Goal: Transaction & Acquisition: Purchase product/service

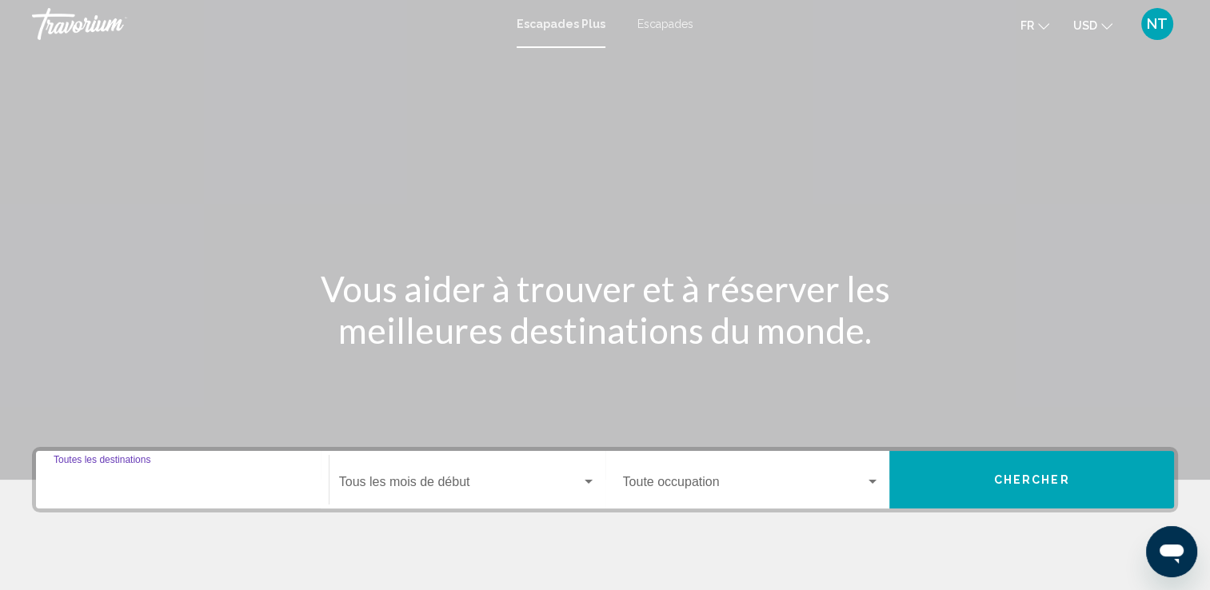
click at [160, 486] on input "Destination Toutes les destinations" at bounding box center [183, 485] width 258 height 14
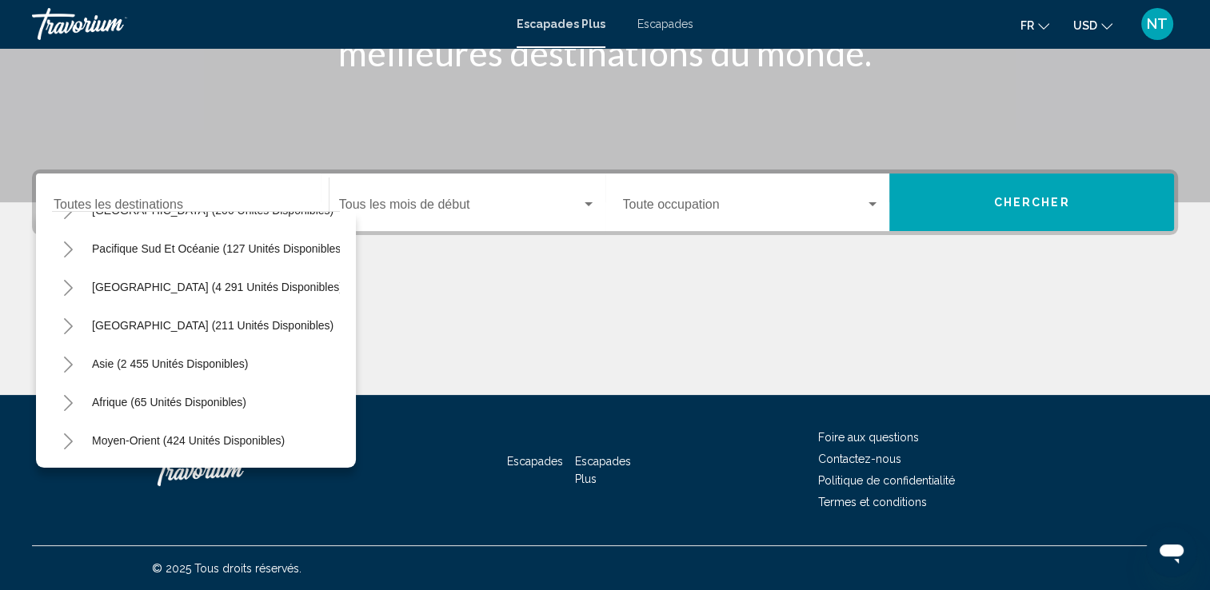
scroll to position [266, 0]
click at [171, 366] on button "Asie (2 455 unités disponibles)" at bounding box center [170, 364] width 172 height 37
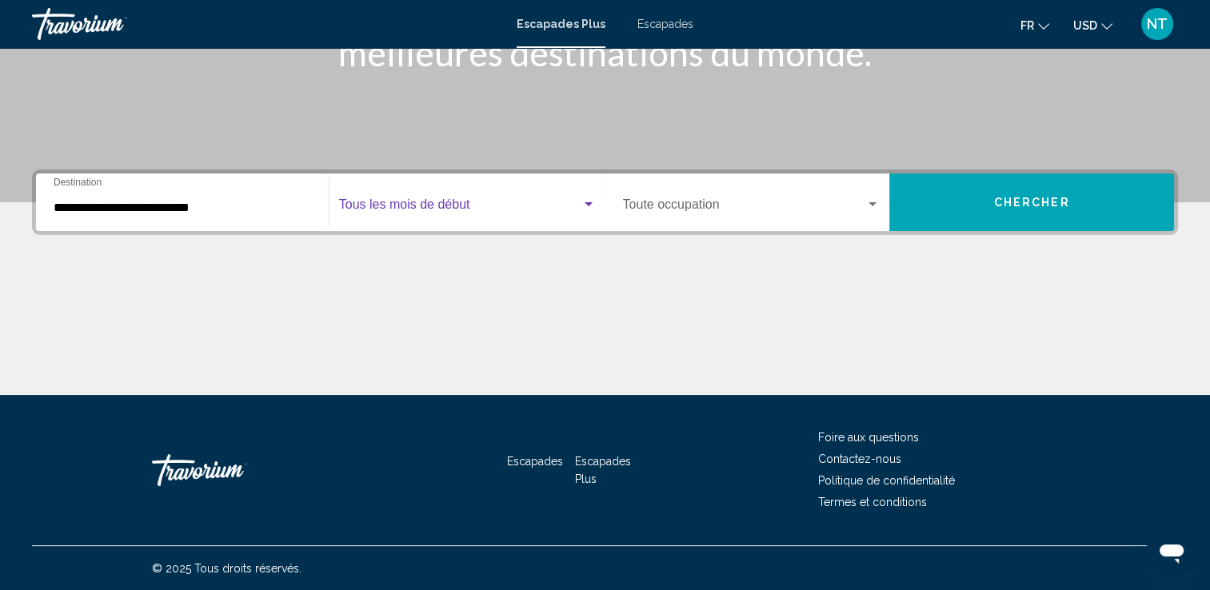
click at [458, 213] on span "Widget de recherche" at bounding box center [460, 208] width 242 height 14
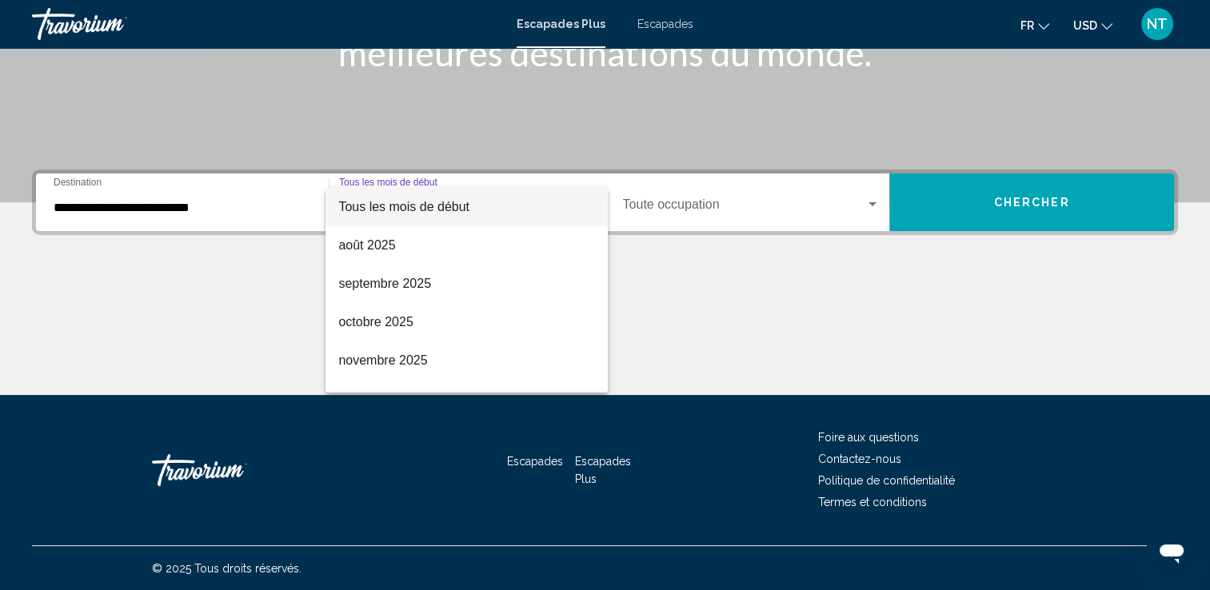
click at [94, 206] on div at bounding box center [605, 295] width 1210 height 590
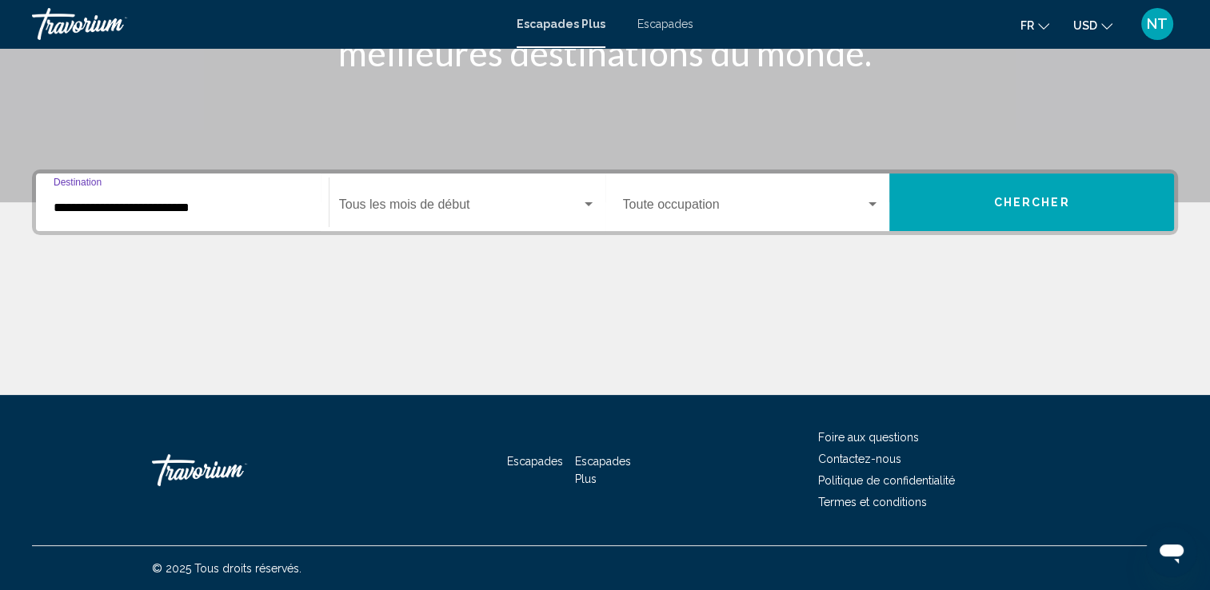
click at [80, 206] on input "**********" at bounding box center [183, 208] width 258 height 14
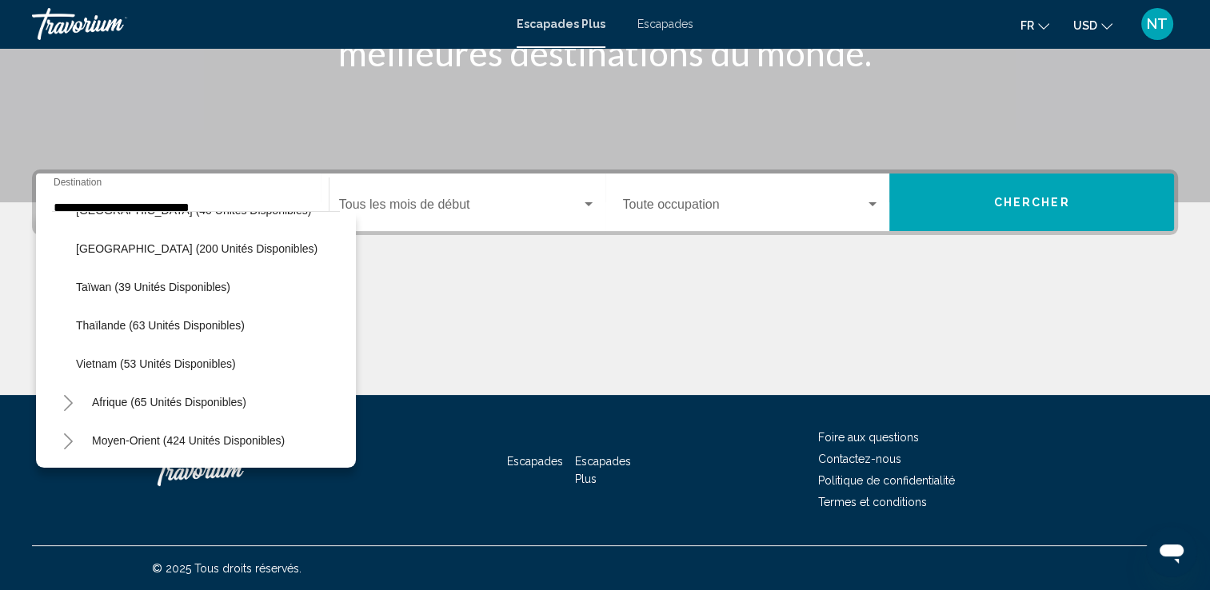
scroll to position [693, 0]
click at [158, 396] on span "Afrique (65 unités disponibles)" at bounding box center [169, 402] width 154 height 13
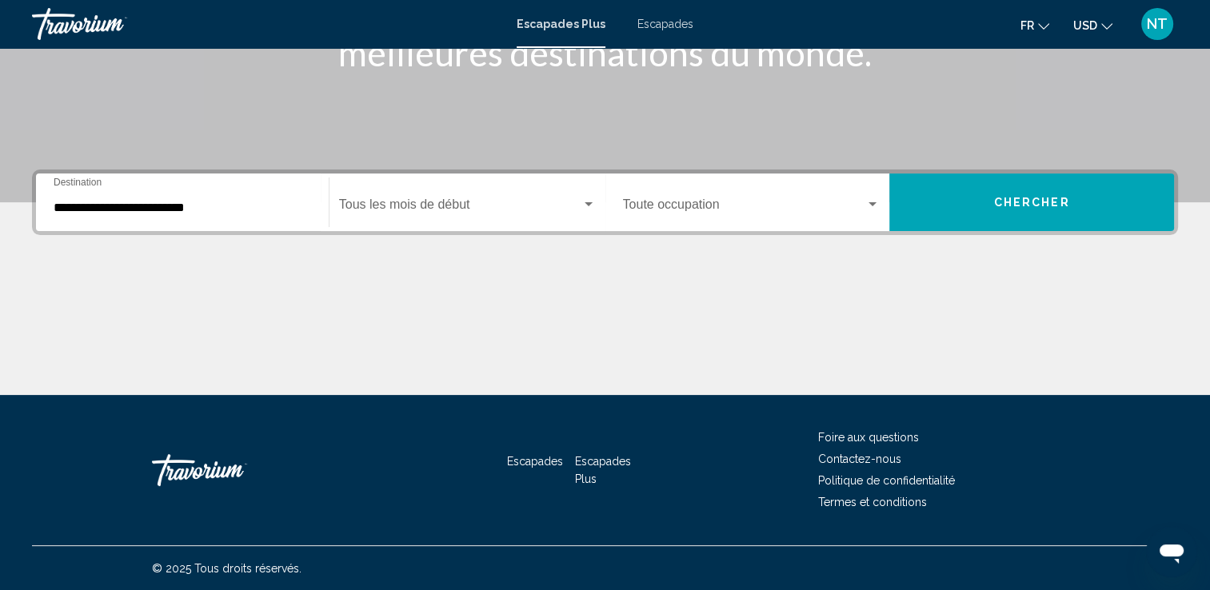
click at [75, 187] on div "**********" at bounding box center [183, 203] width 258 height 50
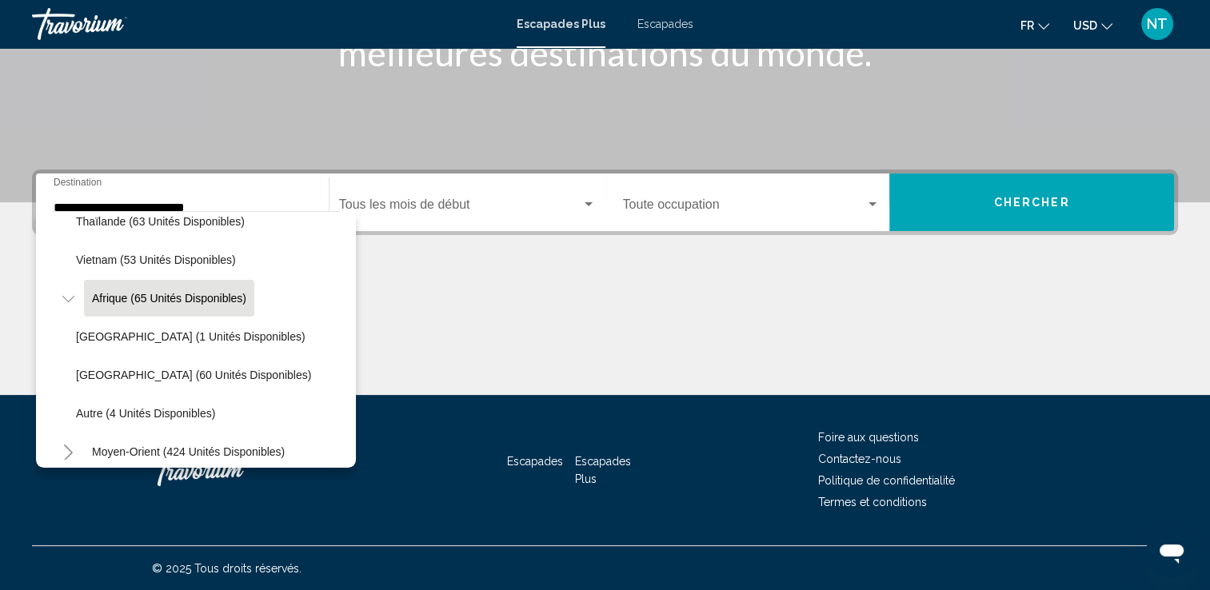
scroll to position [809, 0]
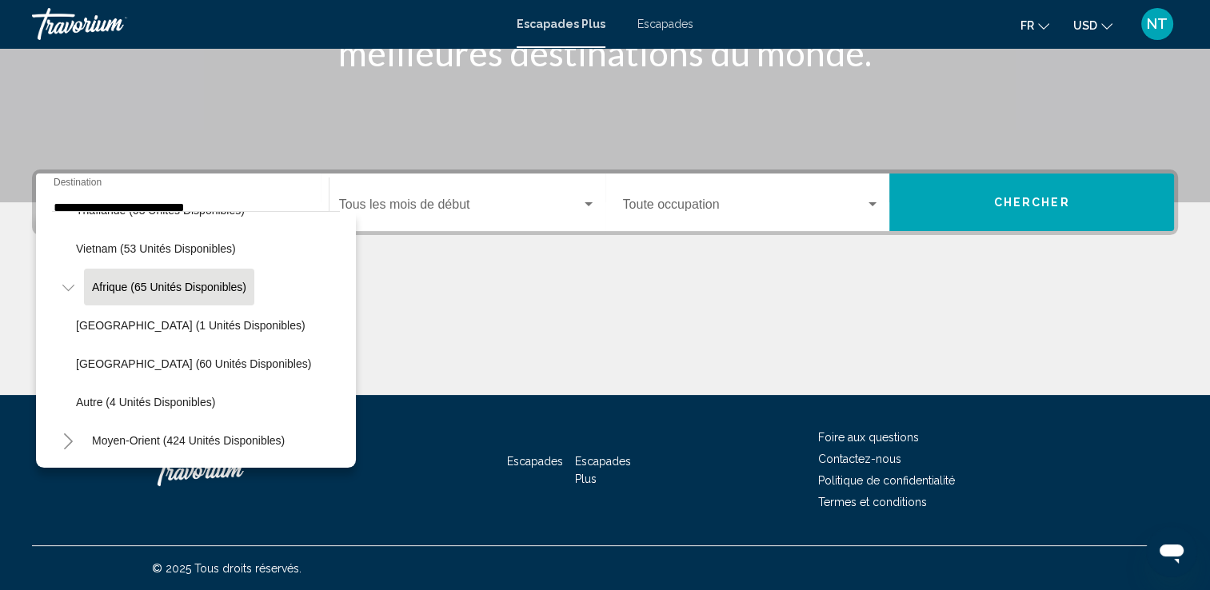
click at [67, 434] on icon "Toggle Moyen-Orient (424 unités disponibles)" at bounding box center [68, 442] width 12 height 16
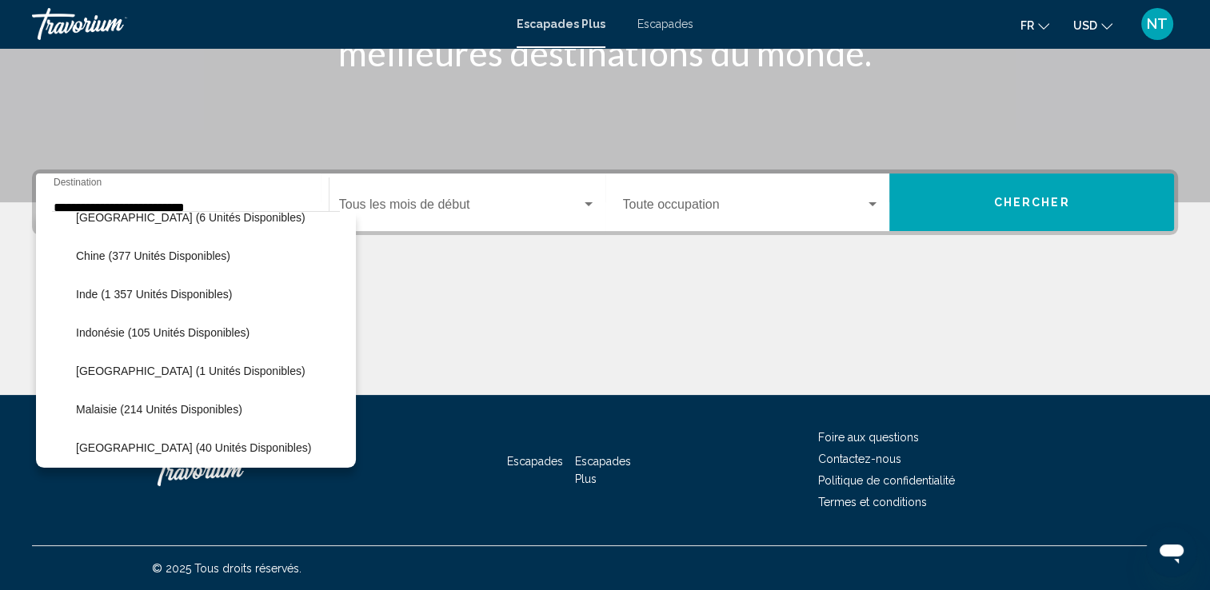
scroll to position [445, 0]
click at [93, 331] on span "Indonésie (105 unités disponibles)" at bounding box center [163, 332] width 174 height 13
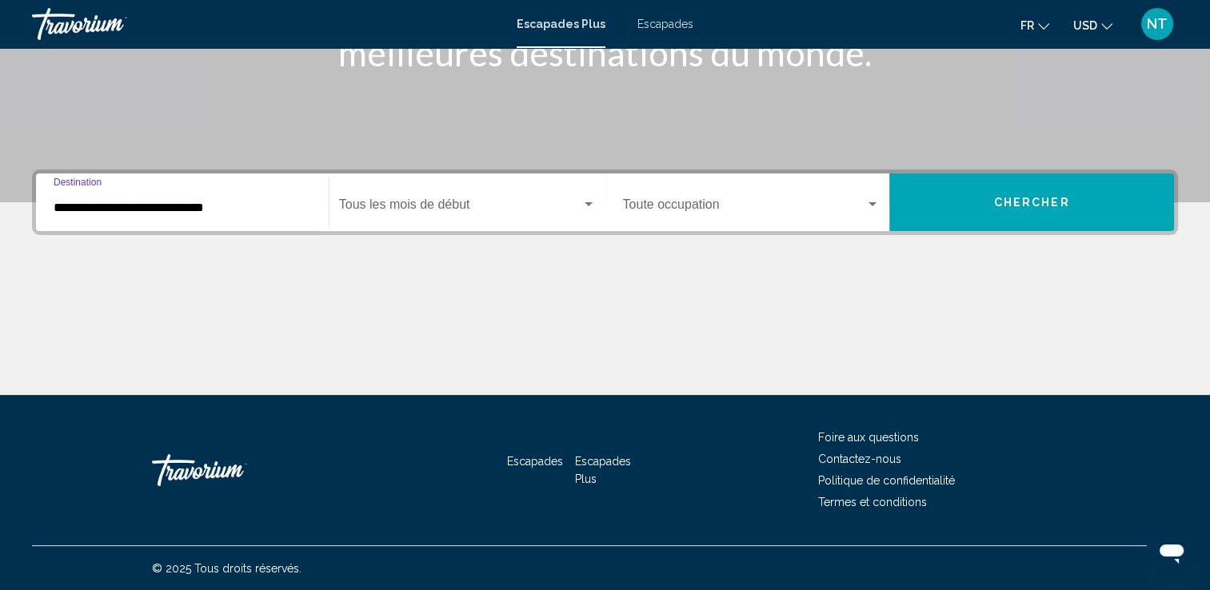
click at [230, 206] on input "**********" at bounding box center [183, 208] width 258 height 14
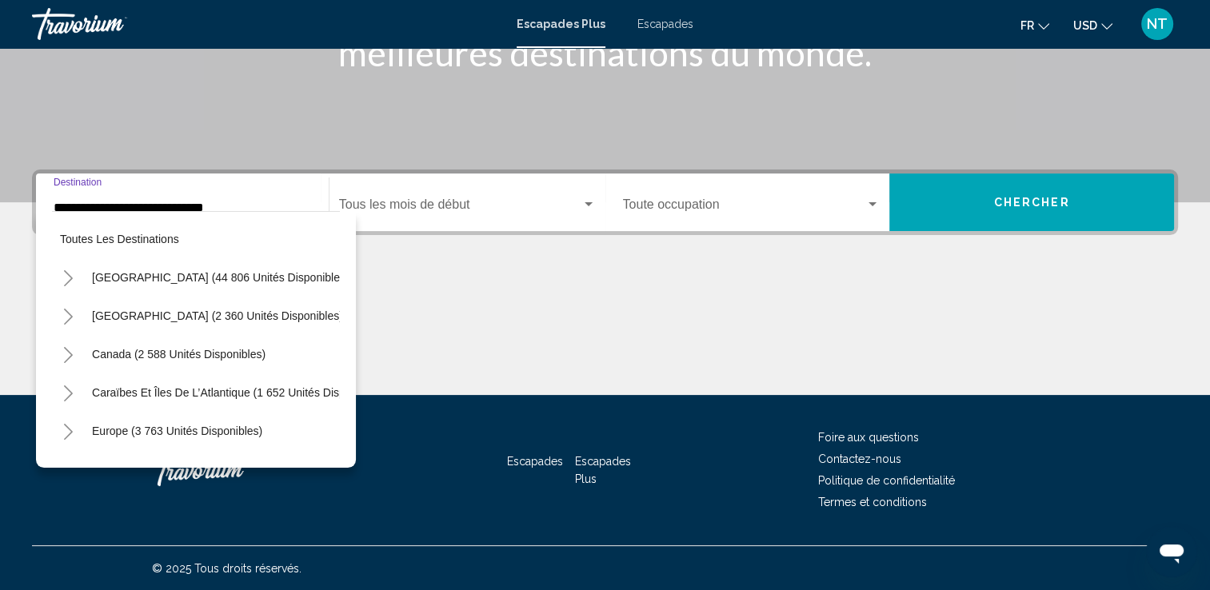
scroll to position [446, 0]
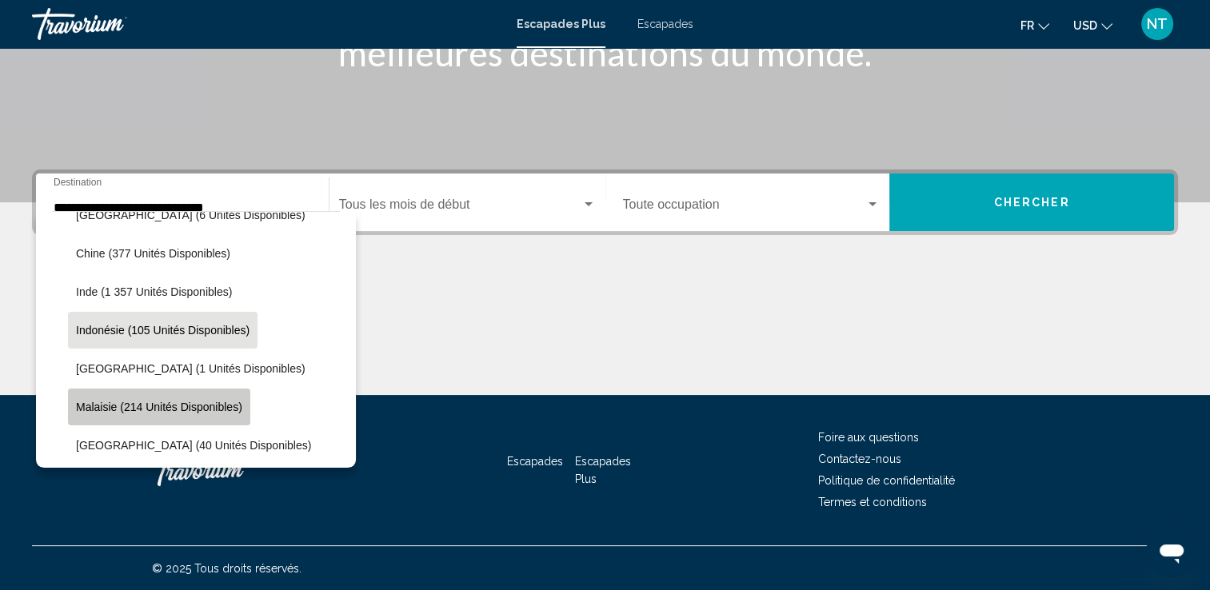
click at [186, 408] on span "Malaisie (214 unités disponibles)" at bounding box center [159, 407] width 166 height 13
type input "**********"
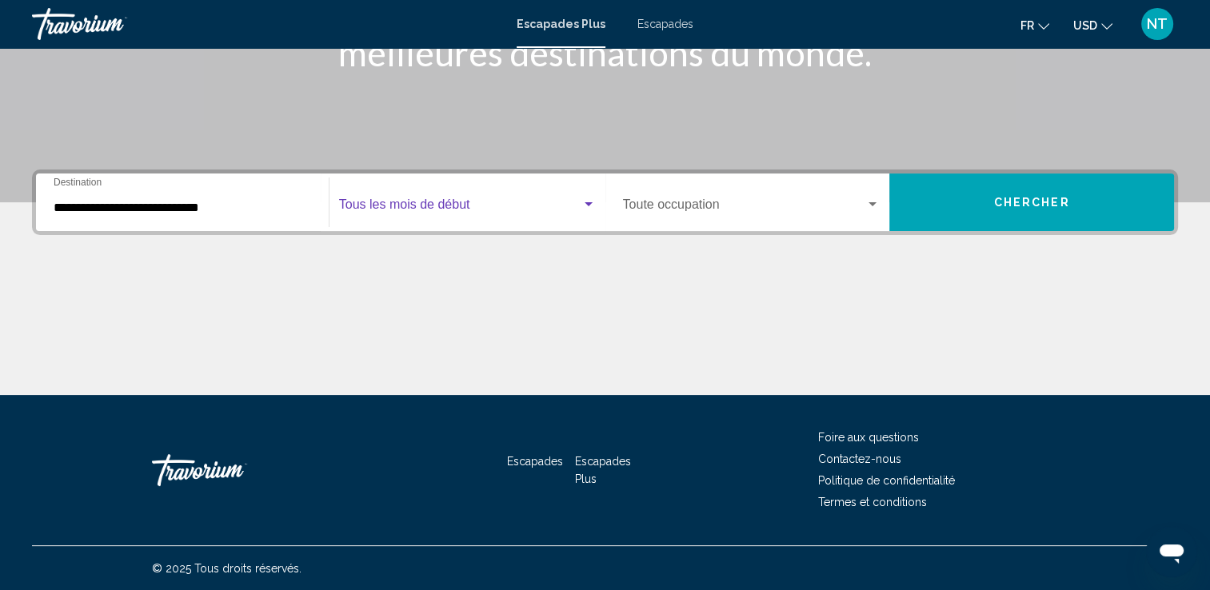
click at [410, 204] on span "Widget de recherche" at bounding box center [460, 208] width 242 height 14
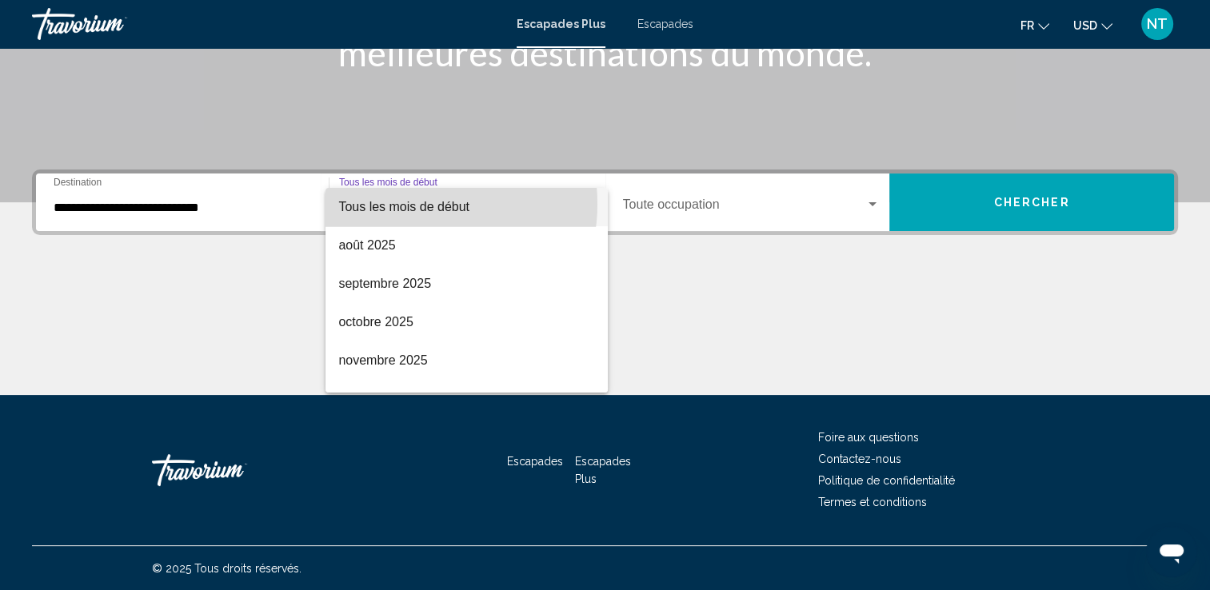
click at [410, 204] on span "Tous les mois de début" at bounding box center [403, 207] width 131 height 14
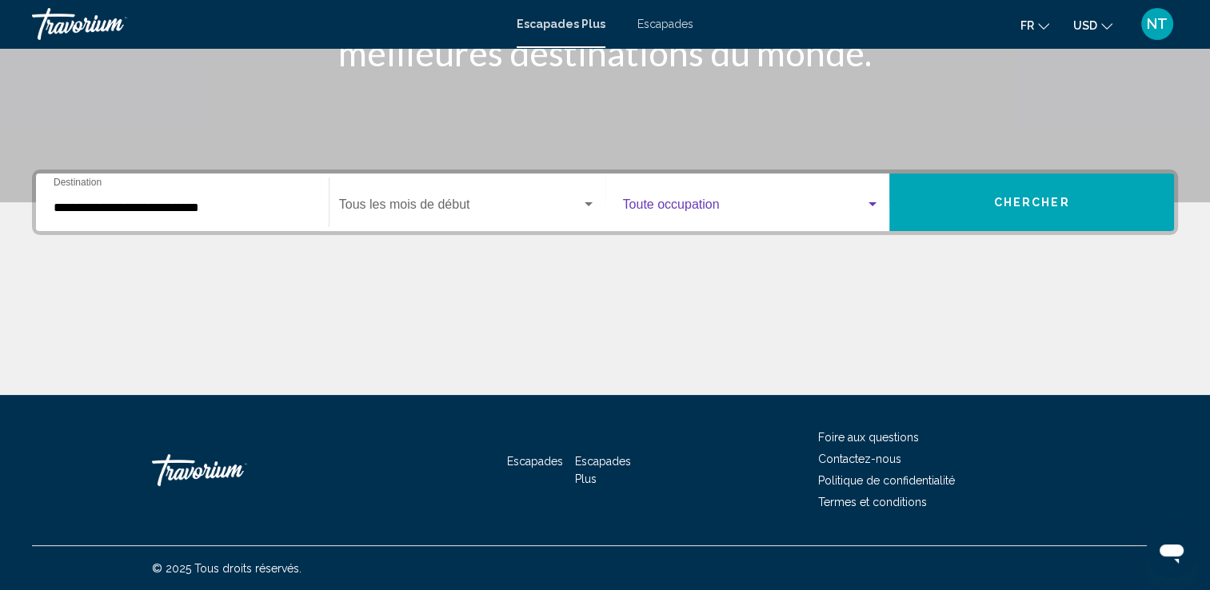
click at [873, 209] on div "Widget de recherche" at bounding box center [872, 204] width 14 height 13
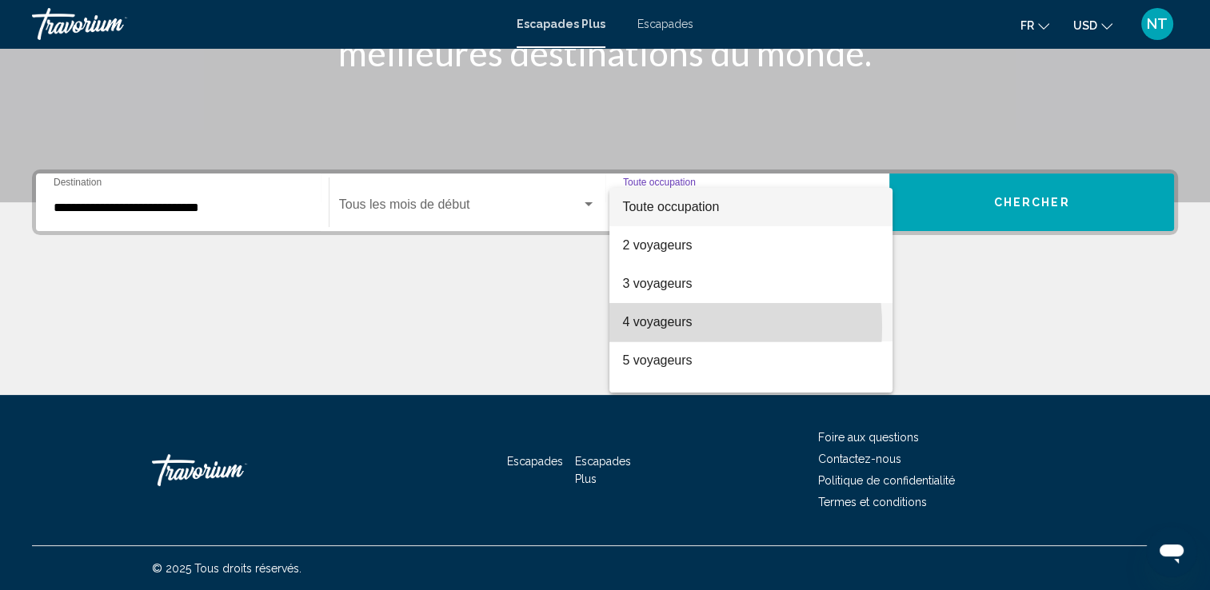
click at [653, 327] on font "4 voyageurs" at bounding box center [657, 322] width 70 height 14
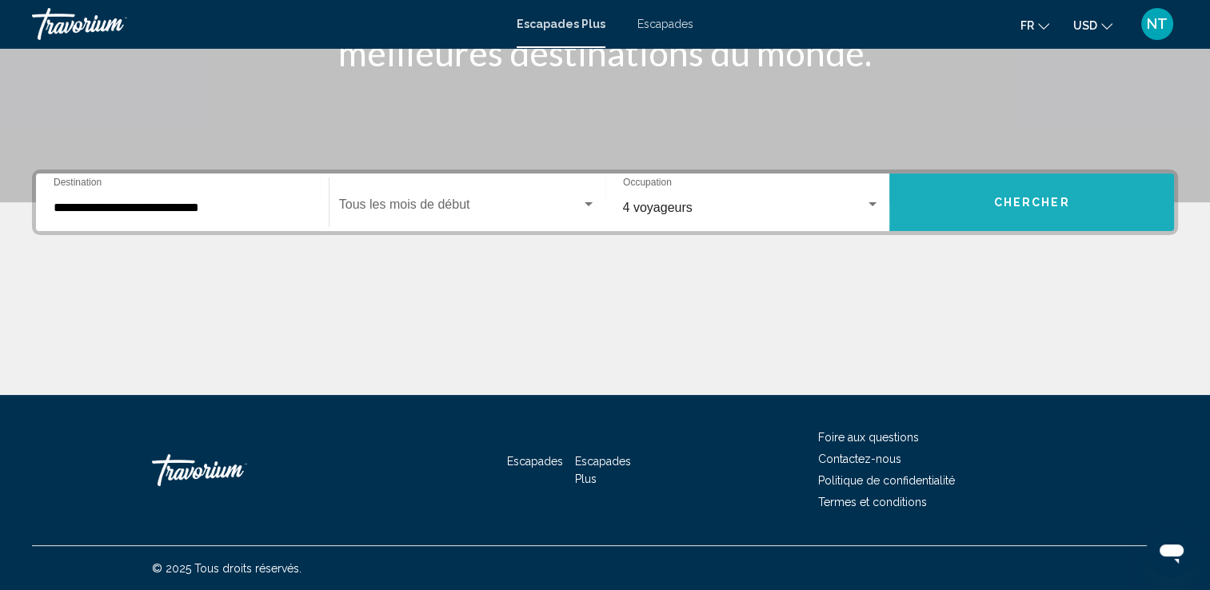
click at [1036, 191] on button "Chercher" at bounding box center [1031, 203] width 285 height 58
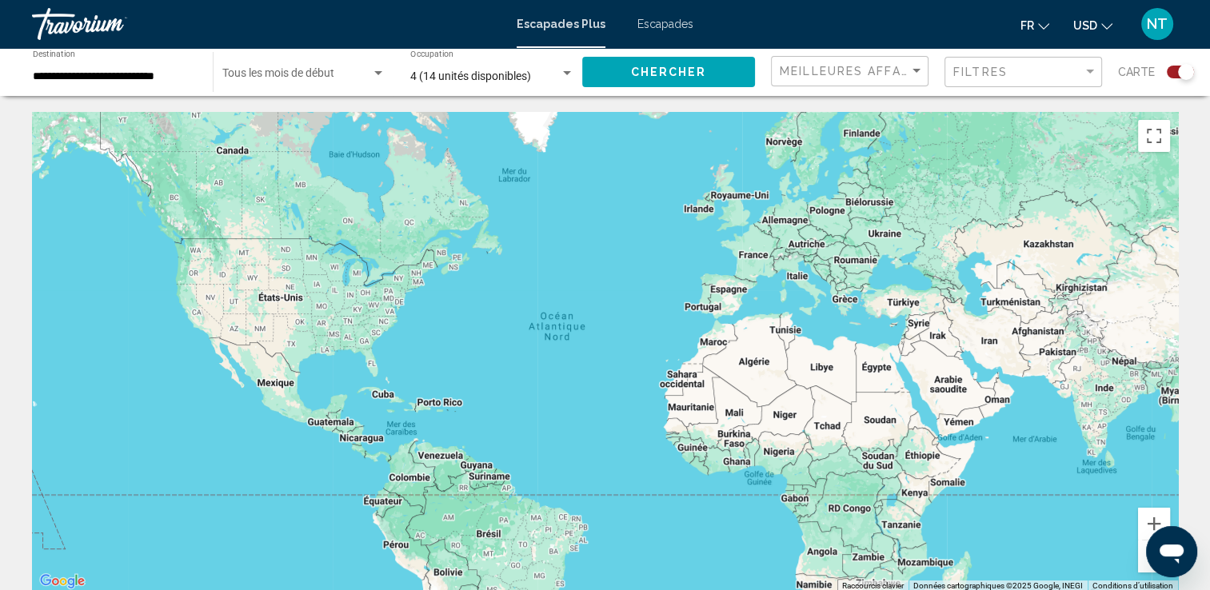
click at [680, 24] on span "Escapades" at bounding box center [665, 24] width 56 height 13
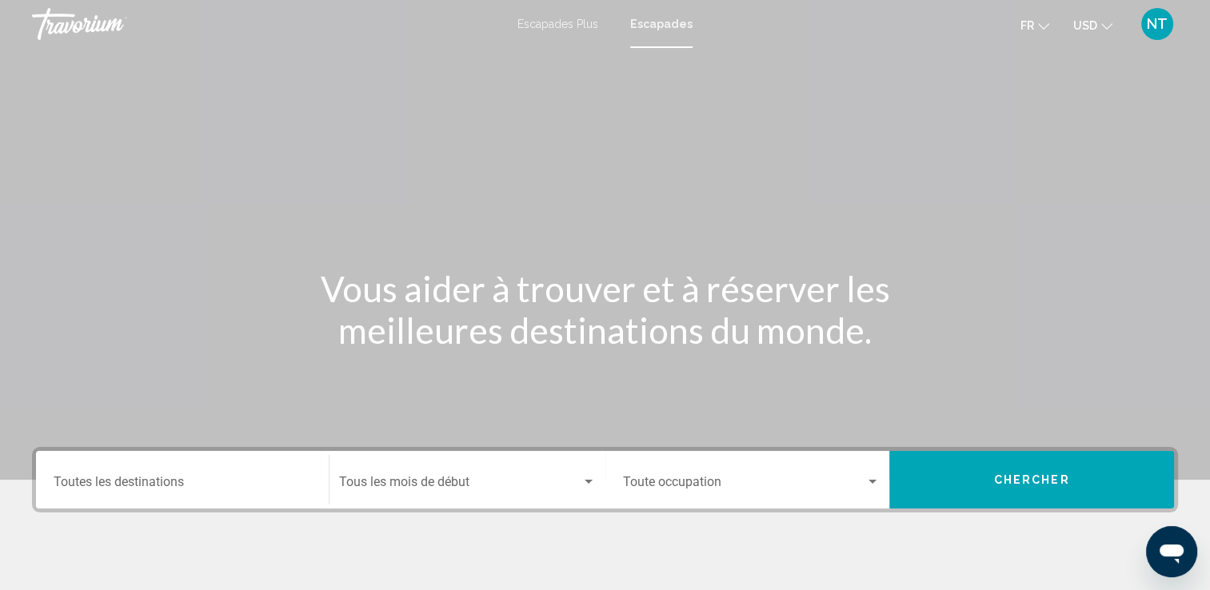
click at [100, 470] on div "Destination Toutes les destinations" at bounding box center [183, 480] width 258 height 50
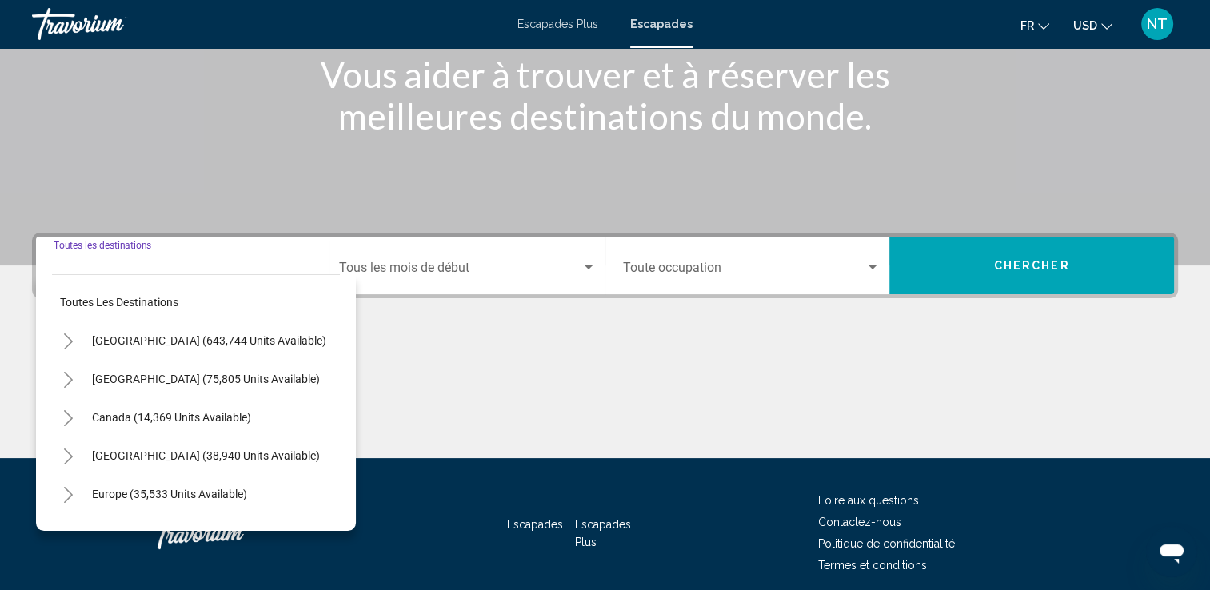
scroll to position [278, 0]
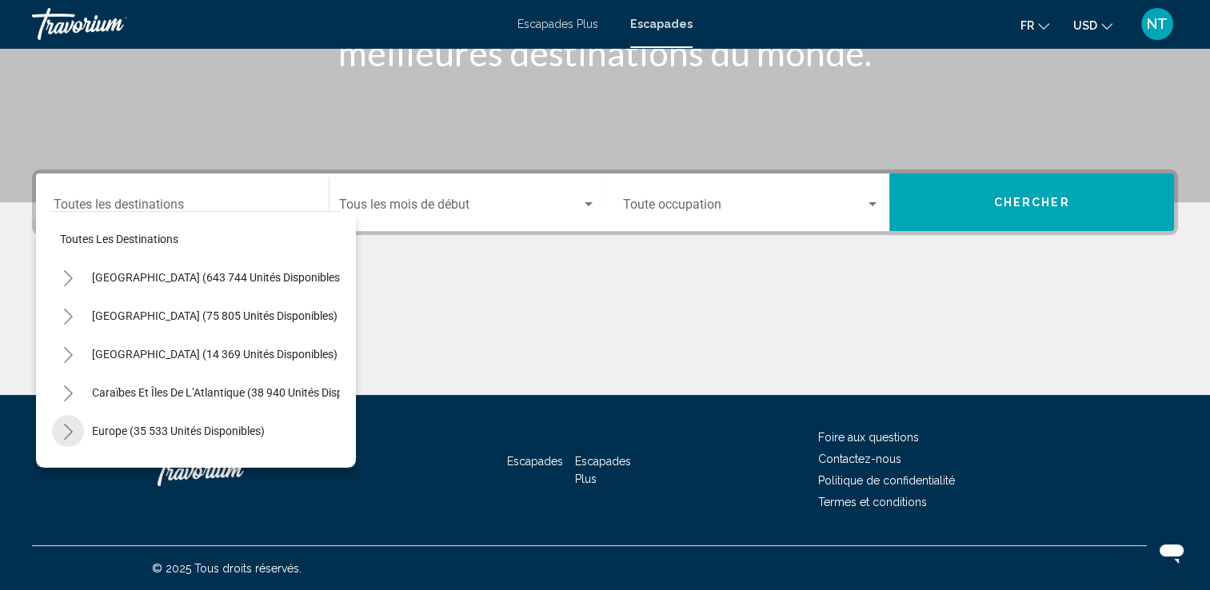
click at [67, 431] on icon "Toggle Europe (35 533 unités disponibles)" at bounding box center [68, 432] width 12 height 16
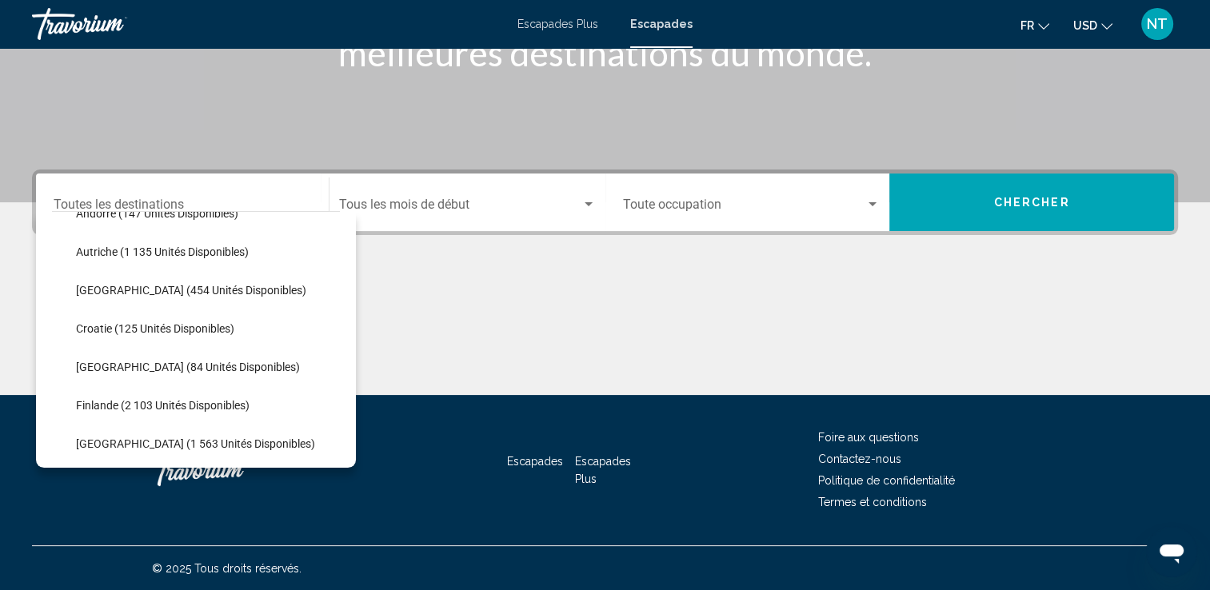
scroll to position [288, 0]
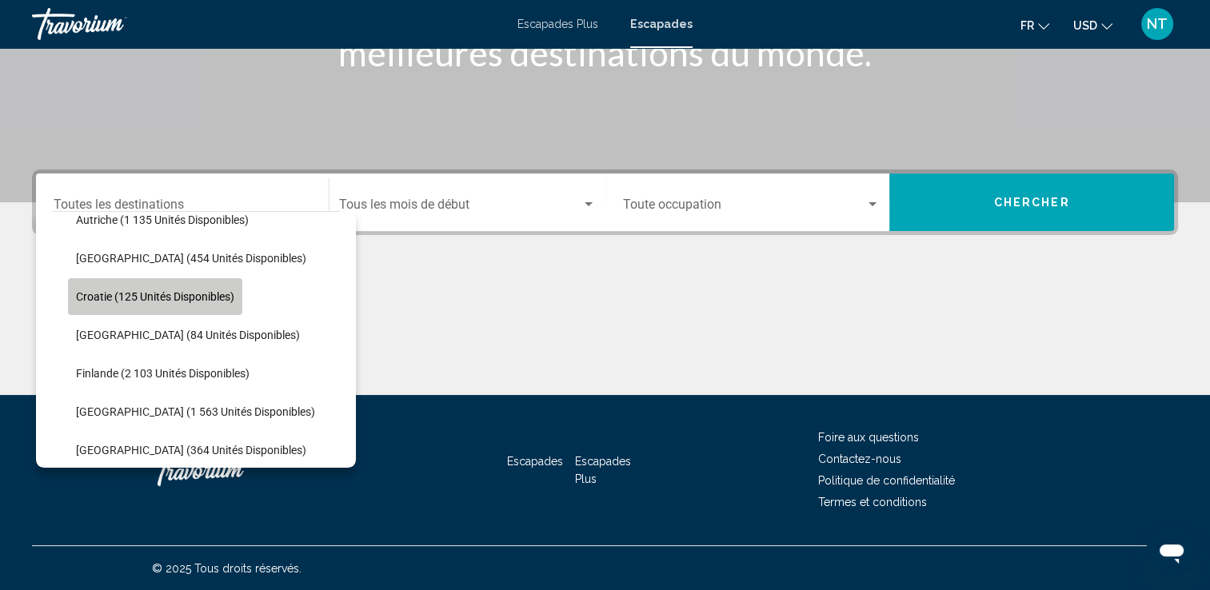
click at [157, 289] on button "Croatie (125 unités disponibles)" at bounding box center [155, 296] width 174 height 37
type input "**********"
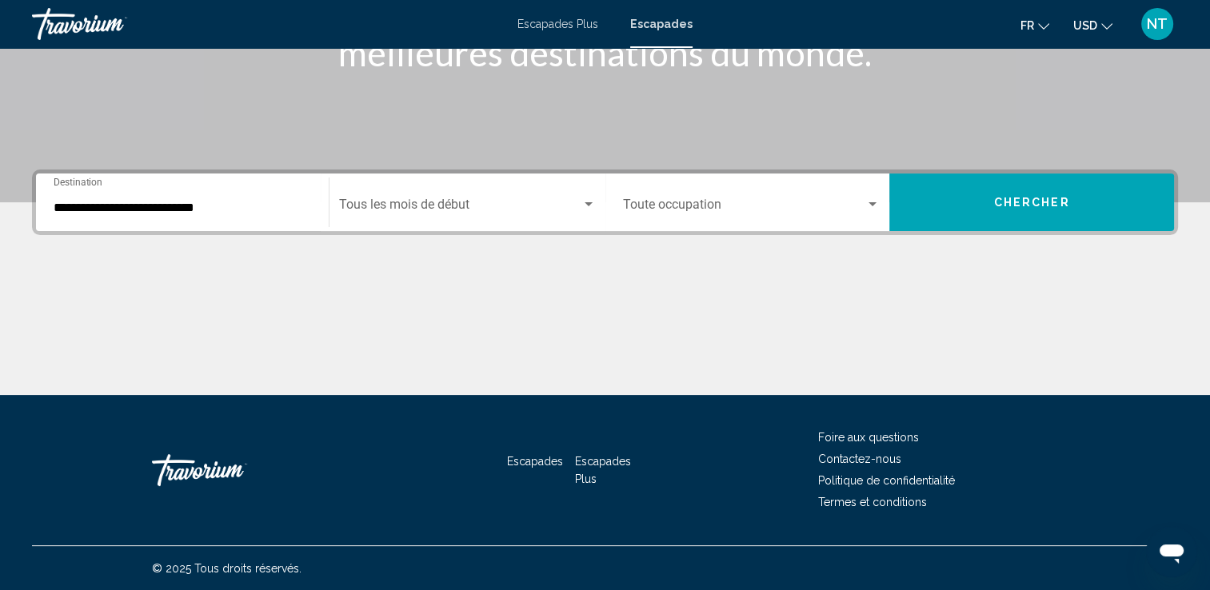
click at [881, 203] on div "Occupancy Toute occupation" at bounding box center [752, 203] width 277 height 50
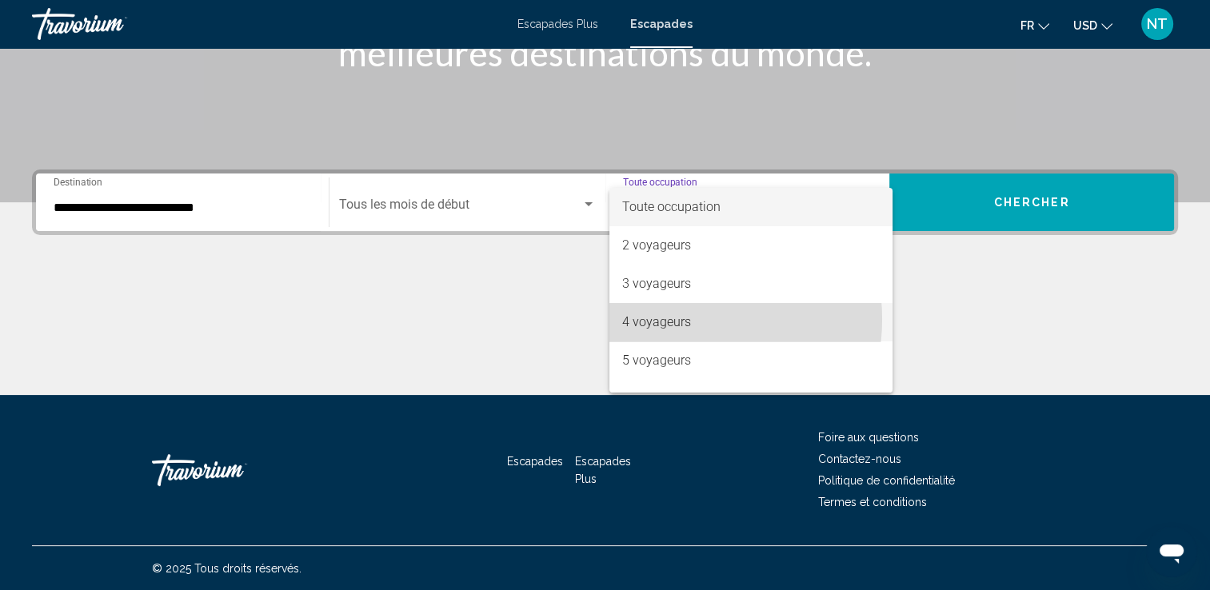
click at [678, 319] on font "4 voyageurs" at bounding box center [656, 321] width 69 height 15
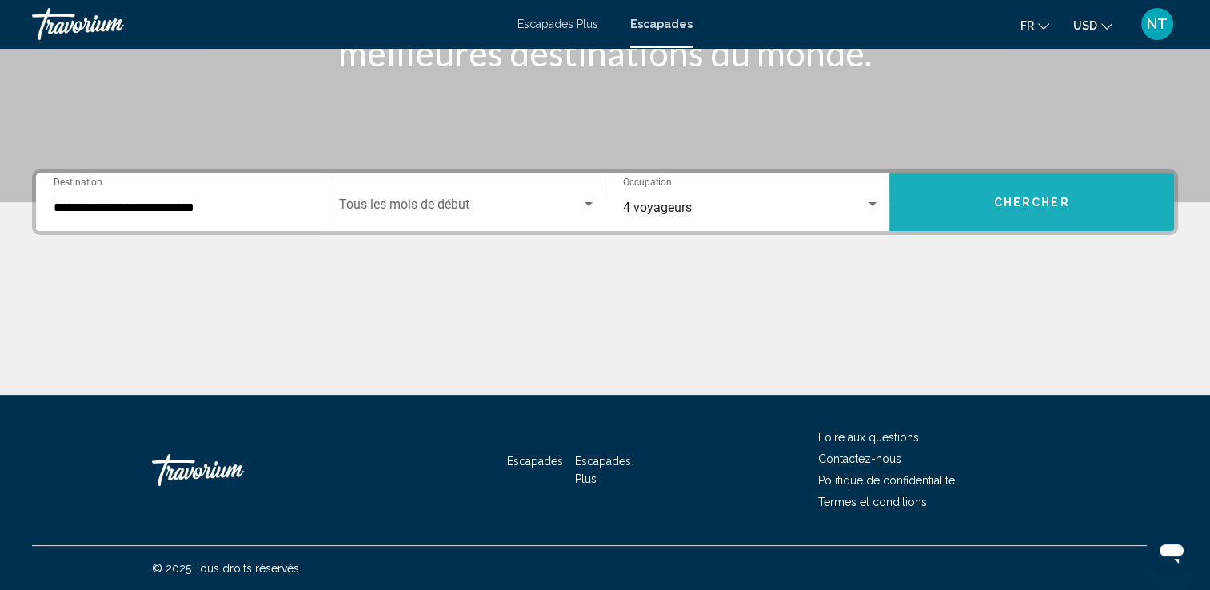
click at [1033, 208] on span "Chercher" at bounding box center [1032, 203] width 76 height 13
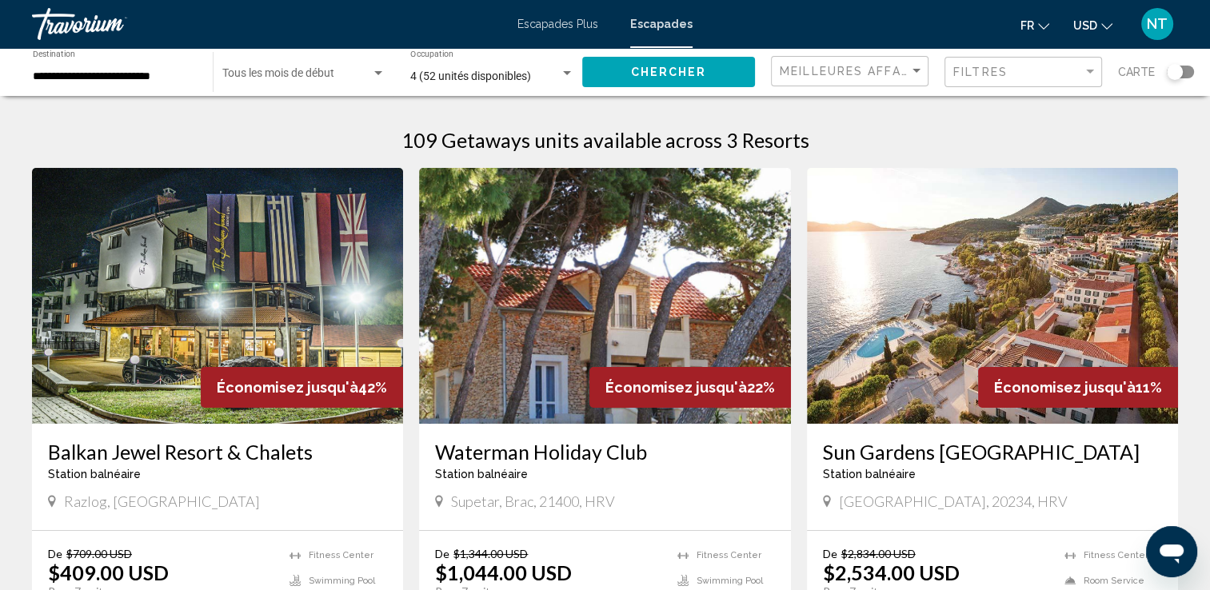
click at [214, 326] on img "Contenu principal" at bounding box center [217, 296] width 371 height 256
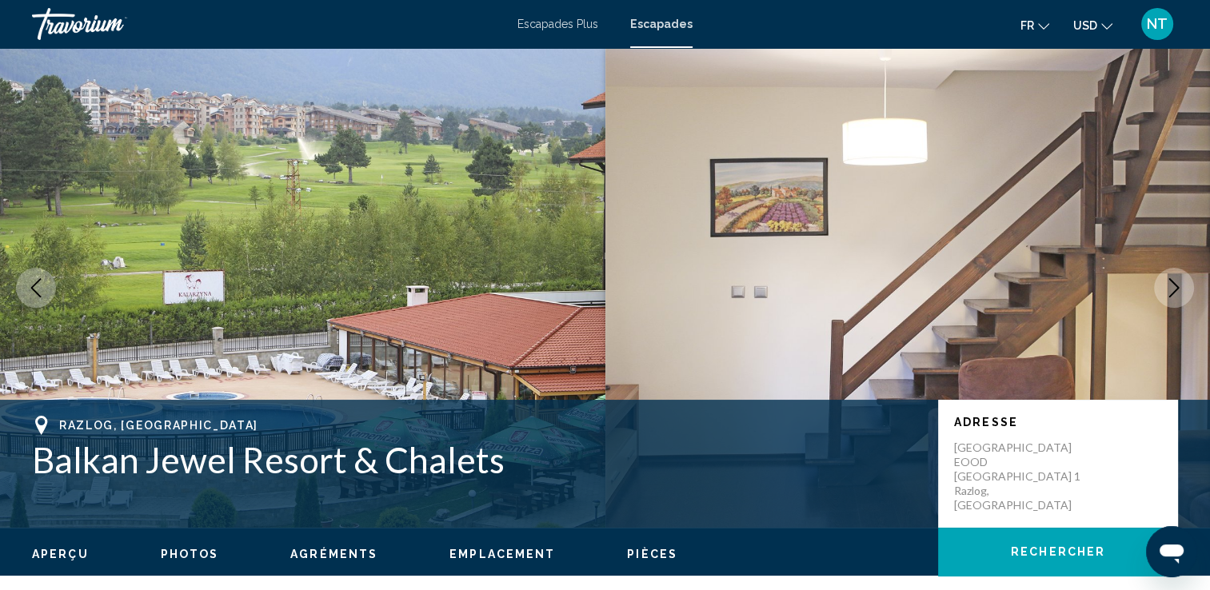
click at [1172, 282] on icon "Image suivante" at bounding box center [1174, 287] width 10 height 19
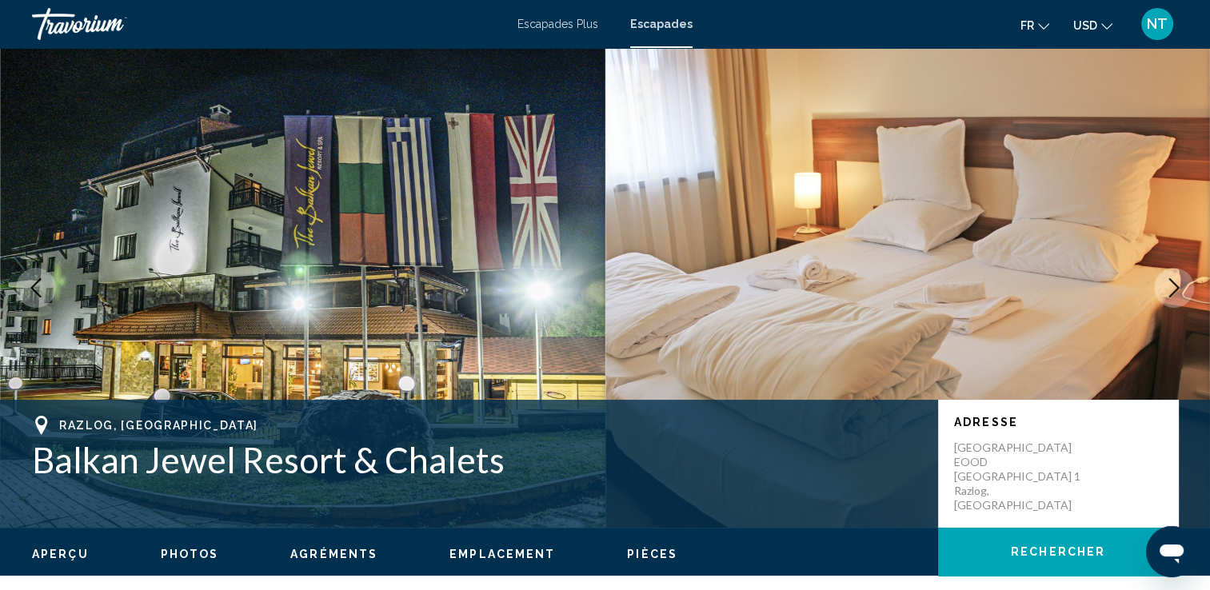
click at [1172, 282] on icon "Image suivante" at bounding box center [1174, 287] width 10 height 19
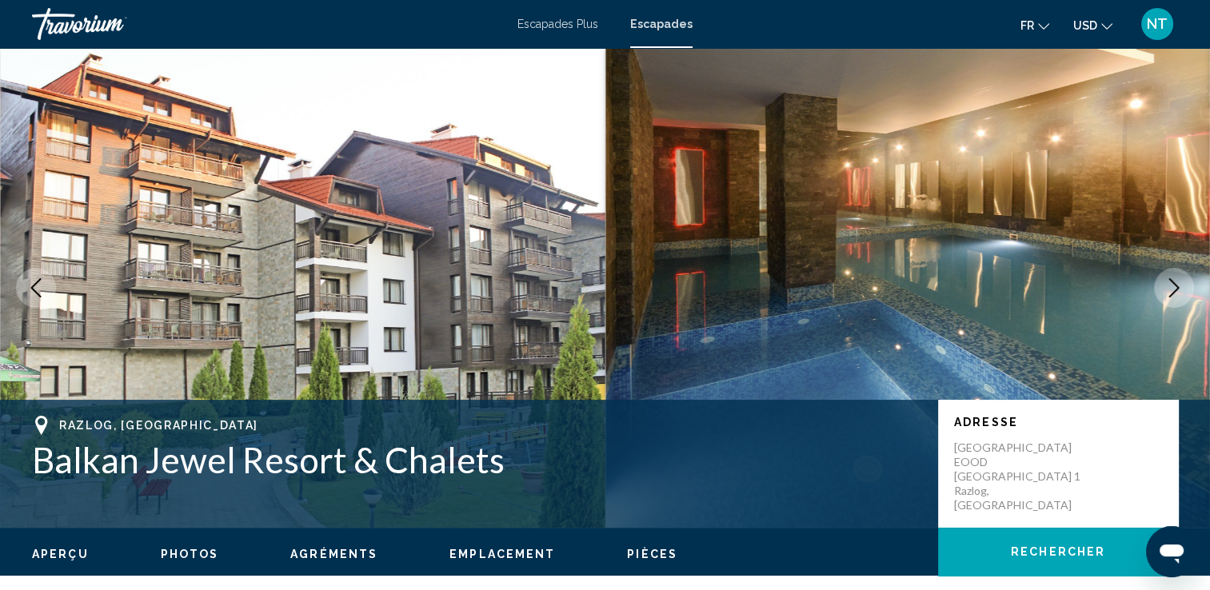
click at [1172, 282] on icon "Image suivante" at bounding box center [1174, 287] width 10 height 19
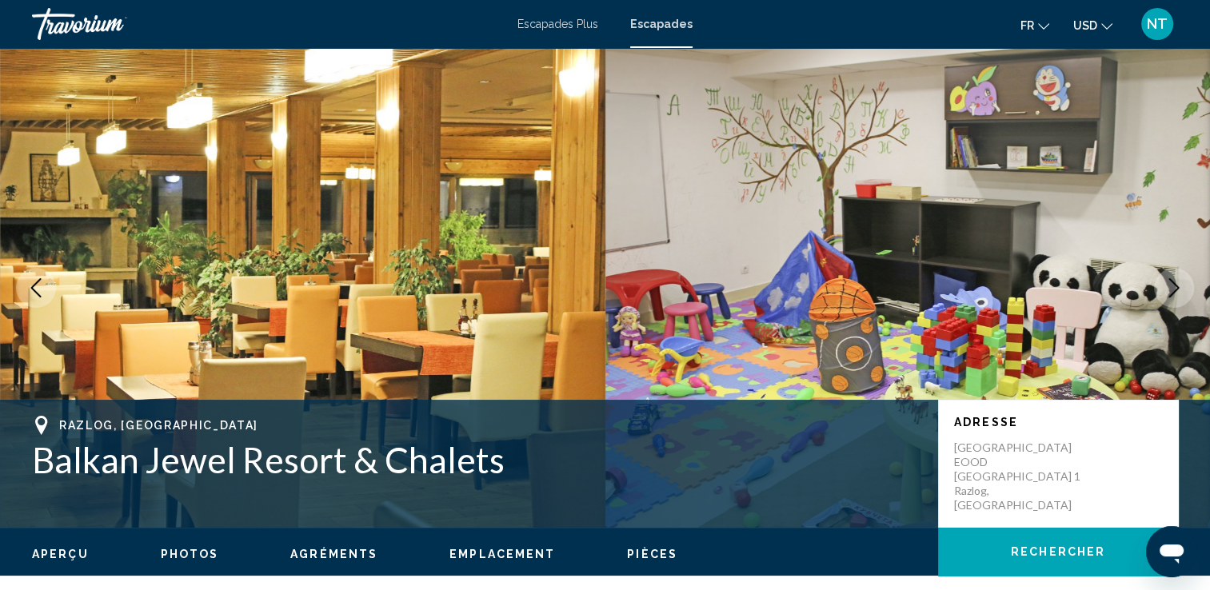
click at [1172, 282] on icon "Image suivante" at bounding box center [1174, 287] width 10 height 19
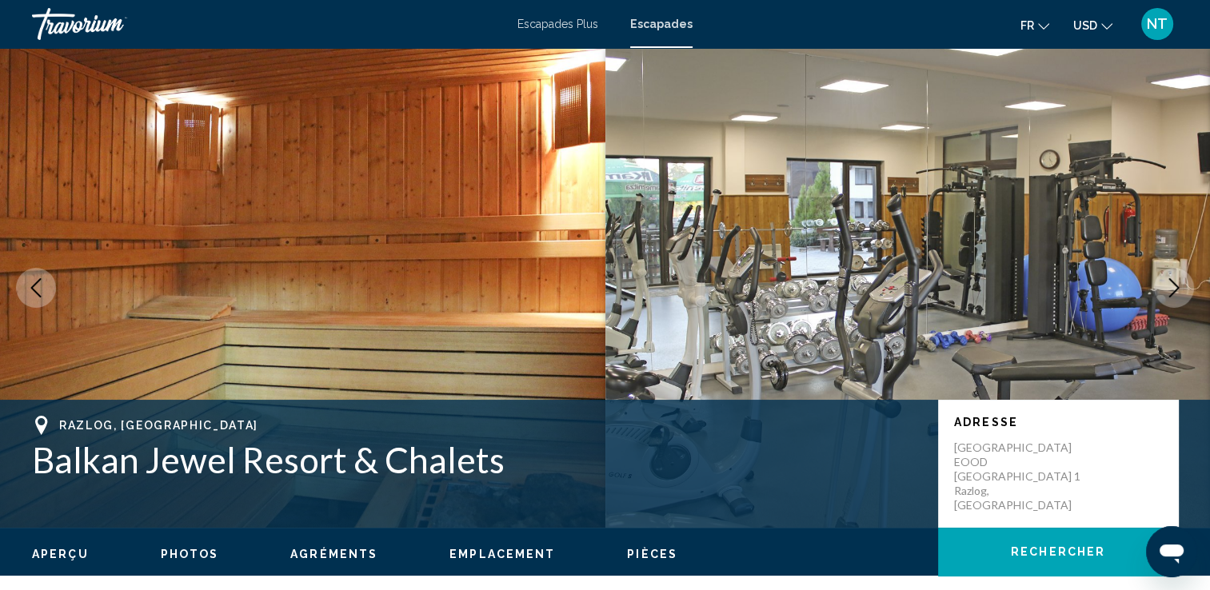
click at [1172, 282] on icon "Image suivante" at bounding box center [1174, 287] width 10 height 19
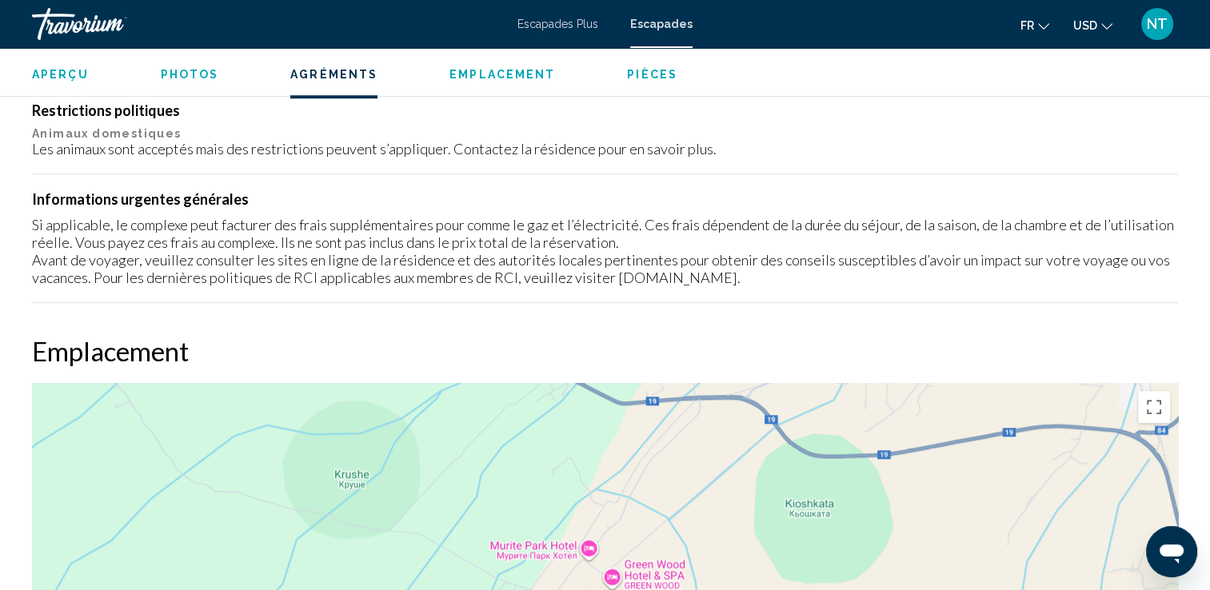
scroll to position [2065, 0]
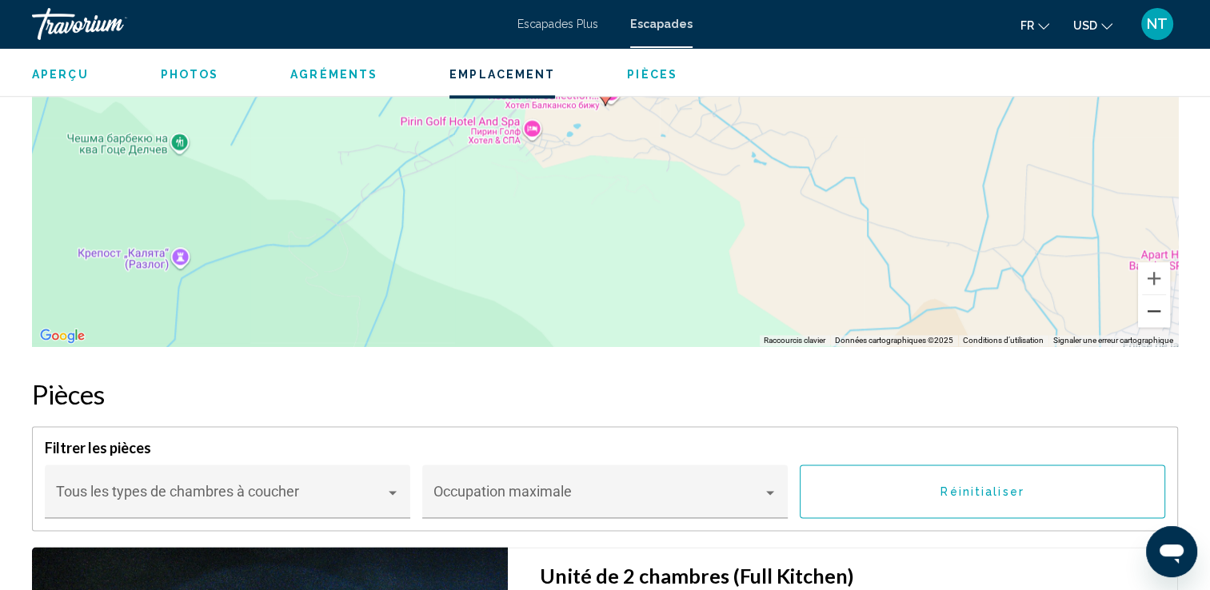
click at [1153, 302] on button "Zoom arrière" at bounding box center [1154, 311] width 32 height 32
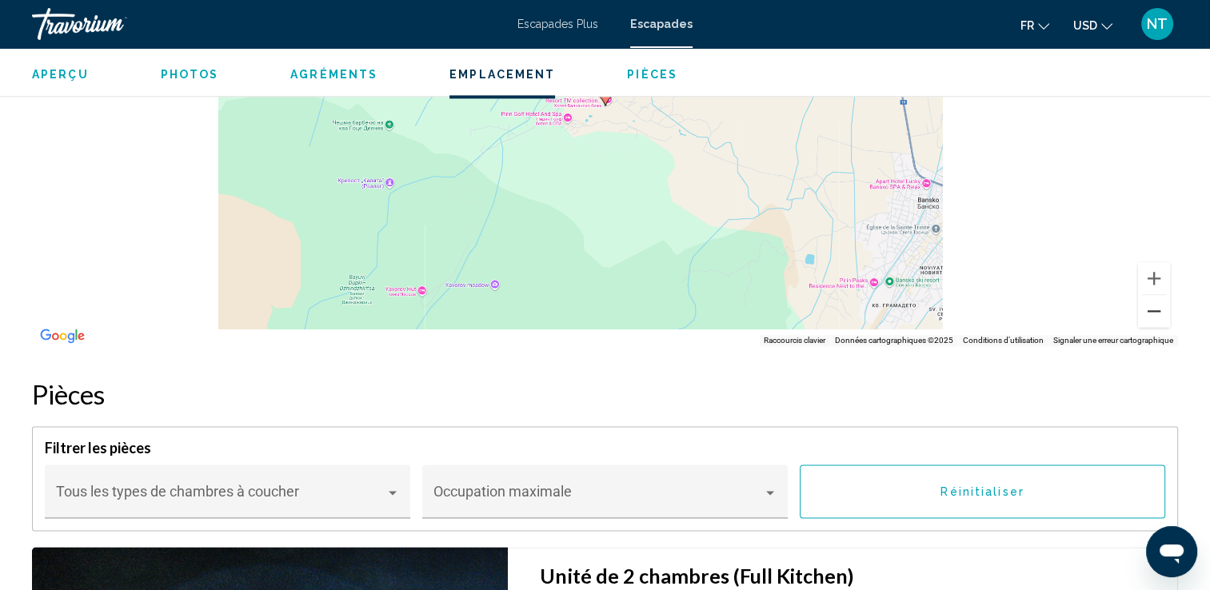
click at [1153, 302] on button "Zoom arrière" at bounding box center [1154, 311] width 32 height 32
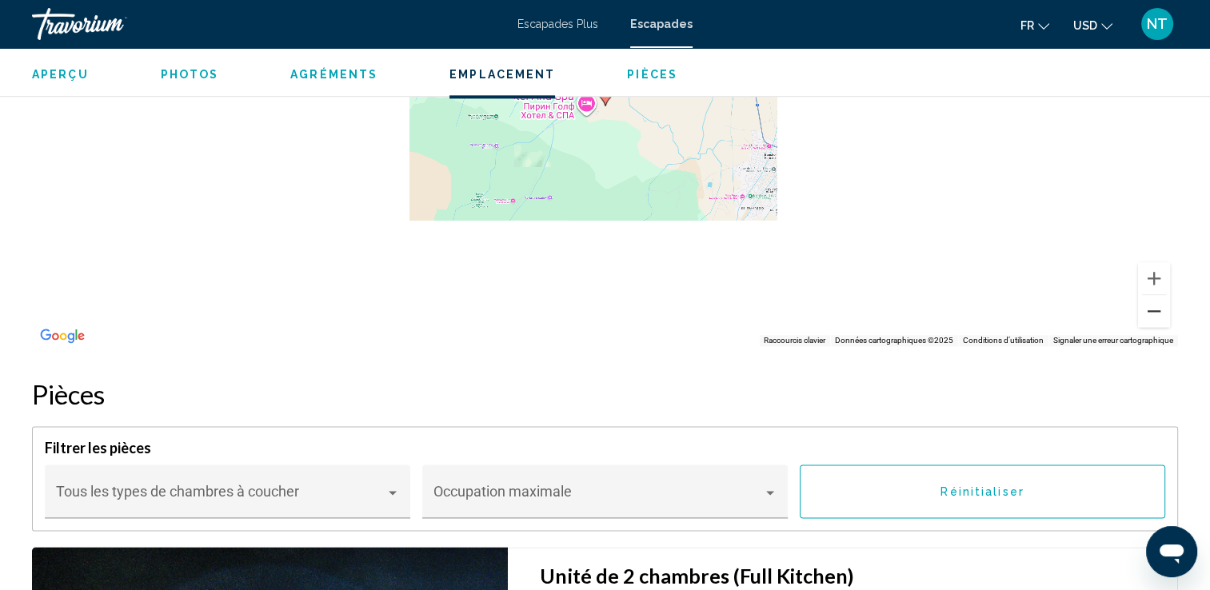
click at [1153, 302] on button "Zoom arrière" at bounding box center [1154, 311] width 32 height 32
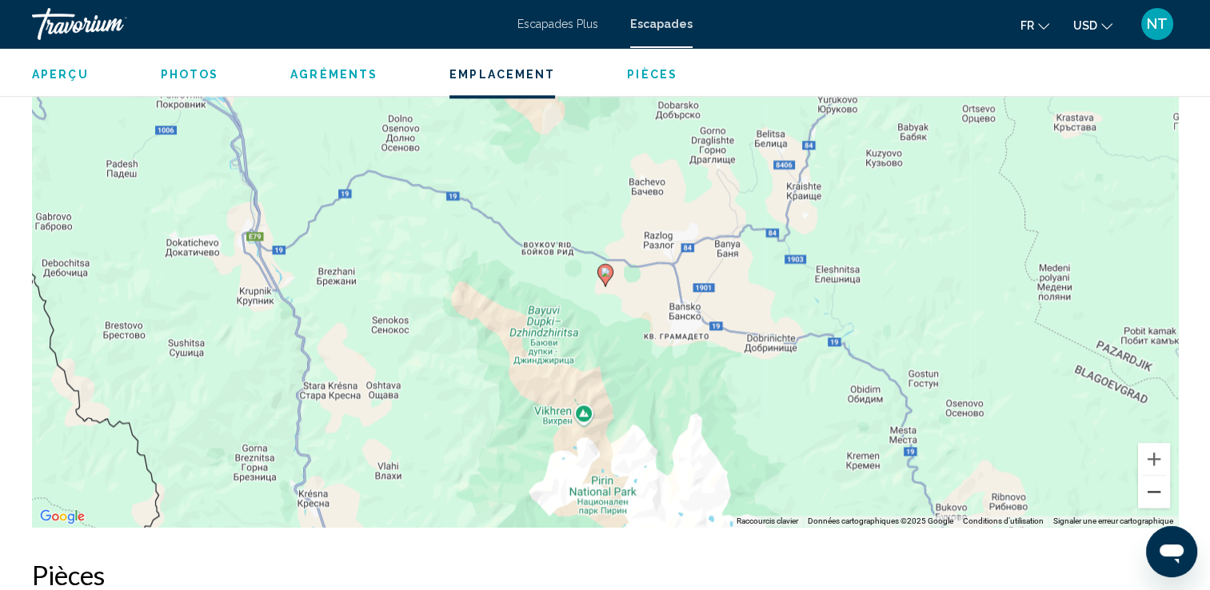
scroll to position [1873, 0]
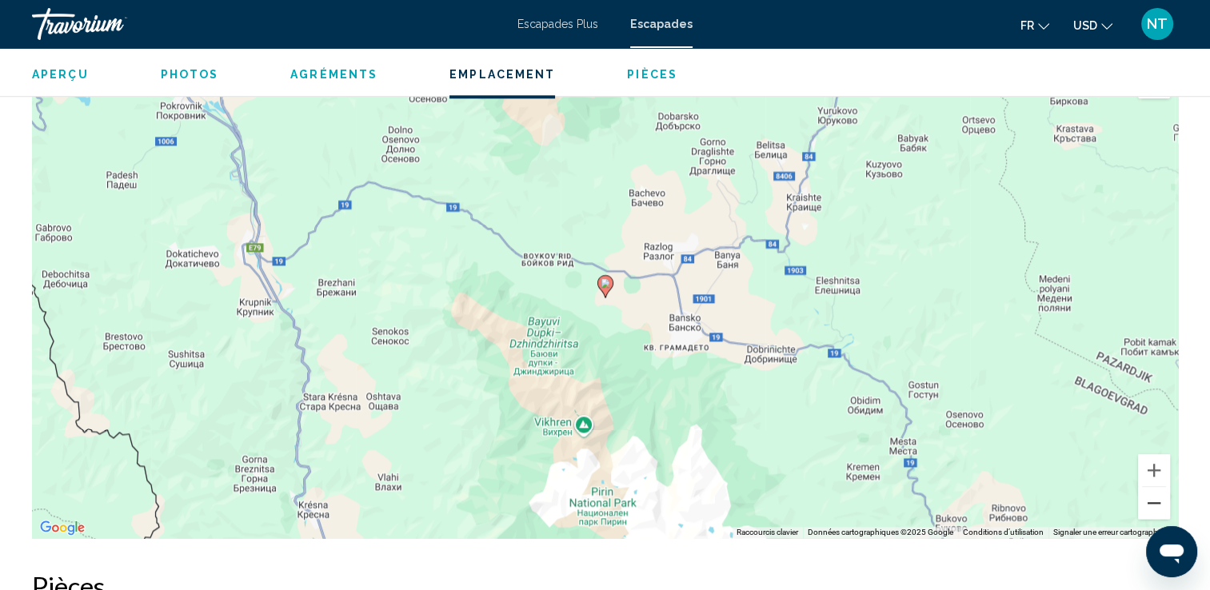
click at [1152, 490] on button "Zoom arrière" at bounding box center [1154, 503] width 32 height 32
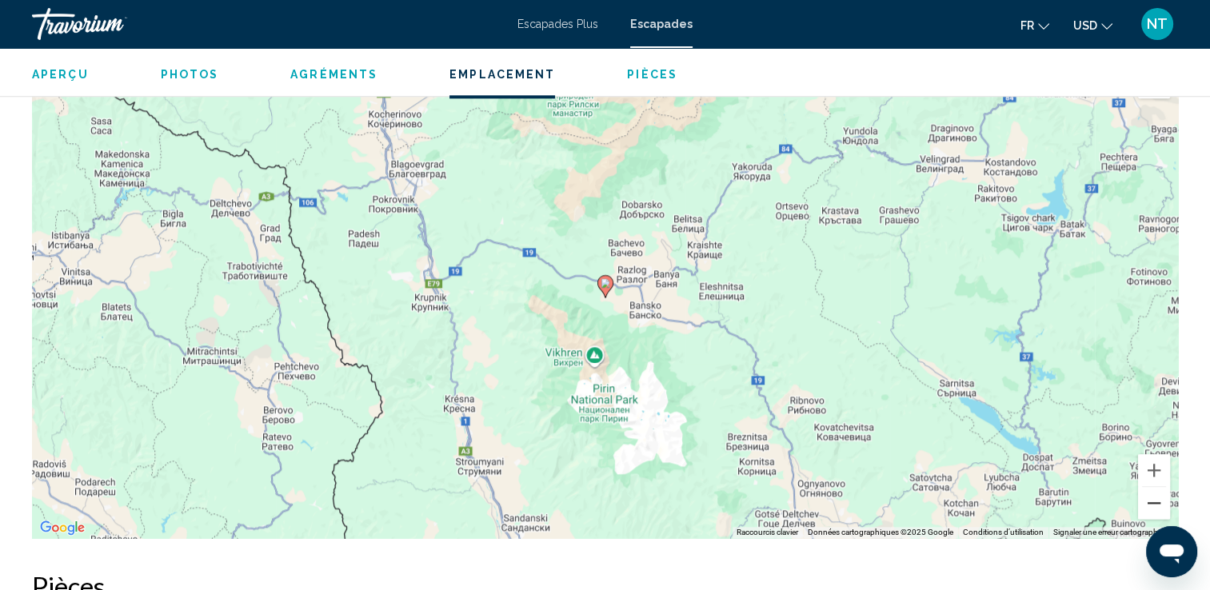
click at [1152, 490] on button "Zoom arrière" at bounding box center [1154, 503] width 32 height 32
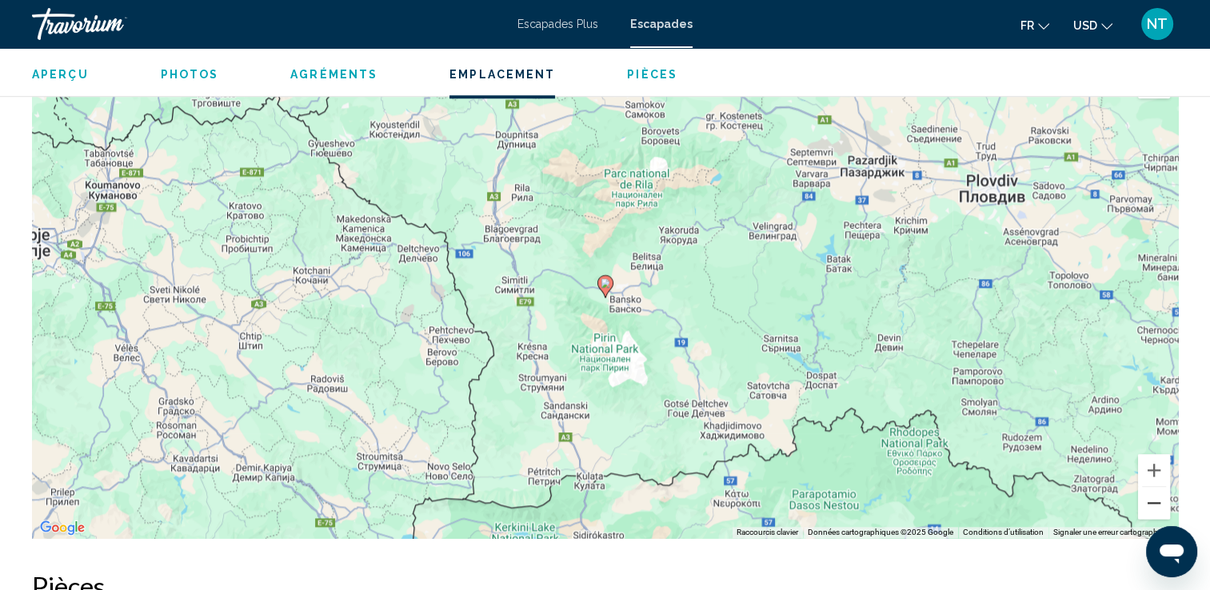
click at [1152, 490] on button "Zoom arrière" at bounding box center [1154, 503] width 32 height 32
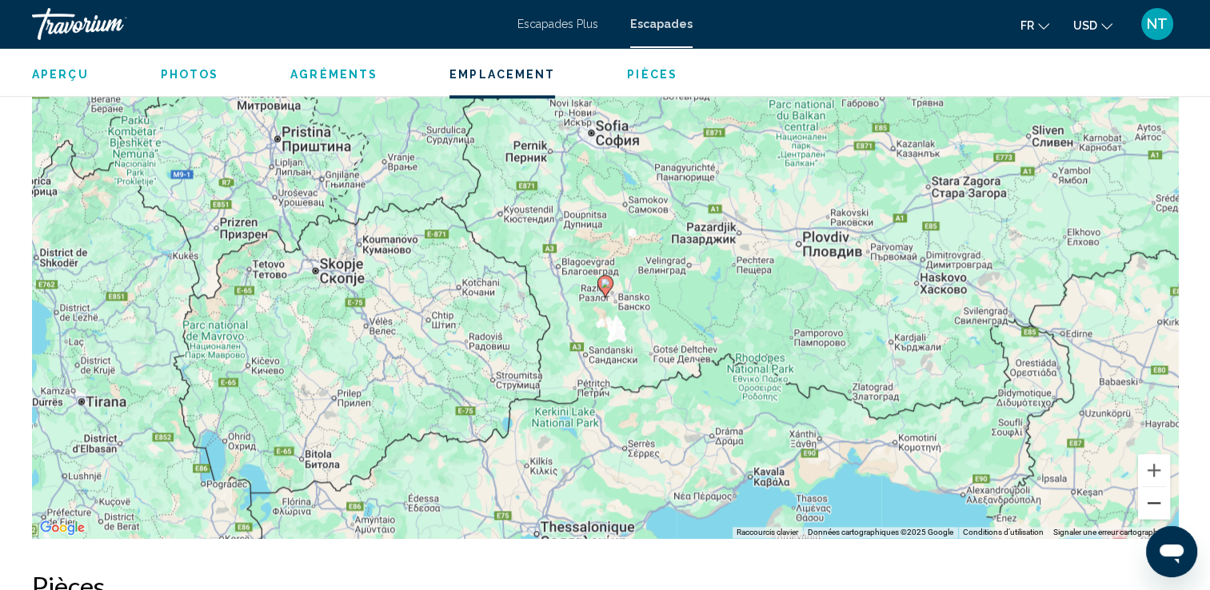
click at [1152, 490] on button "Zoom arrière" at bounding box center [1154, 503] width 32 height 32
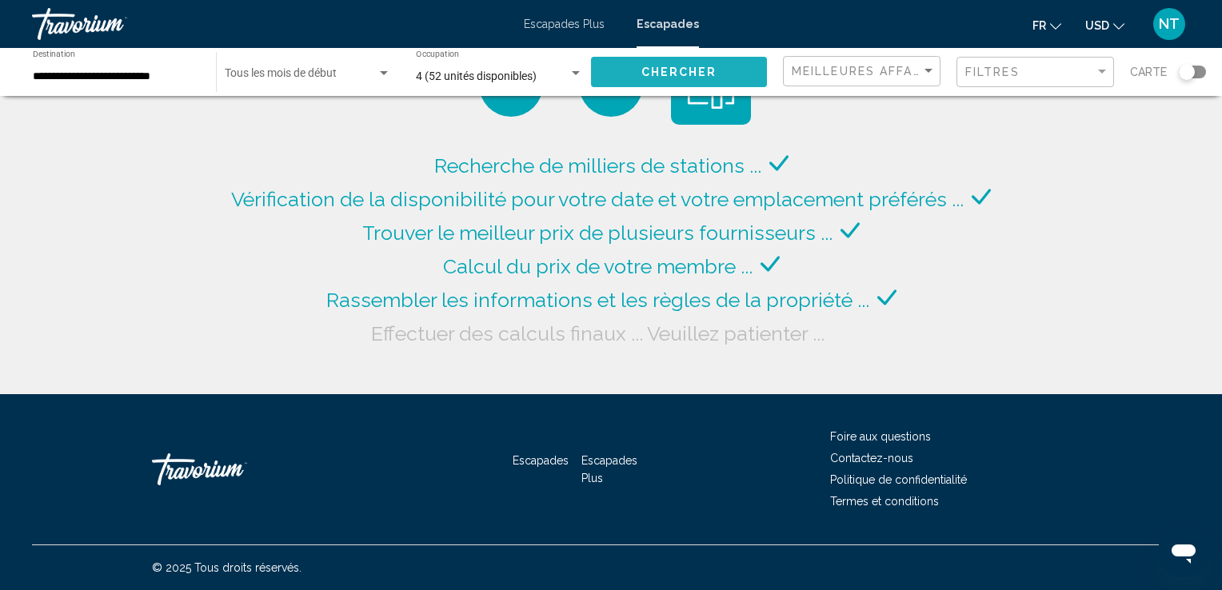
click at [677, 73] on span "Chercher" at bounding box center [679, 72] width 76 height 13
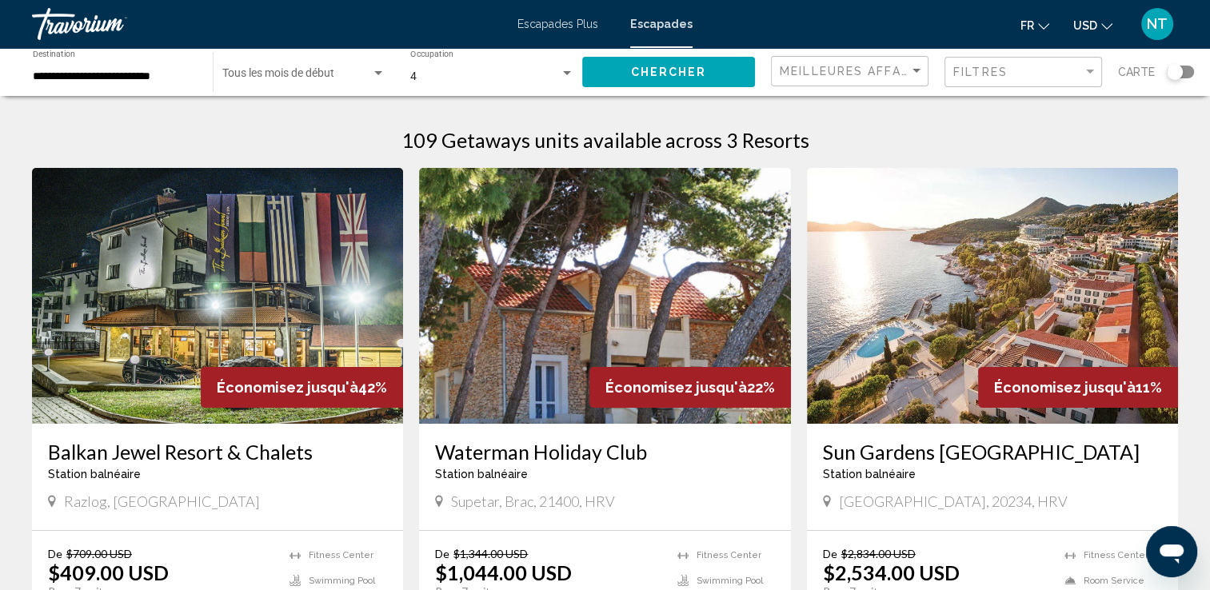
click at [173, 78] on input "**********" at bounding box center [115, 76] width 164 height 13
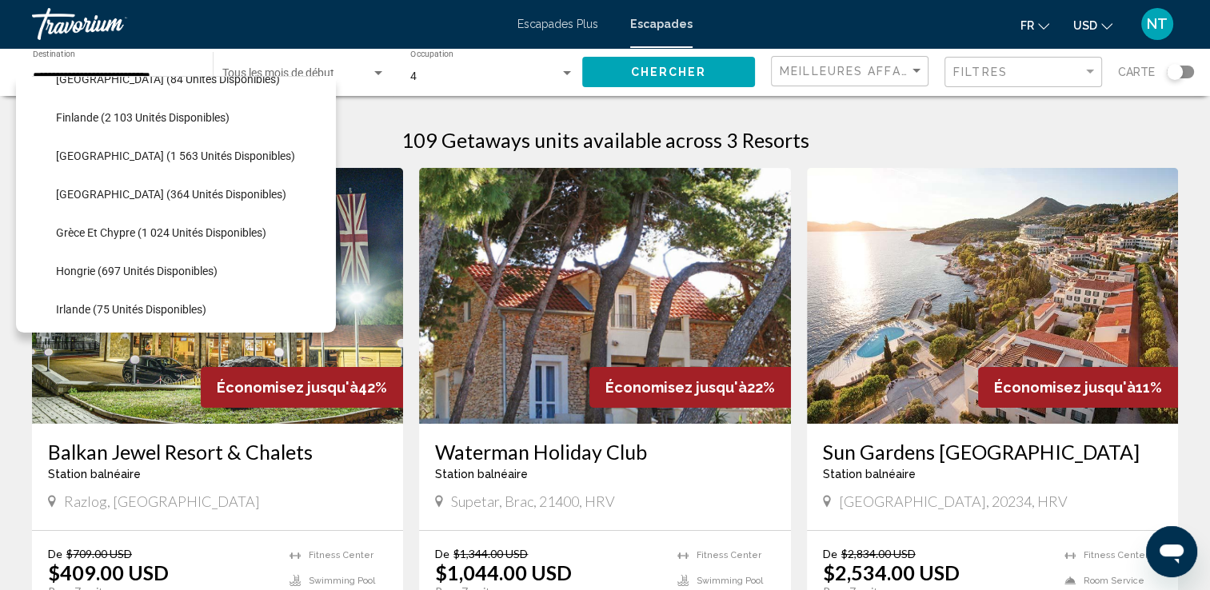
scroll to position [414, 0]
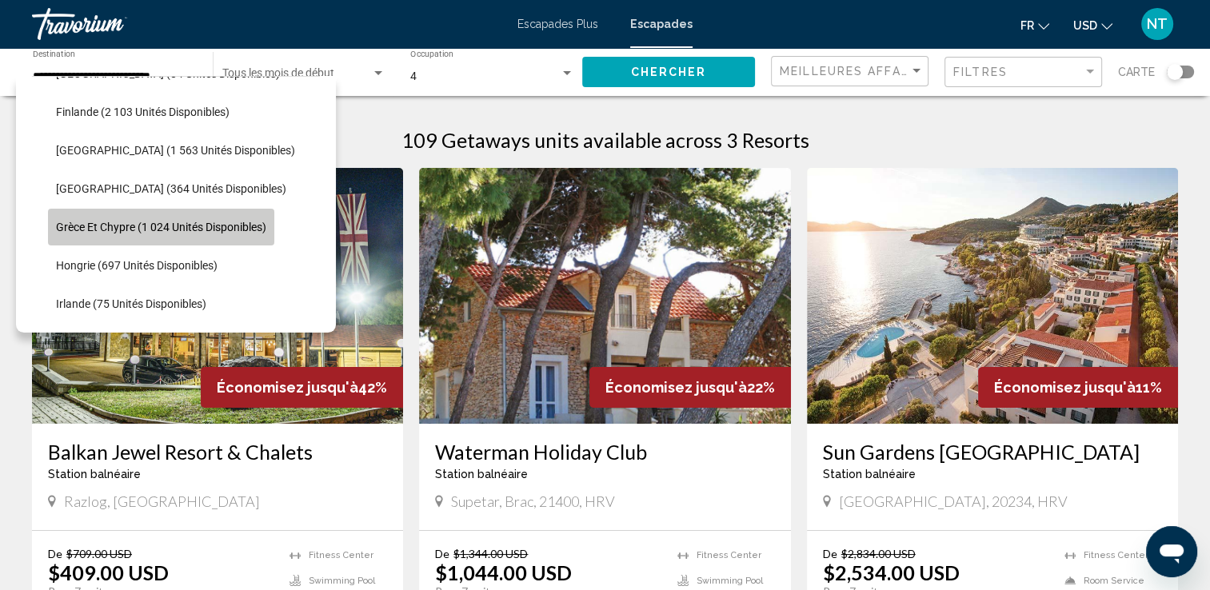
click at [194, 231] on span "Grèce et Chypre (1 024 unités disponibles)" at bounding box center [161, 227] width 210 height 13
type input "**********"
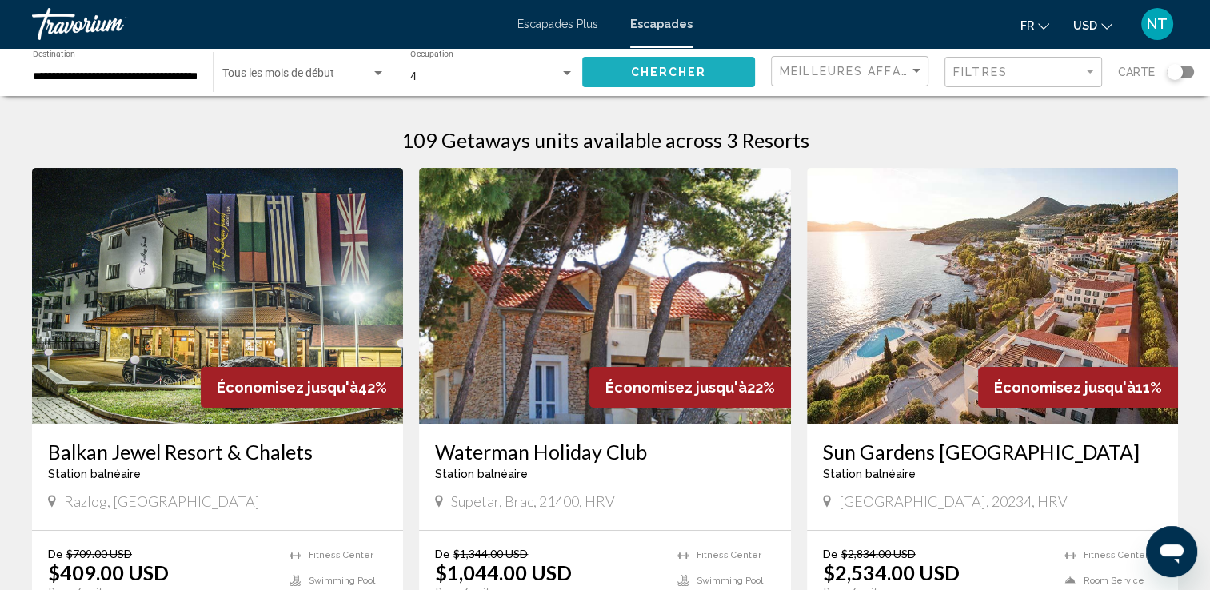
click at [626, 74] on button "Chercher" at bounding box center [668, 72] width 173 height 30
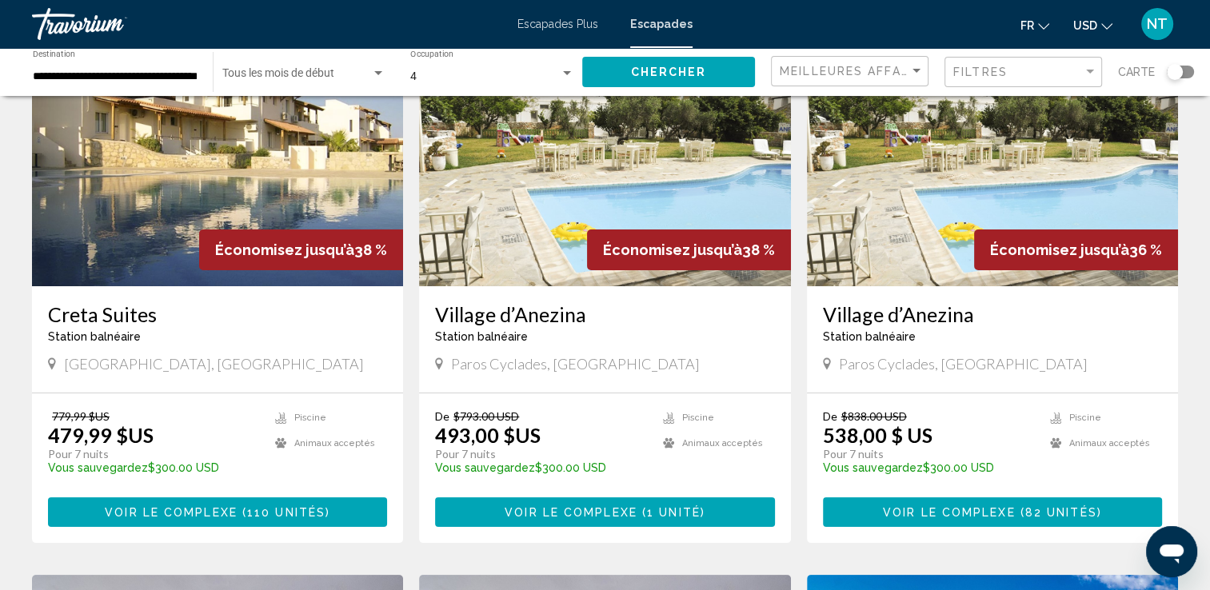
scroll to position [138, 0]
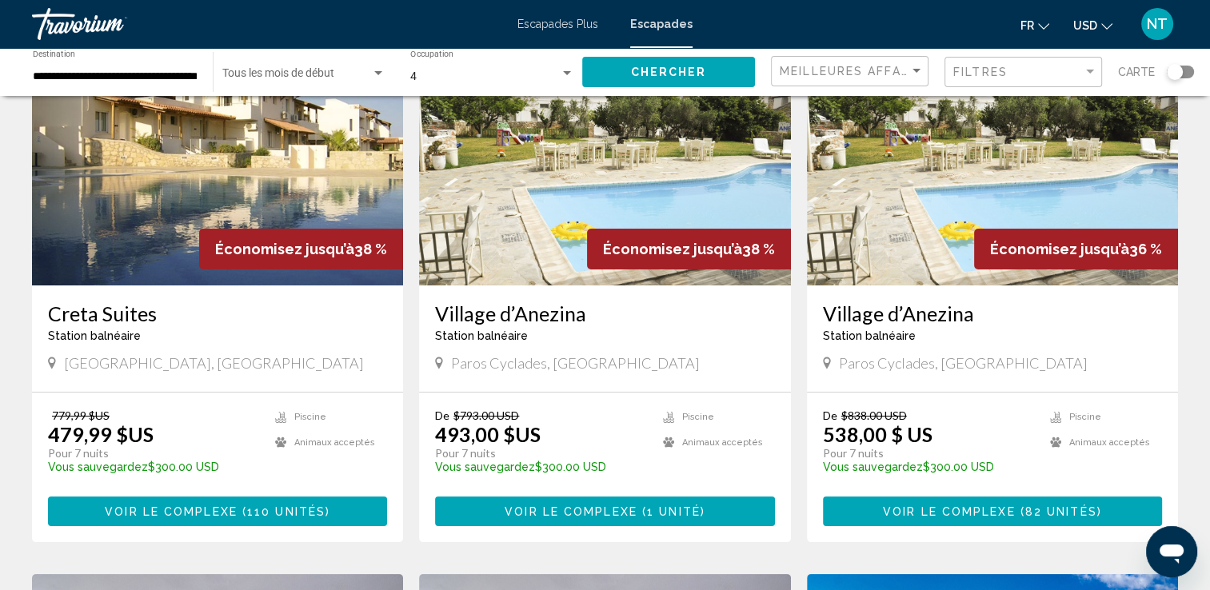
click at [262, 166] on img "Contenu principal" at bounding box center [217, 158] width 371 height 256
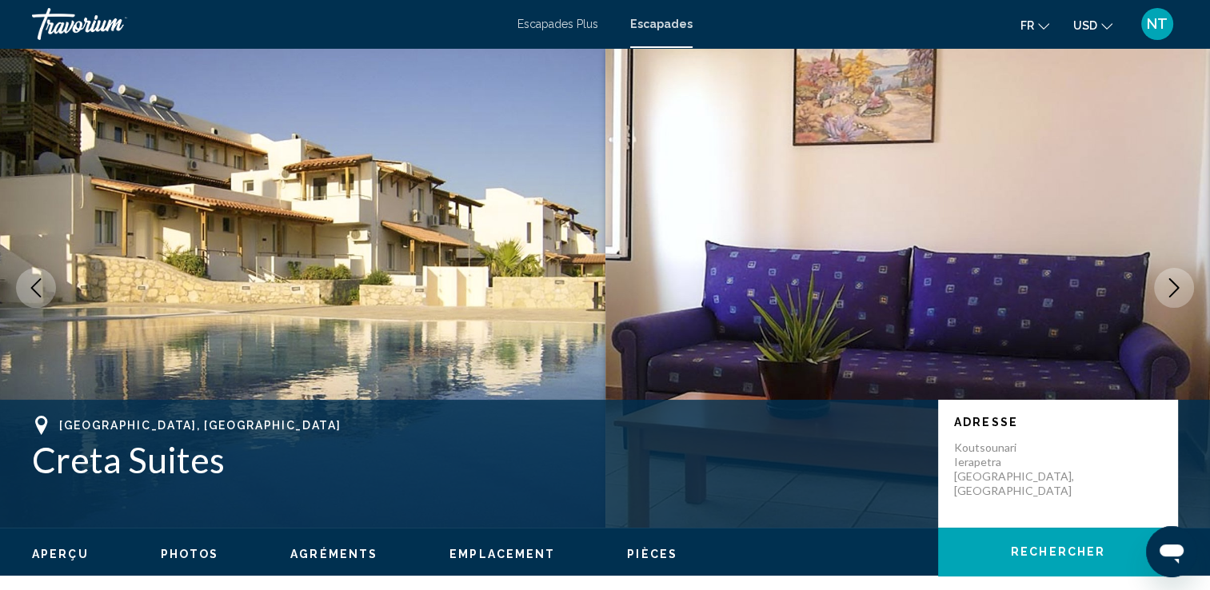
click at [1173, 286] on icon "Image suivante" at bounding box center [1174, 287] width 19 height 19
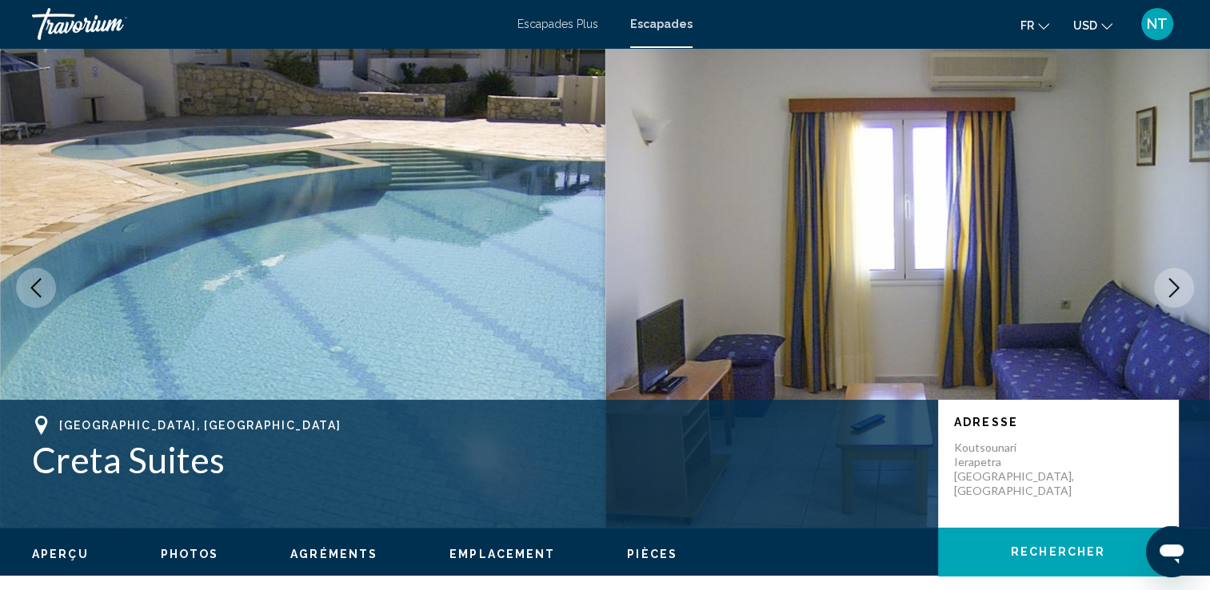
click at [1173, 286] on icon "Image suivante" at bounding box center [1174, 287] width 19 height 19
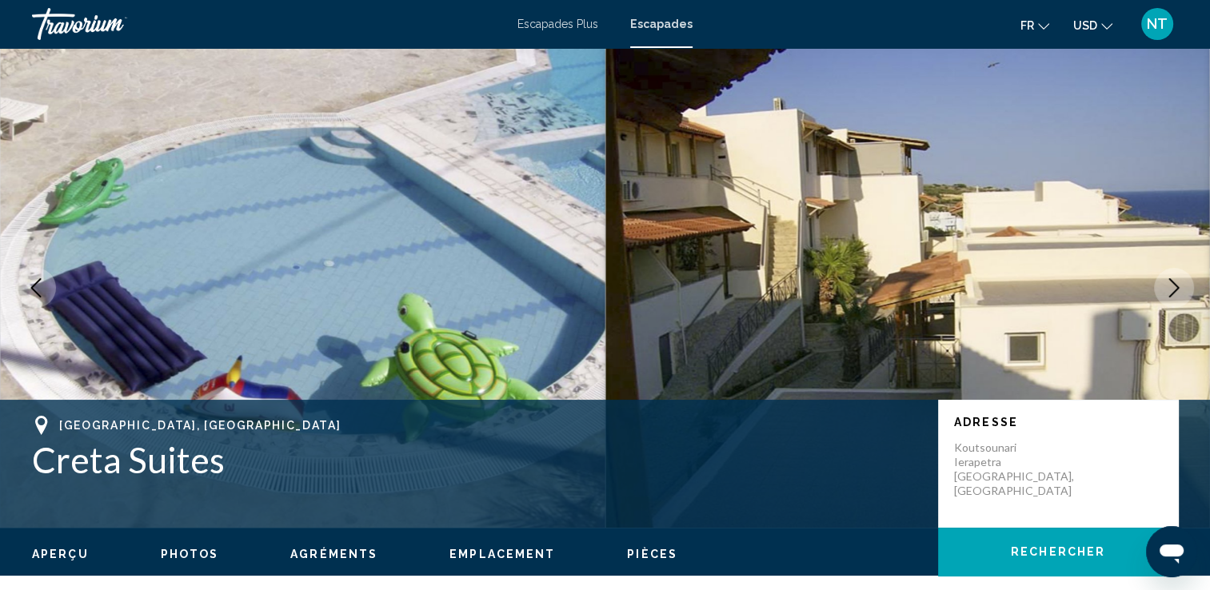
click at [1173, 286] on icon "Image suivante" at bounding box center [1174, 287] width 19 height 19
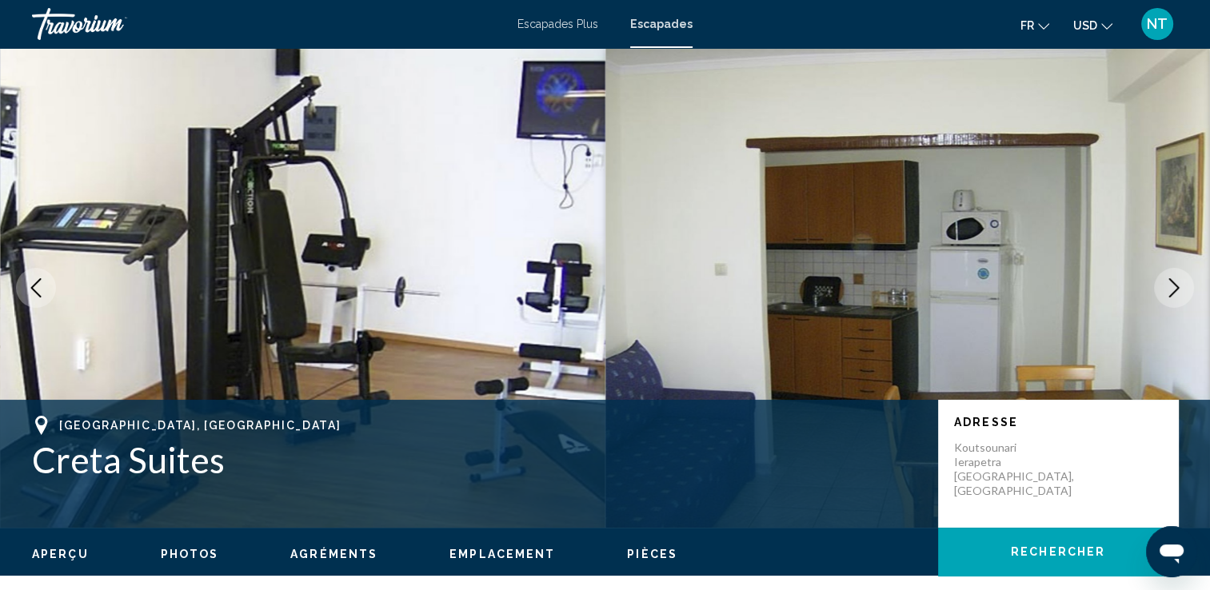
click at [1173, 286] on icon "Image suivante" at bounding box center [1174, 287] width 19 height 19
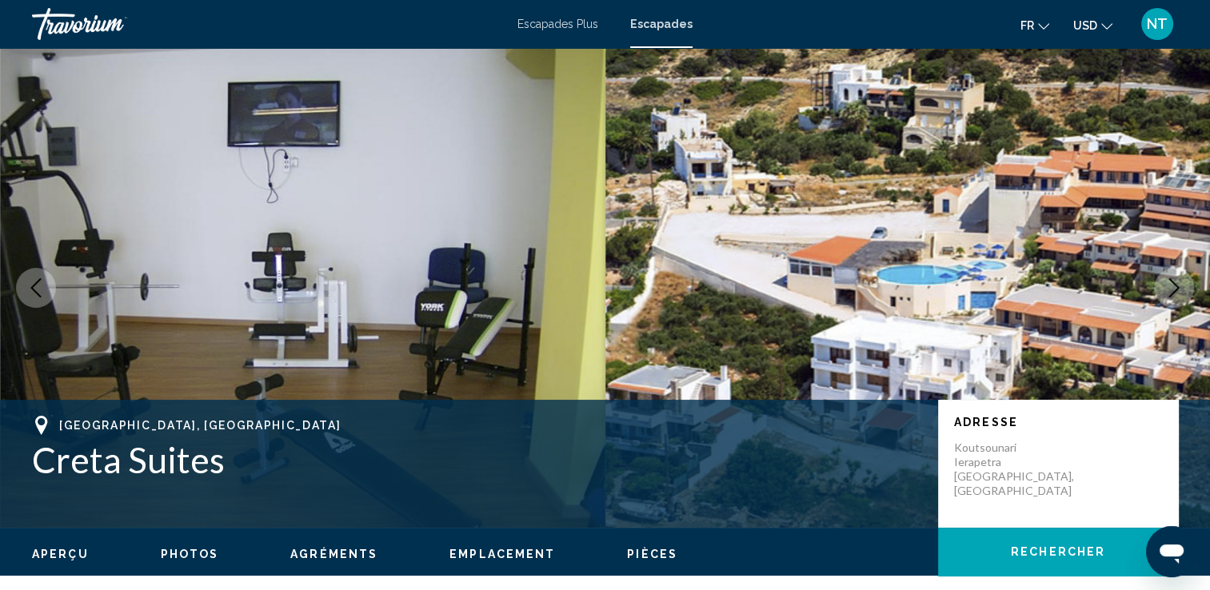
click at [1173, 286] on icon "Image suivante" at bounding box center [1174, 287] width 19 height 19
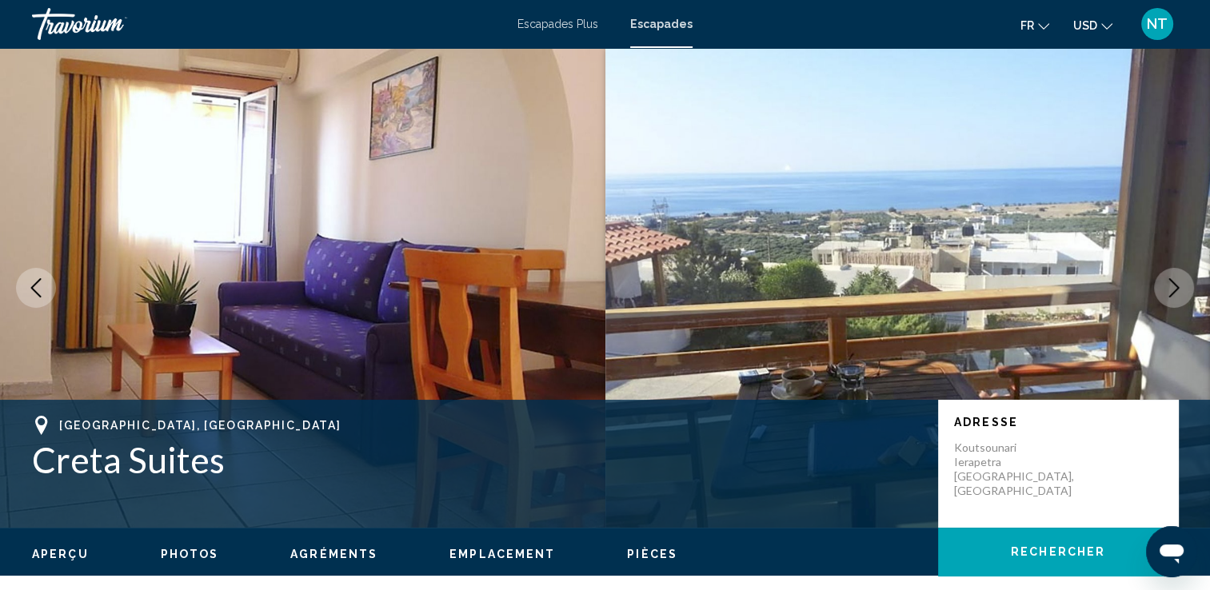
click at [1173, 286] on icon "Image suivante" at bounding box center [1174, 287] width 19 height 19
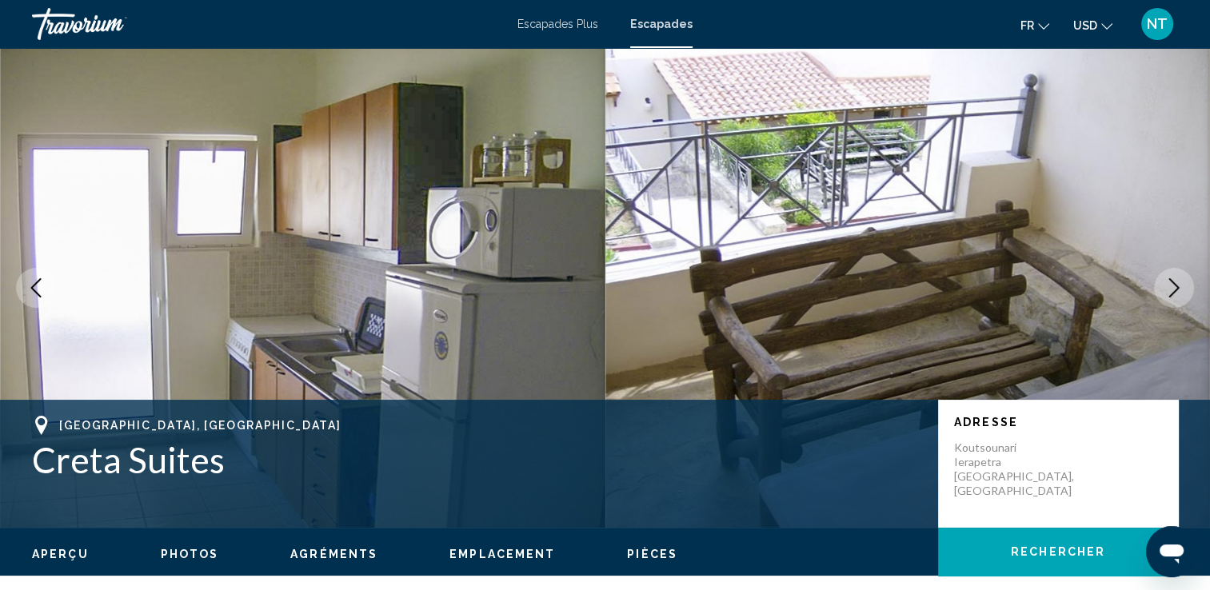
click at [1173, 286] on icon "Image suivante" at bounding box center [1174, 287] width 19 height 19
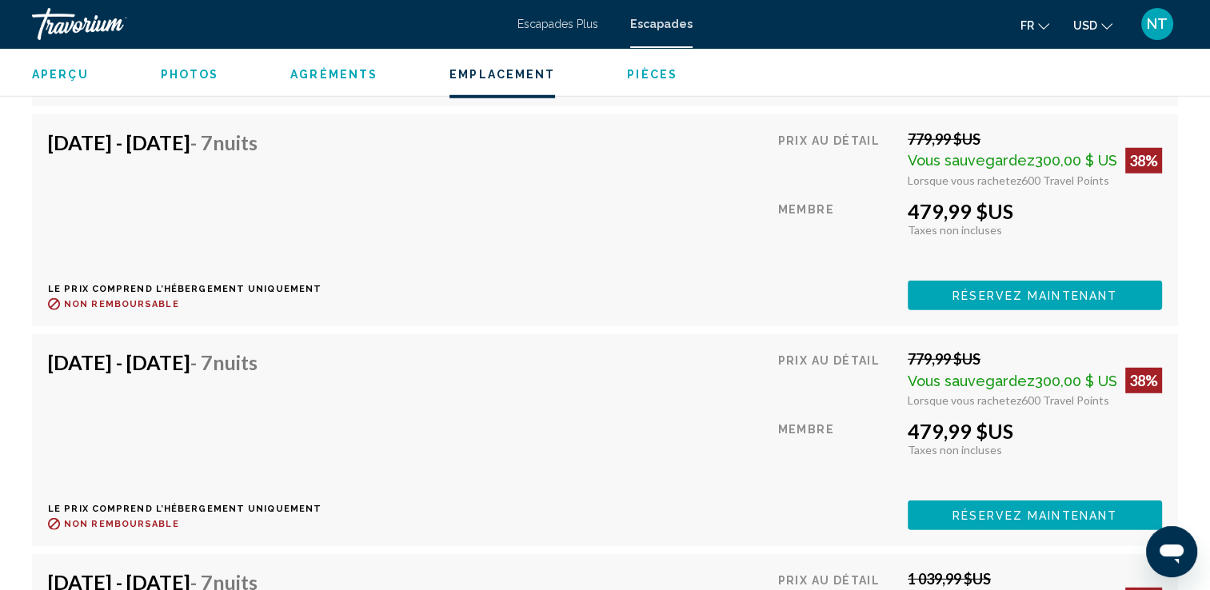
scroll to position [4455, 0]
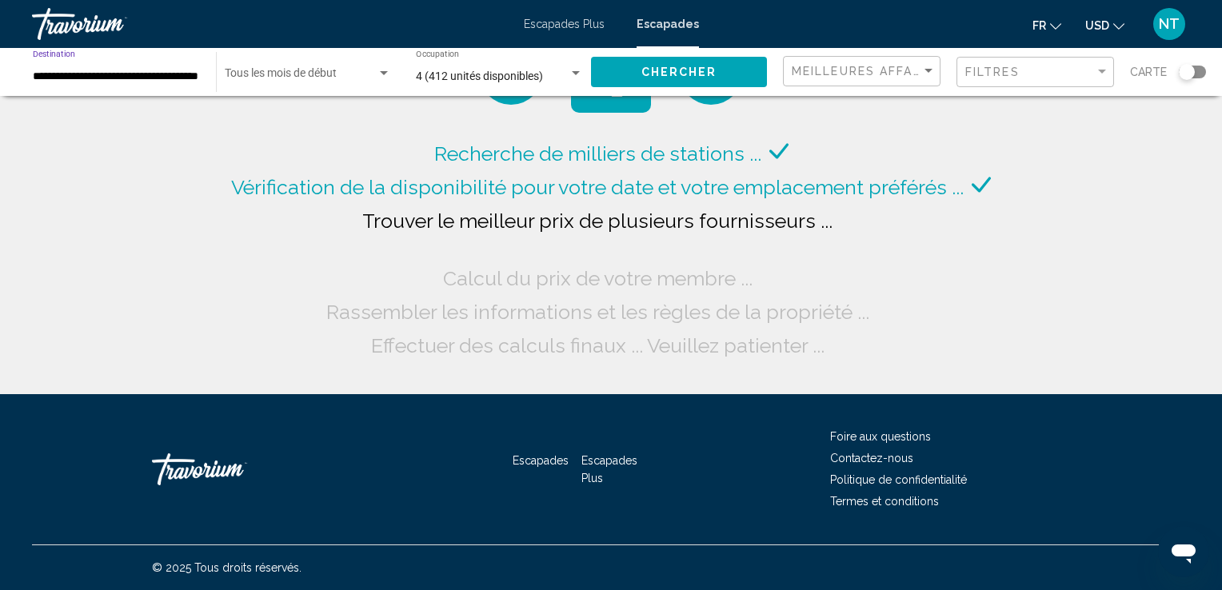
click at [151, 79] on input "**********" at bounding box center [116, 76] width 167 height 13
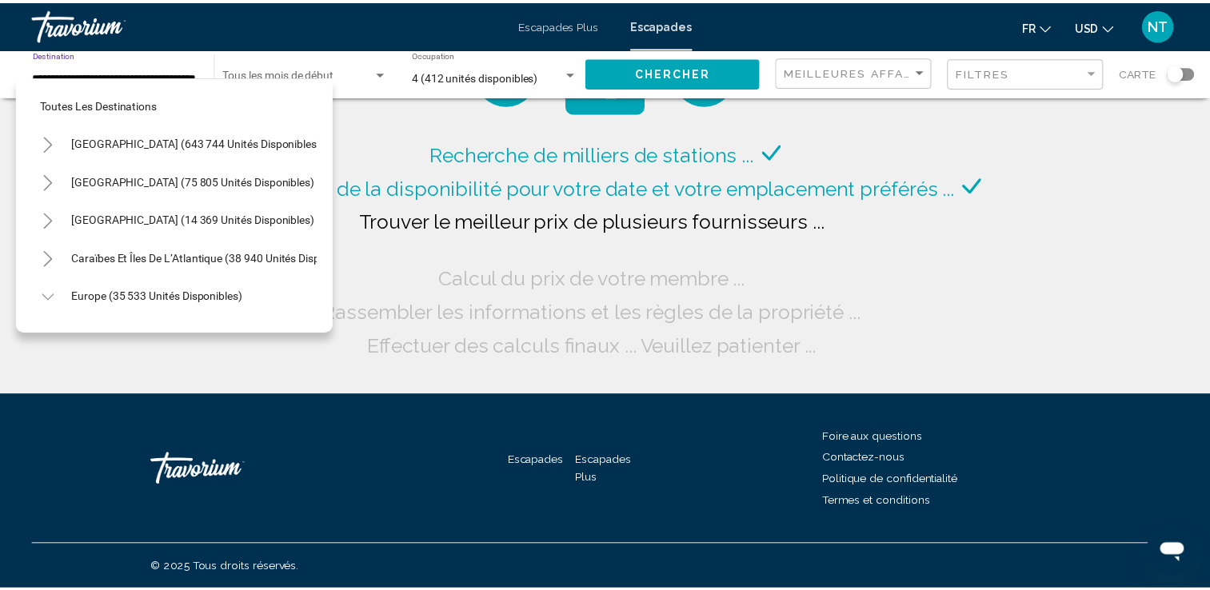
scroll to position [446, 0]
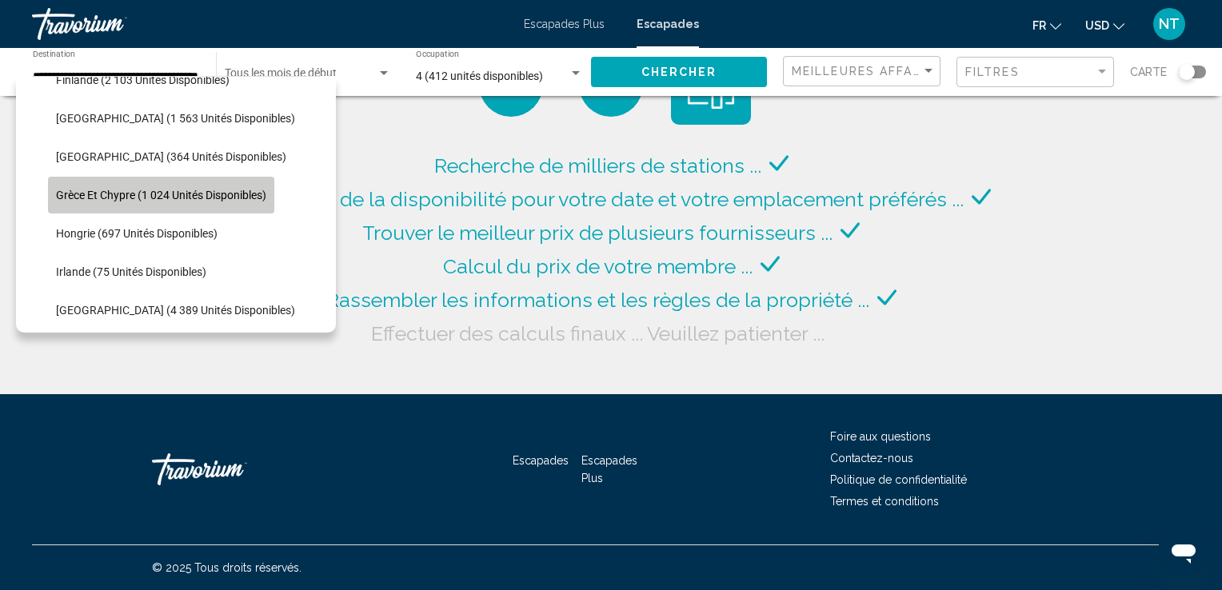
click at [150, 189] on span "Grèce et Chypre (1 024 unités disponibles)" at bounding box center [161, 195] width 210 height 13
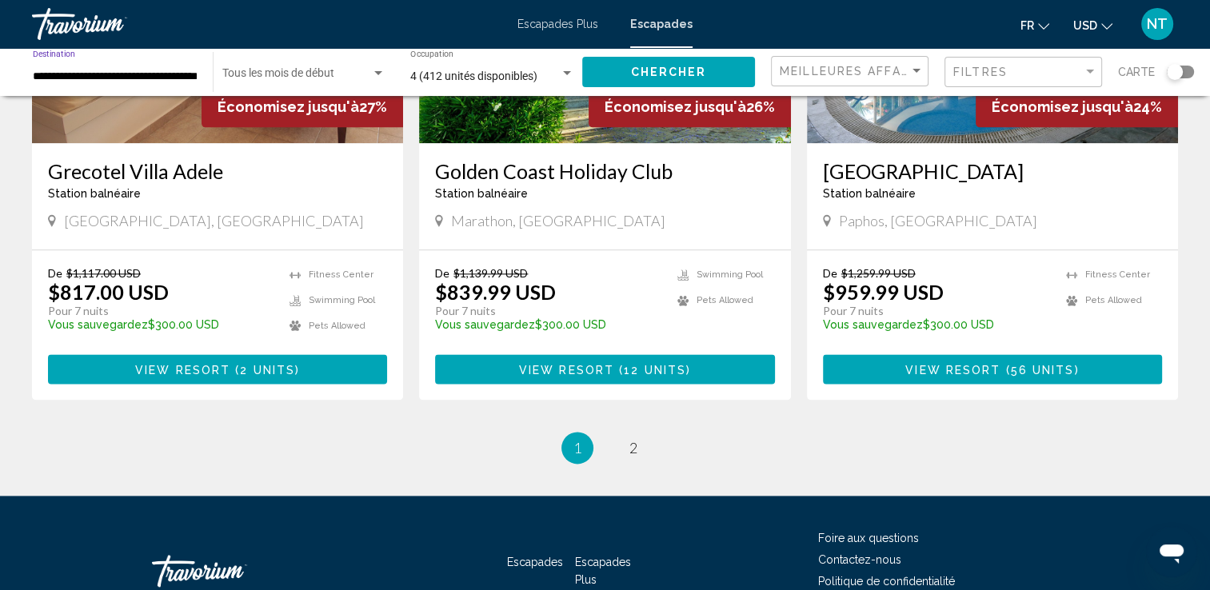
scroll to position [1965, 0]
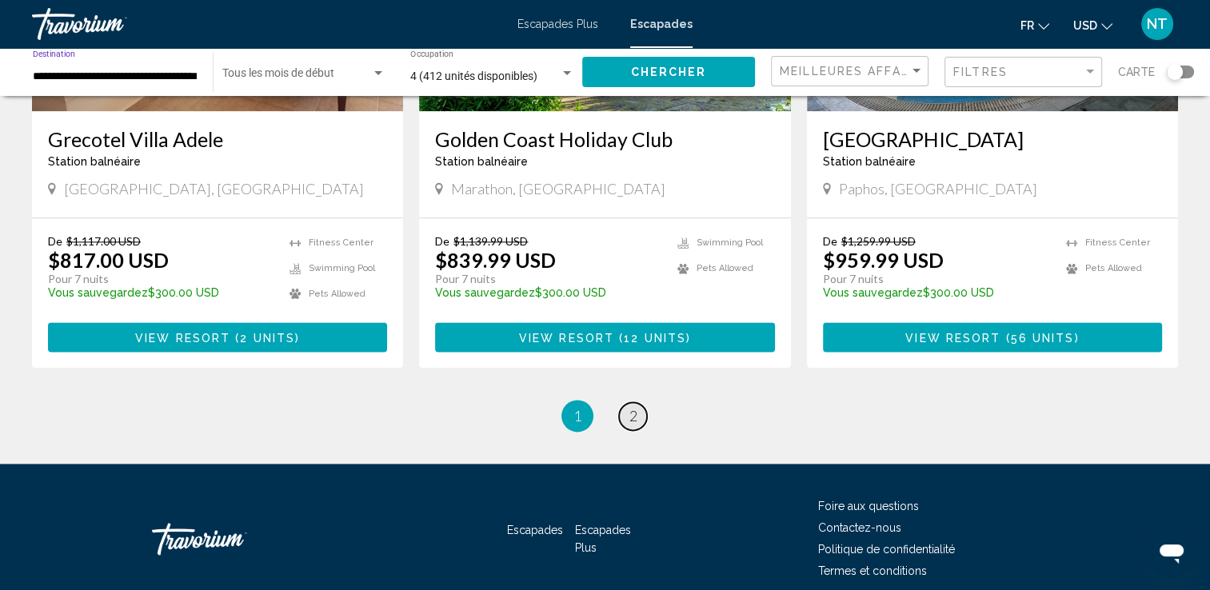
click at [637, 407] on span "2" at bounding box center [633, 416] width 8 height 18
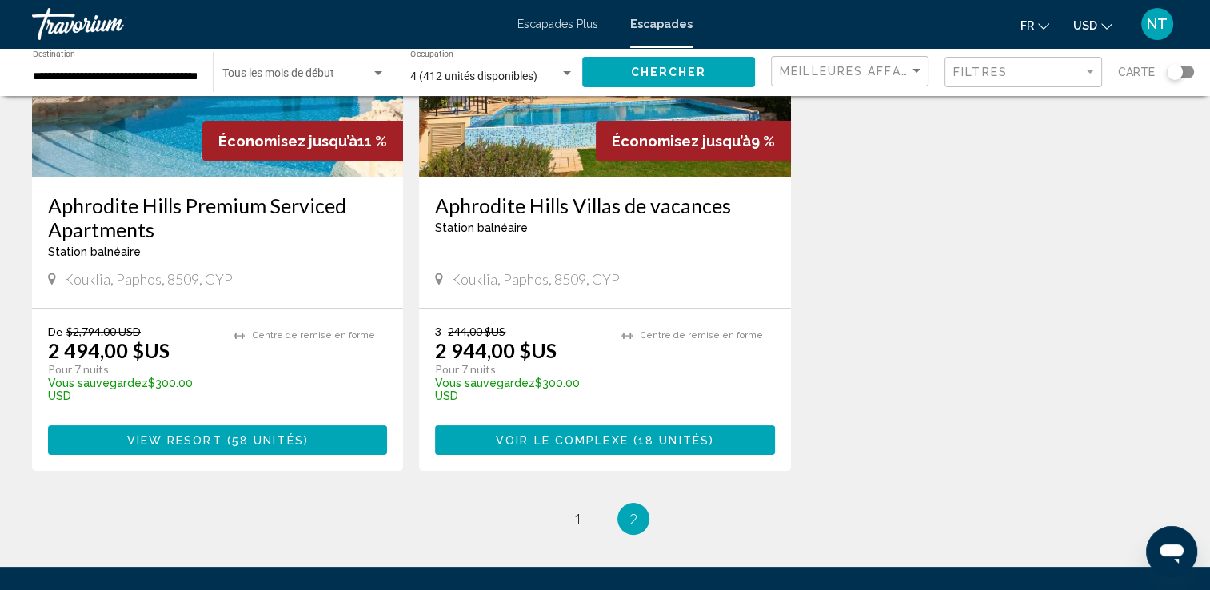
scroll to position [256, 0]
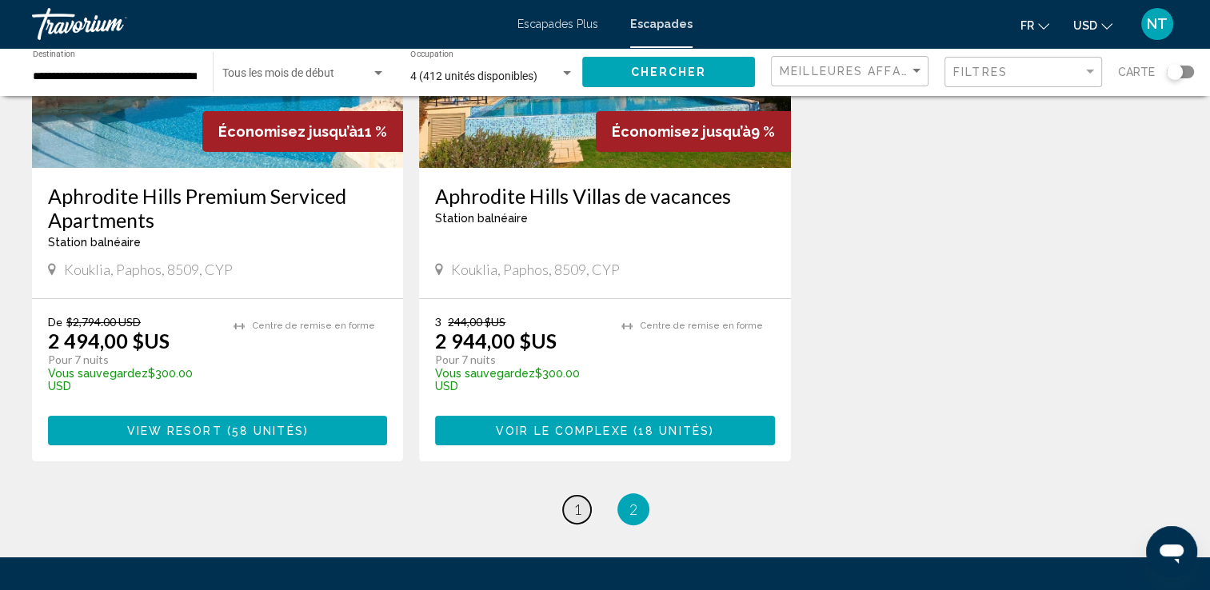
click at [575, 501] on span "1" at bounding box center [578, 510] width 8 height 18
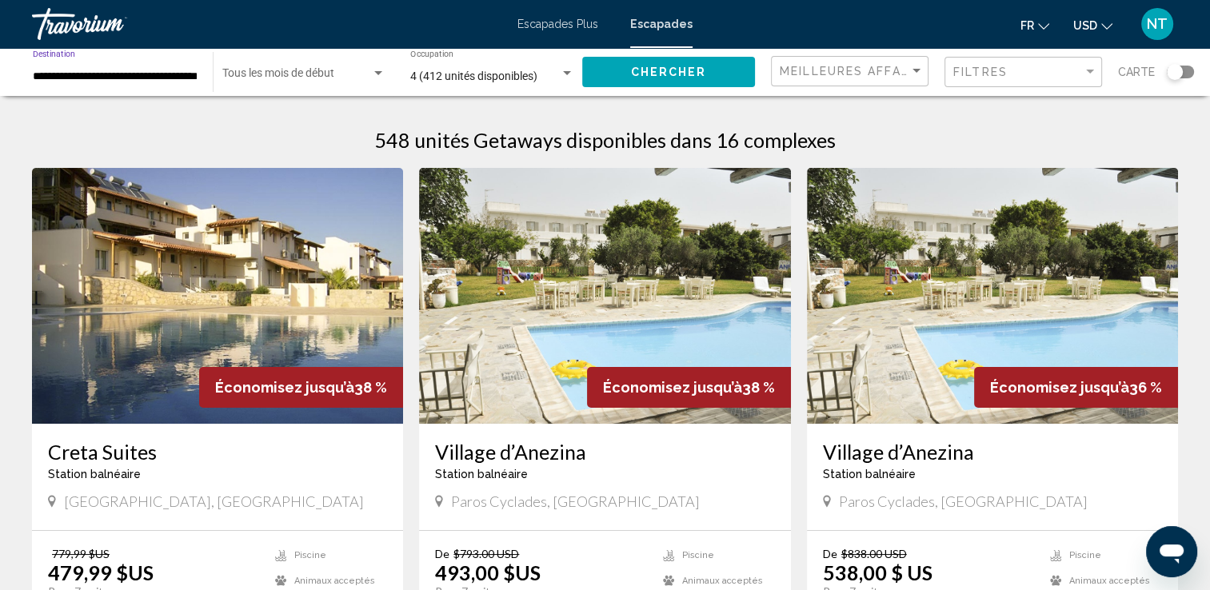
click at [95, 76] on input "**********" at bounding box center [115, 76] width 164 height 13
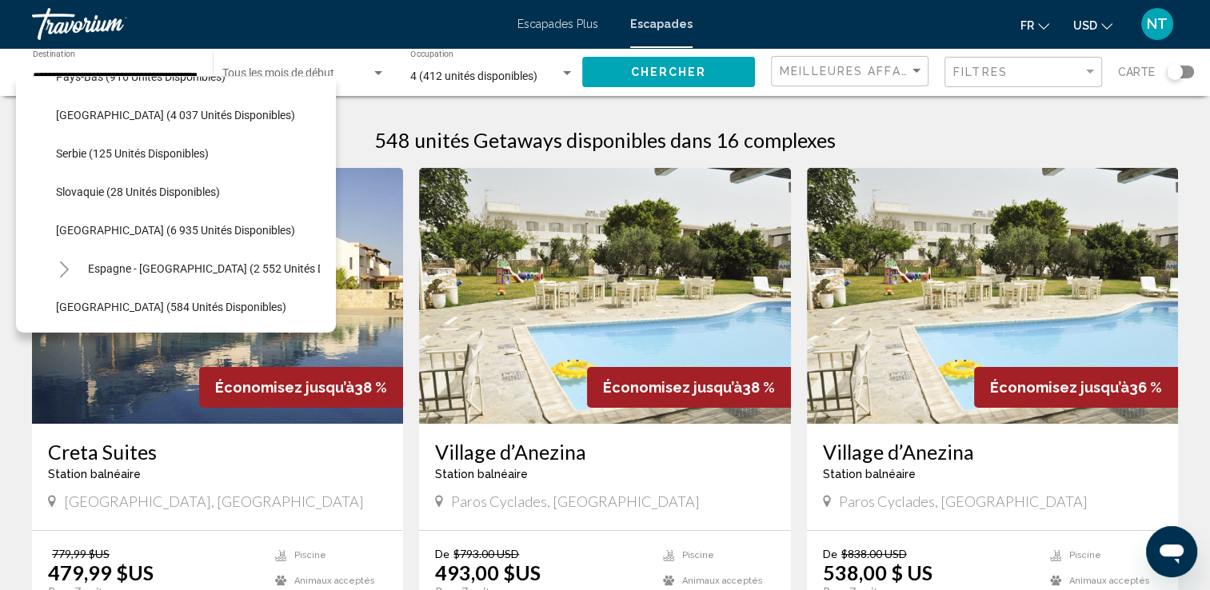
scroll to position [756, 0]
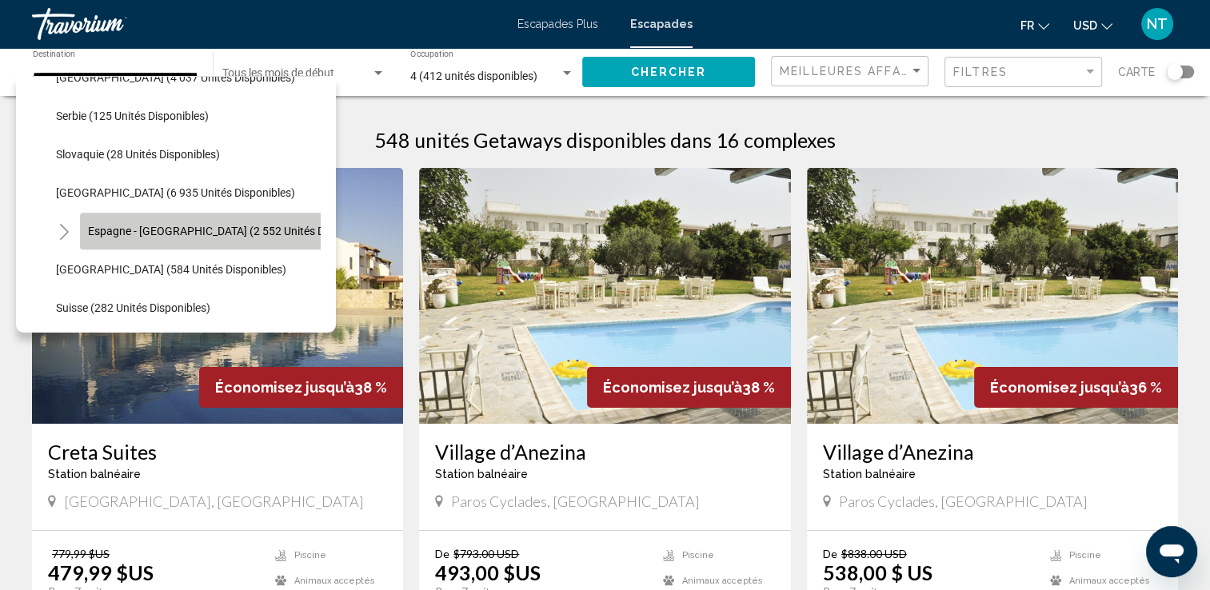
click at [163, 235] on span "Espagne - [GEOGRAPHIC_DATA] (2 552 unités disponibles)" at bounding box center [233, 231] width 290 height 13
type input "**********"
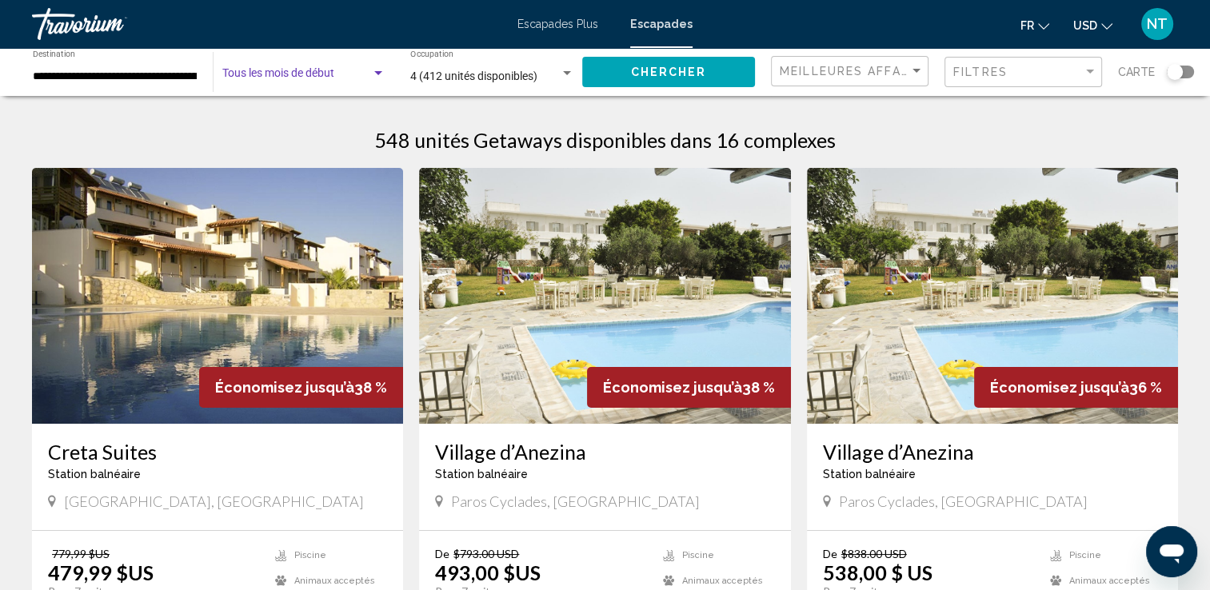
click at [378, 80] on div "Widget de recherche" at bounding box center [303, 76] width 163 height 13
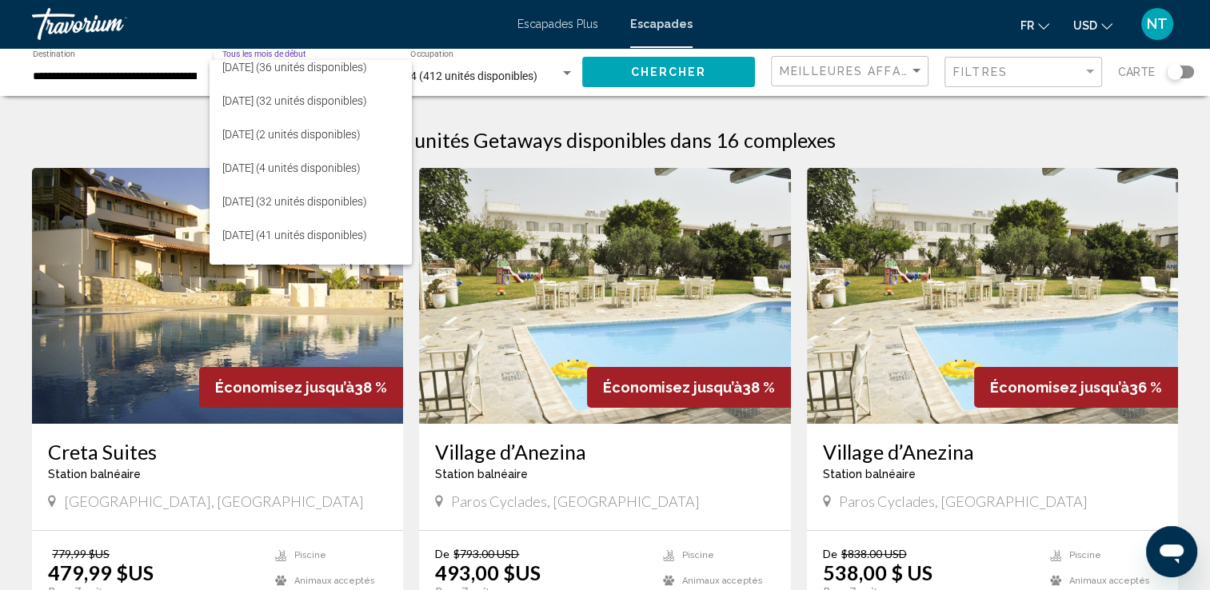
scroll to position [160, 0]
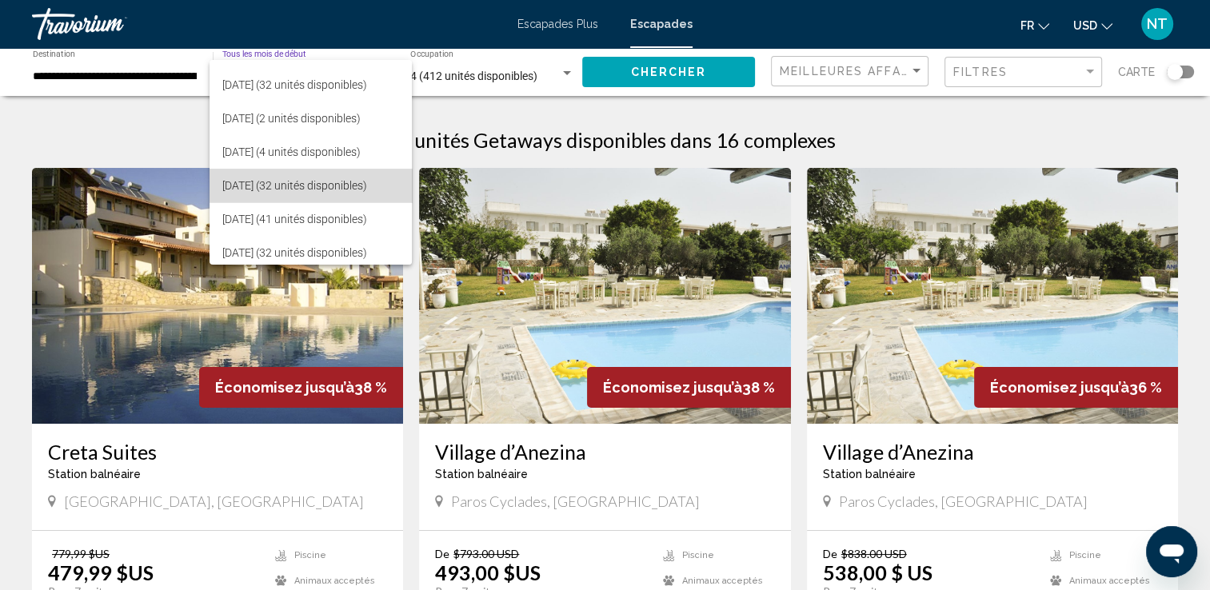
click at [262, 189] on font "avril 2026 (32 unités disponibles)" at bounding box center [294, 185] width 145 height 13
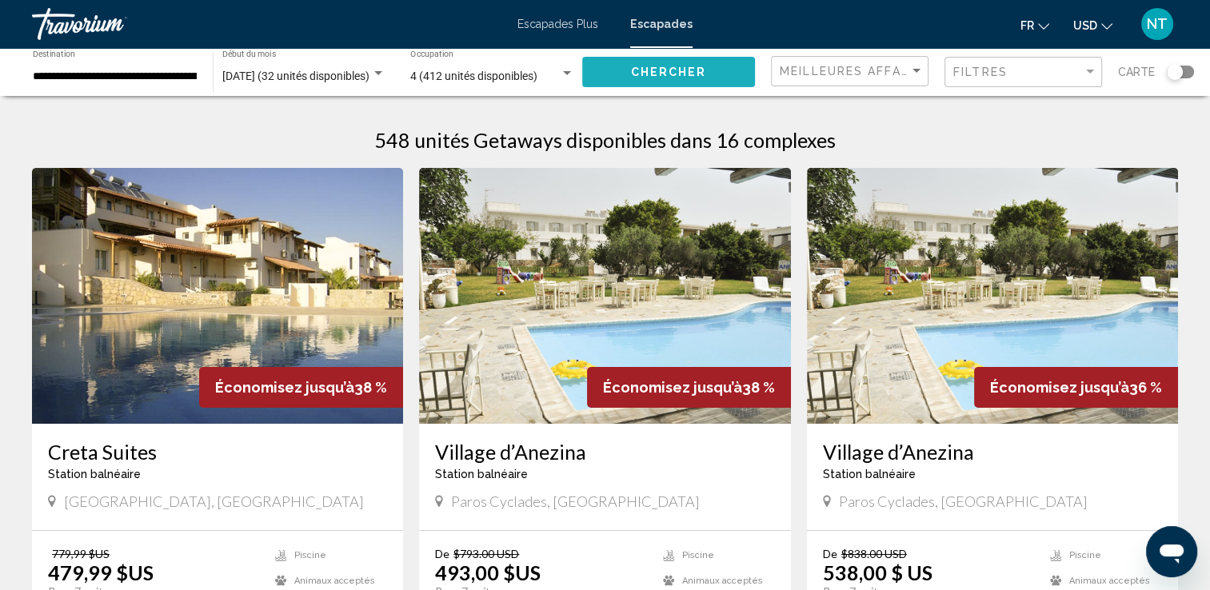
click at [635, 62] on button "Chercher" at bounding box center [668, 72] width 173 height 30
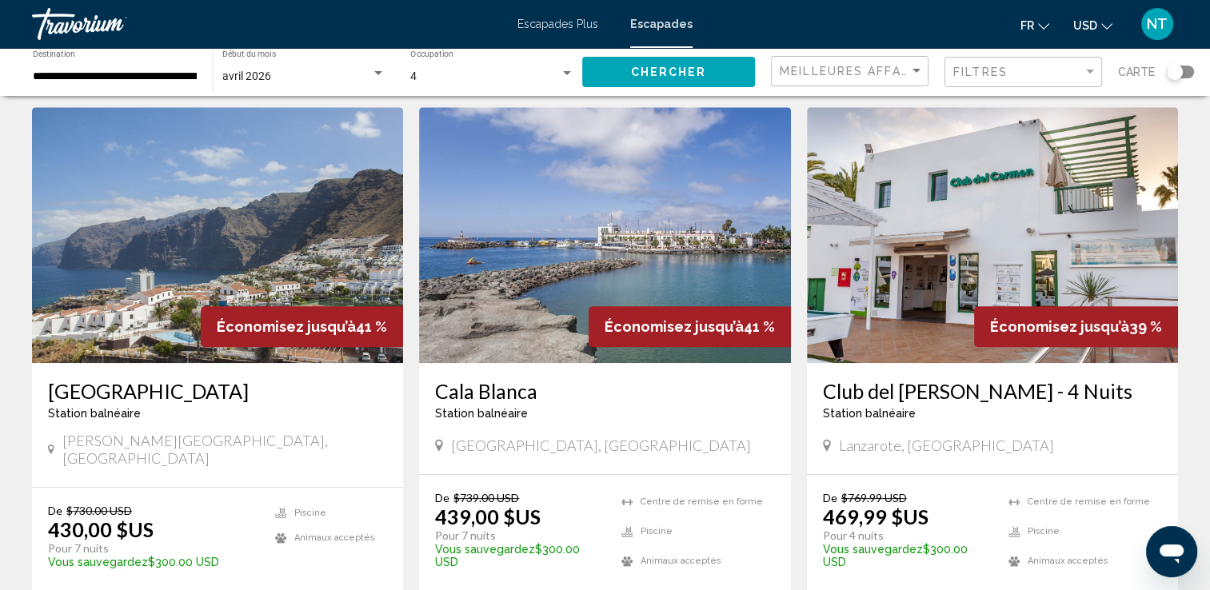
scroll to position [681, 0]
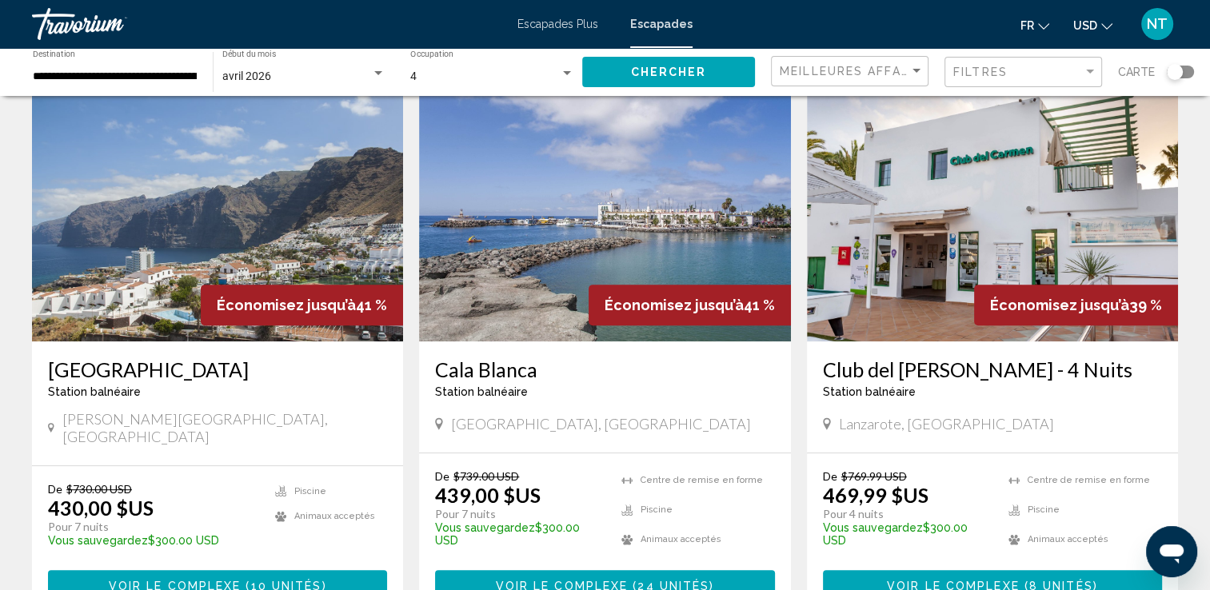
click at [203, 214] on img "Contenu principal" at bounding box center [217, 214] width 371 height 256
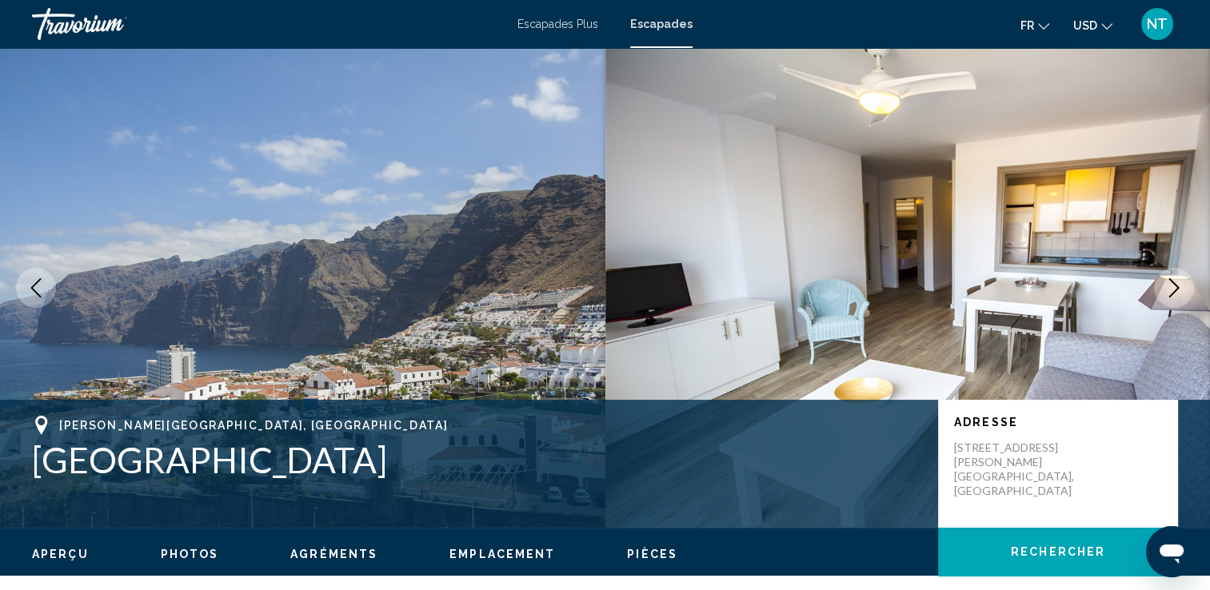
click at [1175, 286] on icon "Image suivante" at bounding box center [1174, 287] width 19 height 19
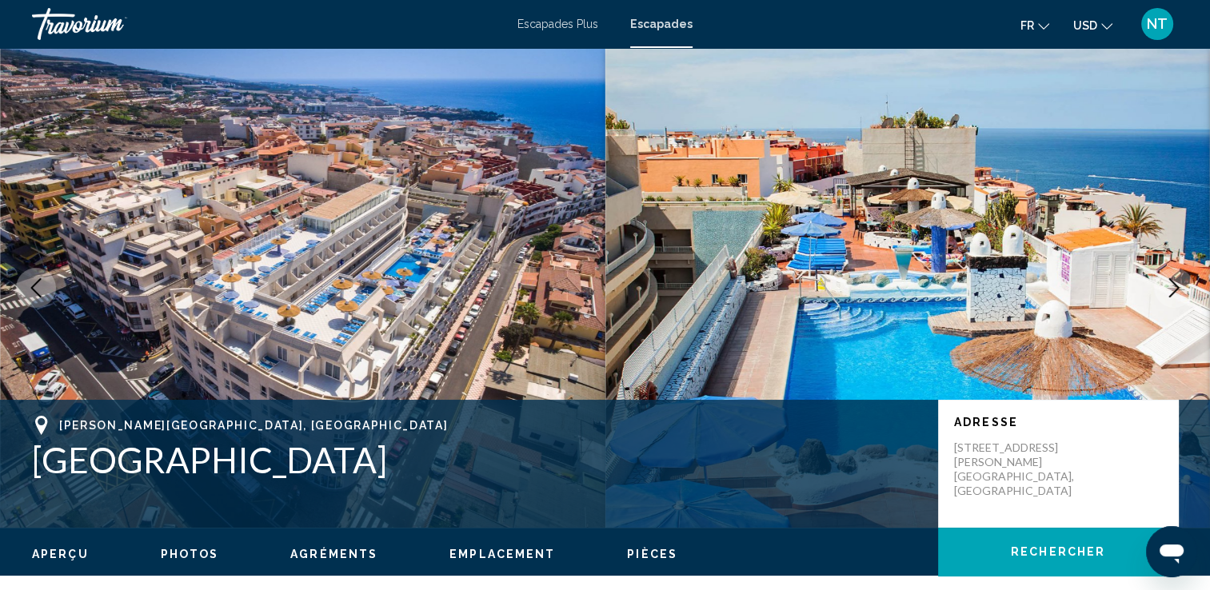
click at [1175, 286] on icon "Image suivante" at bounding box center [1174, 287] width 19 height 19
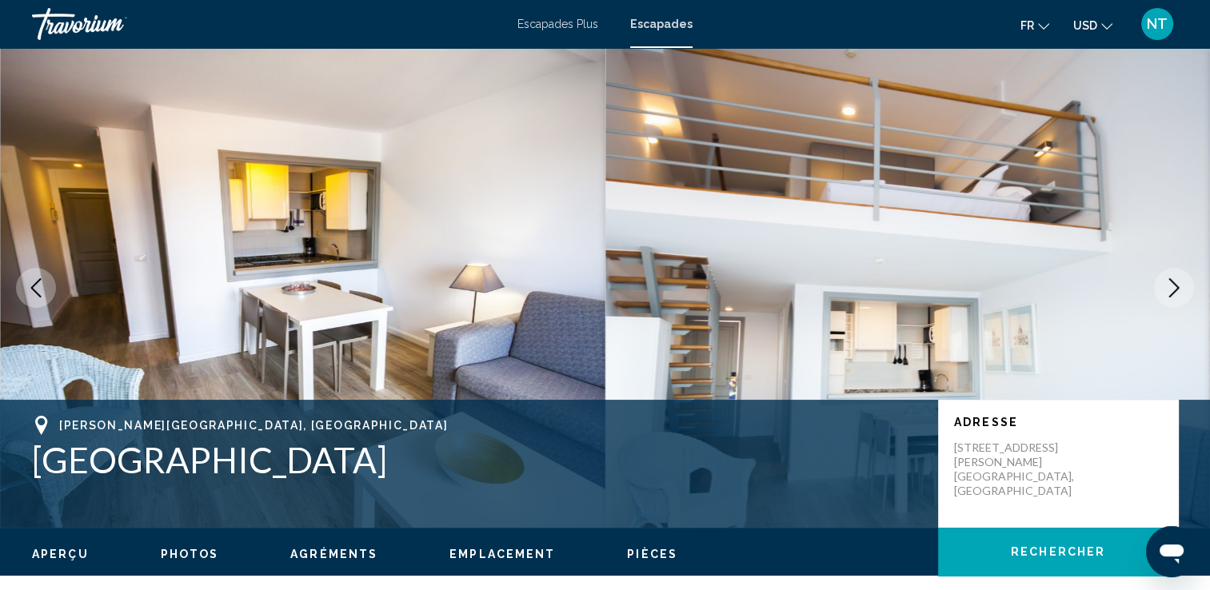
click at [1175, 286] on icon "Image suivante" at bounding box center [1174, 287] width 19 height 19
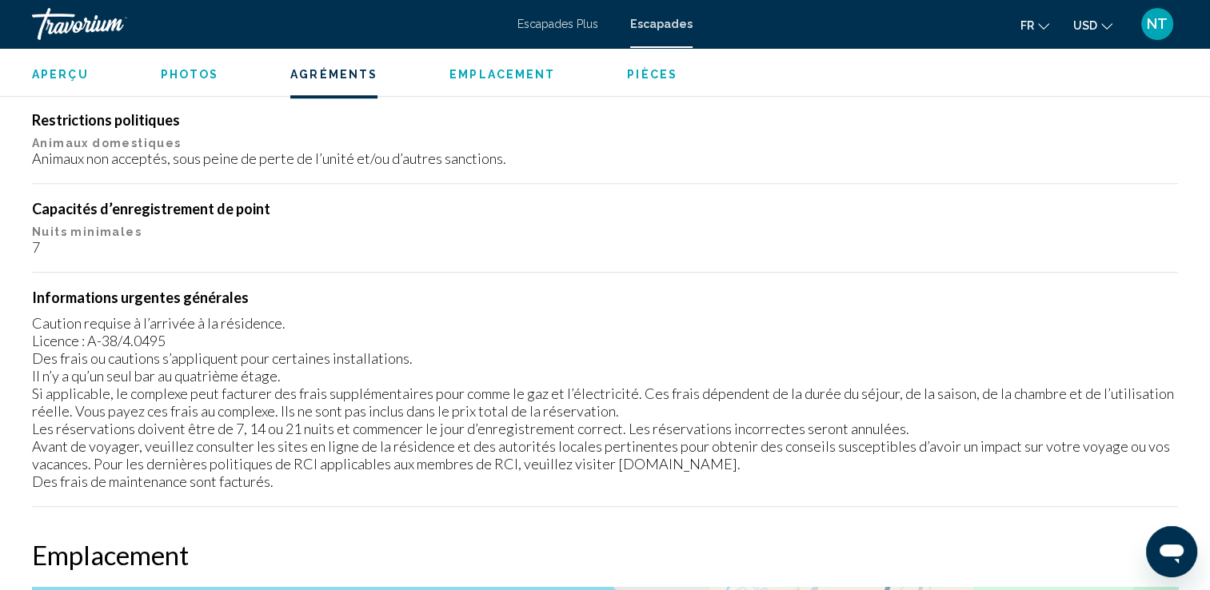
scroll to position [2065, 0]
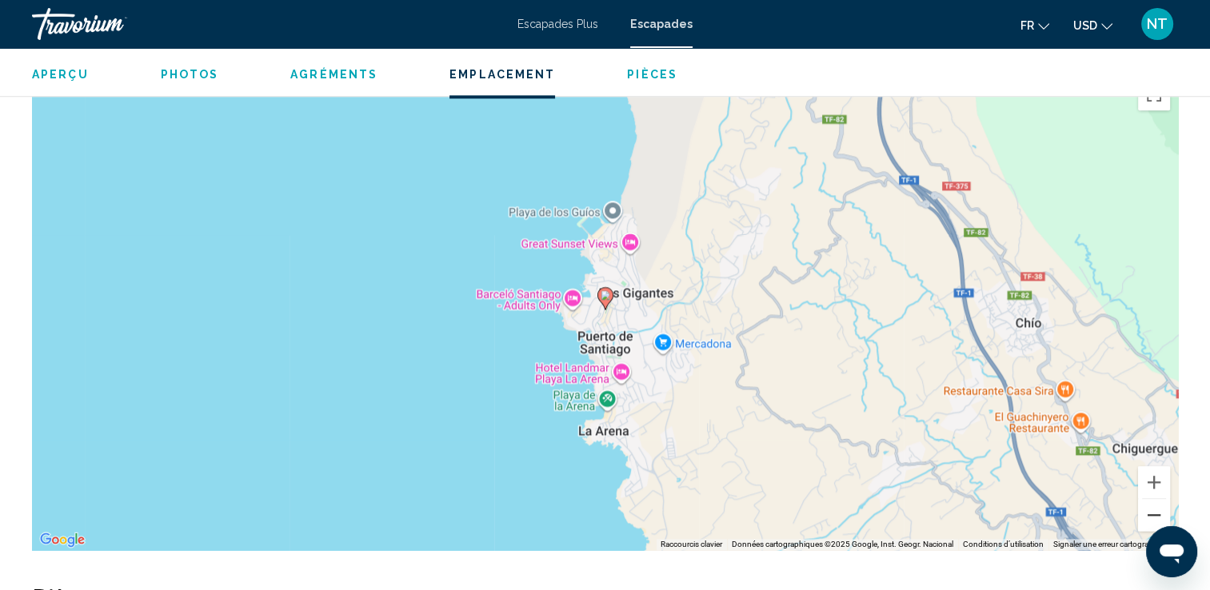
click at [1154, 499] on button "Zoom arrière" at bounding box center [1154, 515] width 32 height 32
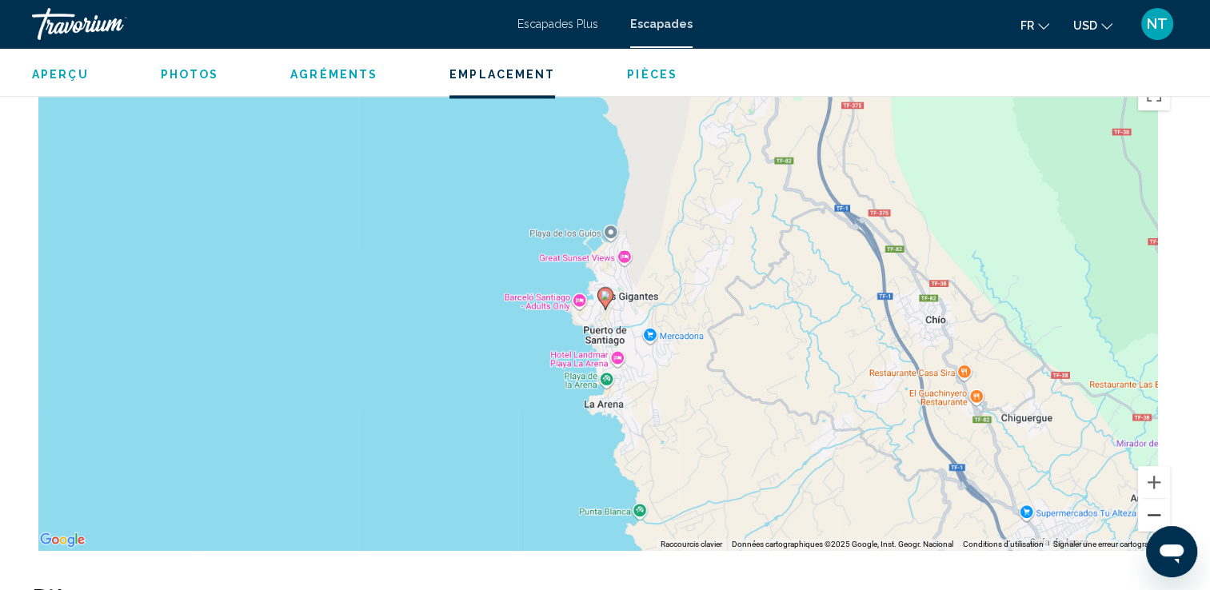
click at [1154, 499] on button "Zoom arrière" at bounding box center [1154, 515] width 32 height 32
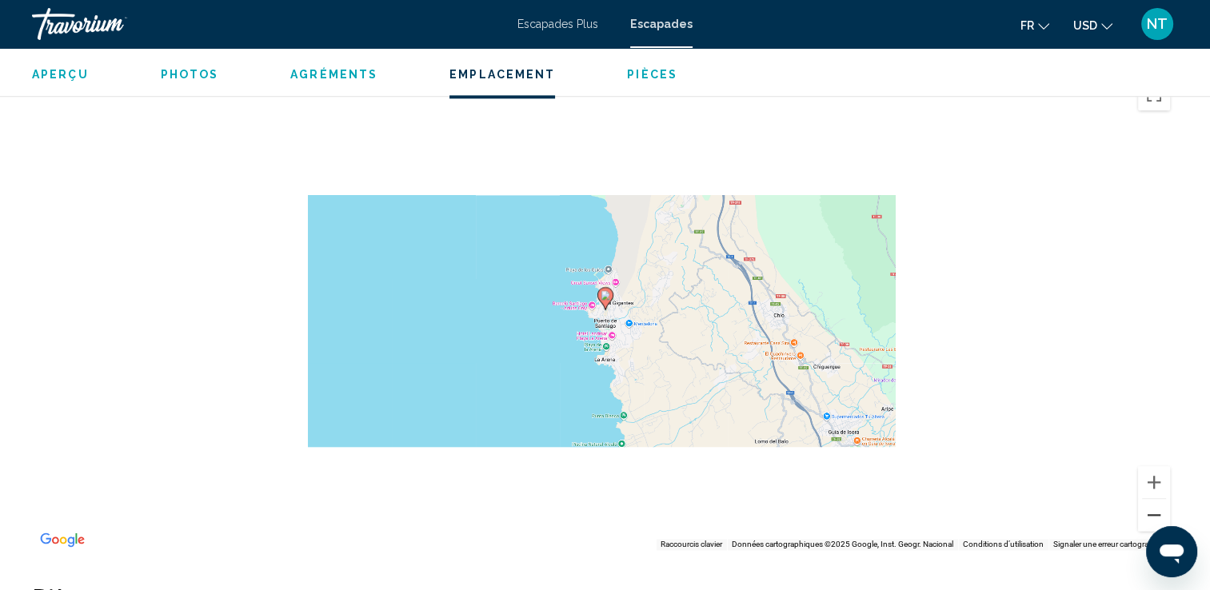
click at [1154, 499] on button "Zoom arrière" at bounding box center [1154, 515] width 32 height 32
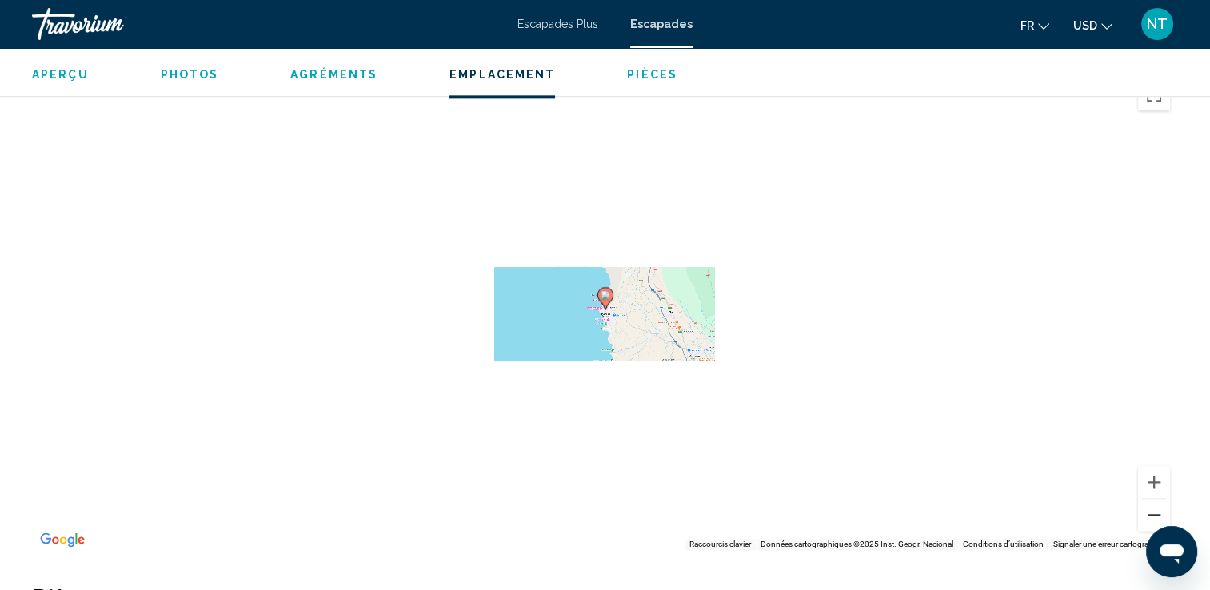
click at [1154, 499] on button "Zoom arrière" at bounding box center [1154, 515] width 32 height 32
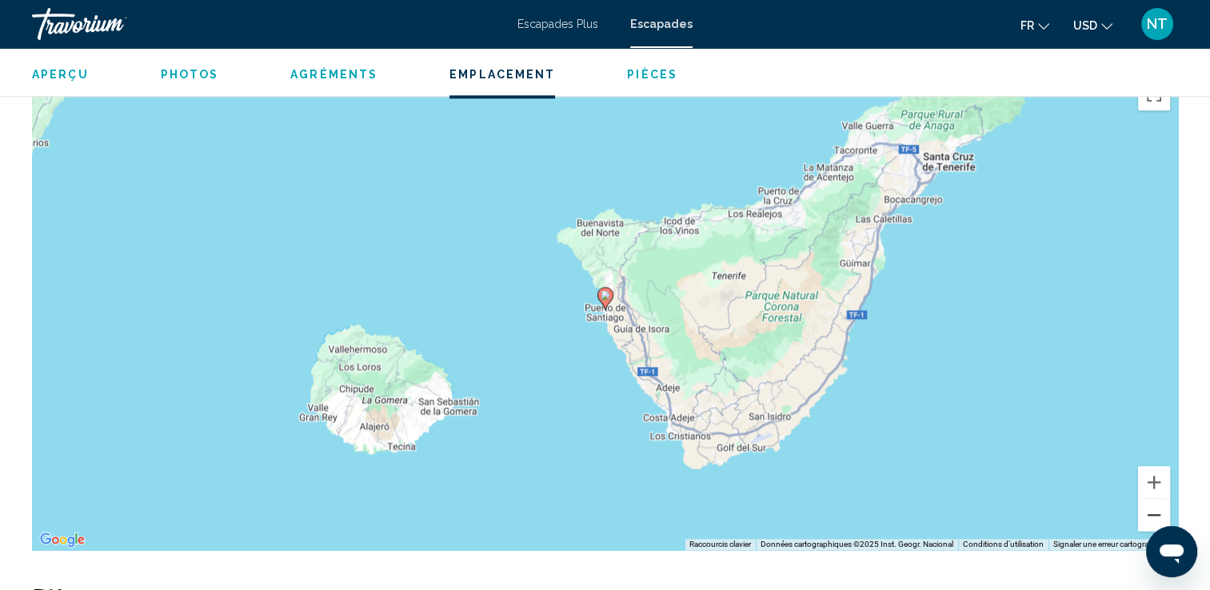
click at [1154, 499] on button "Zoom arrière" at bounding box center [1154, 515] width 32 height 32
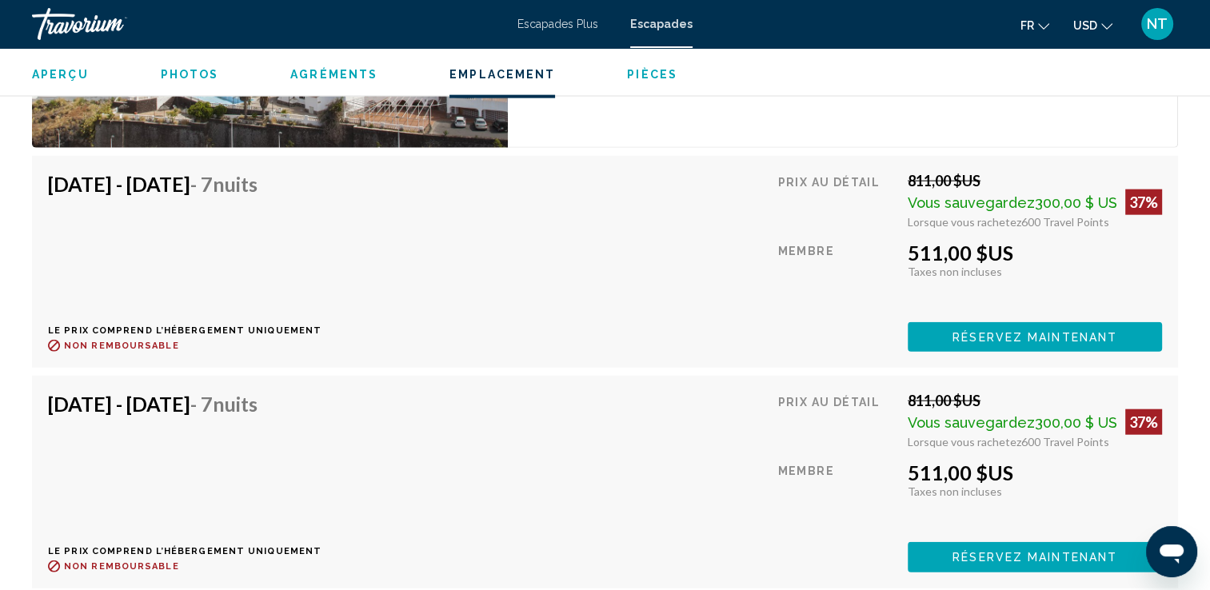
scroll to position [3668, 0]
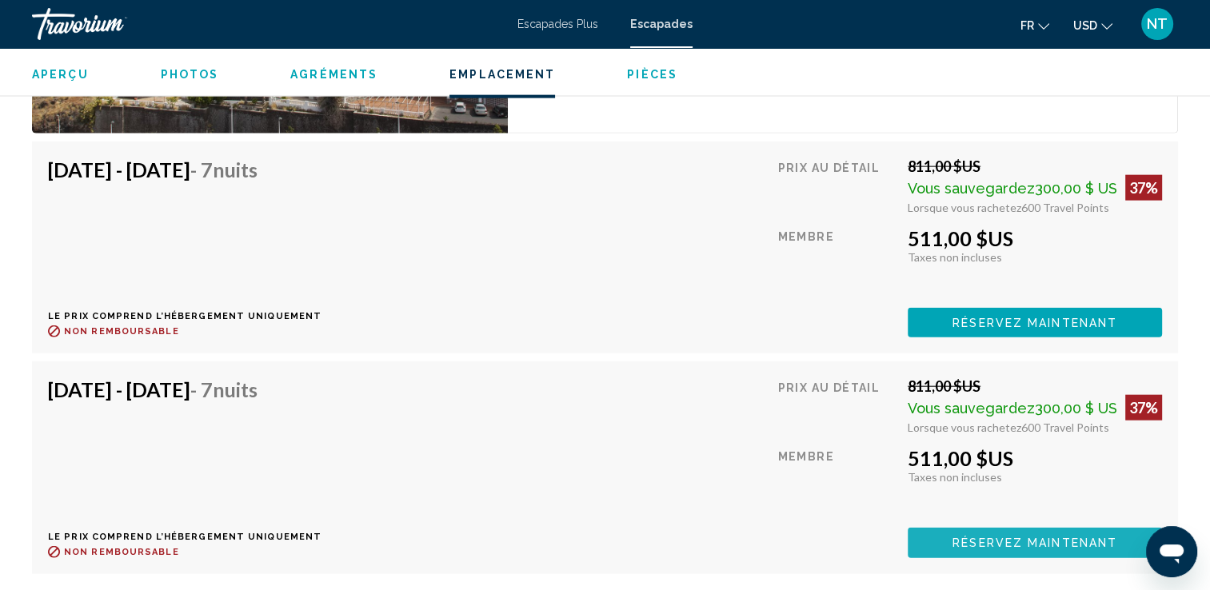
click at [1059, 538] on span "Réservez maintenant" at bounding box center [1035, 544] width 165 height 13
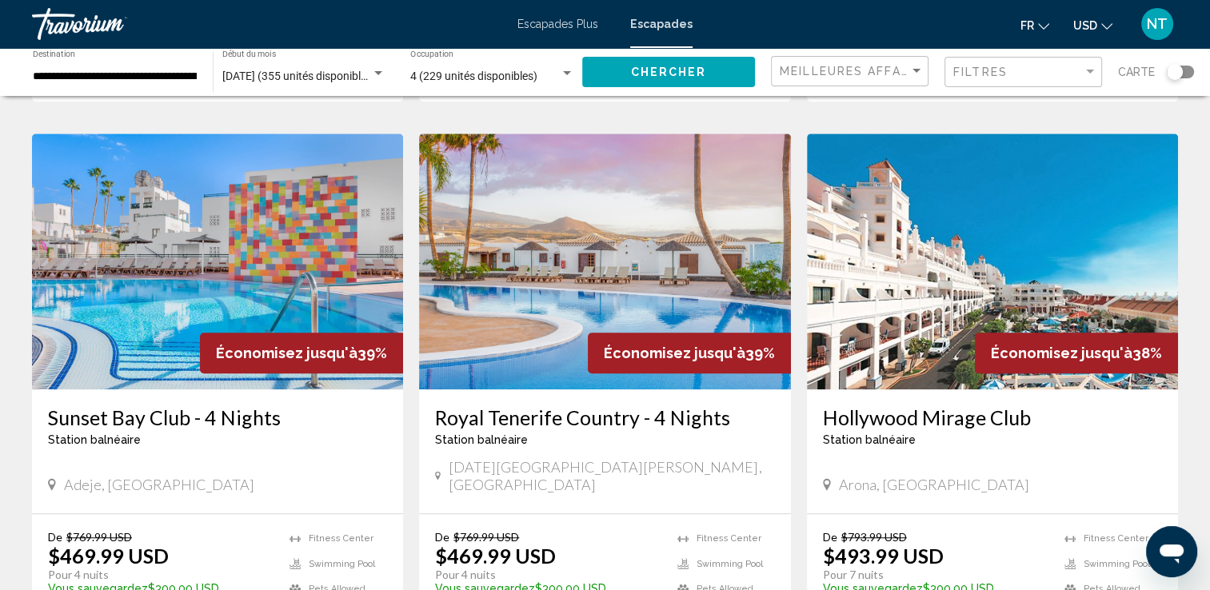
scroll to position [1193, 0]
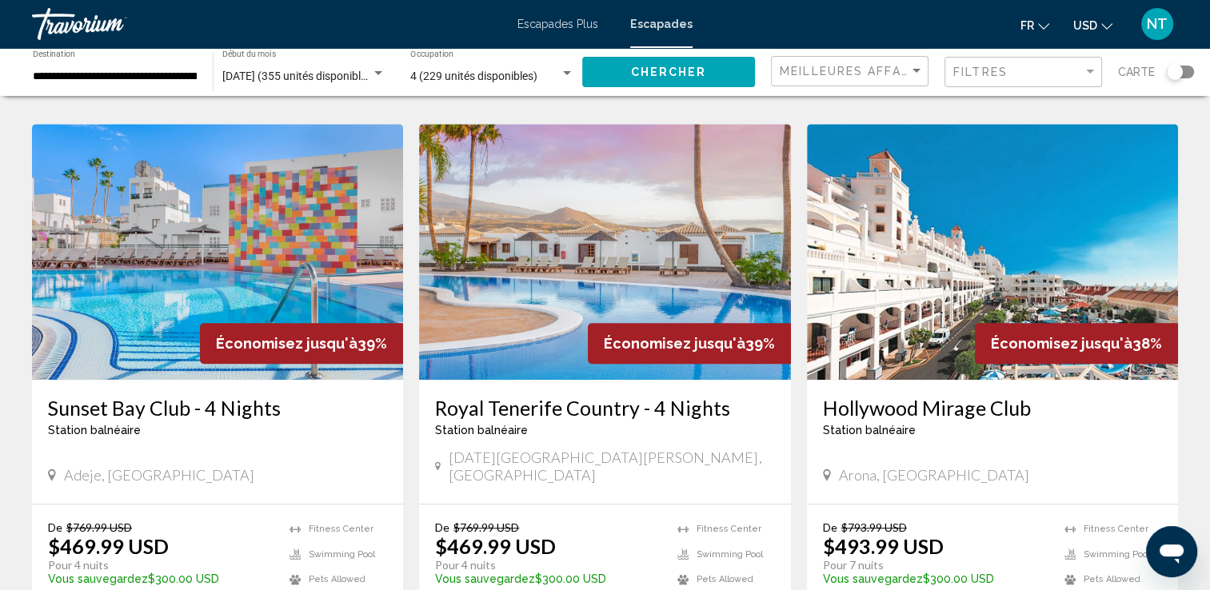
click at [212, 158] on img "Contenu principal" at bounding box center [217, 252] width 371 height 256
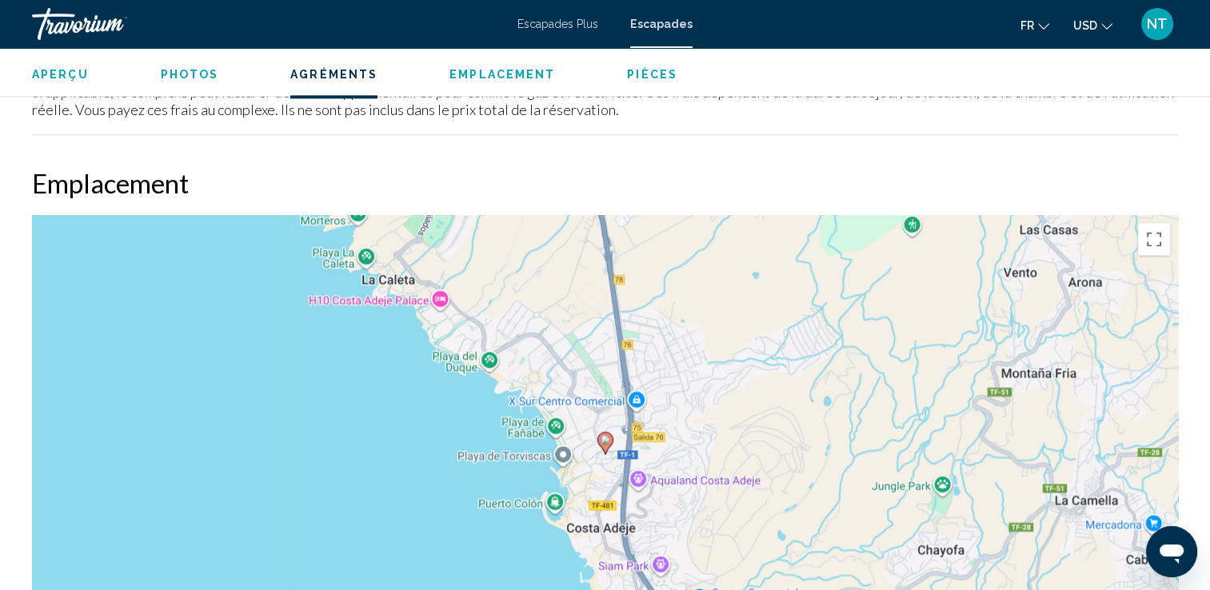
scroll to position [2582, 0]
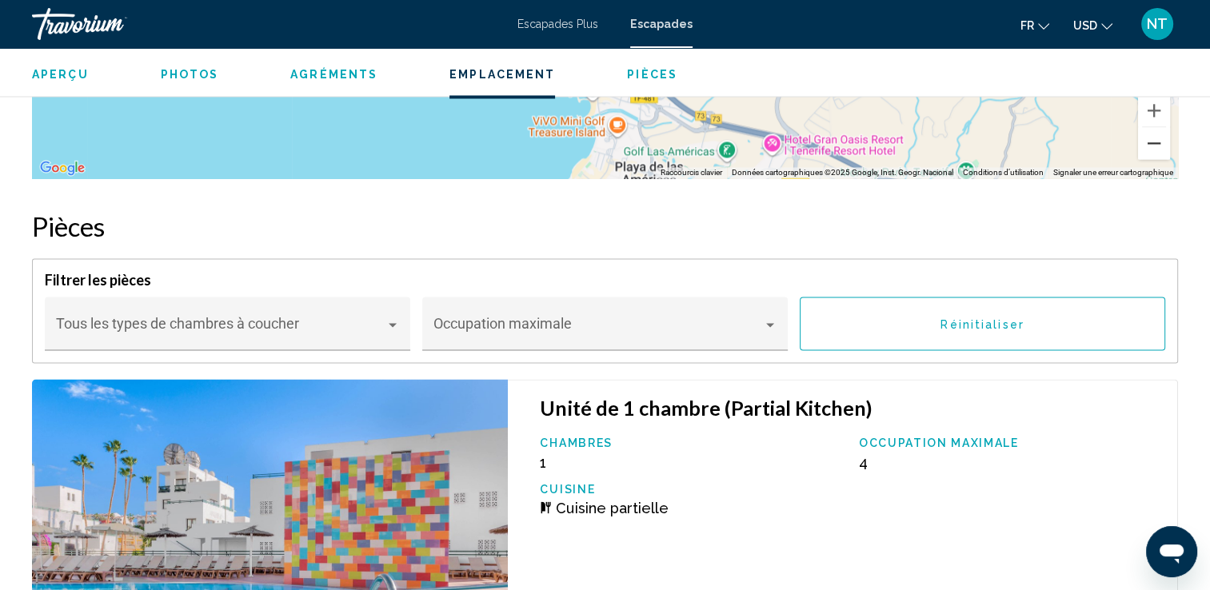
click at [1163, 136] on button "Zoom arrière" at bounding box center [1154, 143] width 32 height 32
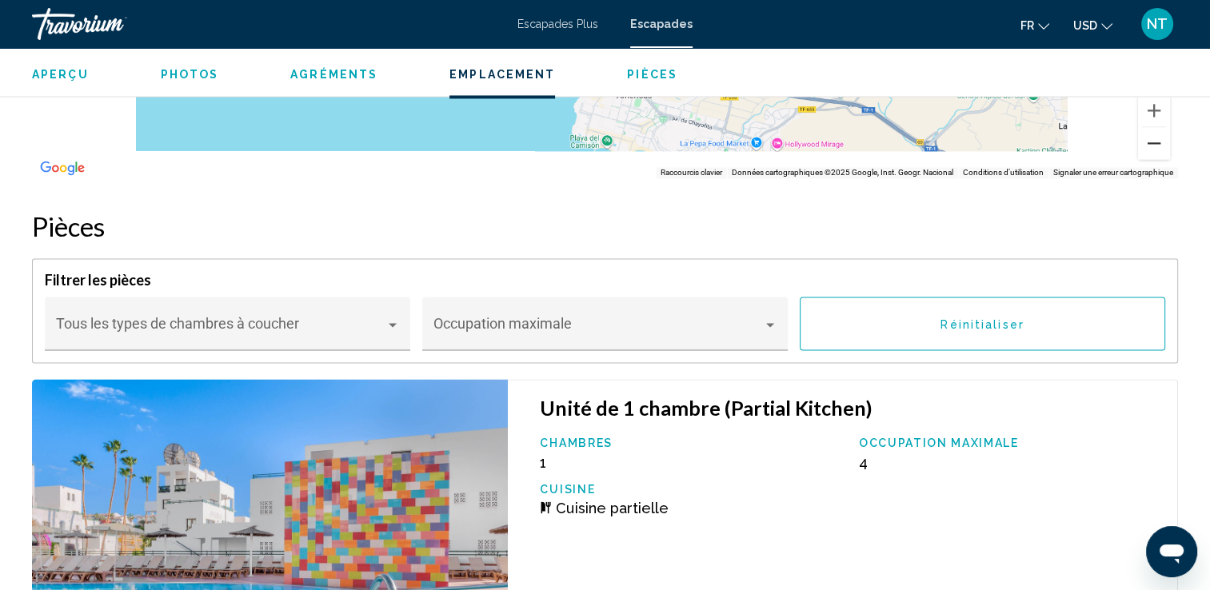
click at [1163, 136] on button "Zoom arrière" at bounding box center [1154, 143] width 32 height 32
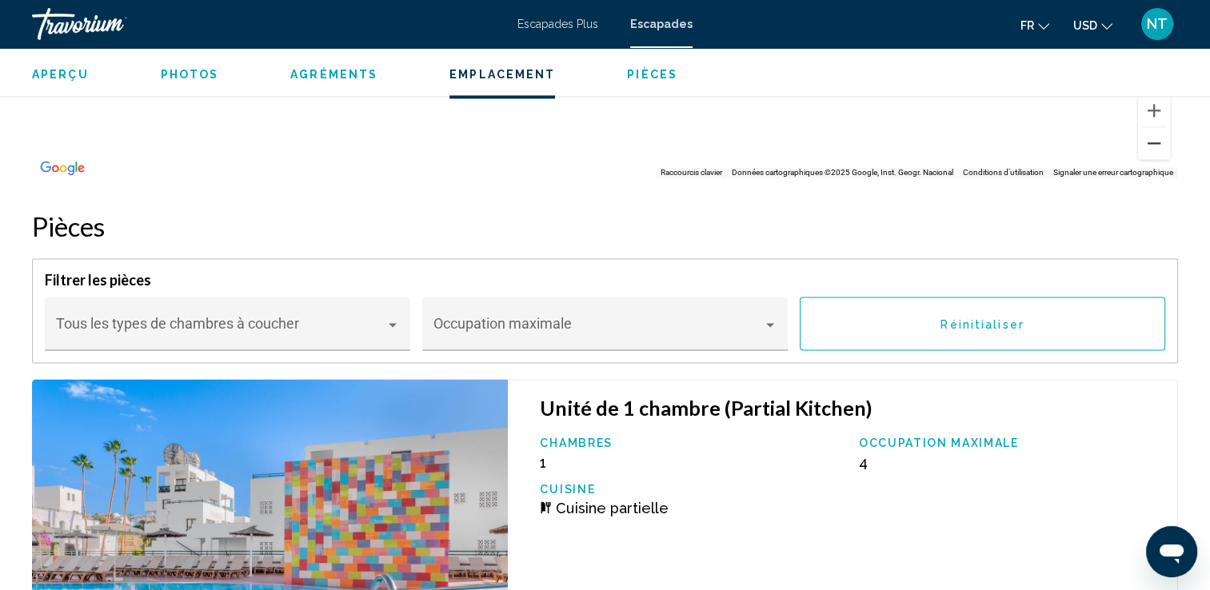
click at [1163, 136] on button "Zoom arrière" at bounding box center [1154, 143] width 32 height 32
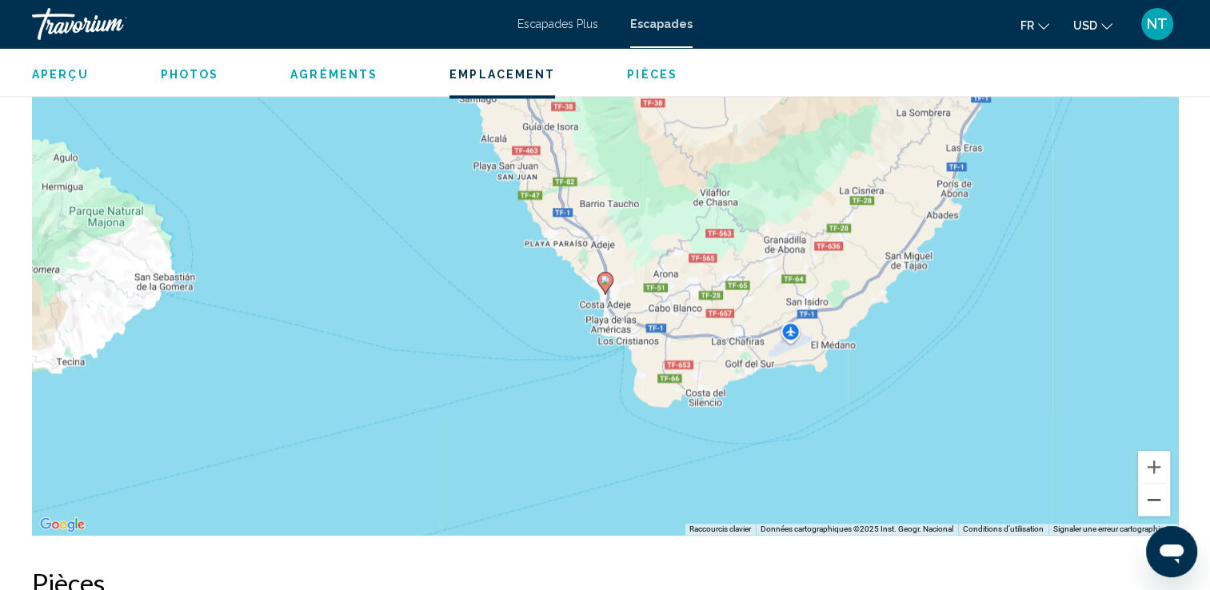
scroll to position [2257, 0]
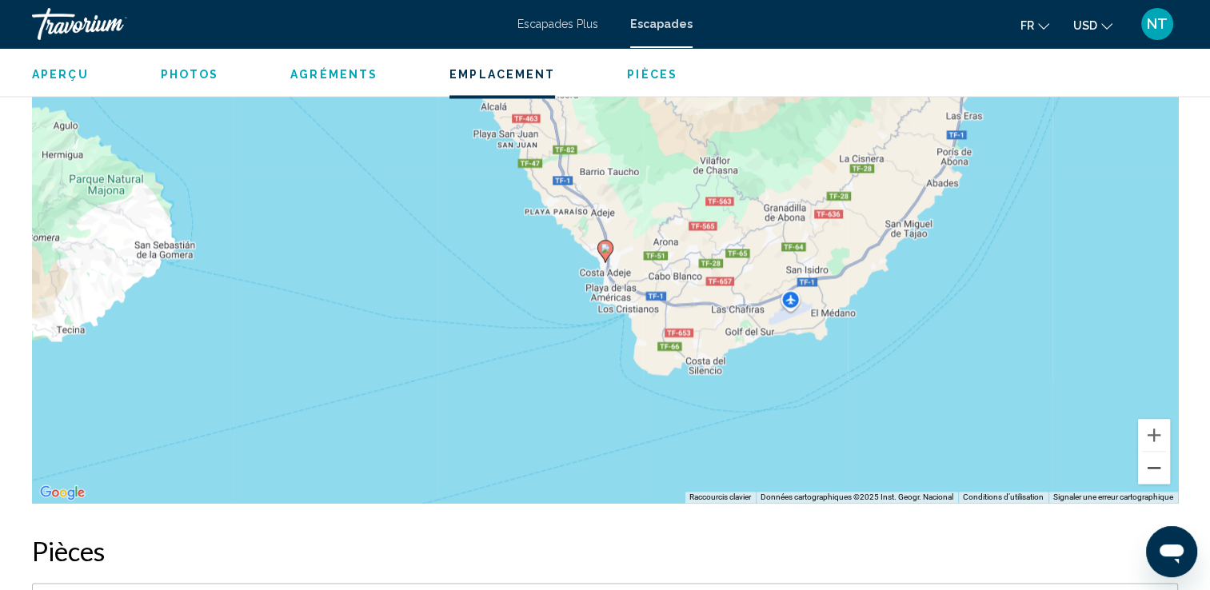
click at [1154, 452] on button "Zoom arrière" at bounding box center [1154, 468] width 32 height 32
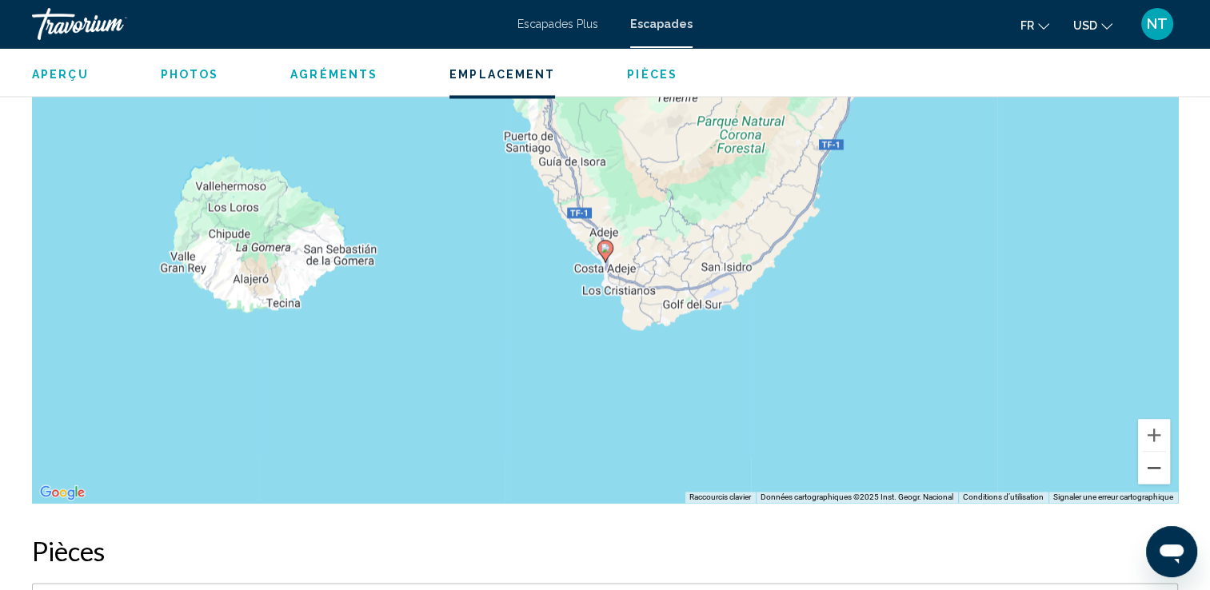
click at [1154, 452] on button "Zoom arrière" at bounding box center [1154, 468] width 32 height 32
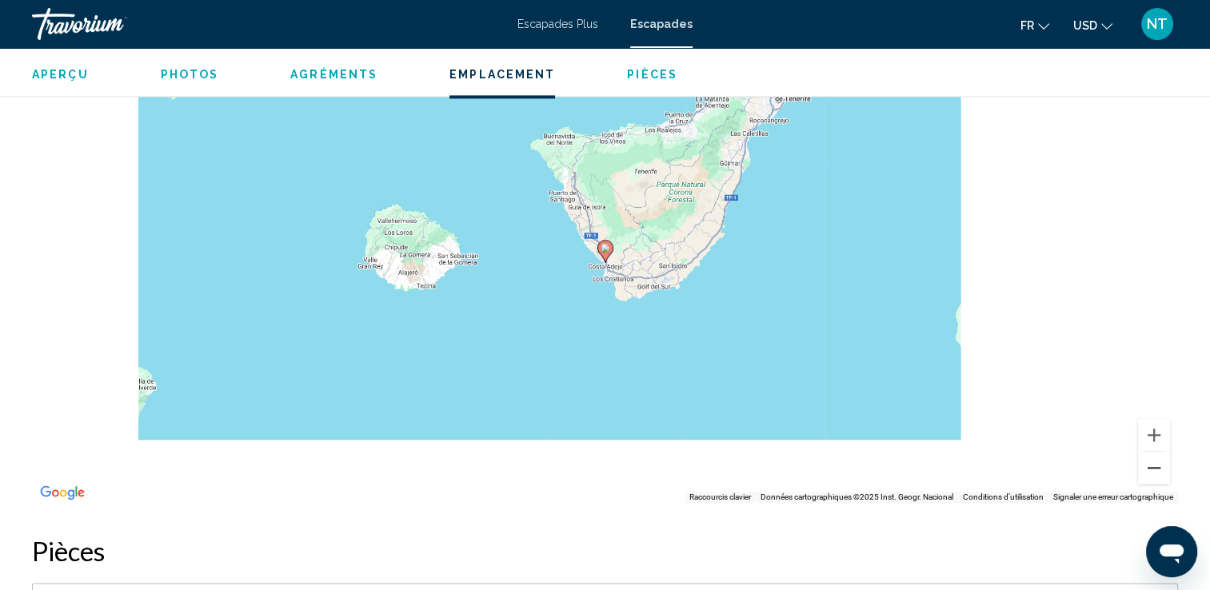
click at [1154, 452] on button "Zoom arrière" at bounding box center [1154, 468] width 32 height 32
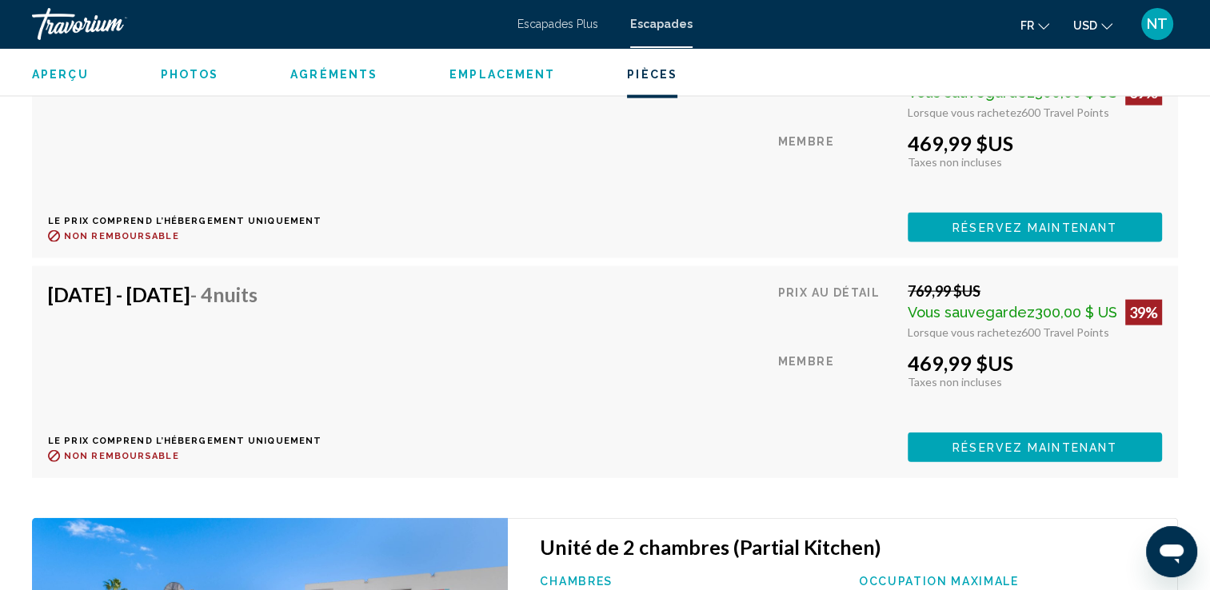
scroll to position [3491, 0]
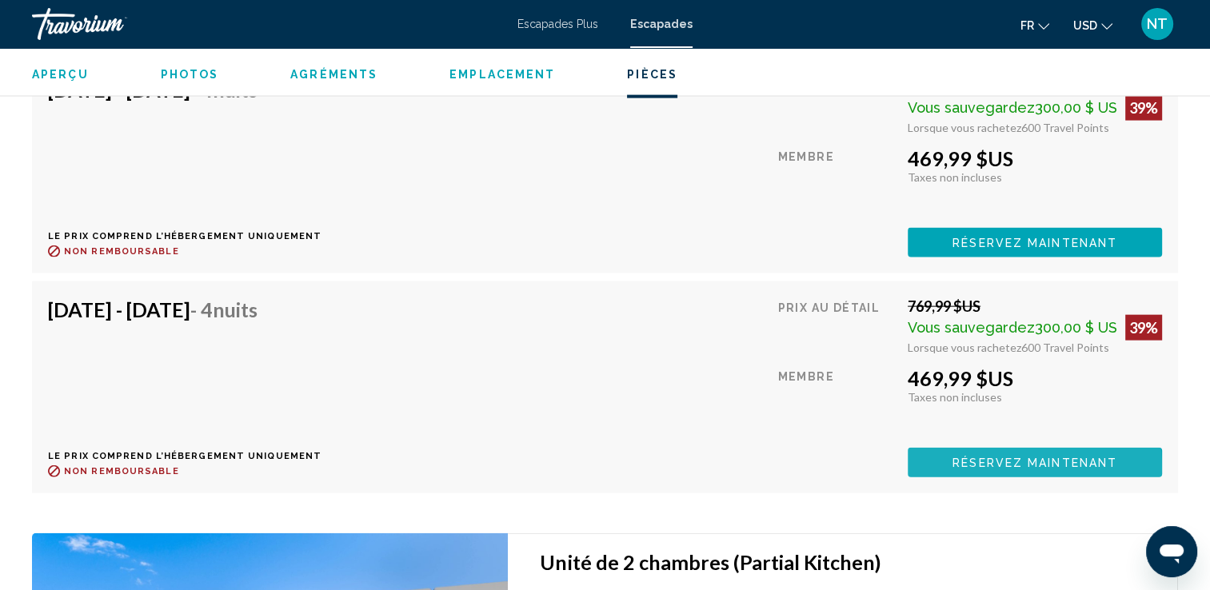
click at [997, 450] on button "Réservez maintenant" at bounding box center [1035, 463] width 254 height 30
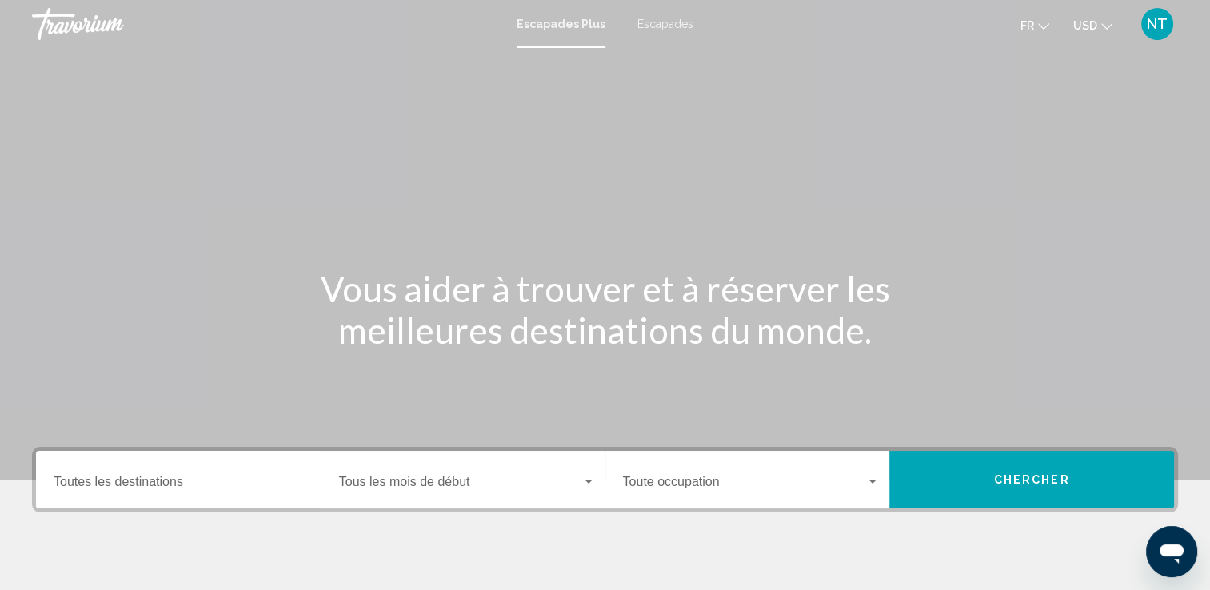
click at [665, 24] on span "Escapades" at bounding box center [665, 24] width 56 height 13
click at [102, 481] on input "Destination Toutes les destinations" at bounding box center [183, 485] width 258 height 14
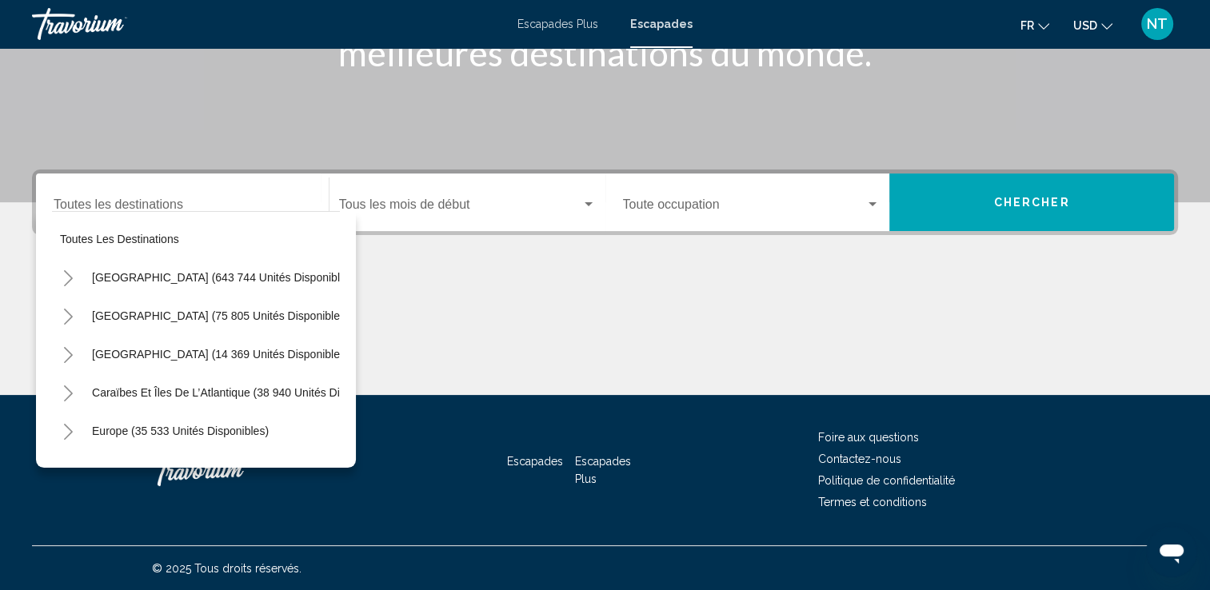
scroll to position [32, 0]
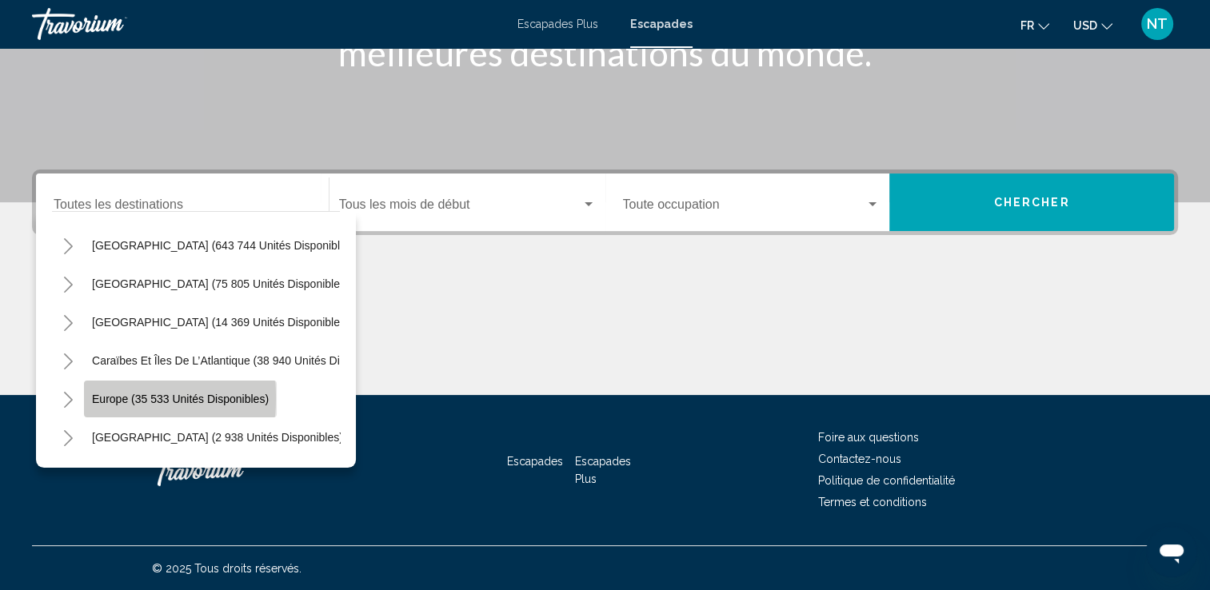
click at [85, 398] on button "Europe (35 533 unités disponibles)" at bounding box center [180, 399] width 193 height 37
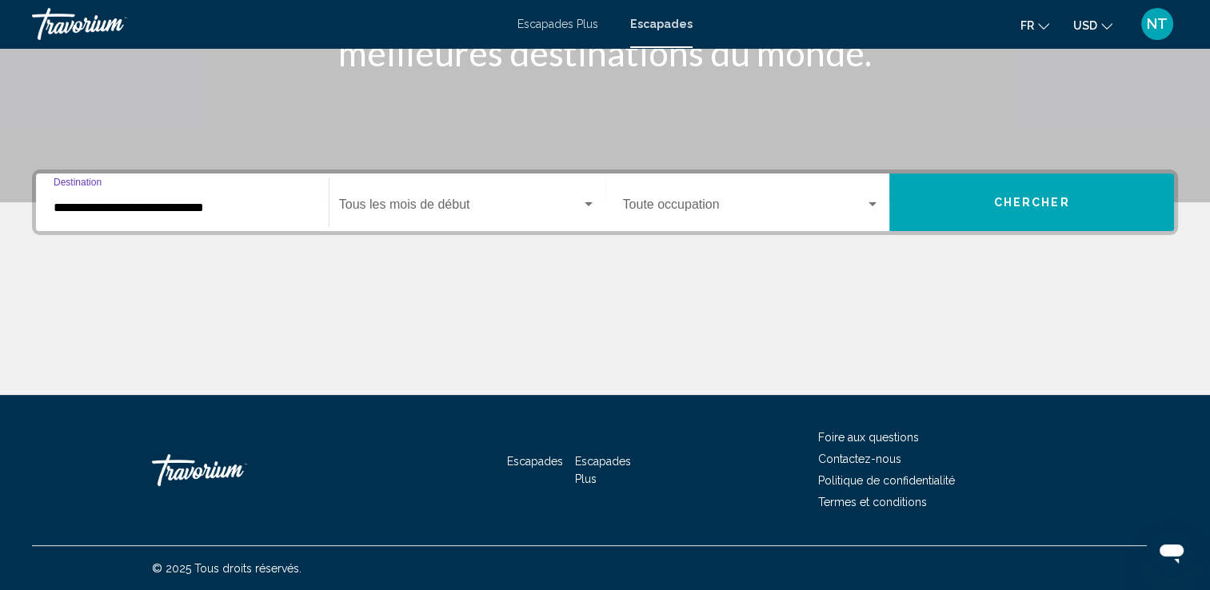
click at [65, 201] on input "**********" at bounding box center [183, 208] width 258 height 14
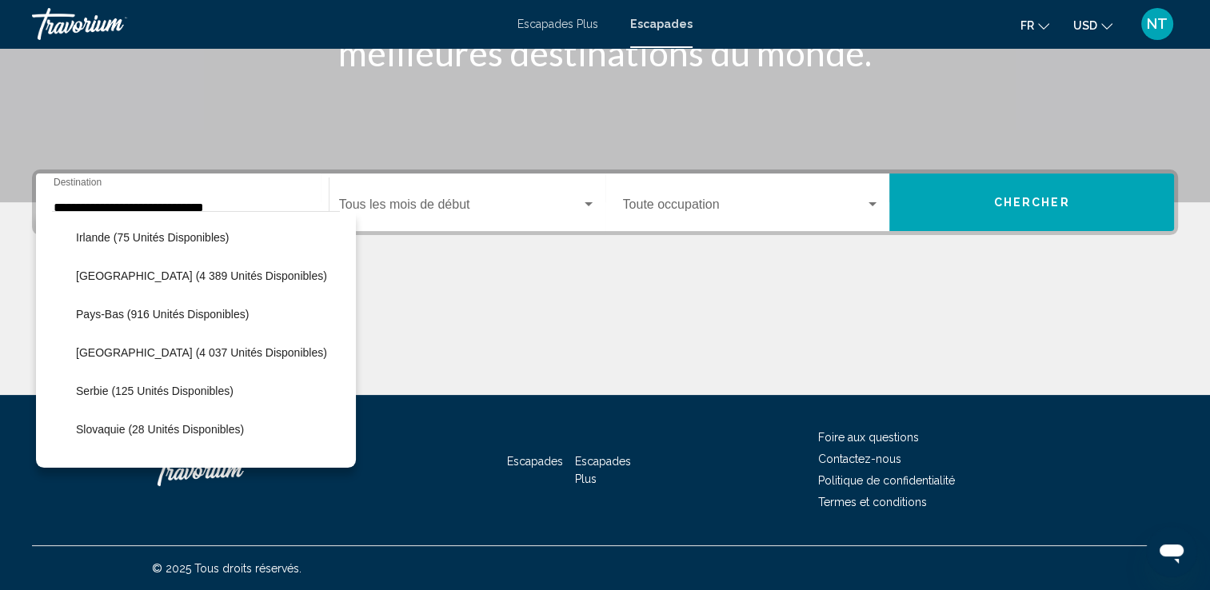
scroll to position [624, 0]
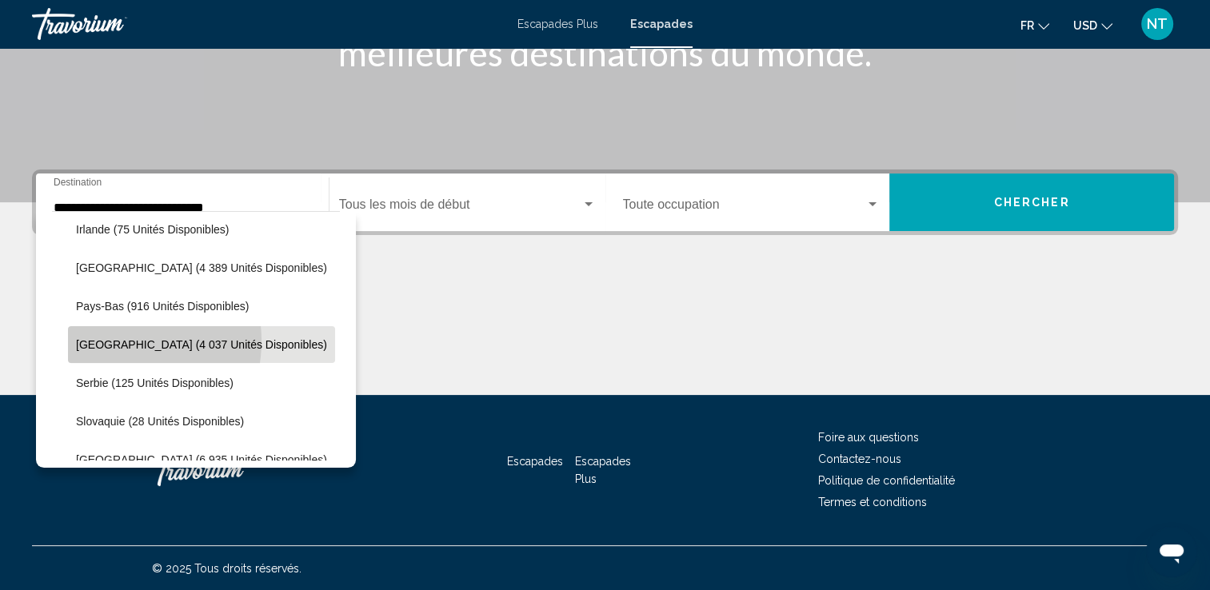
click at [110, 341] on span "[GEOGRAPHIC_DATA] (4 037 unités disponibles)" at bounding box center [201, 344] width 251 height 13
type input "**********"
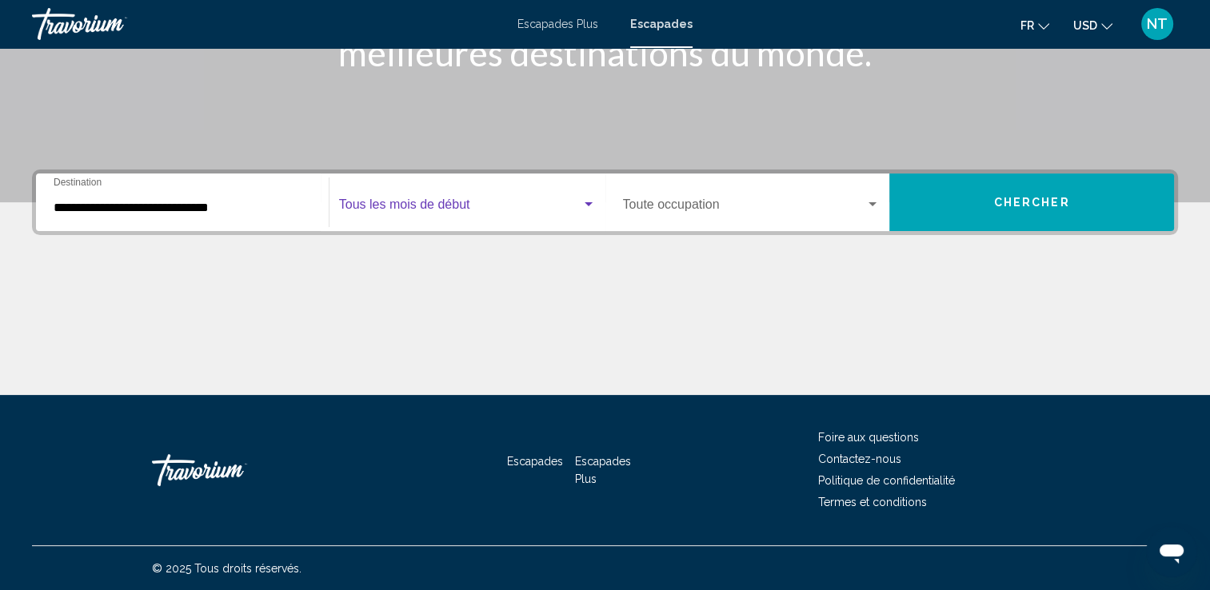
click at [587, 206] on div "Widget de recherche" at bounding box center [589, 204] width 8 height 4
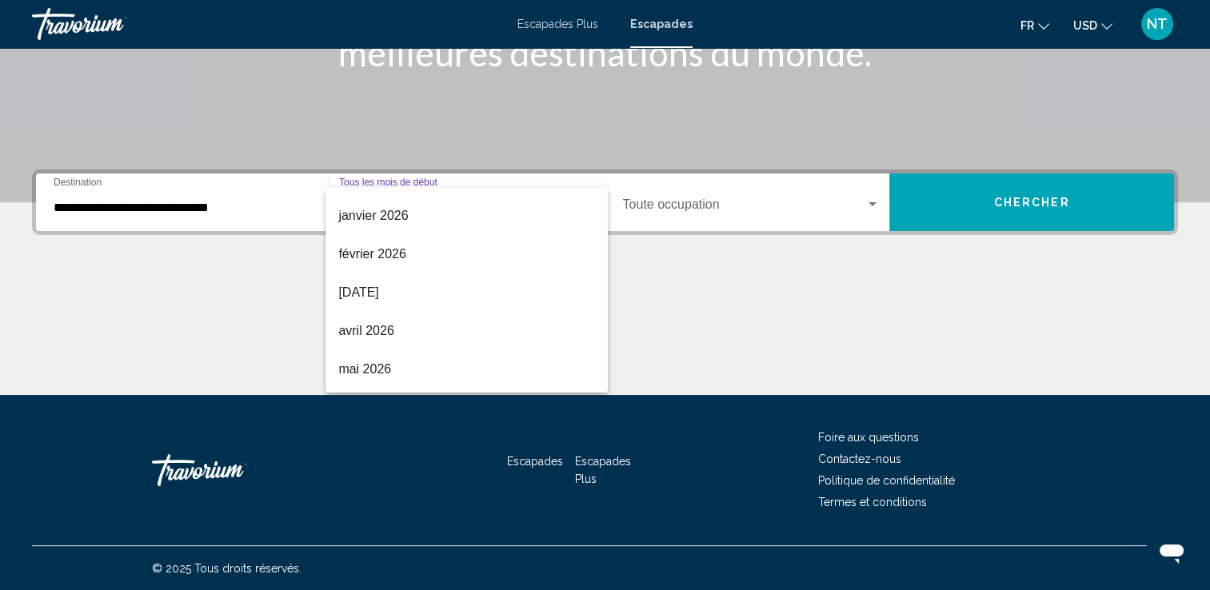
scroll to position [224, 0]
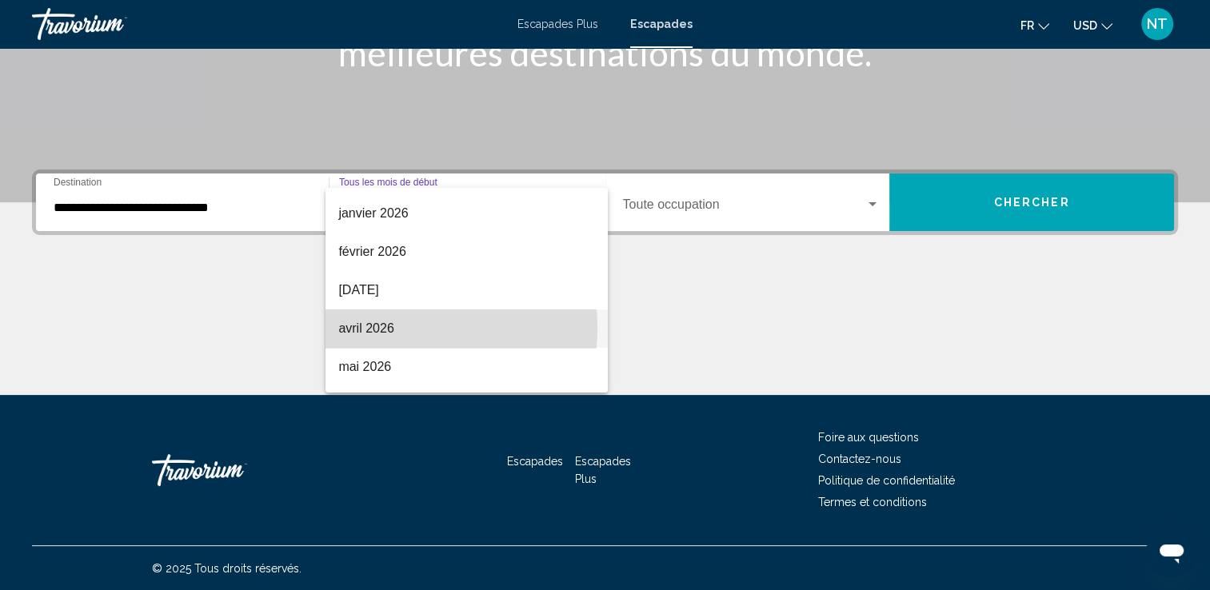
click at [400, 327] on span "avril 2026" at bounding box center [466, 329] width 257 height 38
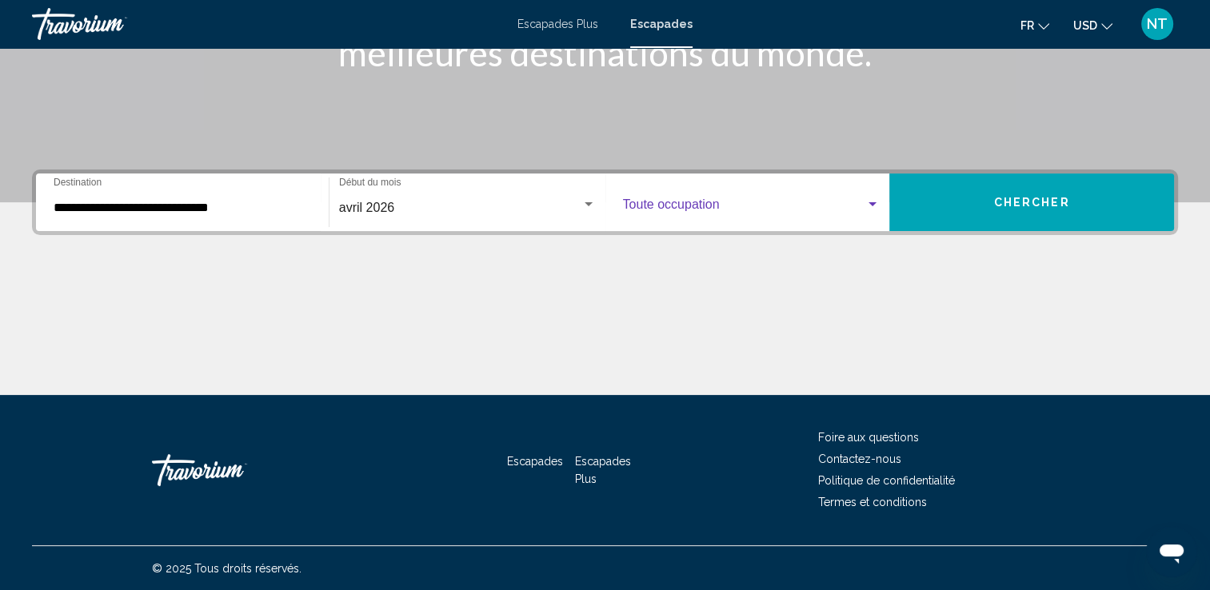
click at [873, 198] on div "Widget de recherche" at bounding box center [872, 204] width 14 height 13
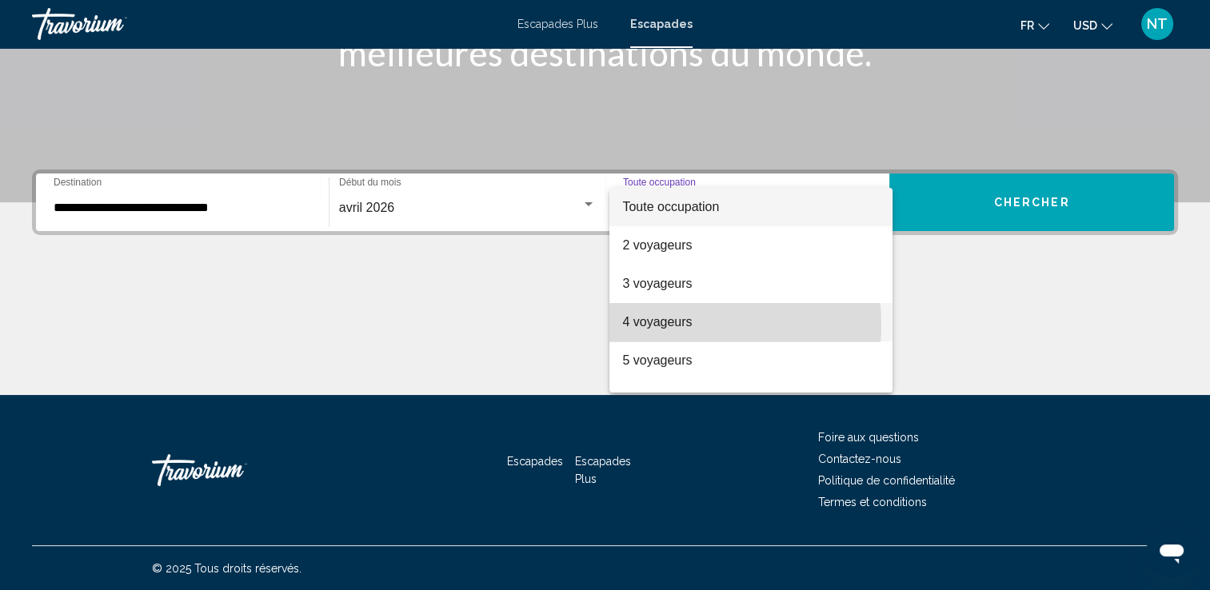
click at [655, 325] on font "4 voyageurs" at bounding box center [657, 322] width 70 height 14
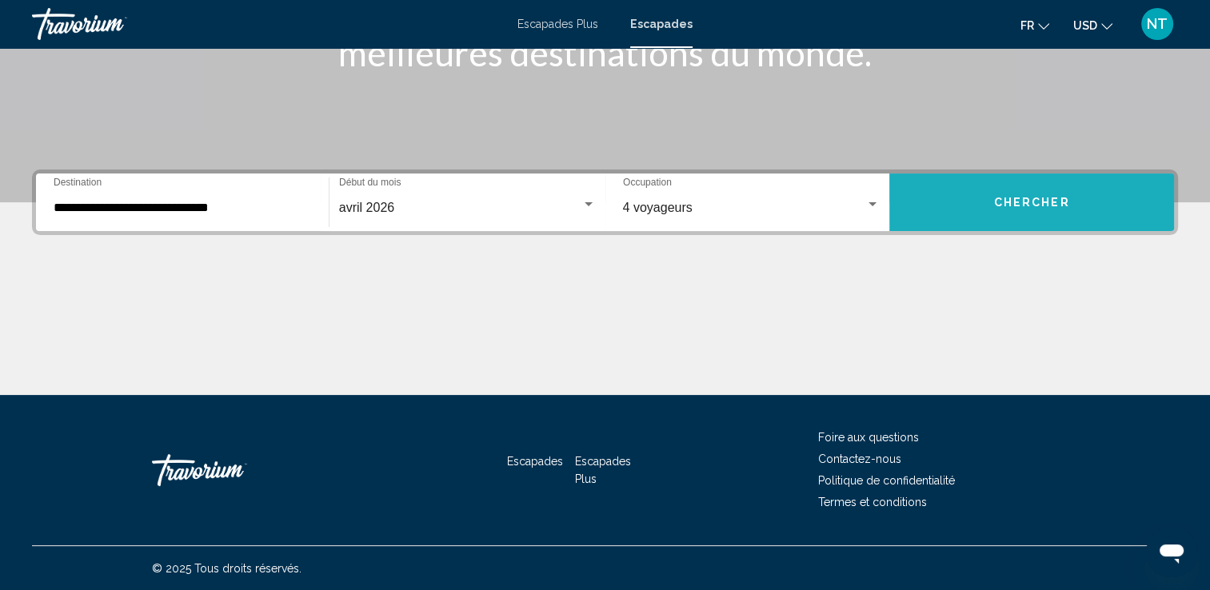
click at [1021, 190] on button "Chercher" at bounding box center [1031, 203] width 285 height 58
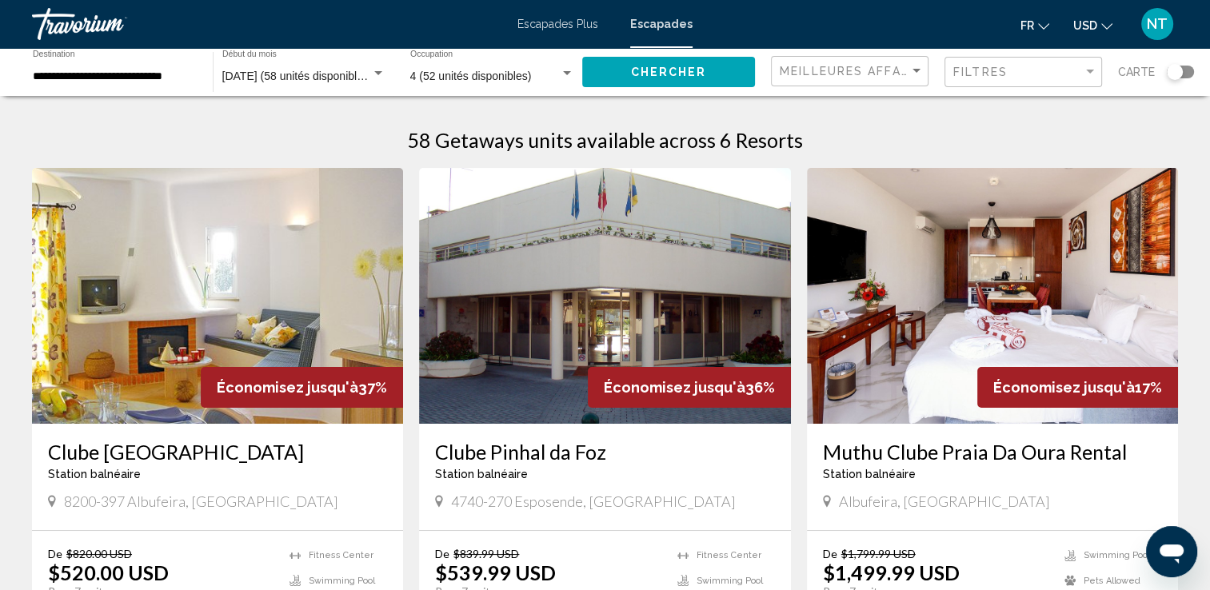
click at [578, 275] on img "Contenu principal" at bounding box center [604, 296] width 371 height 256
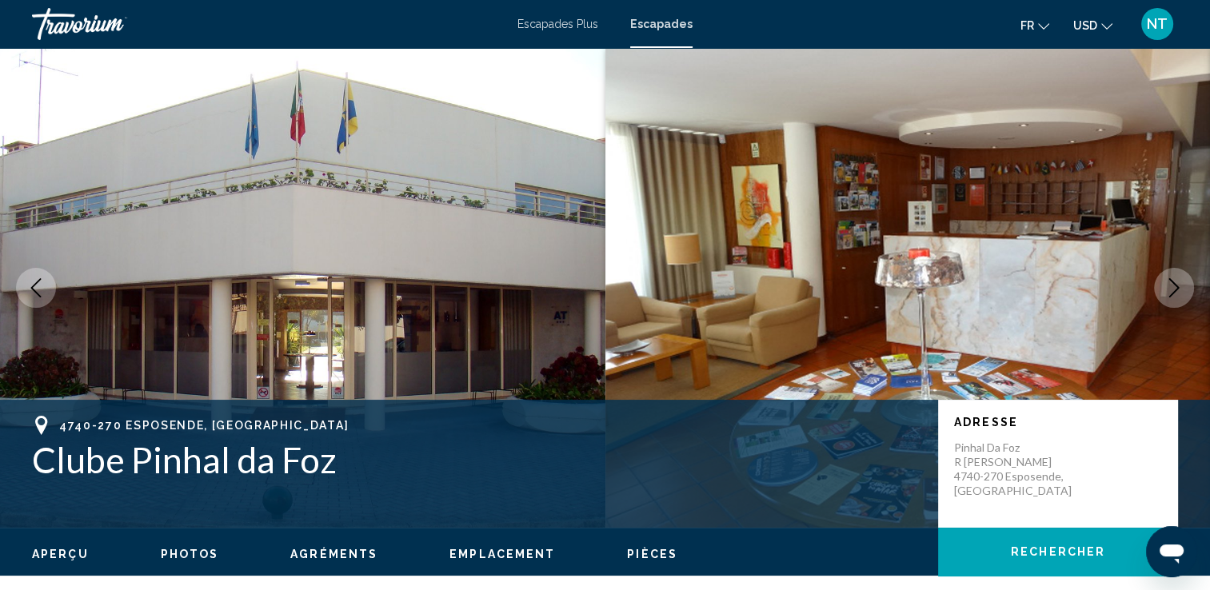
click at [1169, 288] on icon "Image suivante" at bounding box center [1174, 287] width 19 height 19
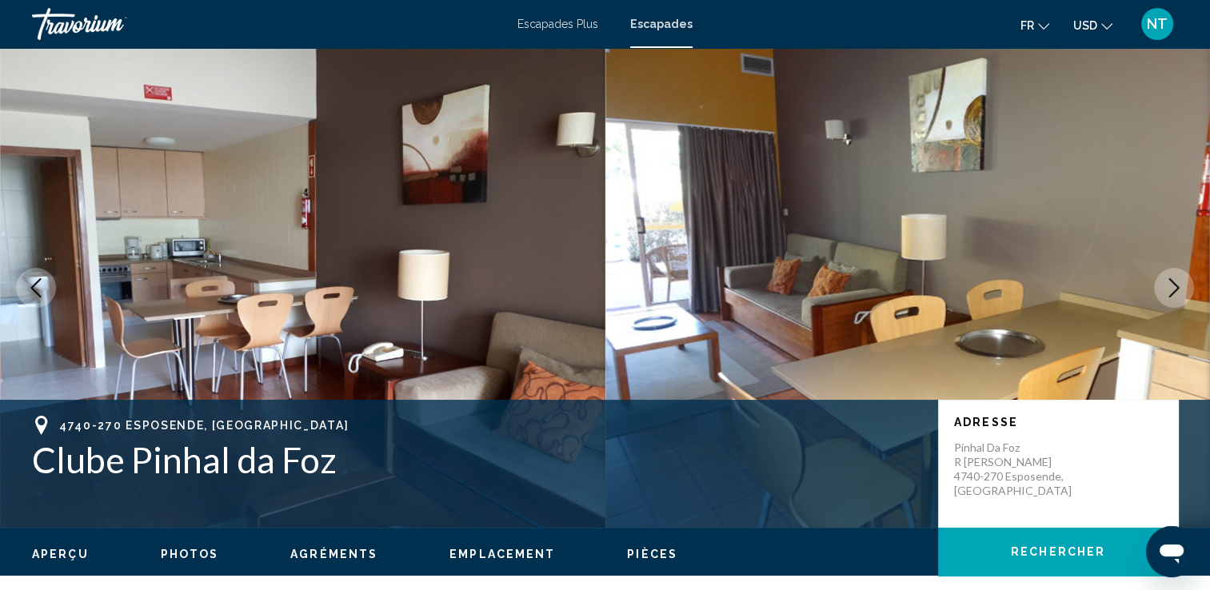
click at [1169, 288] on icon "Image suivante" at bounding box center [1174, 287] width 19 height 19
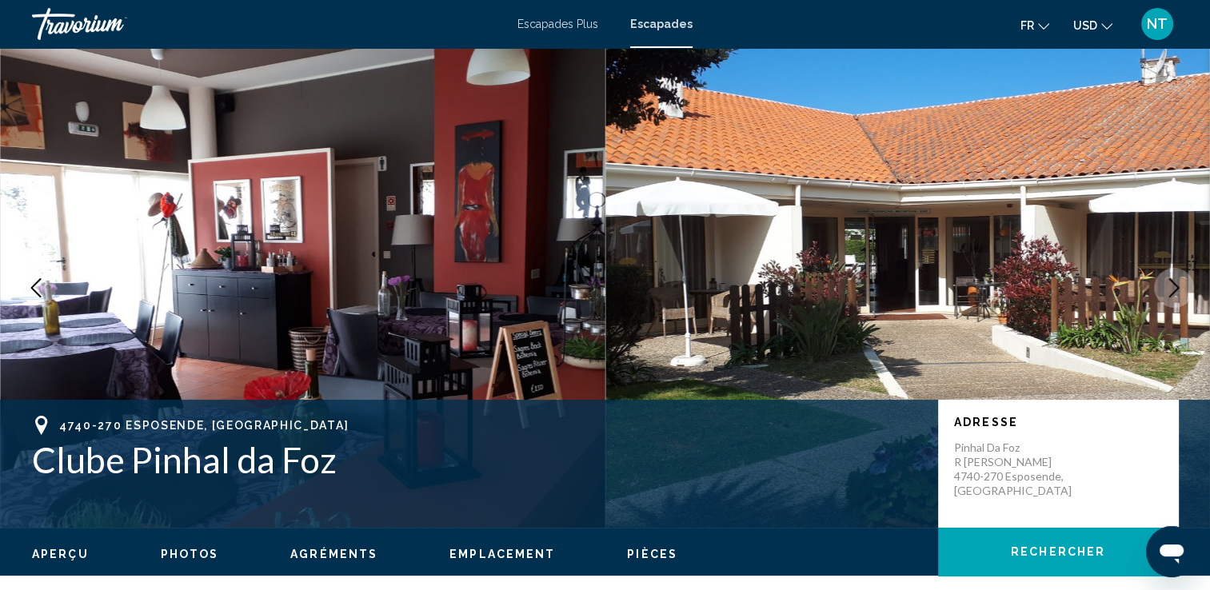
click at [1169, 288] on icon "Image suivante" at bounding box center [1174, 287] width 19 height 19
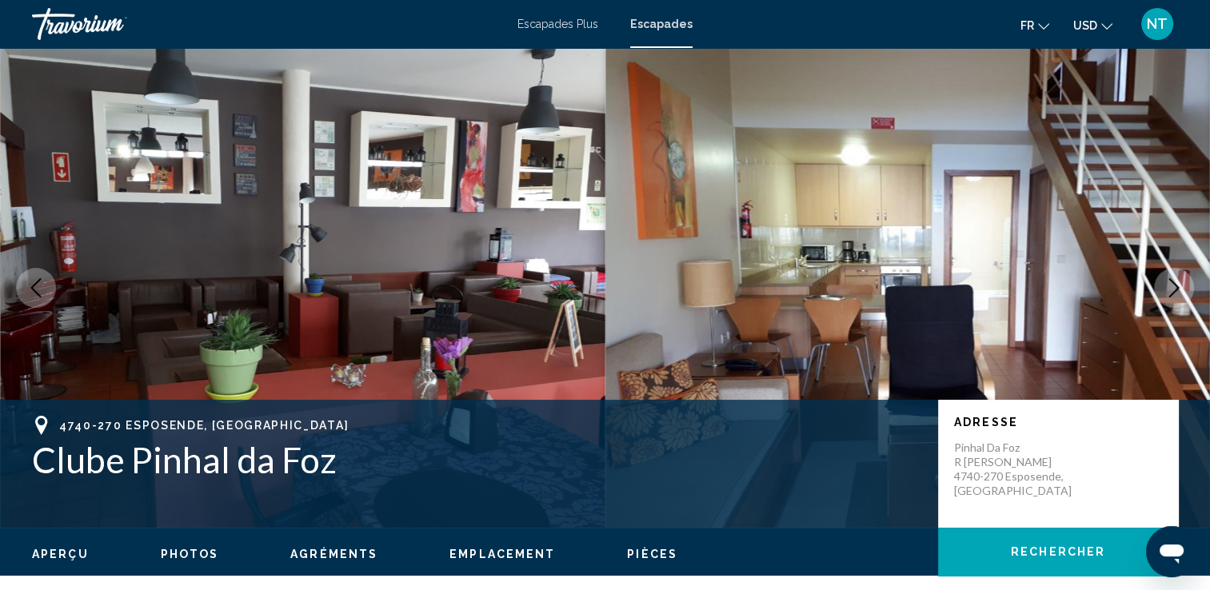
click at [1169, 288] on icon "Image suivante" at bounding box center [1174, 287] width 19 height 19
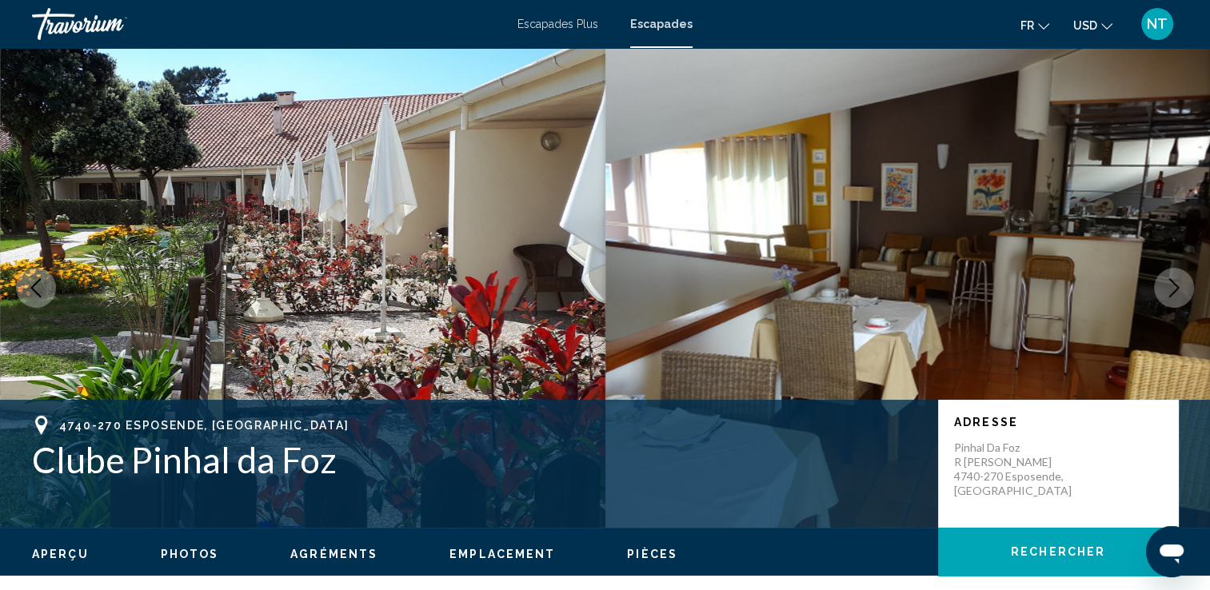
click at [1169, 288] on icon "Image suivante" at bounding box center [1174, 287] width 19 height 19
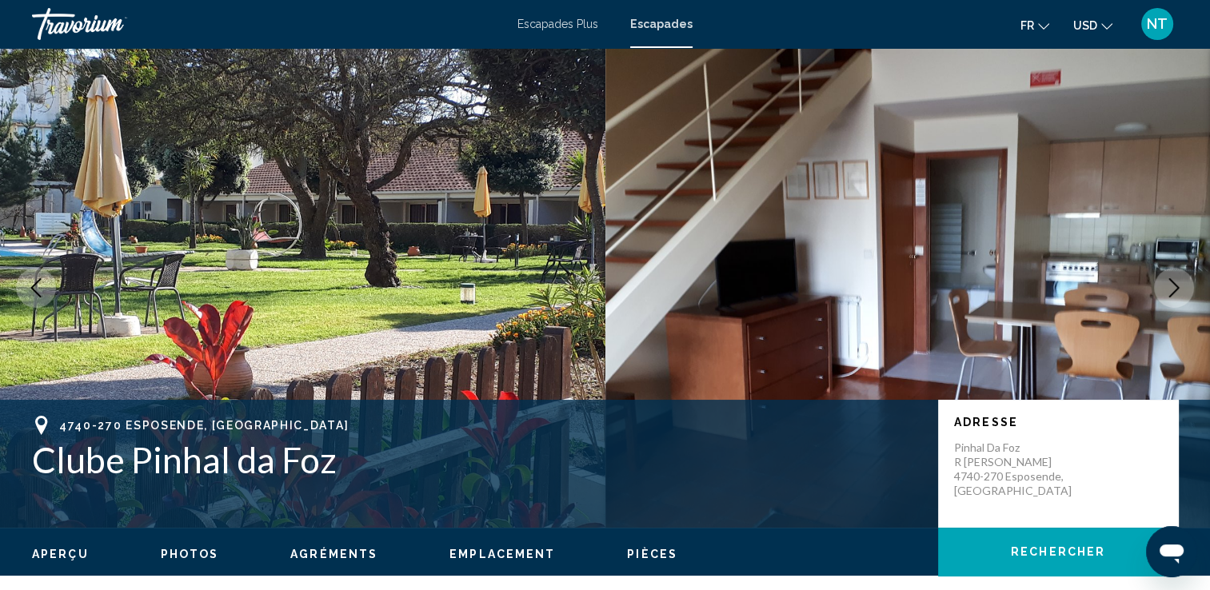
click at [1169, 288] on icon "Image suivante" at bounding box center [1174, 287] width 19 height 19
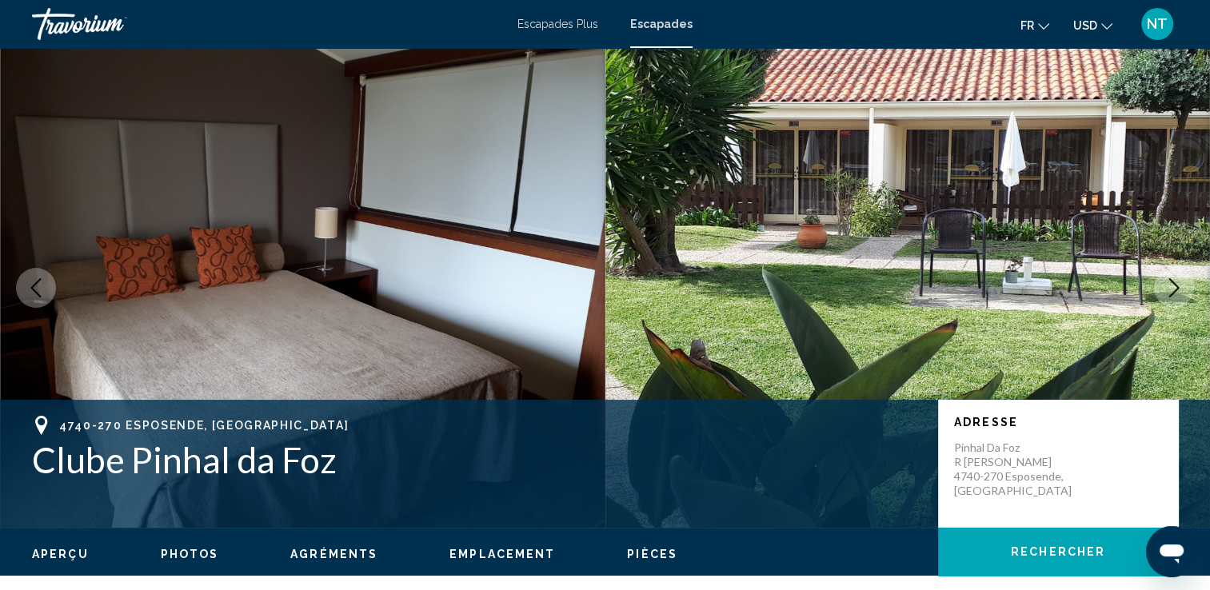
click at [1169, 288] on icon "Image suivante" at bounding box center [1174, 287] width 19 height 19
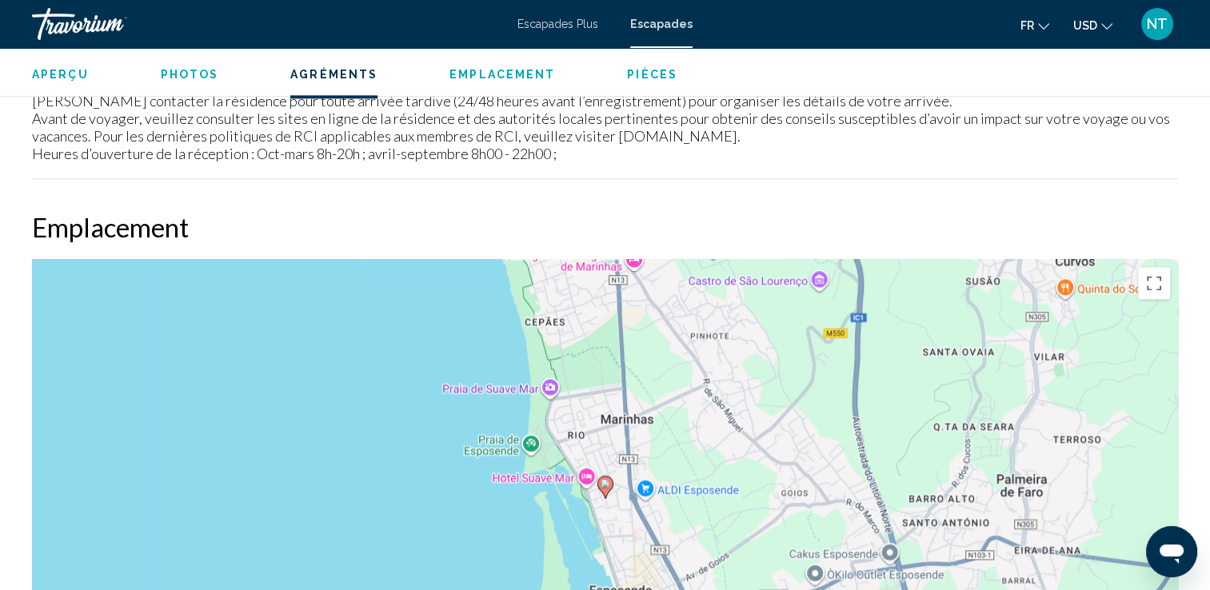
scroll to position [2582, 0]
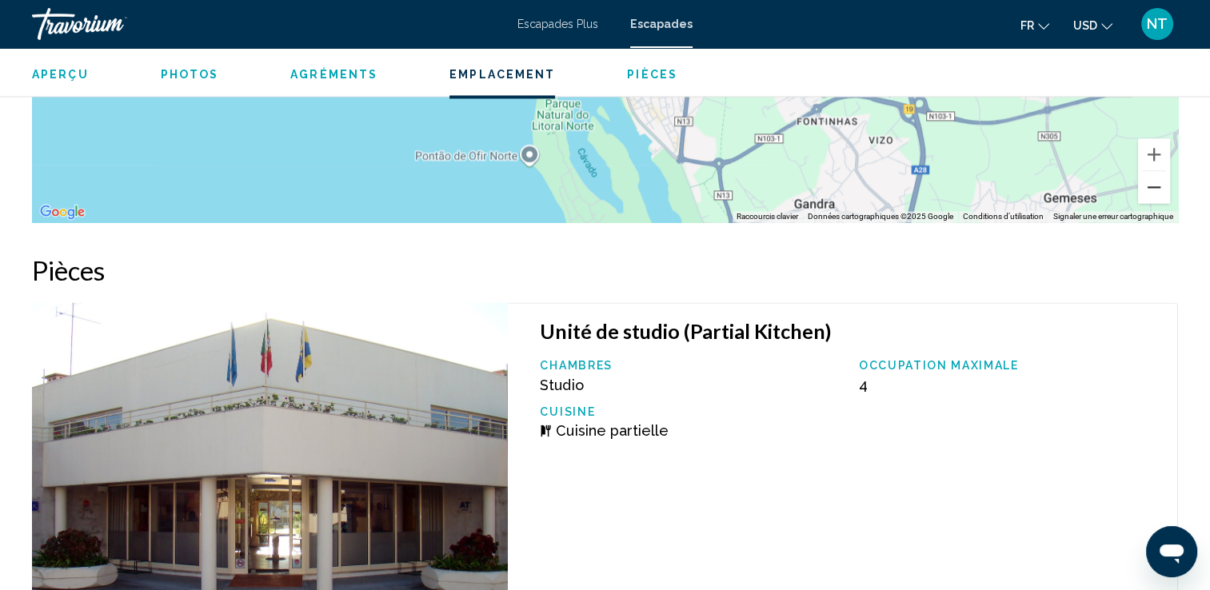
click at [1152, 183] on button "Zoom arrière" at bounding box center [1154, 187] width 32 height 32
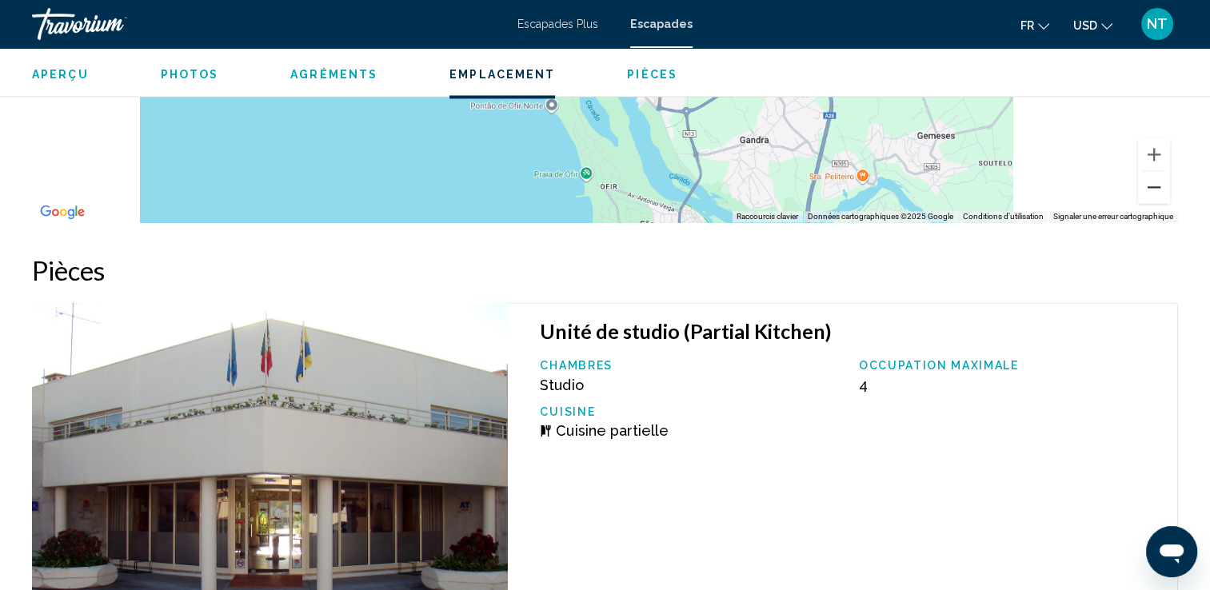
click at [1152, 183] on button "Zoom arrière" at bounding box center [1154, 187] width 32 height 32
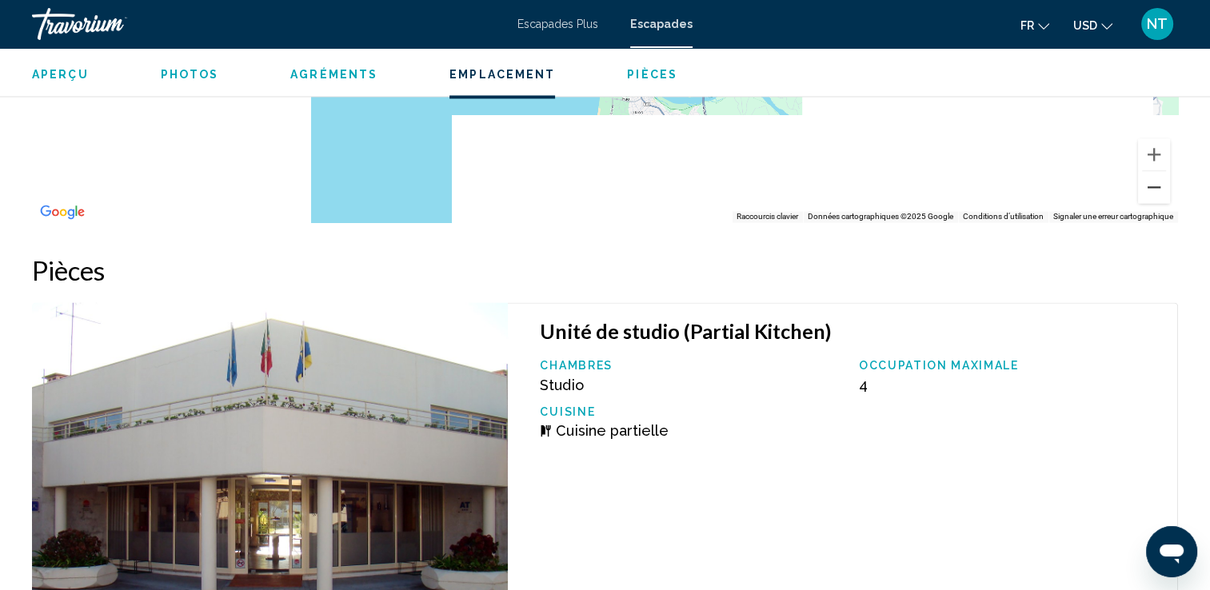
click at [1152, 183] on button "Zoom arrière" at bounding box center [1154, 187] width 32 height 32
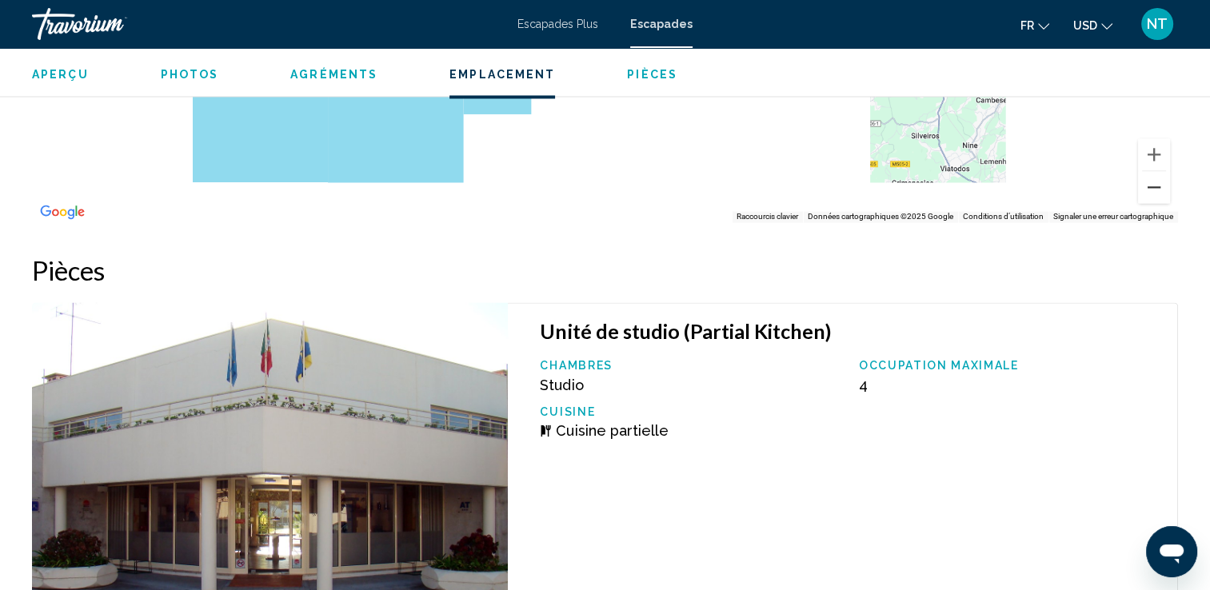
click at [1152, 183] on button "Zoom arrière" at bounding box center [1154, 187] width 32 height 32
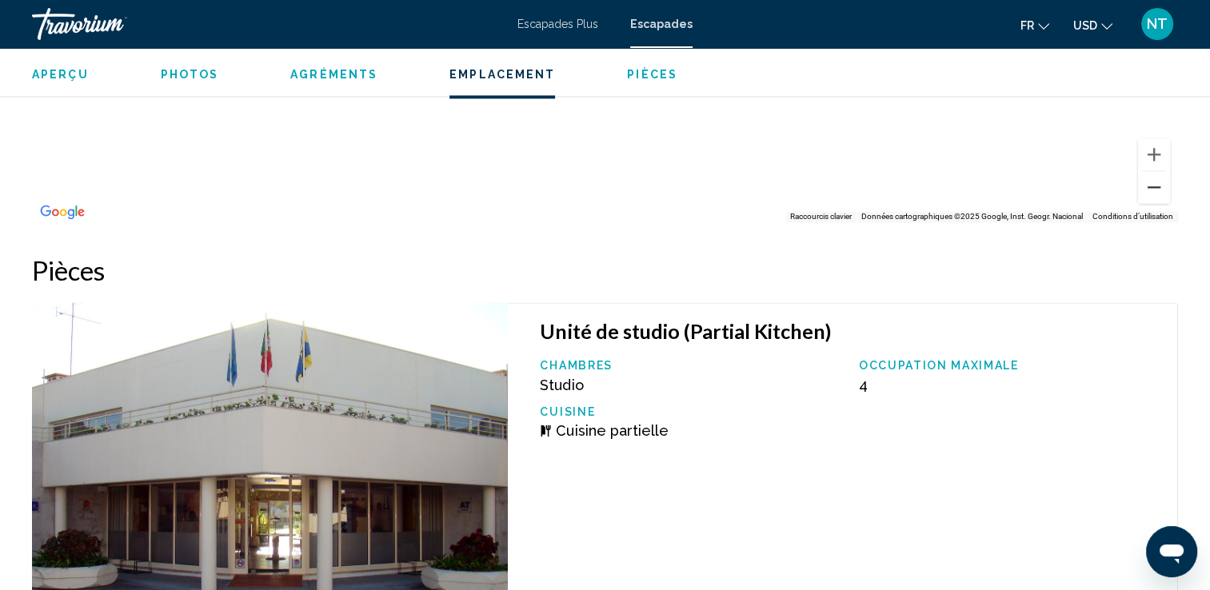
click at [1152, 183] on button "Zoom arrière" at bounding box center [1154, 187] width 32 height 32
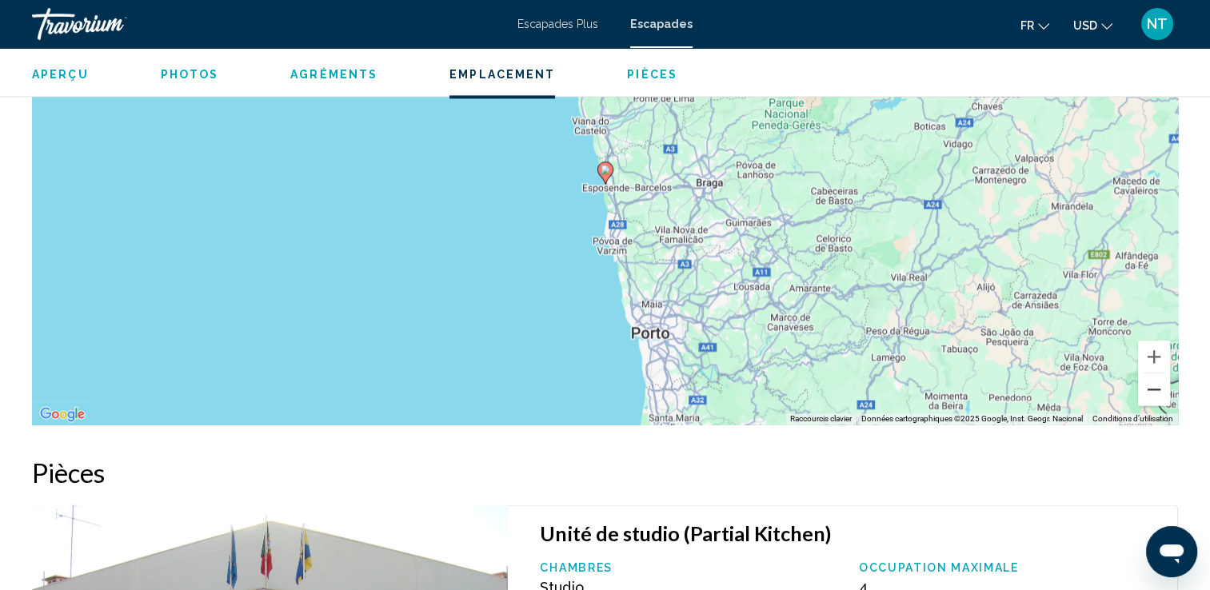
scroll to position [2326, 0]
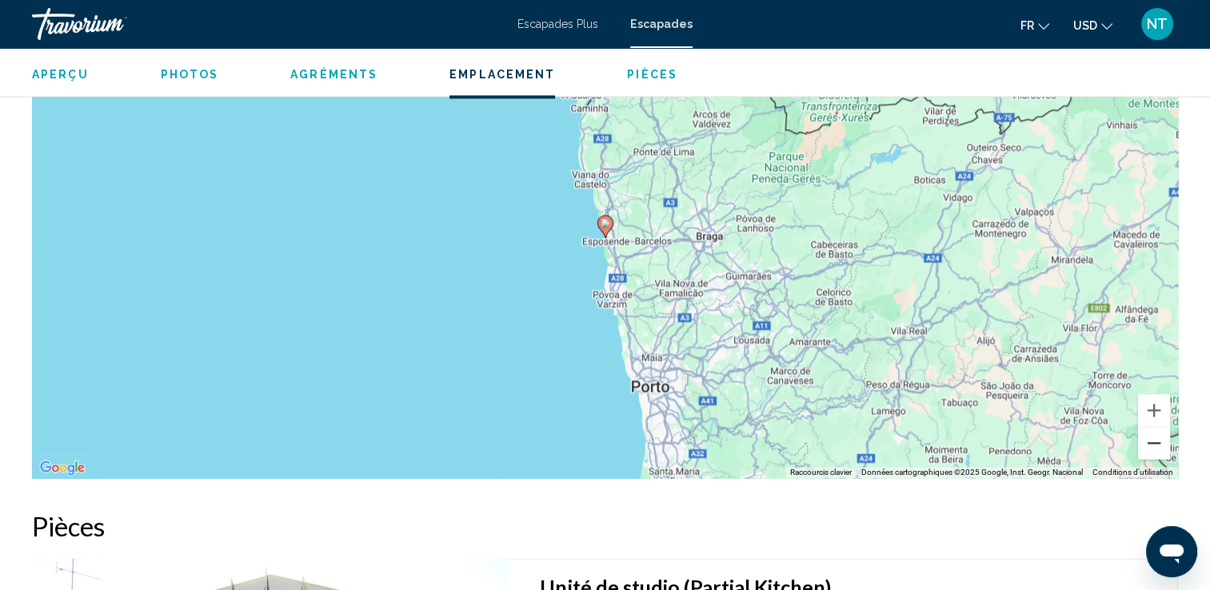
click at [1154, 447] on button "Zoom arrière" at bounding box center [1154, 443] width 32 height 32
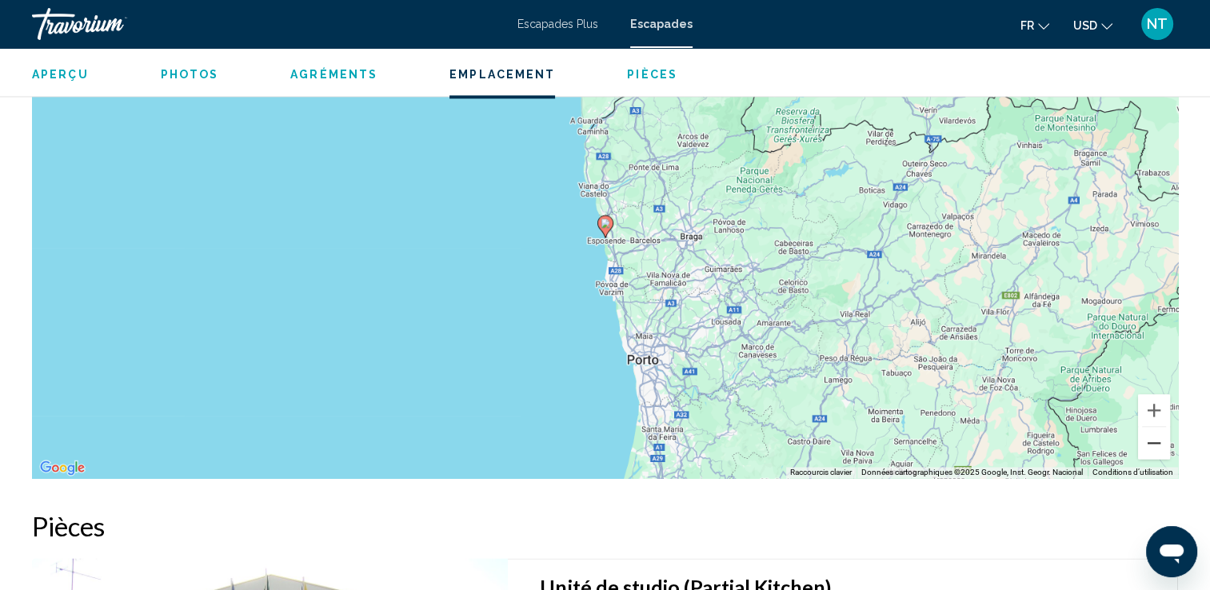
click at [1154, 447] on button "Zoom arrière" at bounding box center [1154, 443] width 32 height 32
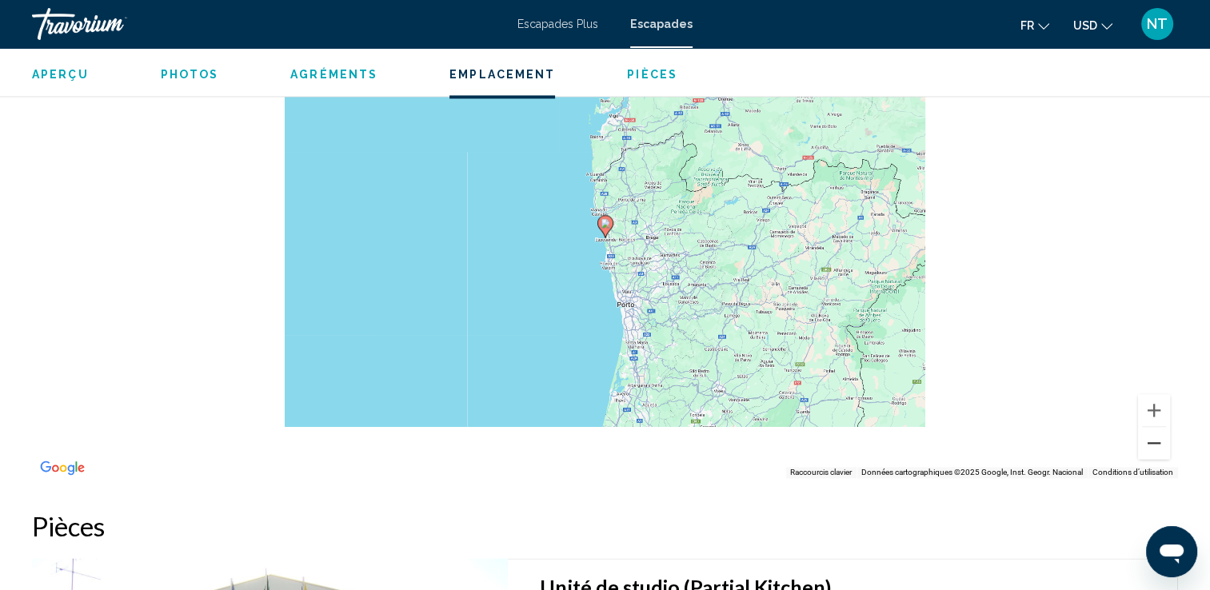
click at [1154, 447] on button "Zoom arrière" at bounding box center [1154, 443] width 32 height 32
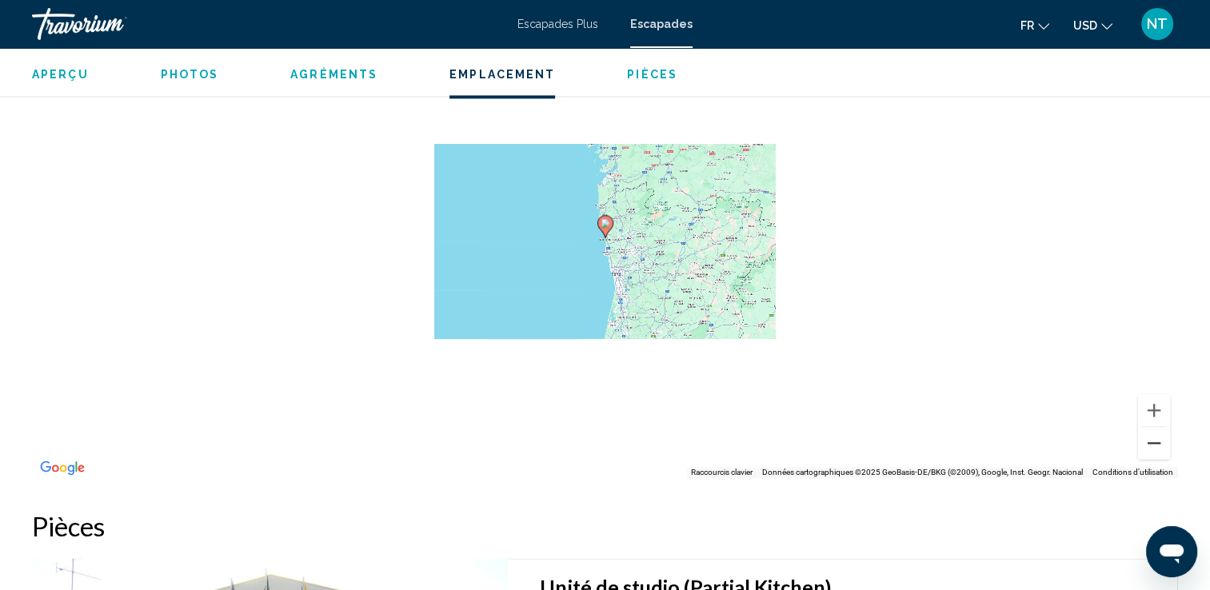
click at [1154, 447] on button "Zoom arrière" at bounding box center [1154, 443] width 32 height 32
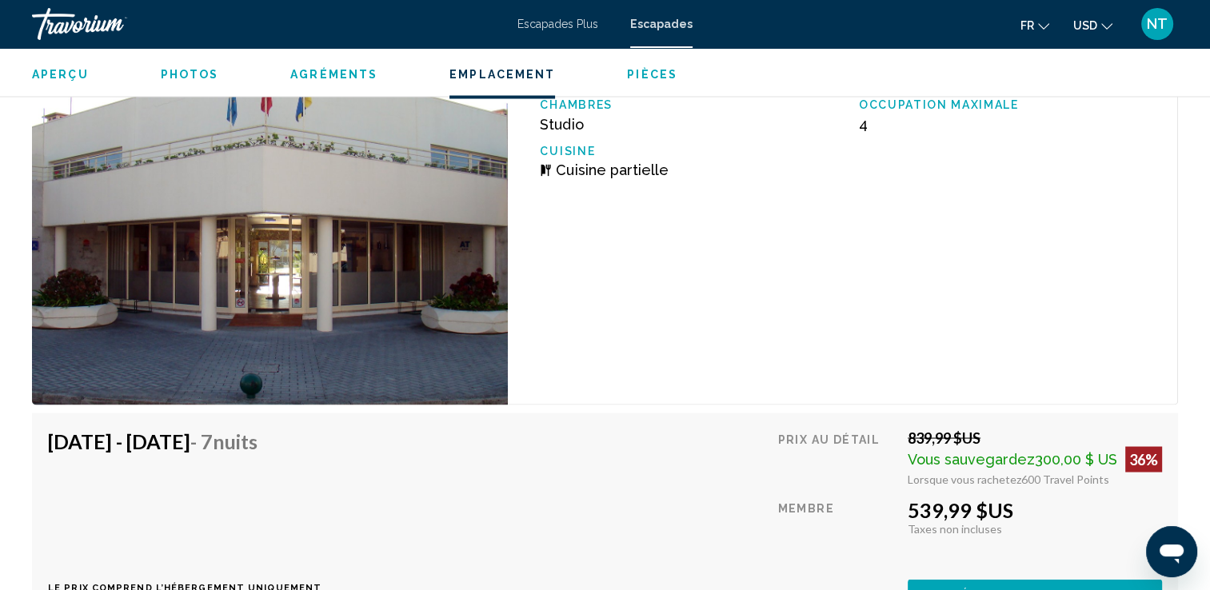
scroll to position [3359, 0]
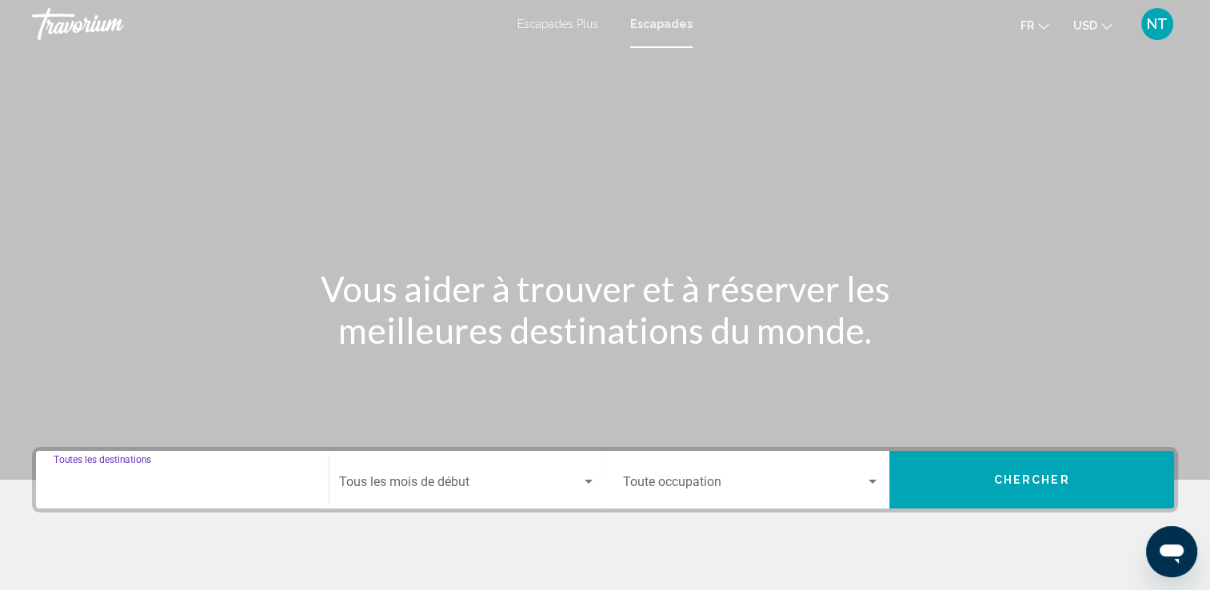
click at [137, 482] on input "Destination Toutes les destinations" at bounding box center [183, 485] width 258 height 14
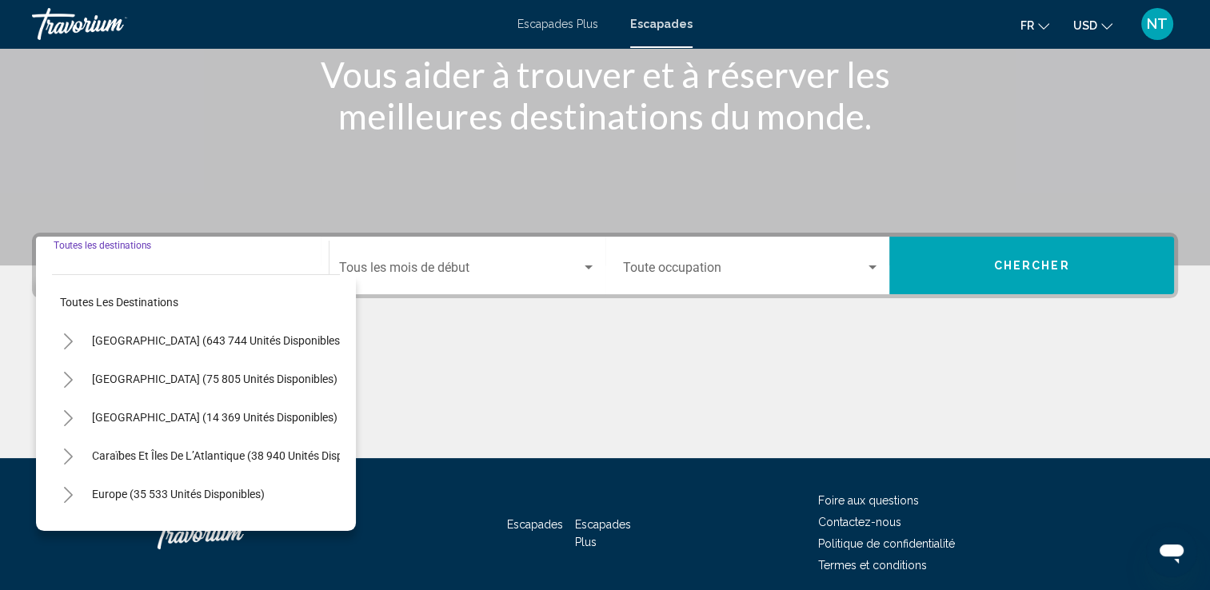
scroll to position [278, 0]
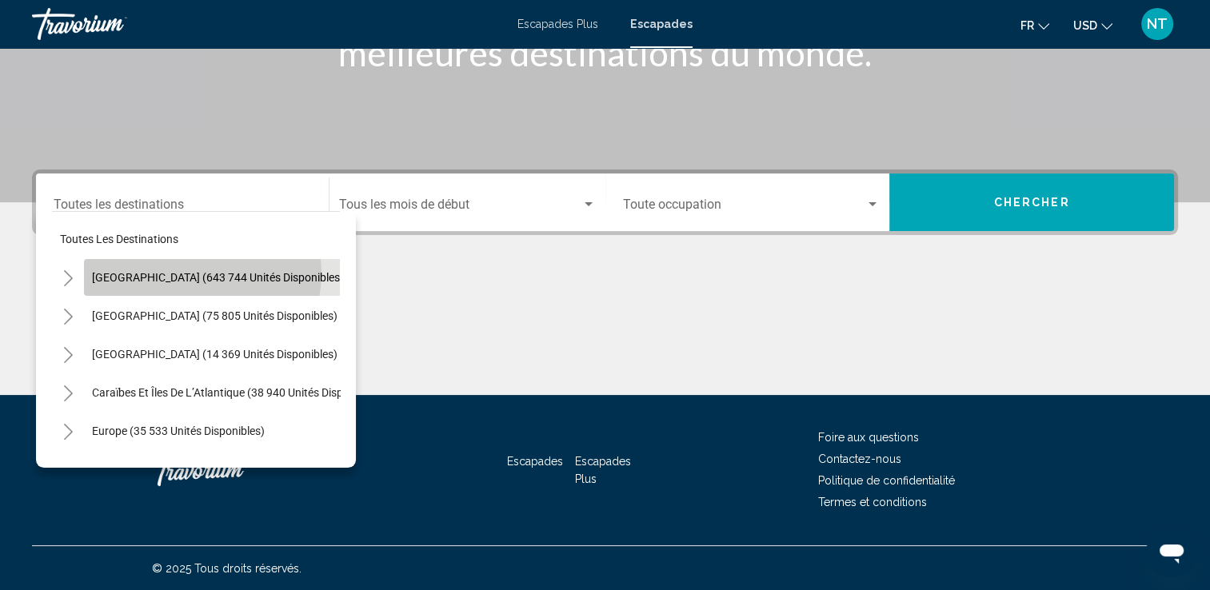
click at [202, 274] on span "États-Unis (643 744 unités disponibles)" at bounding box center [218, 277] width 252 height 13
type input "**********"
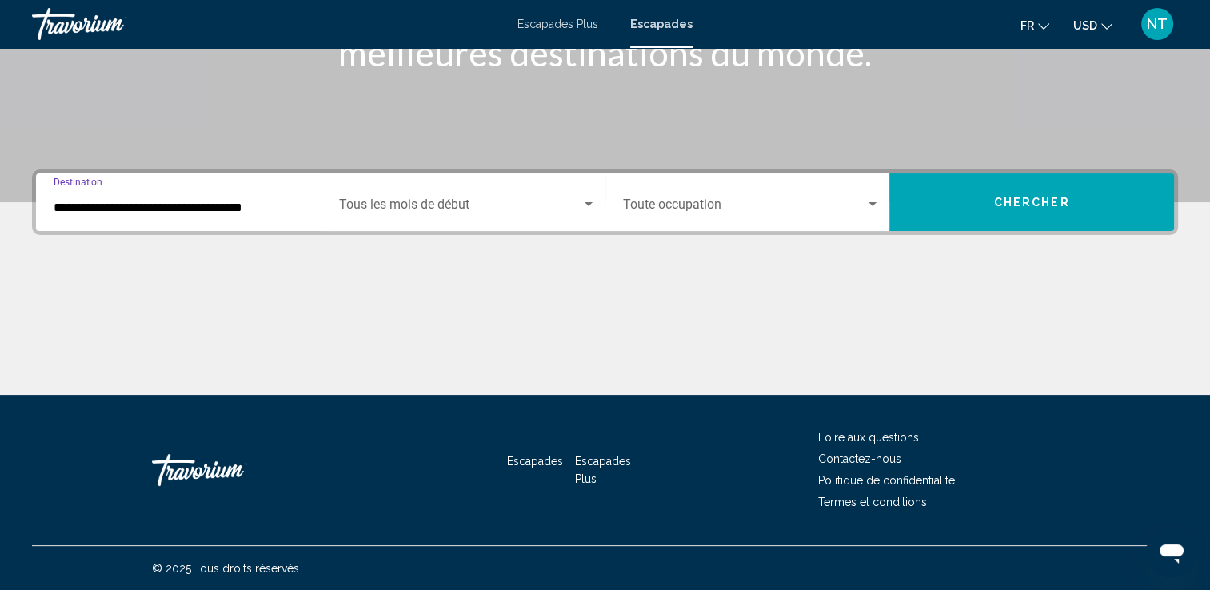
click at [204, 278] on div "**********" at bounding box center [605, 283] width 1210 height 226
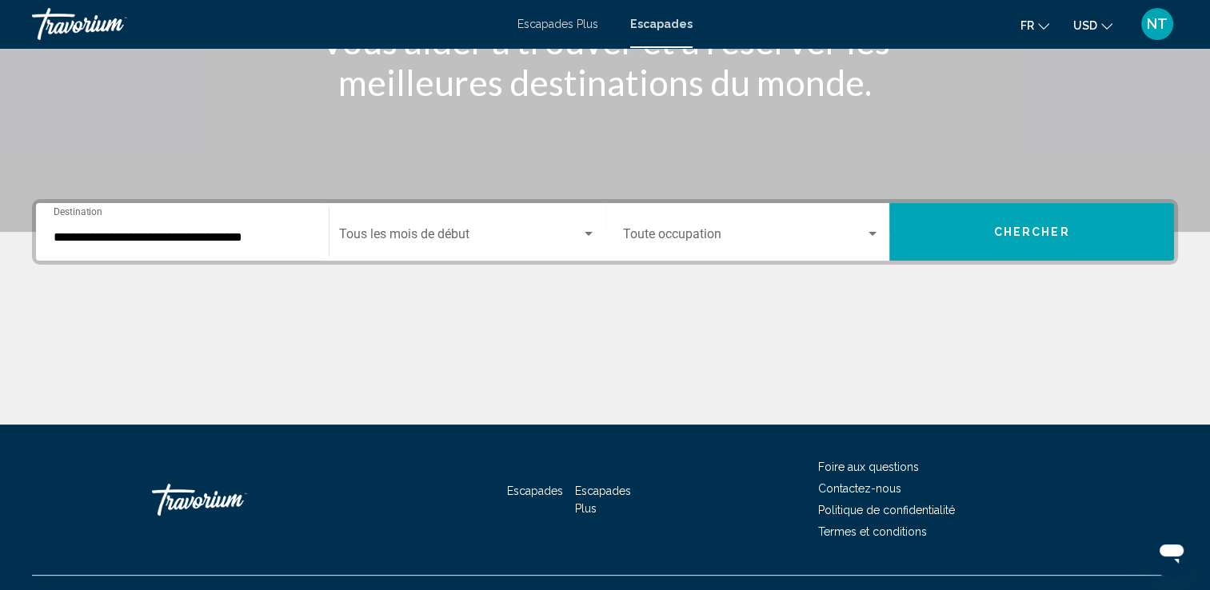
scroll to position [198, 0]
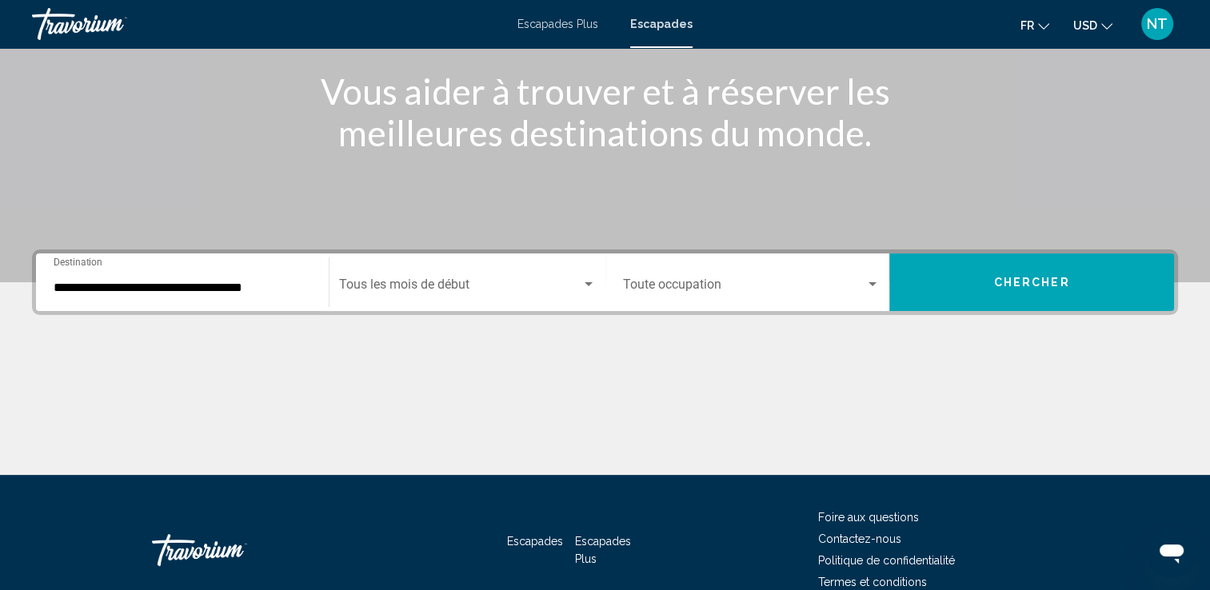
click at [85, 277] on div "**********" at bounding box center [183, 283] width 258 height 50
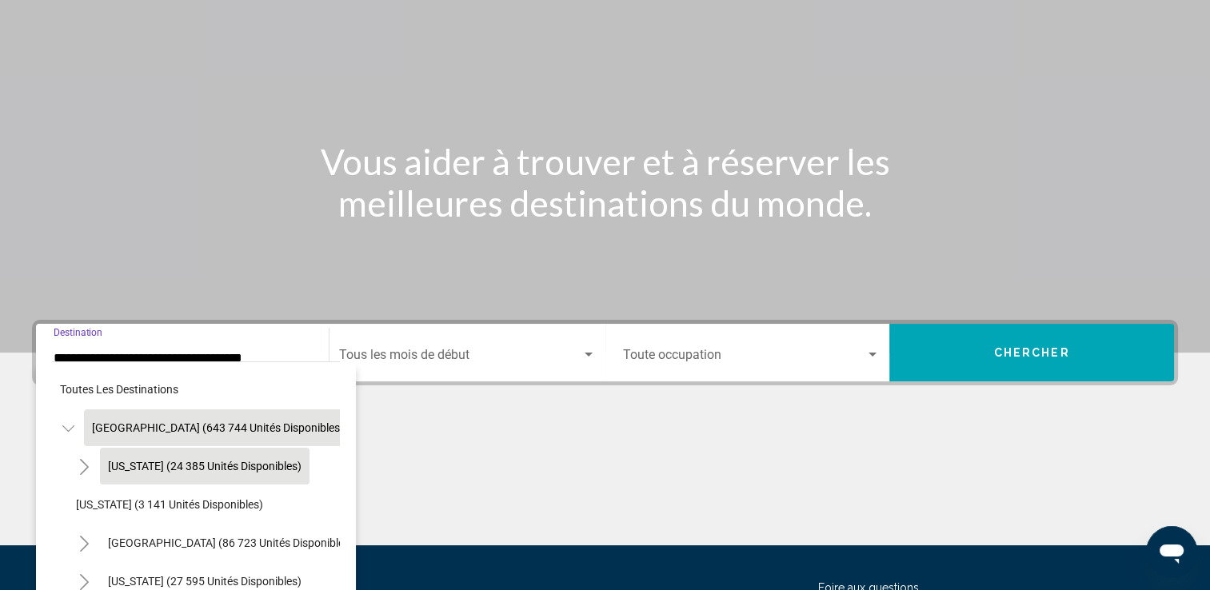
scroll to position [278, 0]
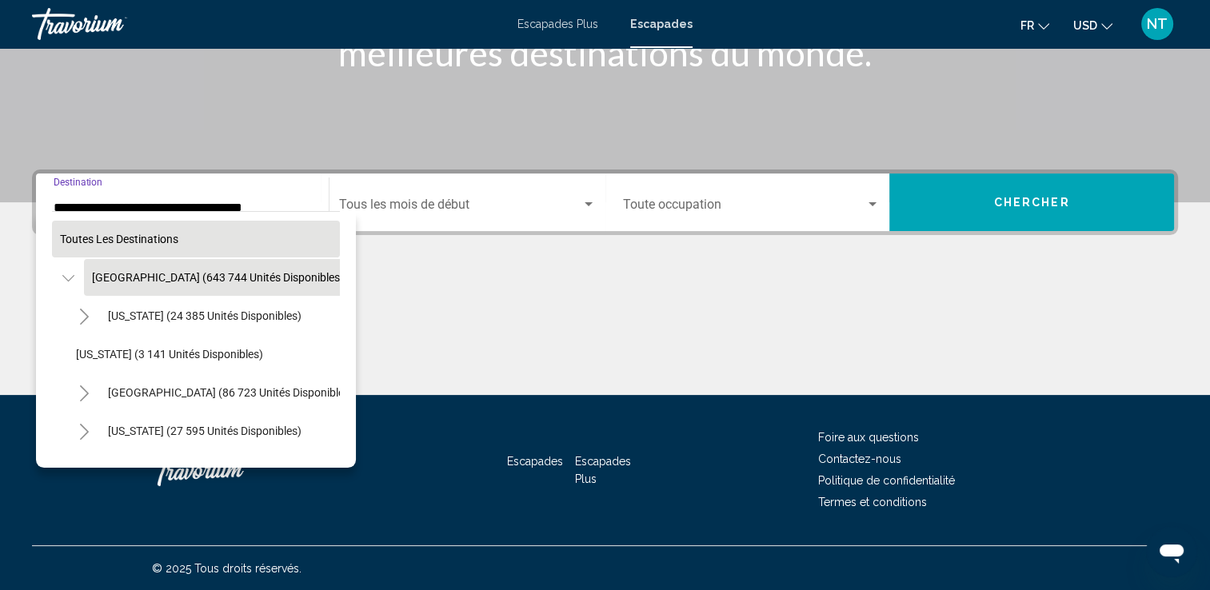
click at [234, 227] on button "Toutes les destinations" at bounding box center [196, 239] width 288 height 37
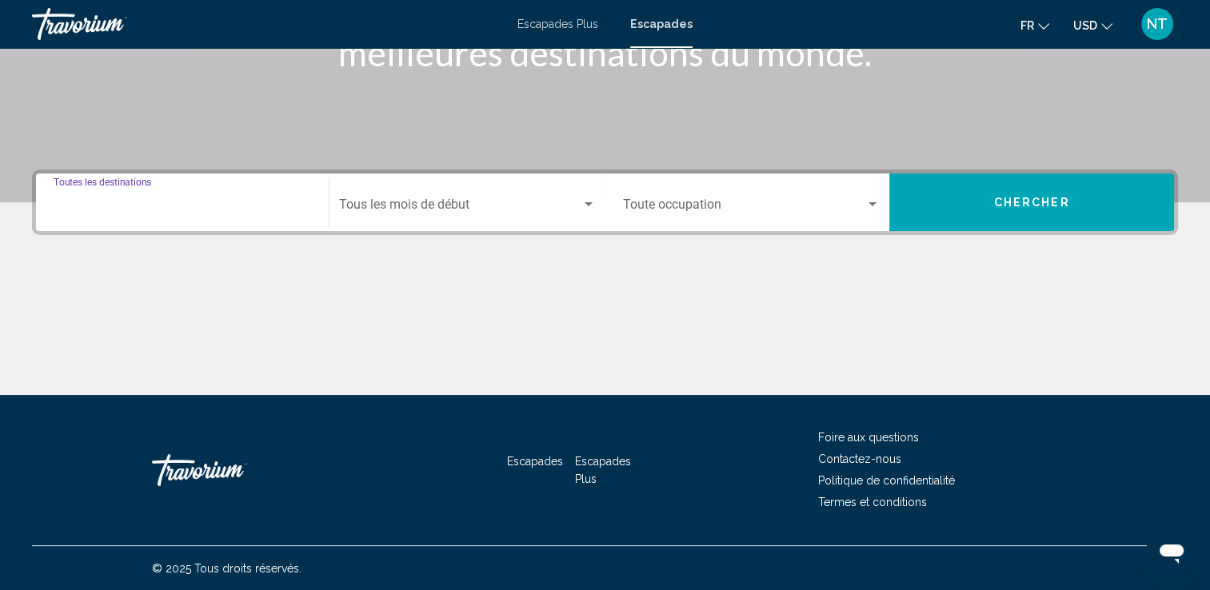
click at [202, 208] on input "Destination Toutes les destinations" at bounding box center [183, 208] width 258 height 14
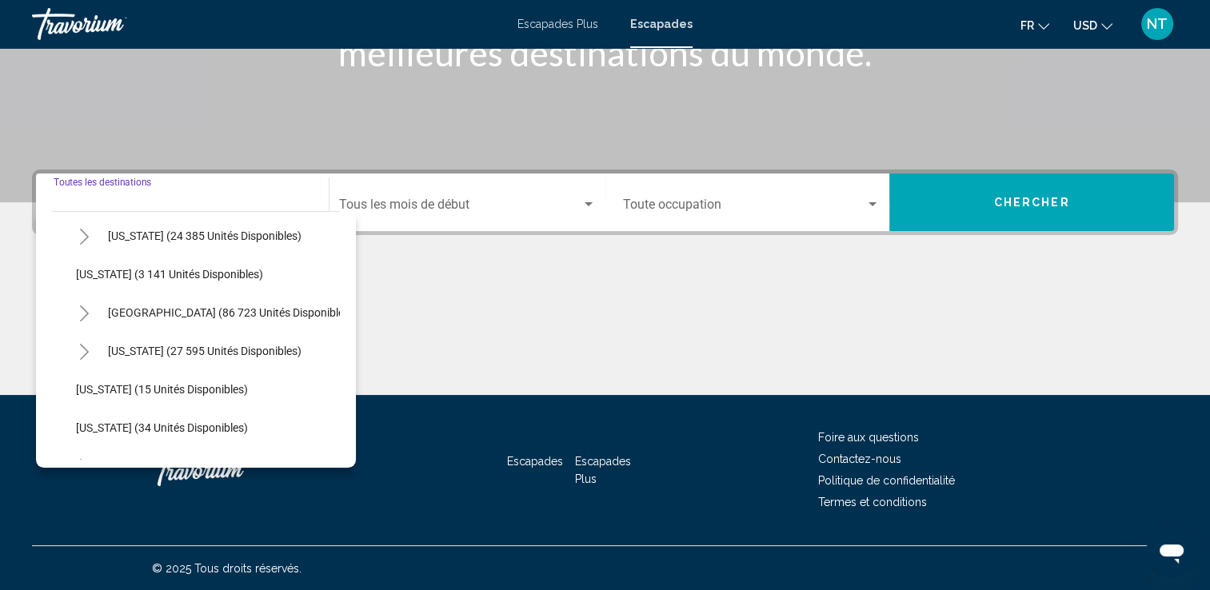
scroll to position [0, 0]
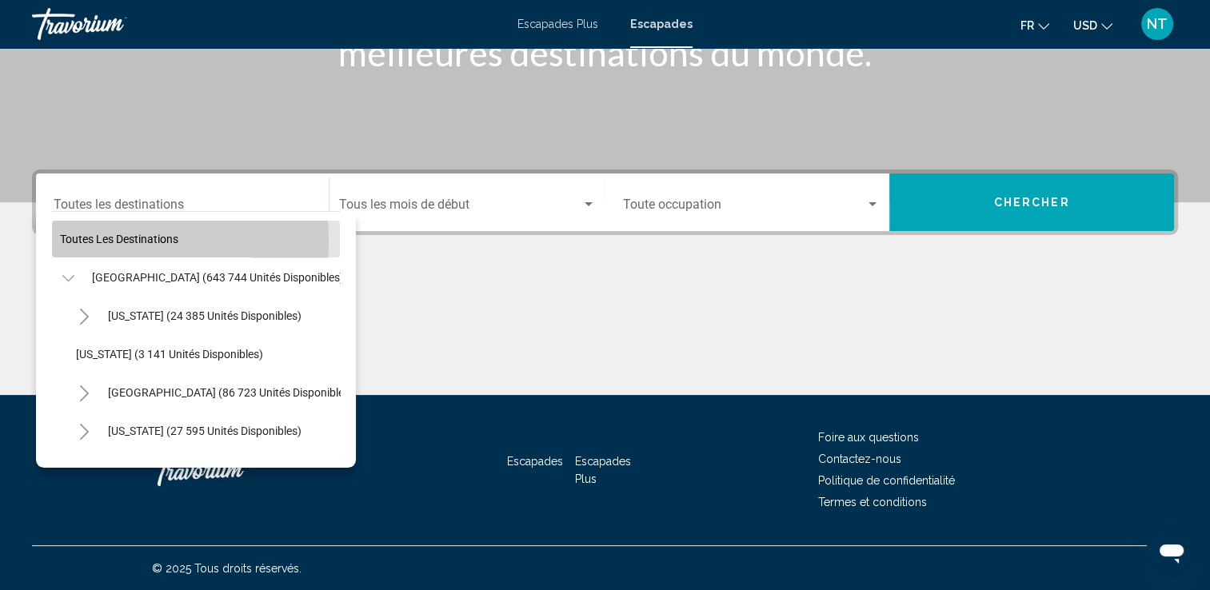
click at [86, 242] on span "Toutes les destinations" at bounding box center [119, 239] width 118 height 13
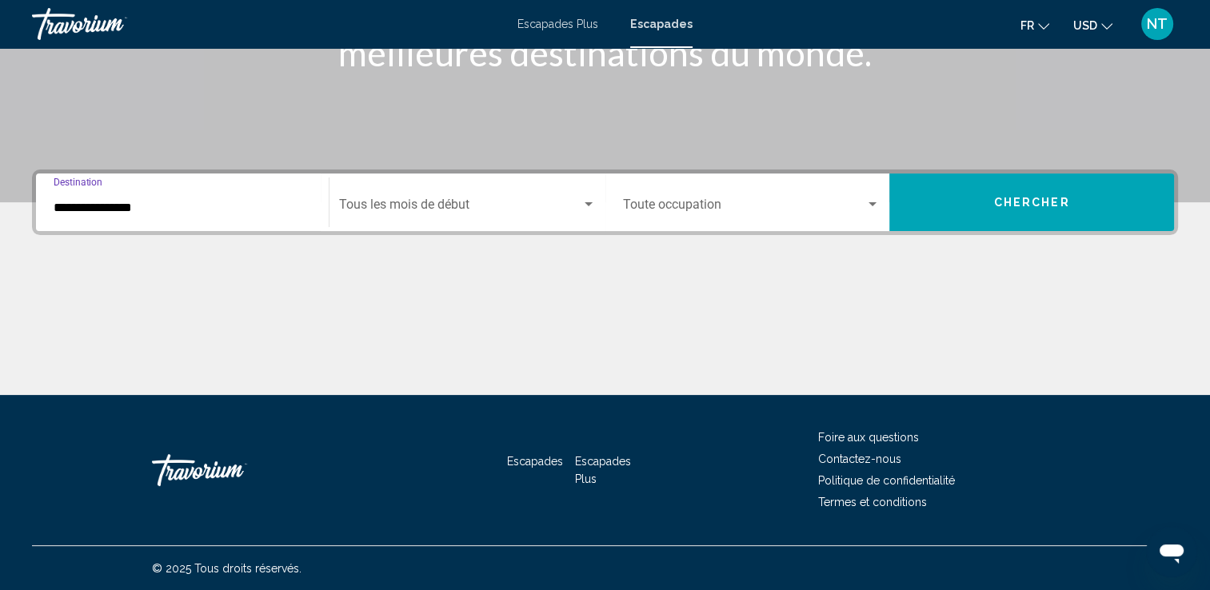
click at [83, 204] on input "**********" at bounding box center [183, 208] width 258 height 14
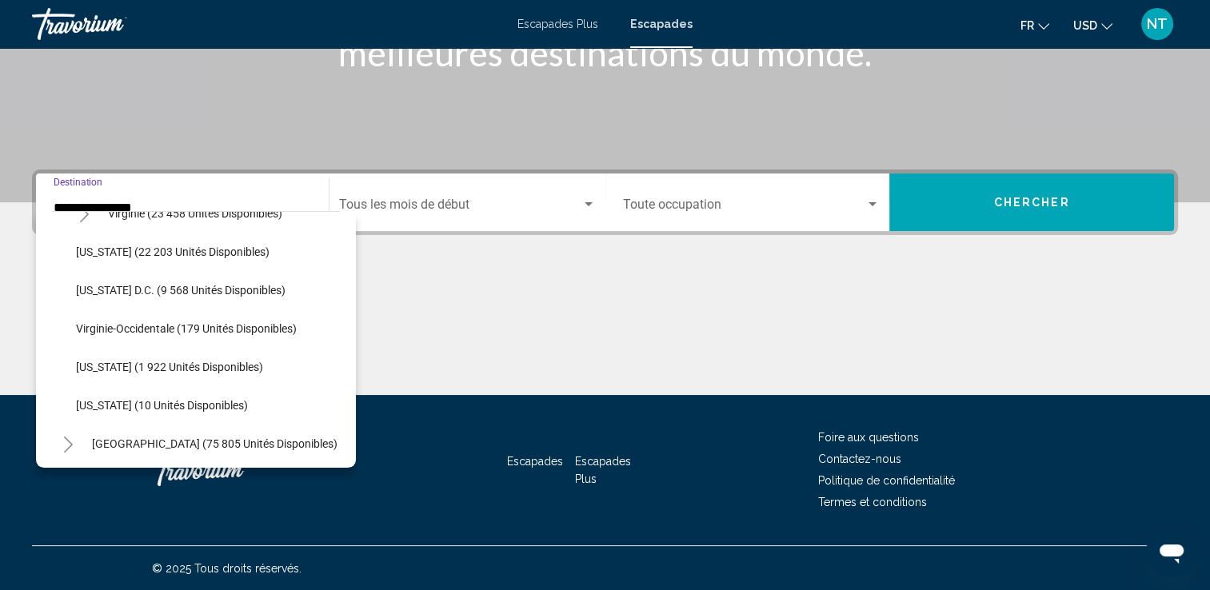
scroll to position [1760, 0]
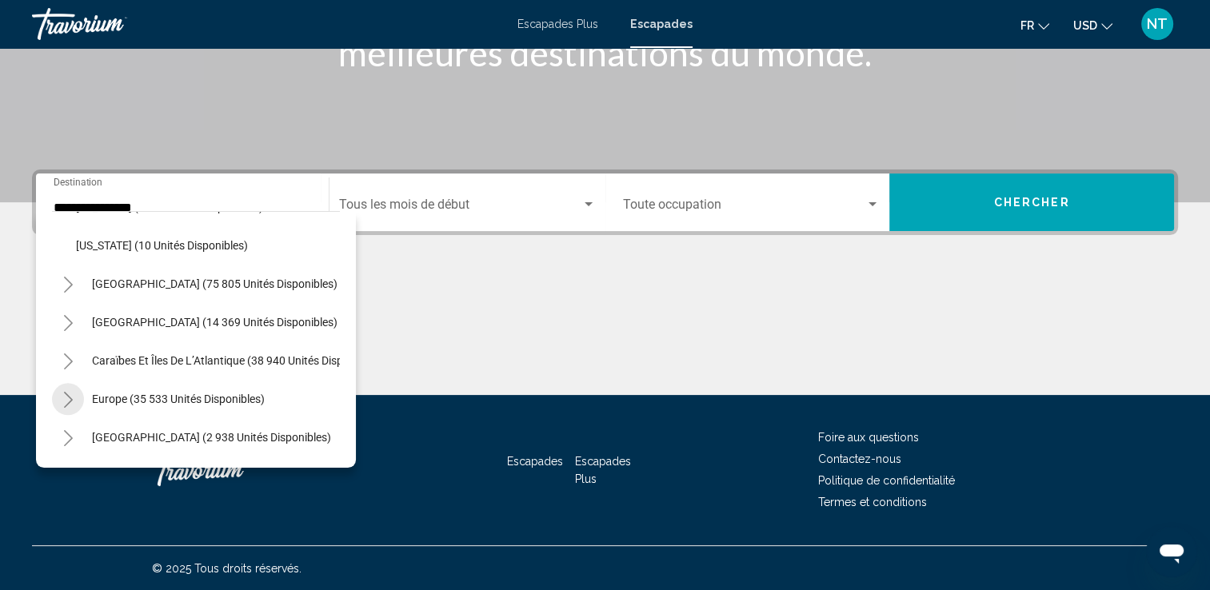
click at [70, 395] on icon "Toggle Europe (35 533 unités disponibles)" at bounding box center [68, 400] width 12 height 16
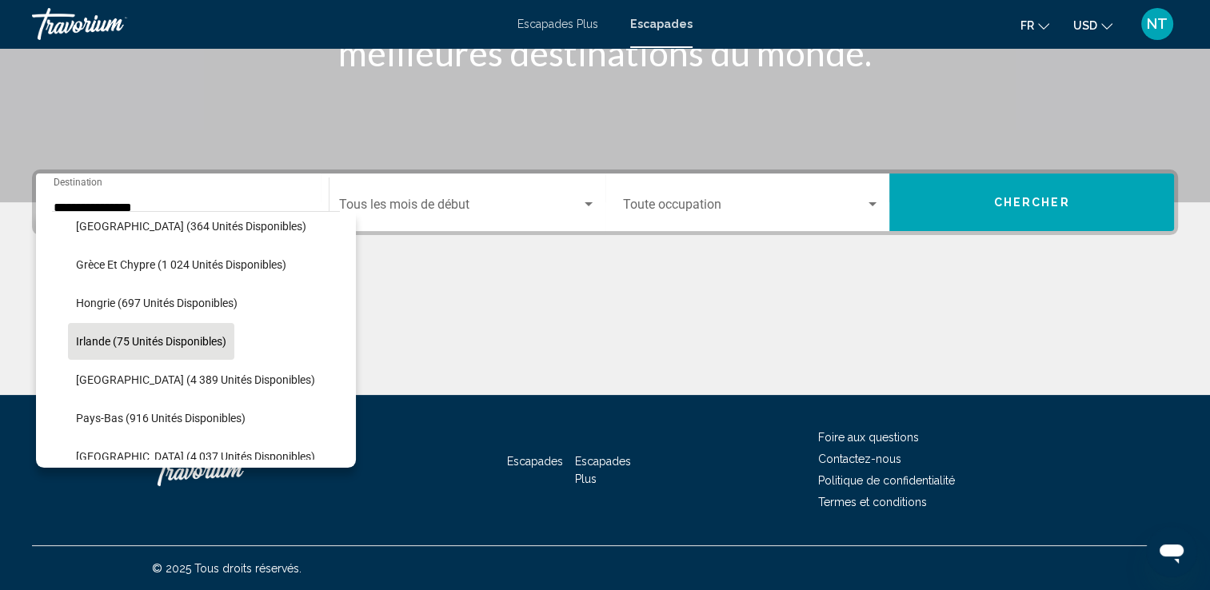
scroll to position [2320, 0]
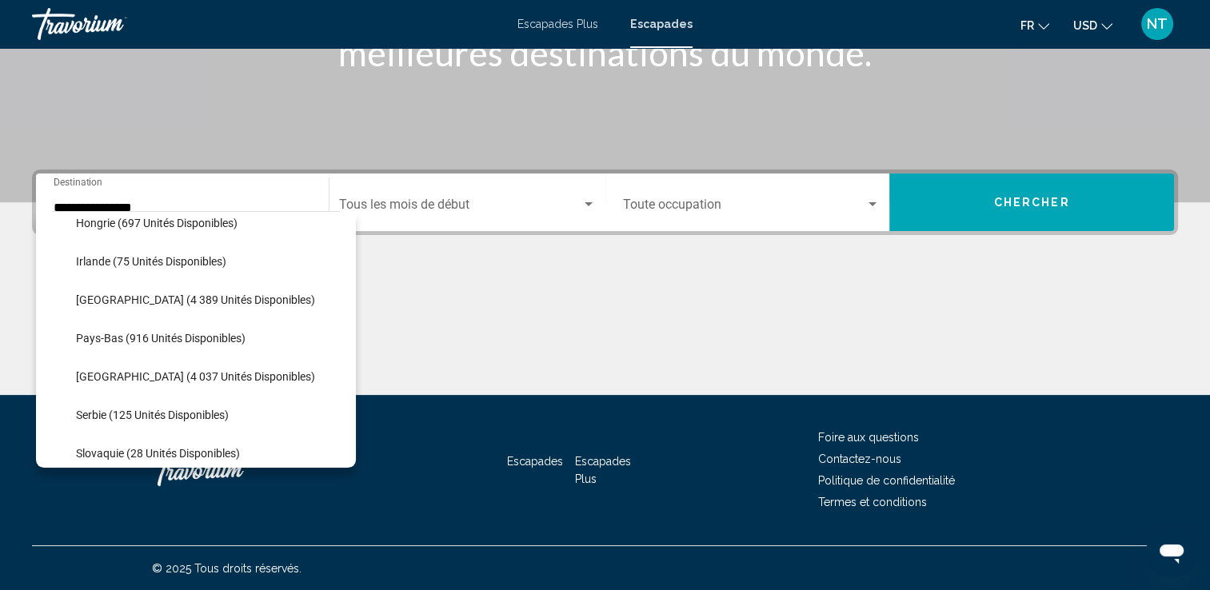
click at [99, 298] on span "Italie (4 389 unités disponibles)" at bounding box center [195, 300] width 239 height 13
type input "**********"
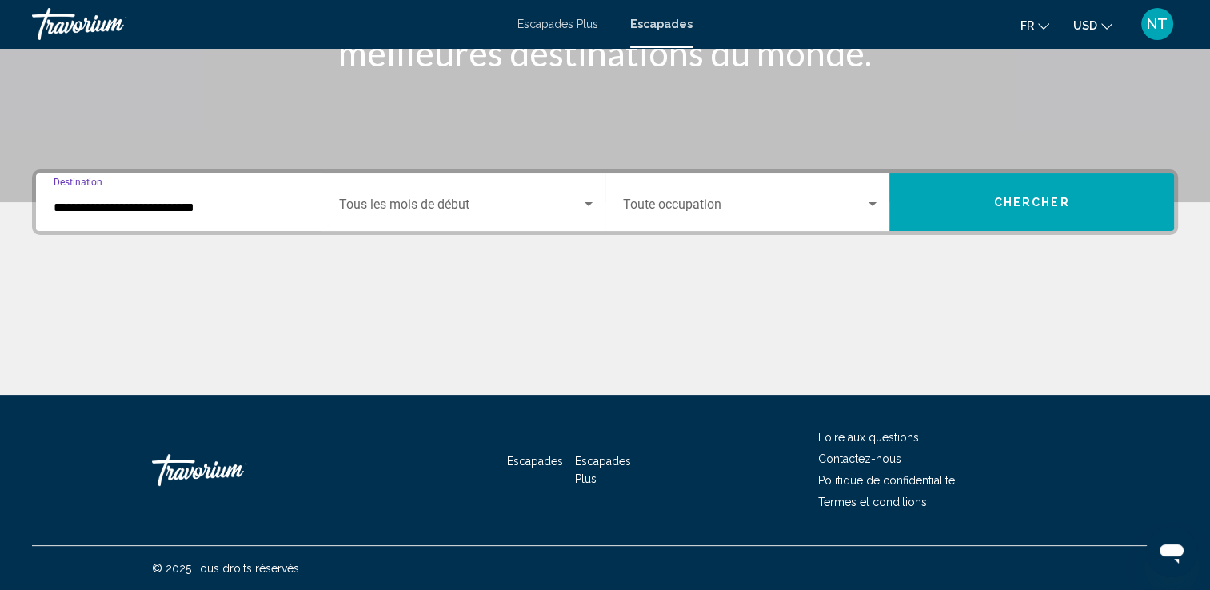
click at [86, 212] on input "**********" at bounding box center [183, 208] width 258 height 14
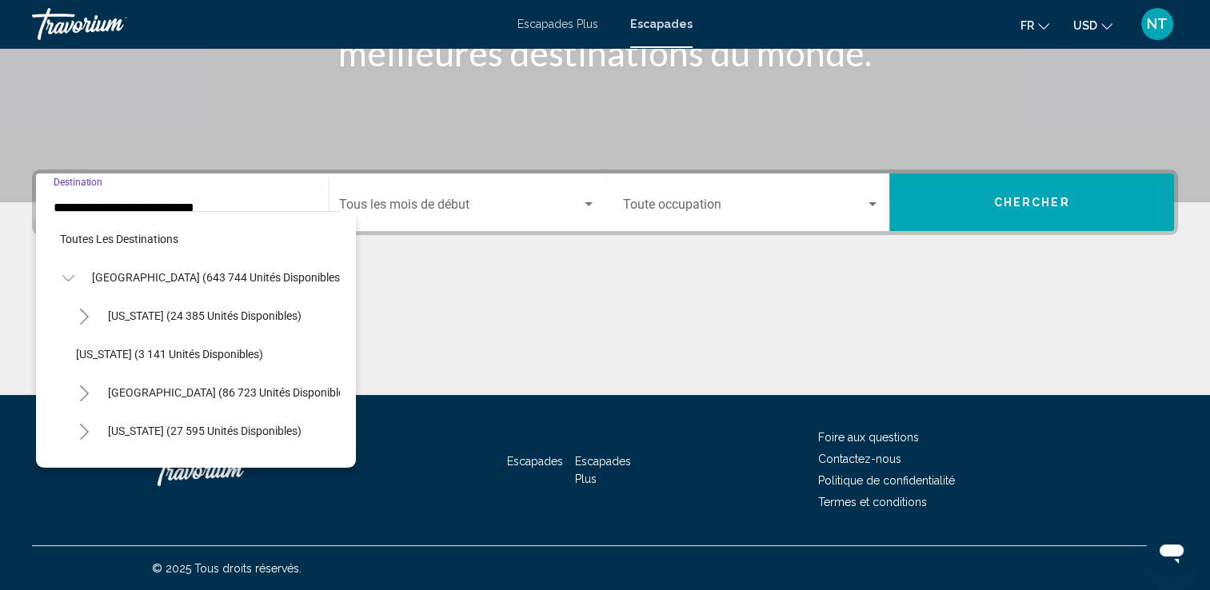
scroll to position [2289, 0]
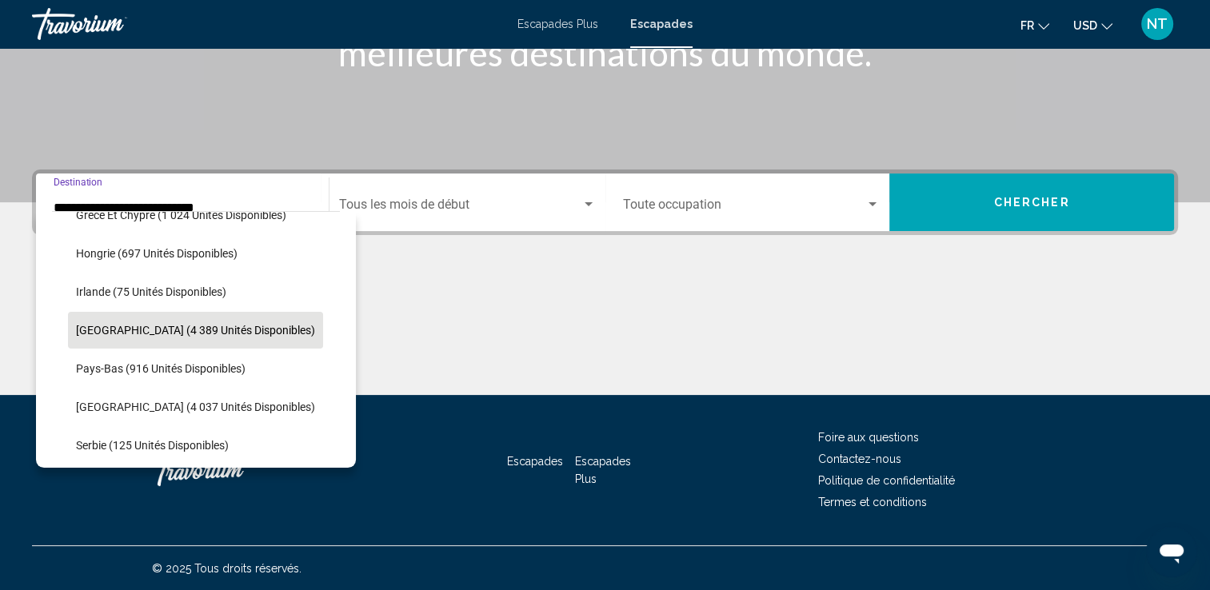
click at [123, 326] on span "Italie (4 389 unités disponibles)" at bounding box center [195, 330] width 239 height 13
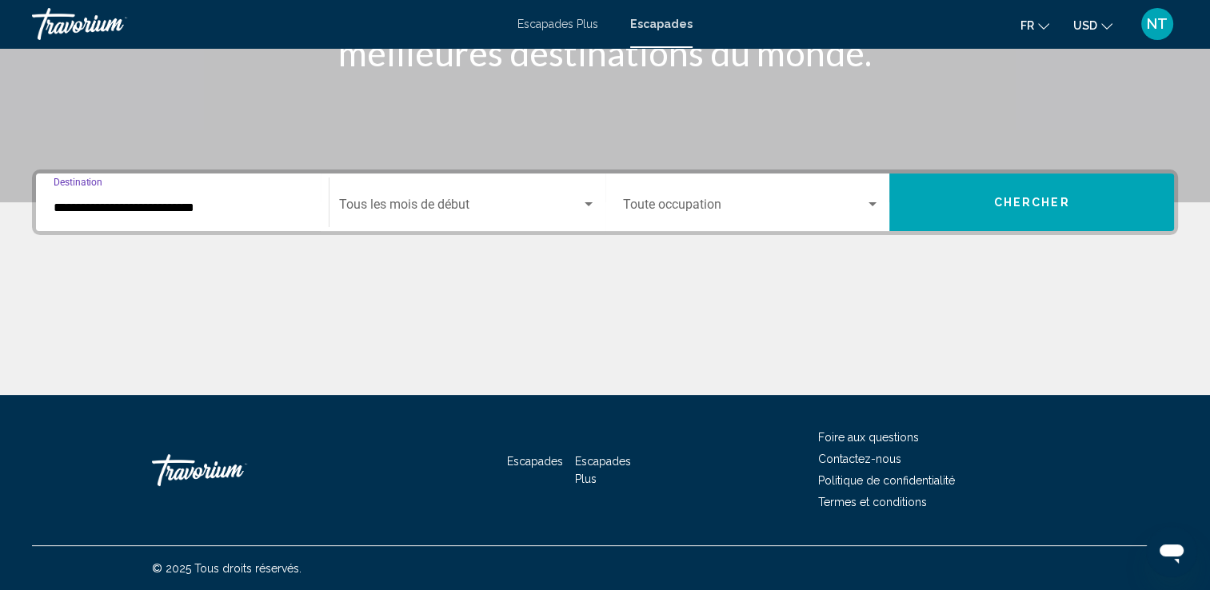
click at [587, 202] on div "Widget de recherche" at bounding box center [589, 204] width 8 height 4
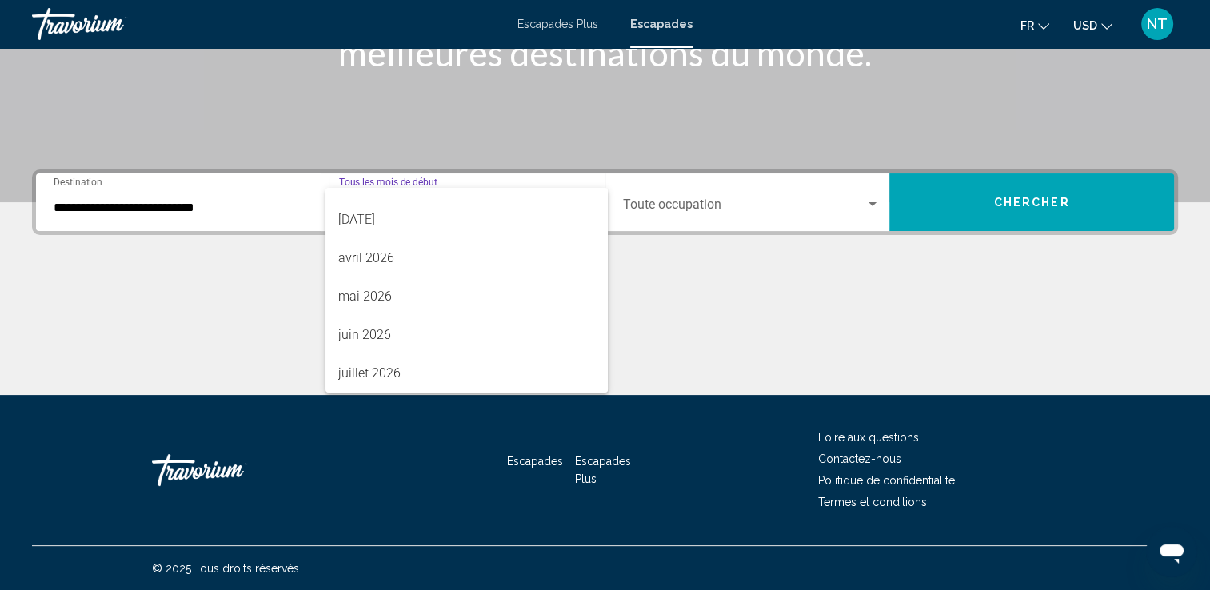
scroll to position [320, 0]
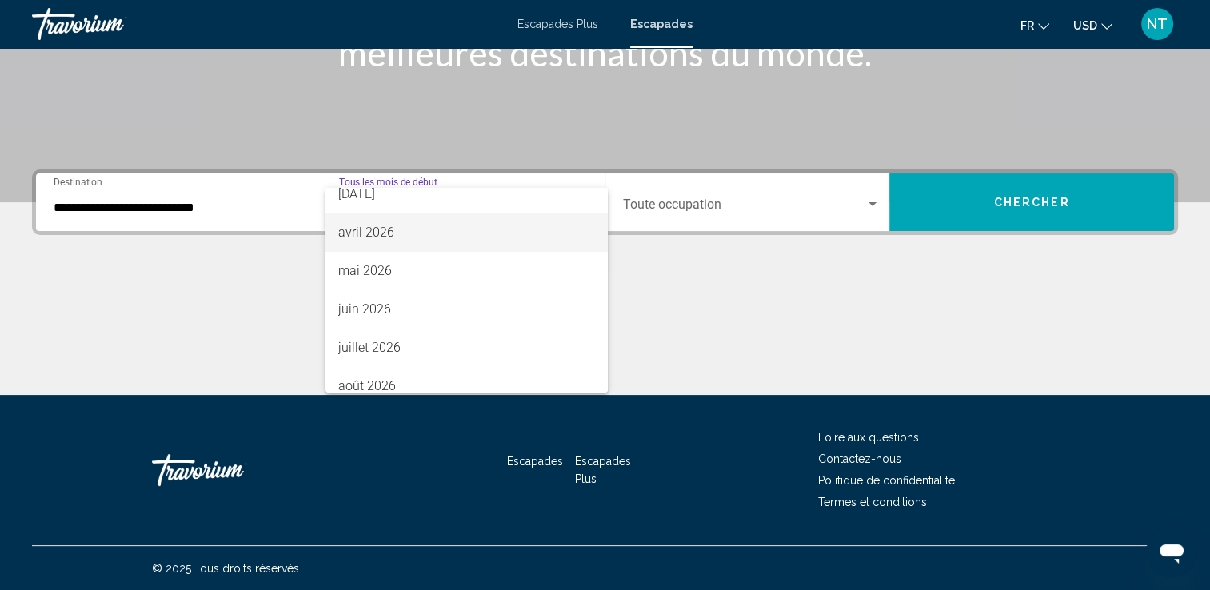
click at [379, 232] on font "avril 2026" at bounding box center [366, 232] width 56 height 15
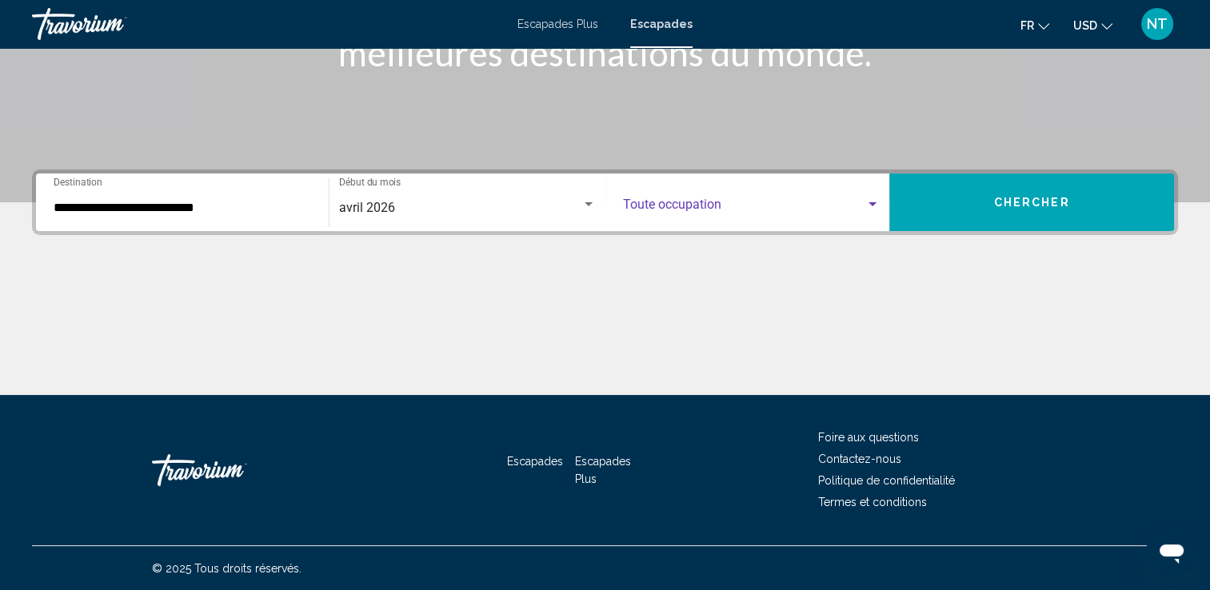
click at [874, 205] on div "Widget de recherche" at bounding box center [873, 204] width 8 height 4
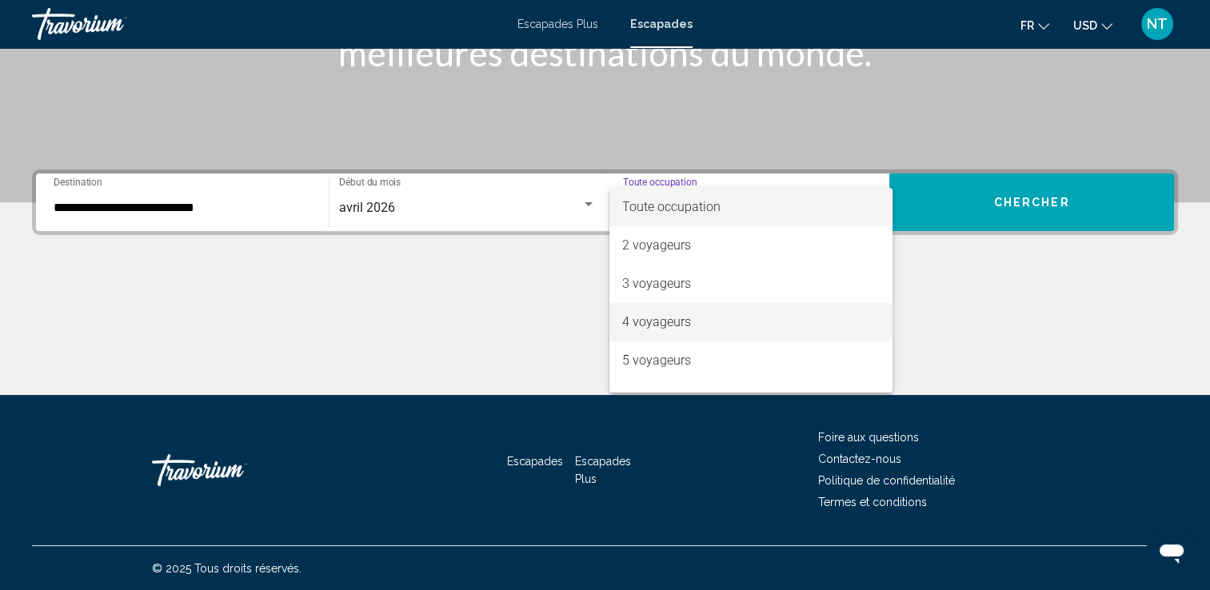
click at [653, 315] on font "4 voyageurs" at bounding box center [656, 321] width 69 height 15
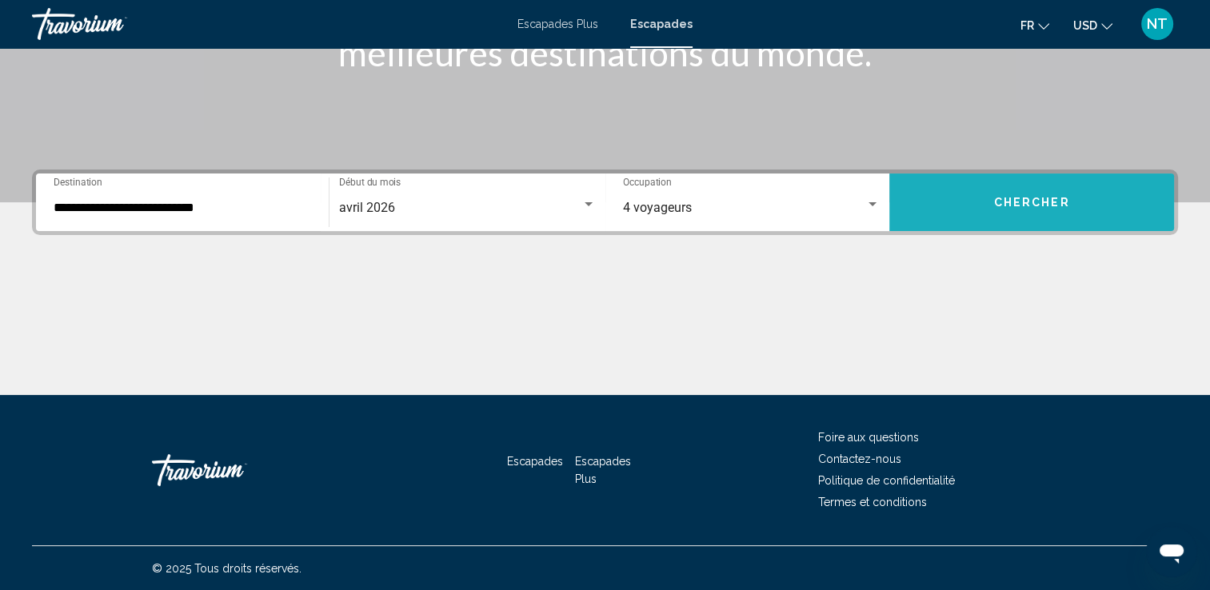
click at [1031, 203] on span "Chercher" at bounding box center [1032, 203] width 76 height 13
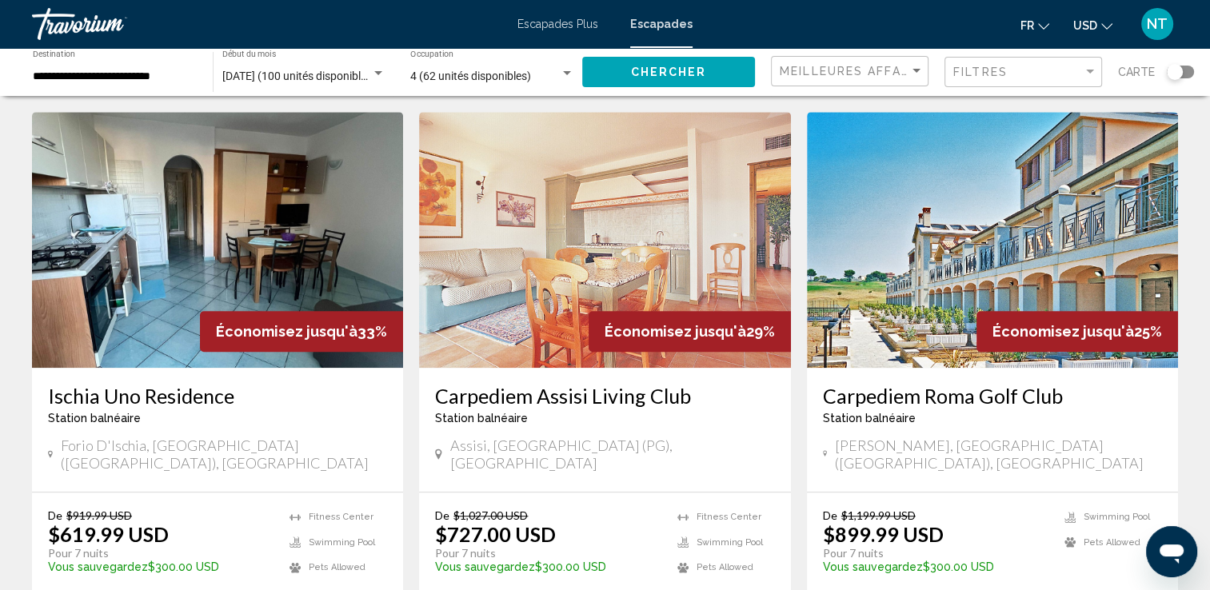
scroll to position [1200, 0]
click at [910, 221] on img "Contenu principal" at bounding box center [992, 239] width 371 height 256
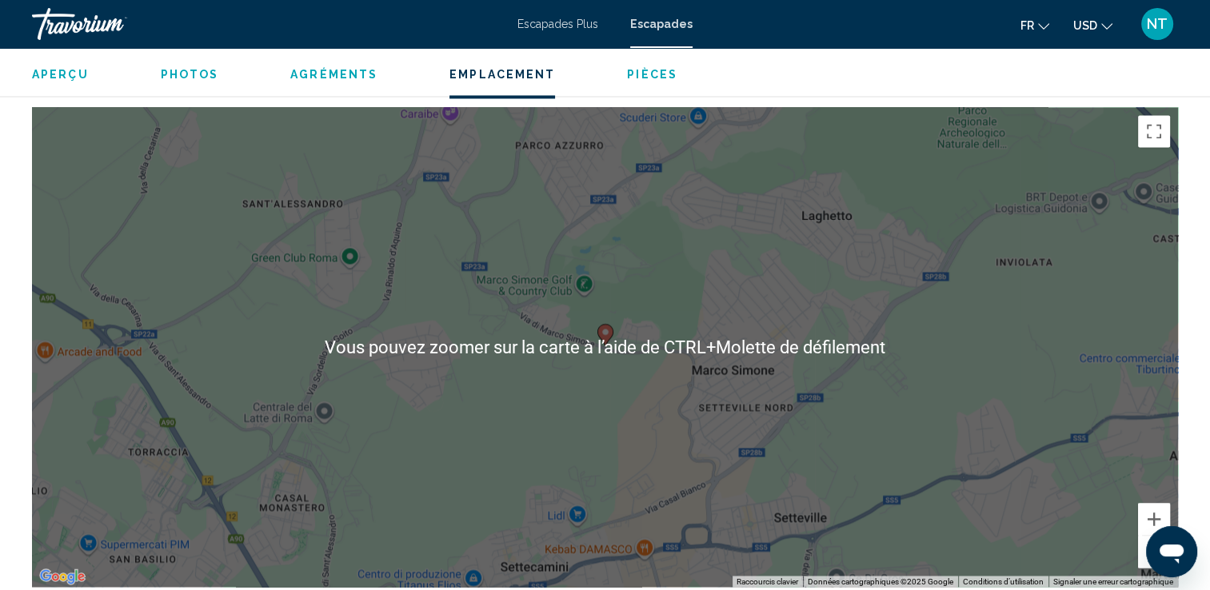
scroll to position [2560, 0]
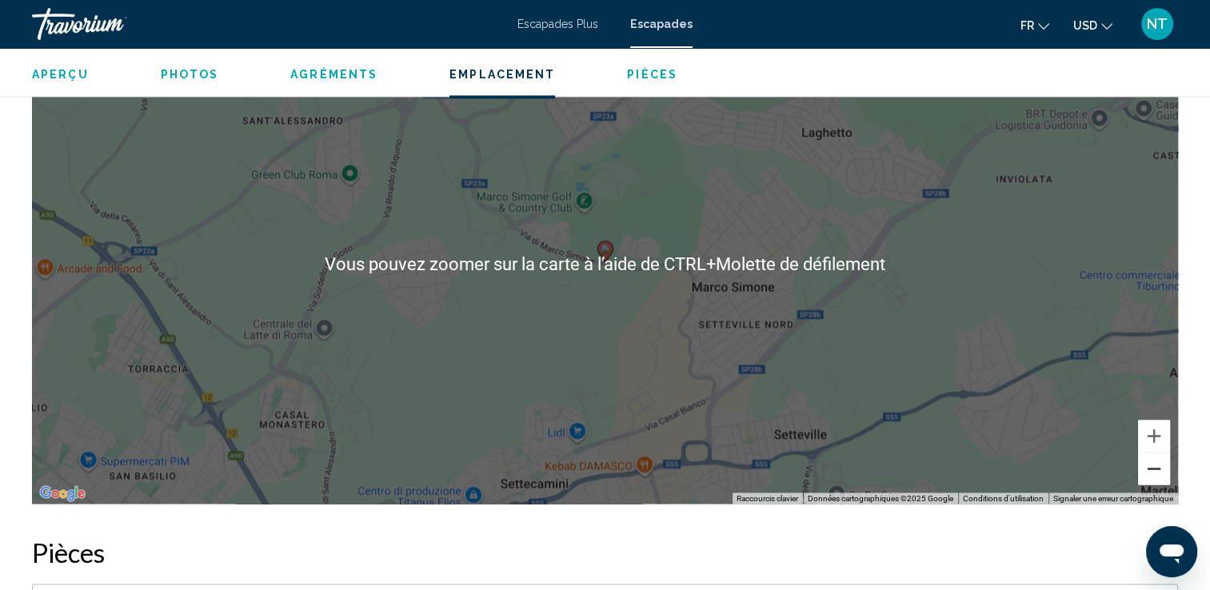
click at [1153, 453] on button "Zoom arrière" at bounding box center [1154, 469] width 32 height 32
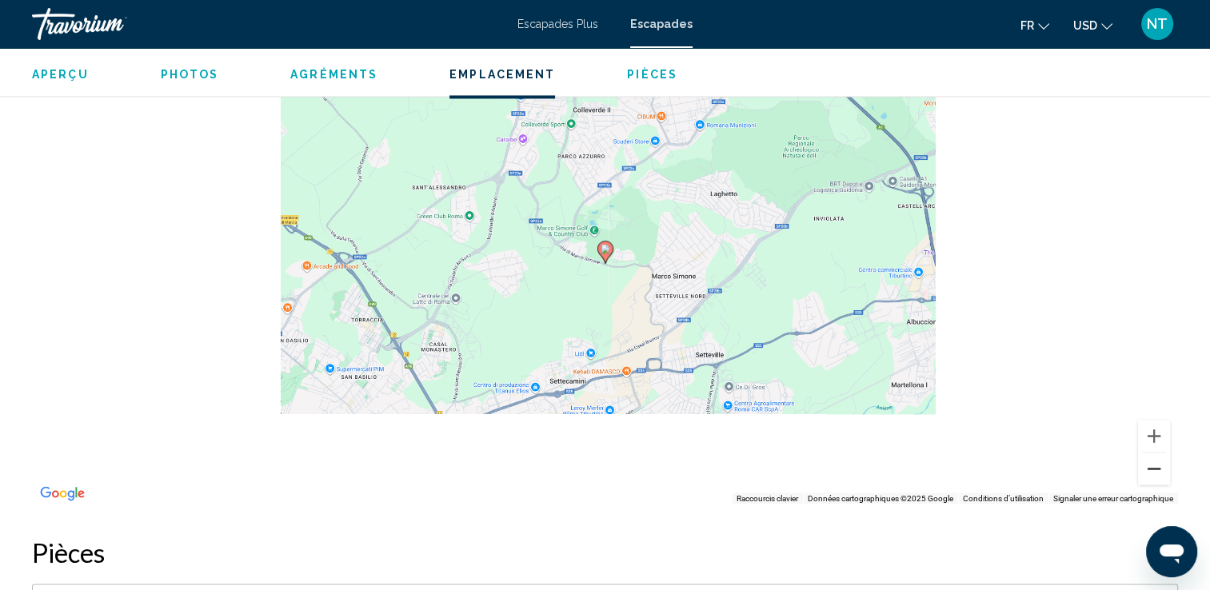
click at [1153, 453] on button "Zoom arrière" at bounding box center [1154, 469] width 32 height 32
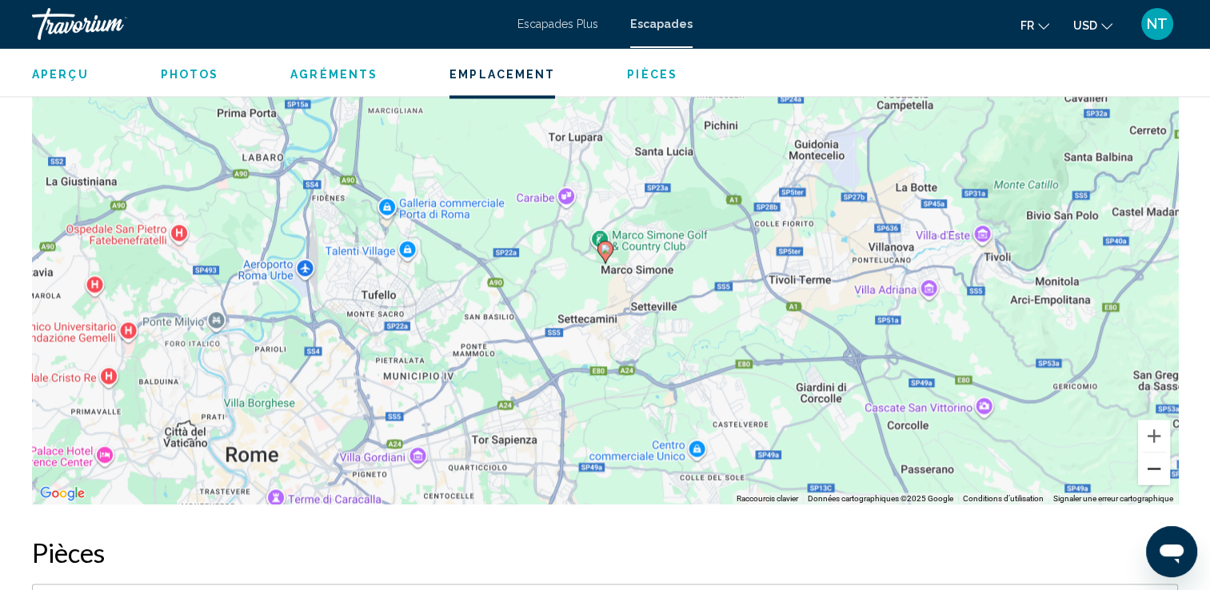
click at [1153, 453] on button "Zoom arrière" at bounding box center [1154, 469] width 32 height 32
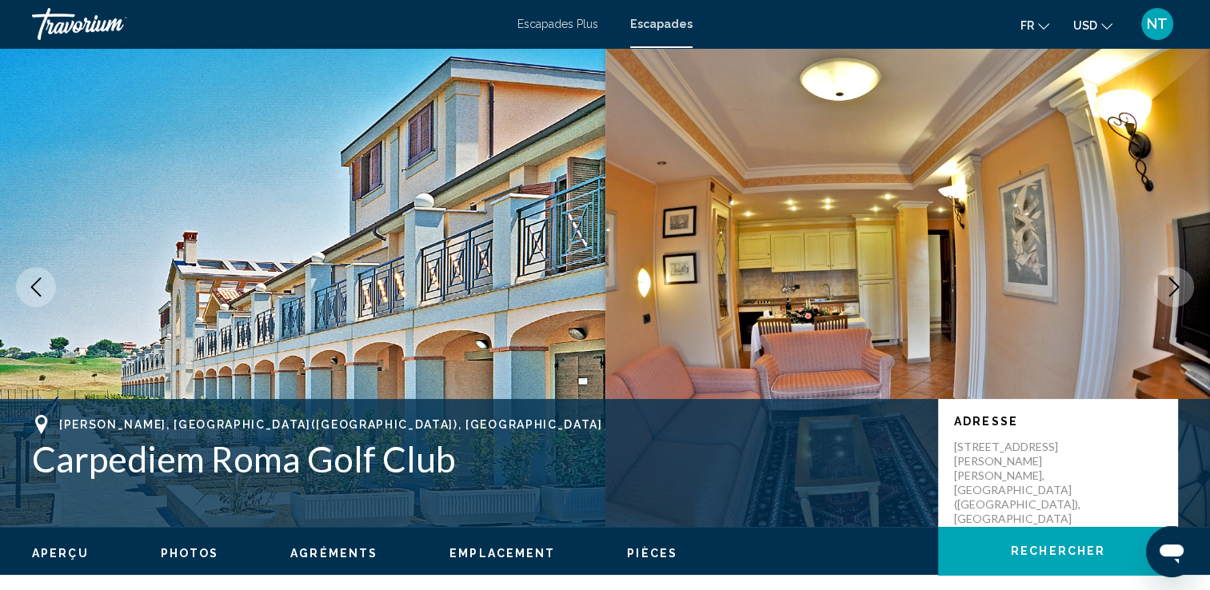
scroll to position [0, 0]
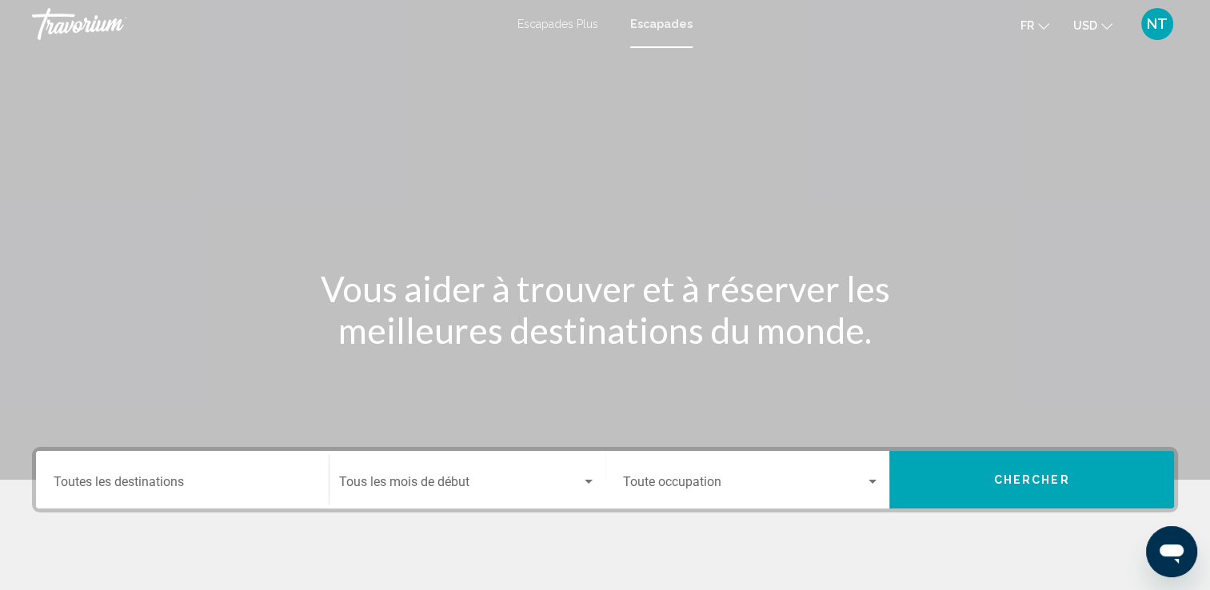
click at [115, 475] on div "Destination Toutes les destinations" at bounding box center [183, 480] width 258 height 50
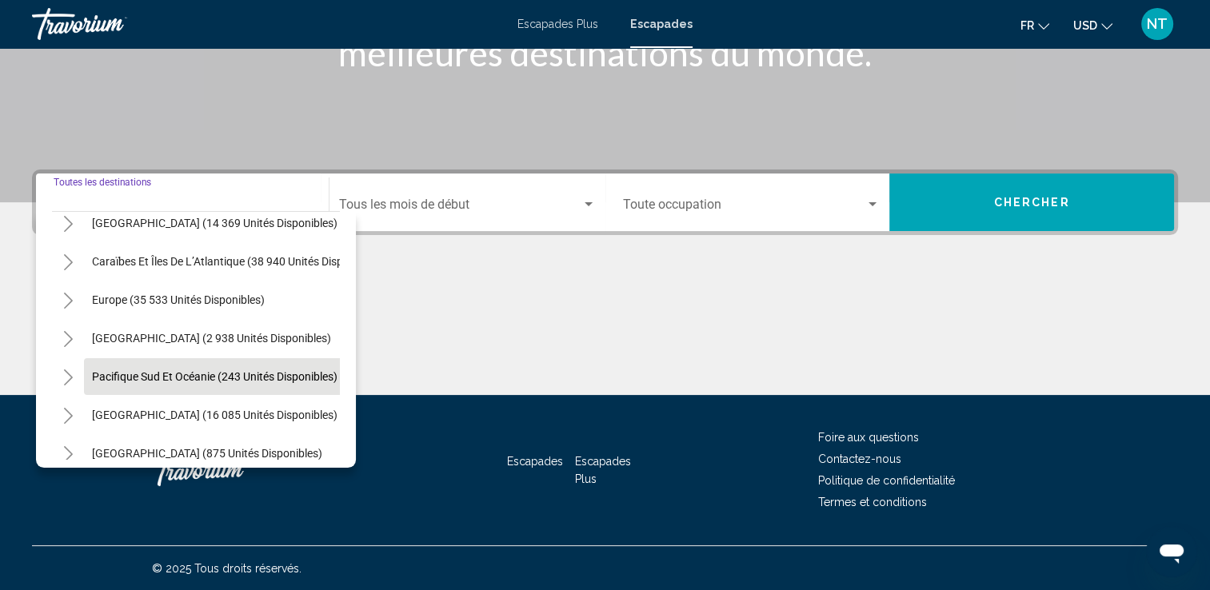
scroll to position [160, 0]
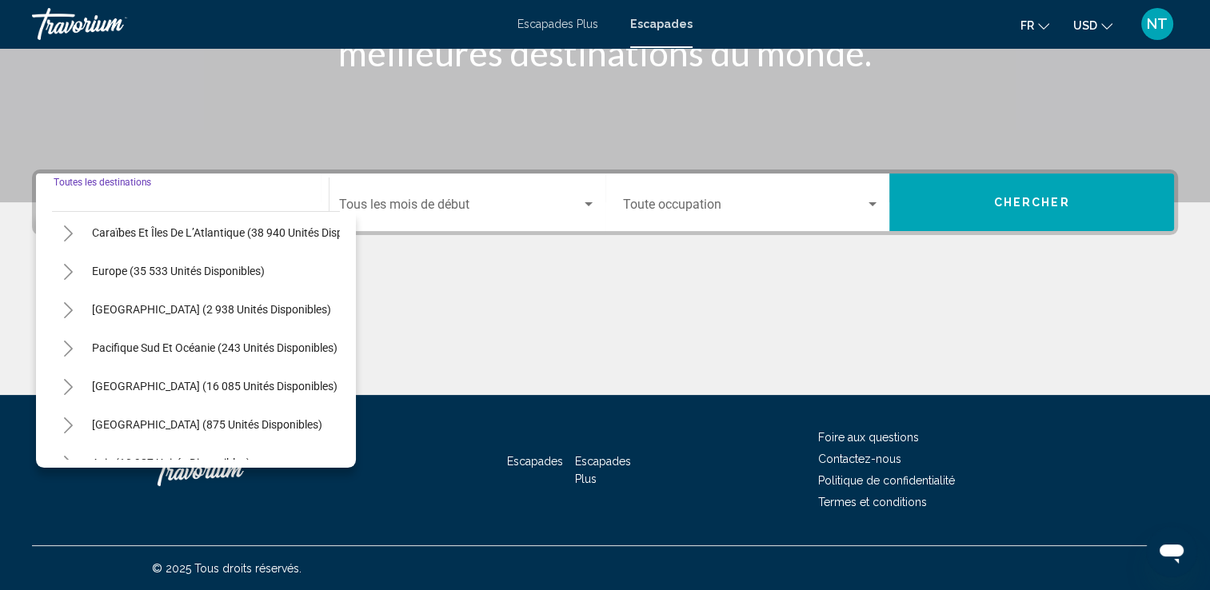
click at [69, 265] on icon "Toggle Europe (35 533 unités disponibles)" at bounding box center [68, 272] width 12 height 16
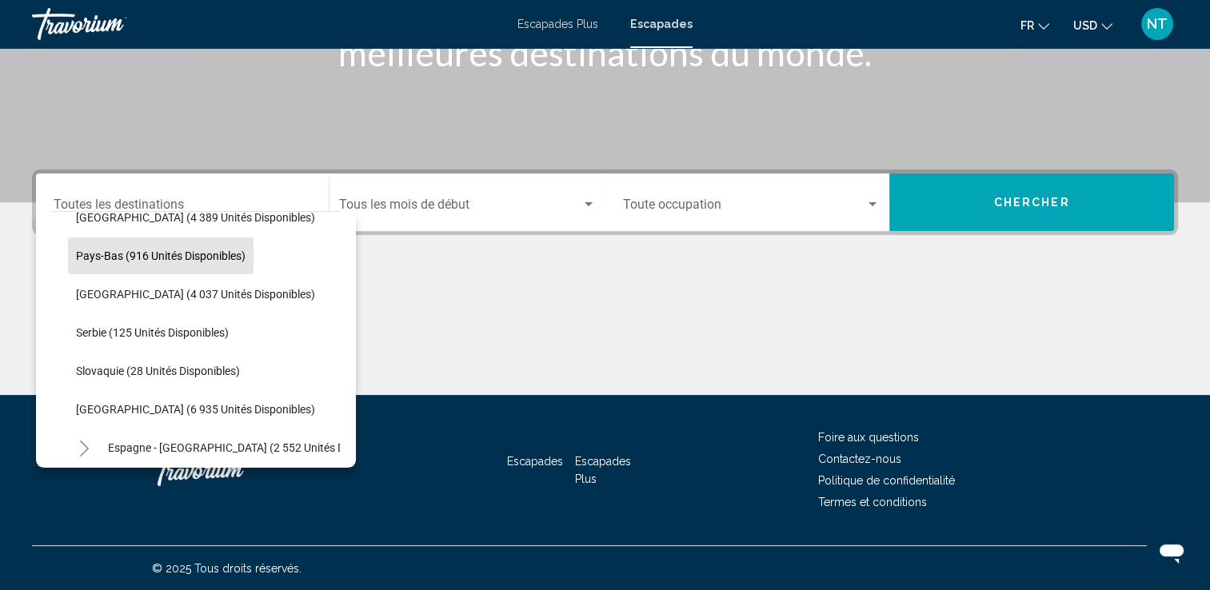
scroll to position [720, 0]
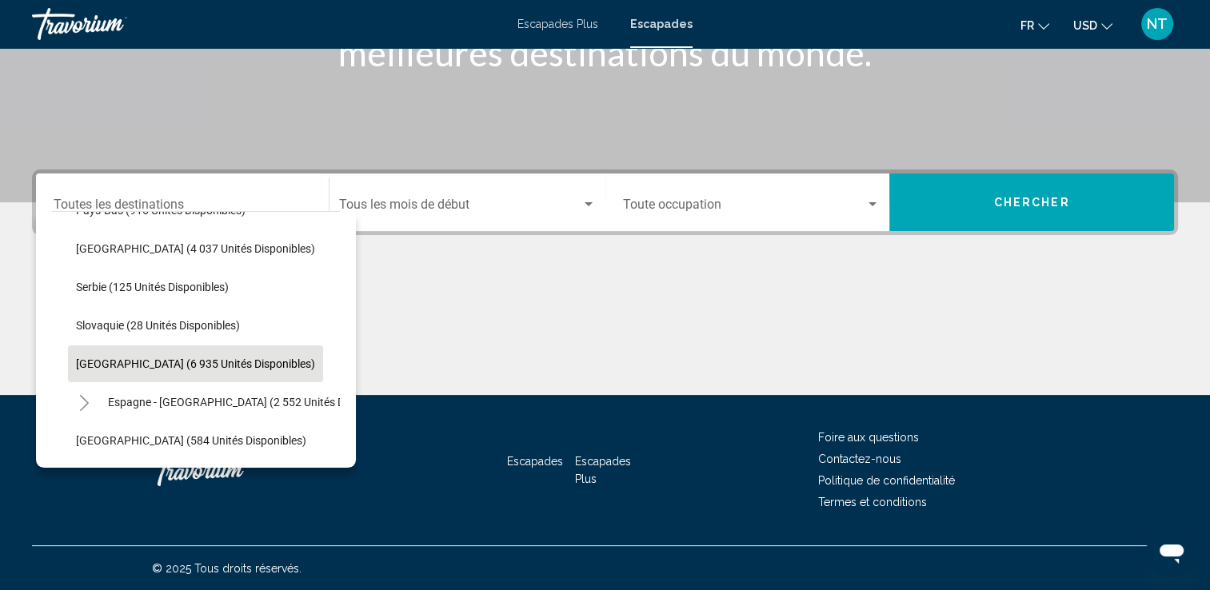
click at [149, 364] on span "Espagne (6 935 unités disponibles)" at bounding box center [195, 364] width 239 height 13
type input "**********"
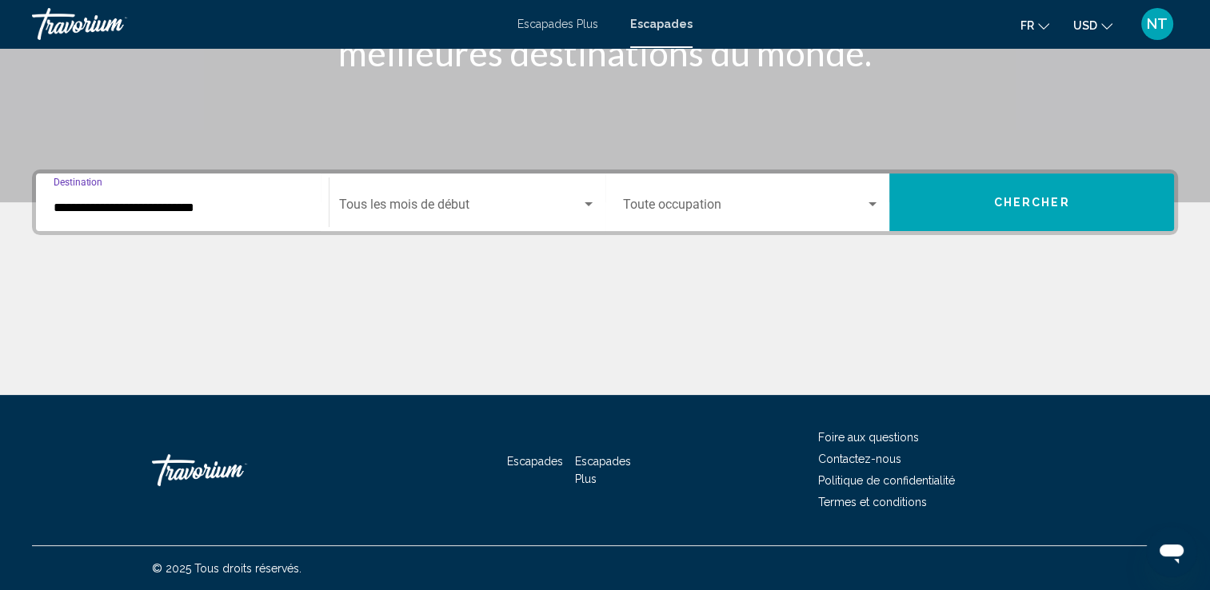
click at [416, 207] on span "Widget de recherche" at bounding box center [460, 208] width 242 height 14
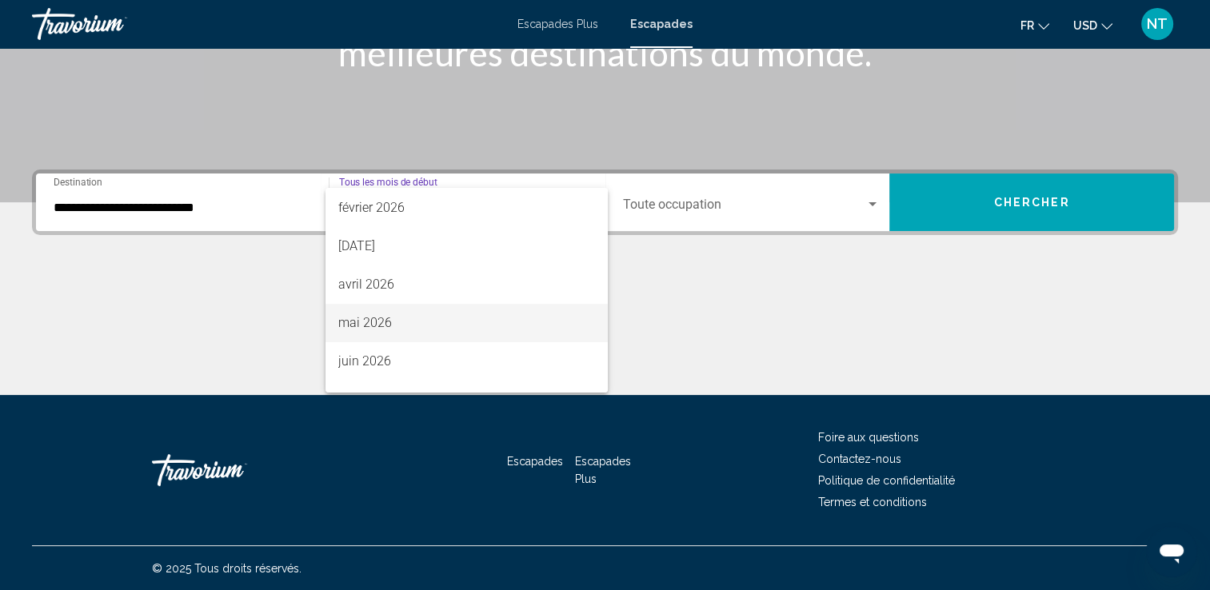
scroll to position [240, 0]
click at [375, 306] on font "avril 2026" at bounding box center [366, 312] width 56 height 15
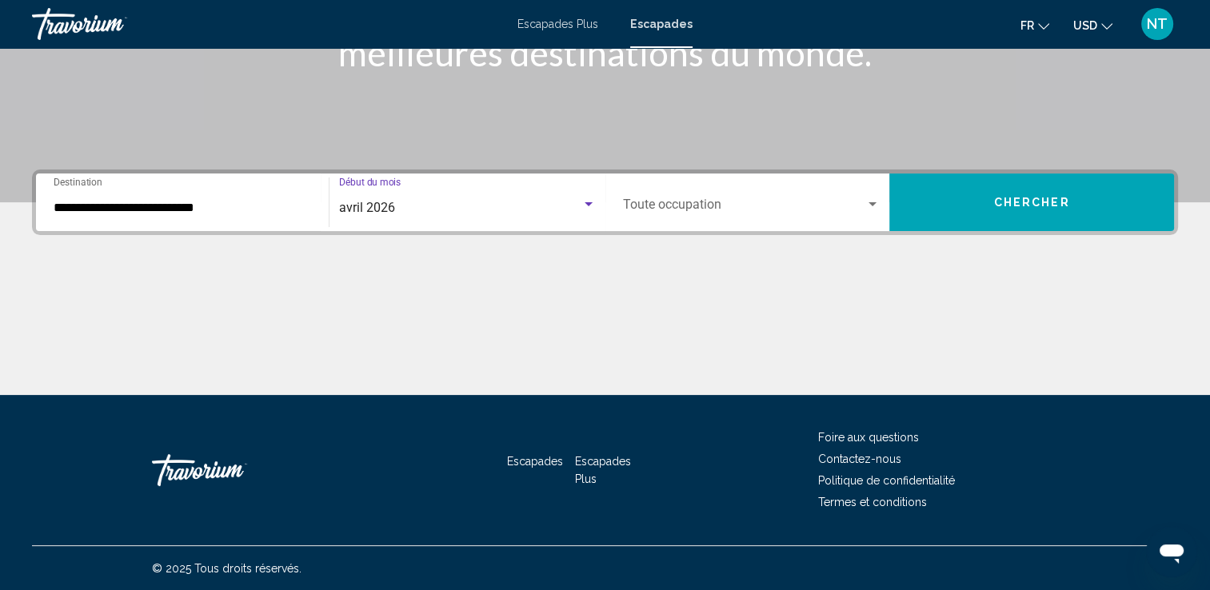
click at [873, 200] on div "Widget de recherche" at bounding box center [872, 204] width 14 height 13
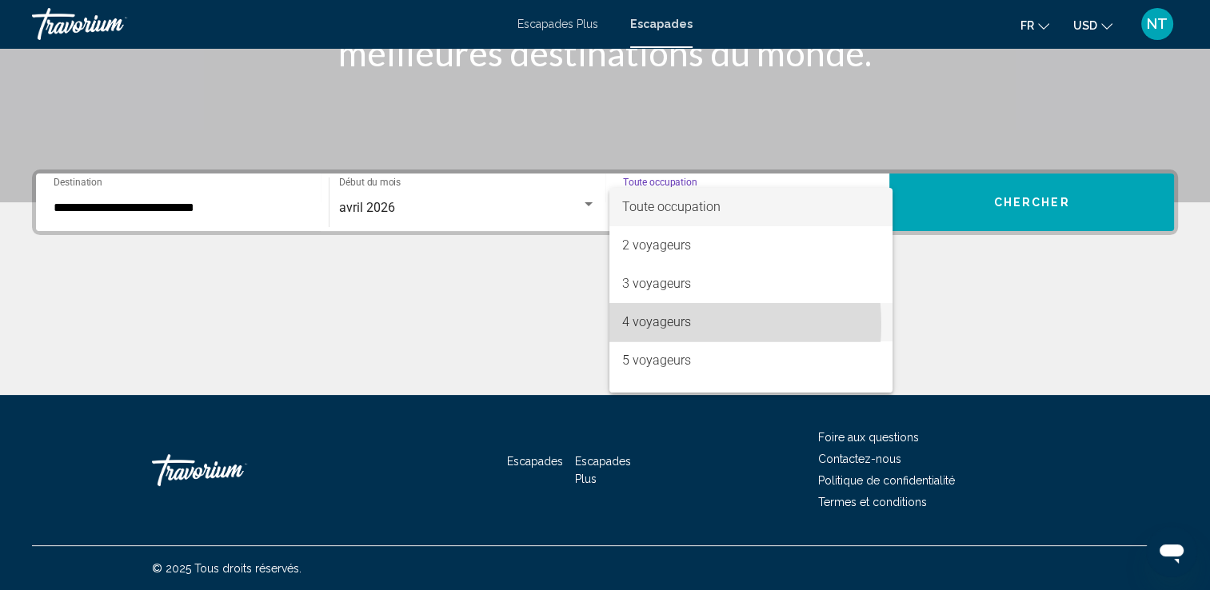
click at [653, 325] on font "4 voyageurs" at bounding box center [656, 321] width 69 height 15
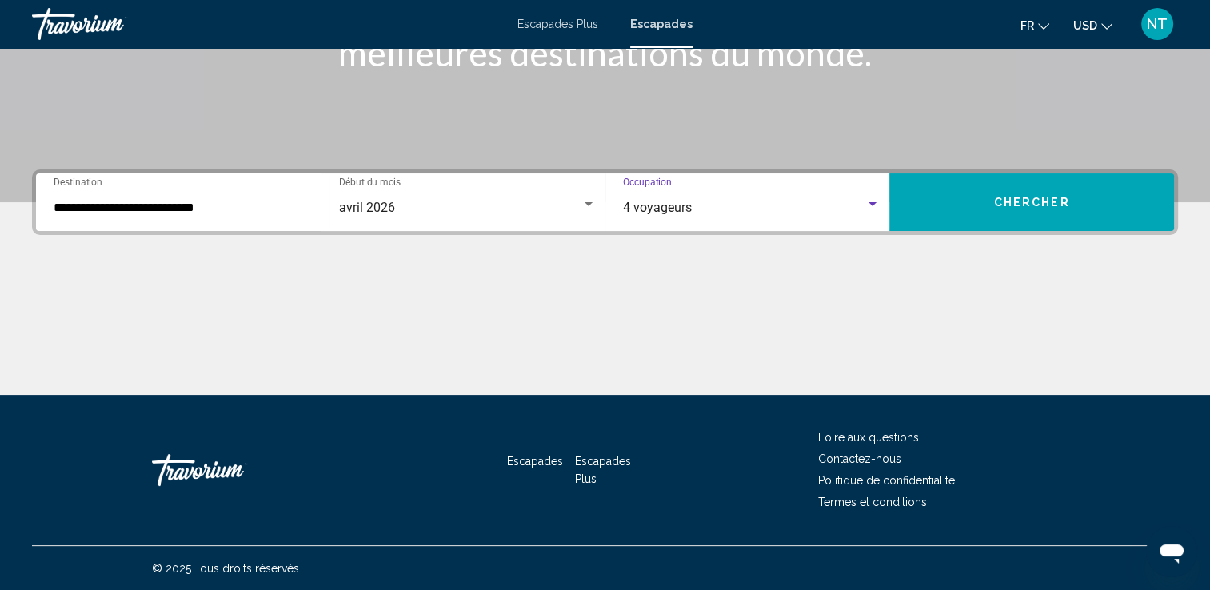
click at [1001, 197] on span "Chercher" at bounding box center [1032, 203] width 76 height 13
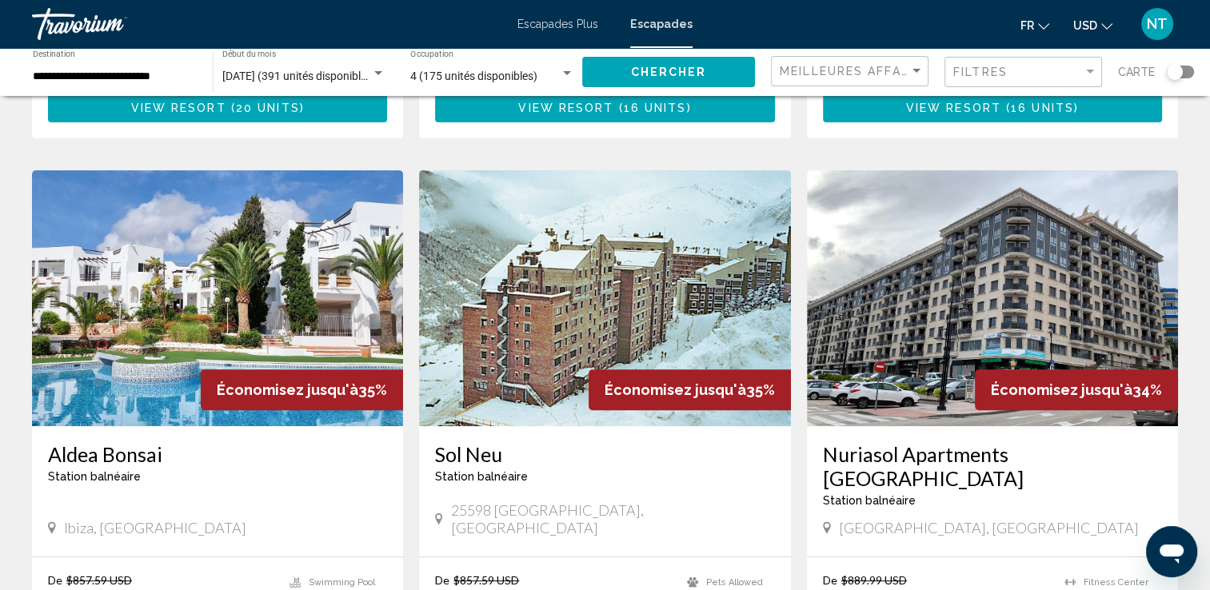
scroll to position [640, 0]
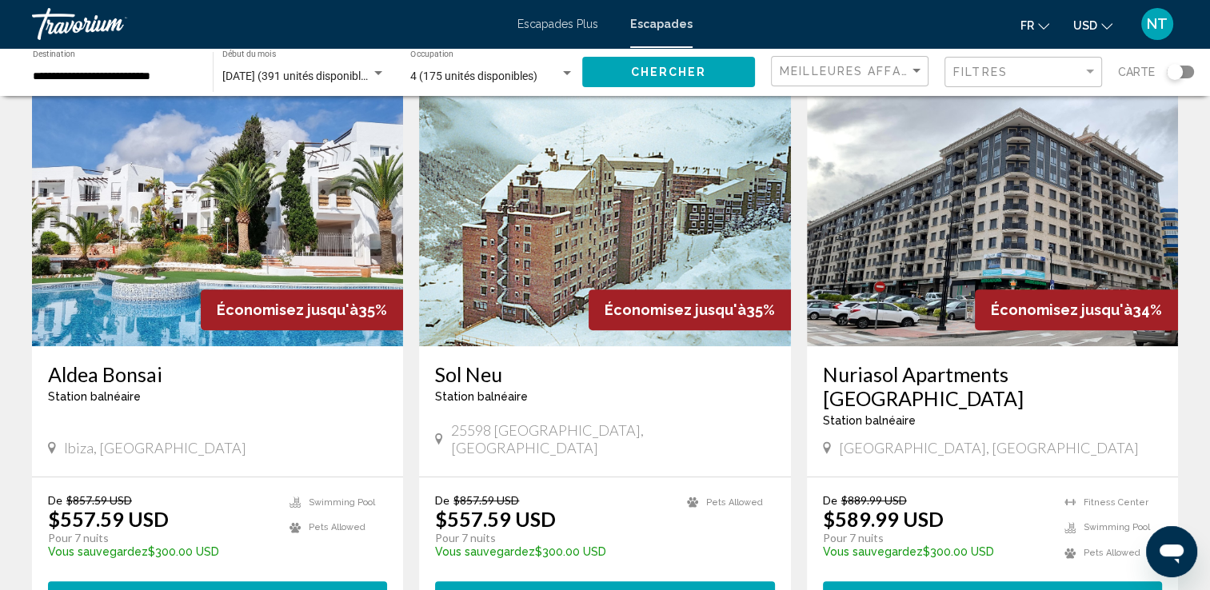
click at [288, 213] on img "Contenu principal" at bounding box center [217, 218] width 371 height 256
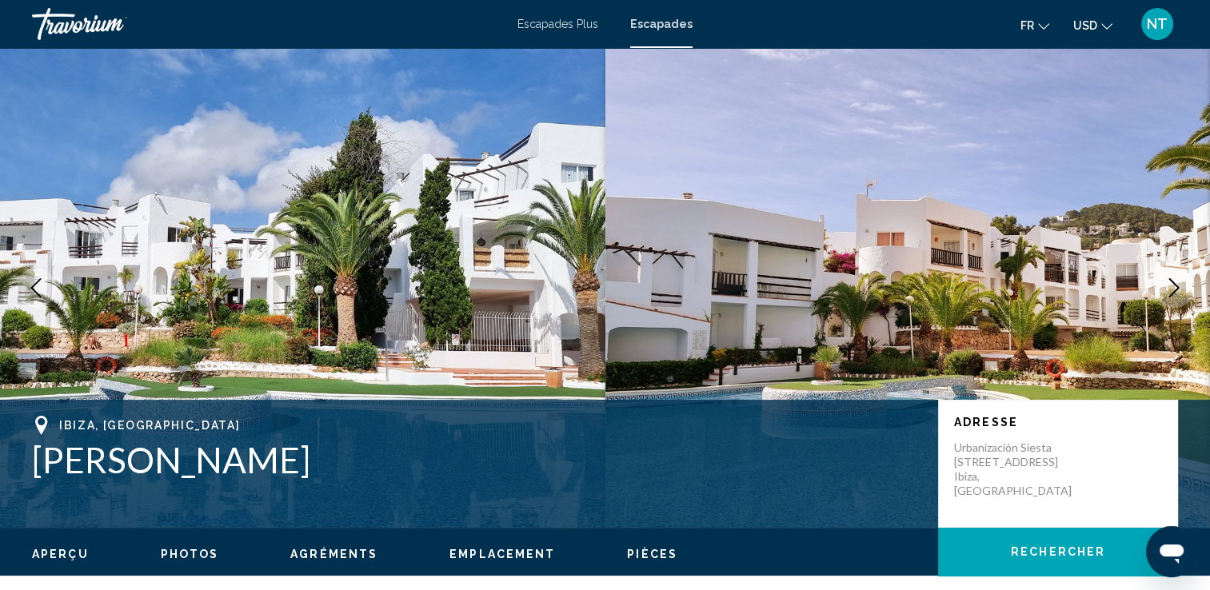
click at [1171, 287] on icon "Image suivante" at bounding box center [1174, 287] width 19 height 19
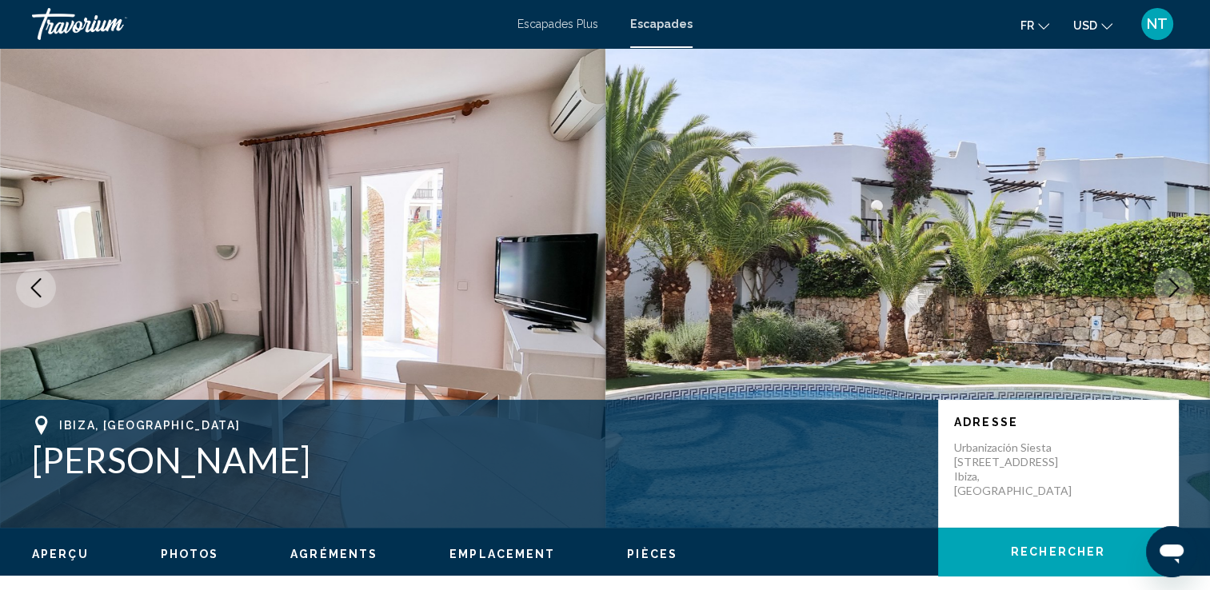
click at [1171, 287] on icon "Image suivante" at bounding box center [1174, 287] width 19 height 19
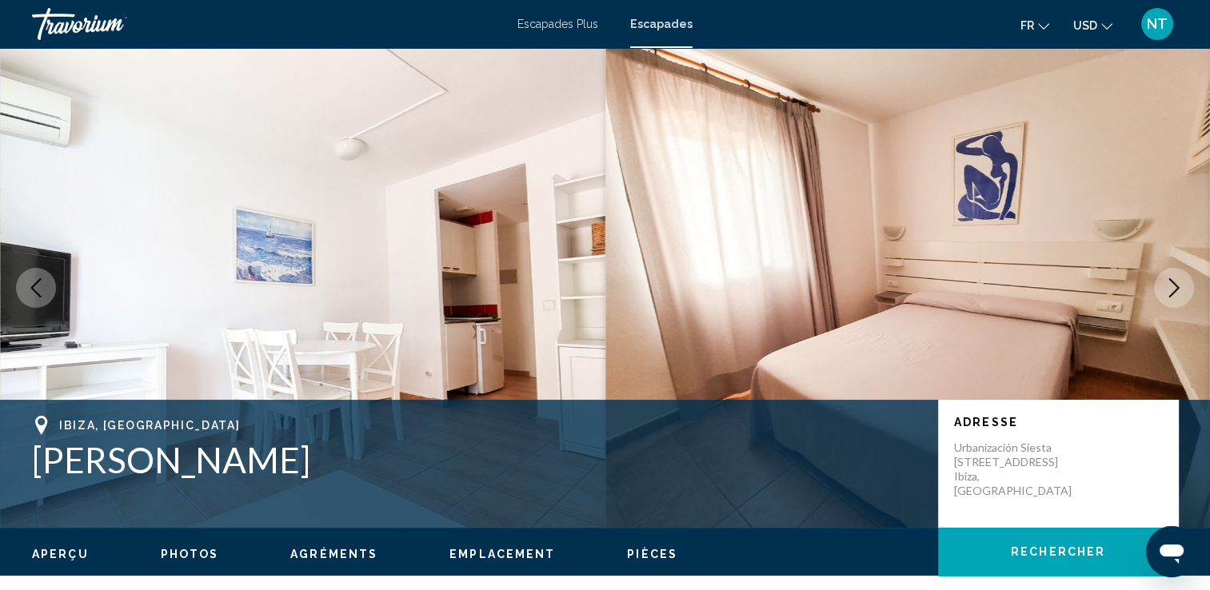
click at [1171, 287] on icon "Image suivante" at bounding box center [1174, 287] width 19 height 19
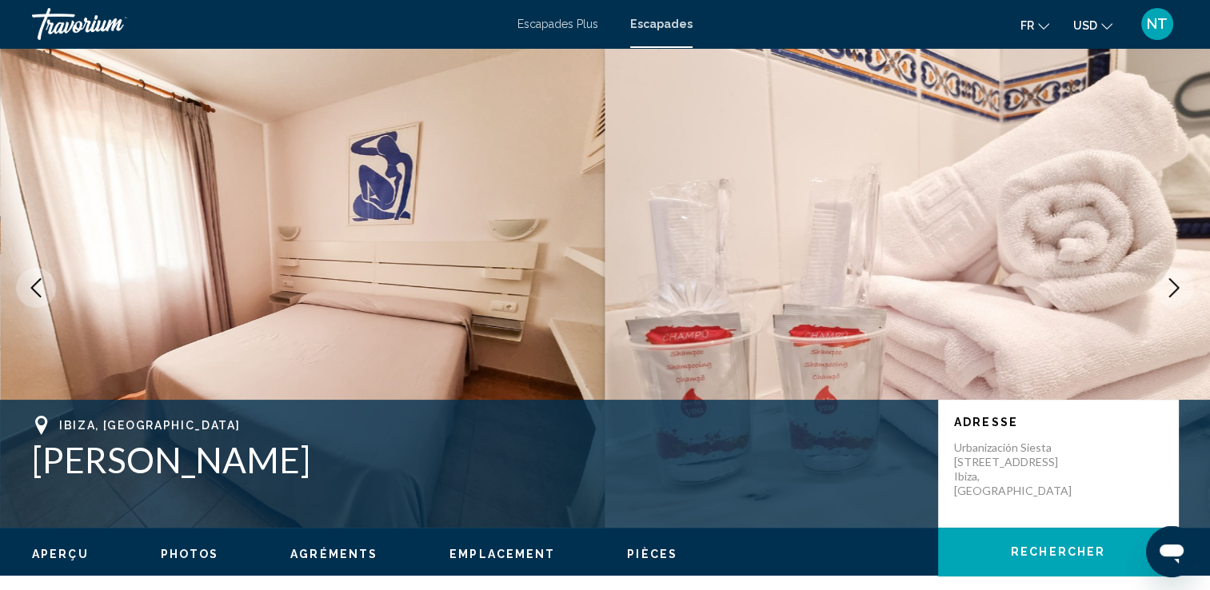
click at [1171, 287] on icon "Image suivante" at bounding box center [1174, 287] width 19 height 19
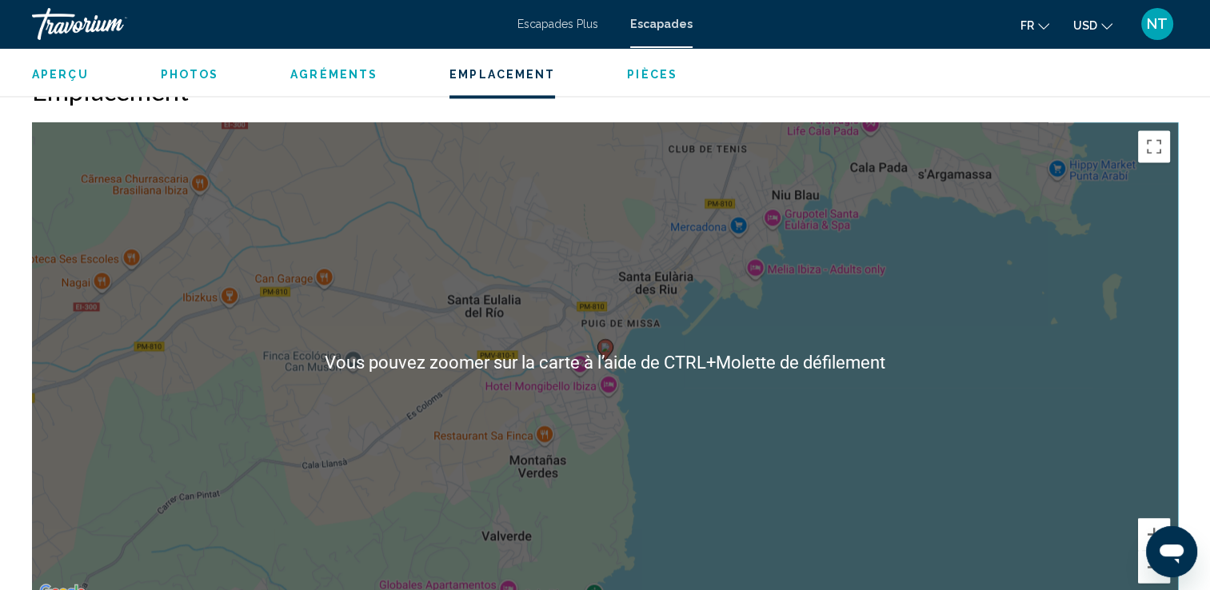
scroll to position [2240, 0]
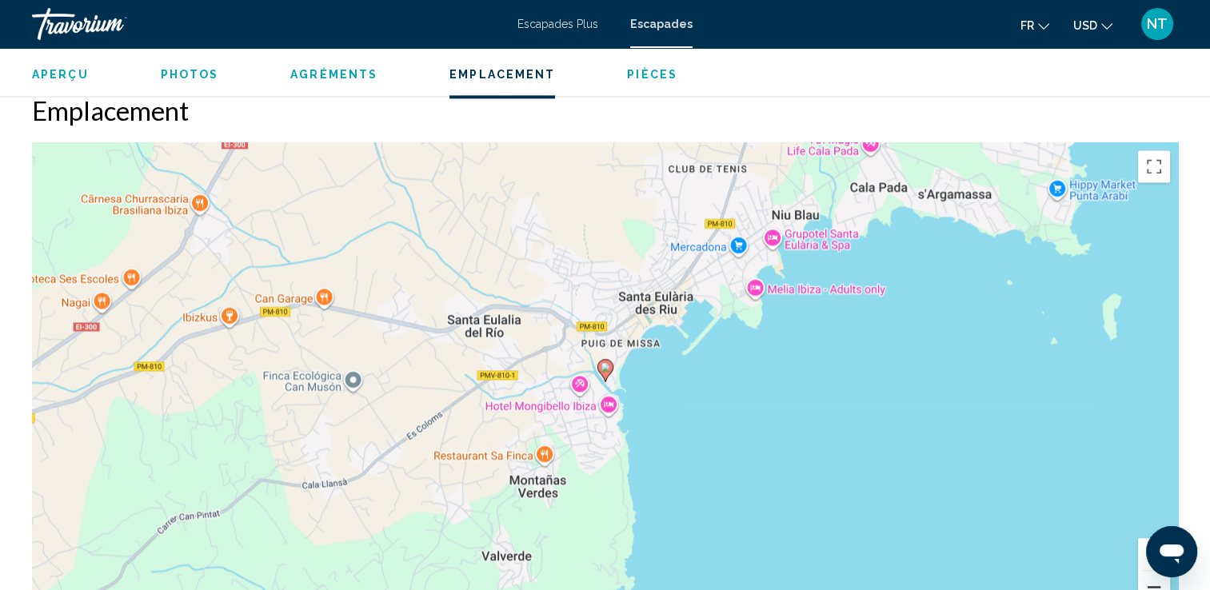
click at [1152, 578] on button "Zoom arrière" at bounding box center [1154, 587] width 32 height 32
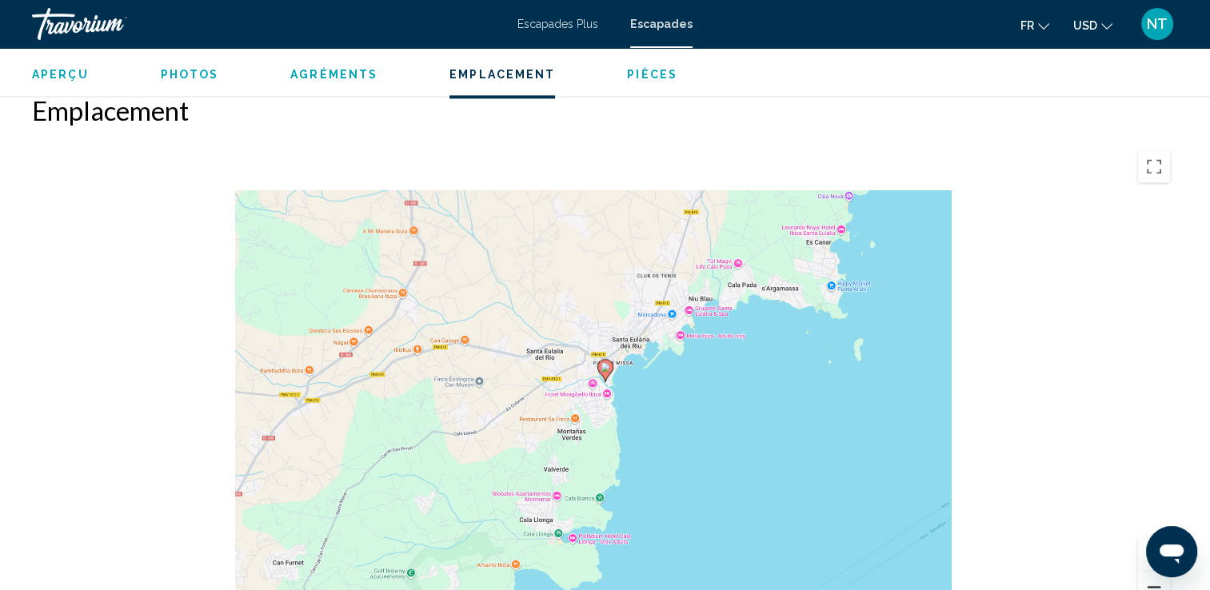
click at [1152, 578] on button "Zoom arrière" at bounding box center [1154, 587] width 32 height 32
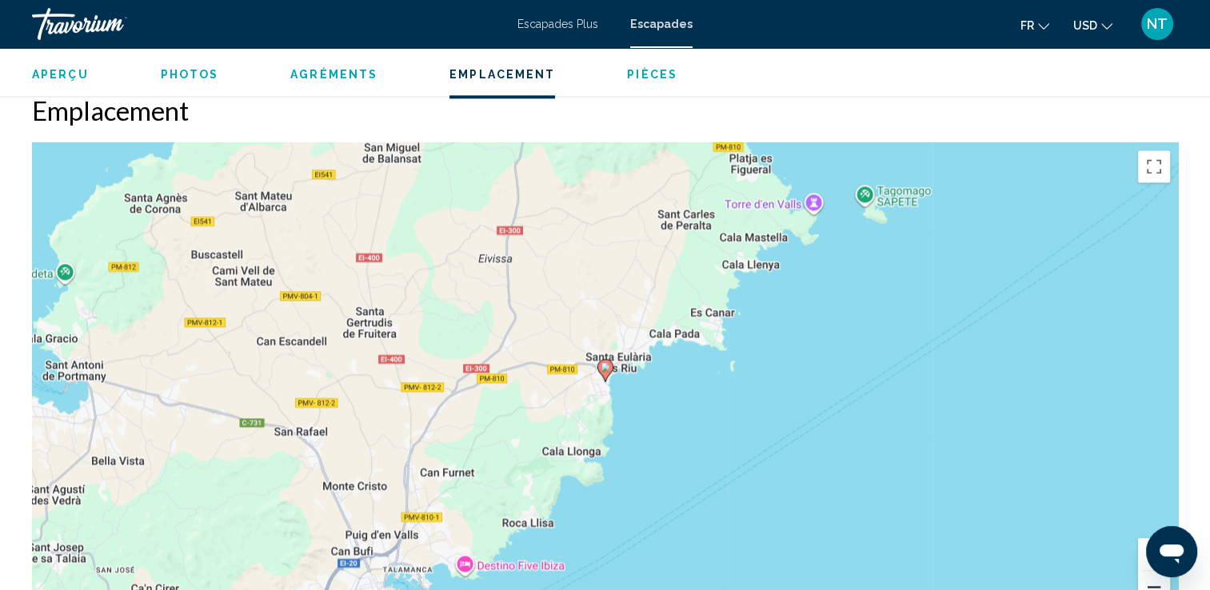
click at [1152, 578] on button "Zoom arrière" at bounding box center [1154, 587] width 32 height 32
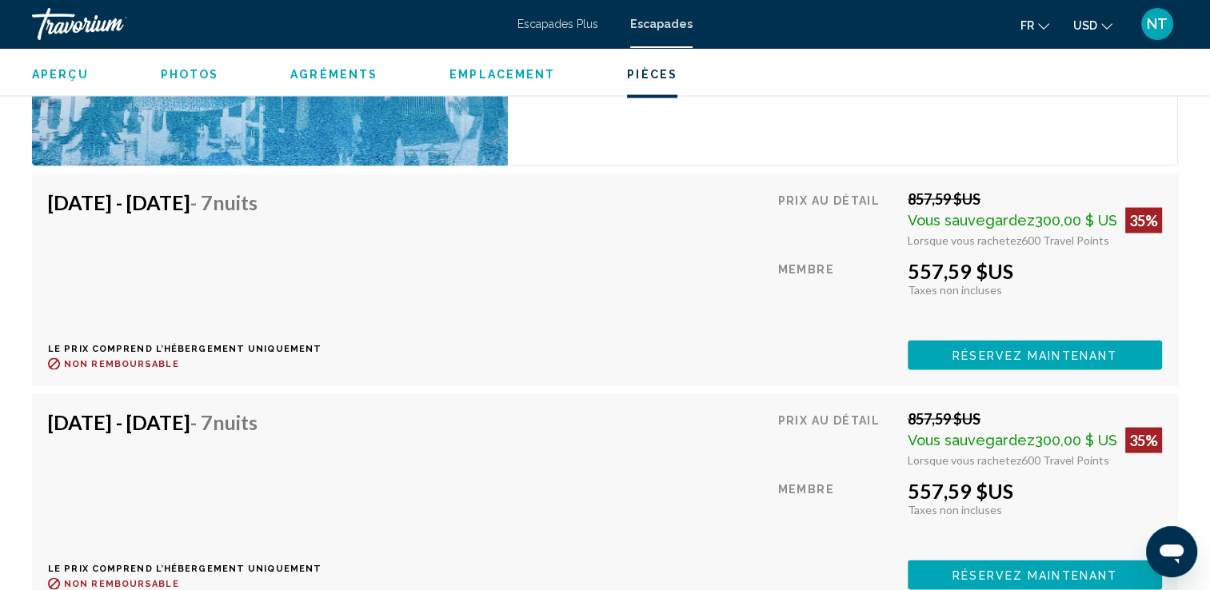
scroll to position [3151, 0]
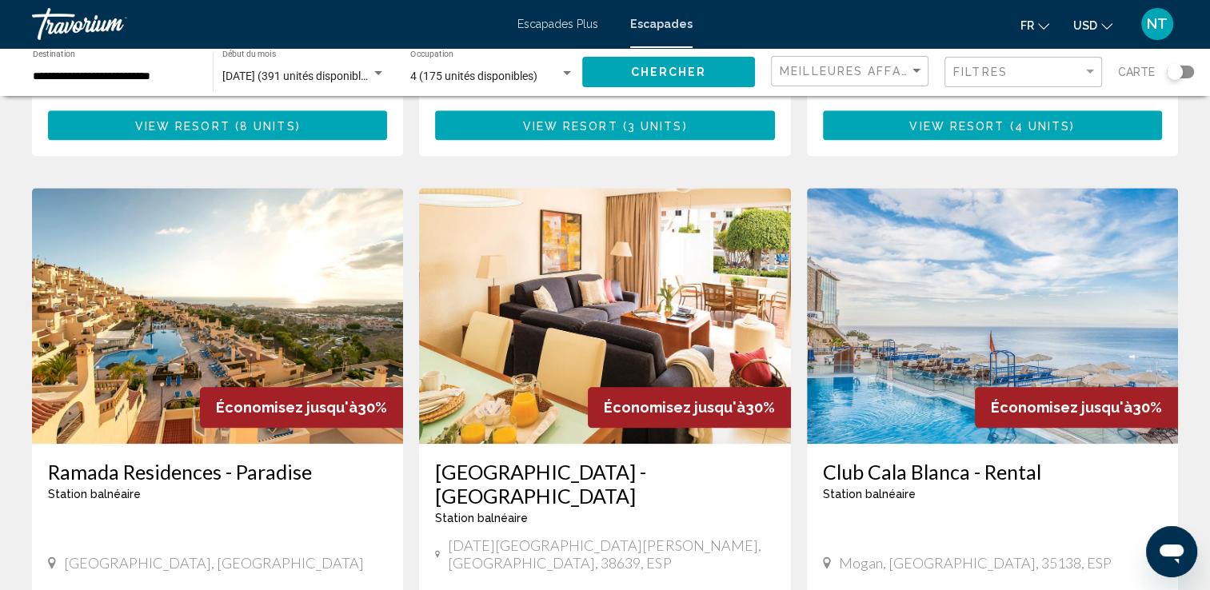
scroll to position [1730, 0]
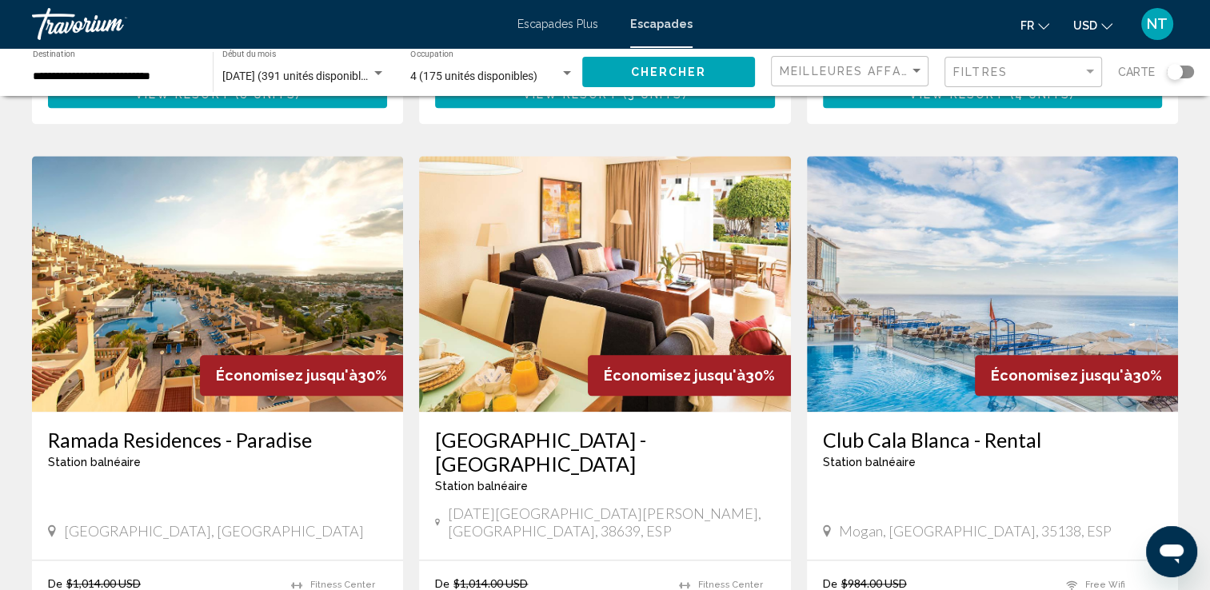
click at [250, 258] on img "Contenu principal" at bounding box center [217, 284] width 371 height 256
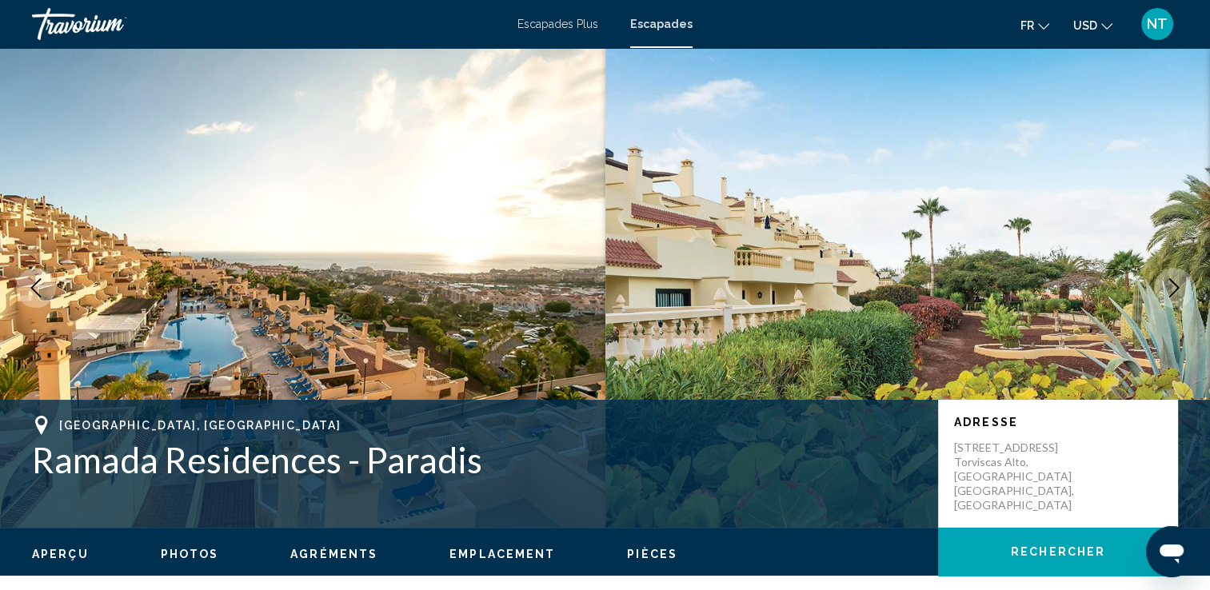
click at [1173, 282] on icon "Image suivante" at bounding box center [1174, 287] width 10 height 19
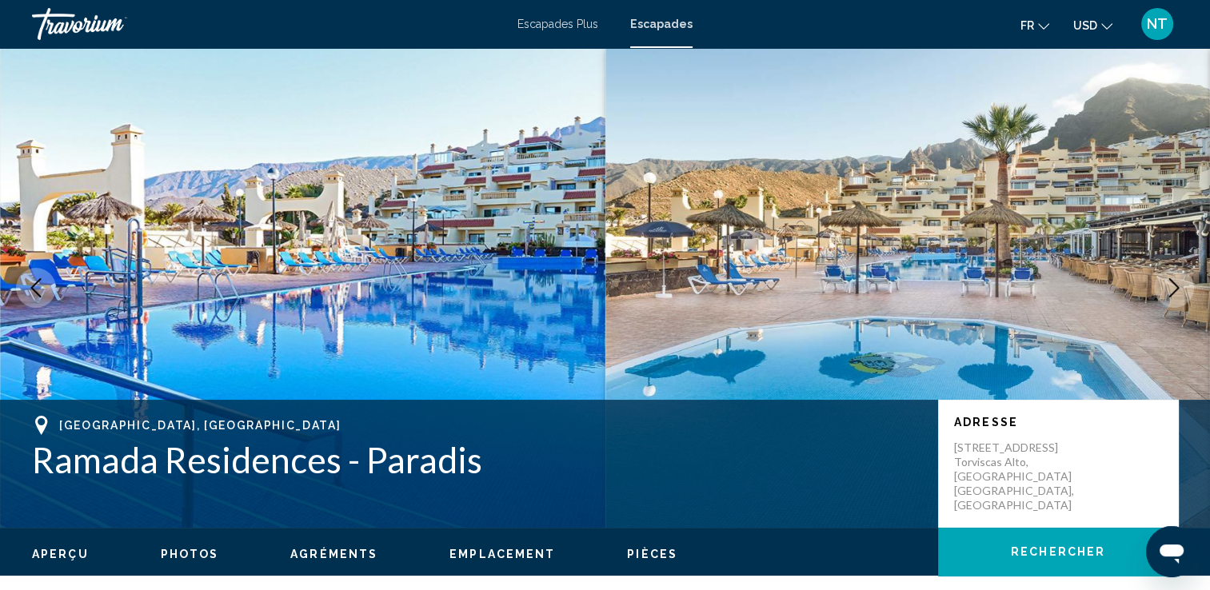
click at [1173, 282] on icon "Image suivante" at bounding box center [1174, 287] width 10 height 19
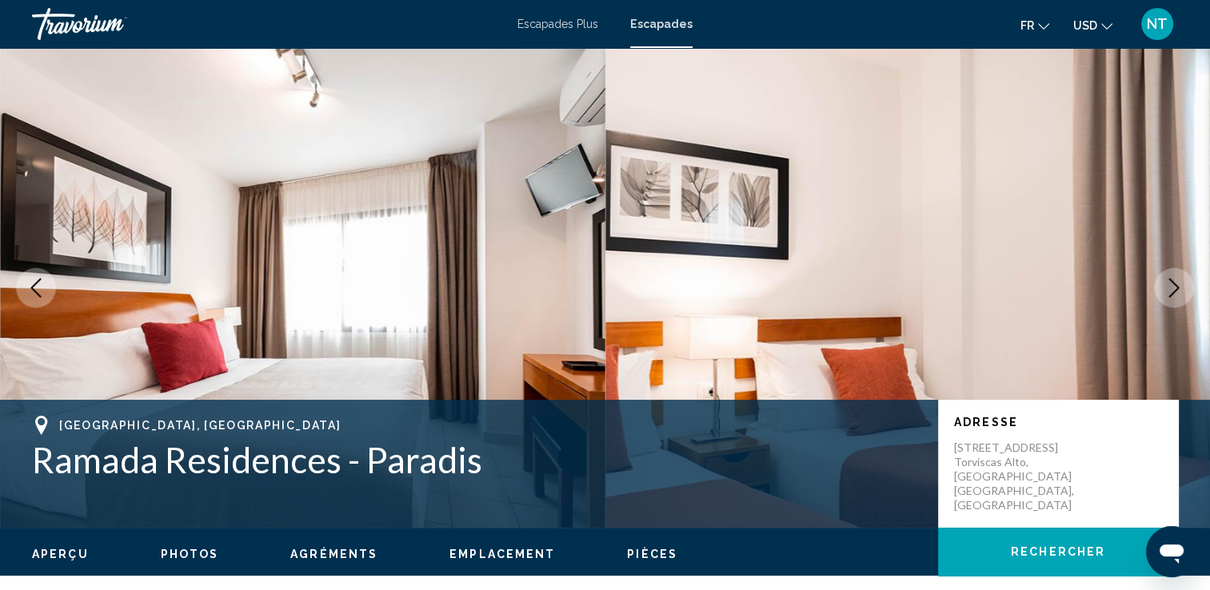
click at [1173, 282] on icon "Image suivante" at bounding box center [1174, 287] width 10 height 19
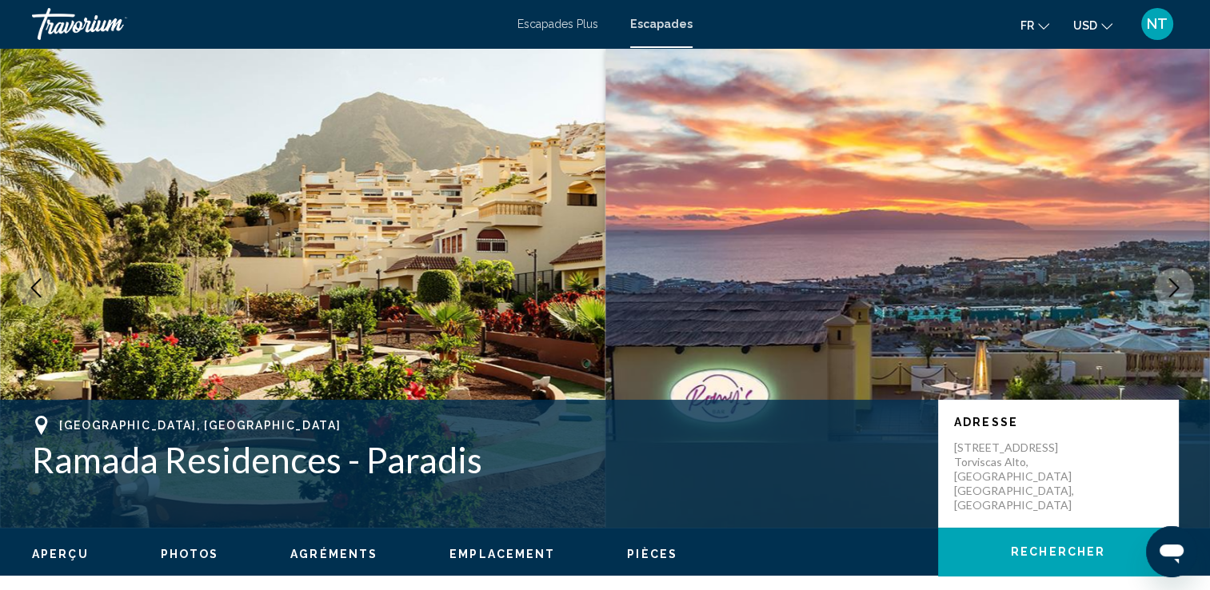
click at [1173, 282] on icon "Image suivante" at bounding box center [1174, 287] width 10 height 19
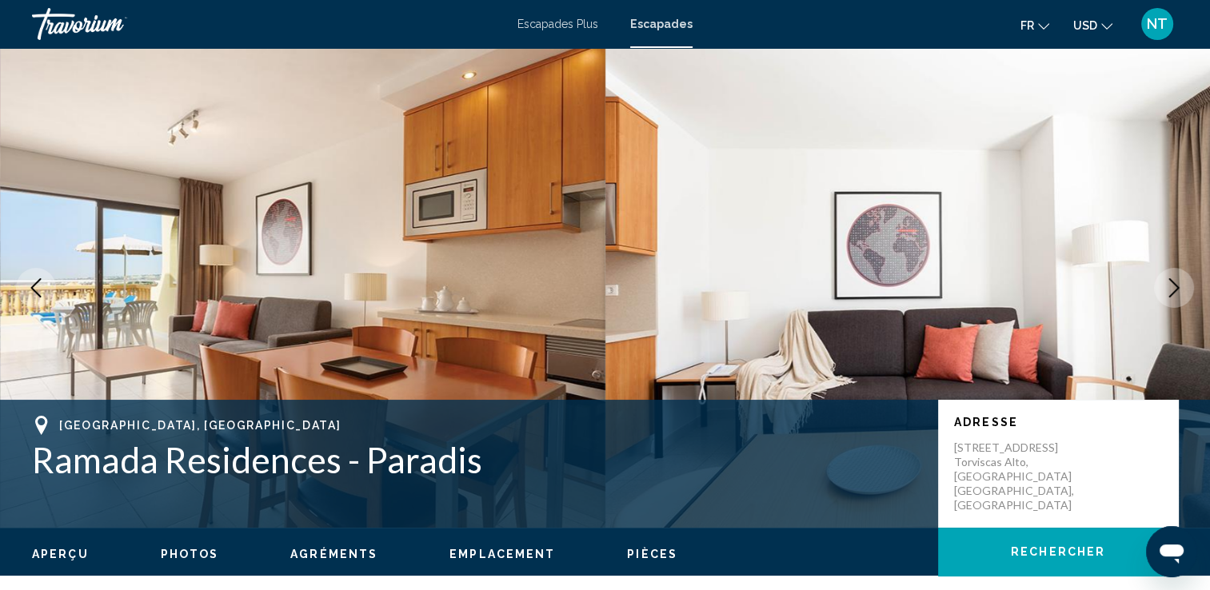
click at [1173, 282] on icon "Image suivante" at bounding box center [1174, 287] width 10 height 19
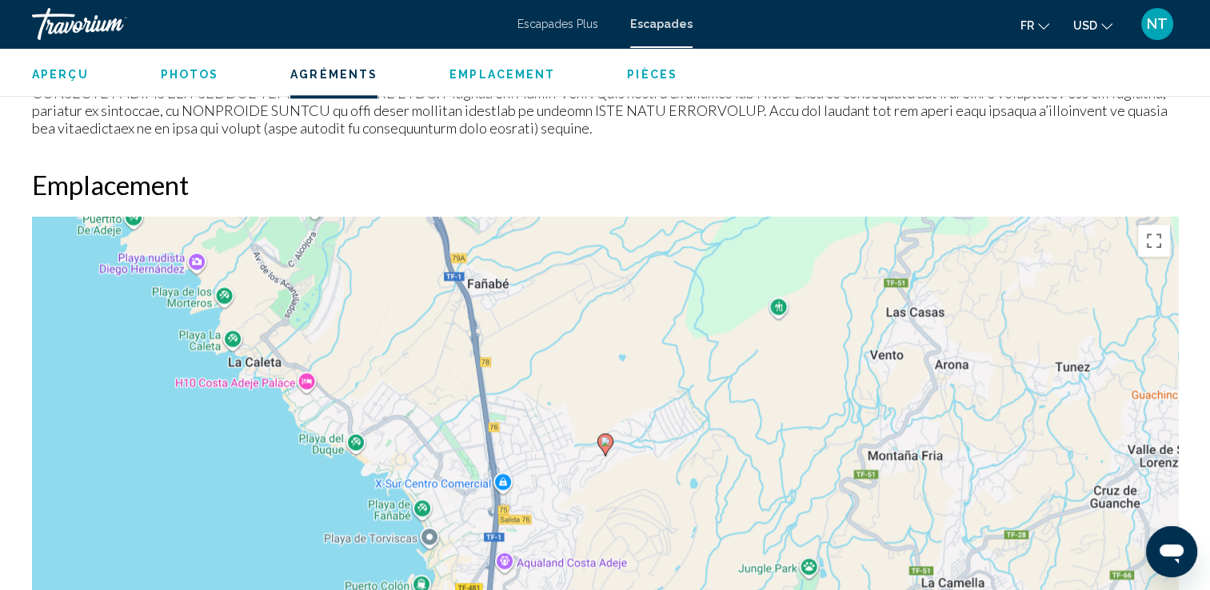
scroll to position [2582, 0]
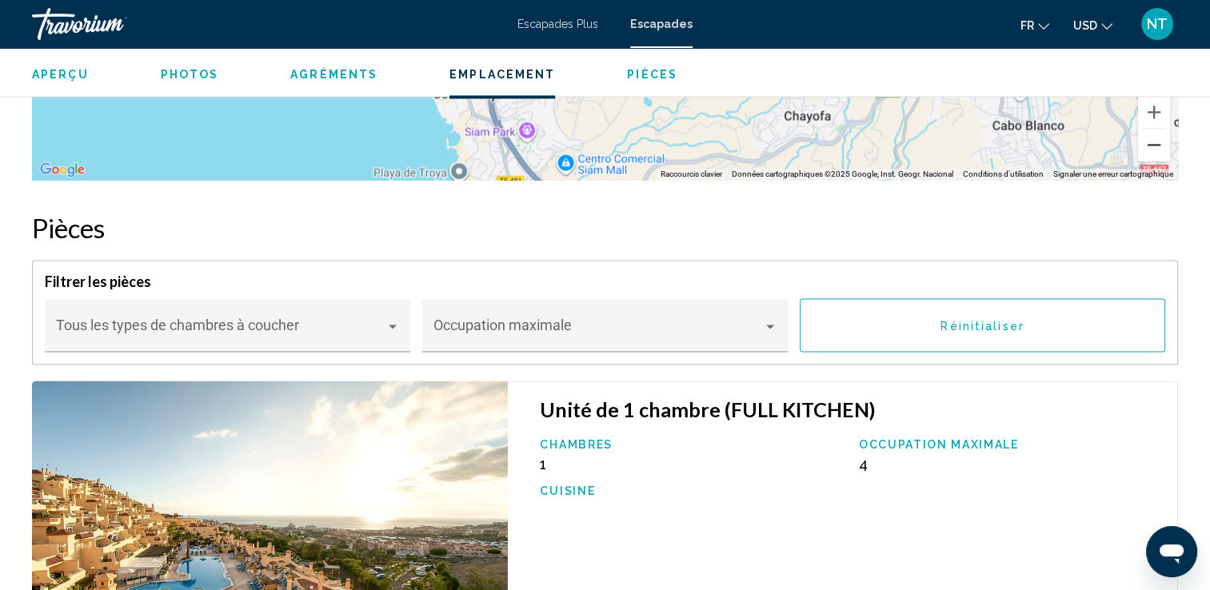
click at [1158, 146] on button "Zoom arrière" at bounding box center [1154, 145] width 32 height 32
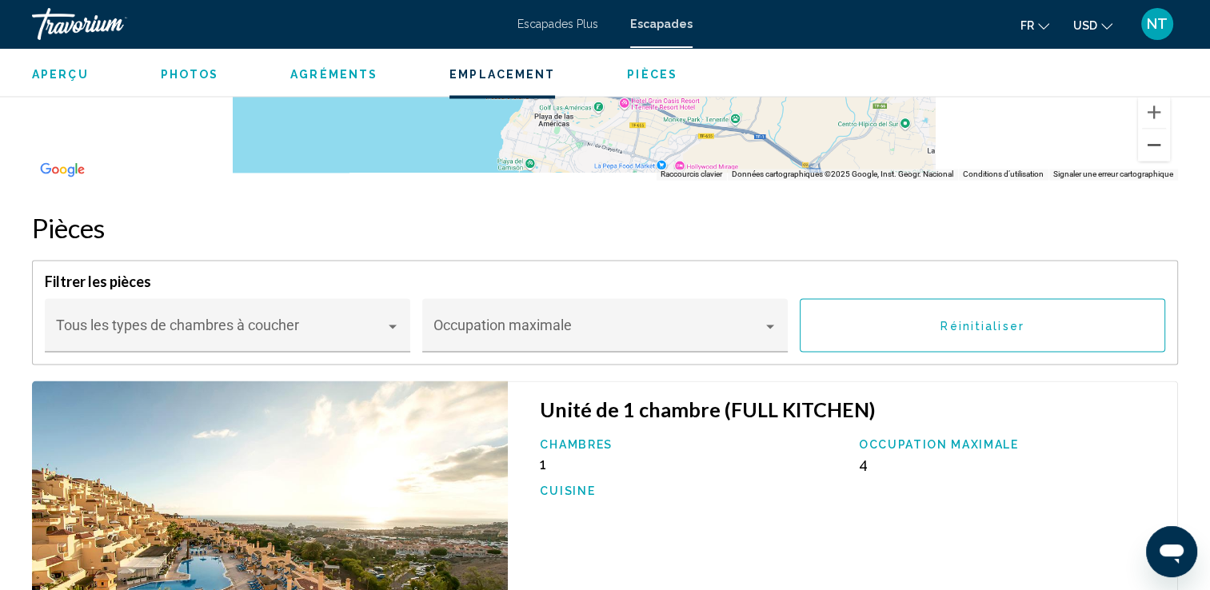
click at [1158, 146] on button "Zoom arrière" at bounding box center [1154, 145] width 32 height 32
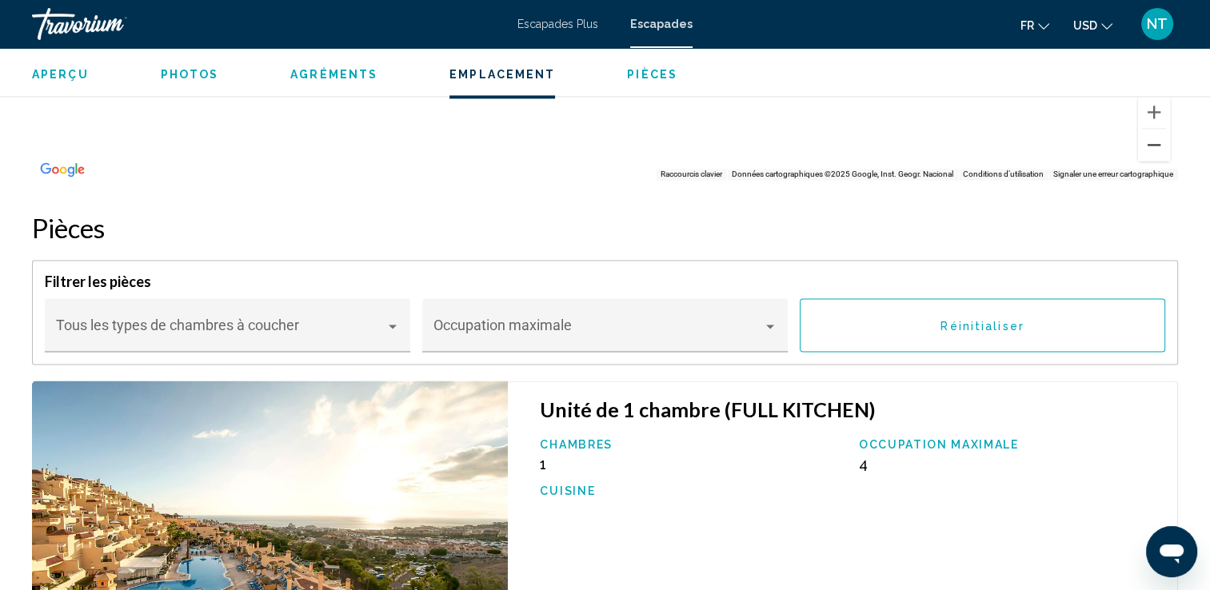
click at [1158, 146] on button "Zoom arrière" at bounding box center [1154, 145] width 32 height 32
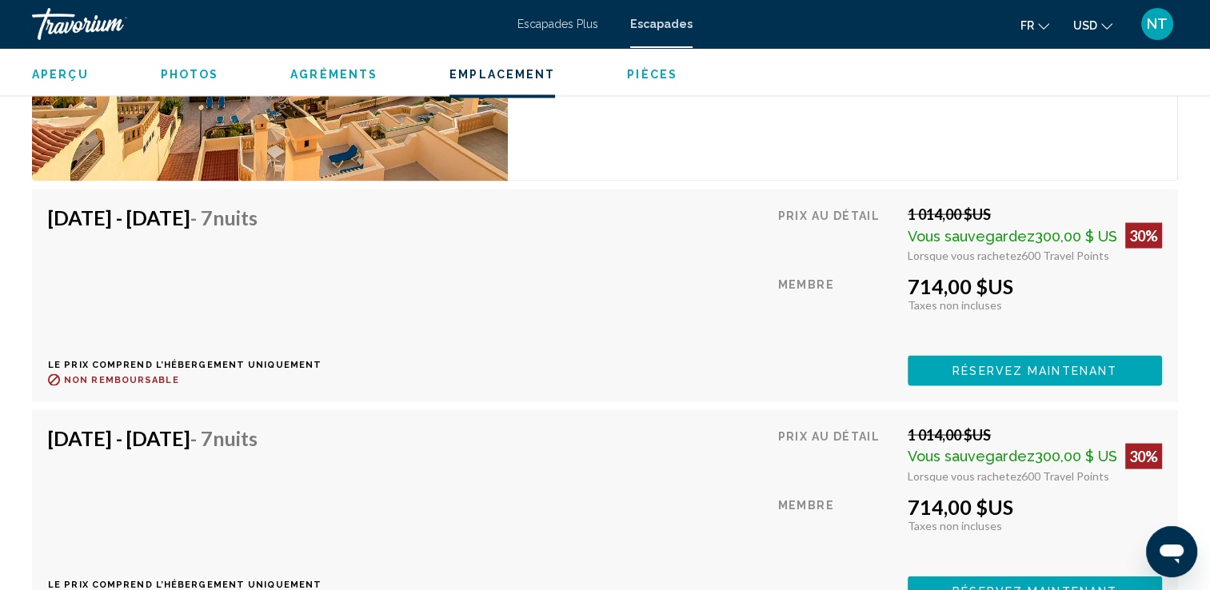
scroll to position [3615, 0]
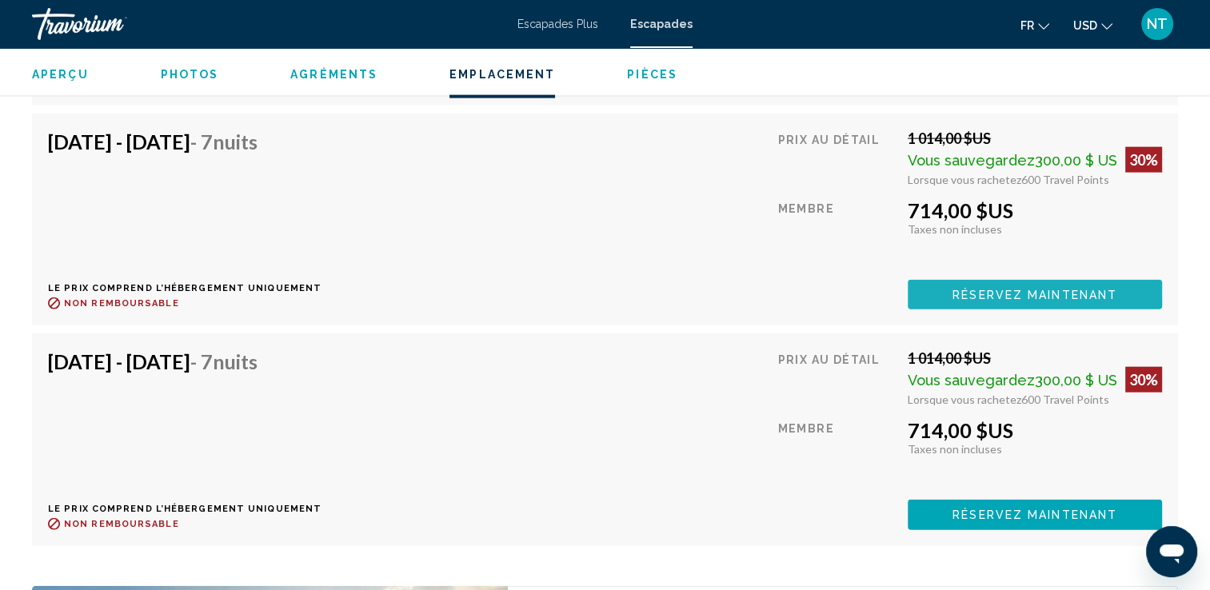
click at [1005, 290] on span "Réservez maintenant" at bounding box center [1035, 295] width 165 height 13
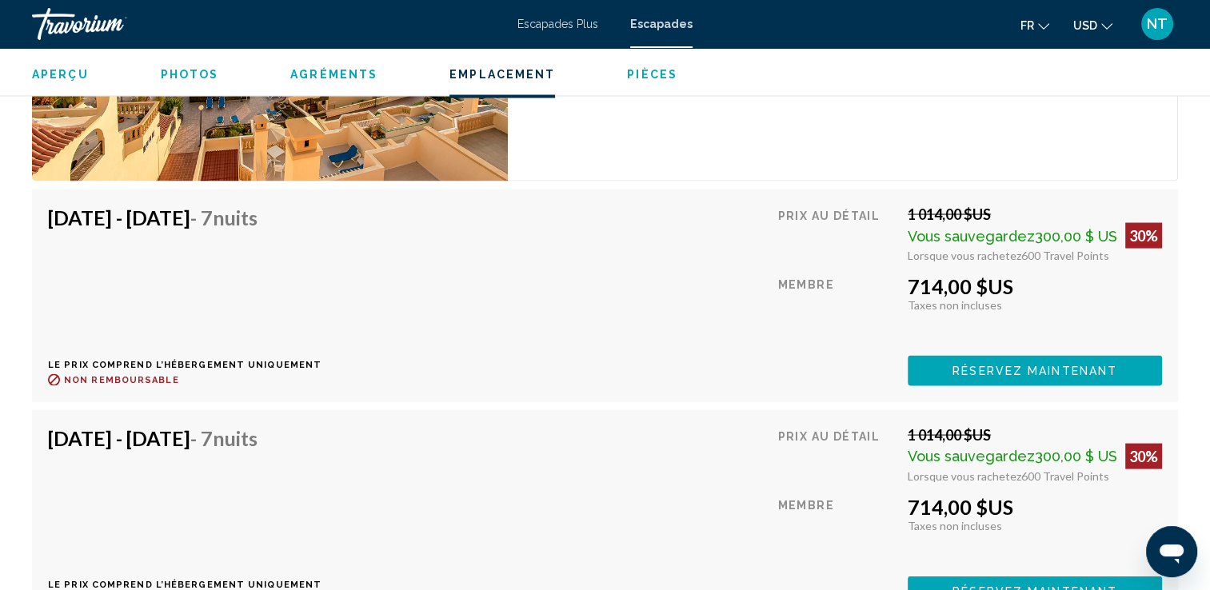
scroll to position [3615, 0]
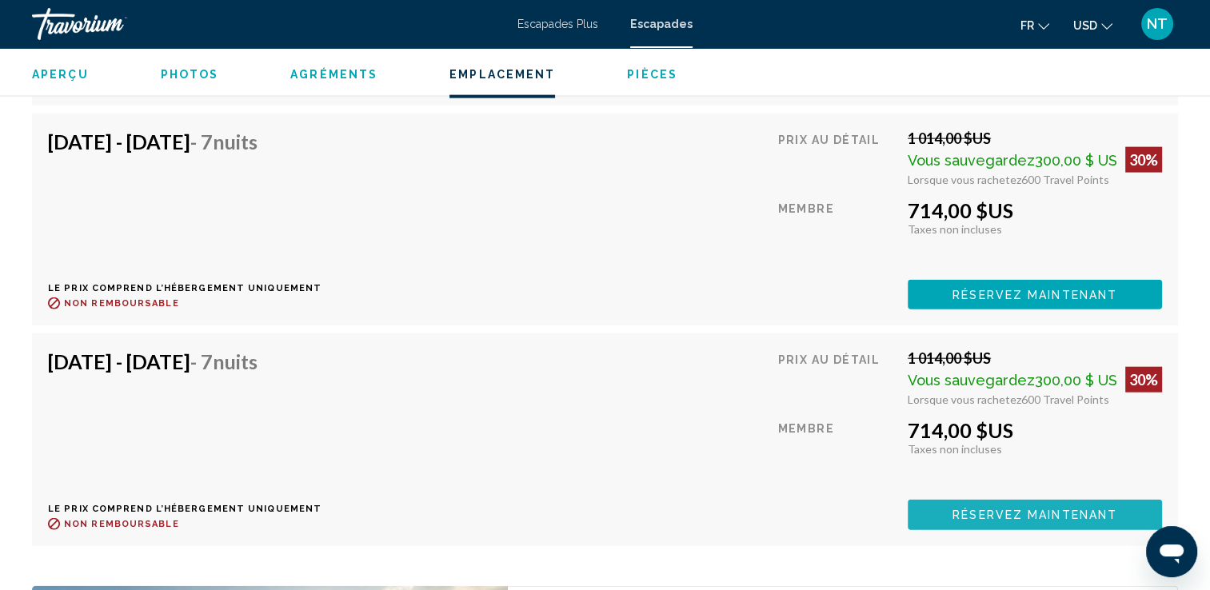
click at [1042, 517] on span "Réservez maintenant" at bounding box center [1035, 516] width 165 height 13
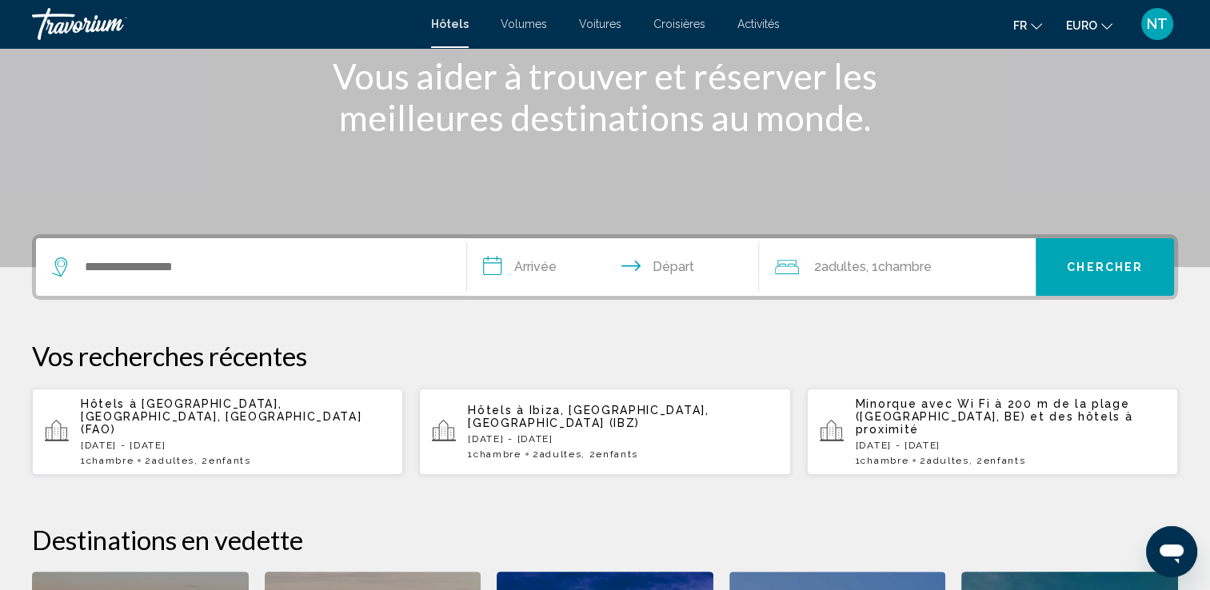
scroll to position [266, 0]
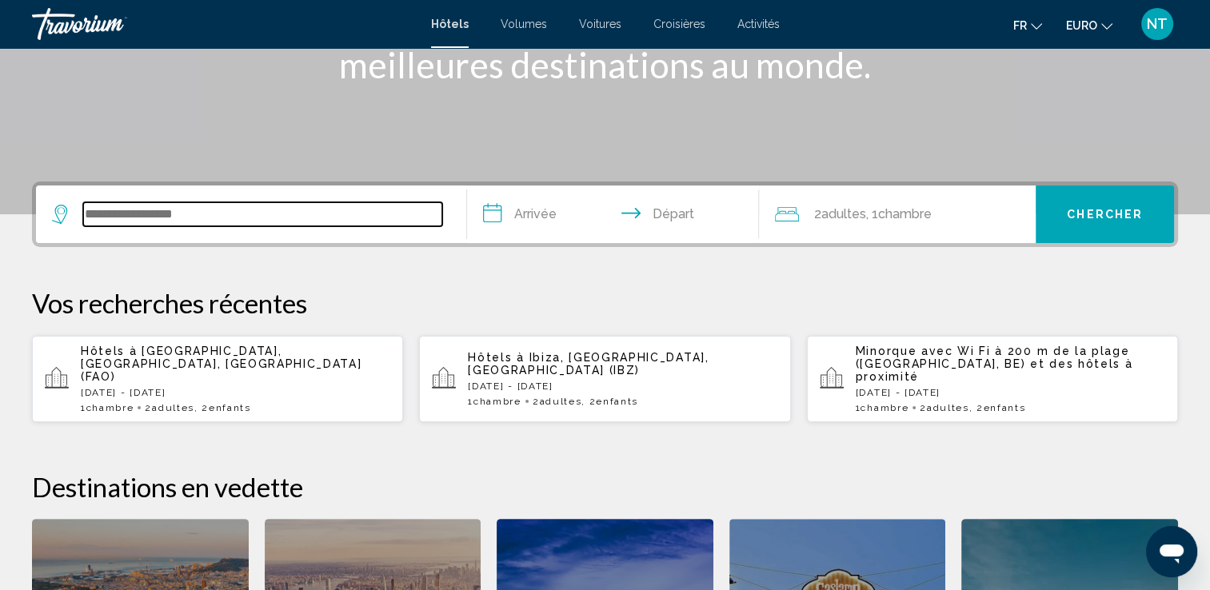
click at [104, 203] on input "Widget de recherche" at bounding box center [262, 214] width 359 height 24
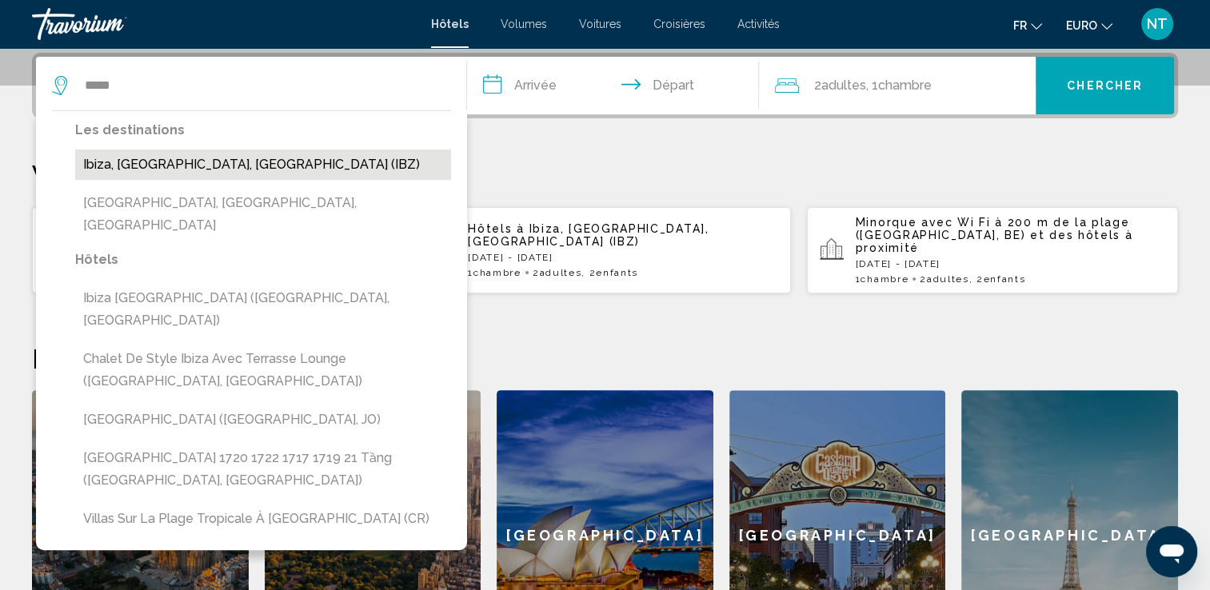
click at [170, 178] on button "Ibiza, Île d’Ibiza, Espagne (IBZ)" at bounding box center [263, 165] width 376 height 30
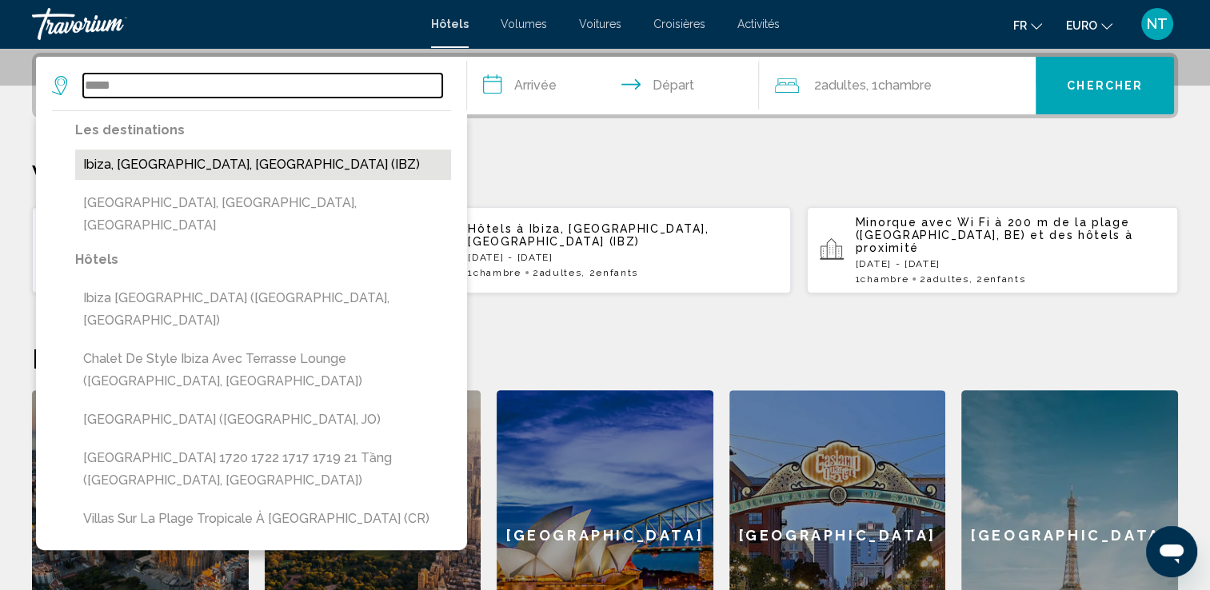
type input "**********"
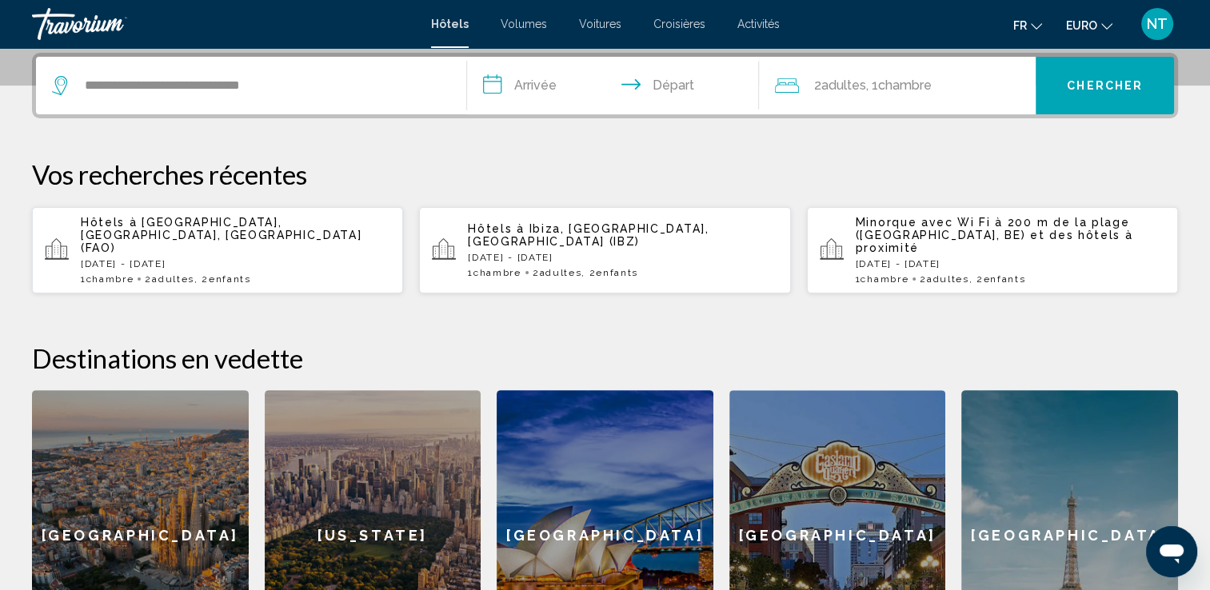
click at [542, 86] on input "**********" at bounding box center [616, 88] width 299 height 62
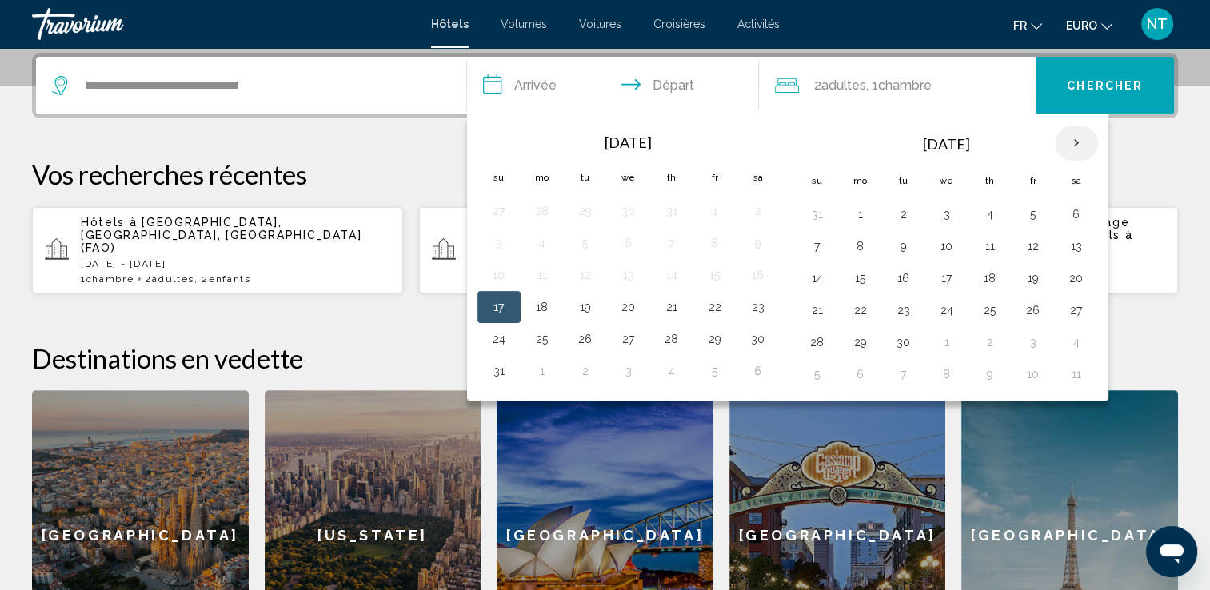
click at [1073, 140] on th "Next month" at bounding box center [1076, 143] width 43 height 35
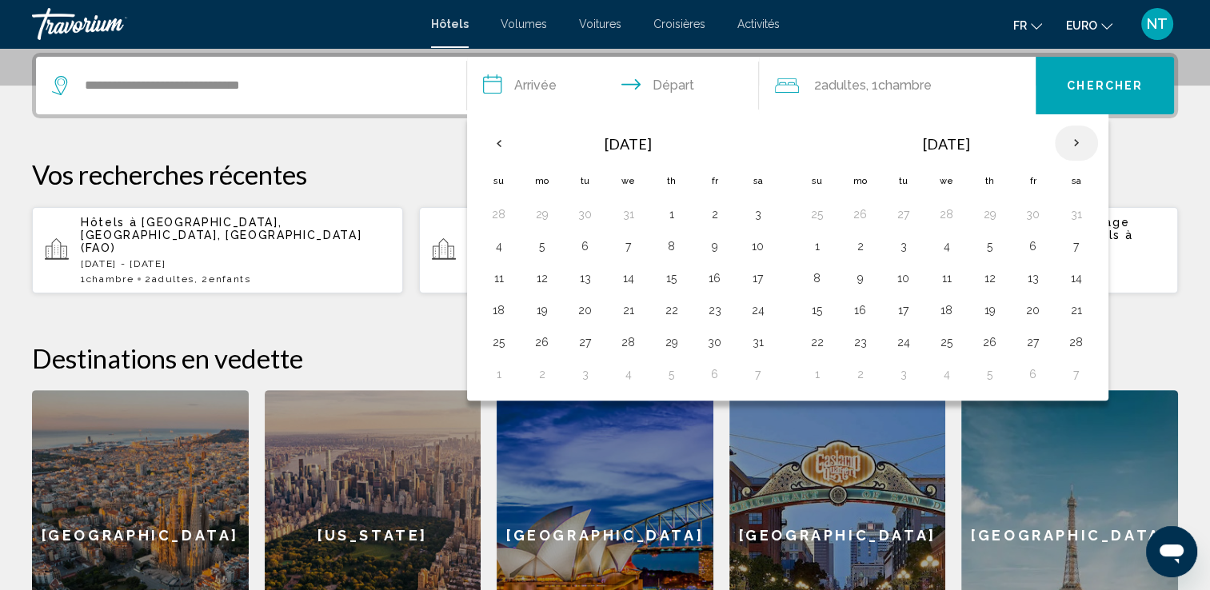
click at [1073, 140] on th "Next month" at bounding box center [1076, 143] width 43 height 35
click at [1080, 303] on button "25" at bounding box center [1077, 310] width 26 height 22
click at [1072, 135] on th "Next month" at bounding box center [1076, 143] width 43 height 35
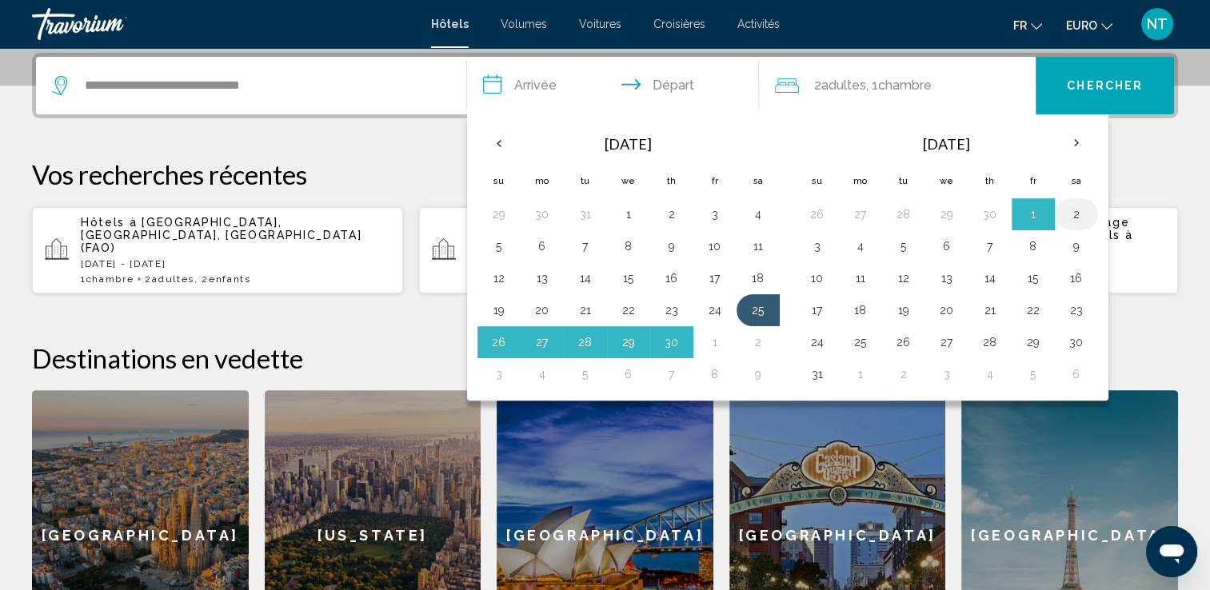
click at [1076, 214] on button "2" at bounding box center [1077, 214] width 26 height 22
type input "**********"
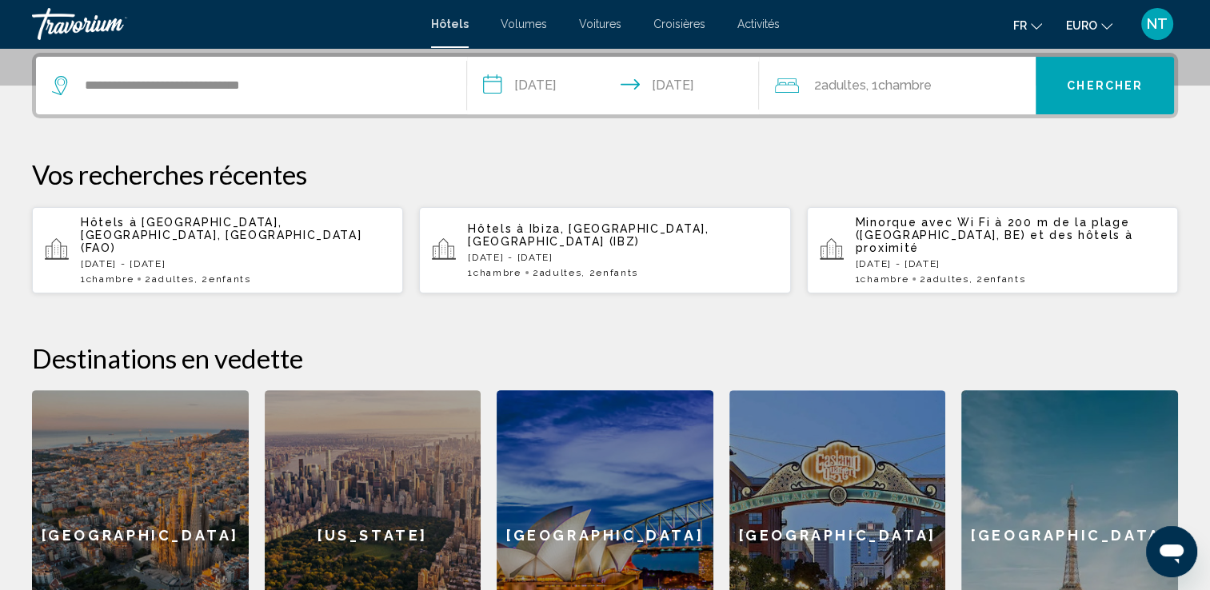
click at [911, 86] on span "Chambre" at bounding box center [904, 85] width 54 height 15
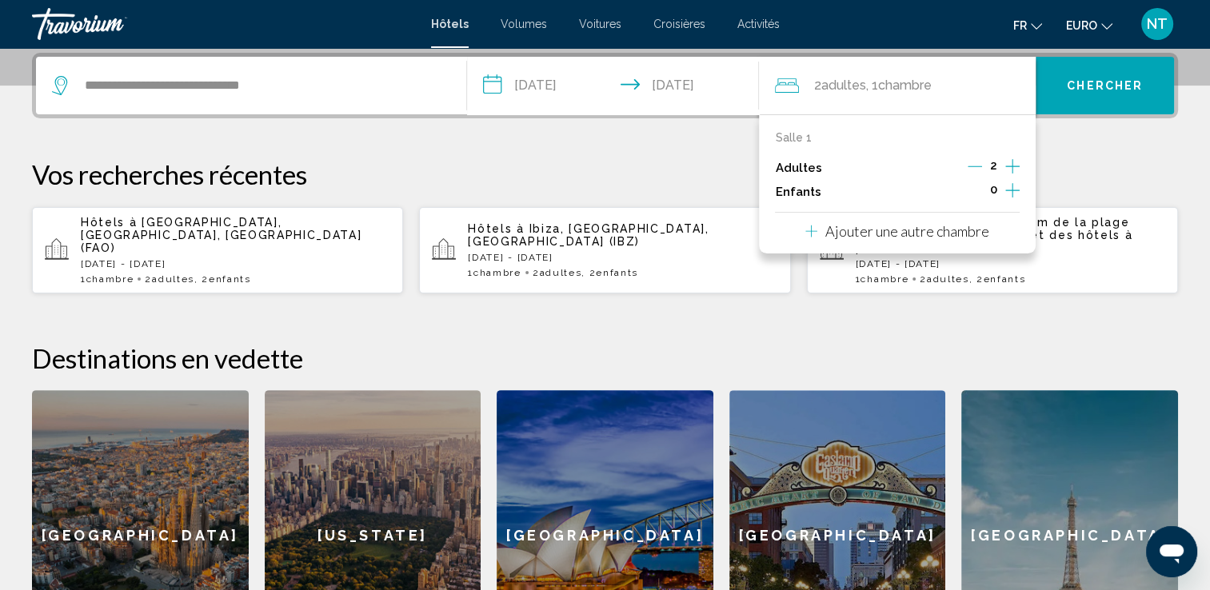
click at [1013, 187] on icon "Augmenter les enfants" at bounding box center [1012, 190] width 14 height 14
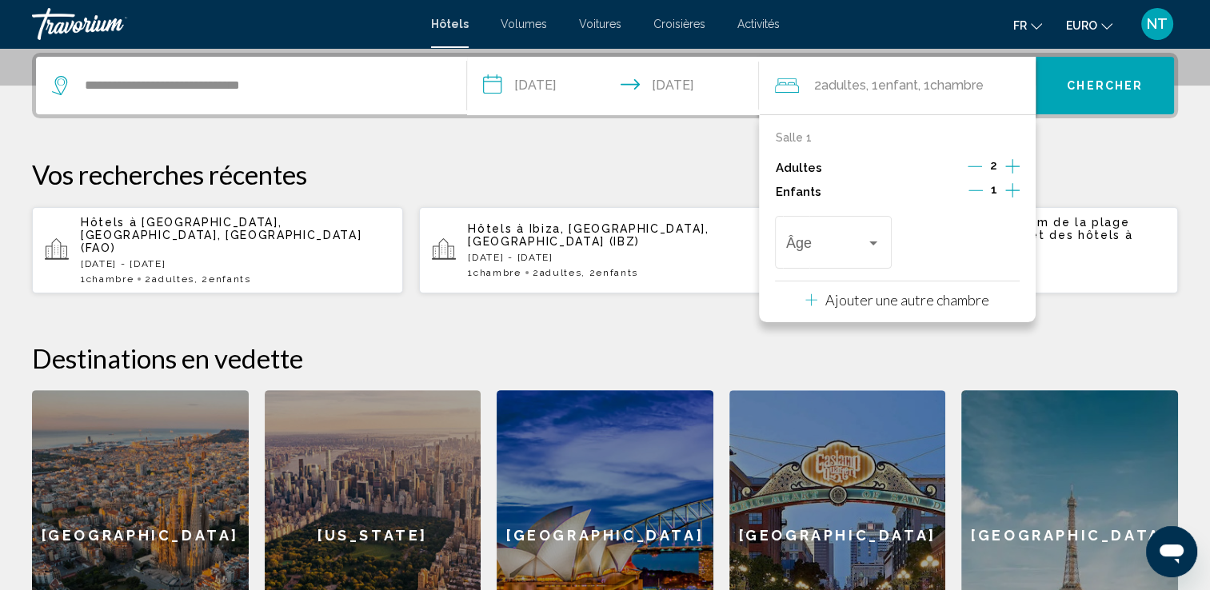
click at [1013, 187] on icon "Augmenter les enfants" at bounding box center [1012, 190] width 14 height 14
click at [874, 242] on div "Voyageurs : 2 adultes, 2 enfants" at bounding box center [873, 244] width 8 height 4
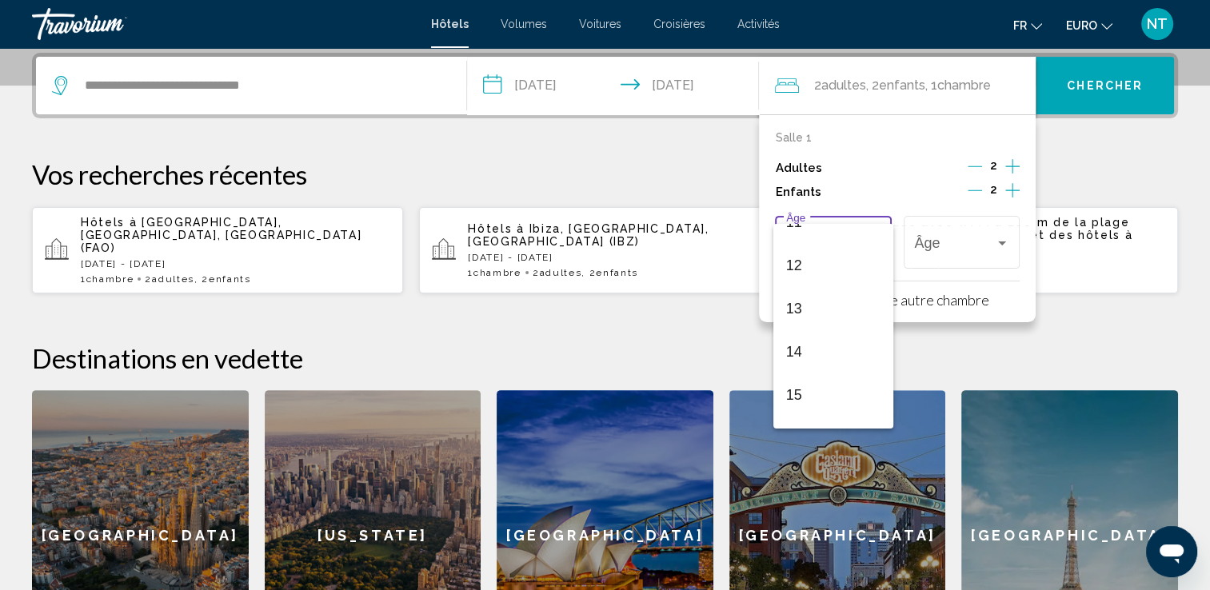
scroll to position [538, 0]
click at [809, 348] on span "15" at bounding box center [833, 355] width 94 height 43
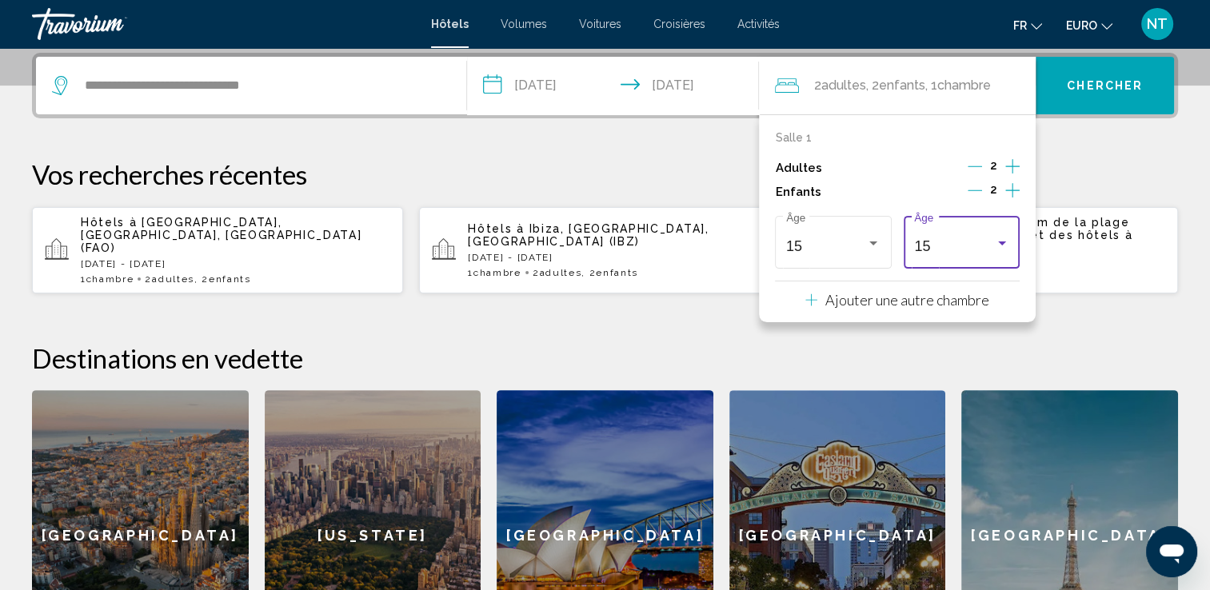
click at [1007, 246] on div "Voyageurs : 2 adultes, 2 enfants" at bounding box center [1002, 243] width 14 height 13
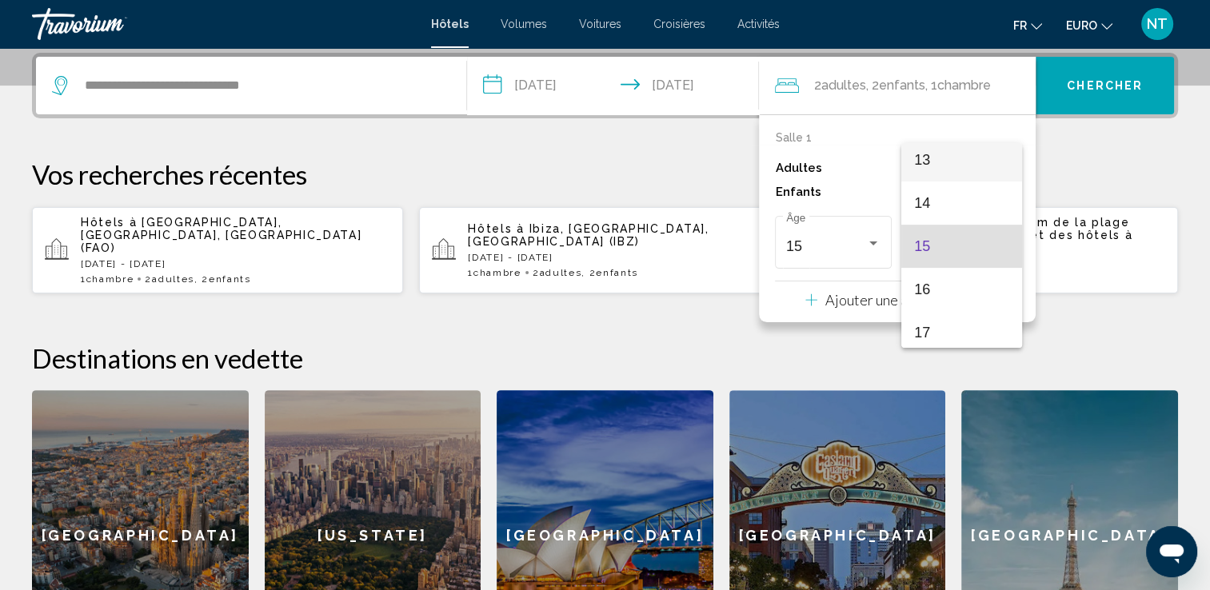
click at [955, 148] on span "13" at bounding box center [961, 159] width 94 height 43
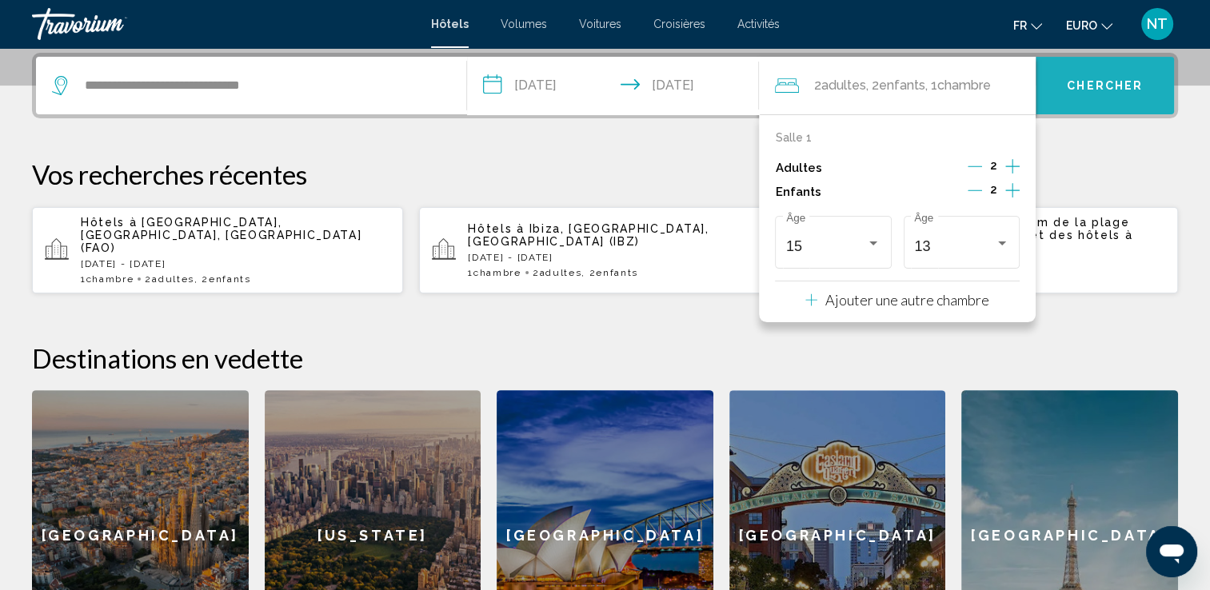
click at [1110, 87] on span "Chercher" at bounding box center [1105, 86] width 76 height 13
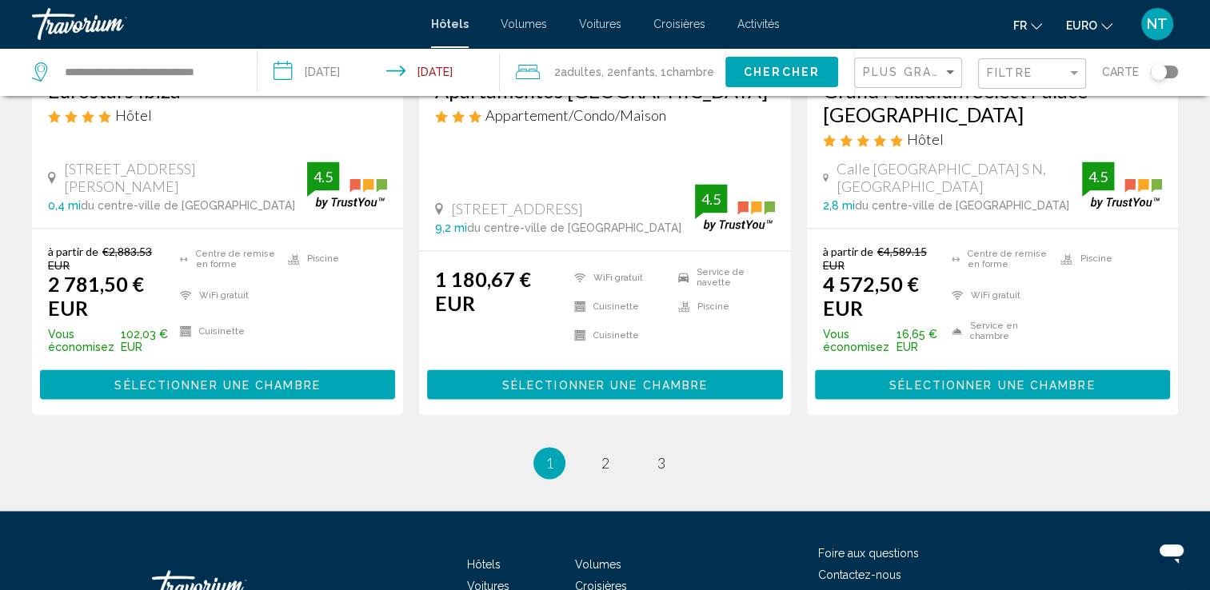
scroll to position [2319, 0]
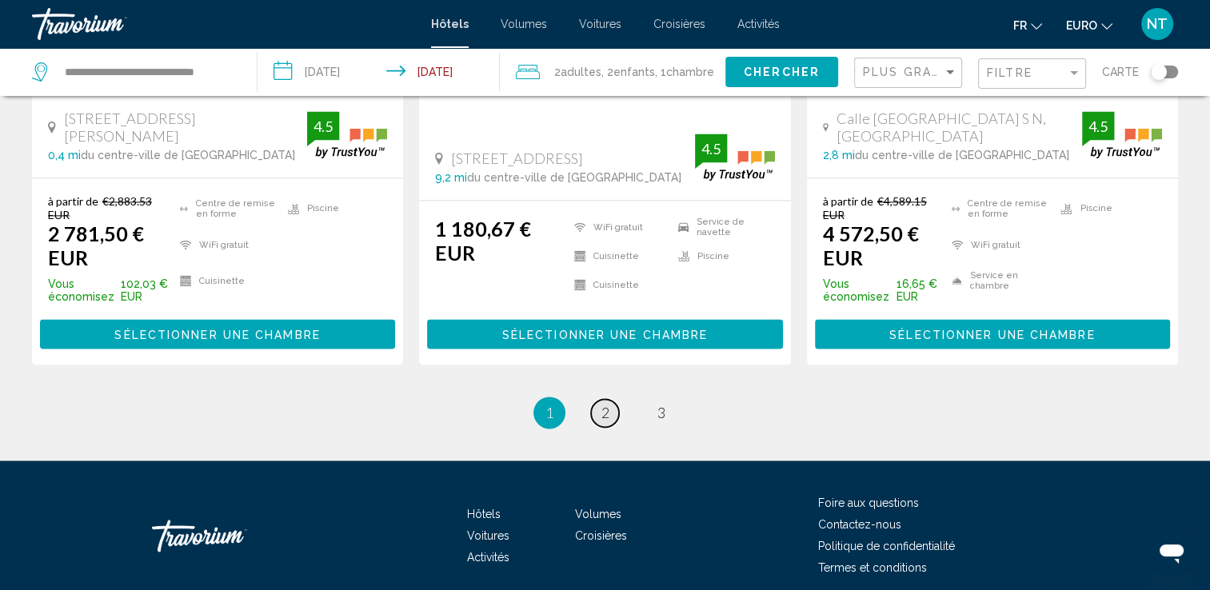
click at [606, 404] on span "2" at bounding box center [606, 413] width 8 height 18
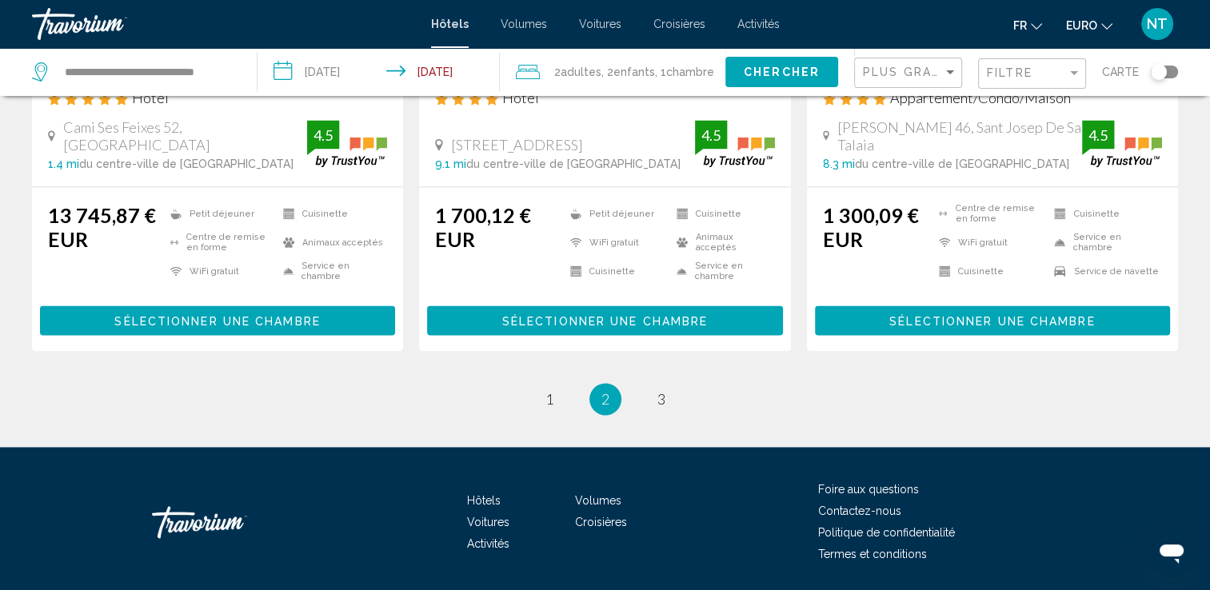
scroll to position [2265, 0]
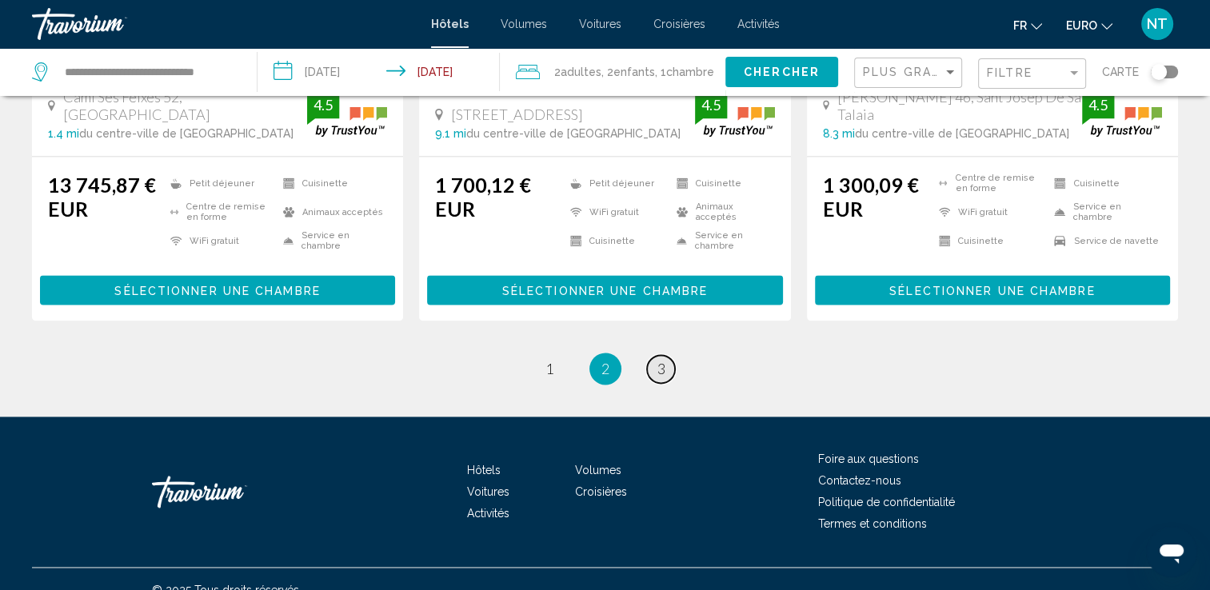
click at [655, 355] on link "page 3" at bounding box center [661, 369] width 28 height 28
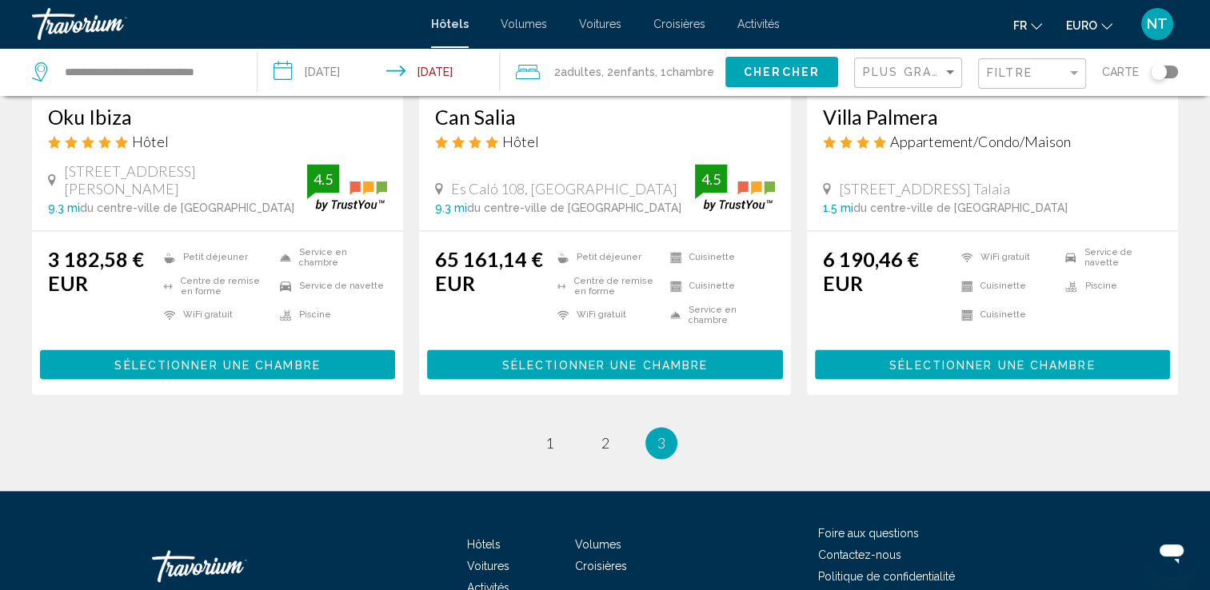
scroll to position [2199, 0]
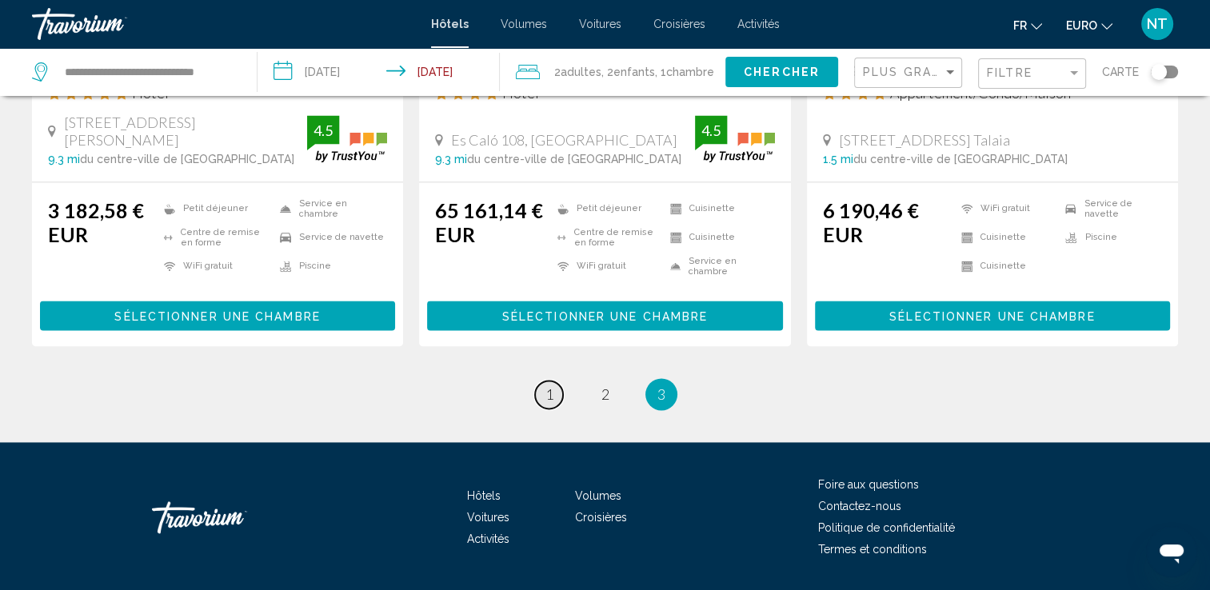
click at [546, 386] on span "1" at bounding box center [550, 395] width 8 height 18
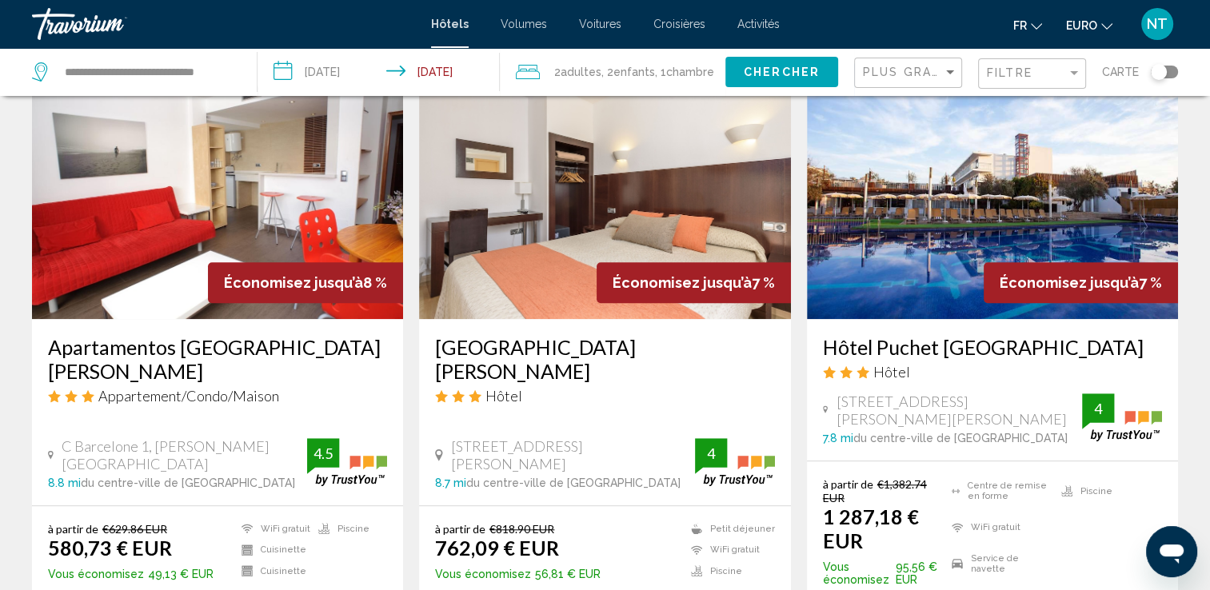
scroll to position [1405, 0]
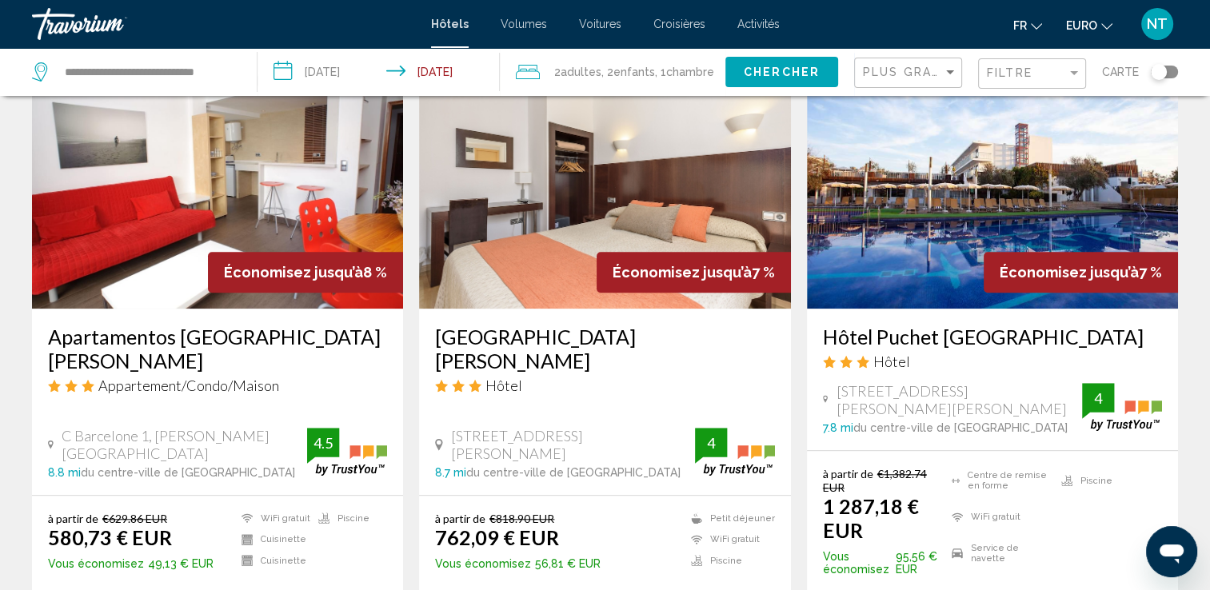
click at [245, 182] on img "Contenu principal" at bounding box center [217, 181] width 371 height 256
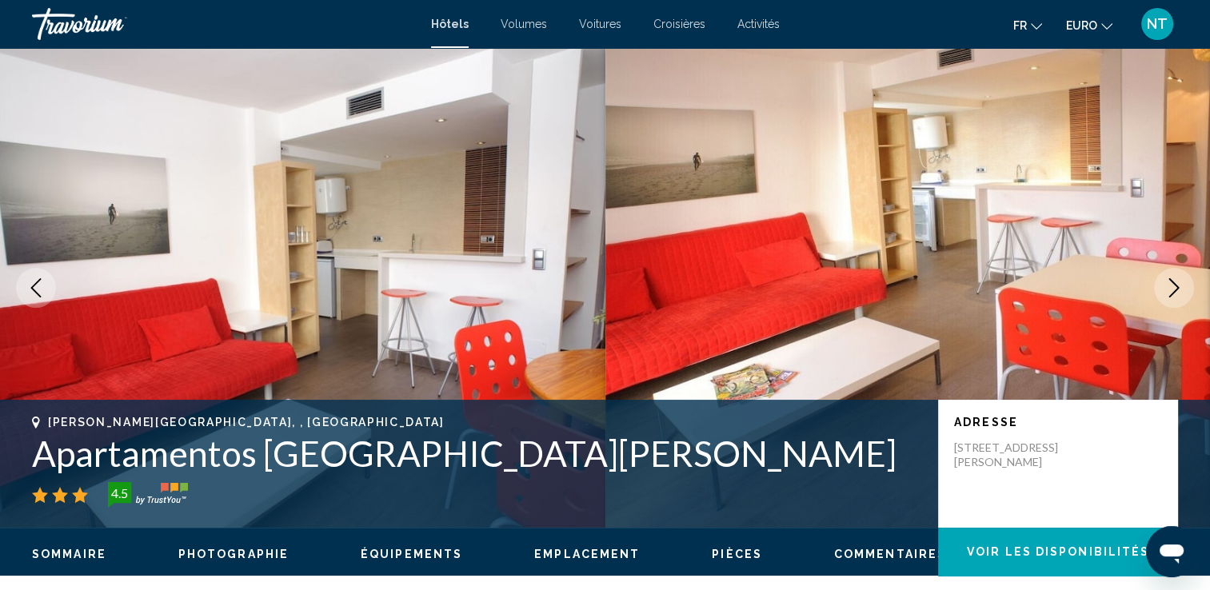
click at [1181, 291] on icon "Image suivante" at bounding box center [1174, 287] width 19 height 19
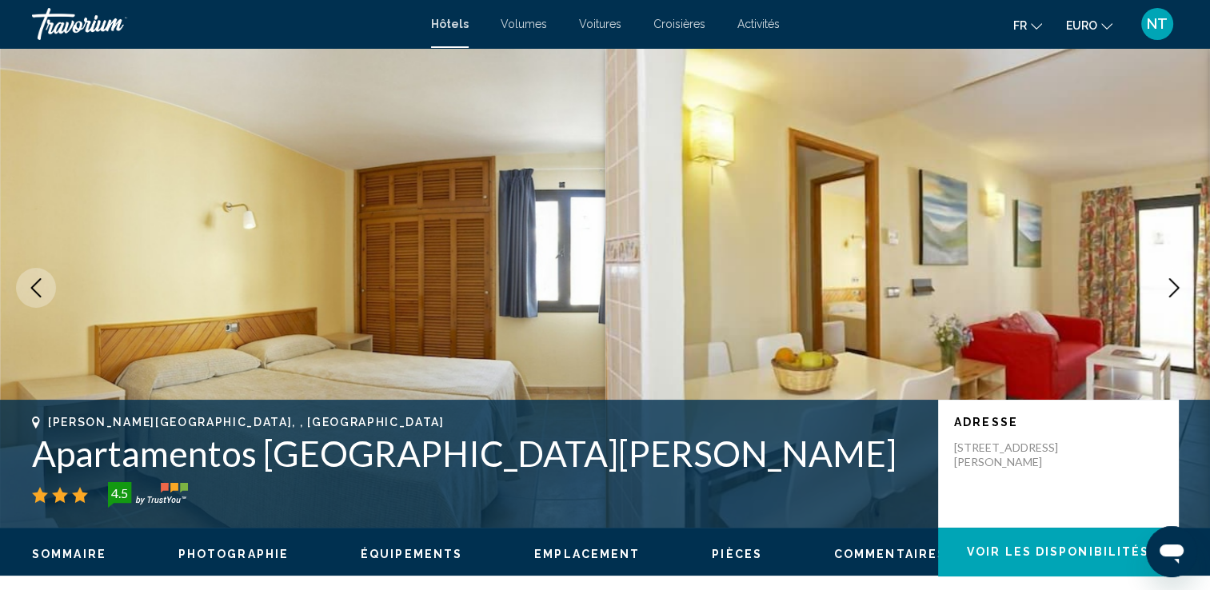
click at [1181, 291] on icon "Image suivante" at bounding box center [1174, 287] width 19 height 19
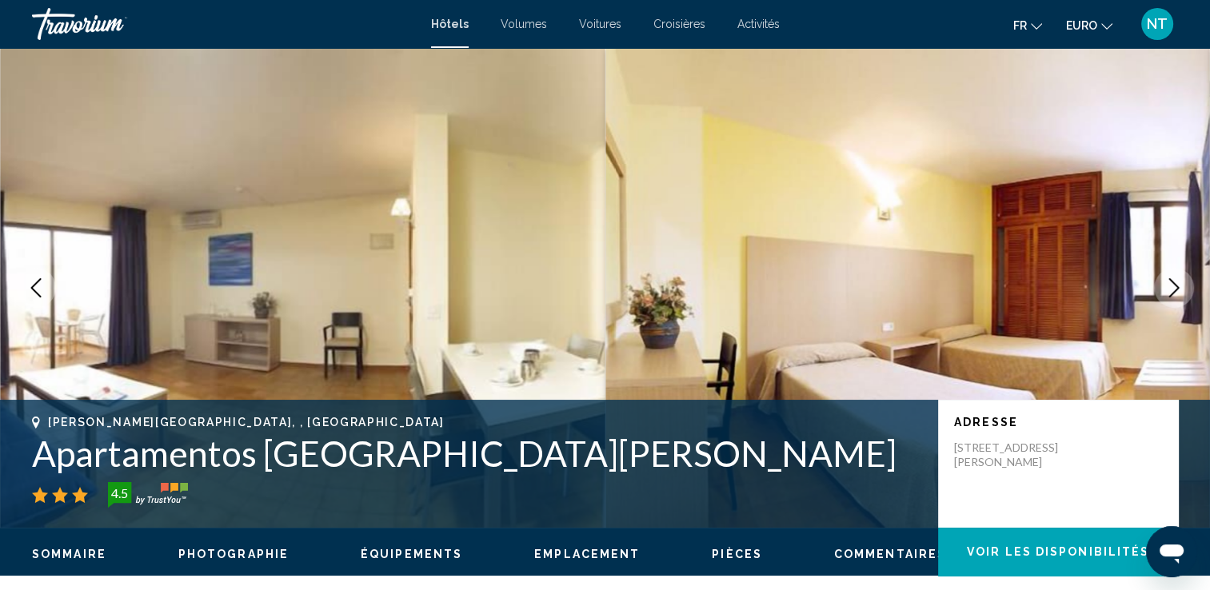
click at [1181, 291] on icon "Image suivante" at bounding box center [1174, 287] width 19 height 19
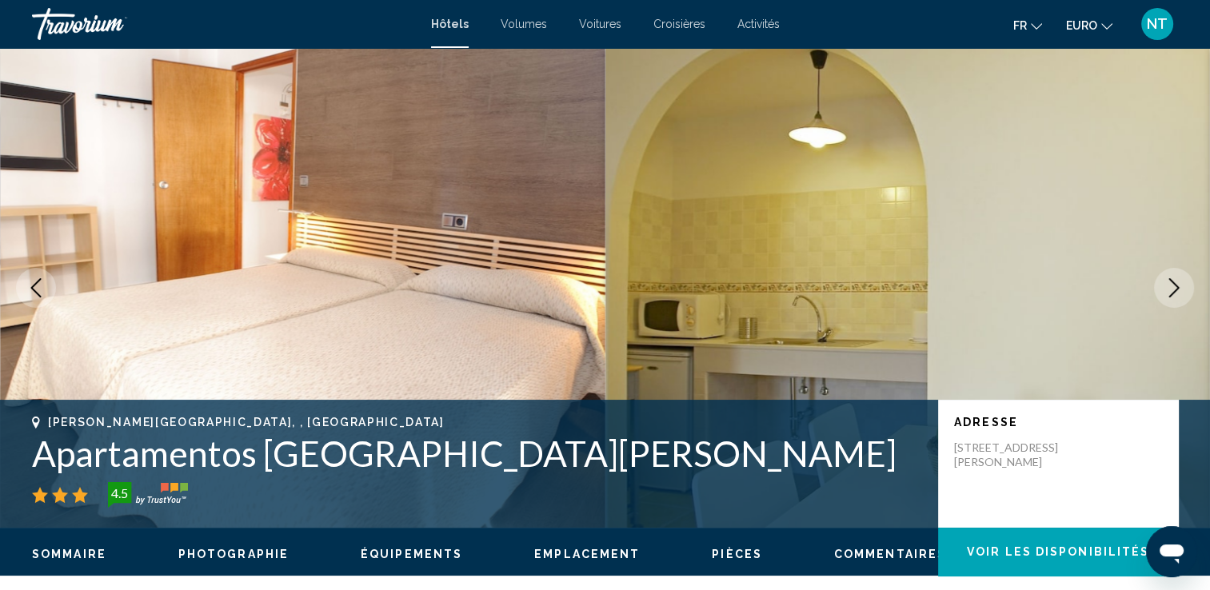
click at [1181, 291] on icon "Image suivante" at bounding box center [1174, 287] width 19 height 19
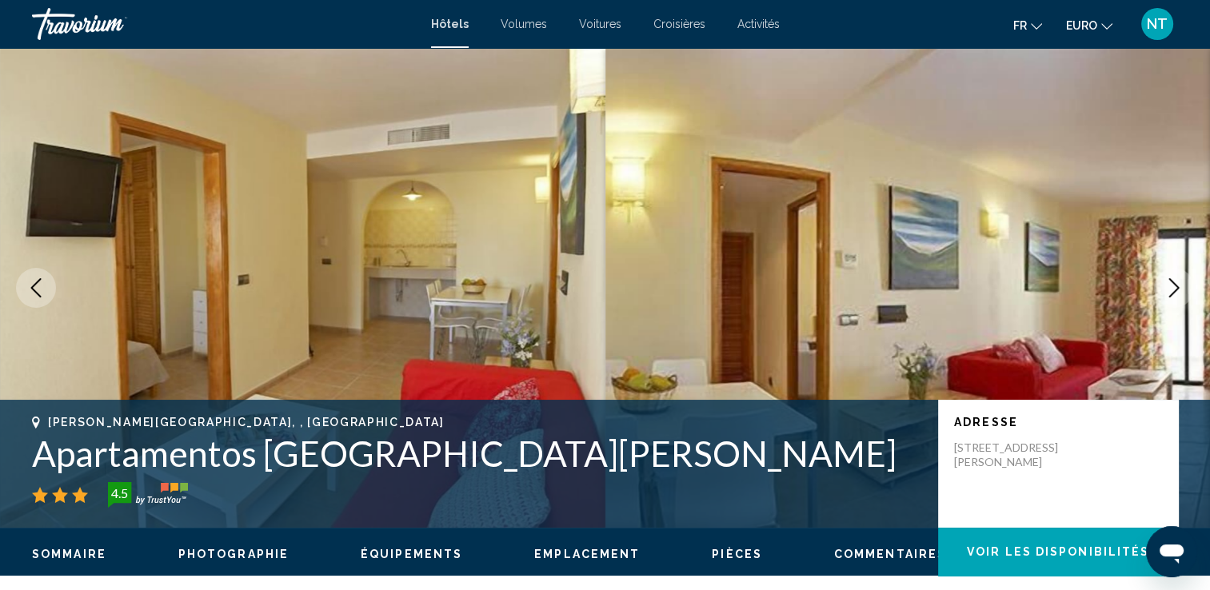
click at [1181, 291] on icon "Image suivante" at bounding box center [1174, 287] width 19 height 19
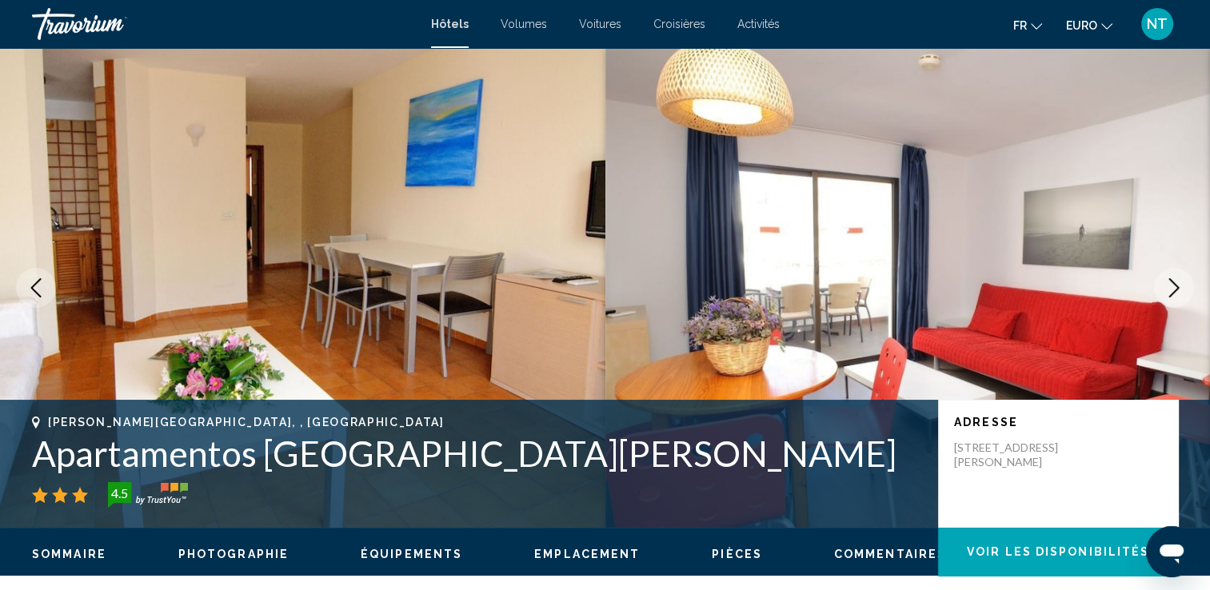
click at [1181, 291] on icon "Image suivante" at bounding box center [1174, 287] width 19 height 19
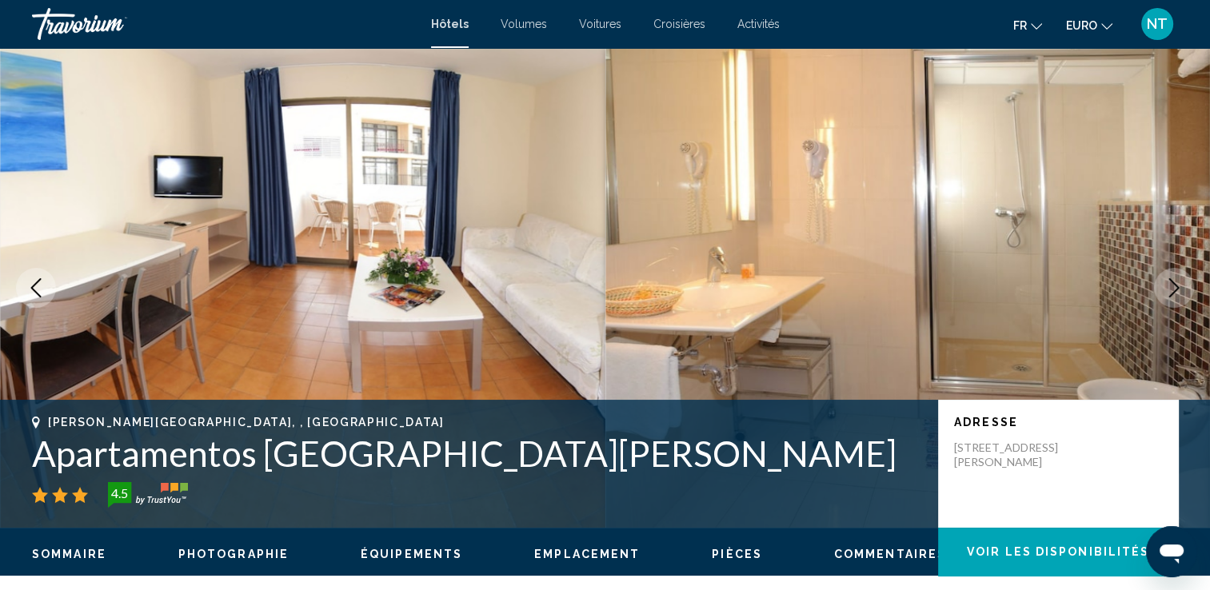
click at [1181, 291] on icon "Image suivante" at bounding box center [1174, 287] width 19 height 19
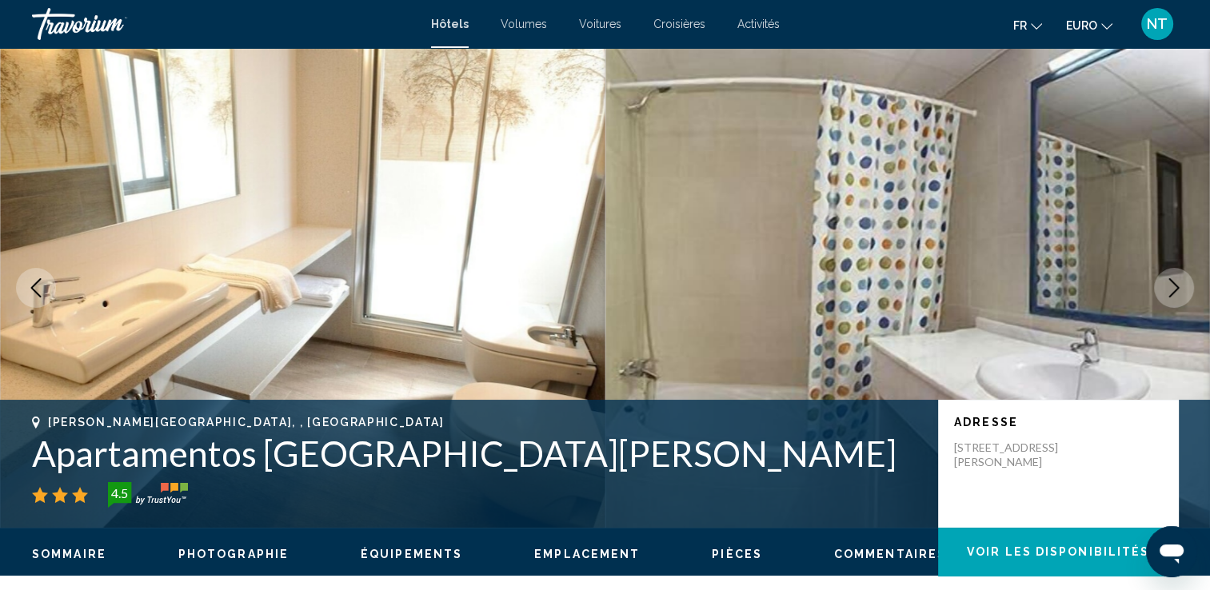
click at [1181, 291] on icon "Image suivante" at bounding box center [1174, 287] width 19 height 19
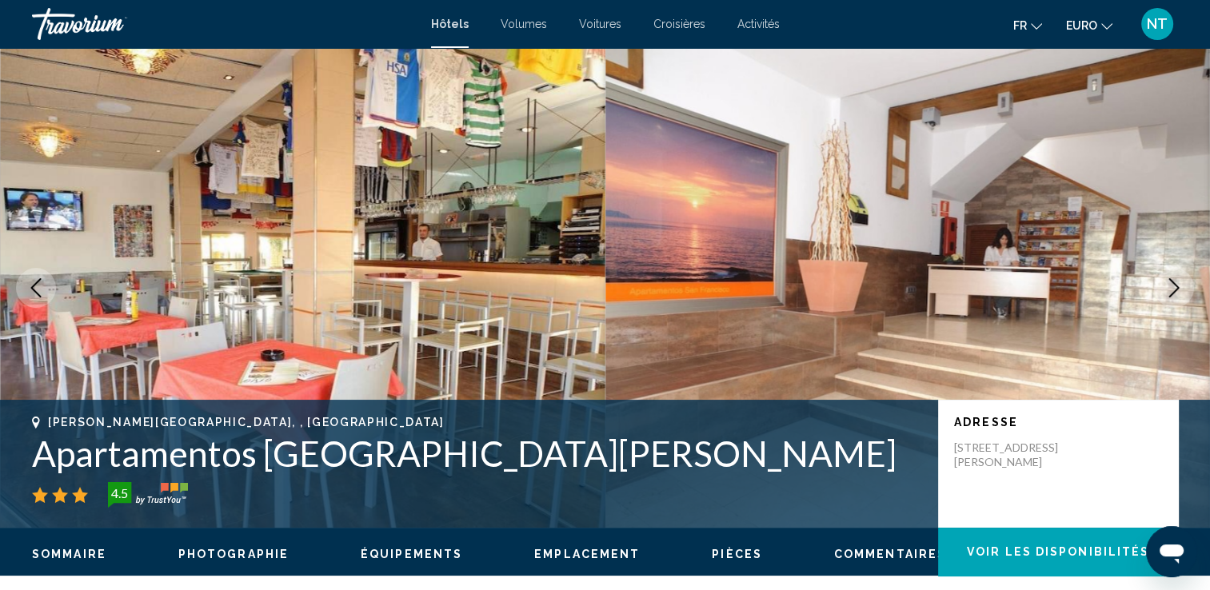
click at [1181, 291] on icon "Image suivante" at bounding box center [1174, 287] width 19 height 19
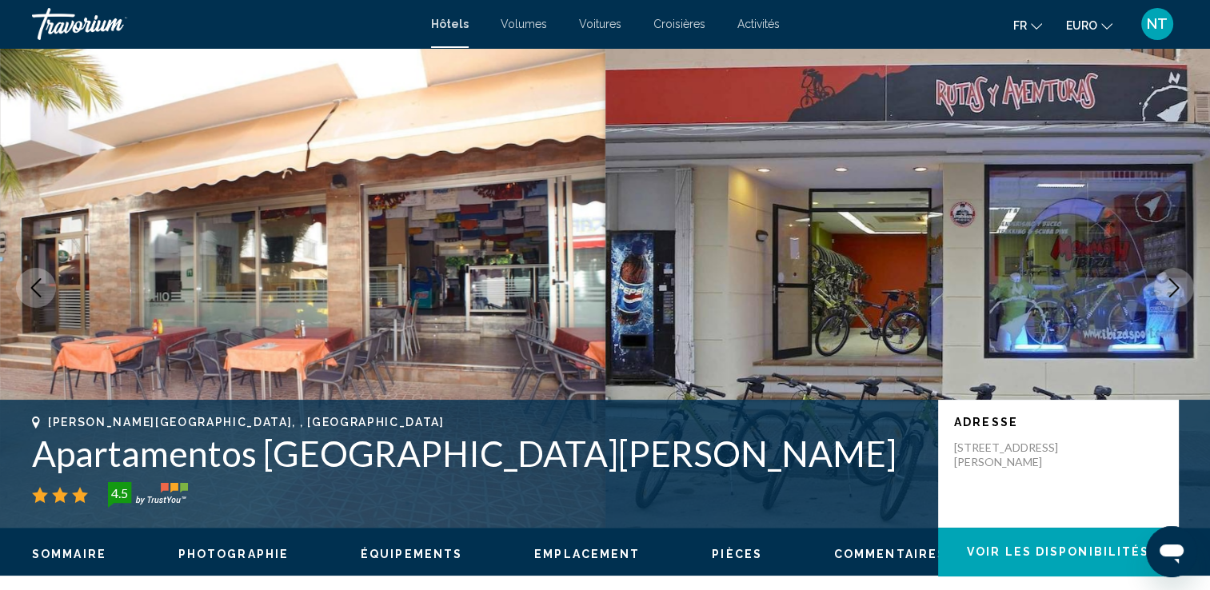
click at [1181, 291] on icon "Image suivante" at bounding box center [1174, 287] width 19 height 19
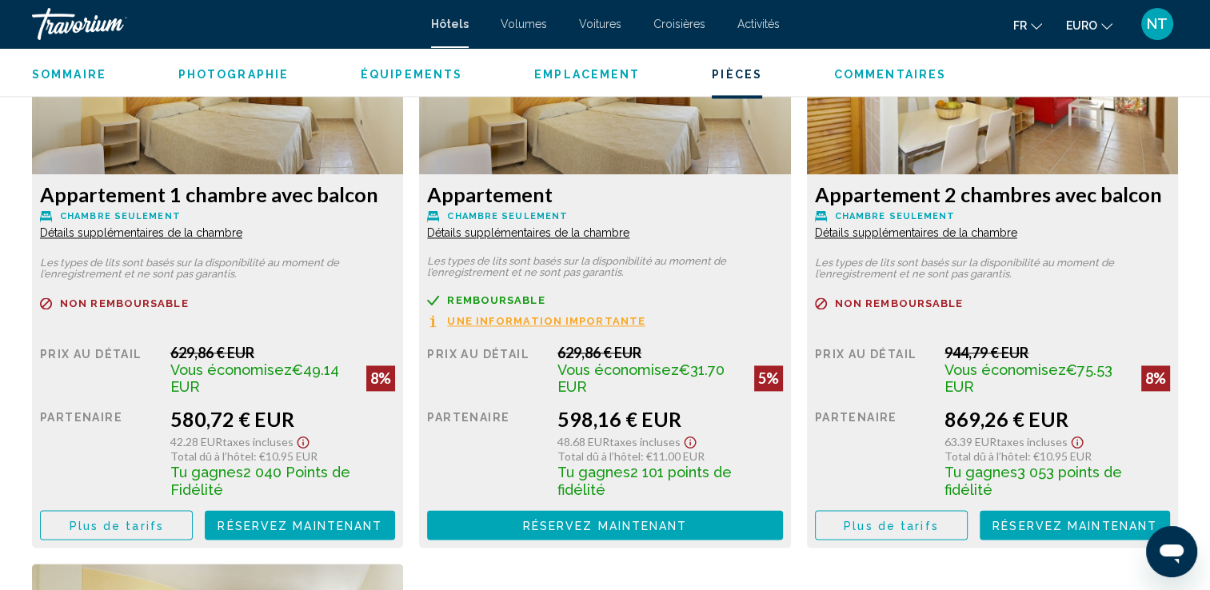
scroll to position [1713, 0]
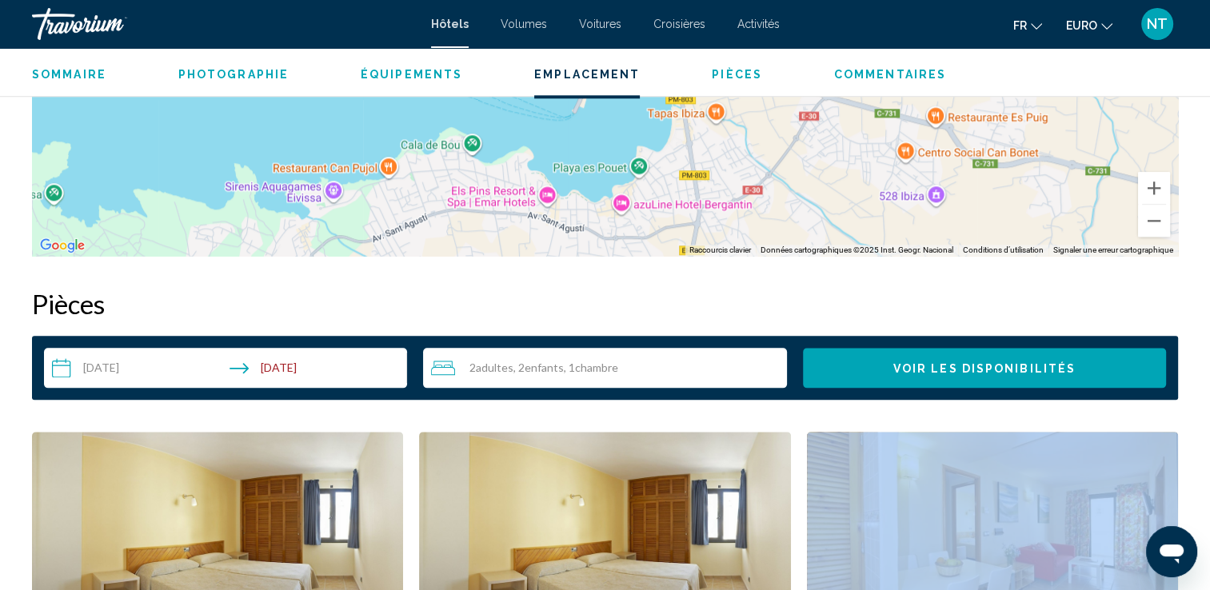
drag, startPoint x: 1205, startPoint y: 578, endPoint x: 1216, endPoint y: 579, distance: 11.3
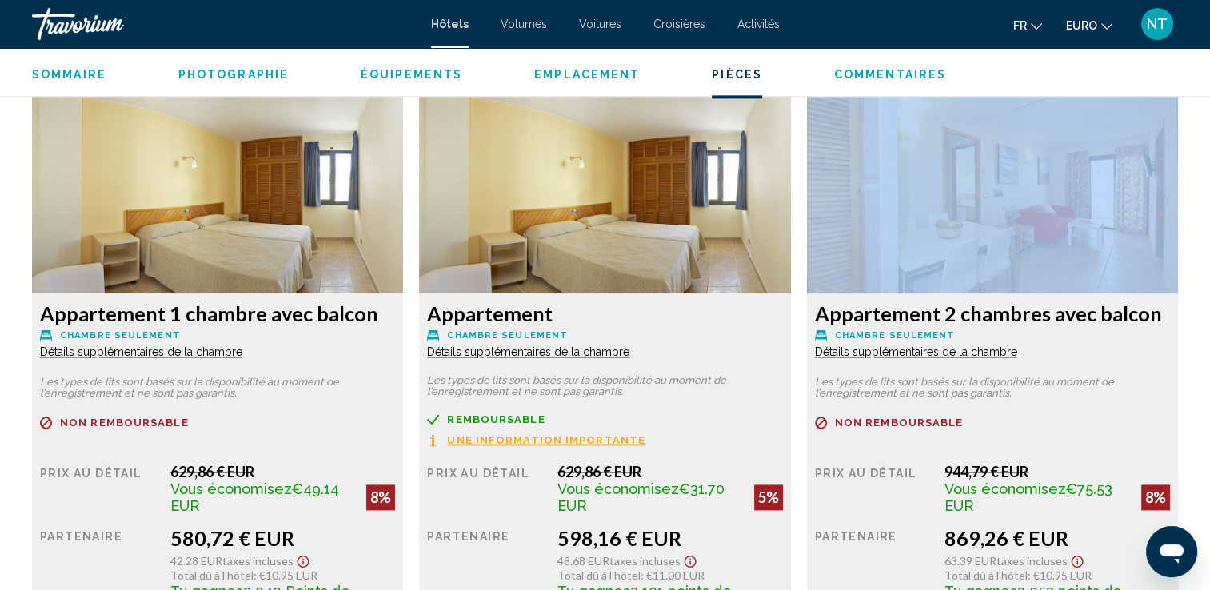
scroll to position [2143, 0]
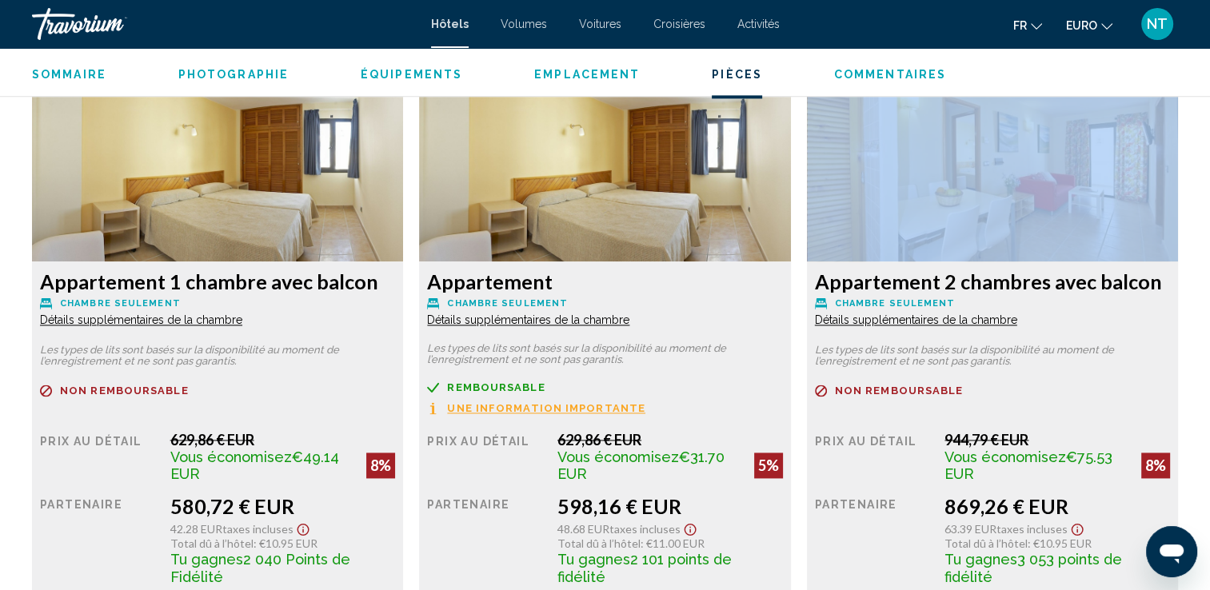
click at [403, 219] on img "Contenu principal" at bounding box center [217, 162] width 371 height 200
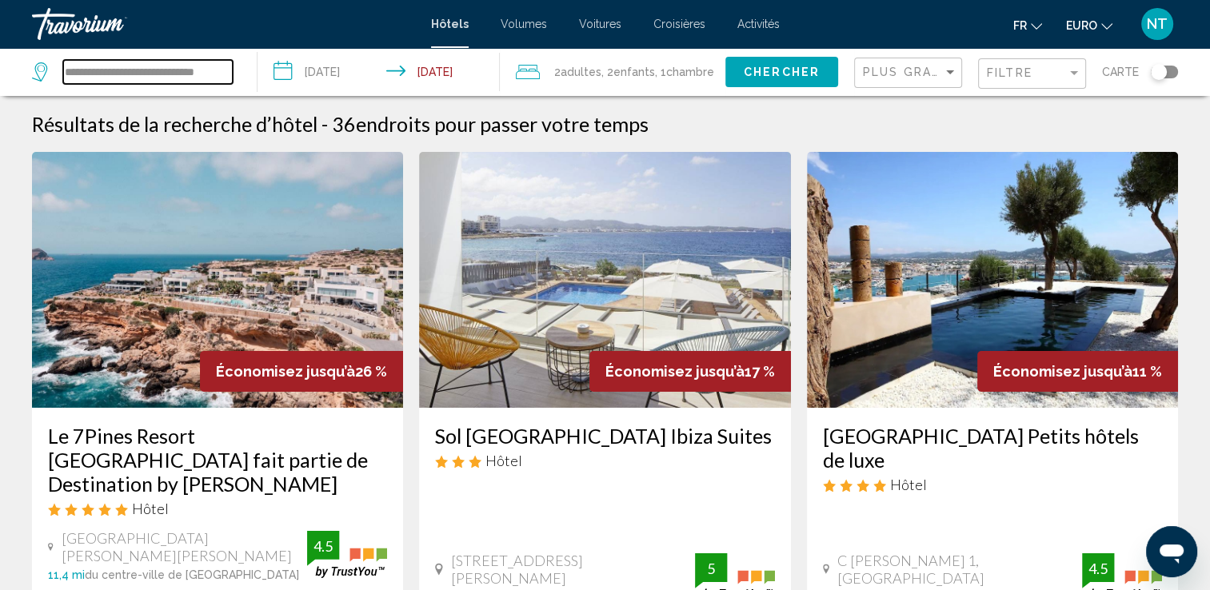
click at [176, 75] on input "**********" at bounding box center [148, 72] width 170 height 24
click at [224, 78] on input "**********" at bounding box center [148, 72] width 170 height 24
type input "*"
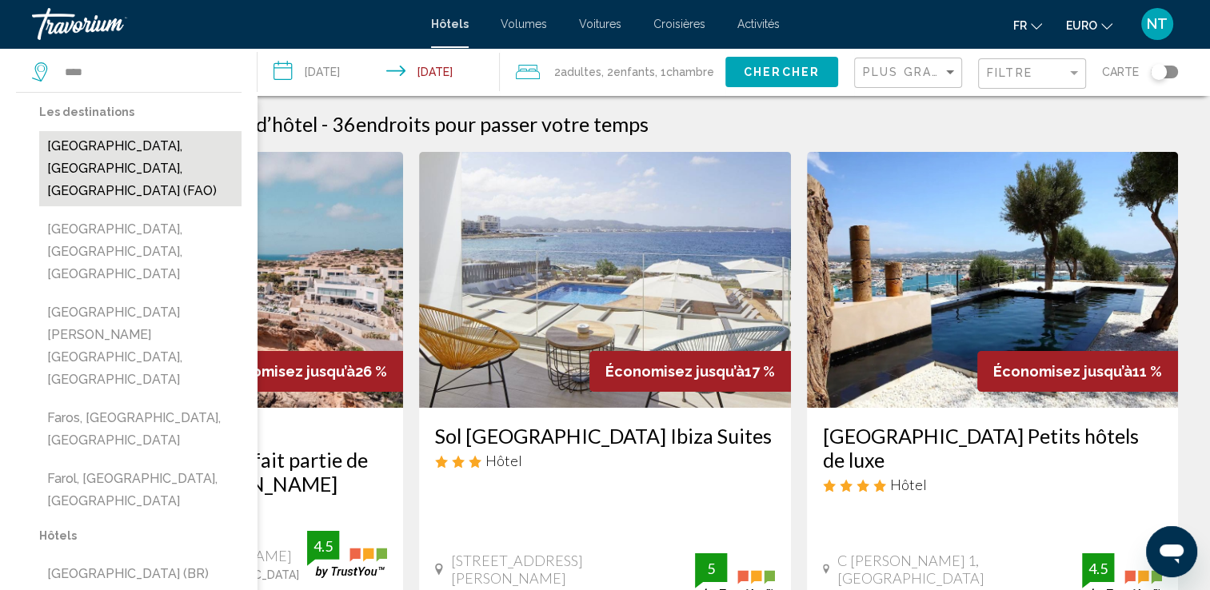
click at [146, 150] on button "[GEOGRAPHIC_DATA], [GEOGRAPHIC_DATA], [GEOGRAPHIC_DATA] (FAO)" at bounding box center [140, 168] width 202 height 75
type input "**********"
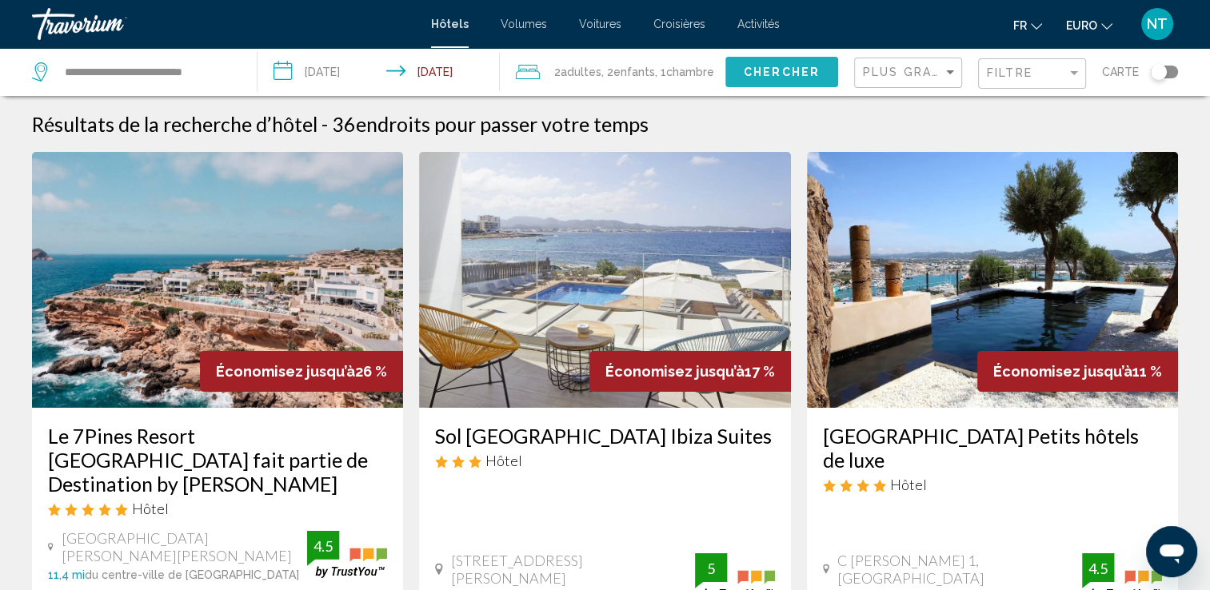
click at [769, 72] on span "Chercher" at bounding box center [782, 72] width 76 height 13
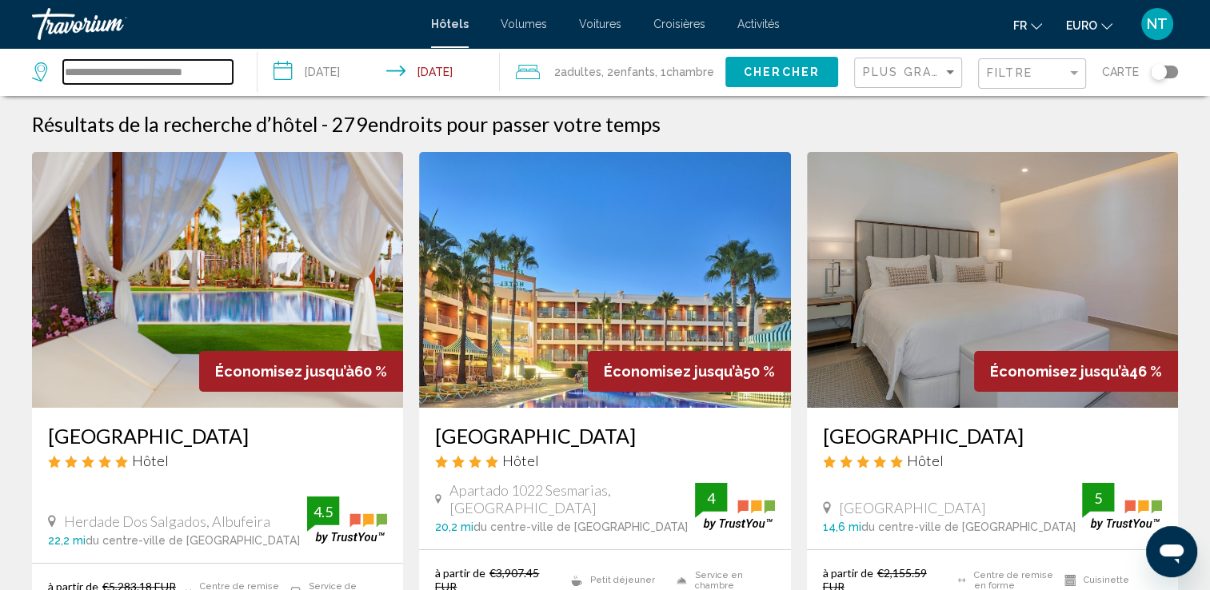
click at [156, 75] on input "**********" at bounding box center [148, 72] width 170 height 24
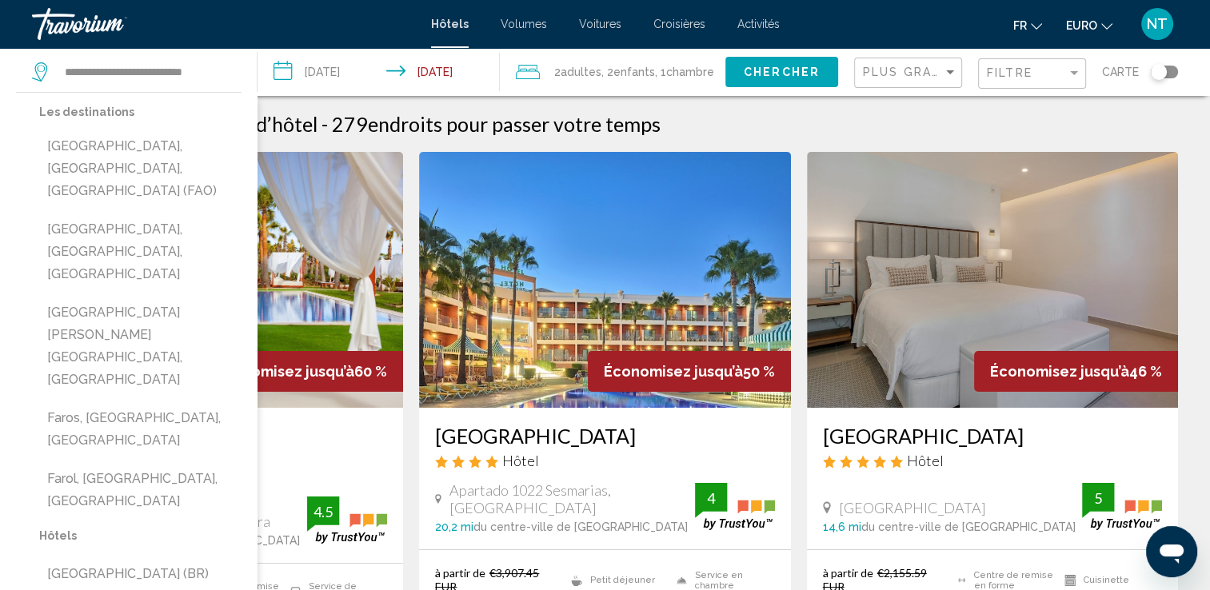
click at [319, 275] on img "Contenu principal" at bounding box center [217, 280] width 371 height 256
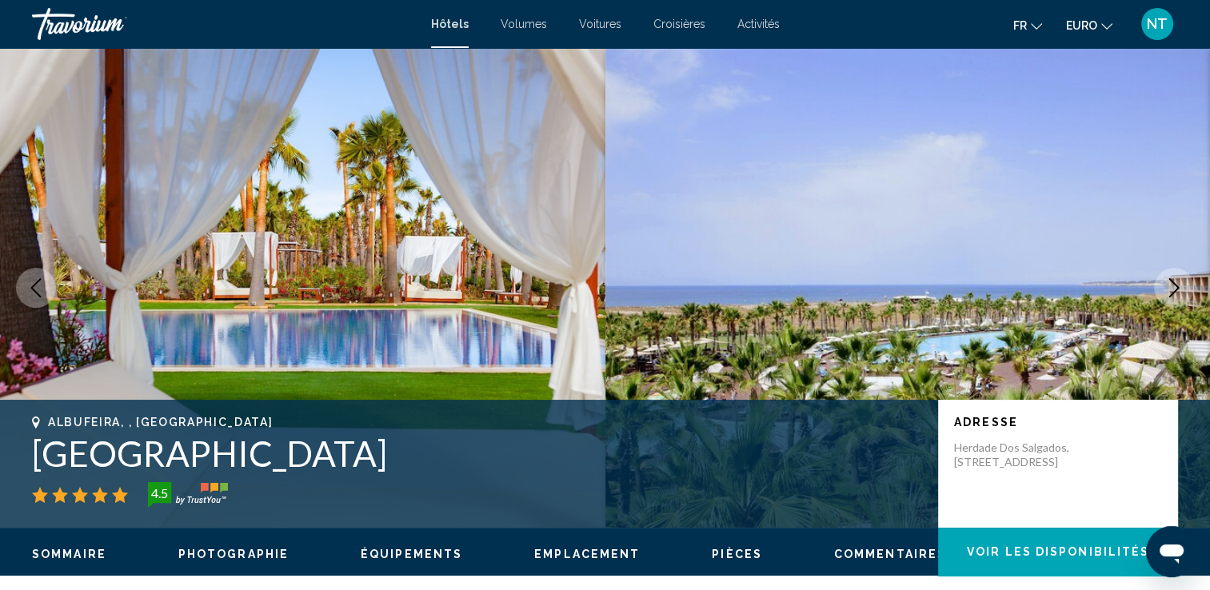
click at [1170, 290] on icon "Image suivante" at bounding box center [1174, 287] width 19 height 19
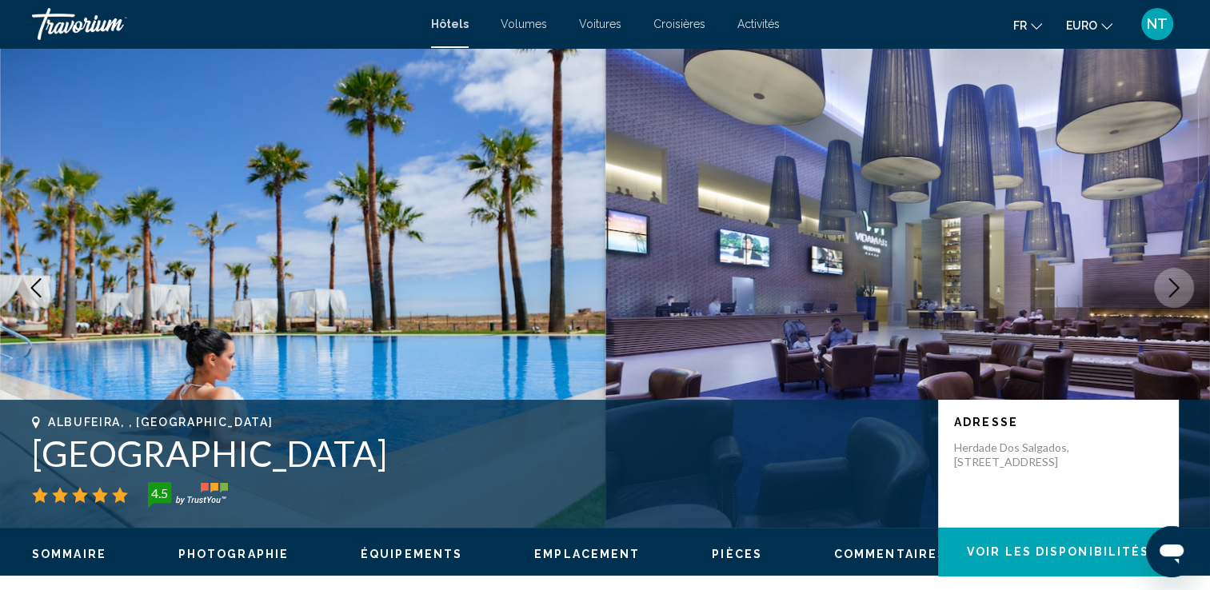
click at [1170, 290] on icon "Image suivante" at bounding box center [1174, 287] width 19 height 19
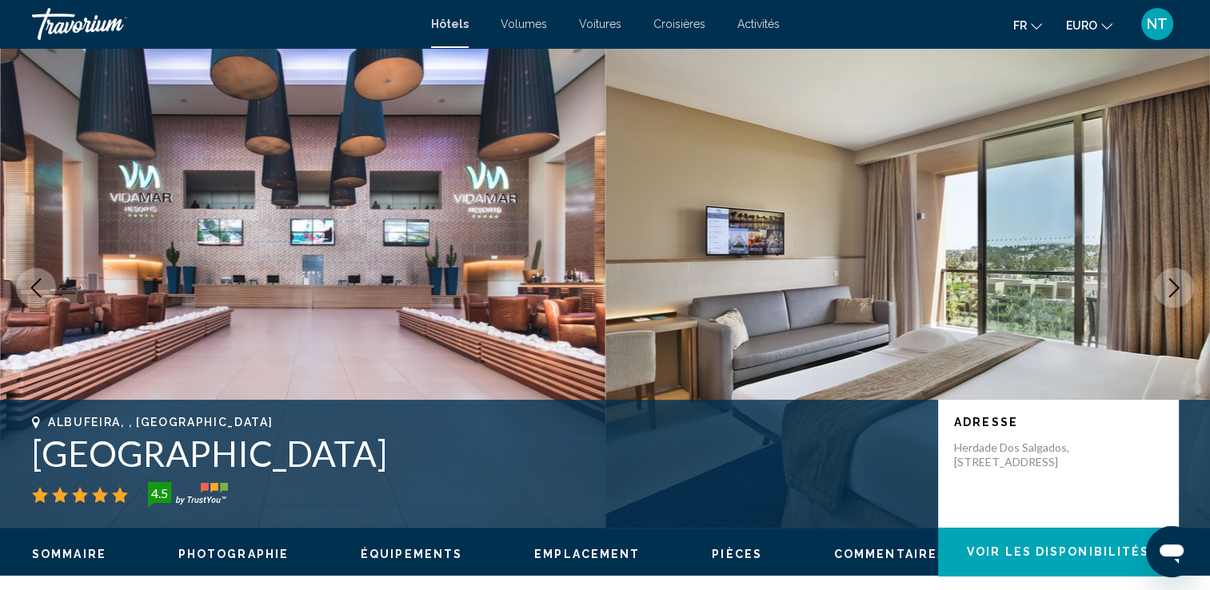
click at [1170, 290] on icon "Image suivante" at bounding box center [1174, 287] width 19 height 19
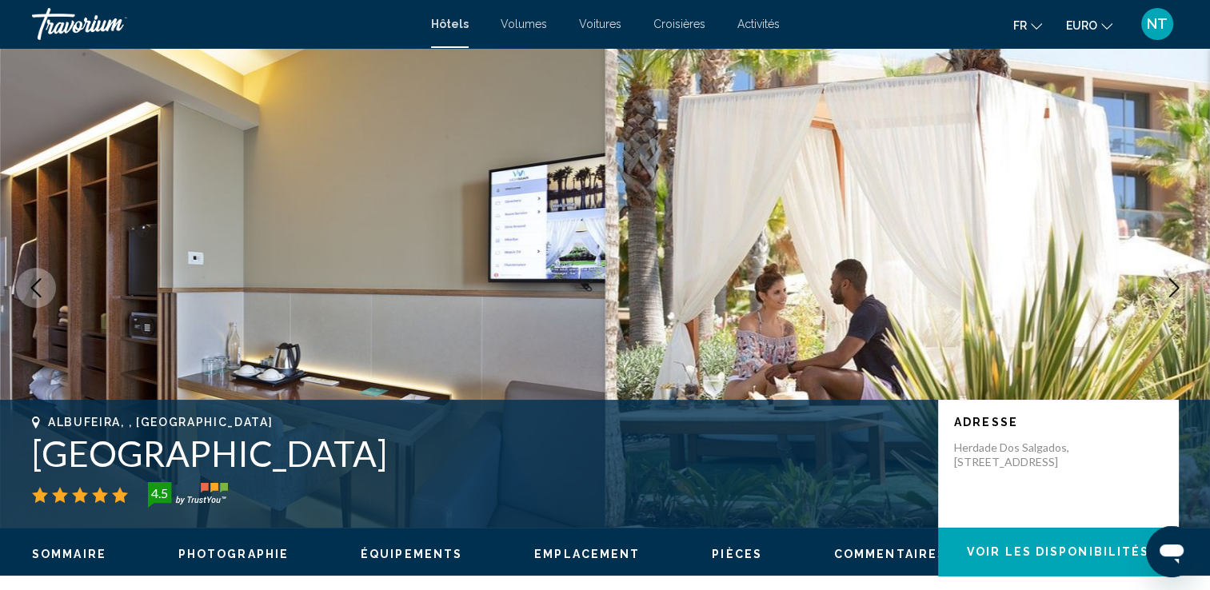
click at [1170, 290] on icon "Image suivante" at bounding box center [1174, 287] width 19 height 19
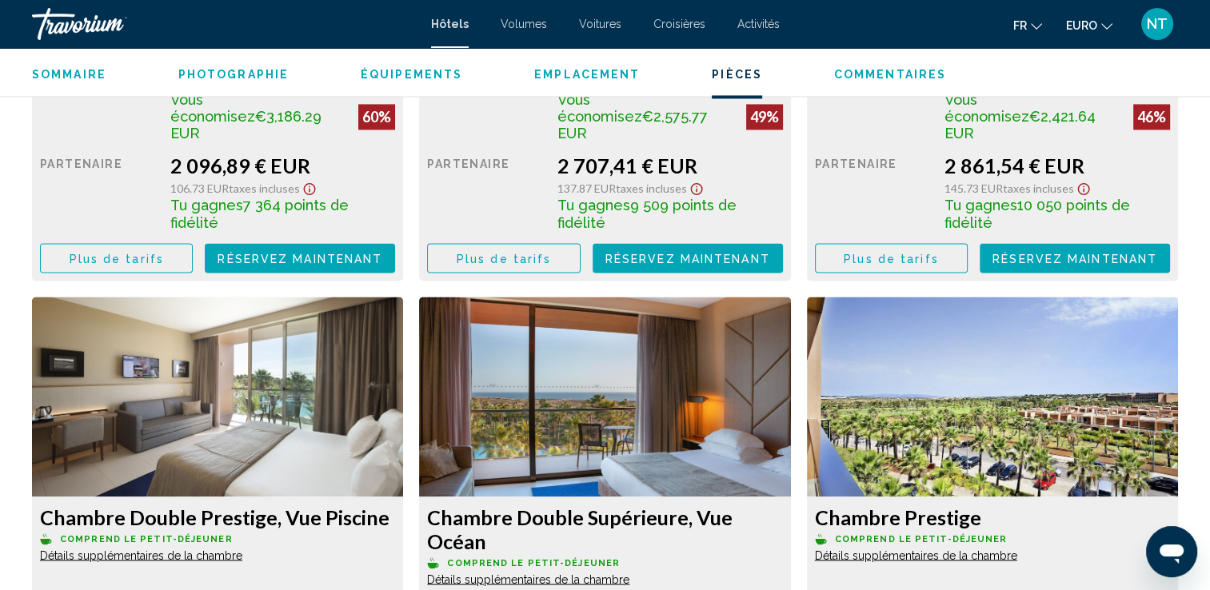
scroll to position [2065, 0]
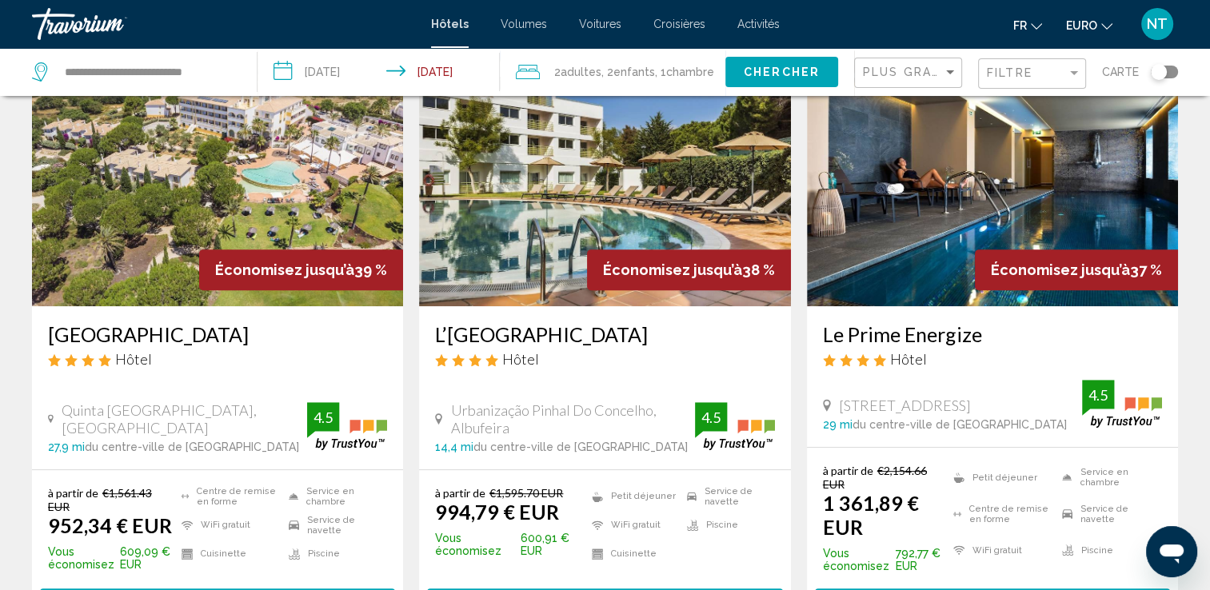
scroll to position [750, 0]
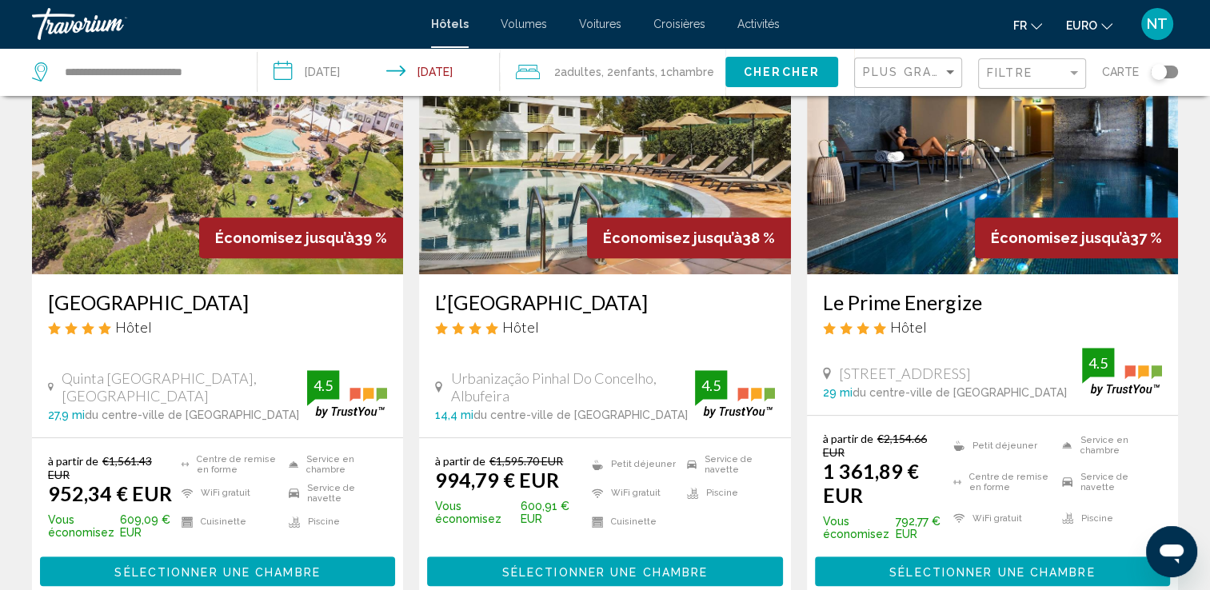
click at [634, 180] on img "Contenu principal" at bounding box center [604, 146] width 371 height 256
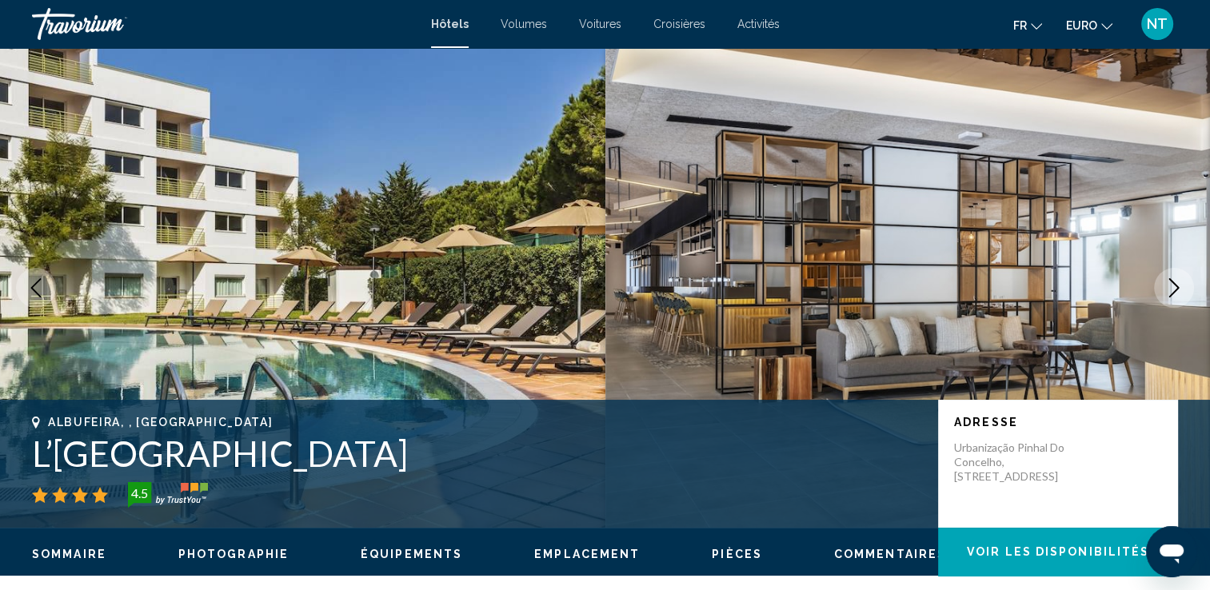
click at [1177, 285] on icon "Image suivante" at bounding box center [1174, 287] width 19 height 19
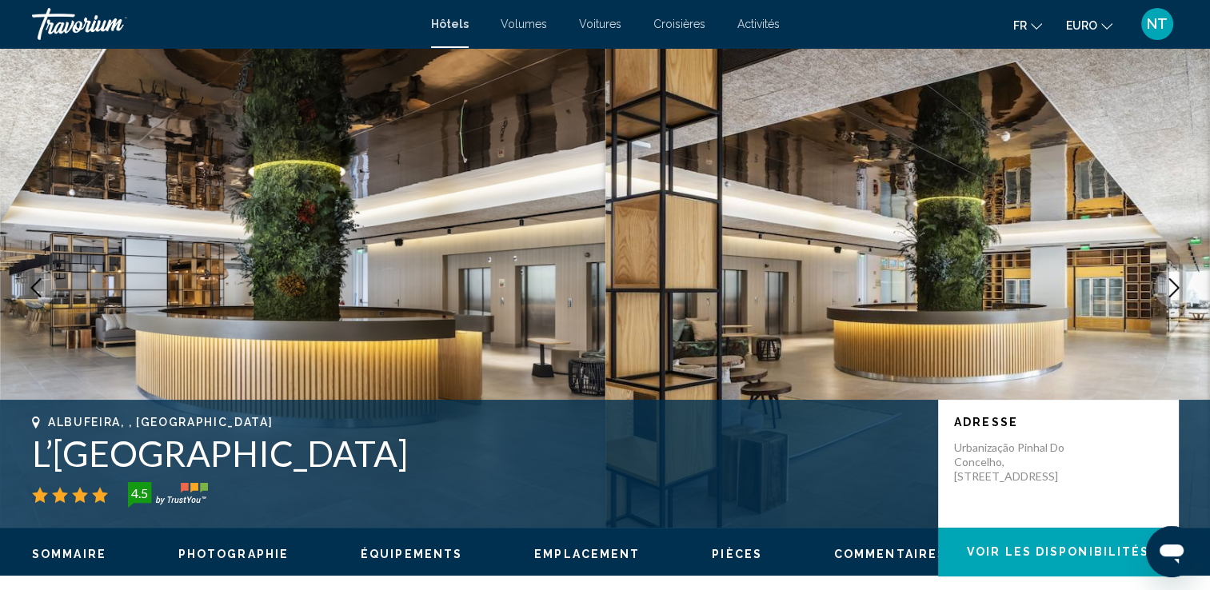
click at [1177, 285] on icon "Image suivante" at bounding box center [1174, 287] width 19 height 19
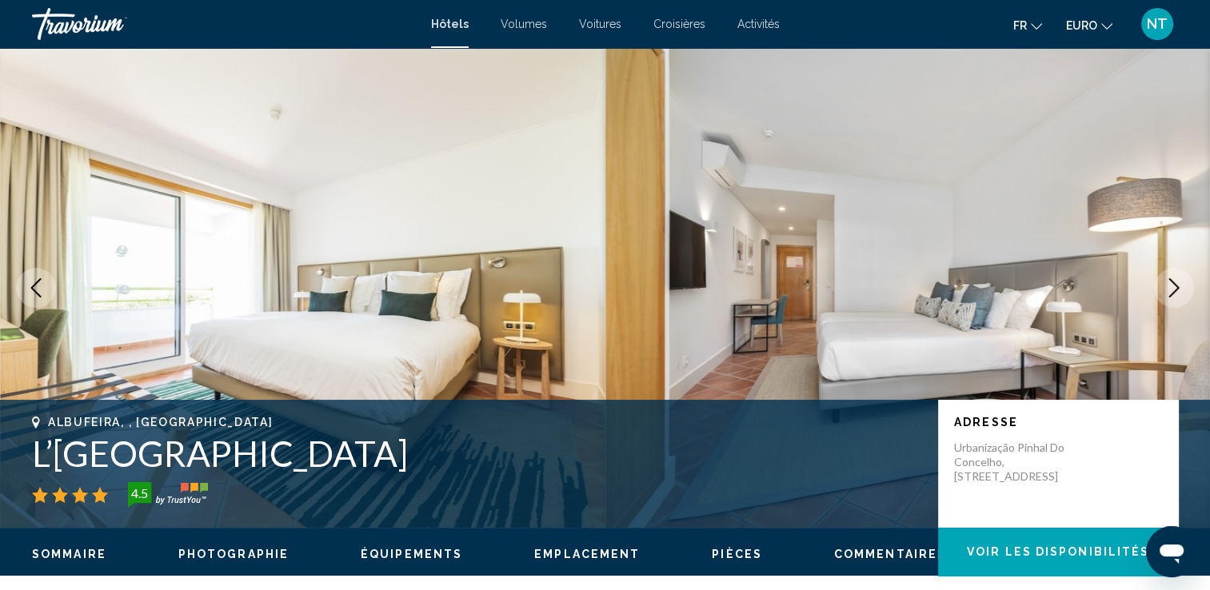
click at [1177, 285] on icon "Image suivante" at bounding box center [1174, 287] width 19 height 19
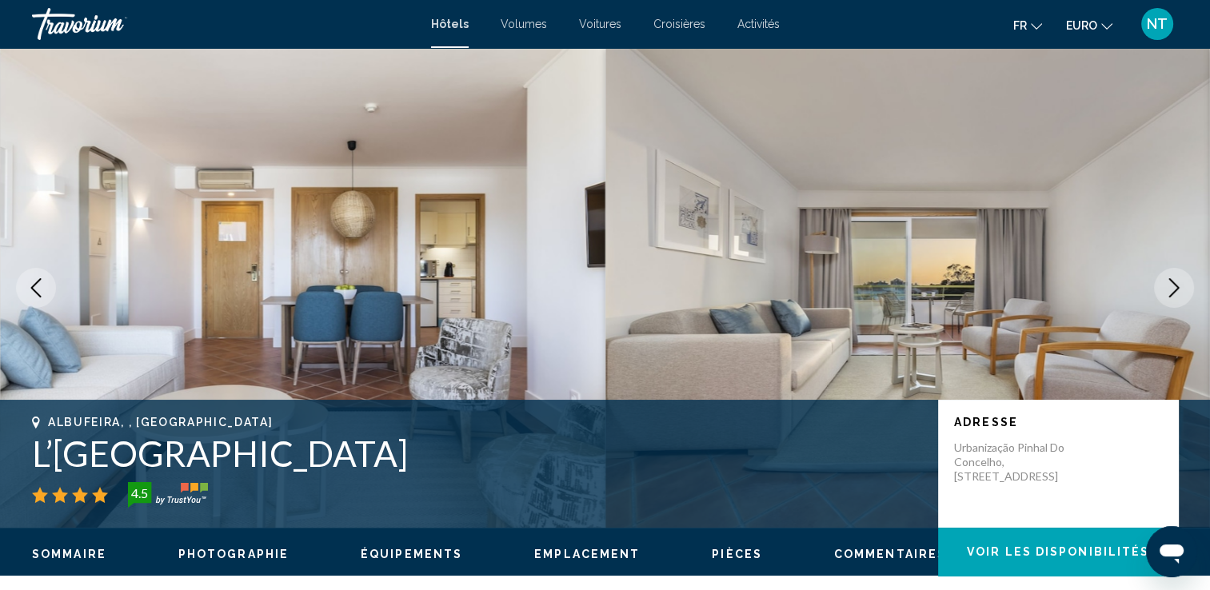
click at [1177, 285] on icon "Image suivante" at bounding box center [1174, 287] width 19 height 19
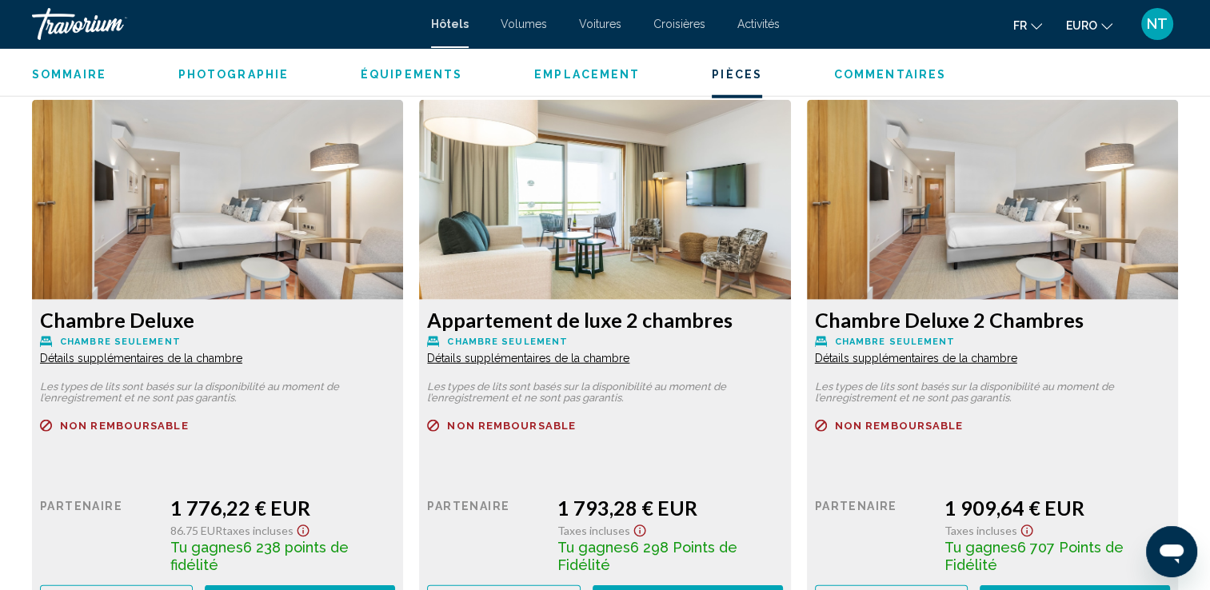
scroll to position [3883, 0]
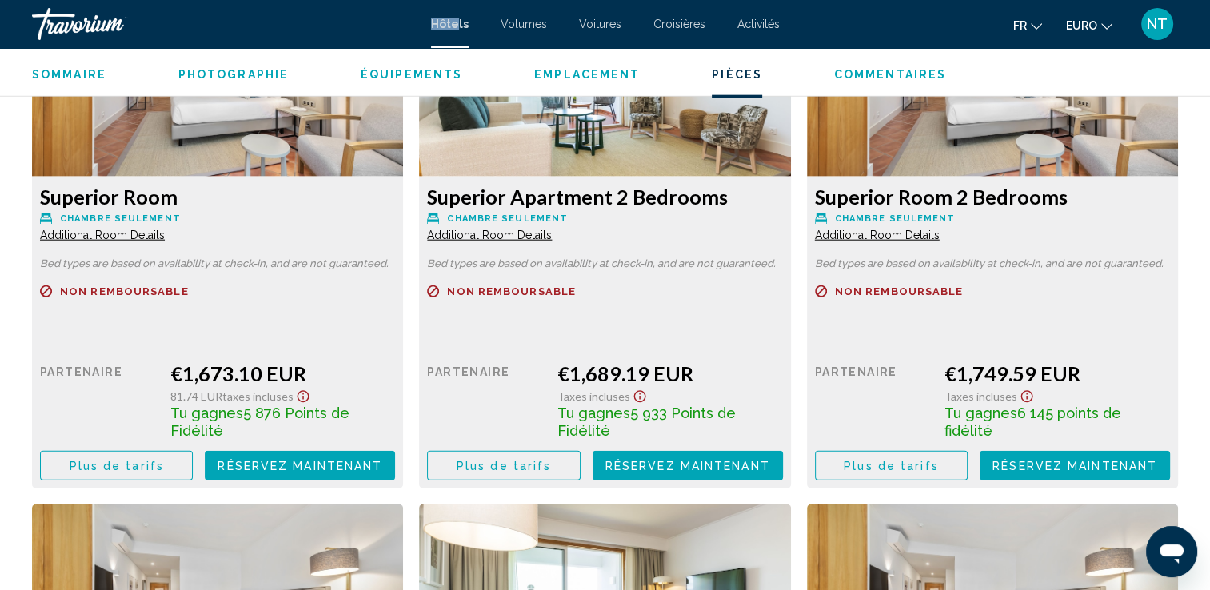
drag, startPoint x: 384, startPoint y: 3, endPoint x: 462, endPoint y: 21, distance: 79.6
click at [462, 21] on mat-toolbar "Hôtels Volumes Voitures Croisières Activités Hôtels Vols Voitures Croisières Ac…" at bounding box center [605, 24] width 1210 height 48
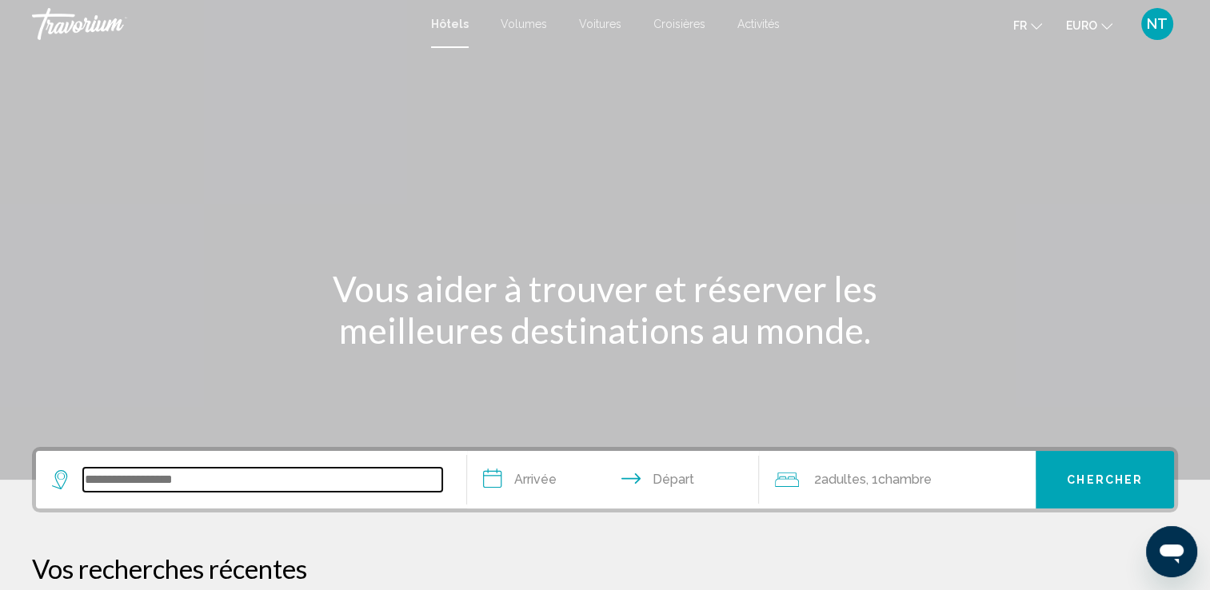
click at [236, 475] on input "Widget de recherche" at bounding box center [262, 480] width 359 height 24
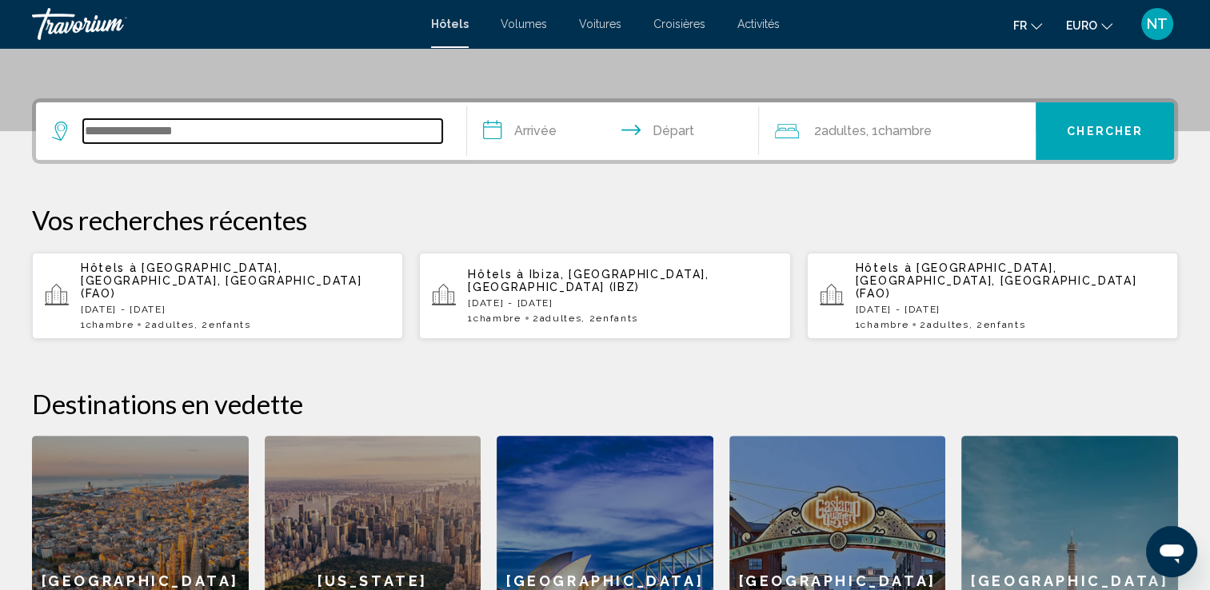
scroll to position [394, 0]
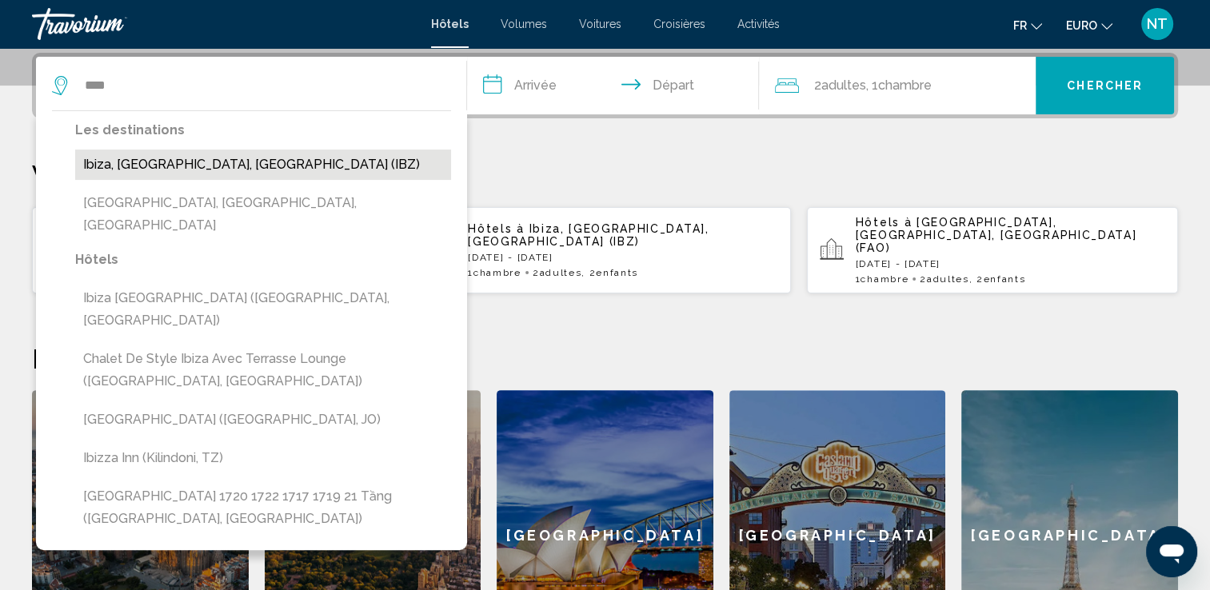
click at [224, 166] on button "Ibiza, Île d’Ibiza, Espagne (IBZ)" at bounding box center [263, 165] width 376 height 30
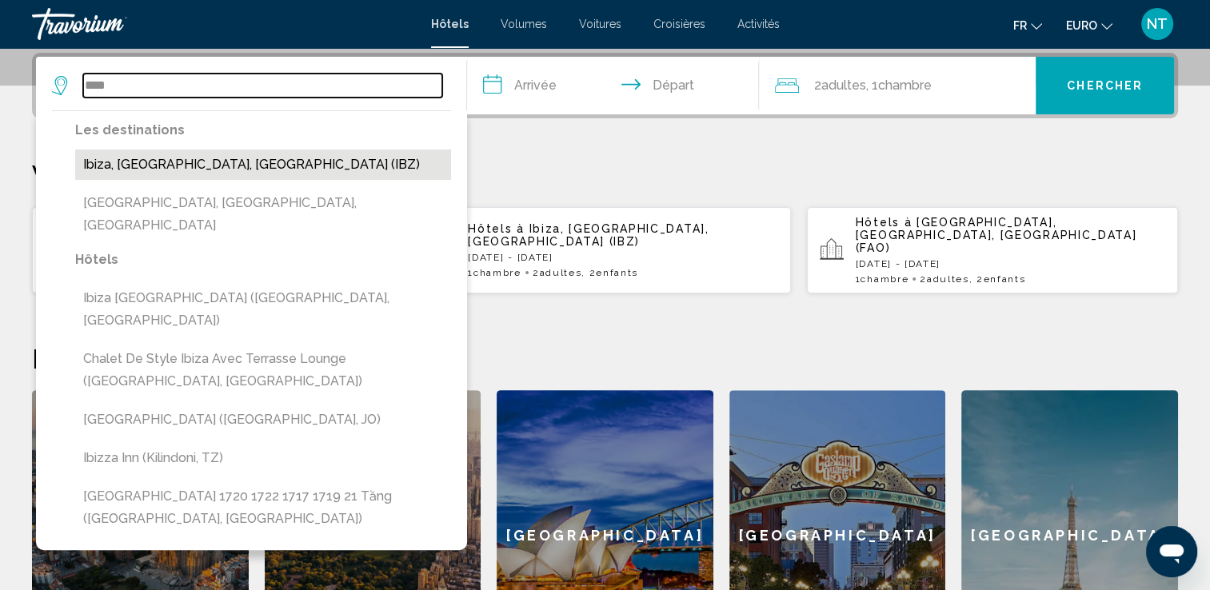
type input "**********"
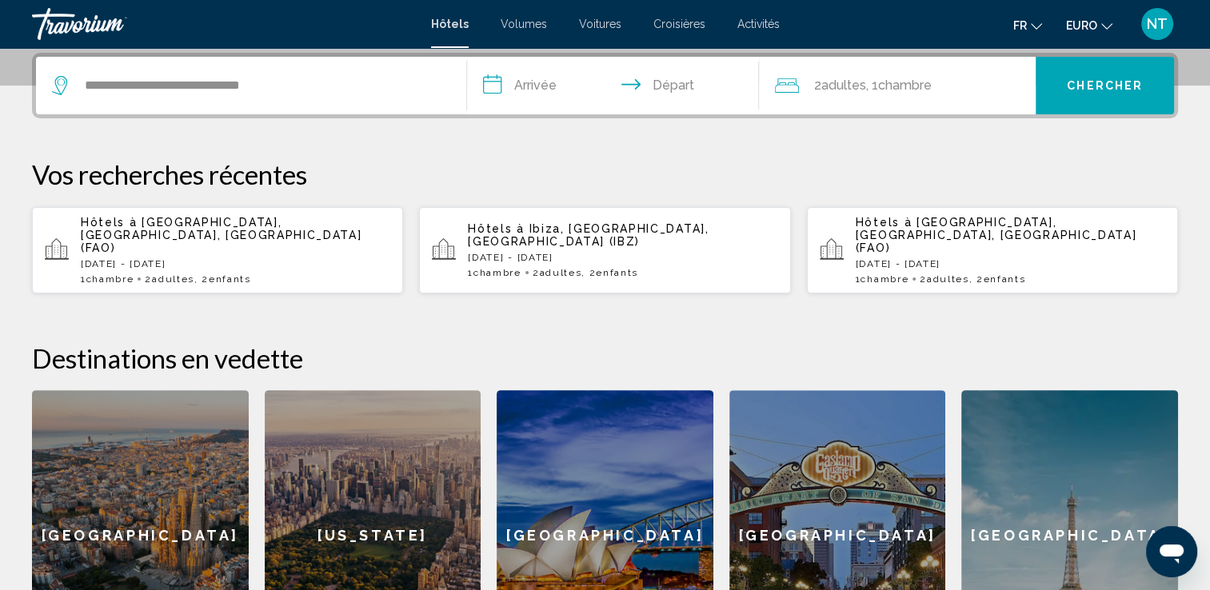
click at [526, 73] on input "**********" at bounding box center [616, 88] width 299 height 62
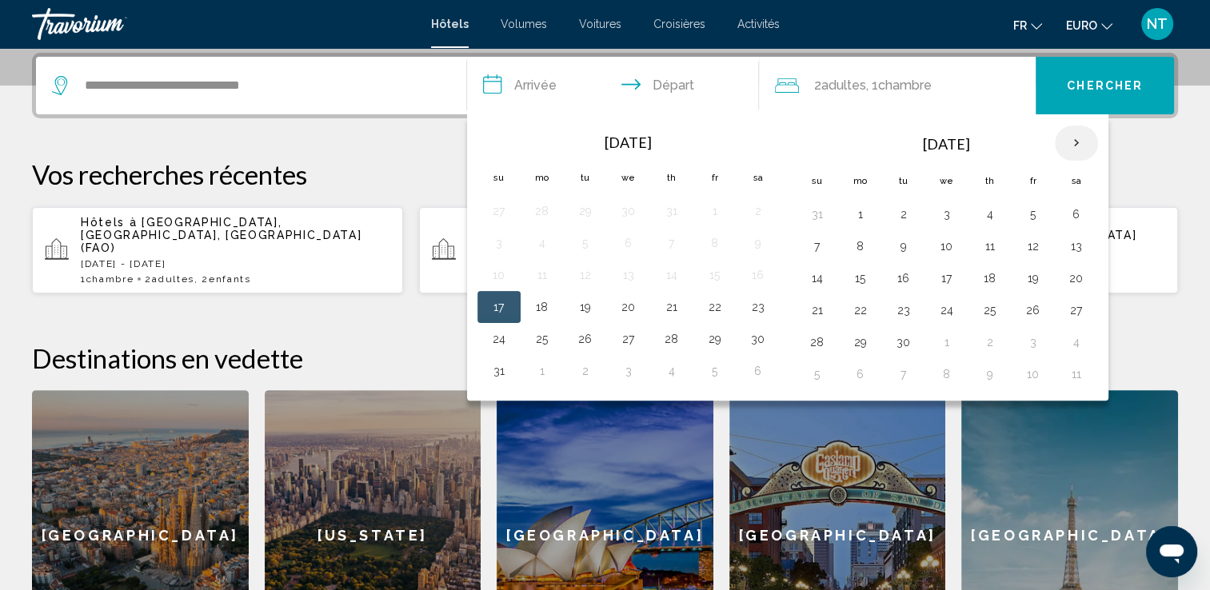
click at [1074, 143] on th "Next month" at bounding box center [1076, 143] width 43 height 35
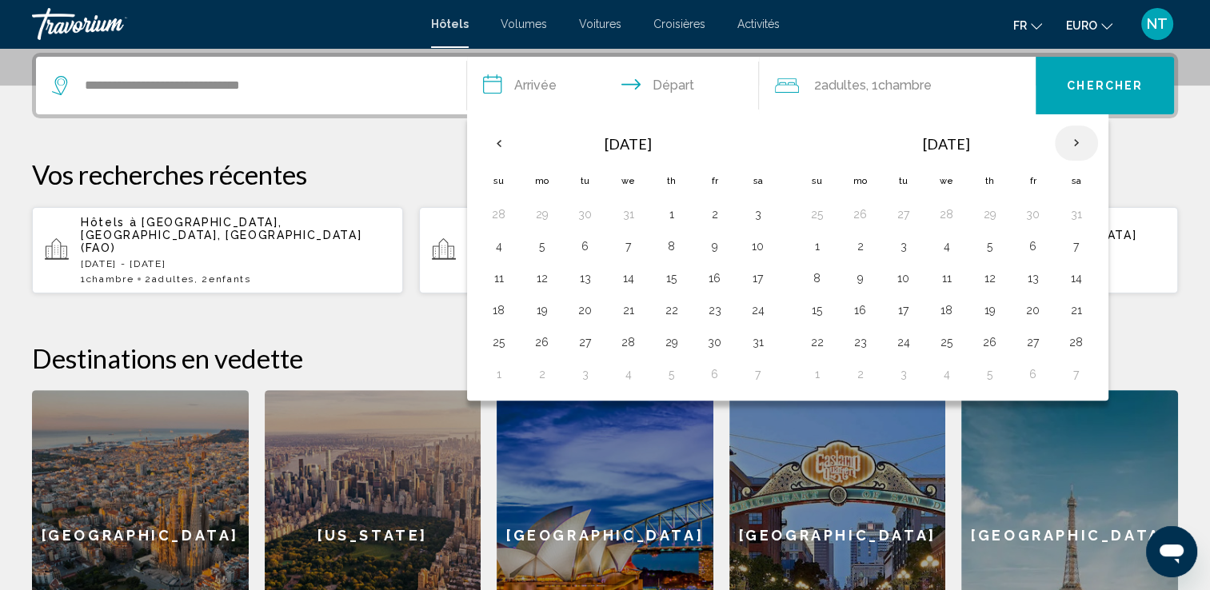
click at [1074, 143] on th "Next month" at bounding box center [1076, 143] width 43 height 35
click at [1065, 299] on button "25" at bounding box center [1077, 310] width 26 height 22
click at [1076, 142] on th "Next month" at bounding box center [1076, 143] width 43 height 35
click at [1072, 179] on th "Sa" at bounding box center [1076, 180] width 43 height 35
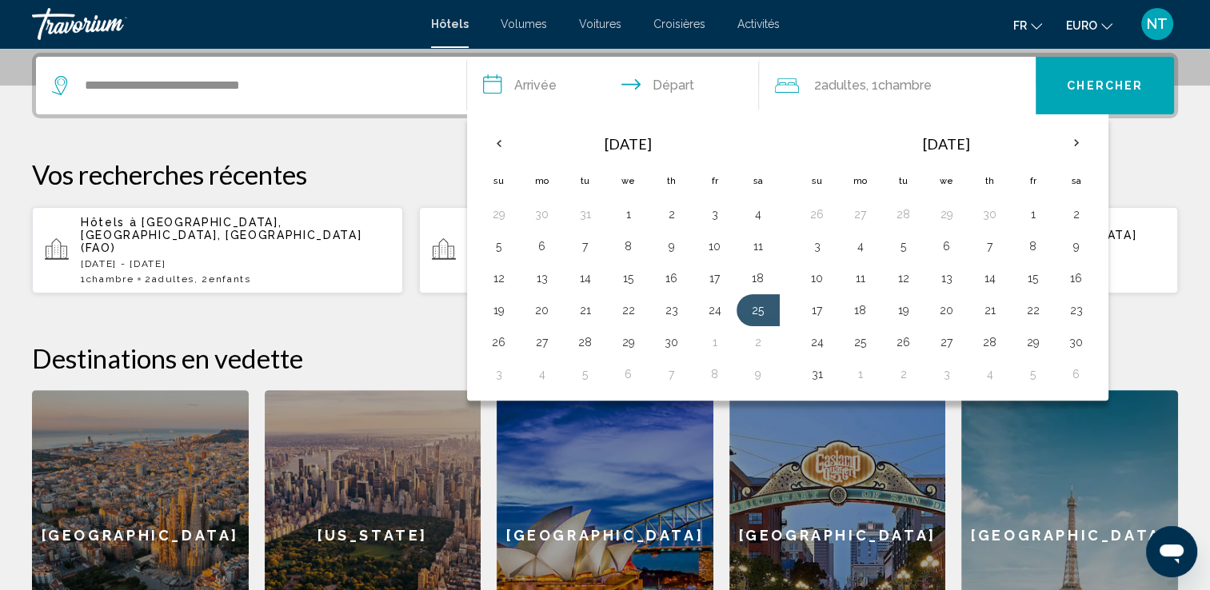
click at [1072, 179] on th "Sa" at bounding box center [1076, 180] width 43 height 35
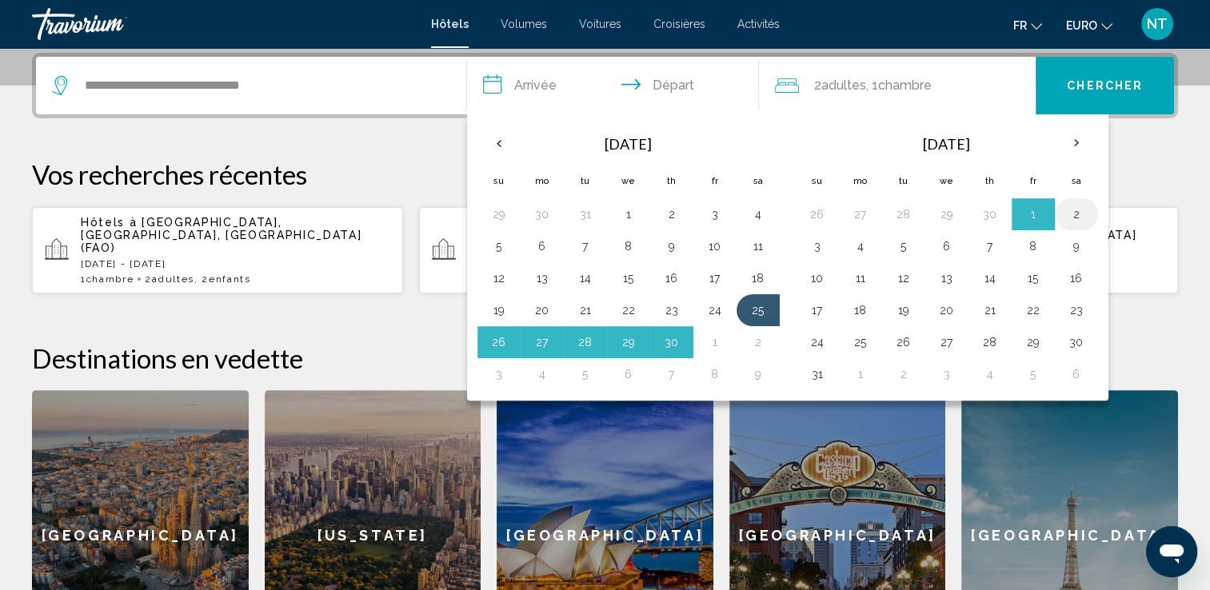
click at [1071, 214] on button "2" at bounding box center [1077, 214] width 26 height 22
type input "**********"
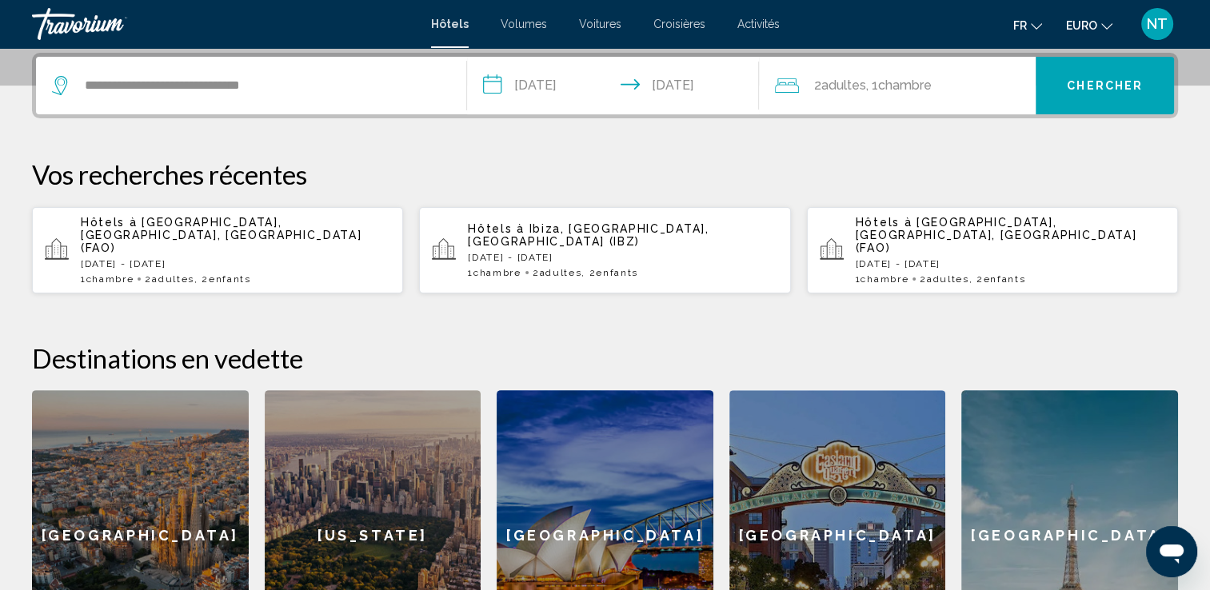
click at [884, 90] on span "Chambre" at bounding box center [904, 85] width 54 height 15
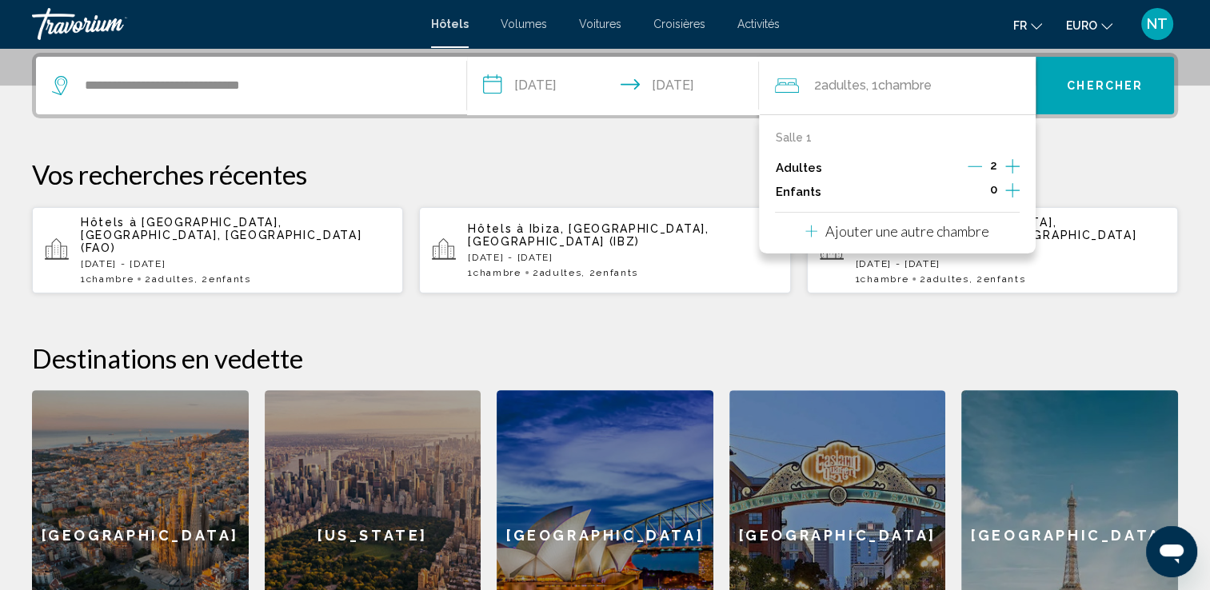
click at [1014, 190] on icon "Augmenter les enfants" at bounding box center [1012, 190] width 14 height 19
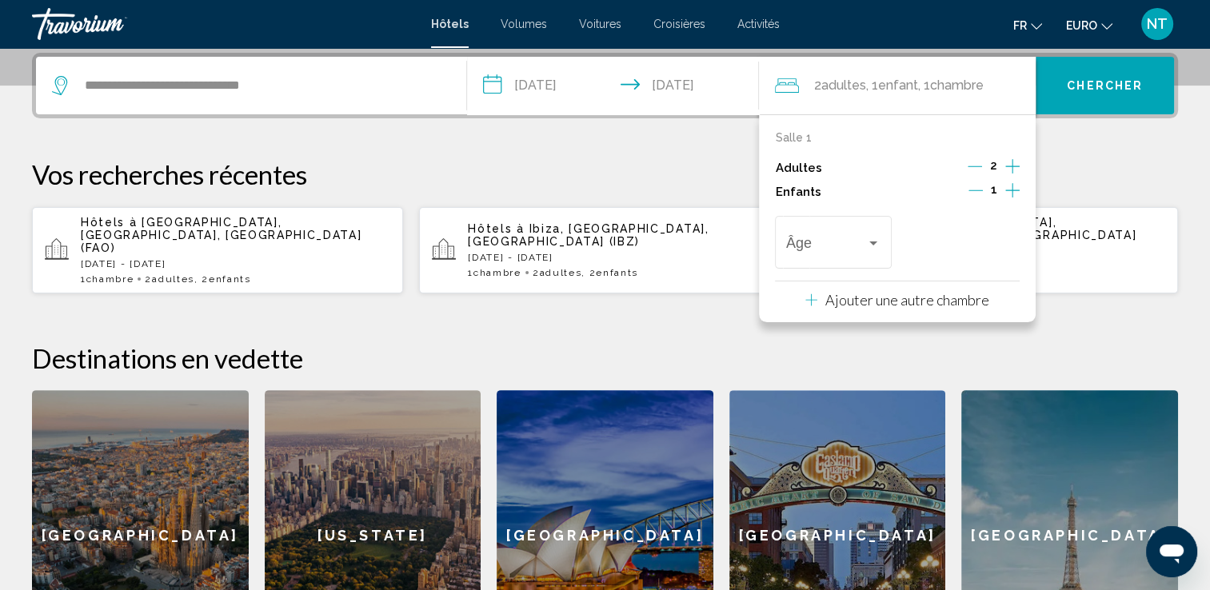
click at [1014, 190] on icon "Augmenter les enfants" at bounding box center [1012, 190] width 14 height 19
click at [873, 242] on div "Voyageurs : 2 adultes, 2 enfants" at bounding box center [873, 244] width 8 height 4
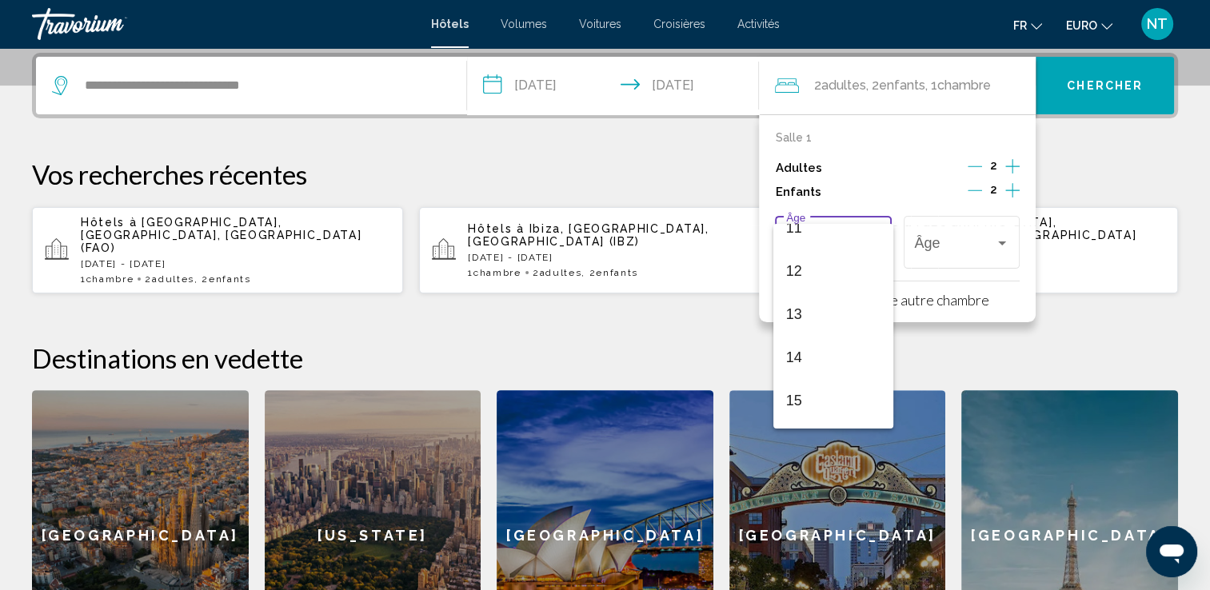
scroll to position [538, 0]
click at [791, 354] on span "15" at bounding box center [833, 355] width 94 height 43
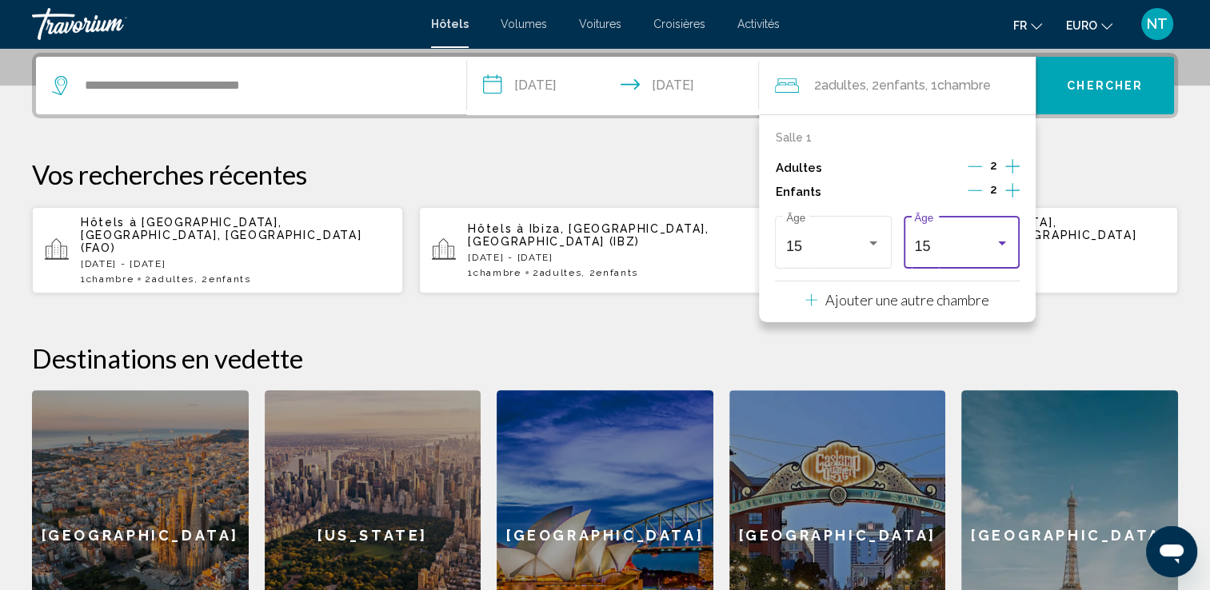
click at [1004, 237] on div "Voyageurs : 2 adultes, 2 enfants" at bounding box center [1002, 243] width 14 height 13
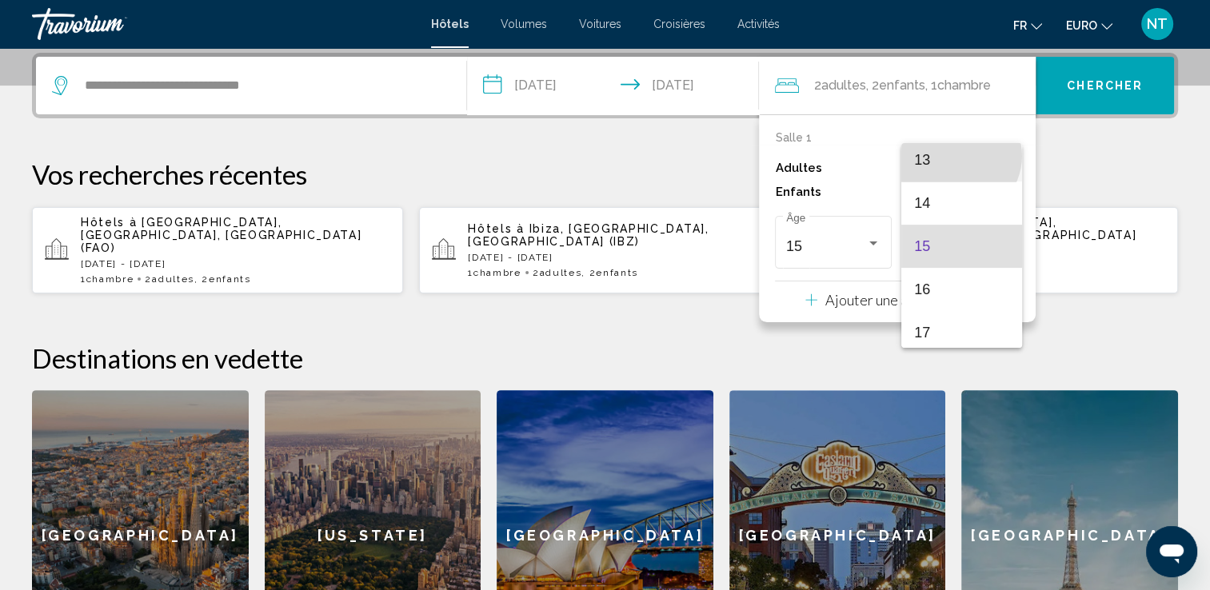
click at [959, 155] on span "13" at bounding box center [961, 159] width 94 height 43
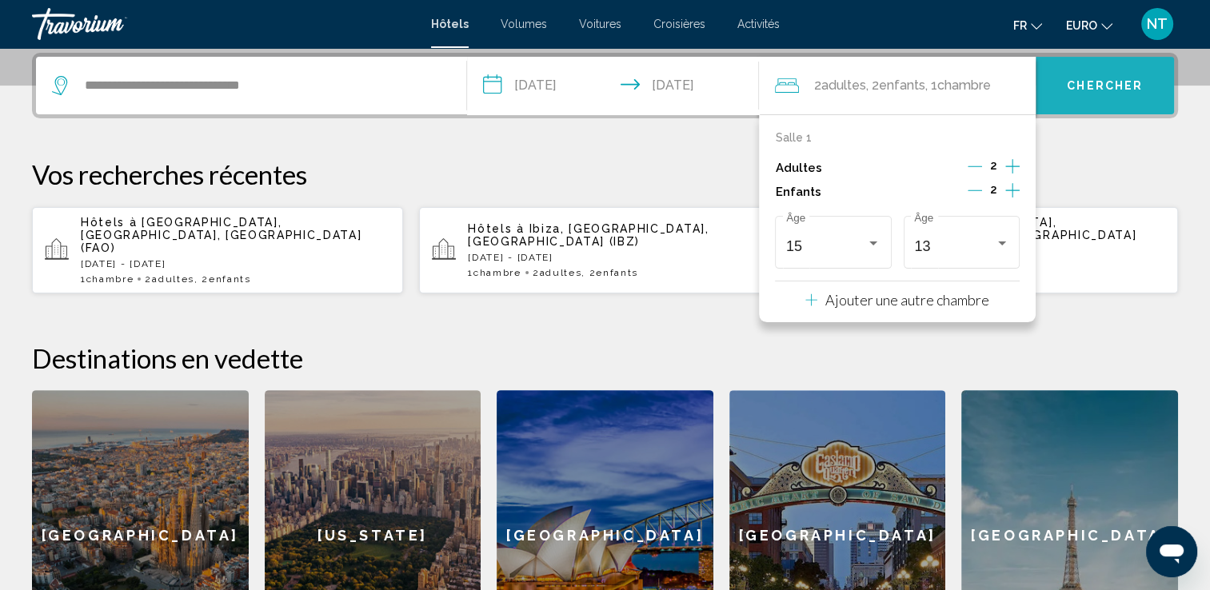
click at [1089, 82] on span "Chercher" at bounding box center [1105, 86] width 76 height 13
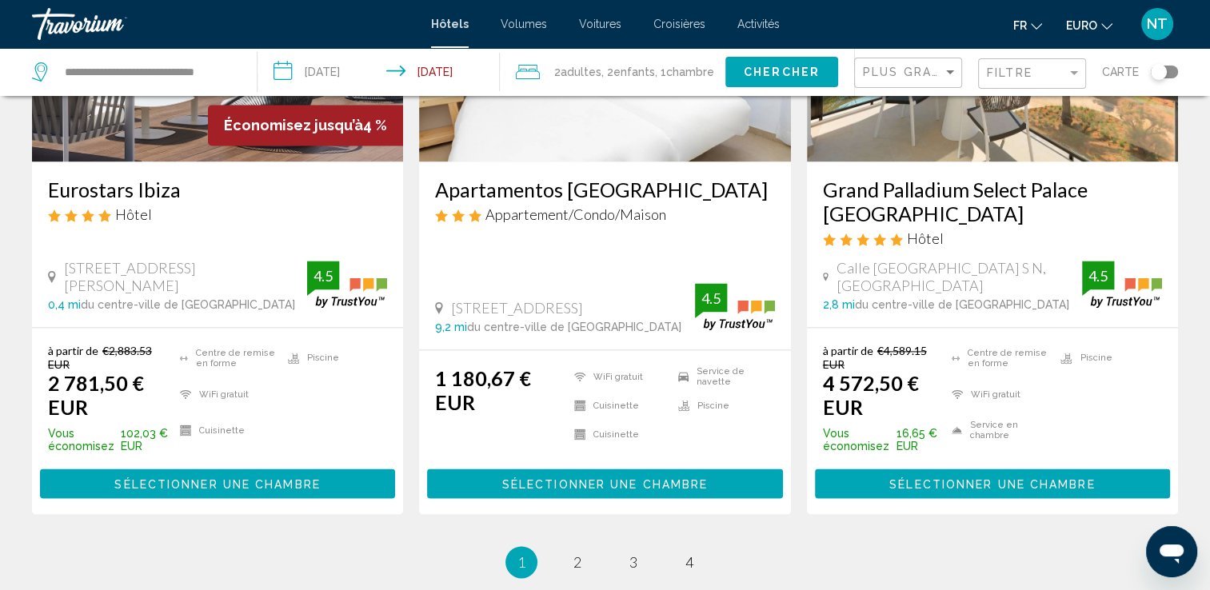
scroll to position [2184, 0]
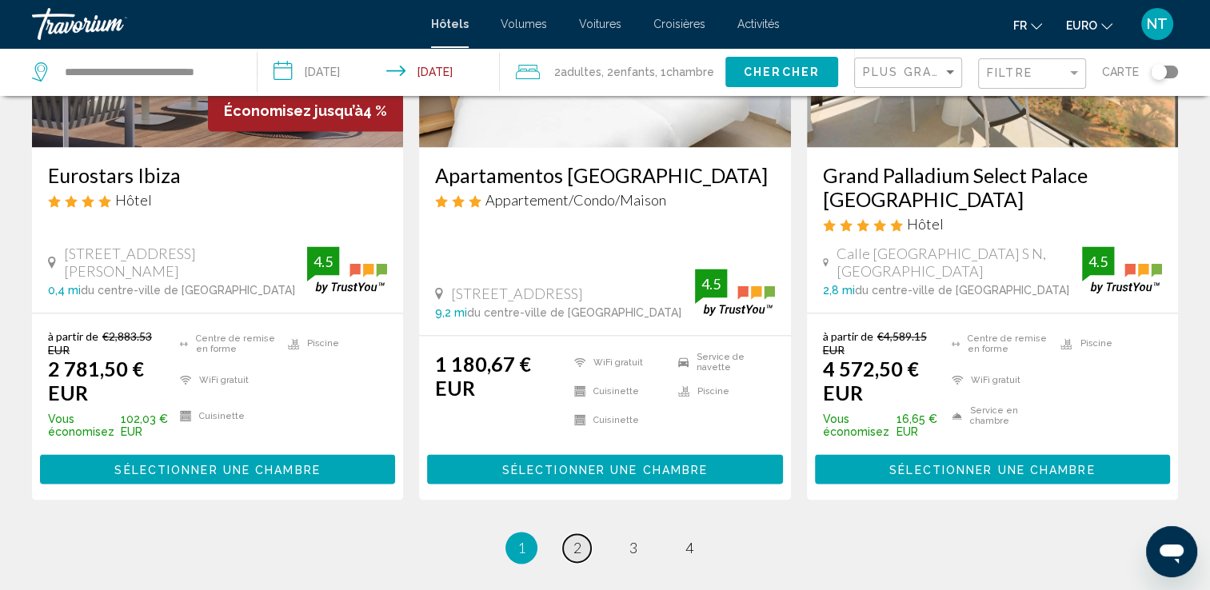
click at [573, 534] on link "page 2" at bounding box center [577, 548] width 28 height 28
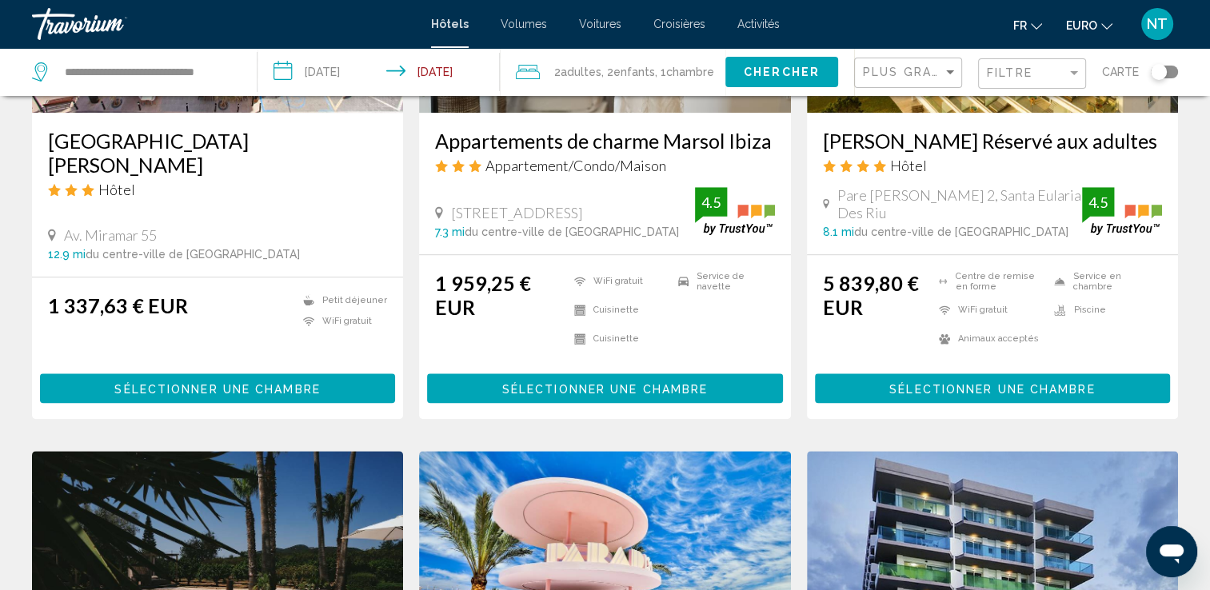
scroll to position [2065, 0]
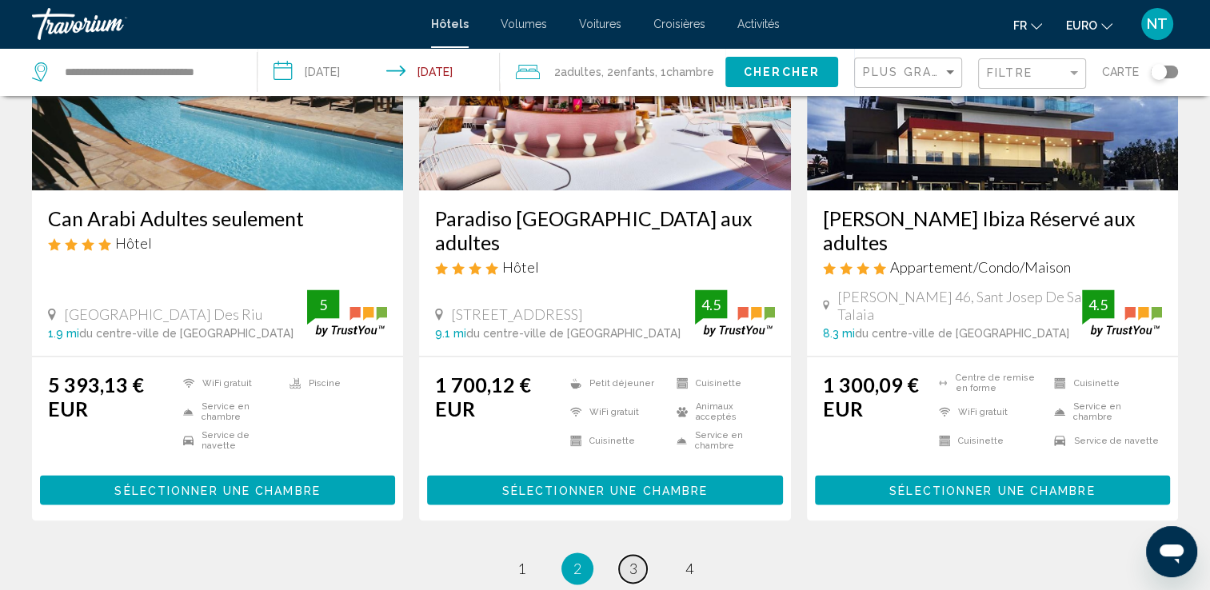
click at [627, 555] on link "page 3" at bounding box center [633, 569] width 28 height 28
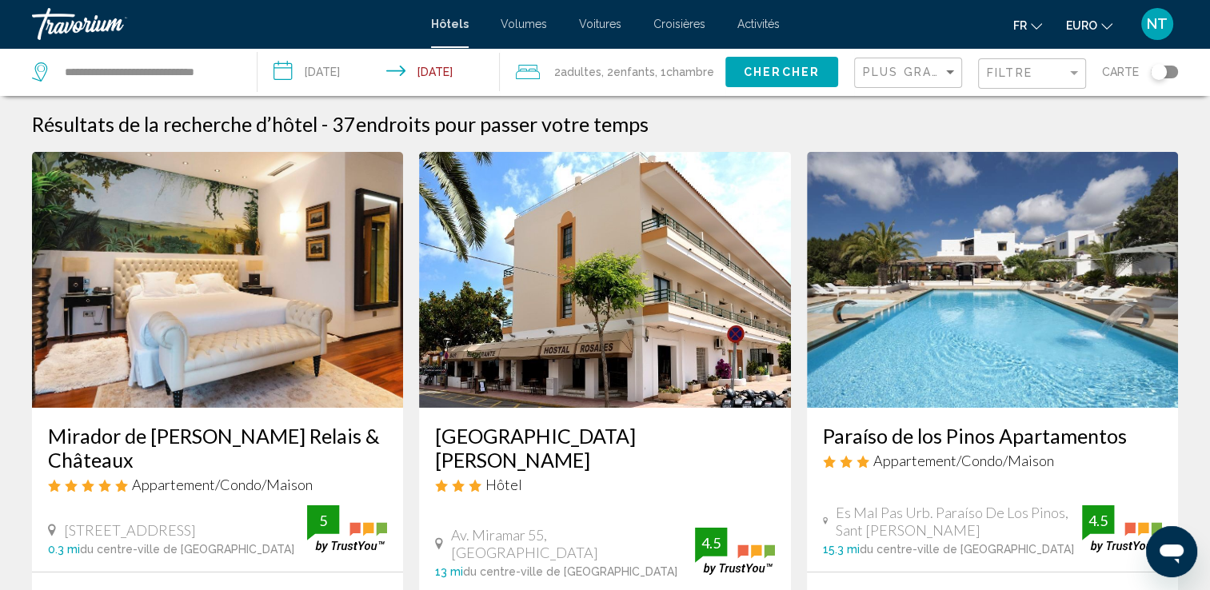
click at [1181, 301] on app-hotels-search-item "Paraíso de los Pinos Apartamentos Appartement/Condo/Maison Es Mal Pas Urb. Para…" at bounding box center [992, 445] width 387 height 586
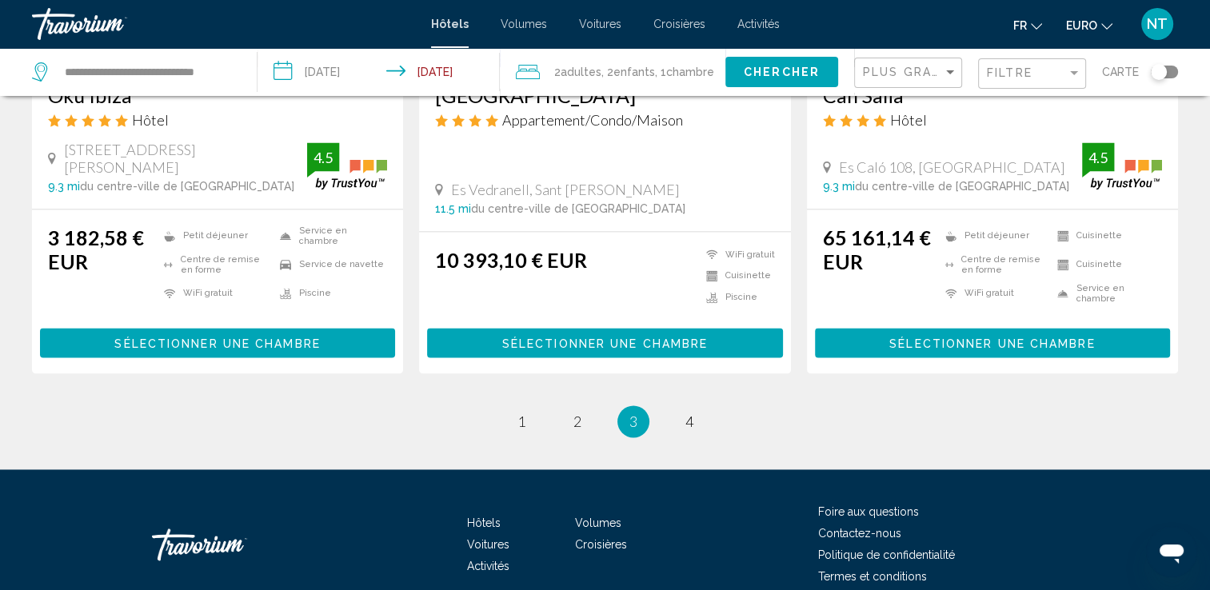
scroll to position [2199, 0]
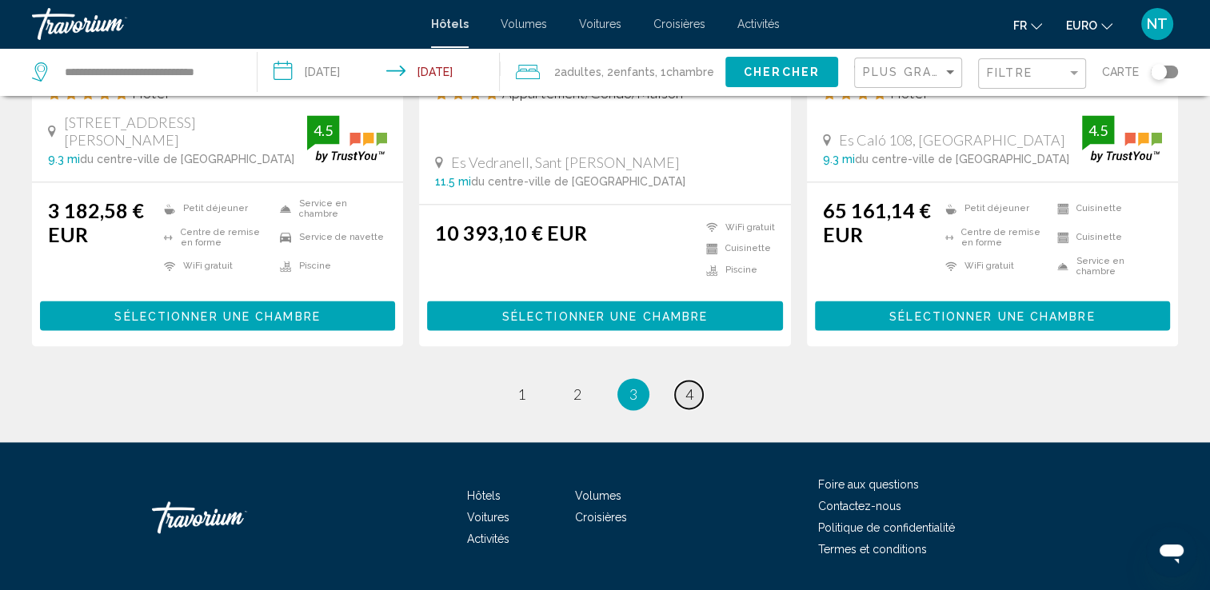
click at [693, 381] on link "page 4" at bounding box center [689, 395] width 28 height 28
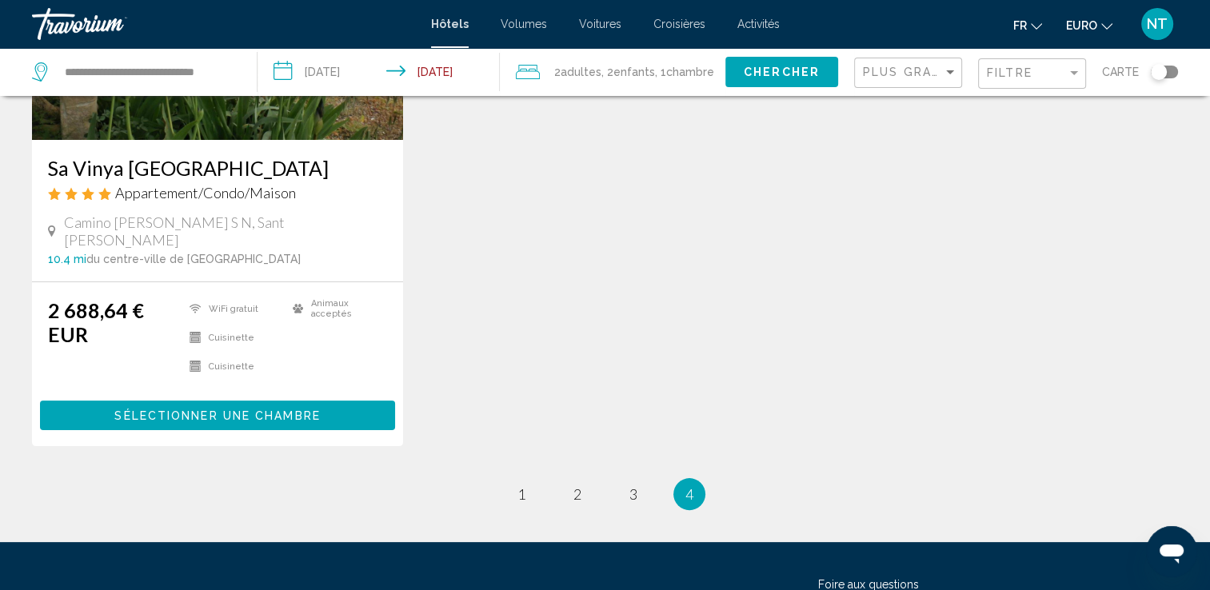
scroll to position [397, 0]
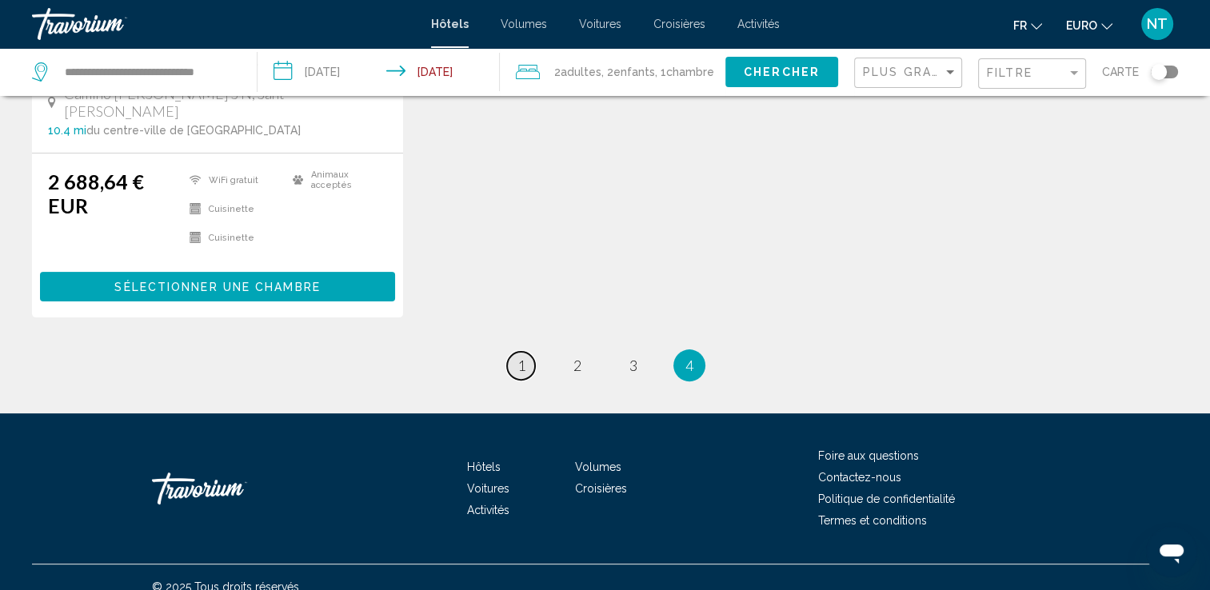
click at [518, 357] on span "1" at bounding box center [522, 366] width 8 height 18
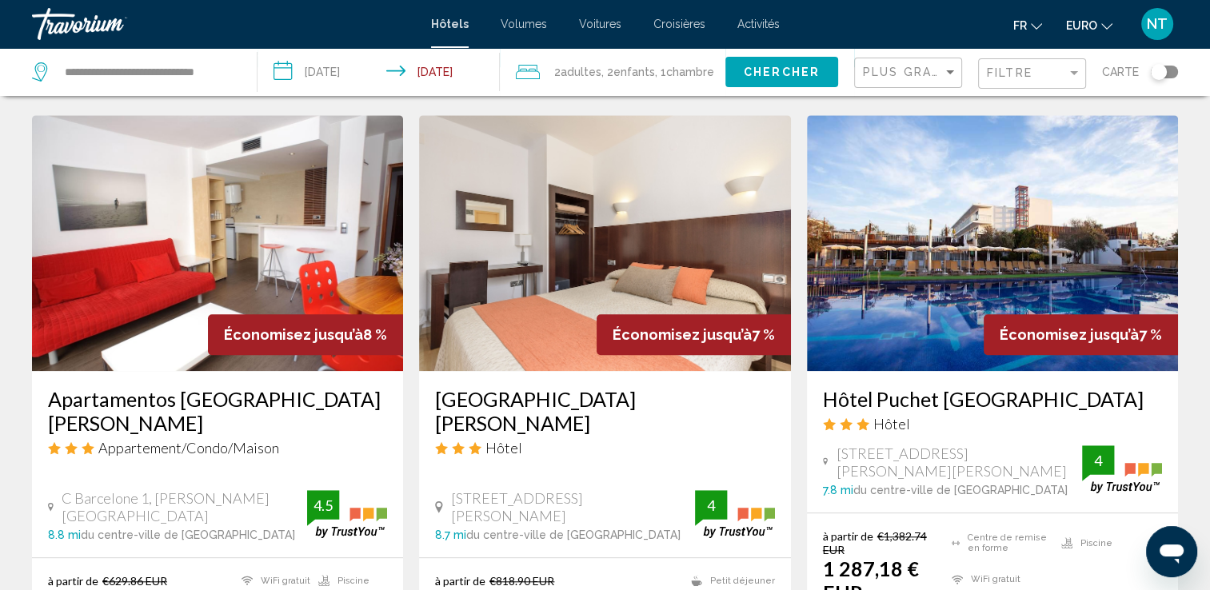
scroll to position [1440, 0]
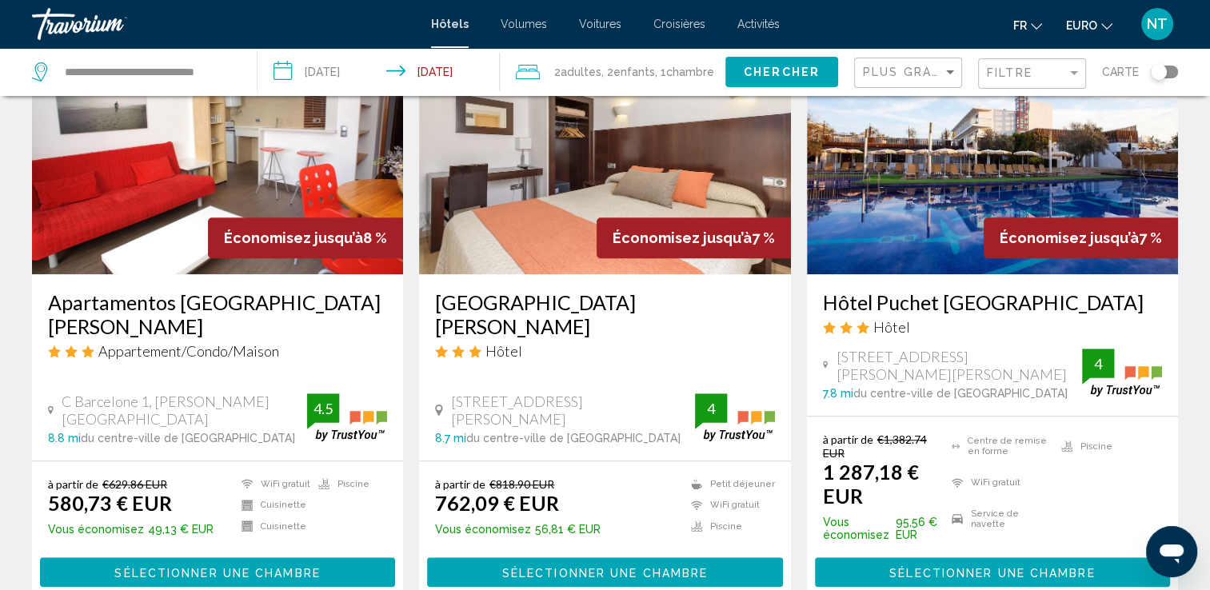
click at [590, 190] on img "Contenu principal" at bounding box center [604, 146] width 371 height 256
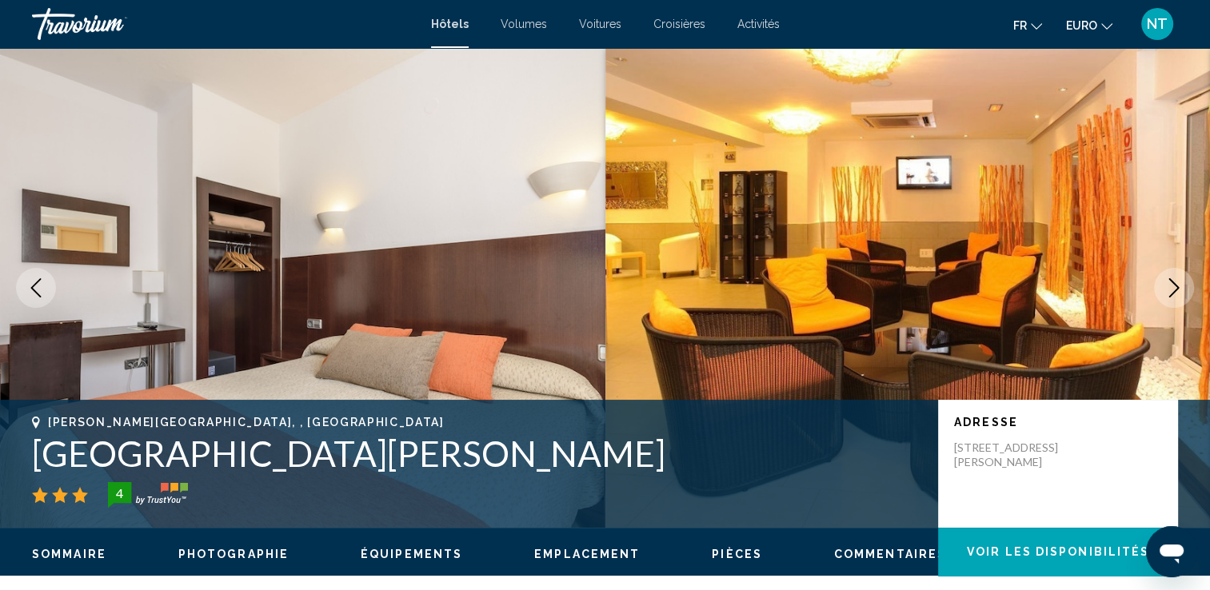
click at [1165, 284] on icon "Image suivante" at bounding box center [1174, 287] width 19 height 19
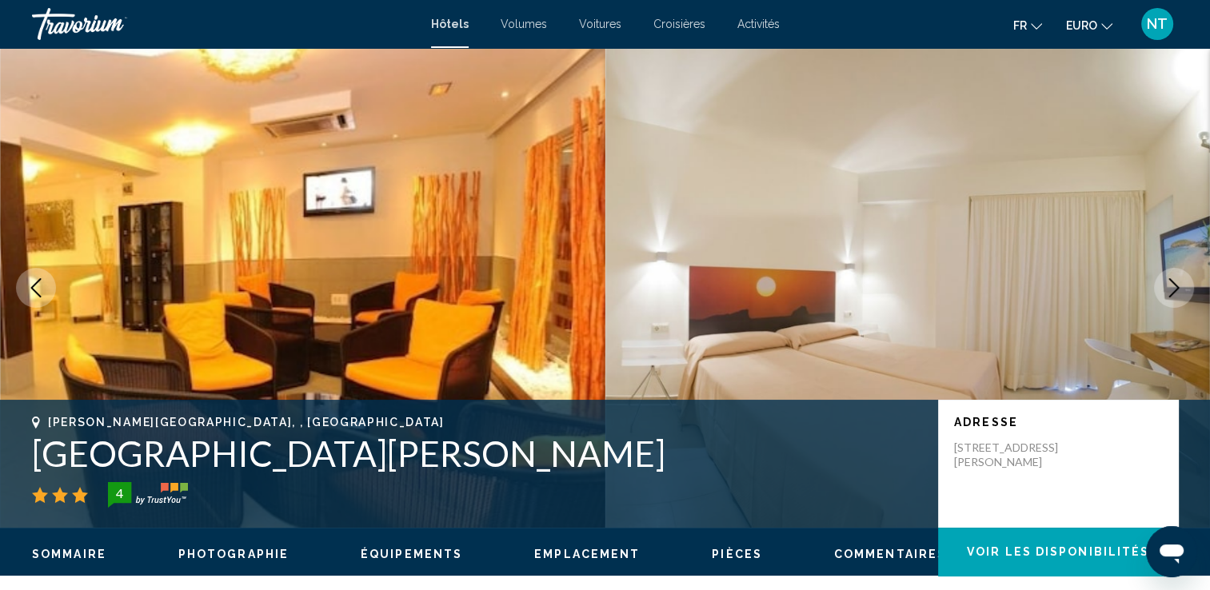
click at [1165, 284] on icon "Image suivante" at bounding box center [1174, 287] width 19 height 19
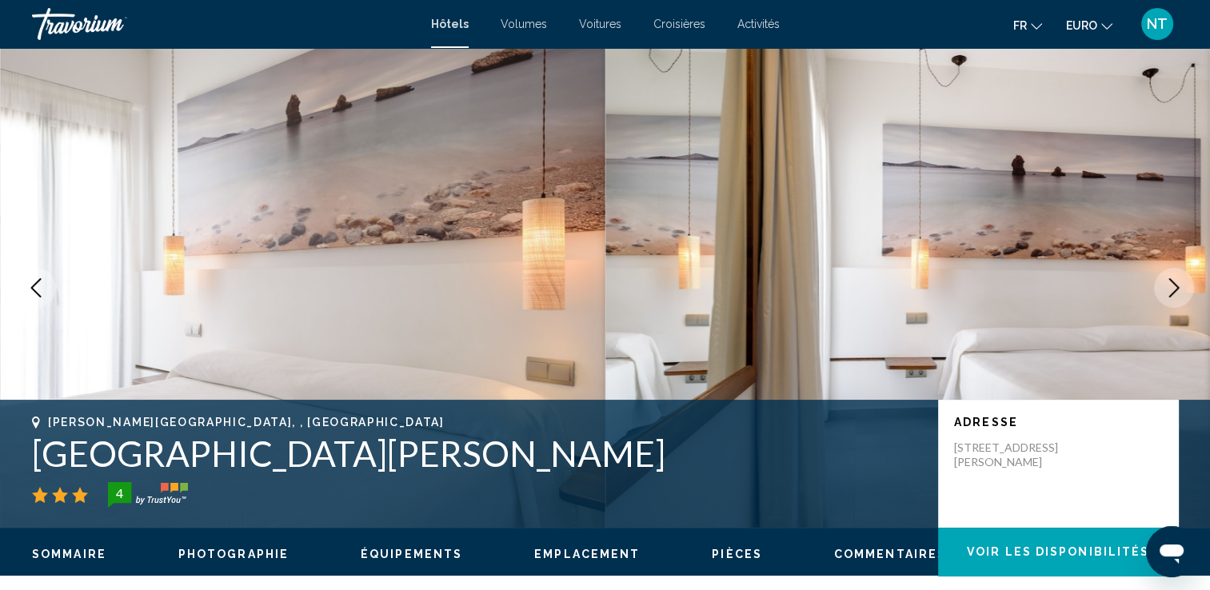
click at [1165, 284] on icon "Image suivante" at bounding box center [1174, 287] width 19 height 19
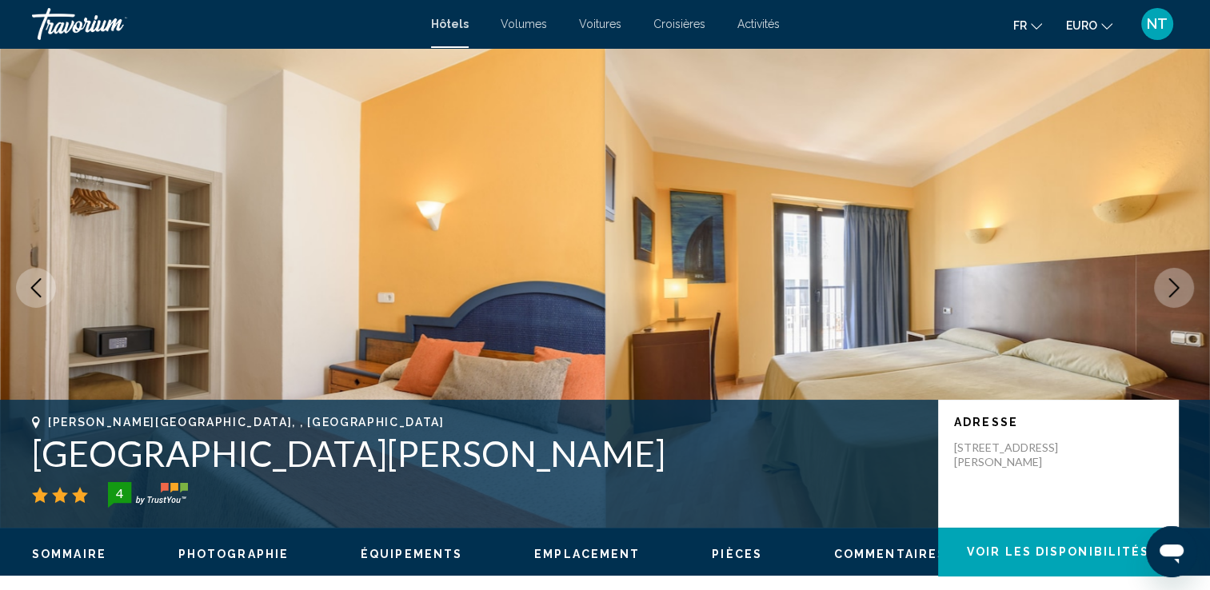
click at [1165, 284] on icon "Image suivante" at bounding box center [1174, 287] width 19 height 19
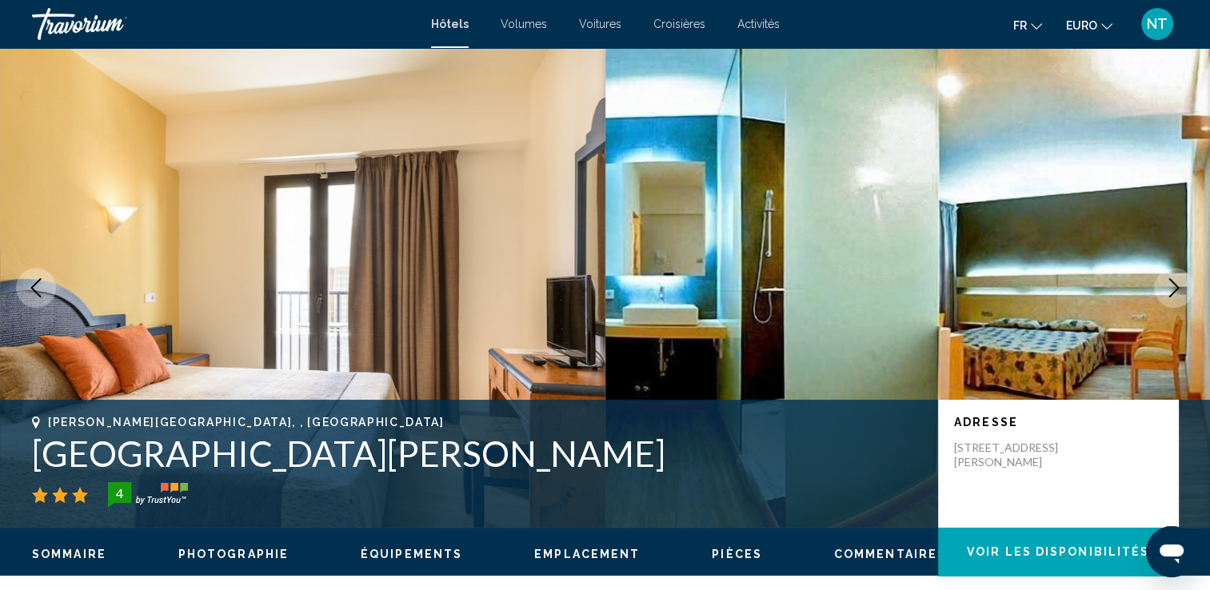
click at [1165, 284] on icon "Image suivante" at bounding box center [1174, 287] width 19 height 19
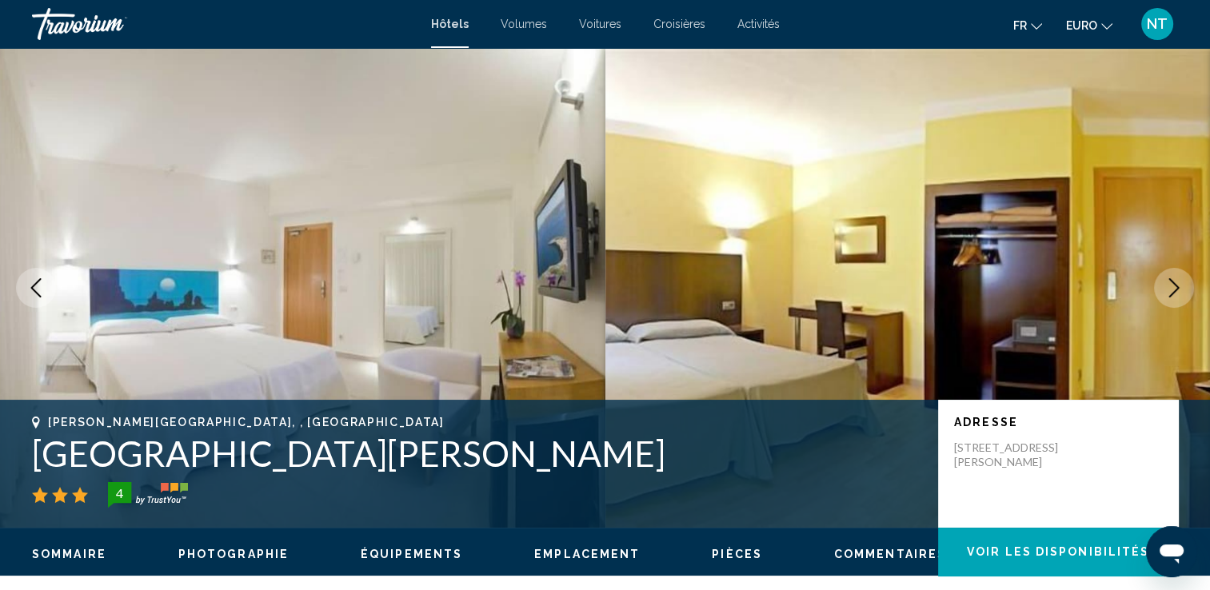
click at [1165, 284] on icon "Image suivante" at bounding box center [1174, 287] width 19 height 19
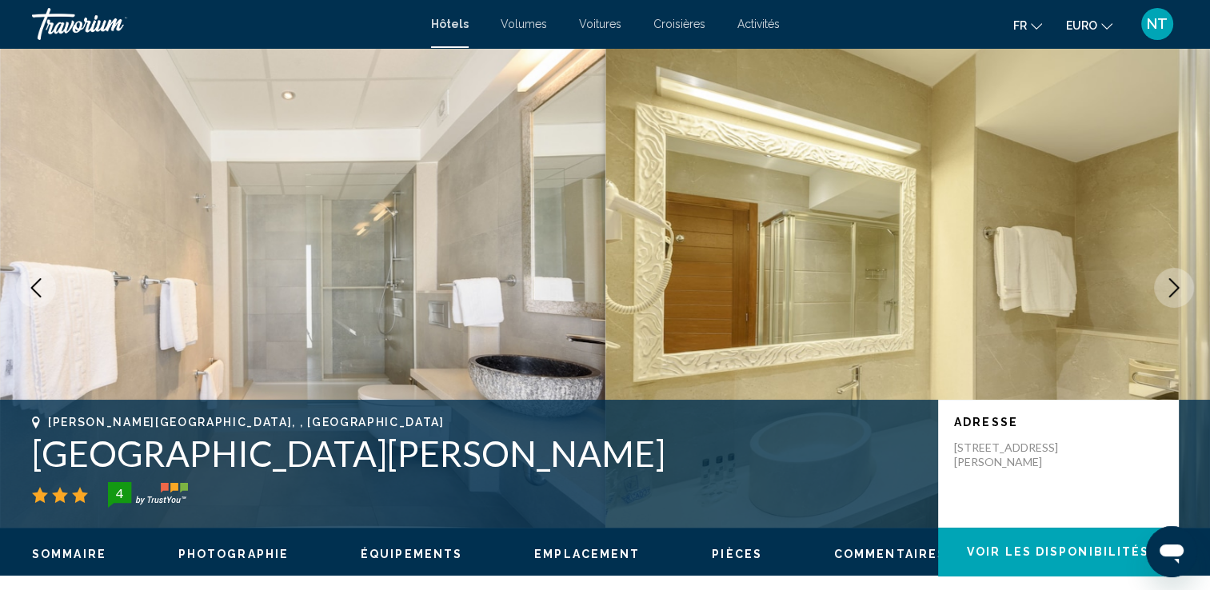
click at [1165, 284] on icon "Image suivante" at bounding box center [1174, 287] width 19 height 19
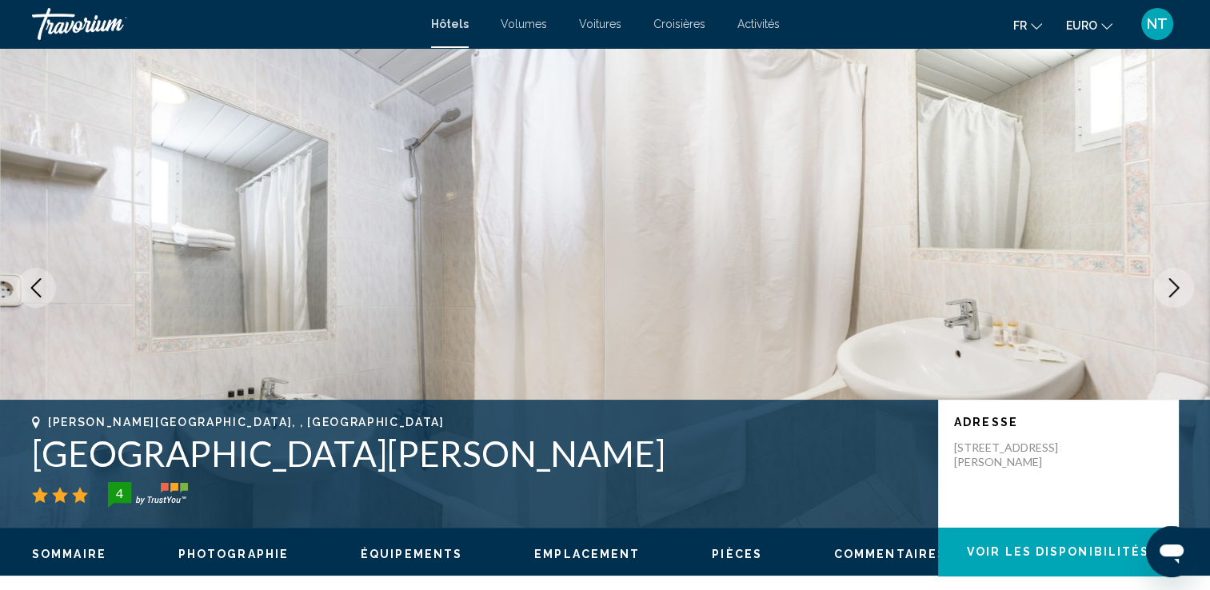
click at [1165, 284] on icon "Image suivante" at bounding box center [1174, 287] width 19 height 19
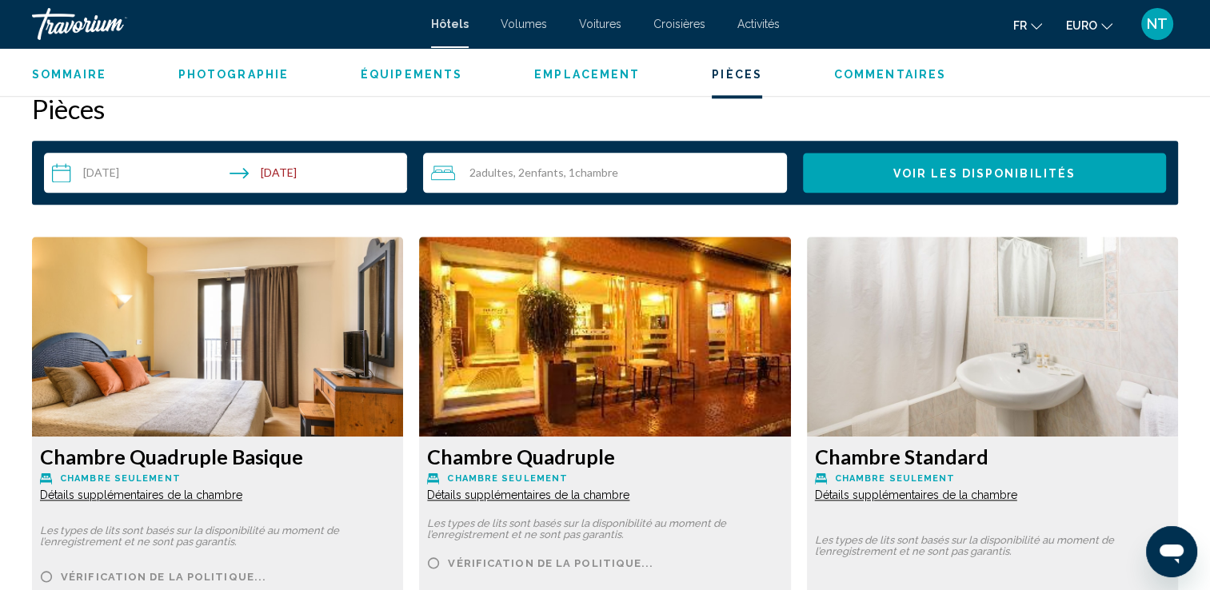
scroll to position [2240, 0]
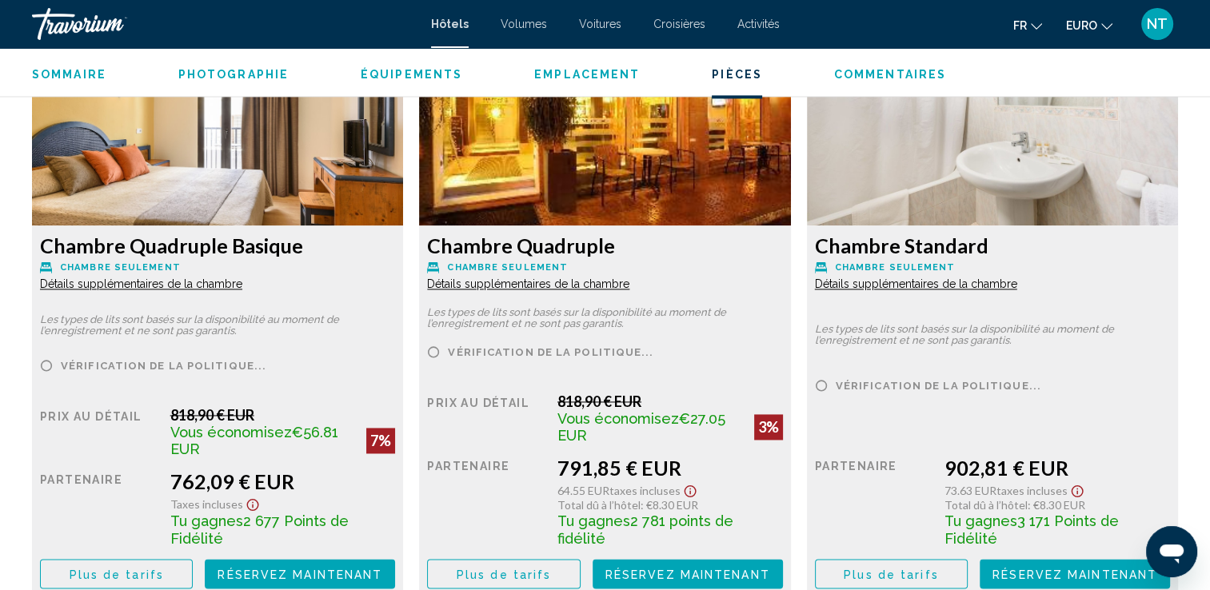
click at [210, 283] on span "Détails supplémentaires de la chambre" at bounding box center [141, 284] width 202 height 13
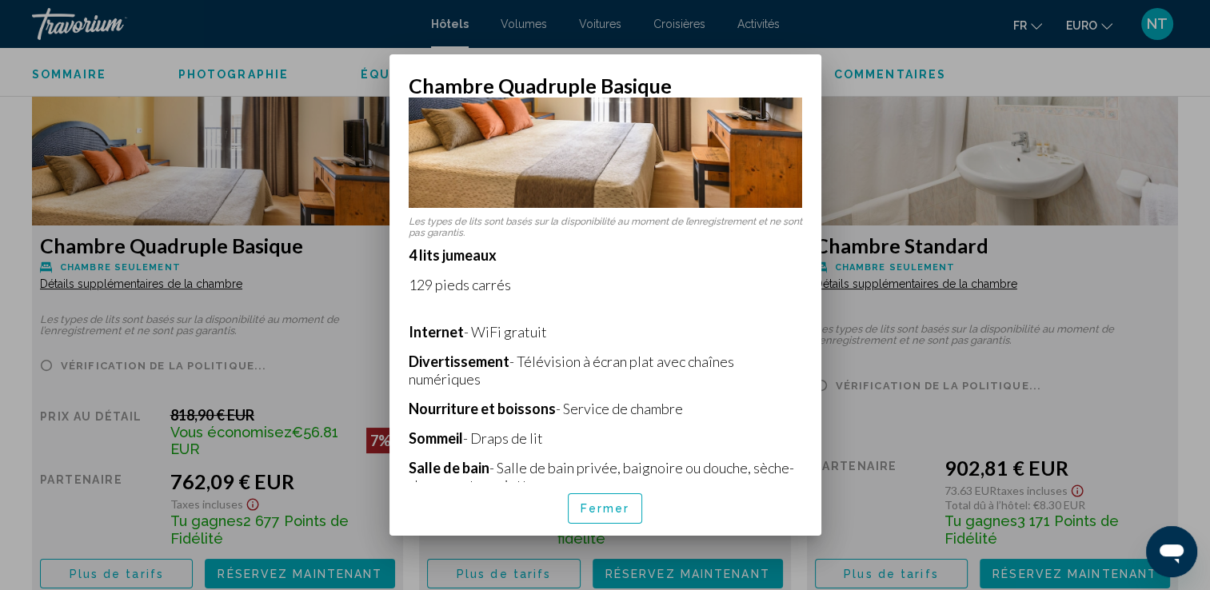
scroll to position [0, 0]
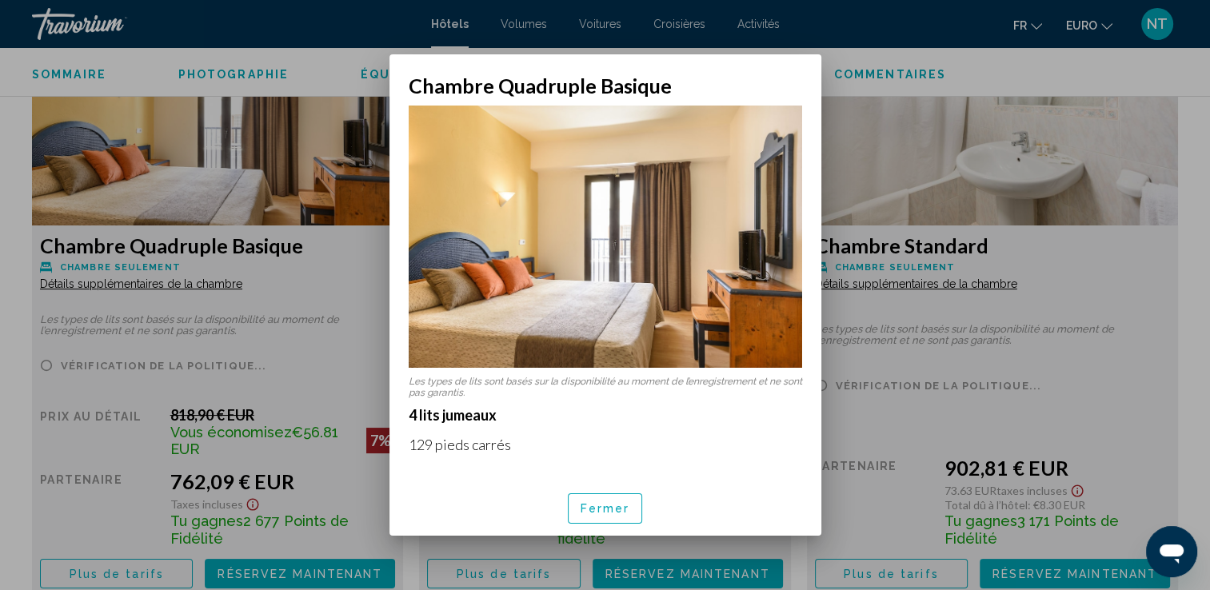
click at [885, 274] on div at bounding box center [605, 295] width 1210 height 590
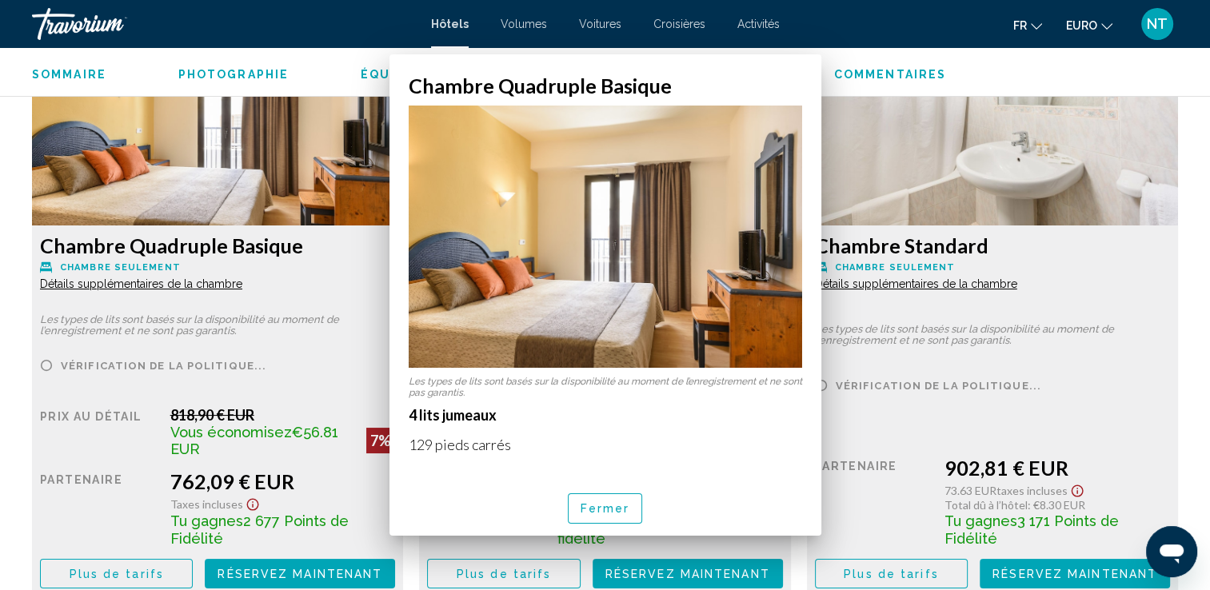
scroll to position [2240, 0]
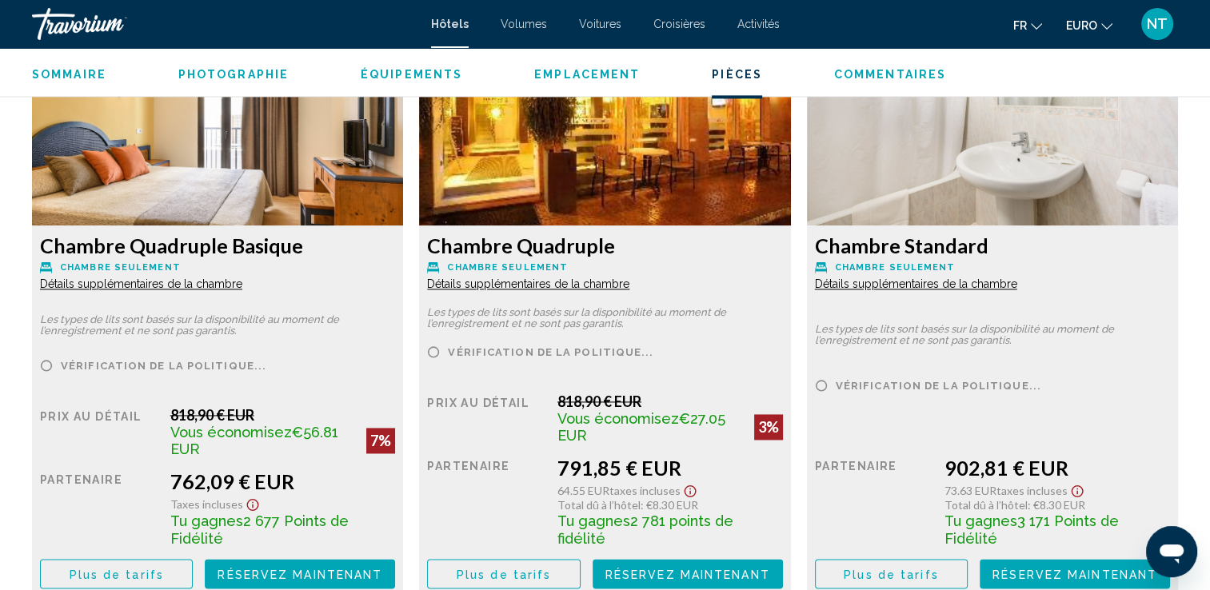
click at [242, 278] on span "Détails supplémentaires de la chambre" at bounding box center [141, 284] width 202 height 13
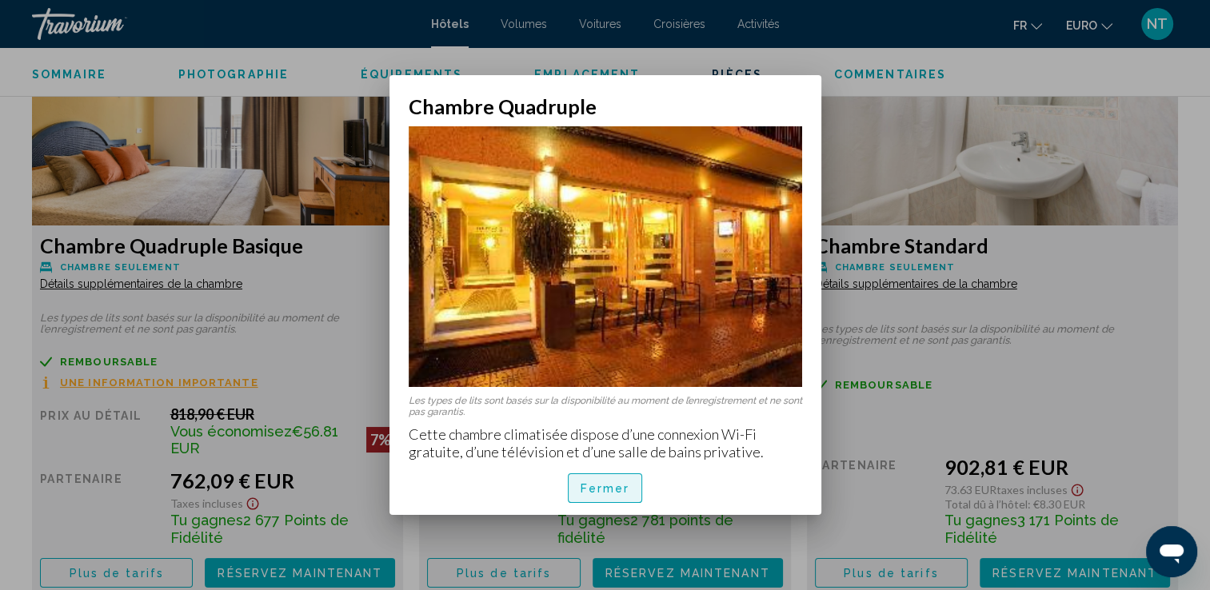
click at [612, 485] on span "Fermer" at bounding box center [606, 488] width 50 height 13
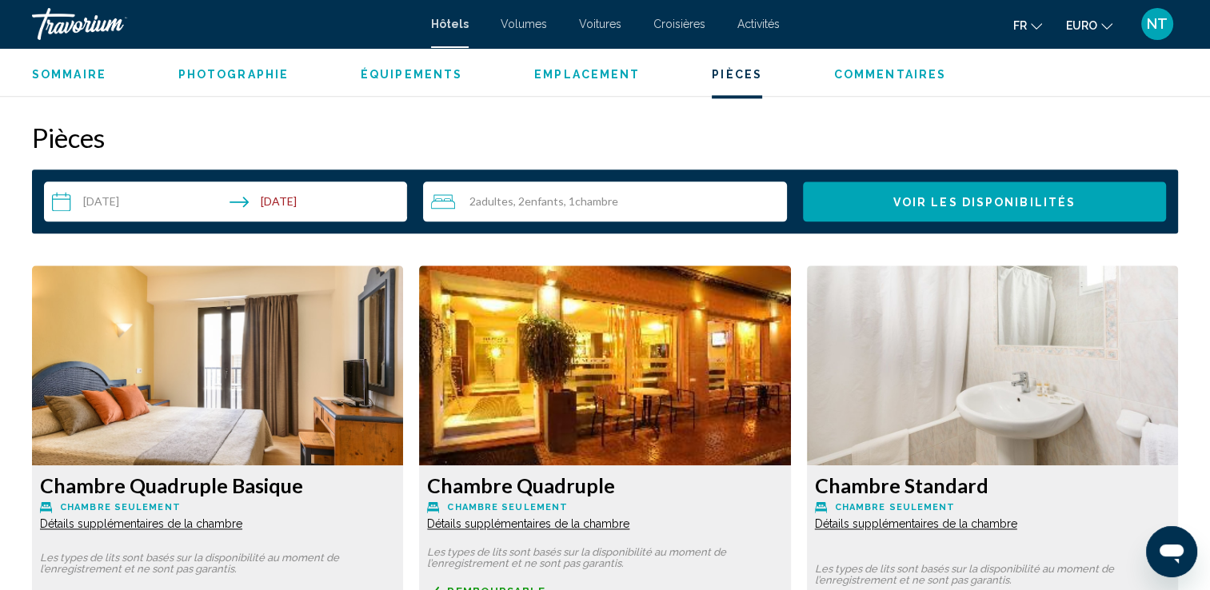
scroll to position [2240, 0]
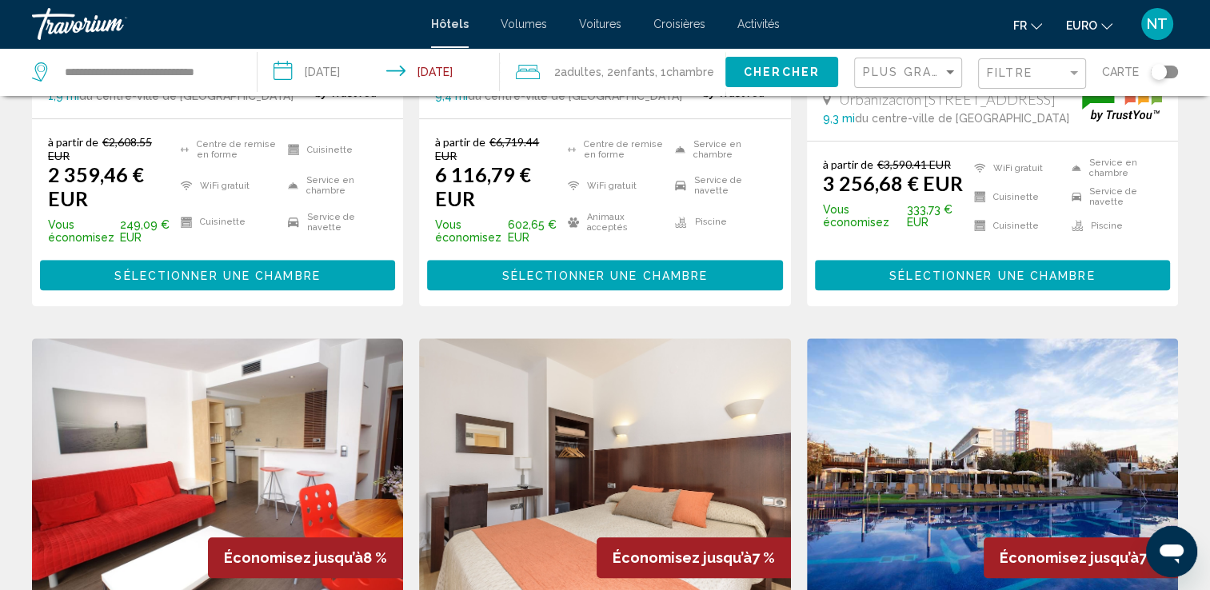
scroll to position [1360, 0]
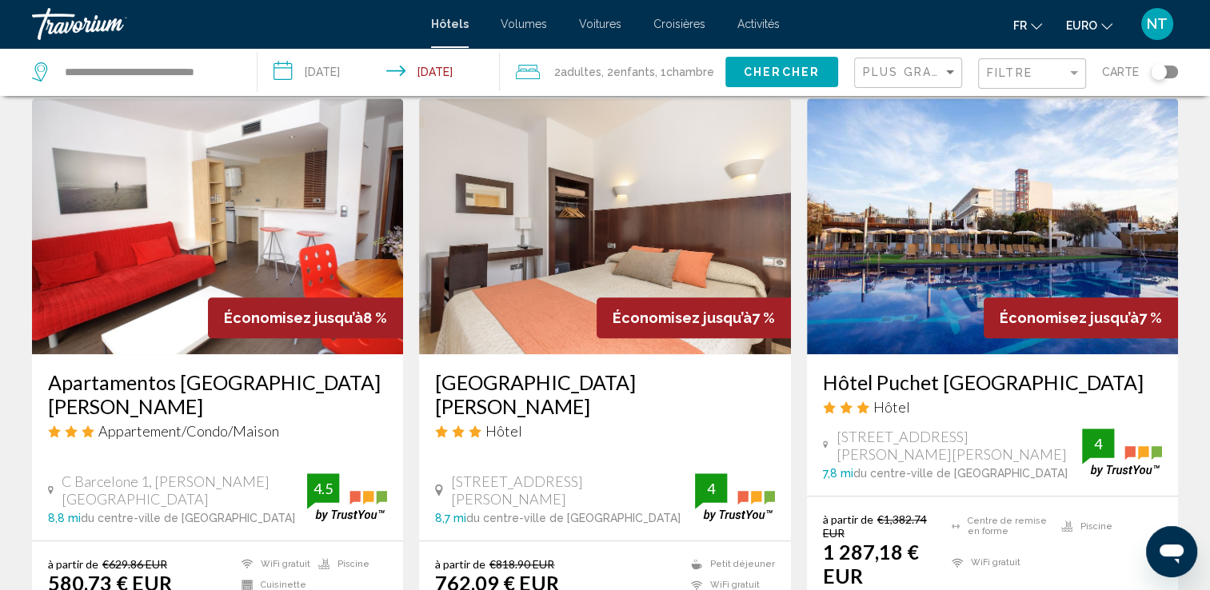
click at [158, 194] on img "Contenu principal" at bounding box center [217, 226] width 371 height 256
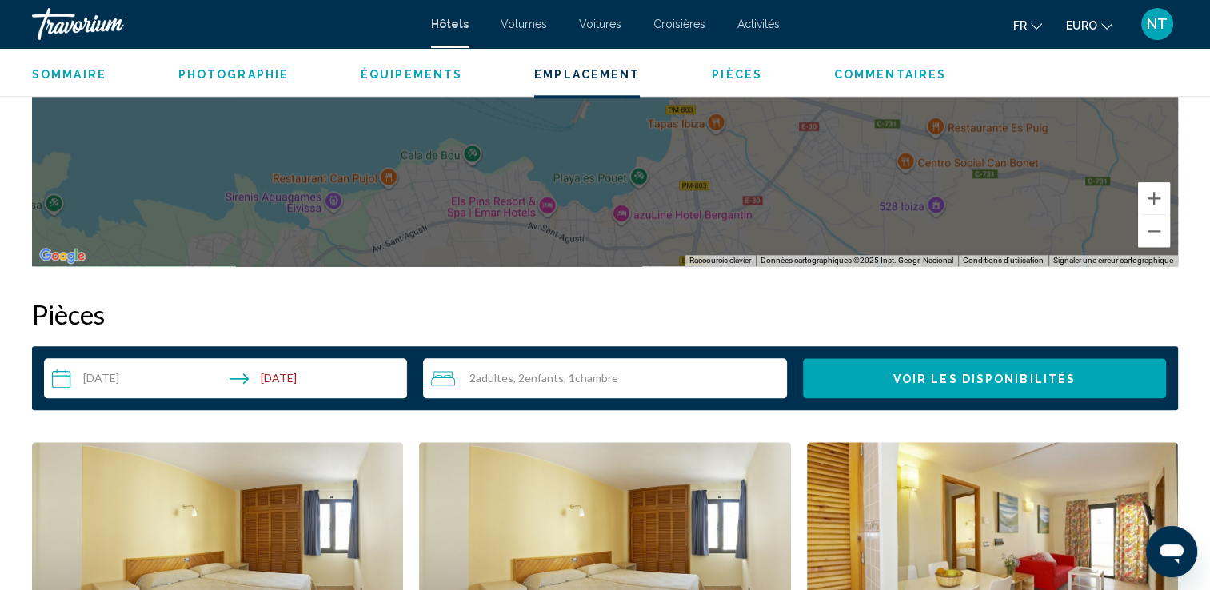
scroll to position [1840, 0]
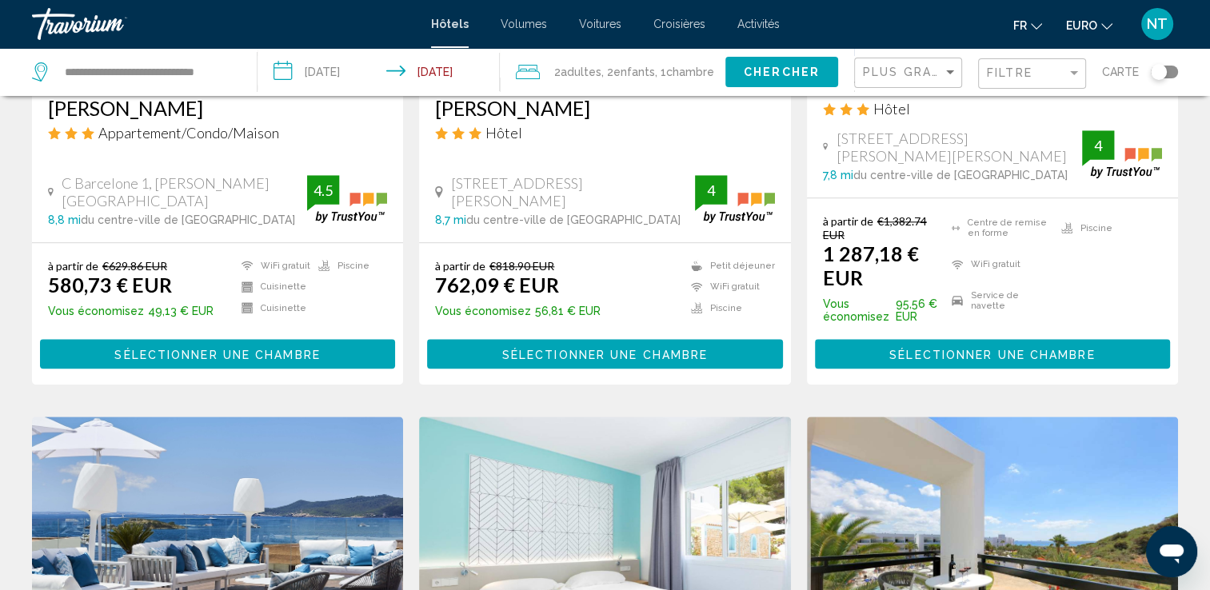
scroll to position [1840, 0]
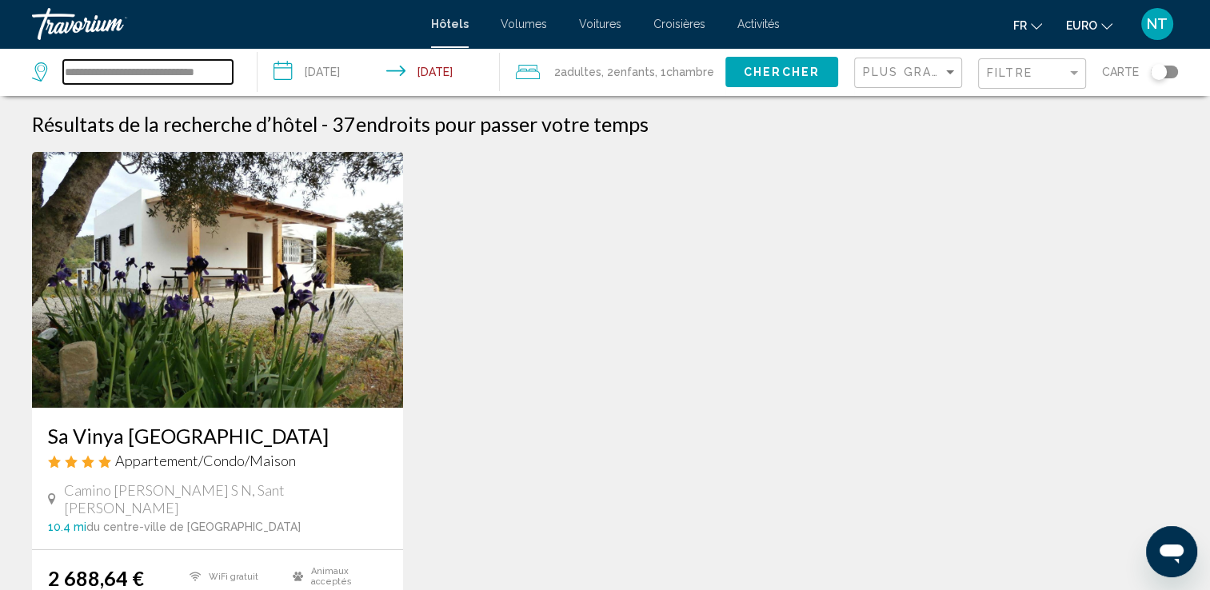
click at [106, 67] on input "**********" at bounding box center [148, 72] width 170 height 24
click at [239, 72] on div "**********" at bounding box center [136, 72] width 209 height 48
drag, startPoint x: 230, startPoint y: 66, endPoint x: 159, endPoint y: 67, distance: 71.2
click at [159, 67] on input "**********" at bounding box center [148, 72] width 170 height 24
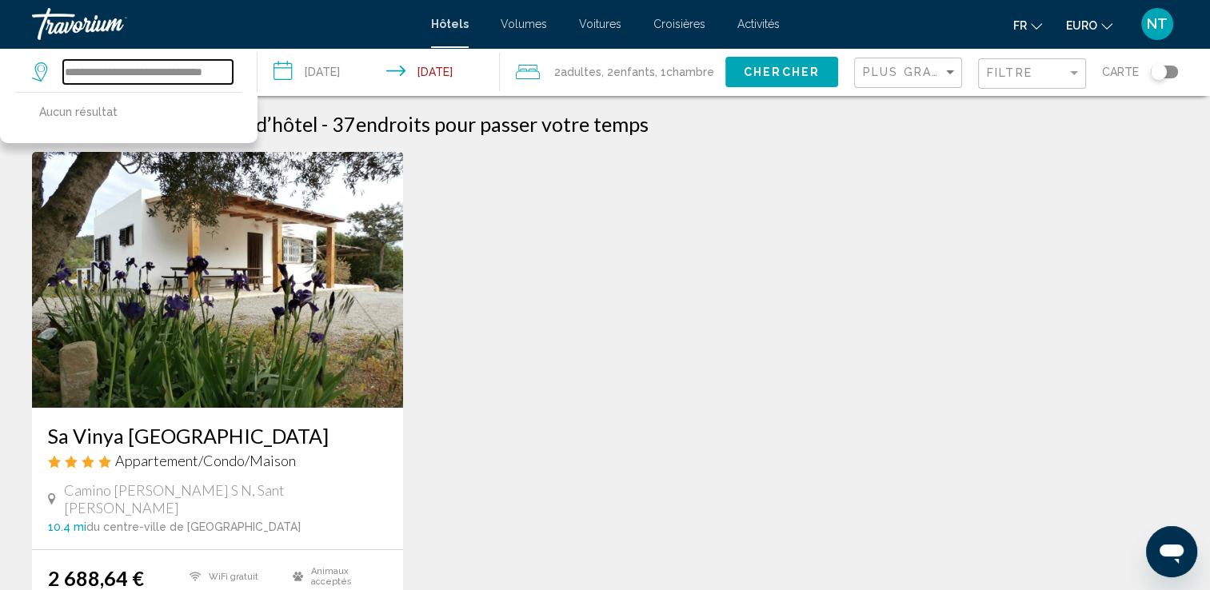
click at [226, 75] on input "**********" at bounding box center [148, 72] width 170 height 24
drag, startPoint x: 230, startPoint y: 72, endPoint x: 16, endPoint y: 58, distance: 214.8
click at [19, 58] on app-destination-search "**********" at bounding box center [129, 72] width 258 height 48
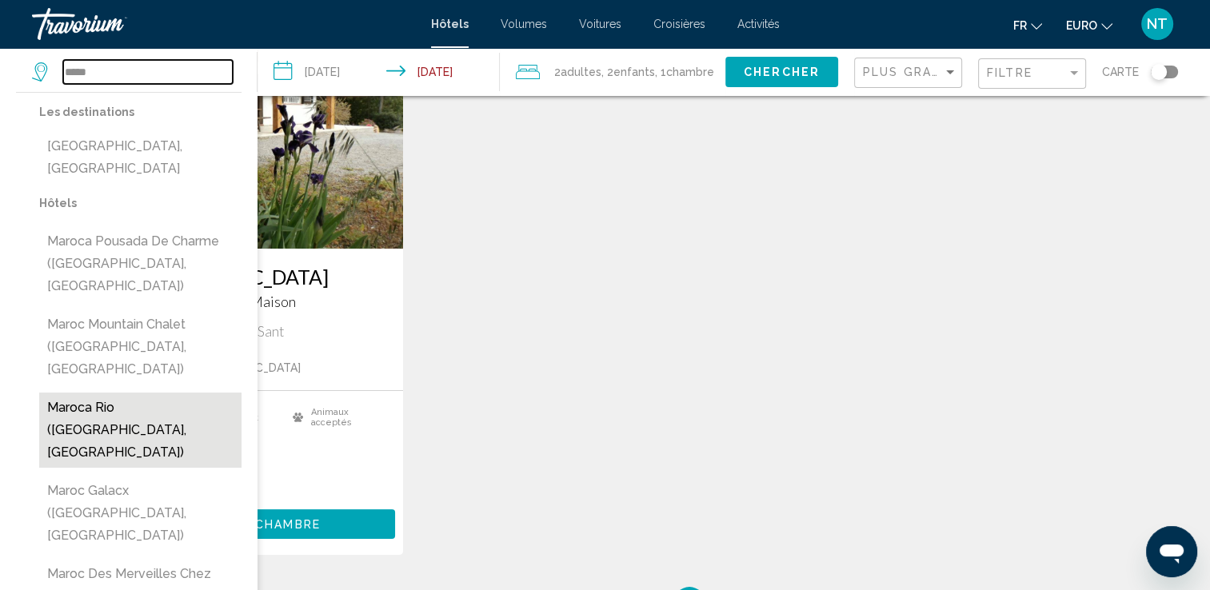
scroll to position [160, 0]
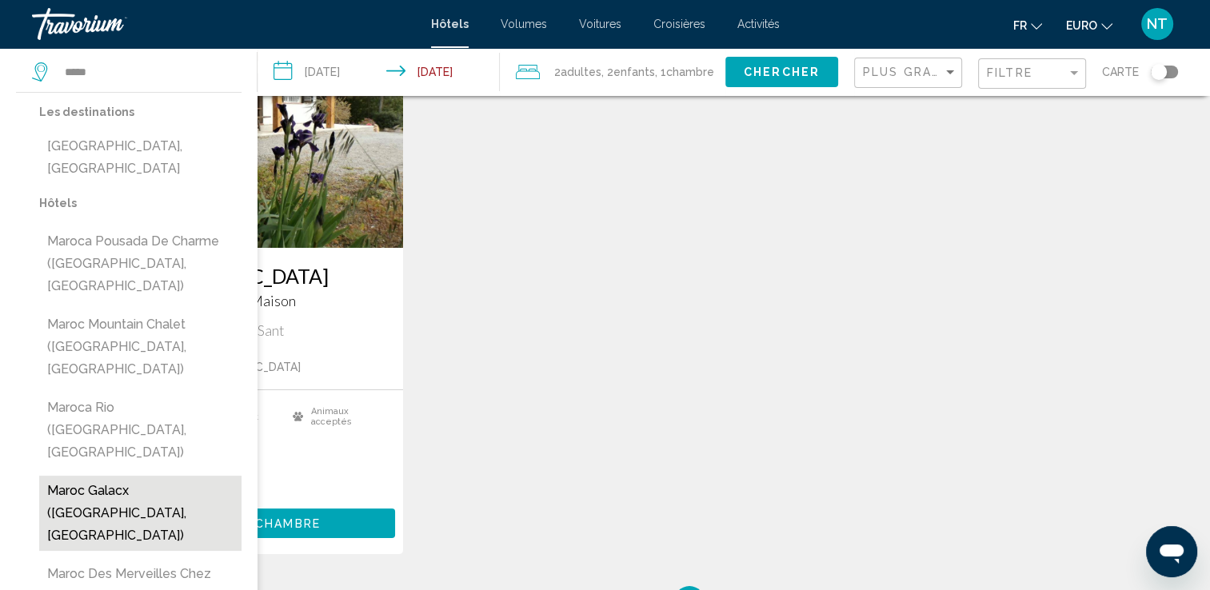
click at [123, 476] on button "Maroc Galacx ([GEOGRAPHIC_DATA], [GEOGRAPHIC_DATA])" at bounding box center [140, 513] width 202 height 75
type input "**********"
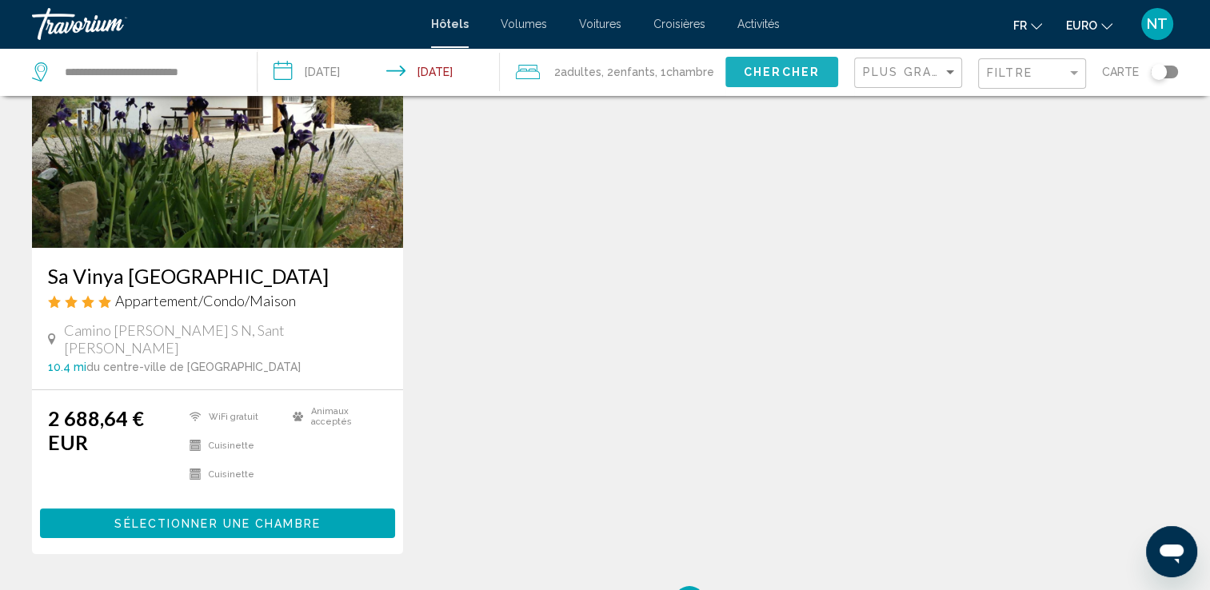
click at [749, 73] on span "Chercher" at bounding box center [782, 72] width 76 height 13
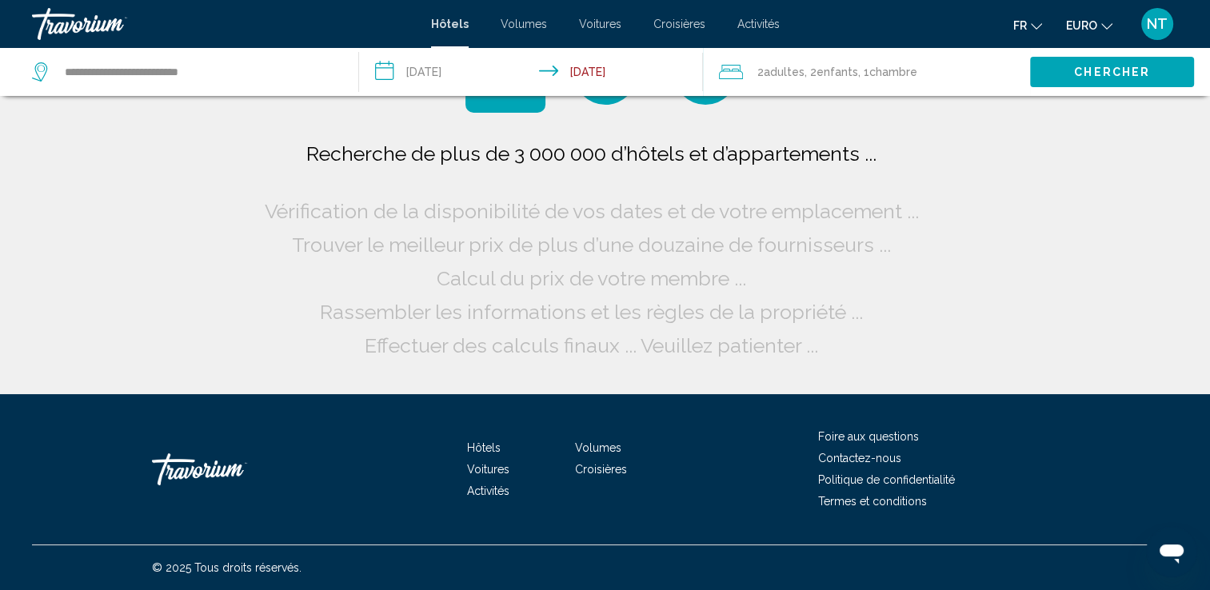
scroll to position [0, 0]
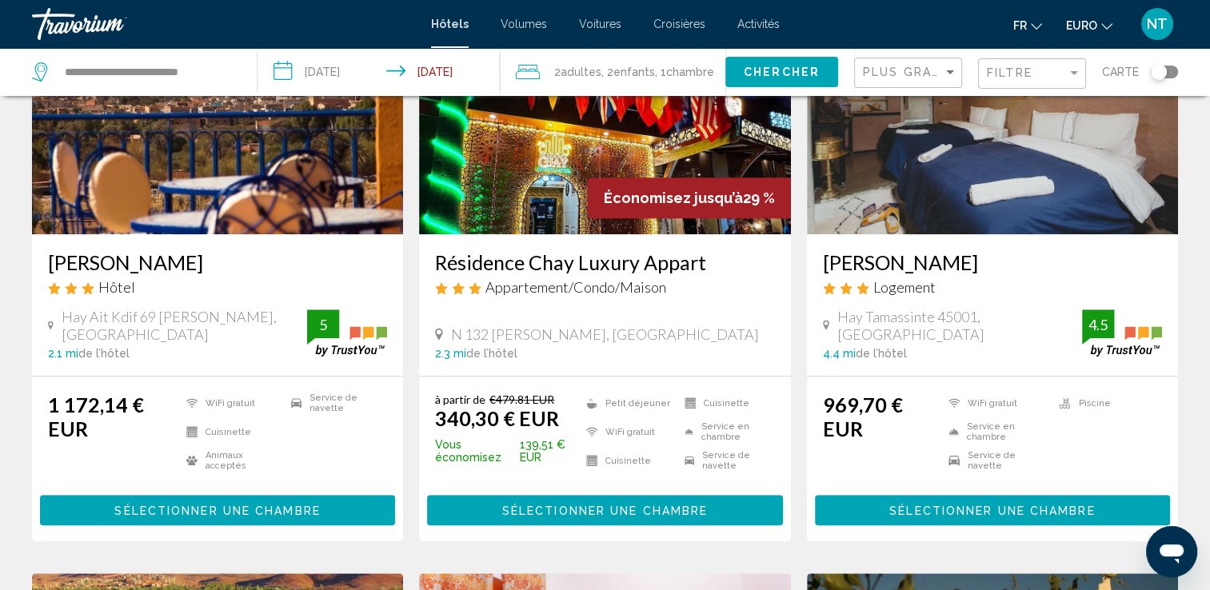
scroll to position [739, 0]
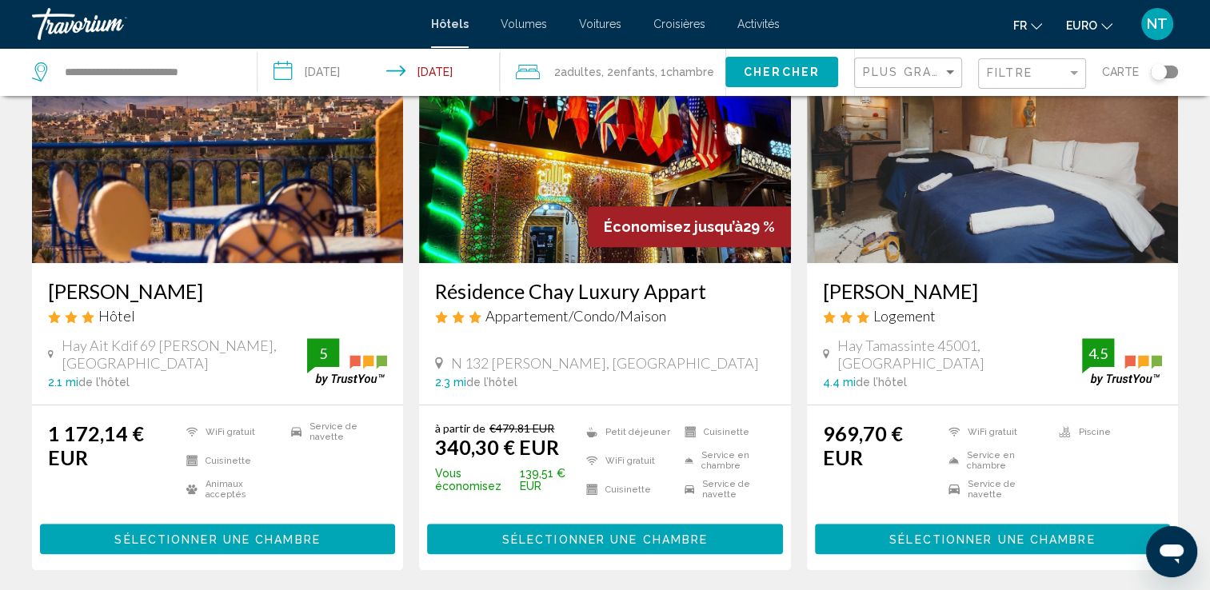
click at [607, 202] on img "Contenu principal" at bounding box center [604, 135] width 371 height 256
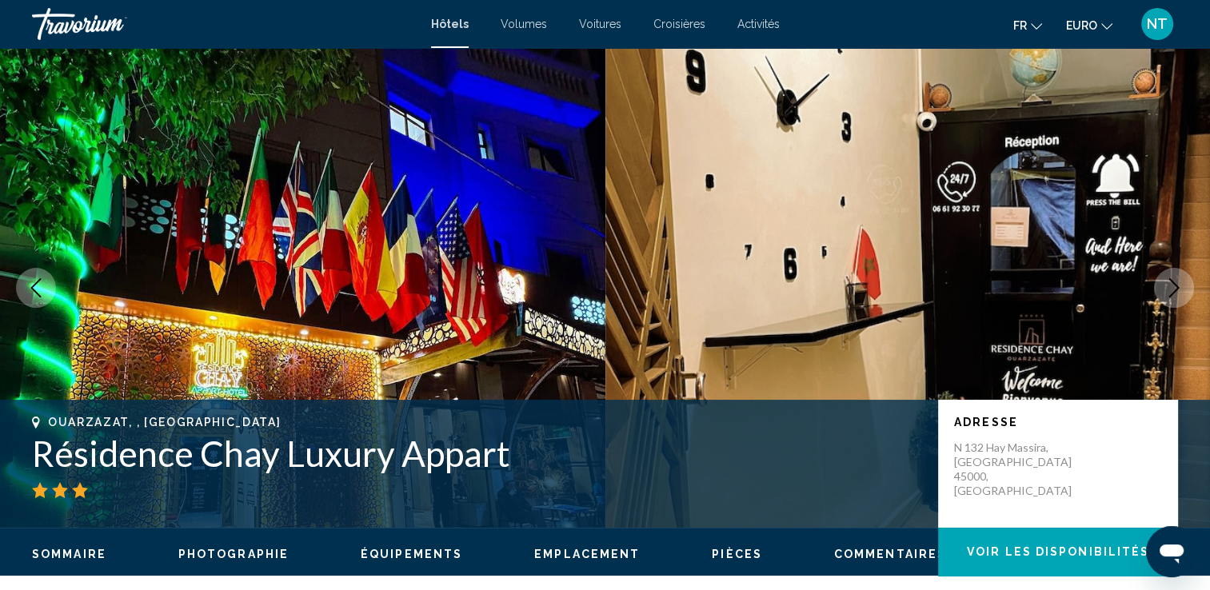
click at [1170, 296] on icon "Image suivante" at bounding box center [1174, 287] width 10 height 19
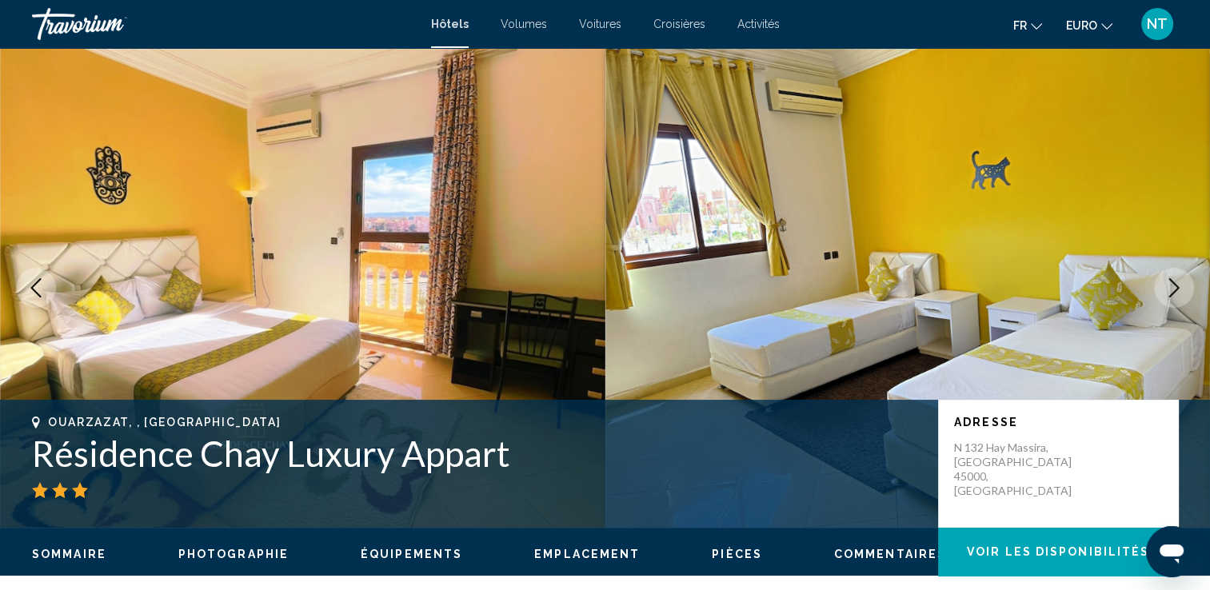
click at [1170, 296] on icon "Image suivante" at bounding box center [1174, 287] width 10 height 19
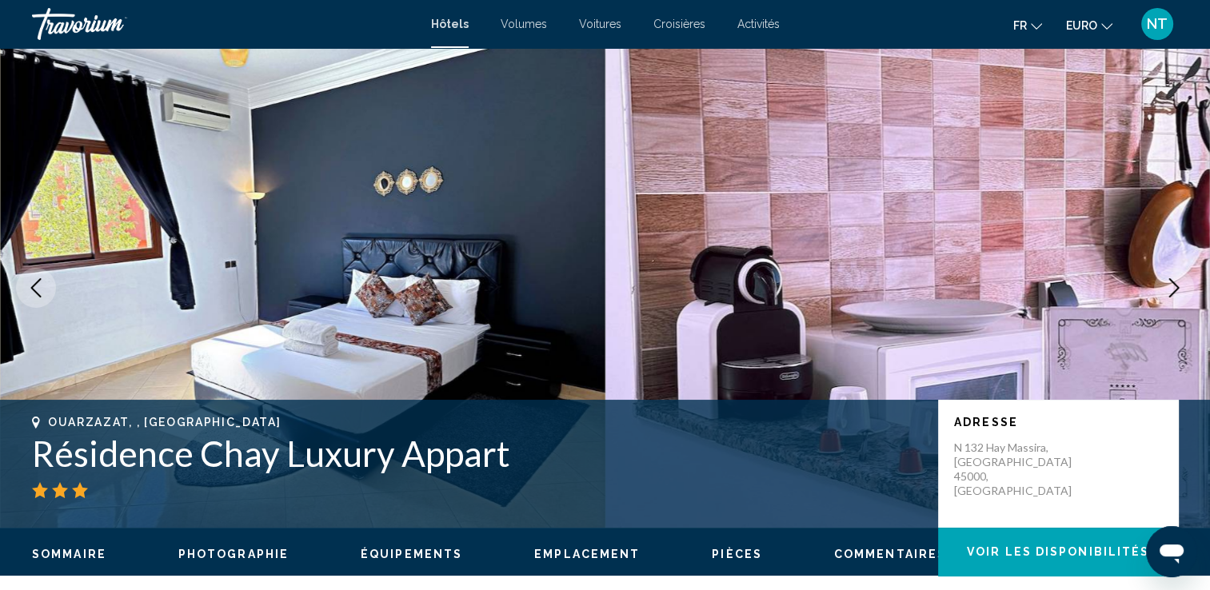
click at [1170, 296] on icon "Image suivante" at bounding box center [1174, 287] width 10 height 19
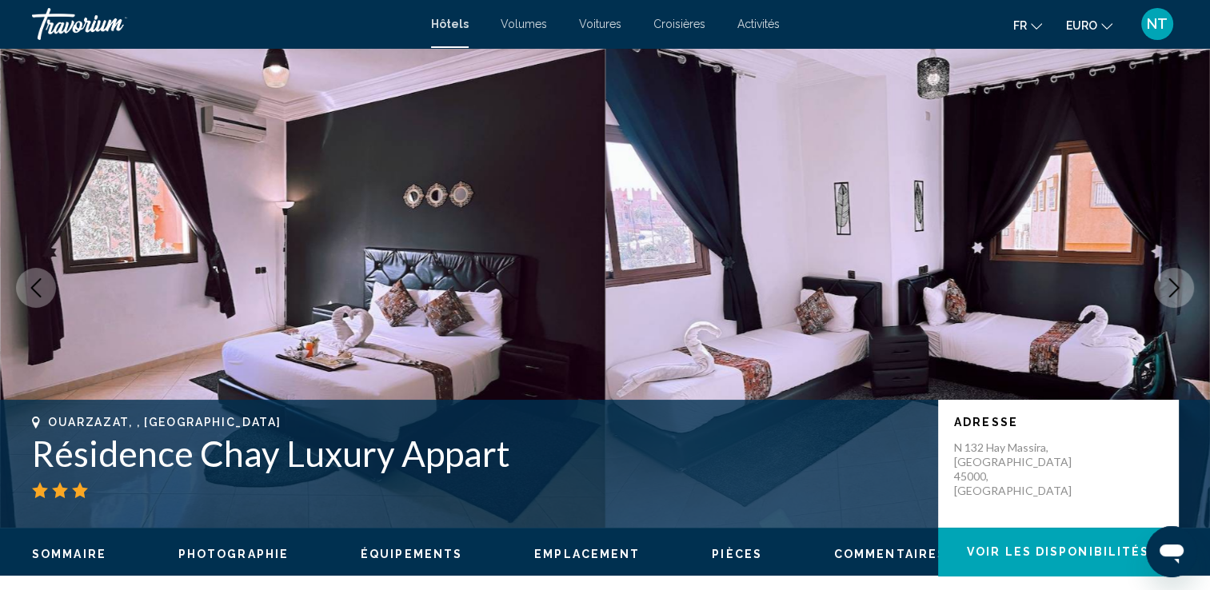
click at [1170, 296] on icon "Image suivante" at bounding box center [1174, 287] width 10 height 19
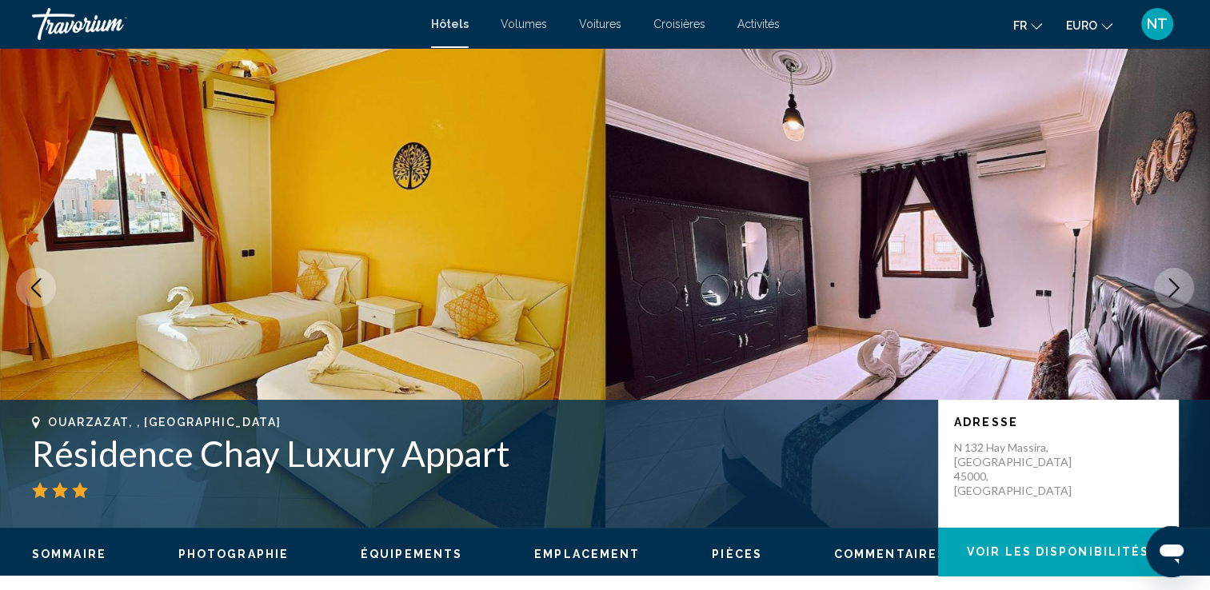
click at [1170, 296] on icon "Image suivante" at bounding box center [1174, 287] width 10 height 19
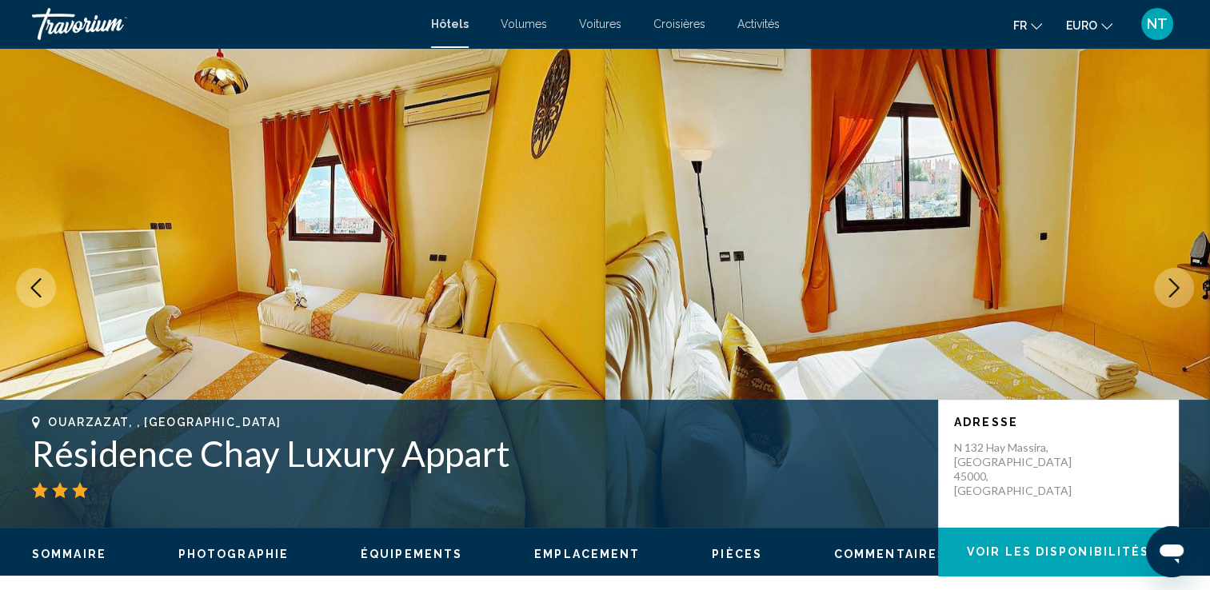
click at [1170, 296] on icon "Image suivante" at bounding box center [1174, 287] width 10 height 19
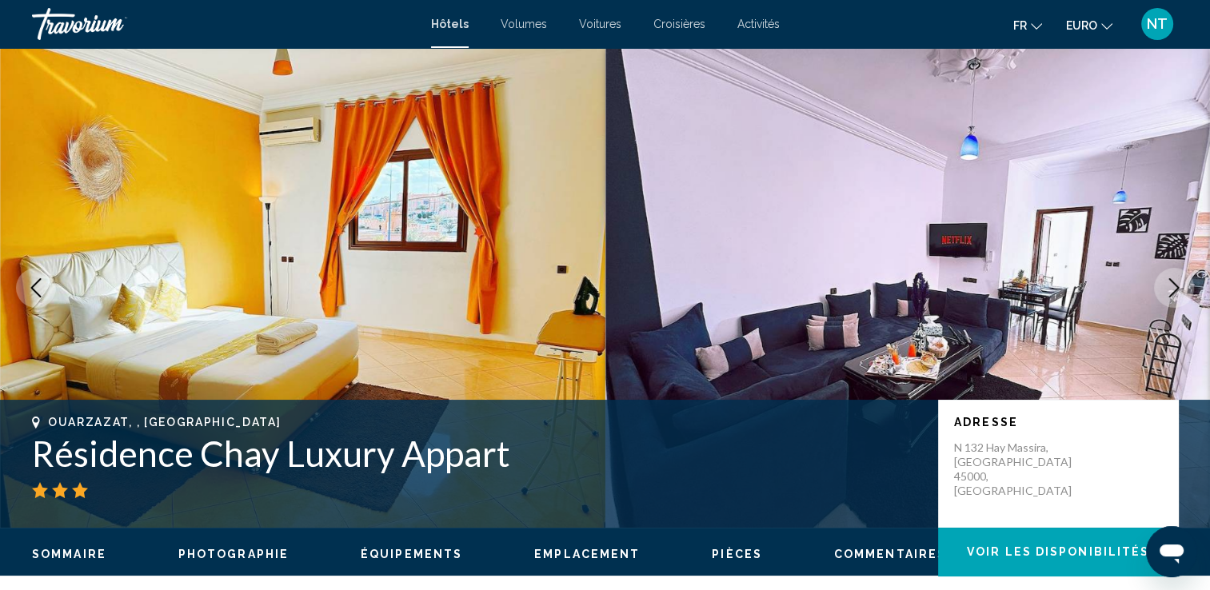
click at [1170, 296] on icon "Image suivante" at bounding box center [1174, 287] width 10 height 19
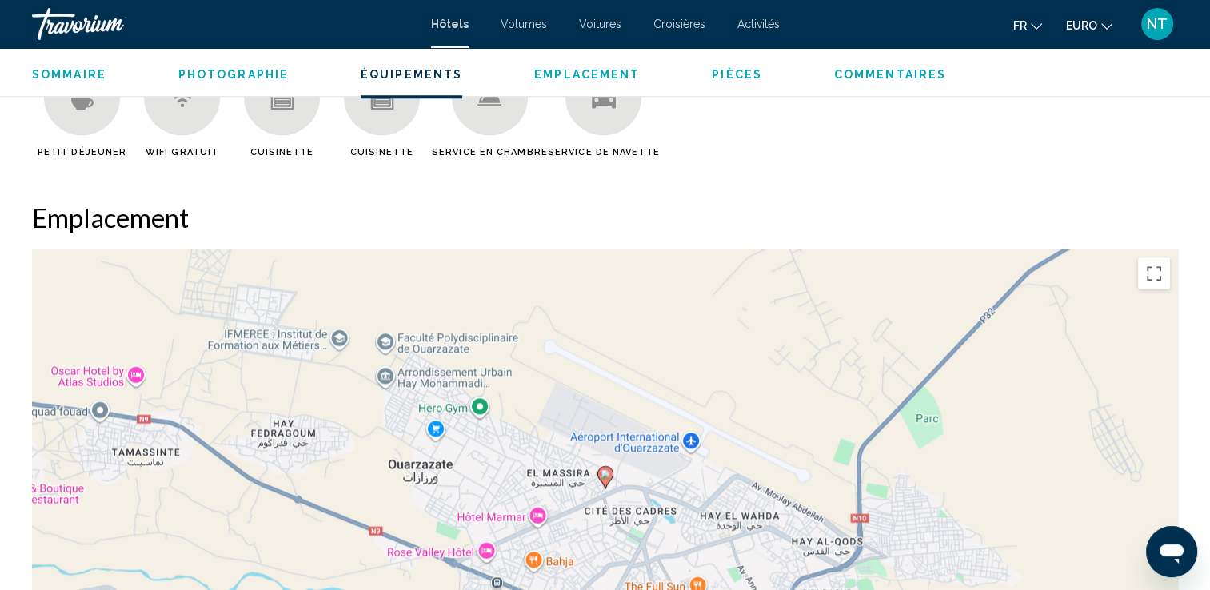
scroll to position [1680, 0]
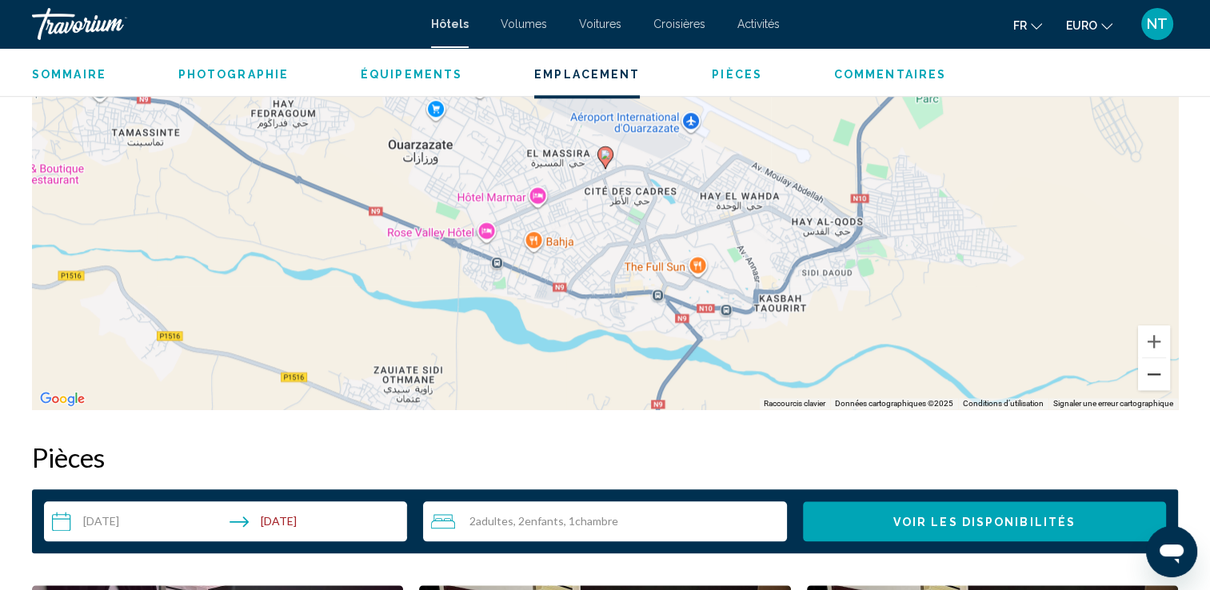
click at [1152, 375] on button "Zoom arrière" at bounding box center [1154, 374] width 32 height 32
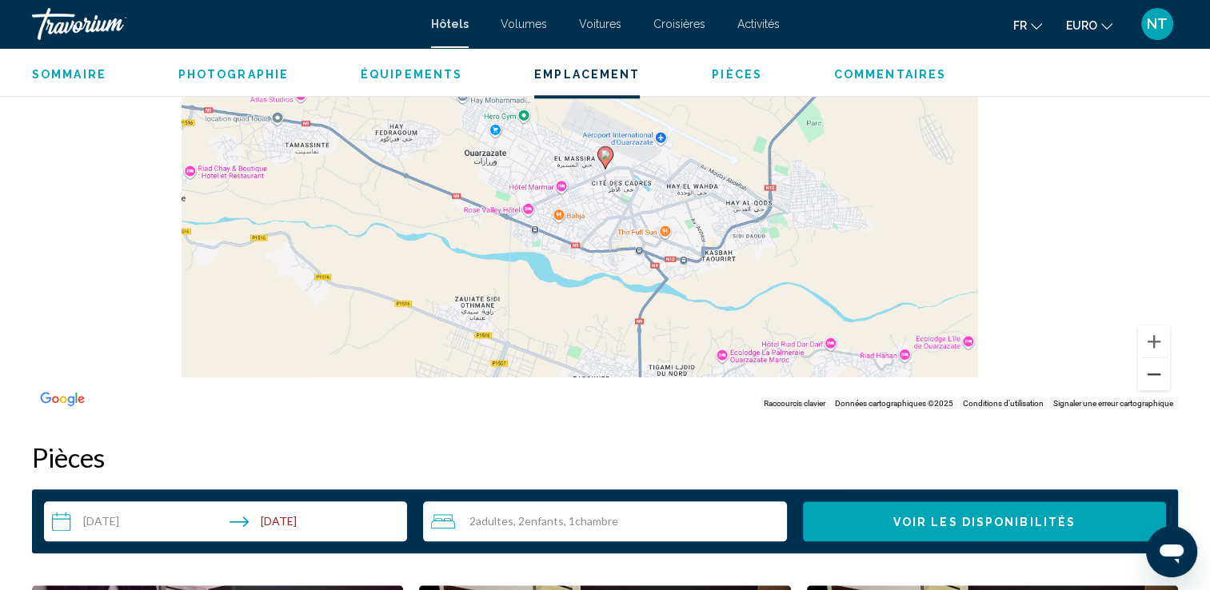
click at [1152, 375] on button "Zoom arrière" at bounding box center [1154, 374] width 32 height 32
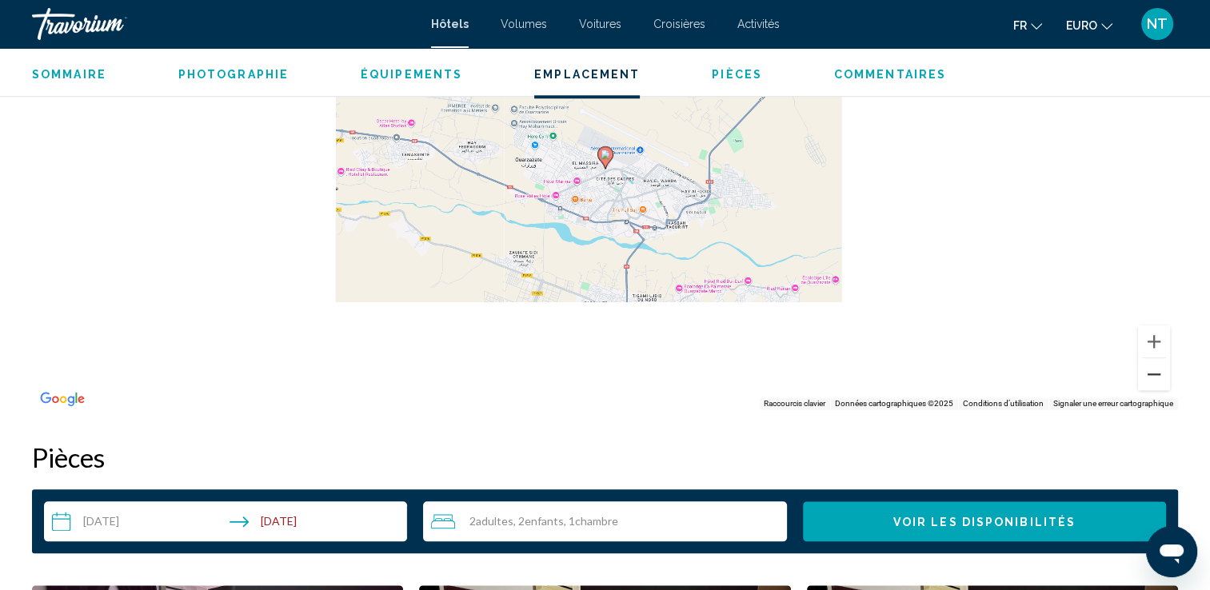
click at [1152, 375] on button "Zoom arrière" at bounding box center [1154, 374] width 32 height 32
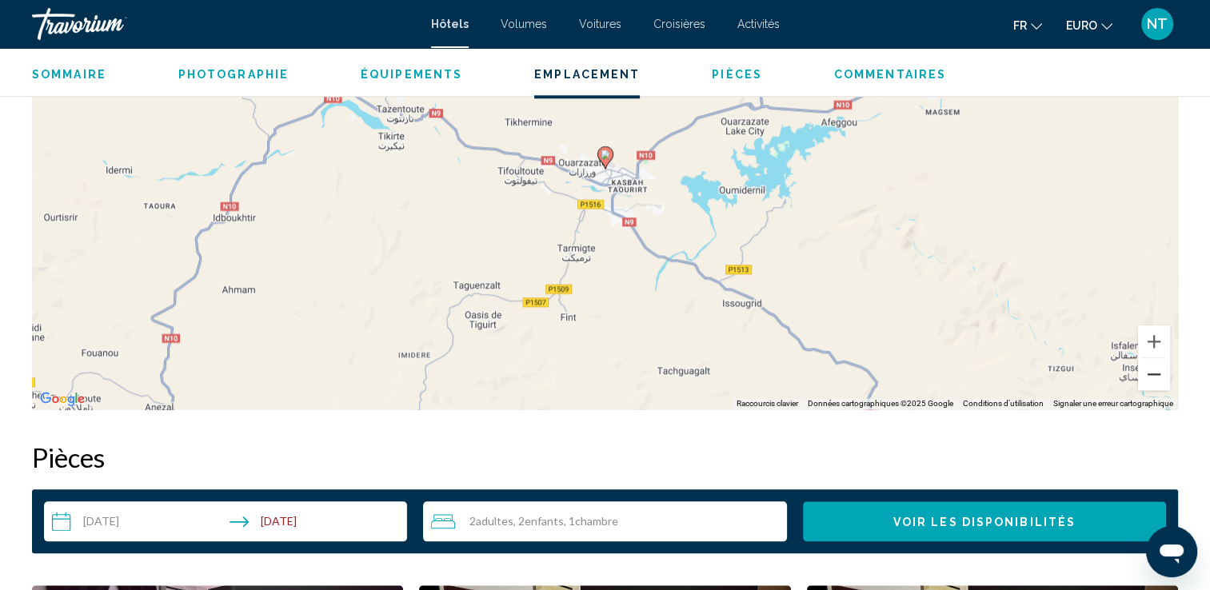
click at [1152, 375] on button "Zoom arrière" at bounding box center [1154, 374] width 32 height 32
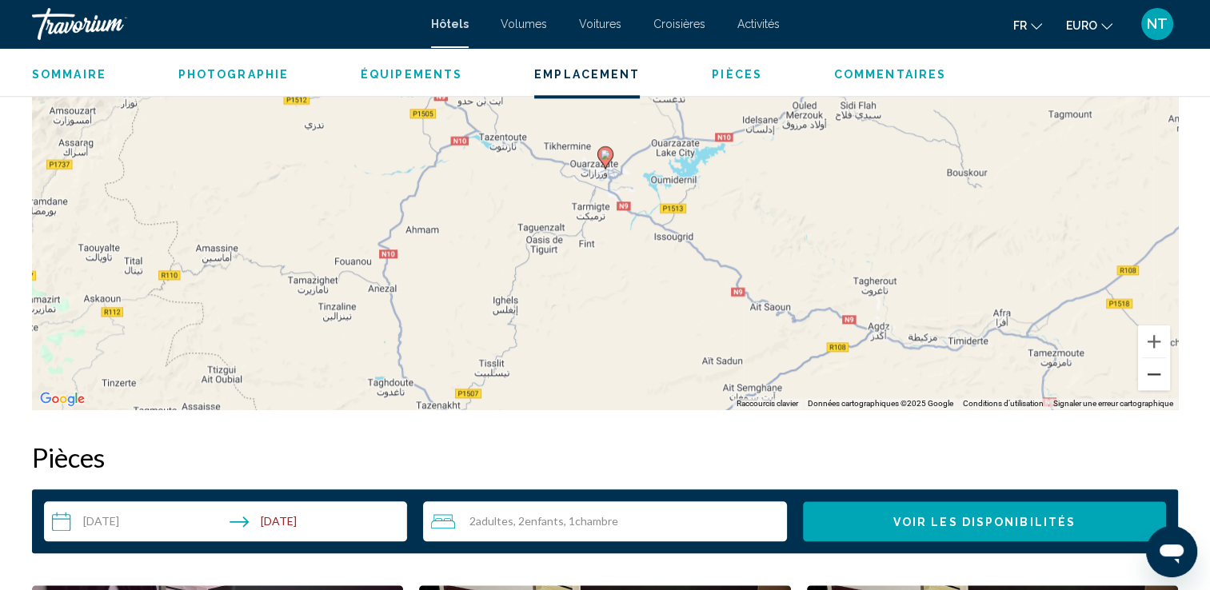
click at [1152, 375] on button "Zoom arrière" at bounding box center [1154, 374] width 32 height 32
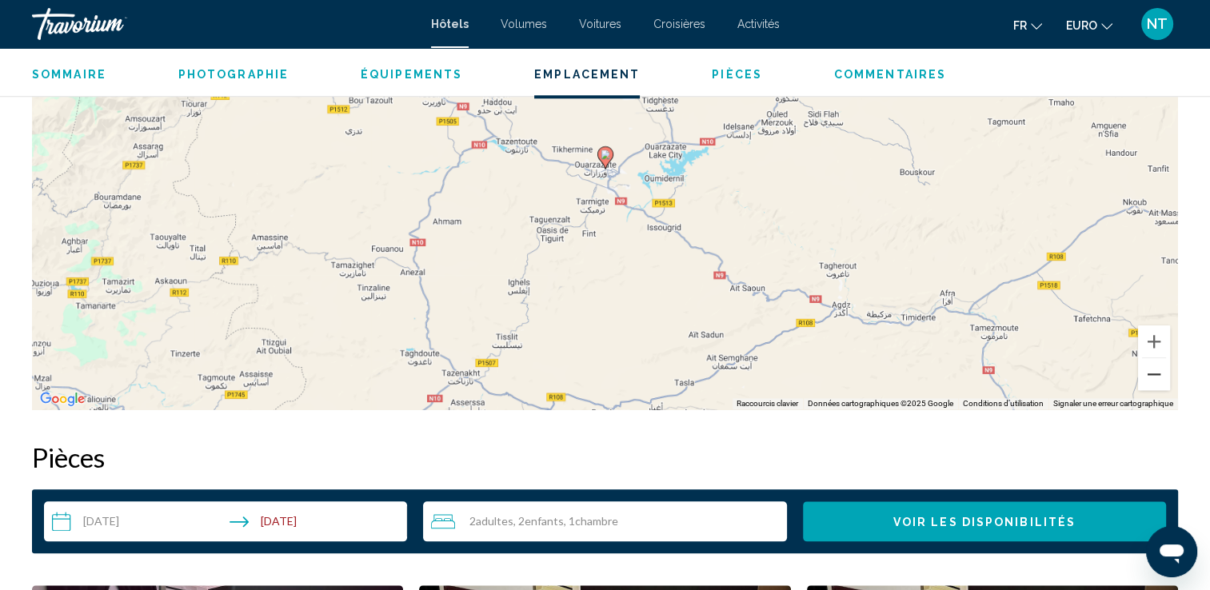
click at [1152, 375] on button "Zoom arrière" at bounding box center [1154, 374] width 32 height 32
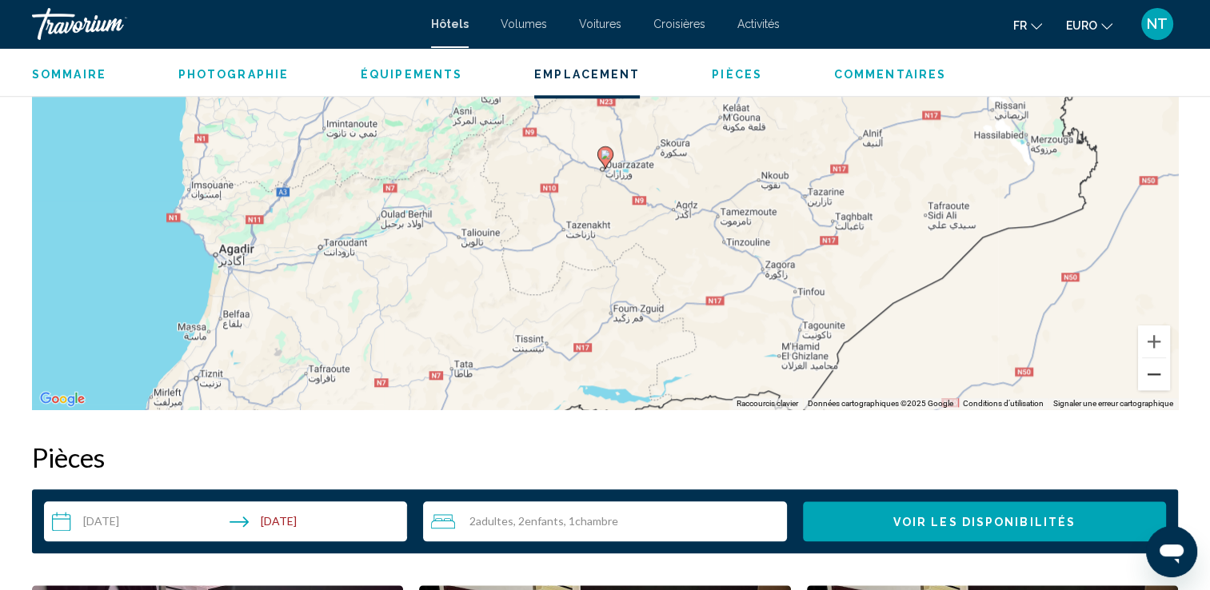
click at [1152, 375] on button "Zoom arrière" at bounding box center [1154, 374] width 32 height 32
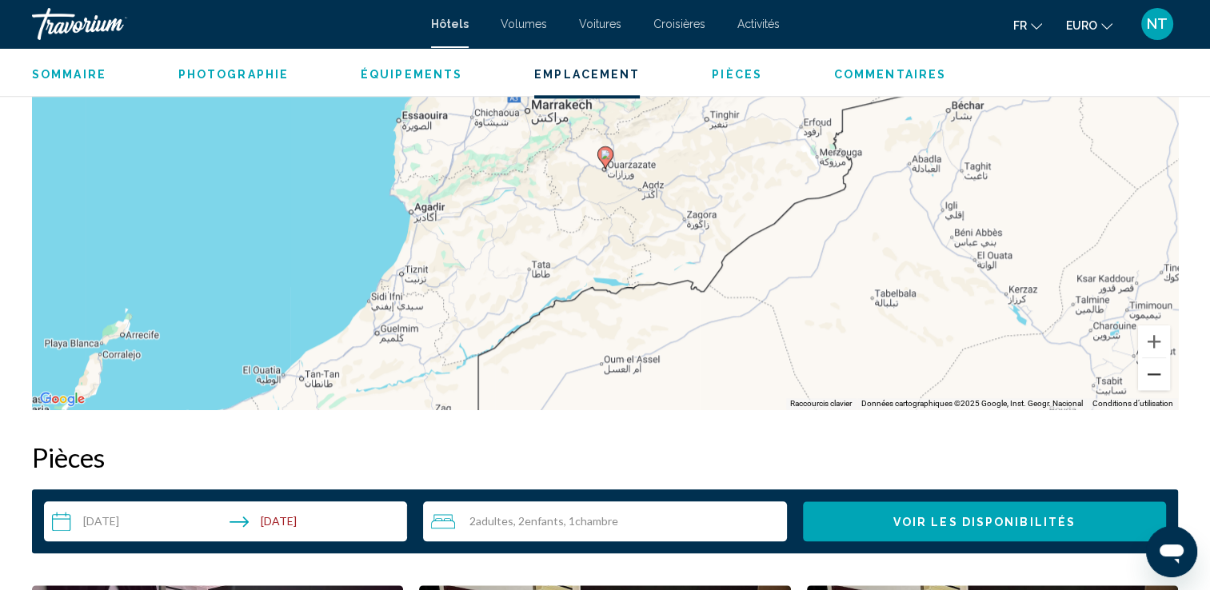
click at [1152, 375] on button "Zoom arrière" at bounding box center [1154, 374] width 32 height 32
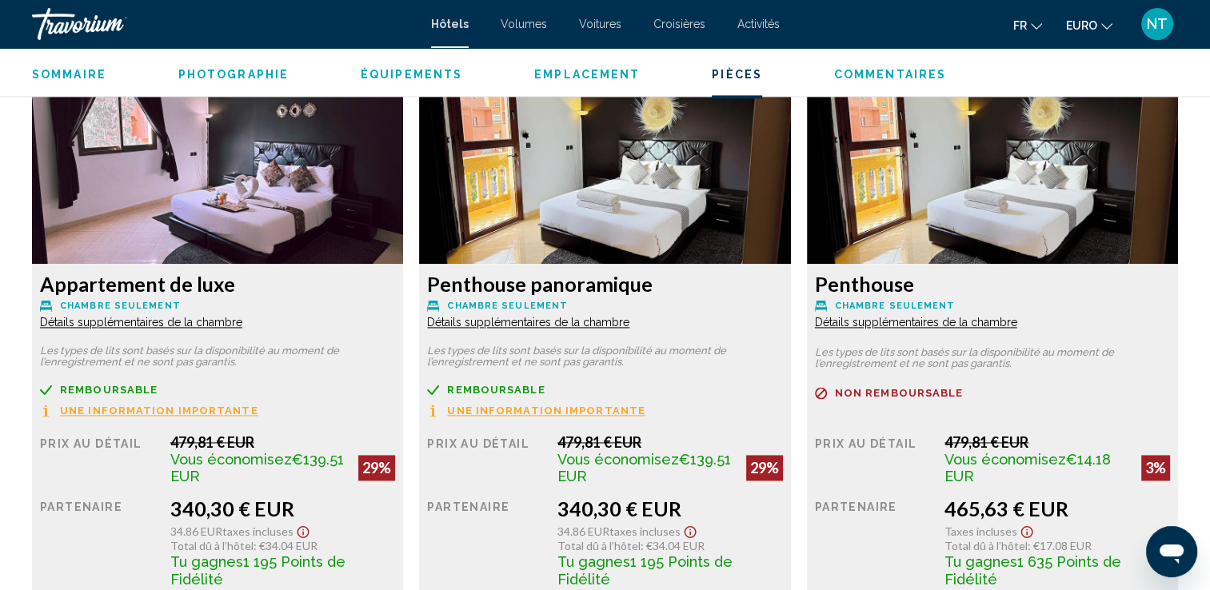
scroll to position [2240, 0]
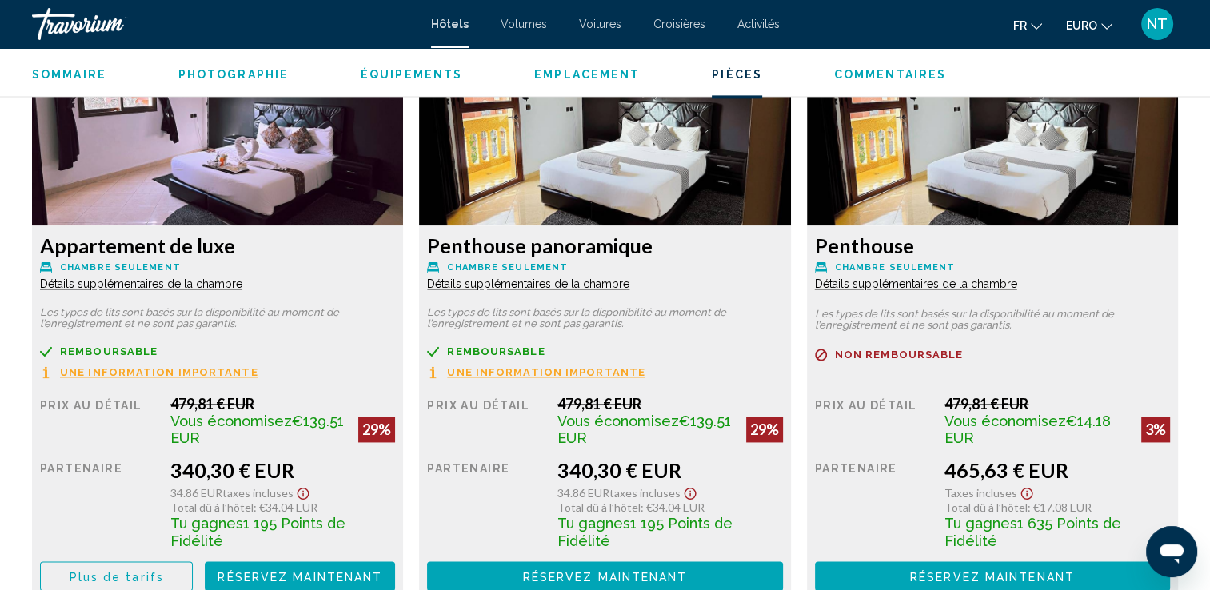
click at [214, 283] on span "Détails supplémentaires de la chambre" at bounding box center [141, 284] width 202 height 13
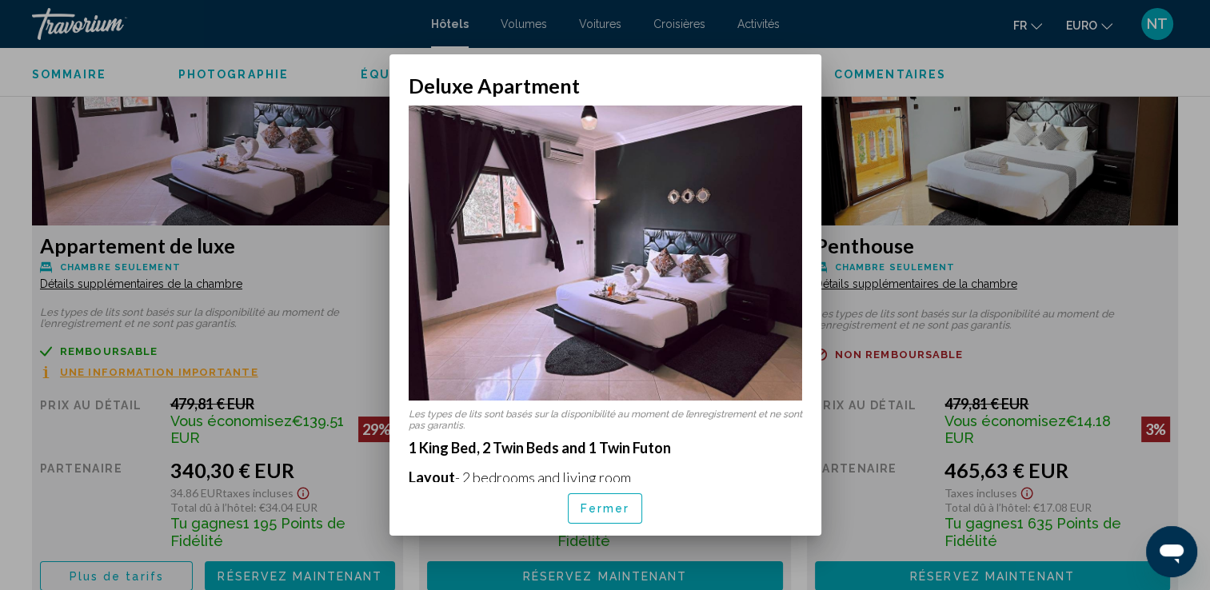
scroll to position [0, 0]
click at [838, 293] on div at bounding box center [605, 295] width 1210 height 590
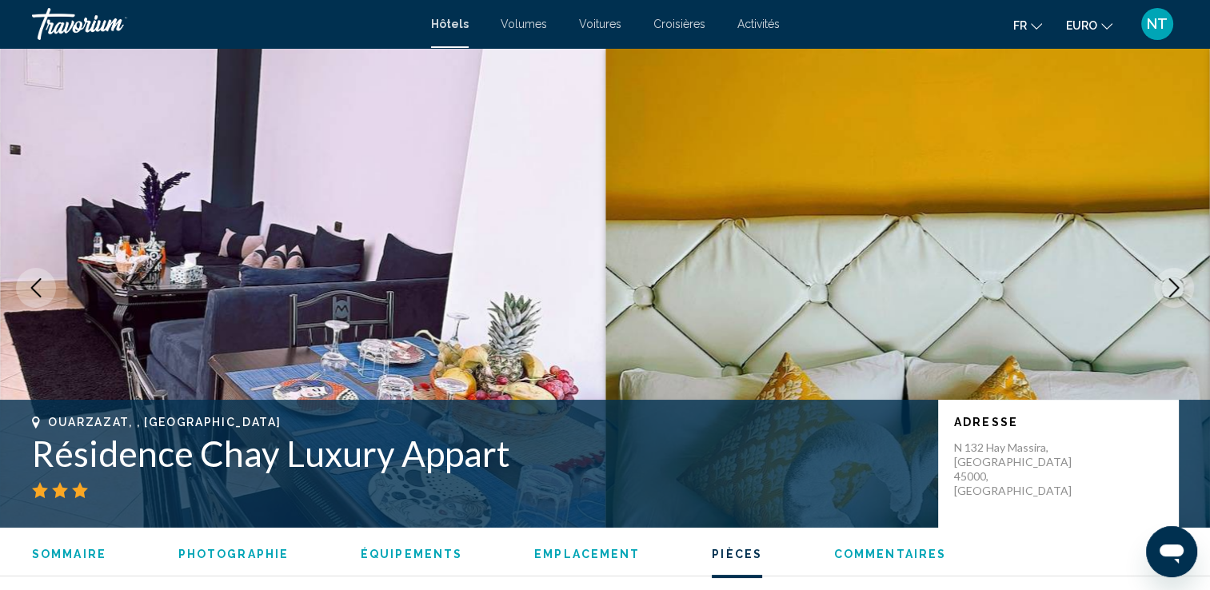
scroll to position [2240, 0]
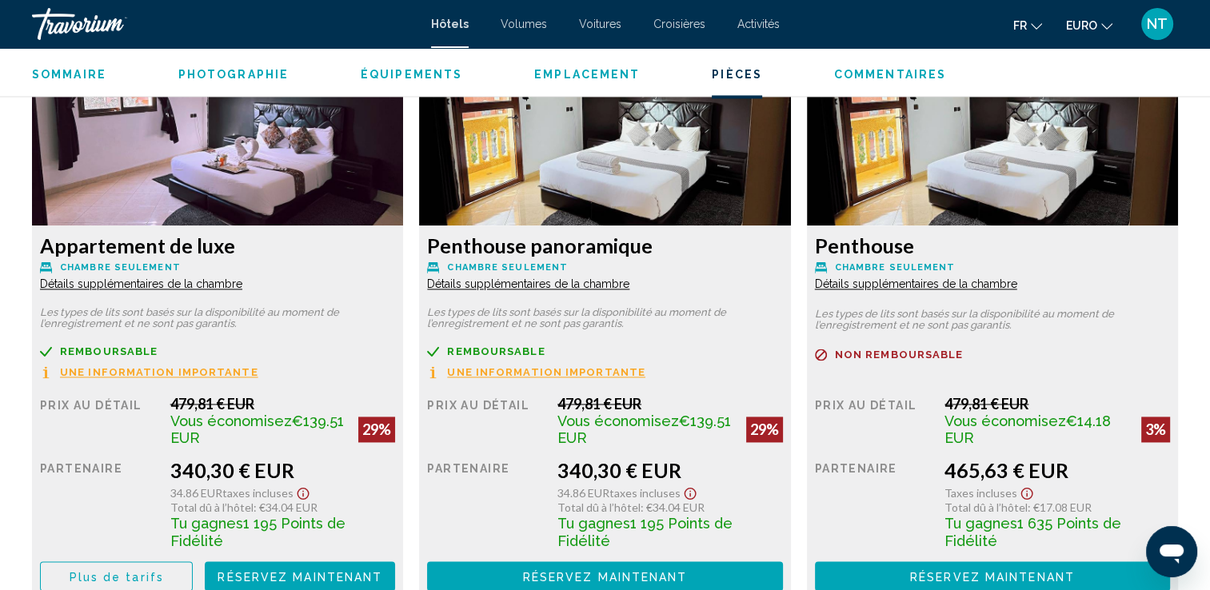
click at [242, 280] on span "Détails supplémentaires de la chambre" at bounding box center [141, 284] width 202 height 13
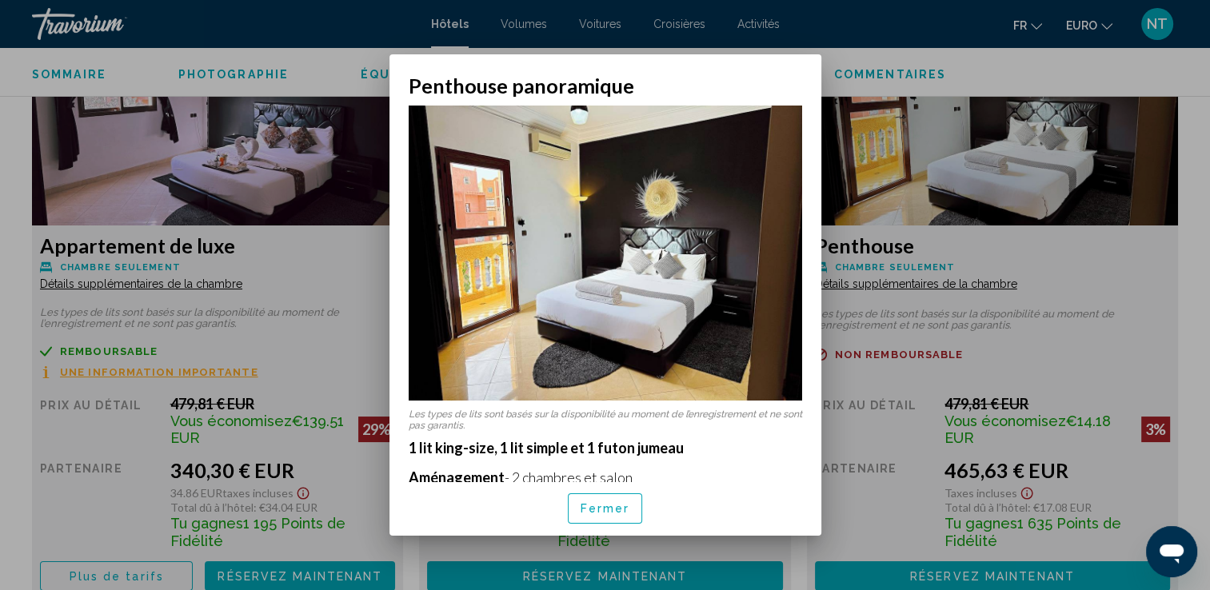
click at [867, 342] on div at bounding box center [605, 295] width 1210 height 590
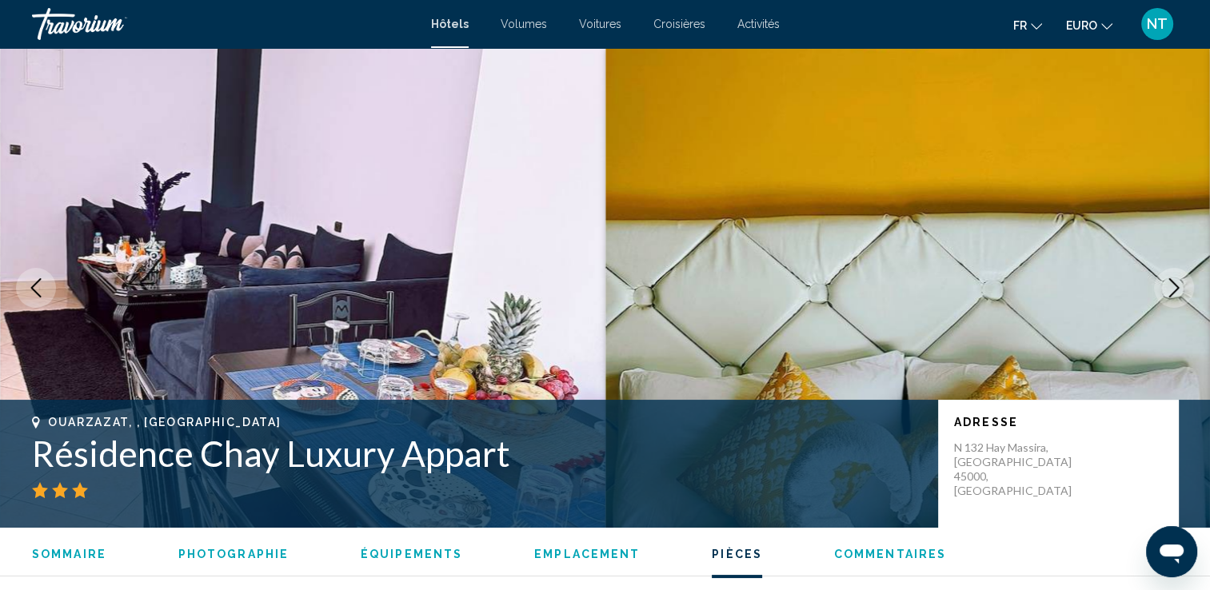
scroll to position [2240, 0]
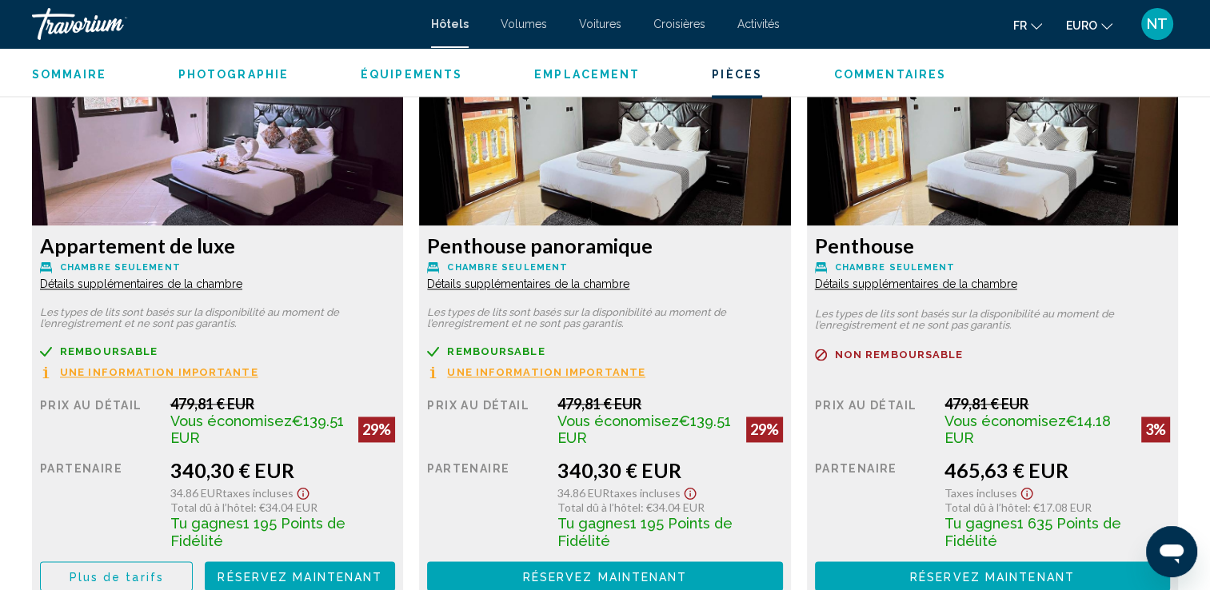
click at [242, 283] on span "Détails supplémentaires de la chambre" at bounding box center [141, 284] width 202 height 13
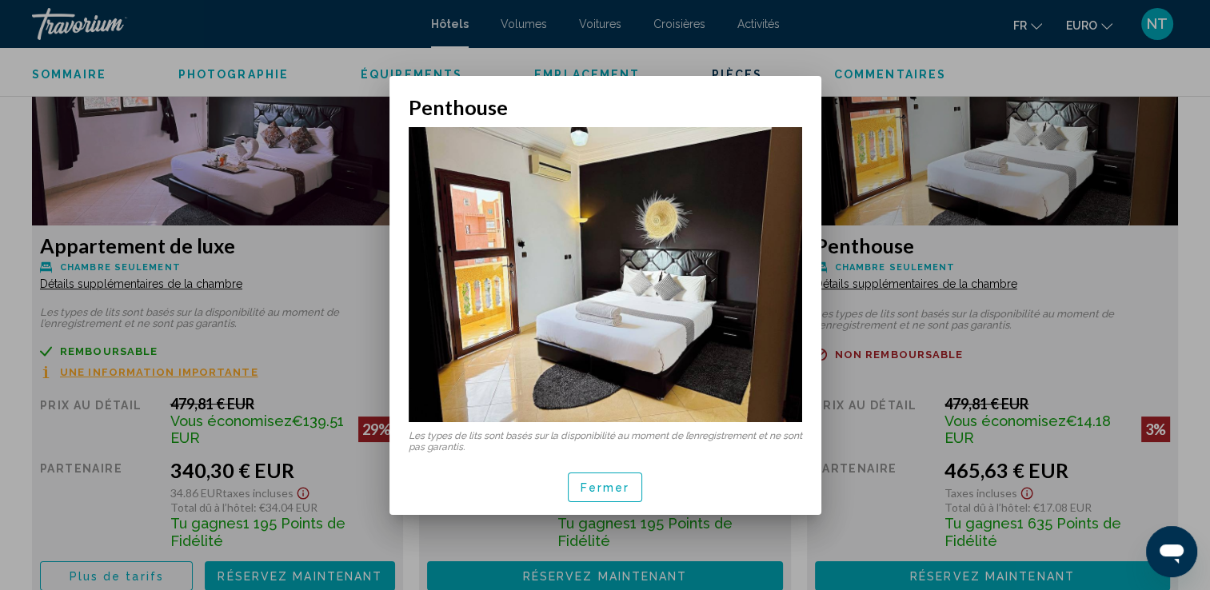
scroll to position [0, 0]
click at [886, 283] on div at bounding box center [605, 295] width 1210 height 590
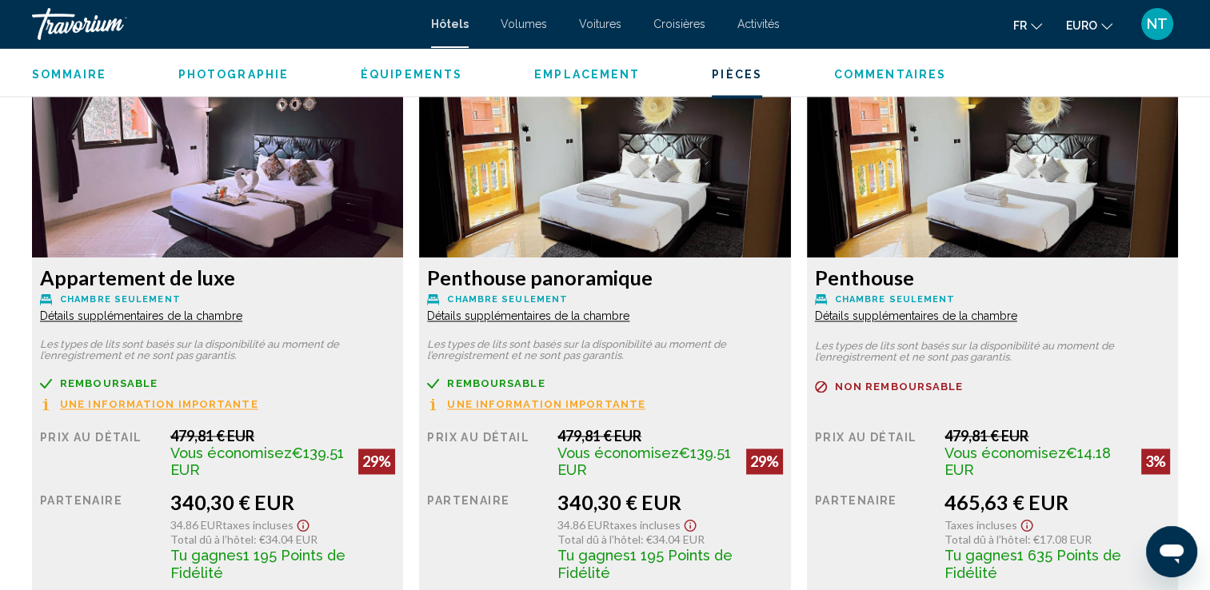
scroll to position [2506, 0]
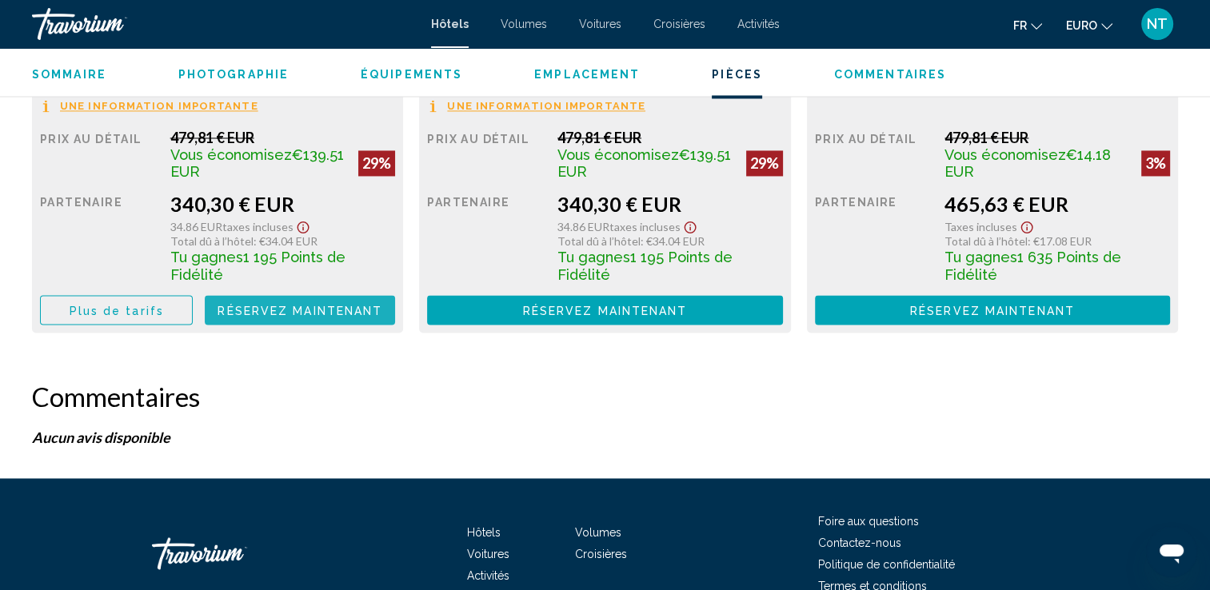
click at [237, 304] on span "Réservez maintenant" at bounding box center [300, 310] width 165 height 13
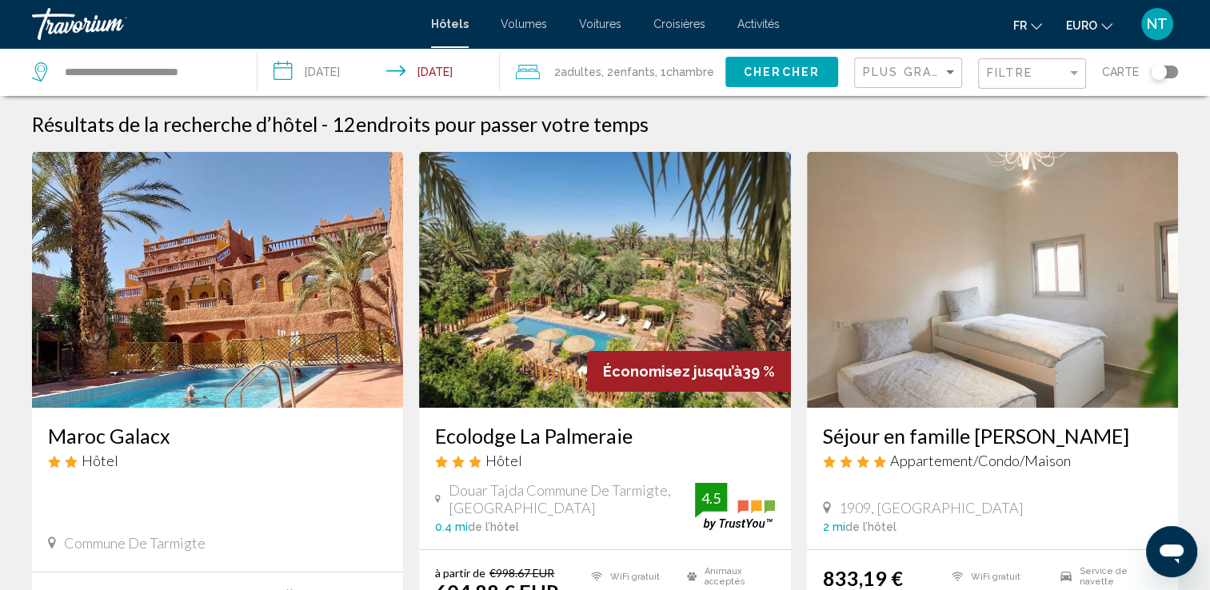
click at [350, 72] on input "**********" at bounding box center [382, 74] width 248 height 53
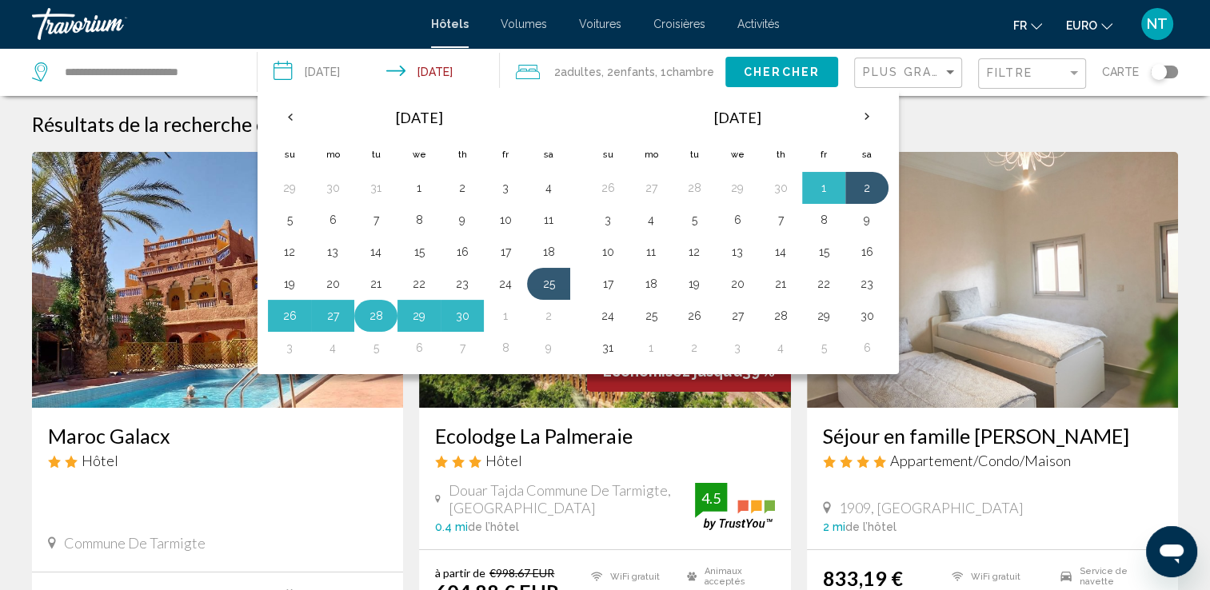
click at [368, 313] on button "28" at bounding box center [376, 316] width 26 height 22
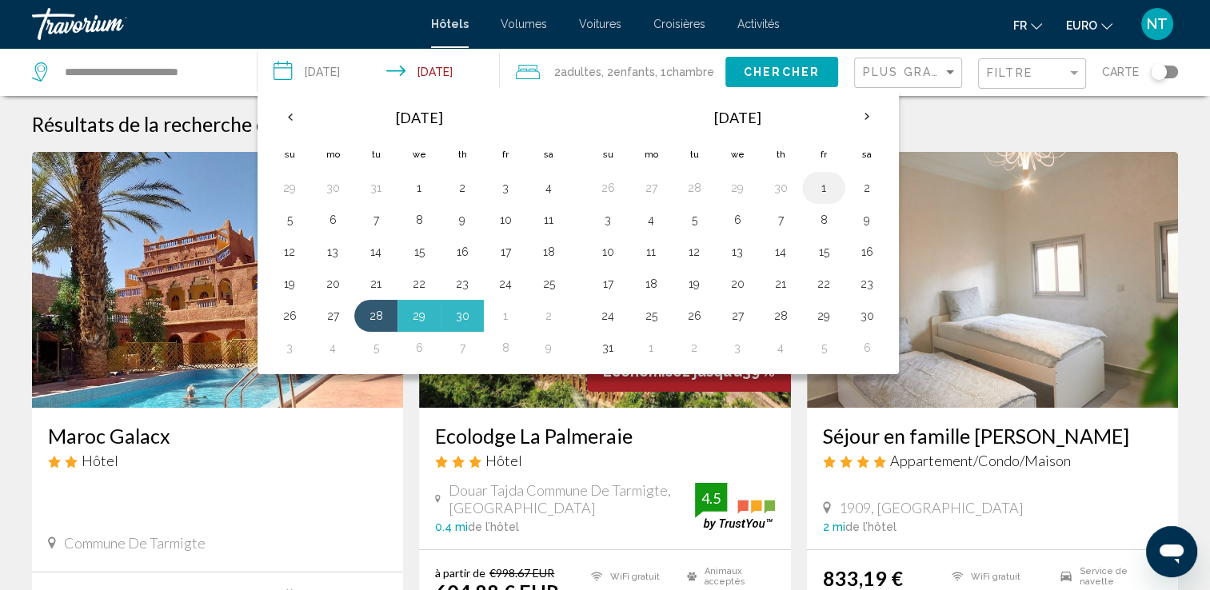
click at [820, 190] on button "1" at bounding box center [824, 188] width 26 height 22
type input "**********"
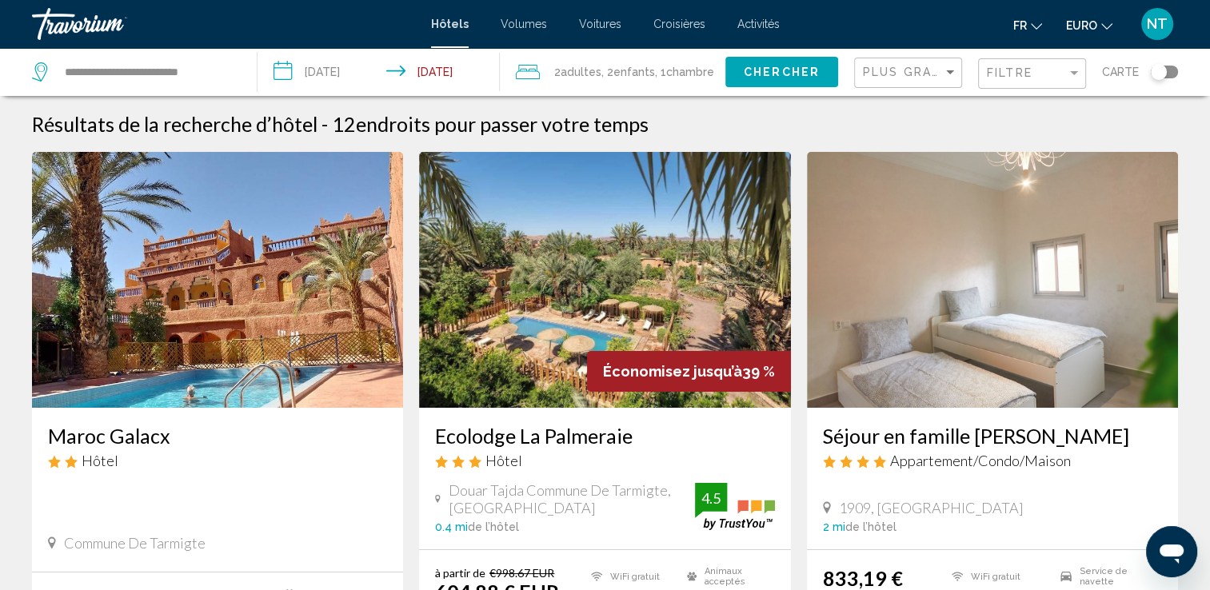
click at [770, 70] on span "Chercher" at bounding box center [782, 72] width 76 height 13
click at [610, 231] on img "Contenu principal" at bounding box center [604, 280] width 371 height 256
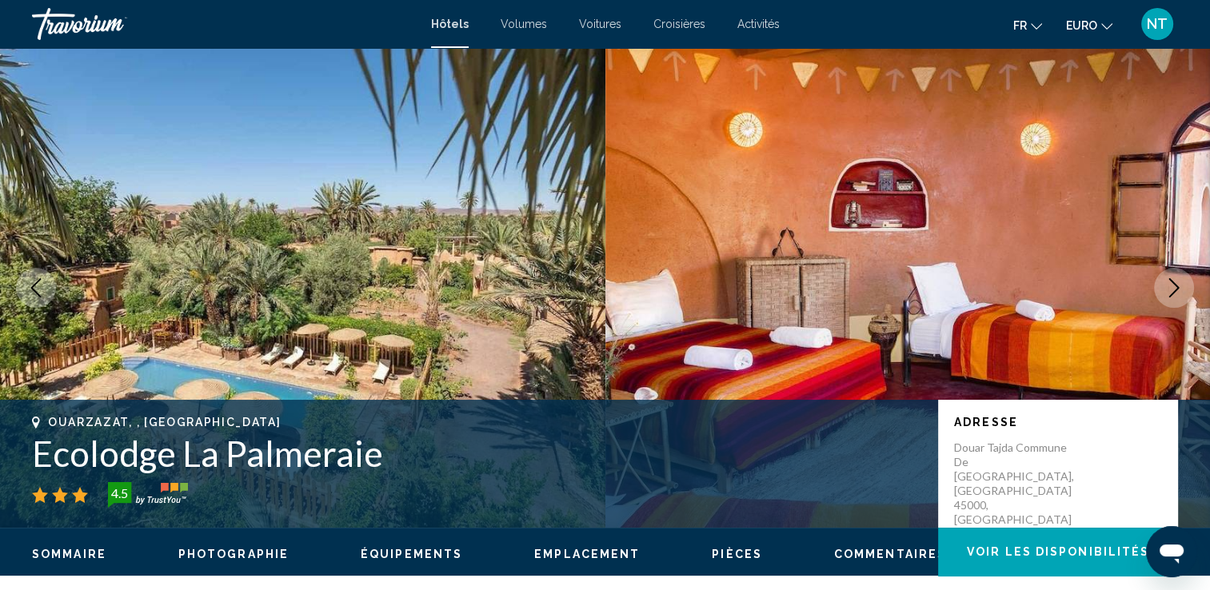
click at [1169, 283] on icon "Image suivante" at bounding box center [1174, 287] width 19 height 19
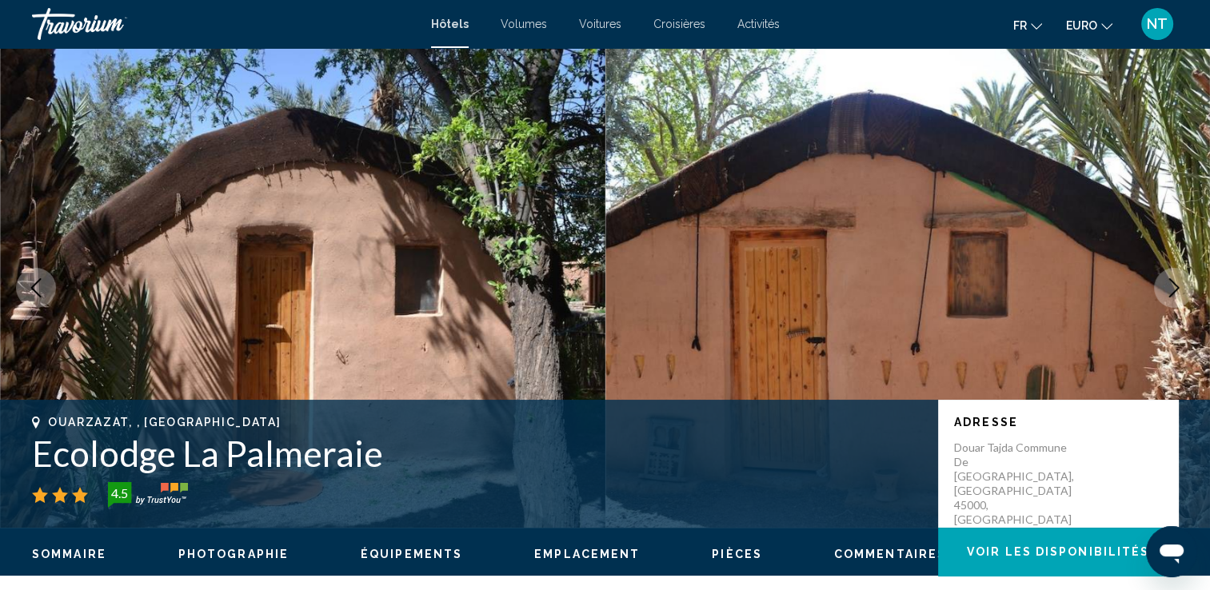
click at [1169, 283] on icon "Image suivante" at bounding box center [1174, 287] width 19 height 19
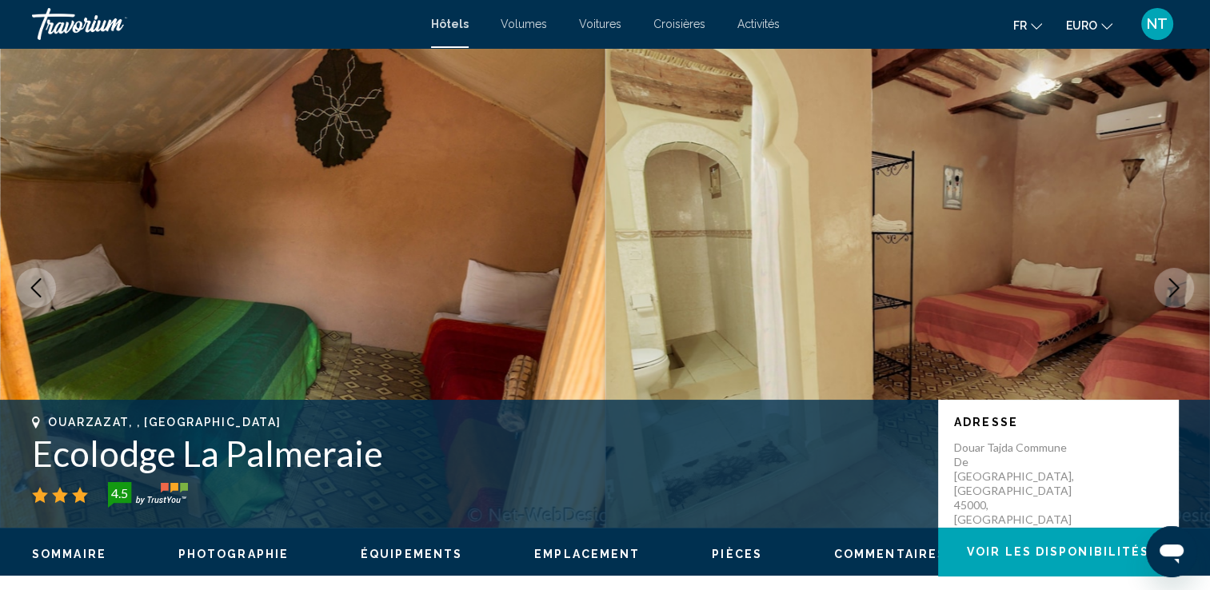
click at [1169, 283] on icon "Image suivante" at bounding box center [1174, 287] width 19 height 19
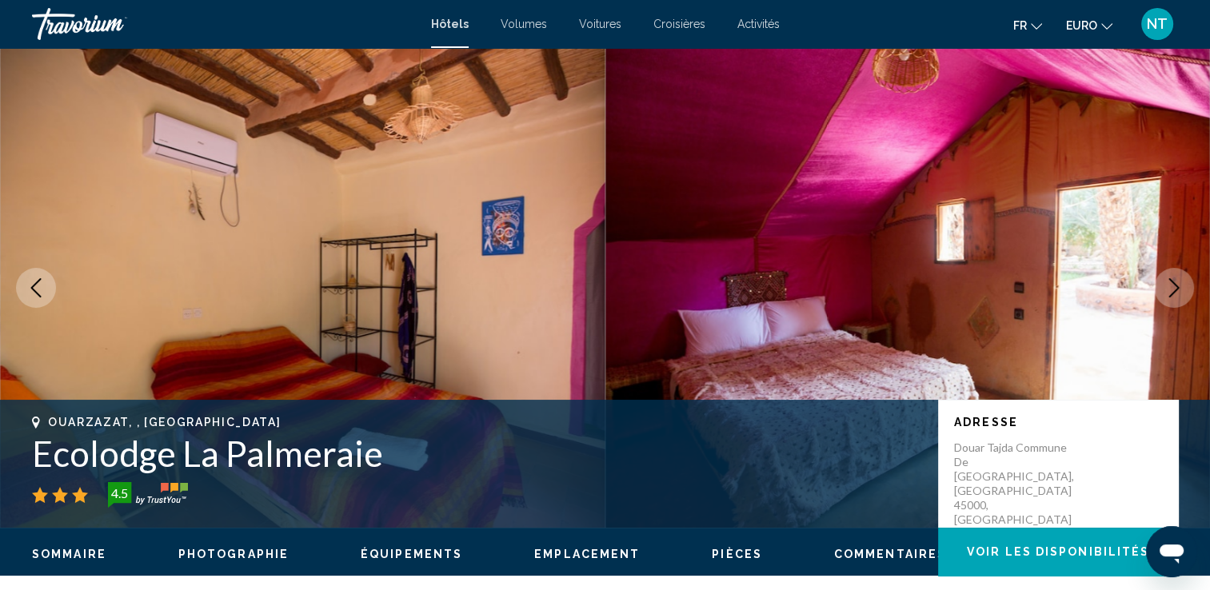
click at [1169, 283] on icon "Image suivante" at bounding box center [1174, 287] width 19 height 19
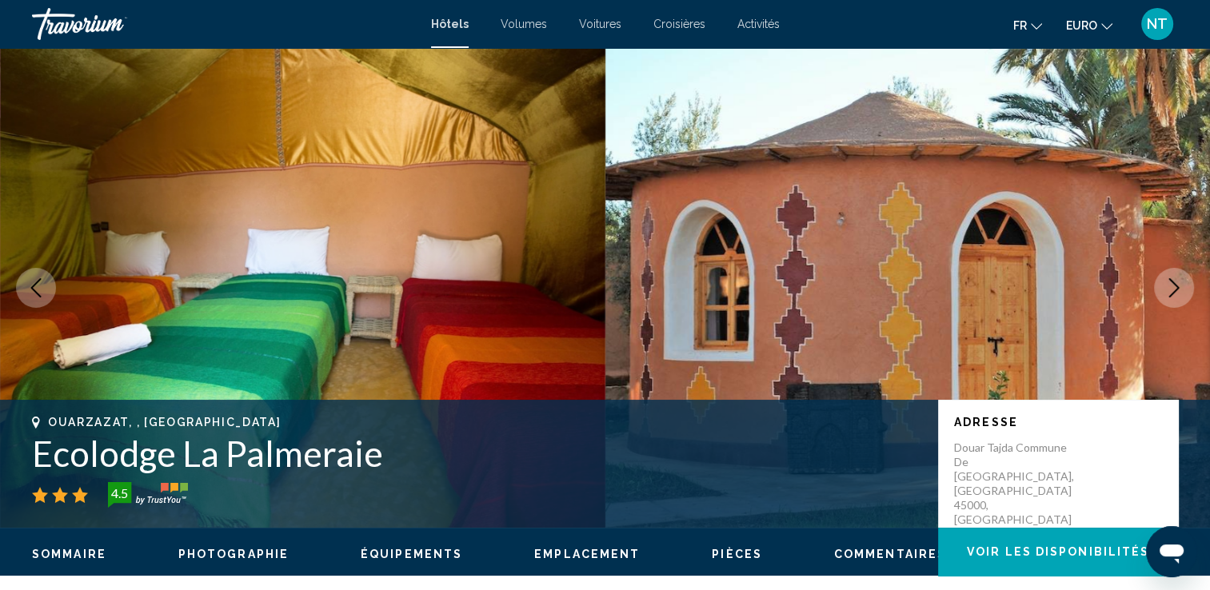
click at [1169, 283] on icon "Image suivante" at bounding box center [1174, 287] width 19 height 19
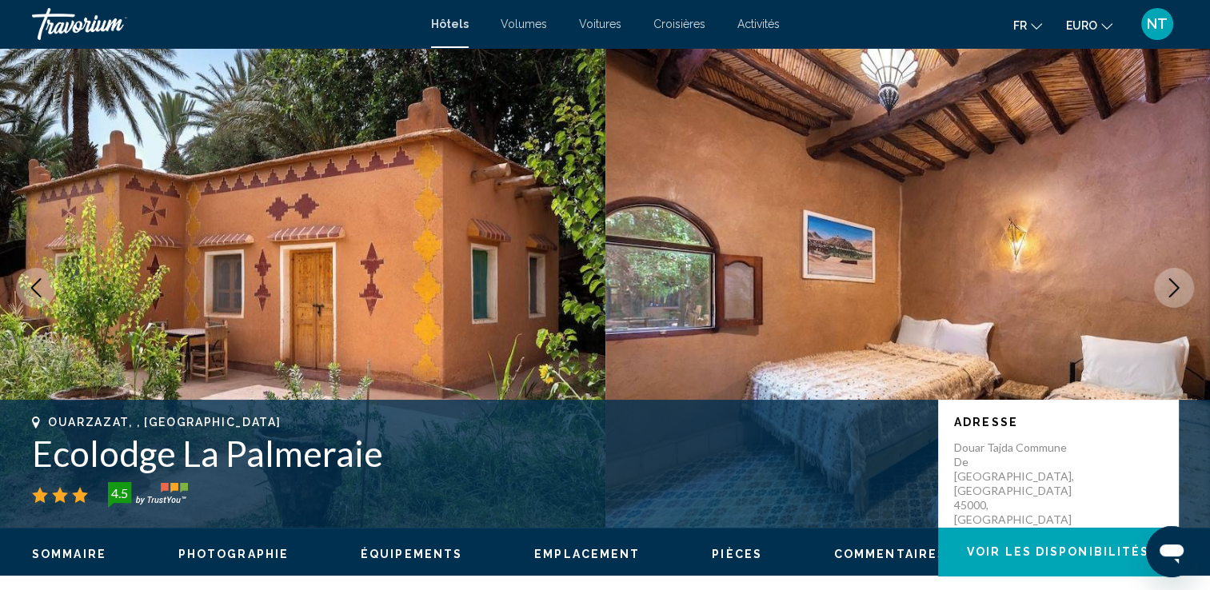
click at [1169, 283] on icon "Image suivante" at bounding box center [1174, 287] width 19 height 19
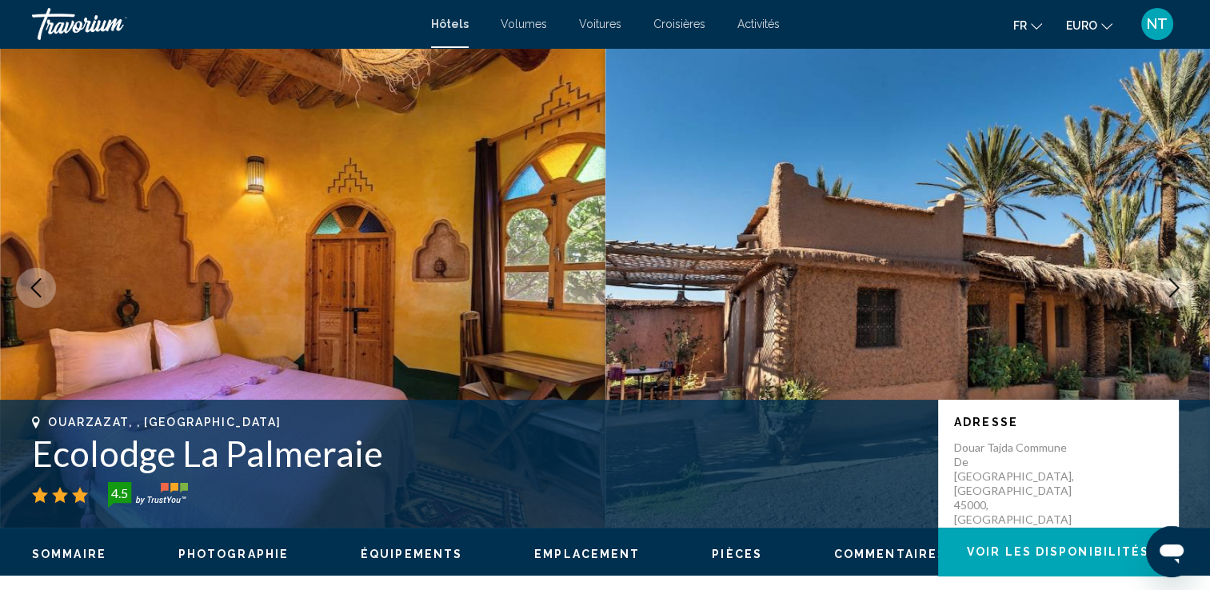
click at [1169, 283] on icon "Image suivante" at bounding box center [1174, 287] width 19 height 19
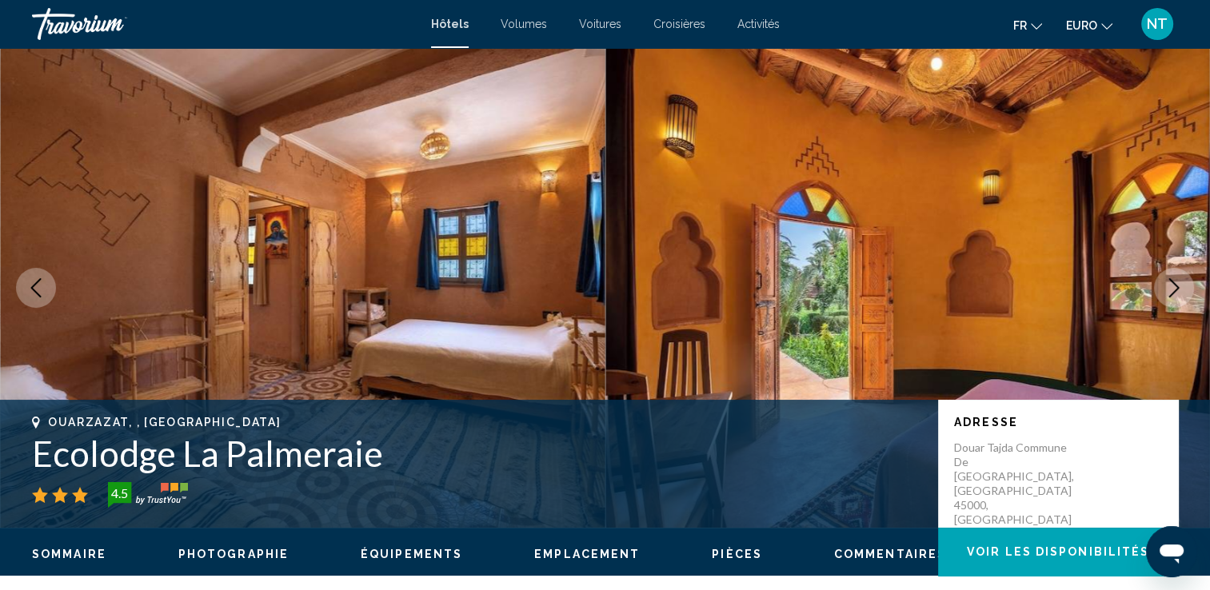
click at [1169, 283] on icon "Image suivante" at bounding box center [1174, 287] width 19 height 19
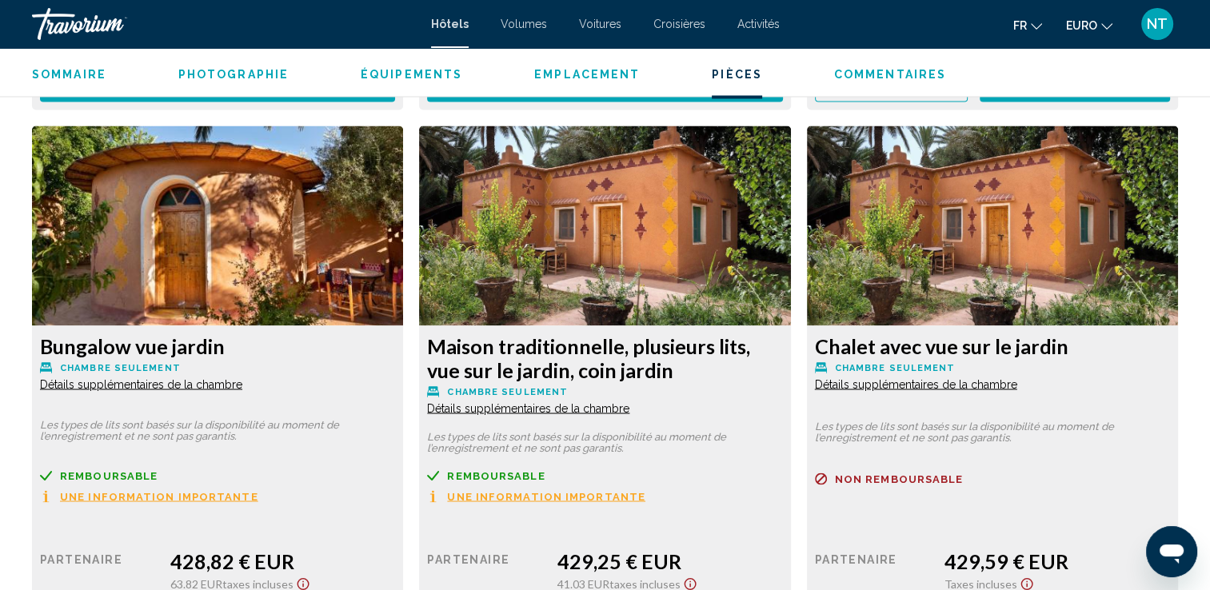
scroll to position [2720, 0]
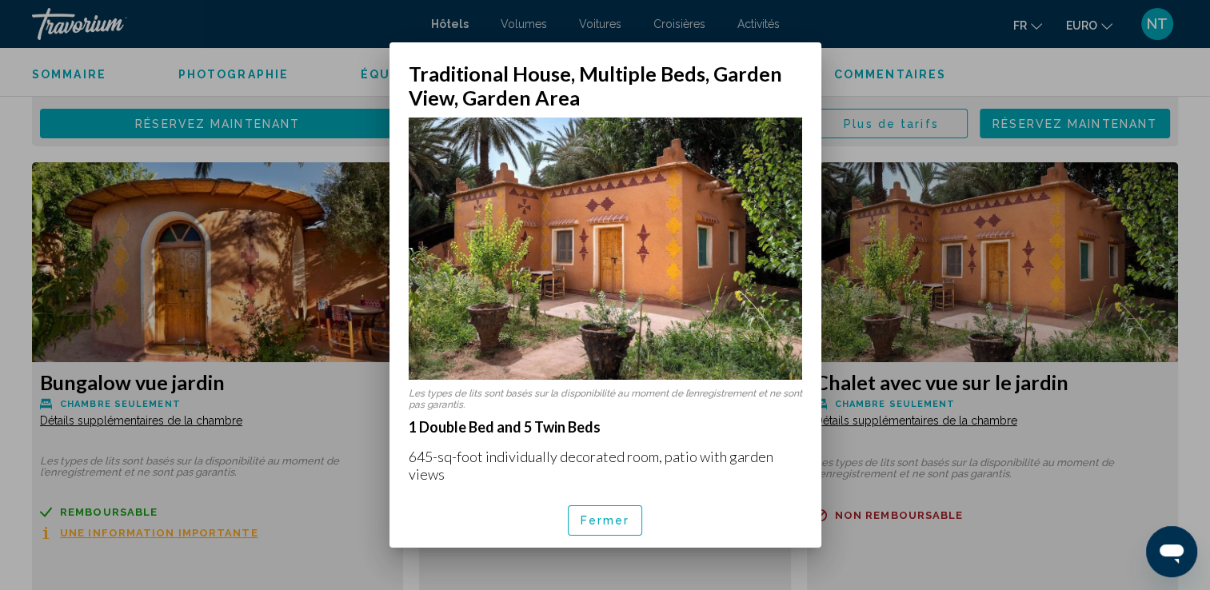
scroll to position [0, 0]
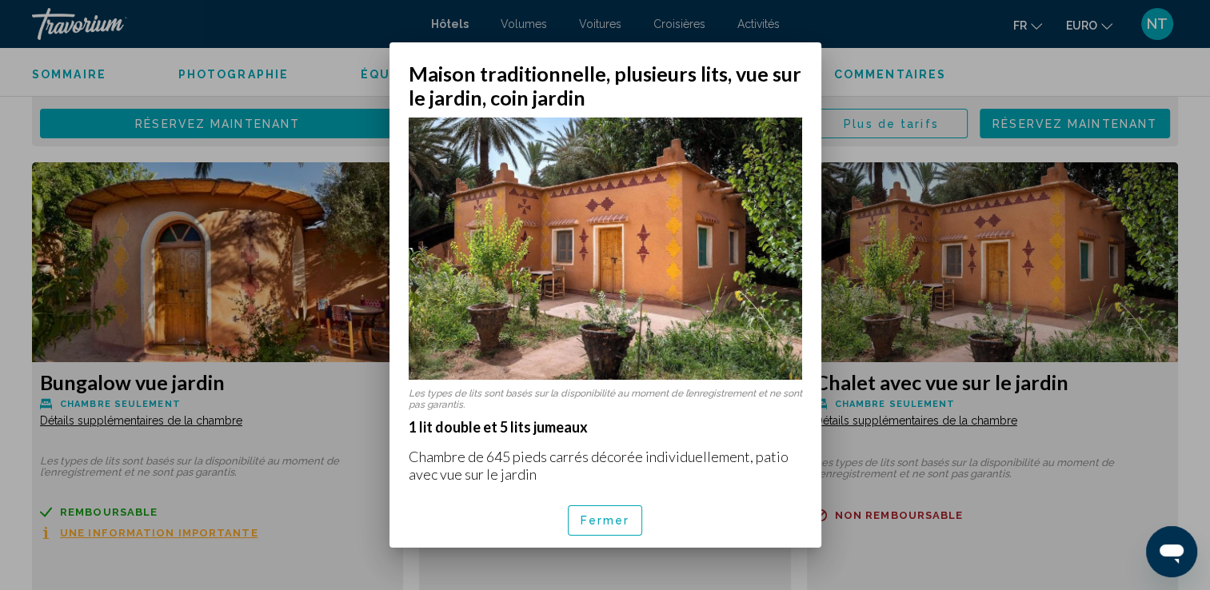
click at [847, 434] on div at bounding box center [605, 295] width 1210 height 590
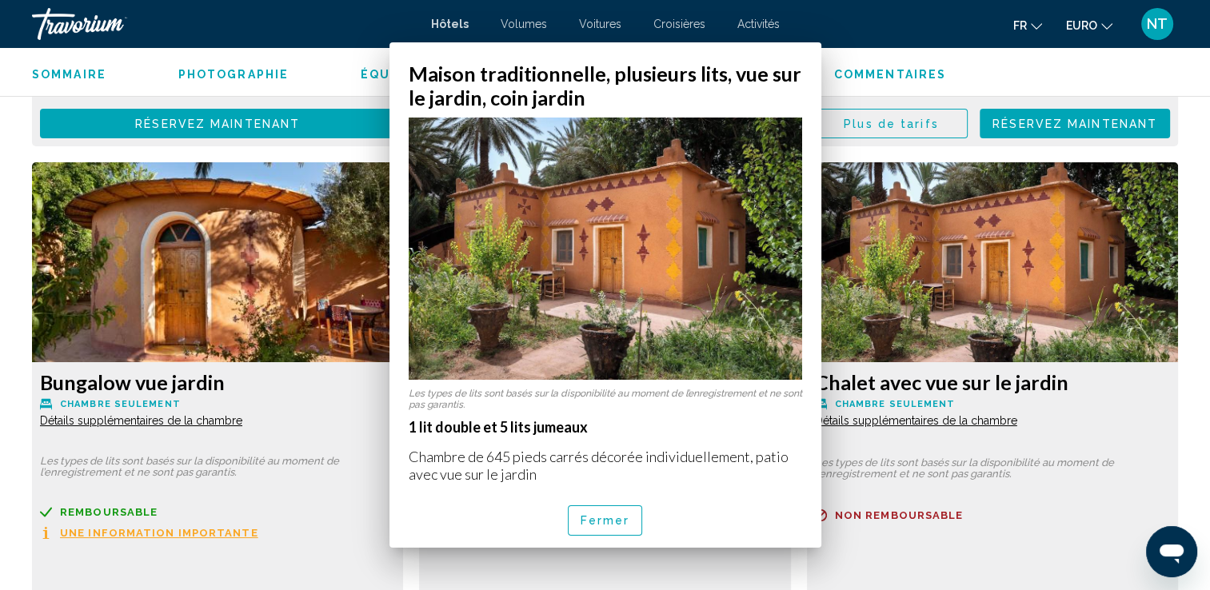
scroll to position [2720, 0]
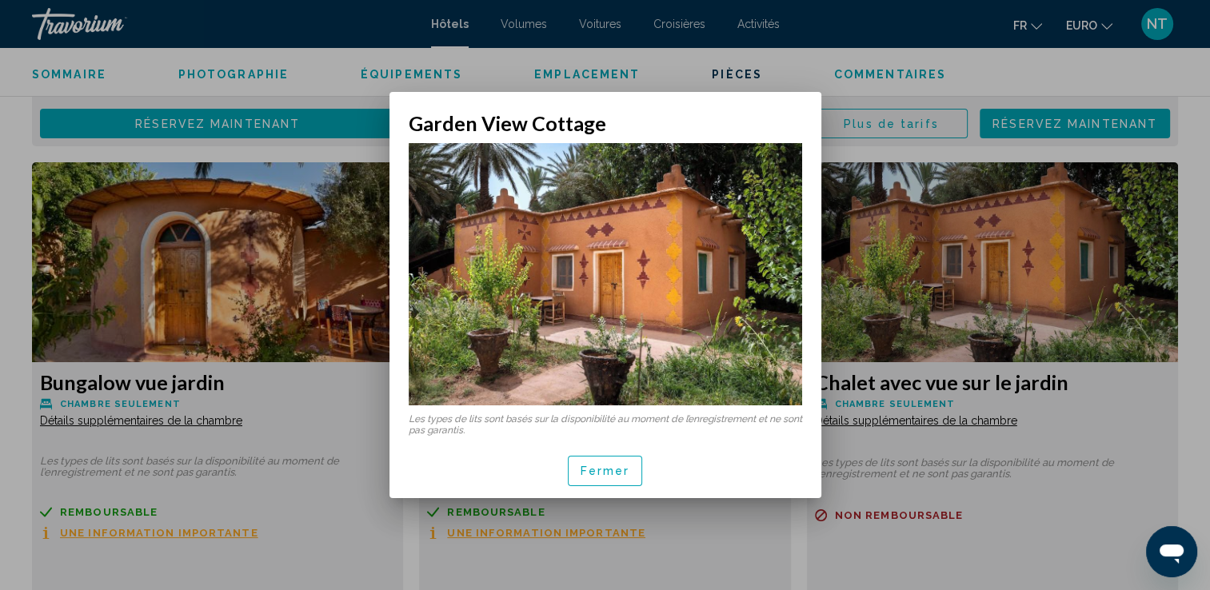
scroll to position [0, 0]
click at [629, 462] on button "Fermer" at bounding box center [605, 471] width 75 height 30
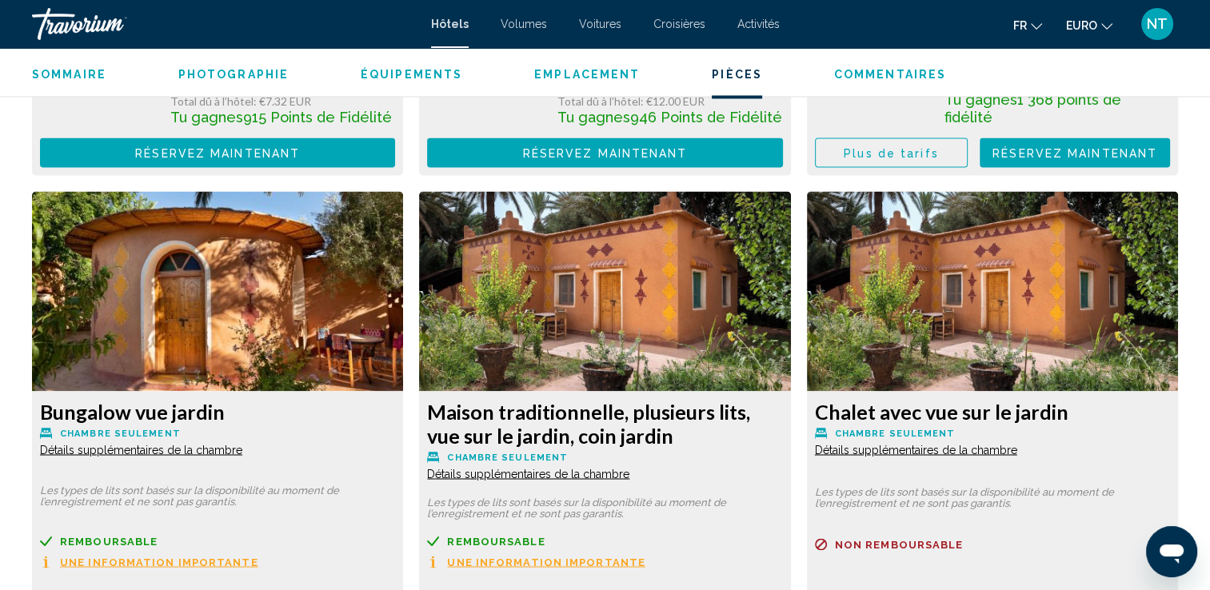
scroll to position [2720, 0]
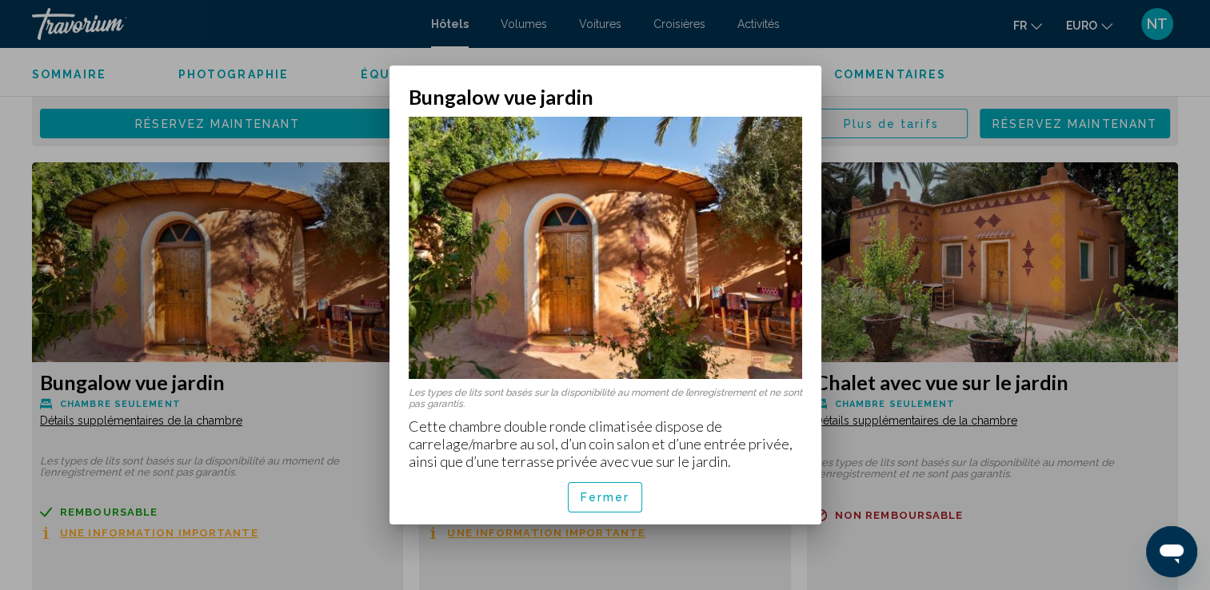
click at [201, 421] on div at bounding box center [605, 295] width 1210 height 590
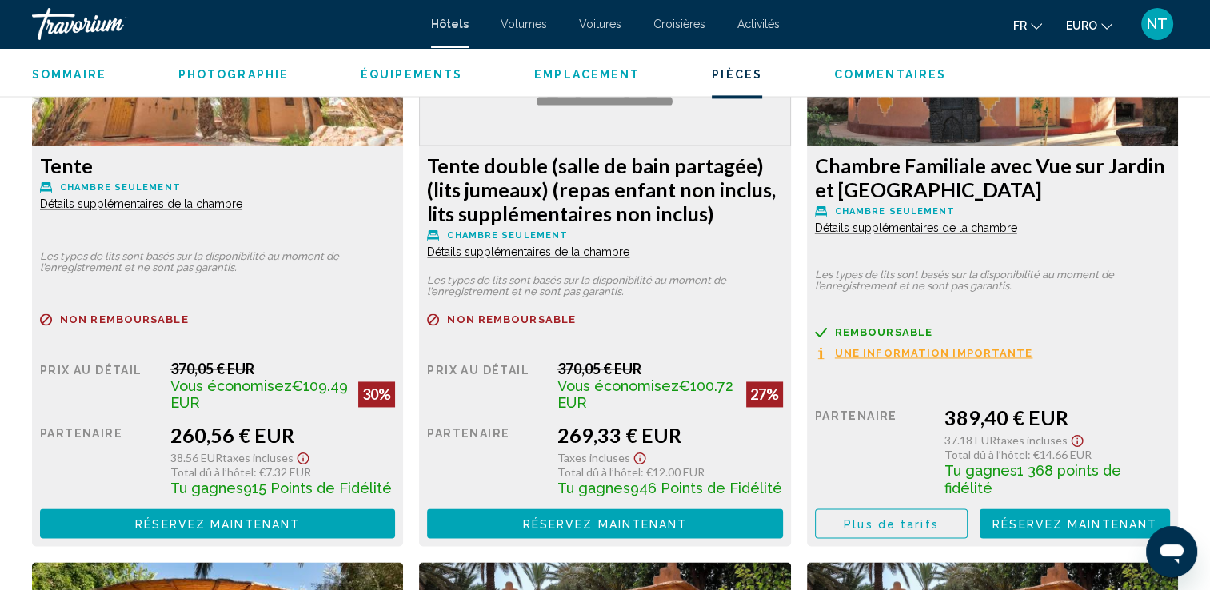
scroll to position [2080, 0]
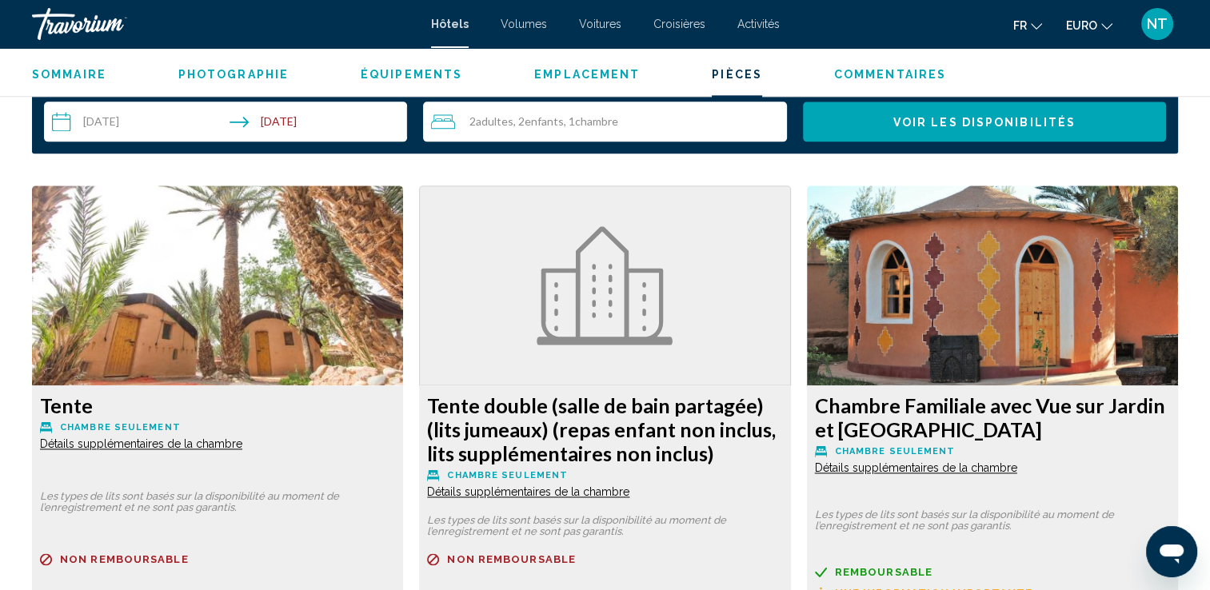
click at [242, 450] on span "Détails supplémentaires de la chambre" at bounding box center [141, 444] width 202 height 13
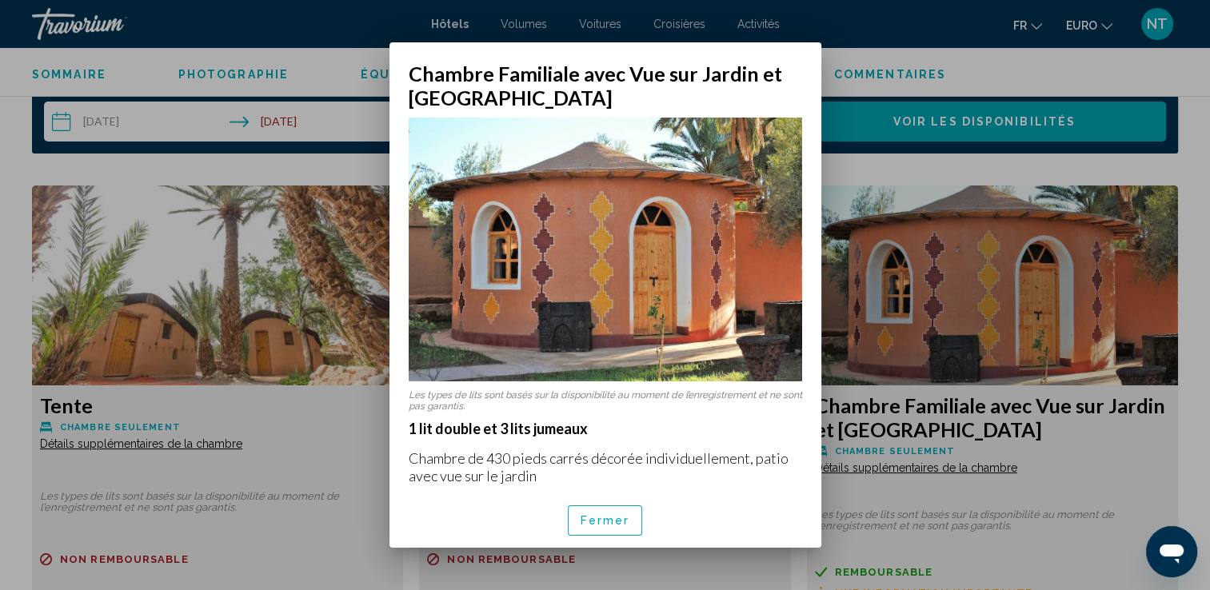
click at [913, 466] on div at bounding box center [605, 295] width 1210 height 590
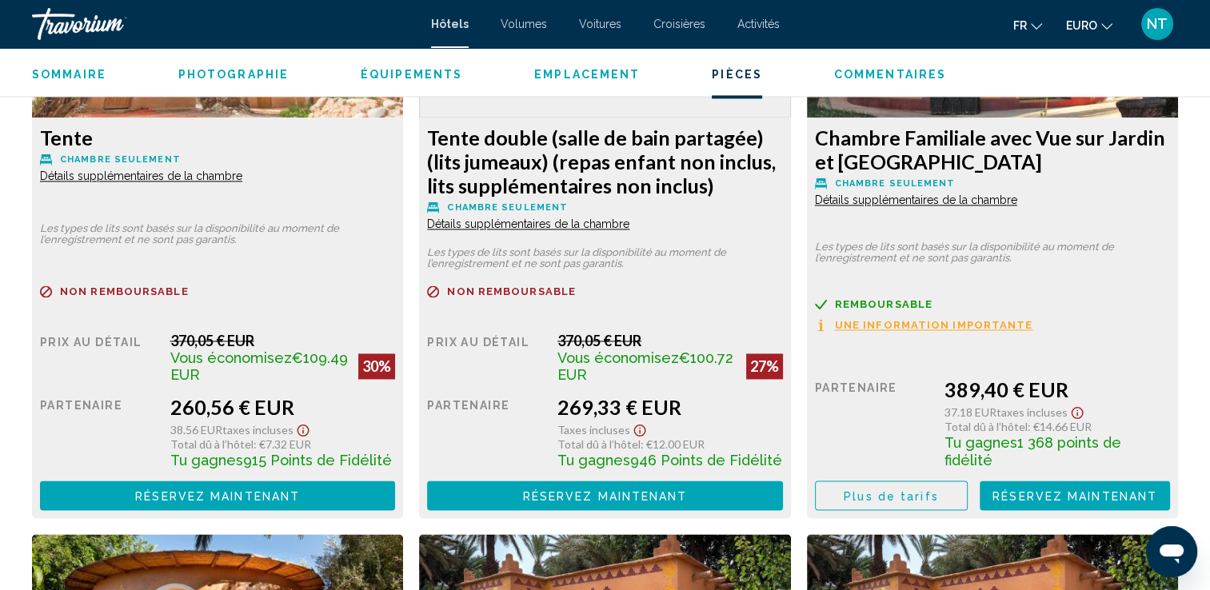
scroll to position [2480, 0]
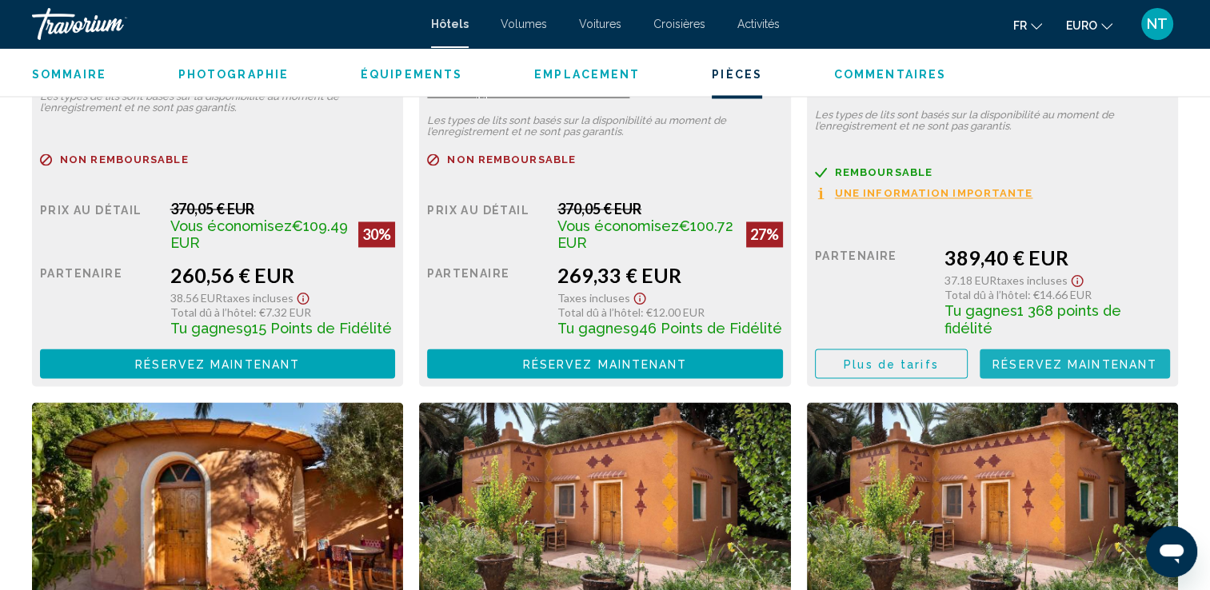
click at [1069, 362] on span "Réservez maintenant" at bounding box center [1075, 364] width 165 height 13
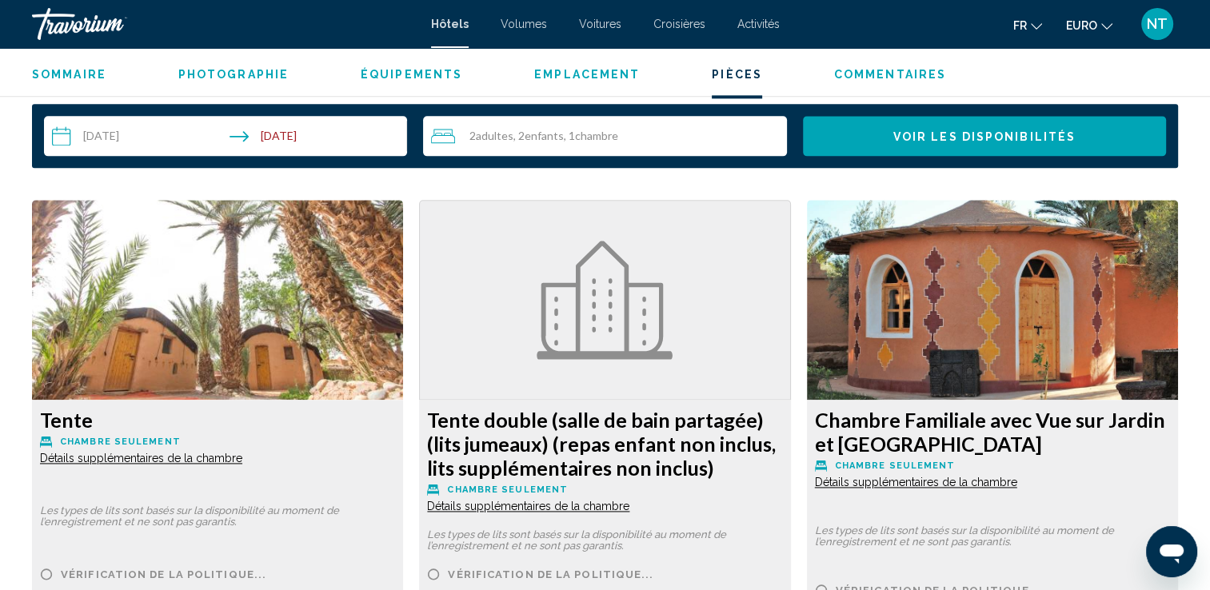
scroll to position [2582, 0]
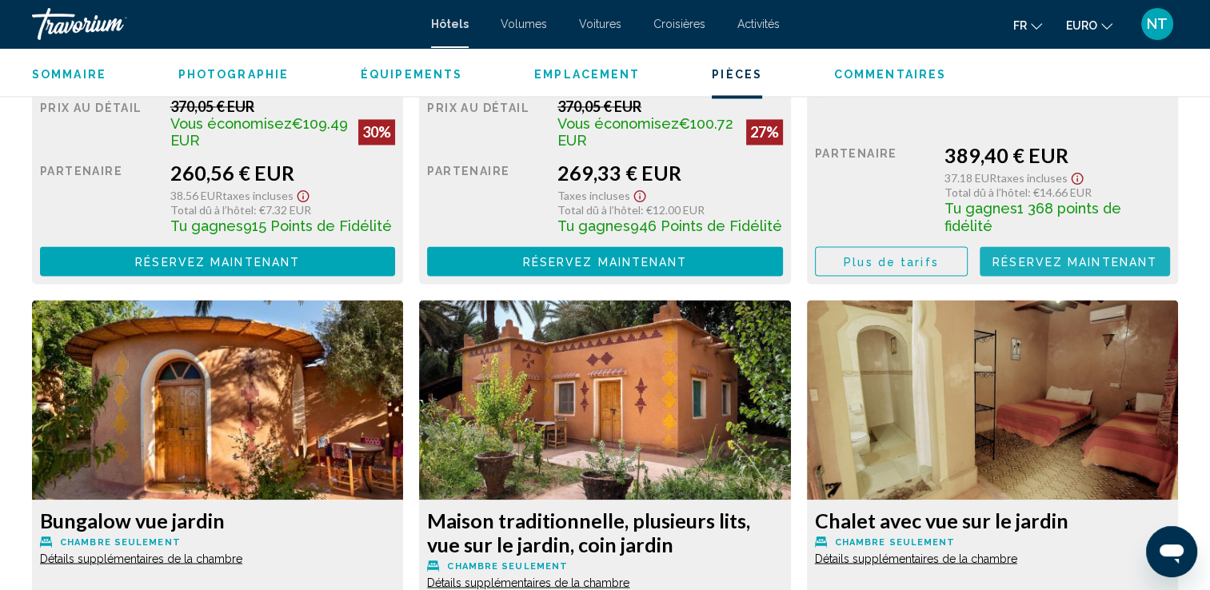
click at [1061, 258] on span "Réservez maintenant" at bounding box center [1075, 261] width 165 height 13
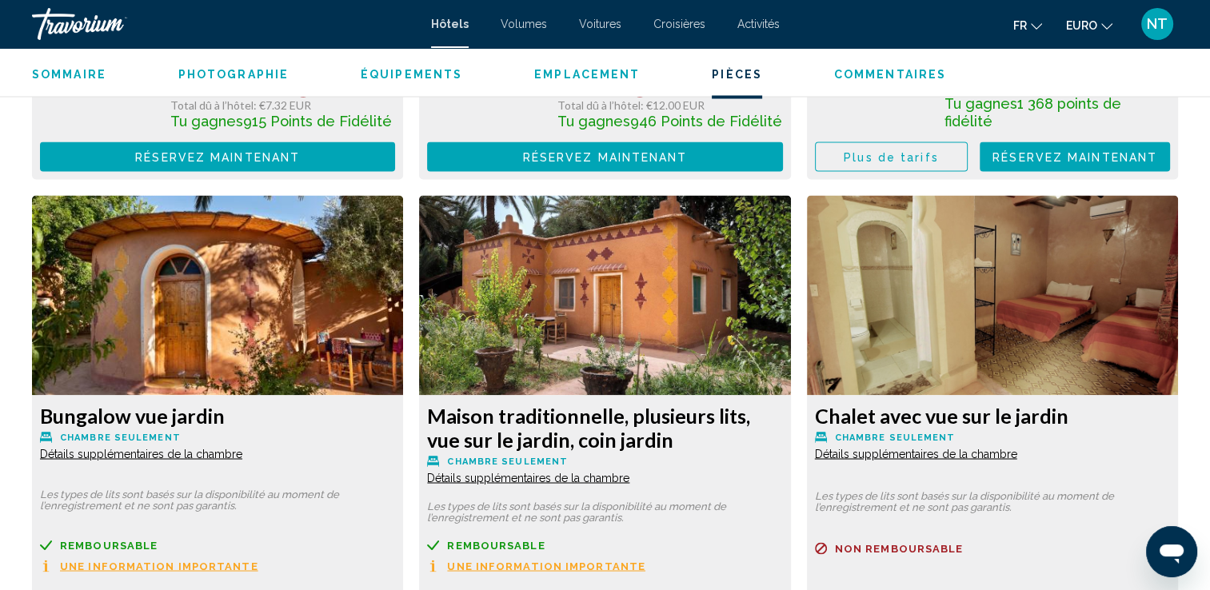
scroll to position [2640, 0]
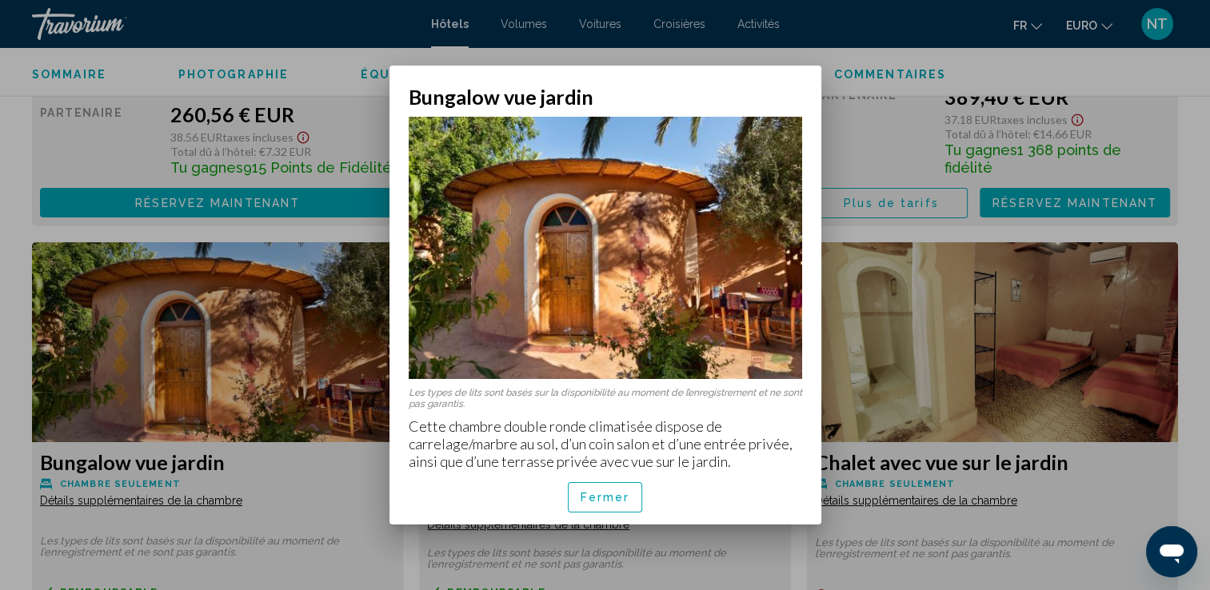
scroll to position [0, 0]
click at [606, 487] on button "Fermer" at bounding box center [605, 497] width 75 height 30
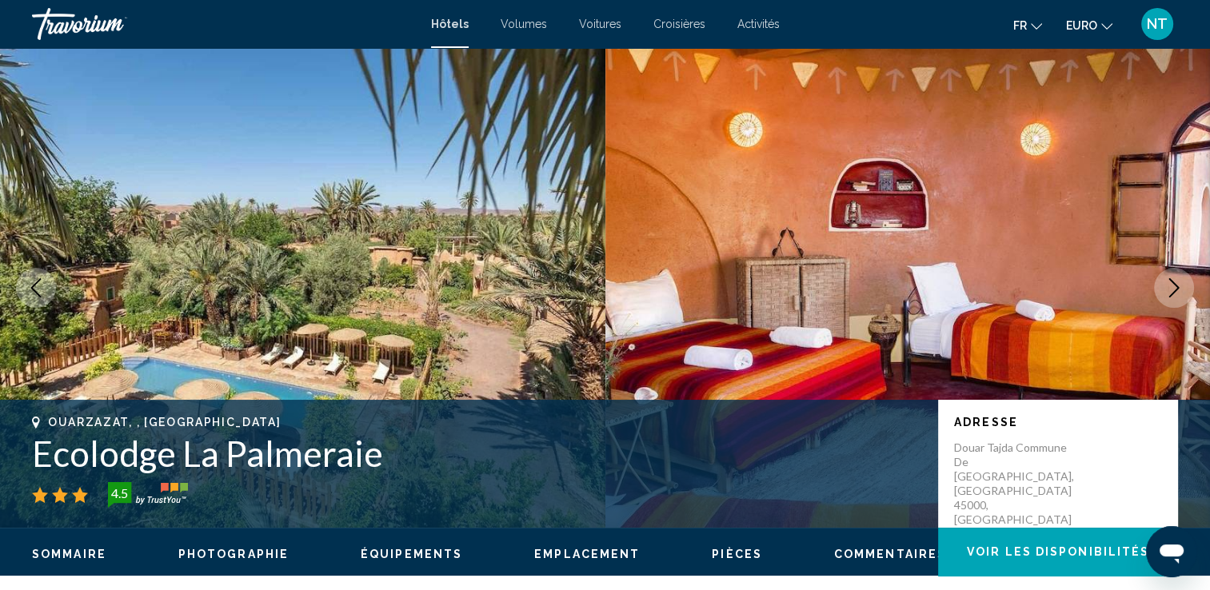
click at [1179, 294] on icon "Image suivante" at bounding box center [1174, 287] width 19 height 19
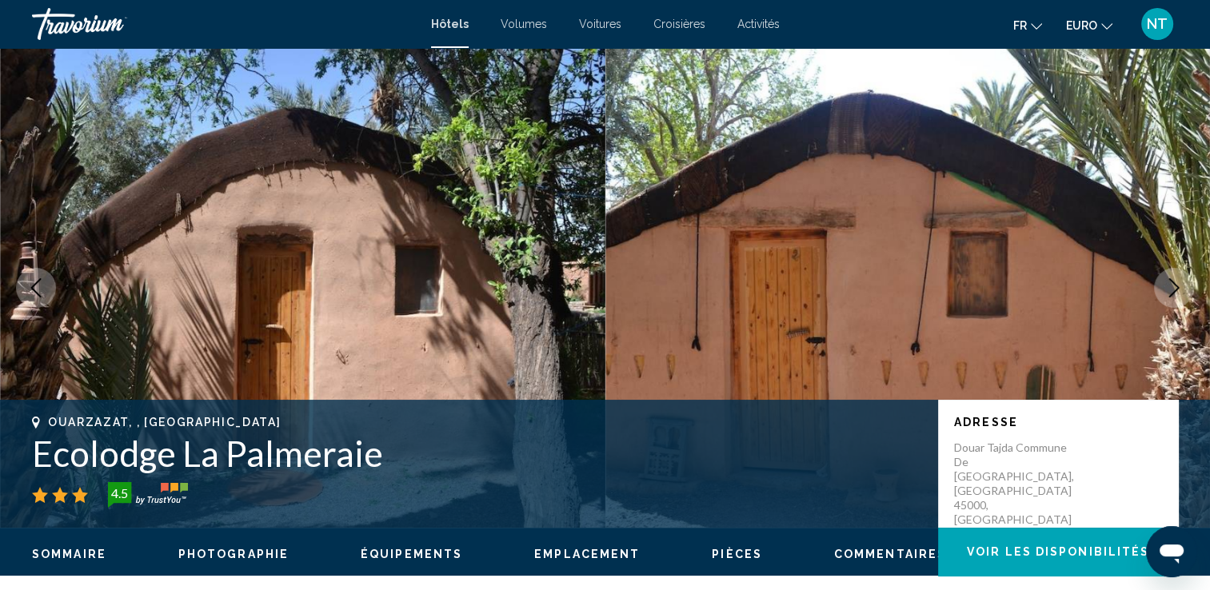
click at [1179, 294] on icon "Image suivante" at bounding box center [1174, 287] width 19 height 19
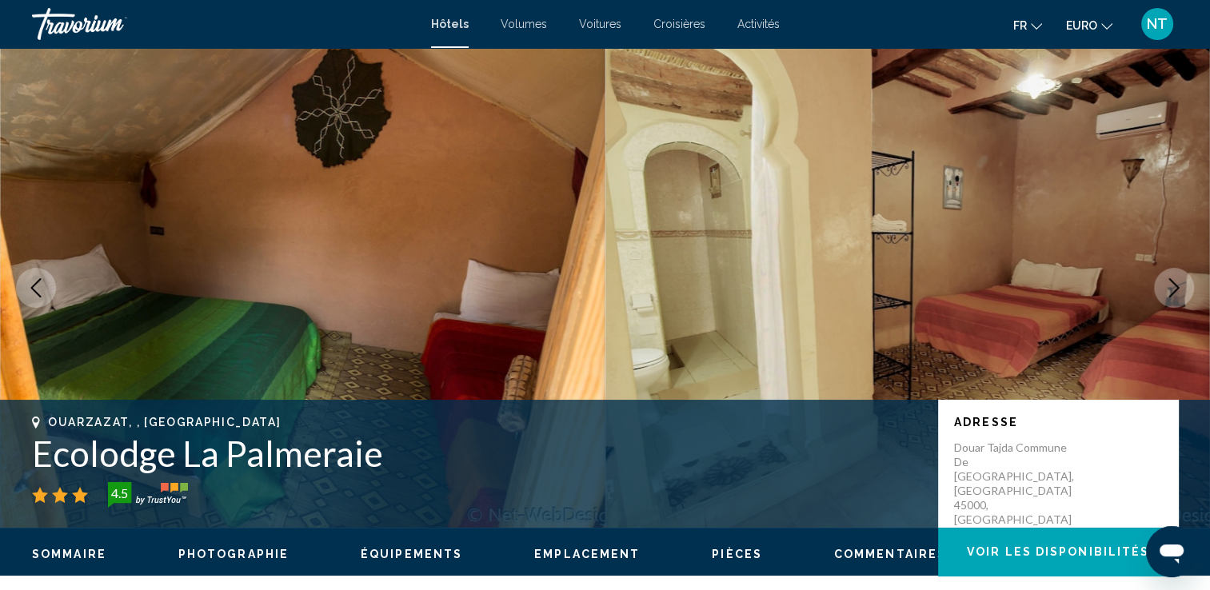
click at [1179, 294] on icon "Image suivante" at bounding box center [1174, 287] width 19 height 19
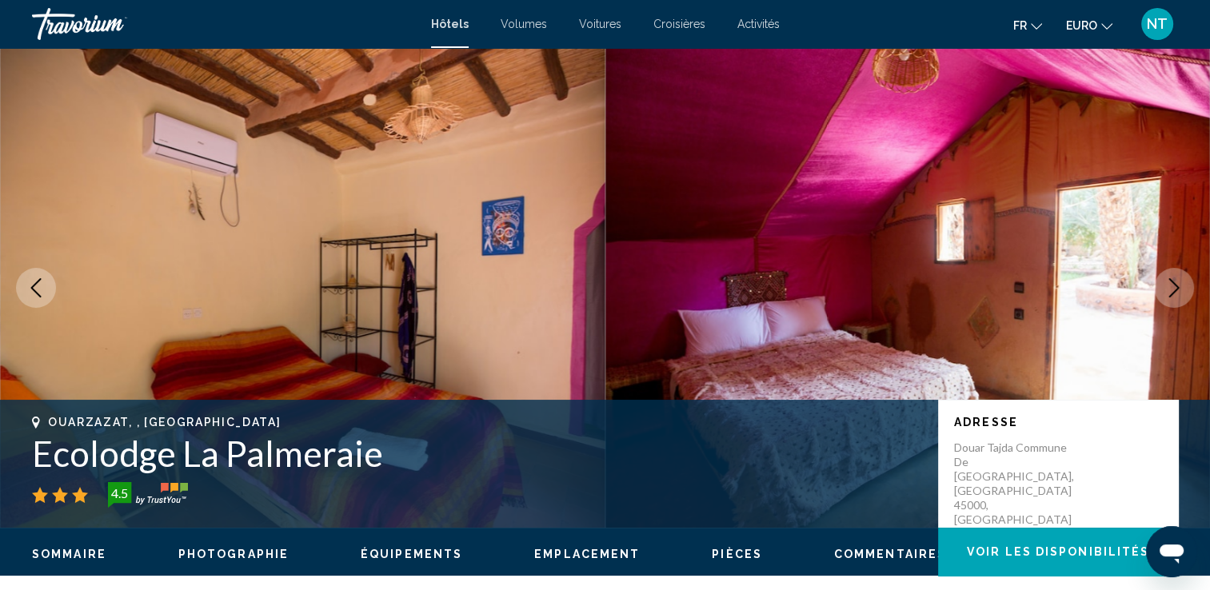
click at [1179, 294] on icon "Image suivante" at bounding box center [1174, 287] width 19 height 19
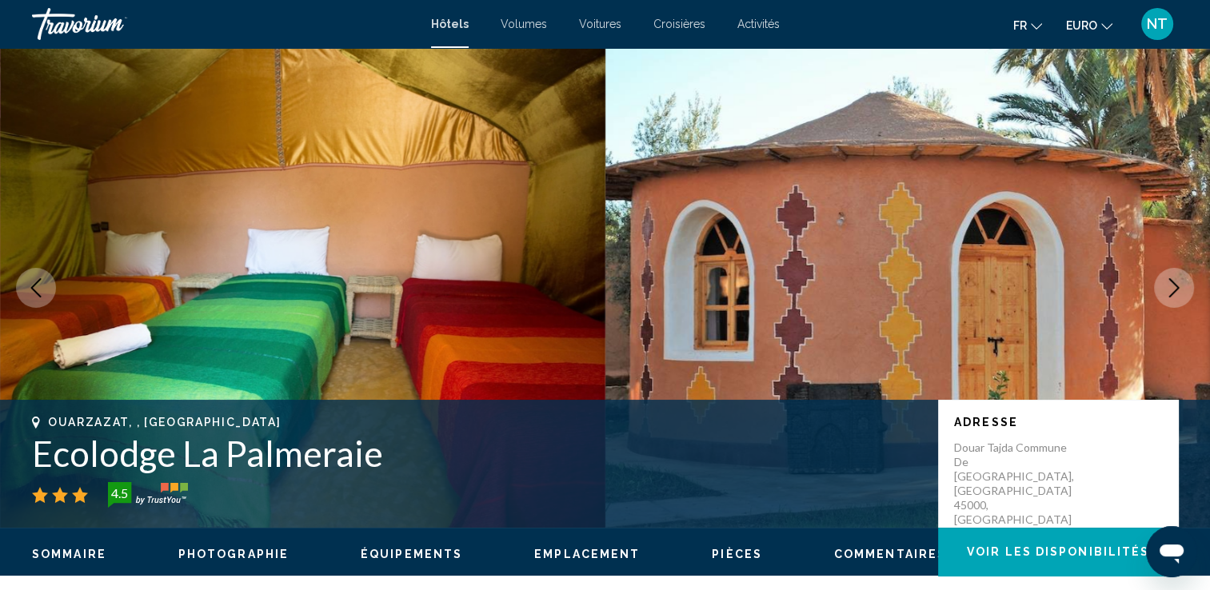
click at [1179, 294] on icon "Image suivante" at bounding box center [1174, 287] width 19 height 19
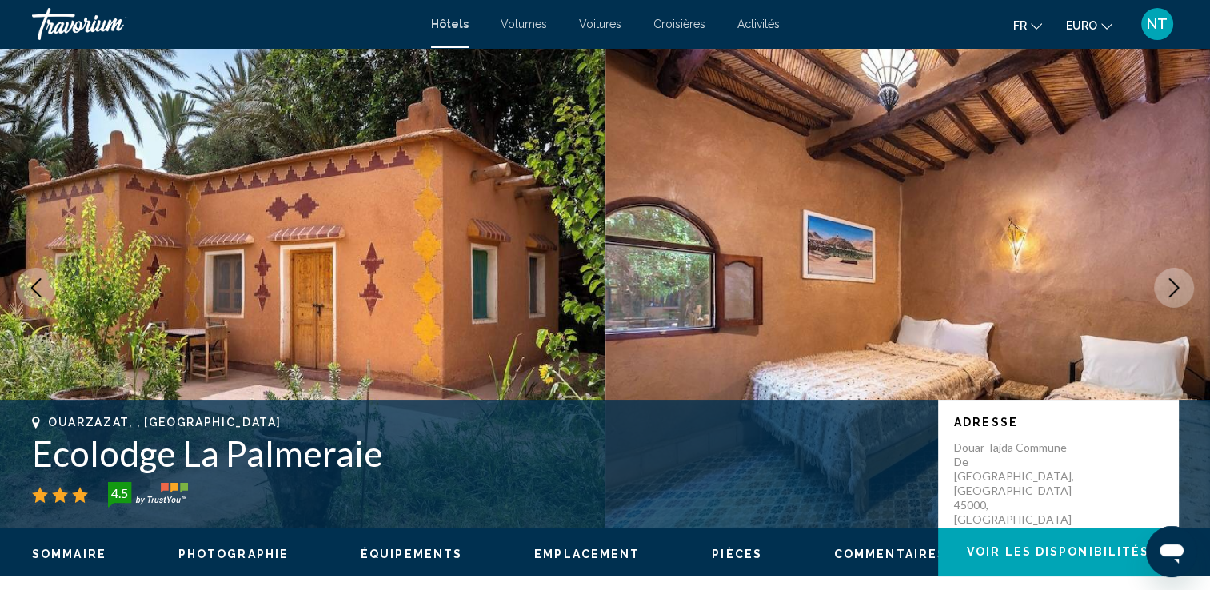
click at [1179, 294] on icon "Image suivante" at bounding box center [1174, 287] width 19 height 19
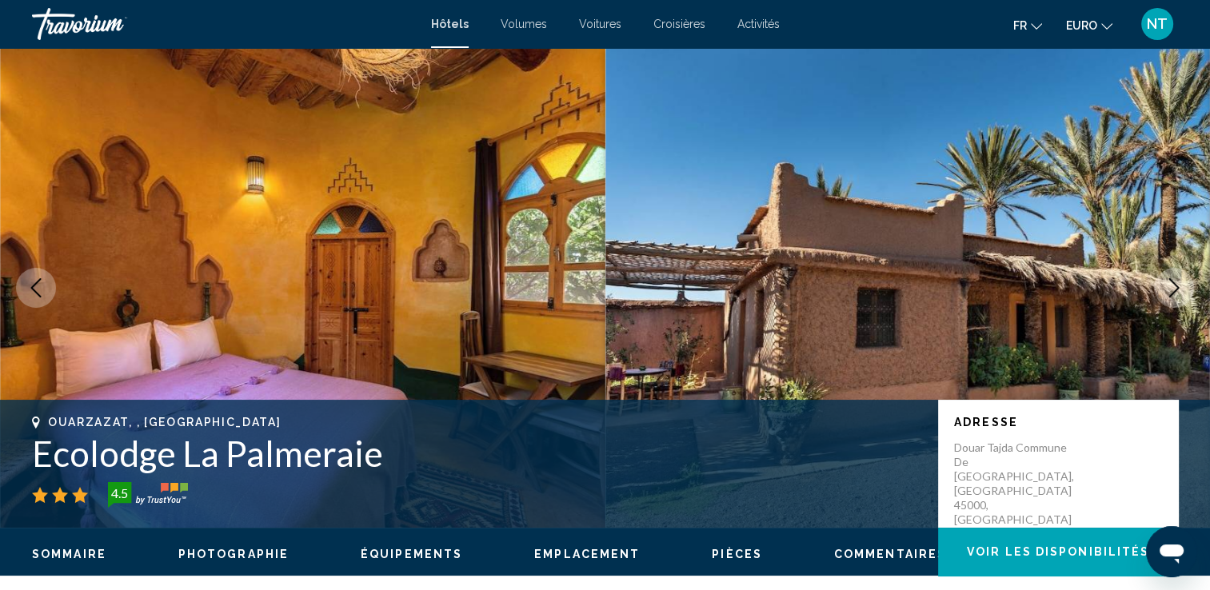
click at [1179, 294] on icon "Image suivante" at bounding box center [1174, 287] width 19 height 19
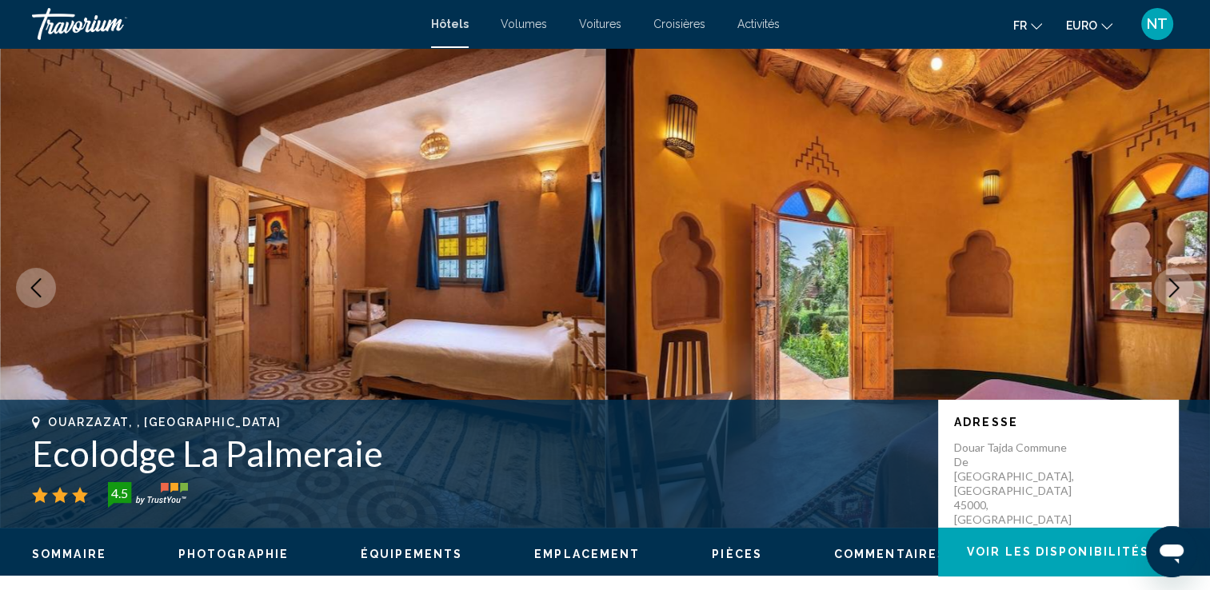
click at [1179, 294] on icon "Image suivante" at bounding box center [1174, 287] width 19 height 19
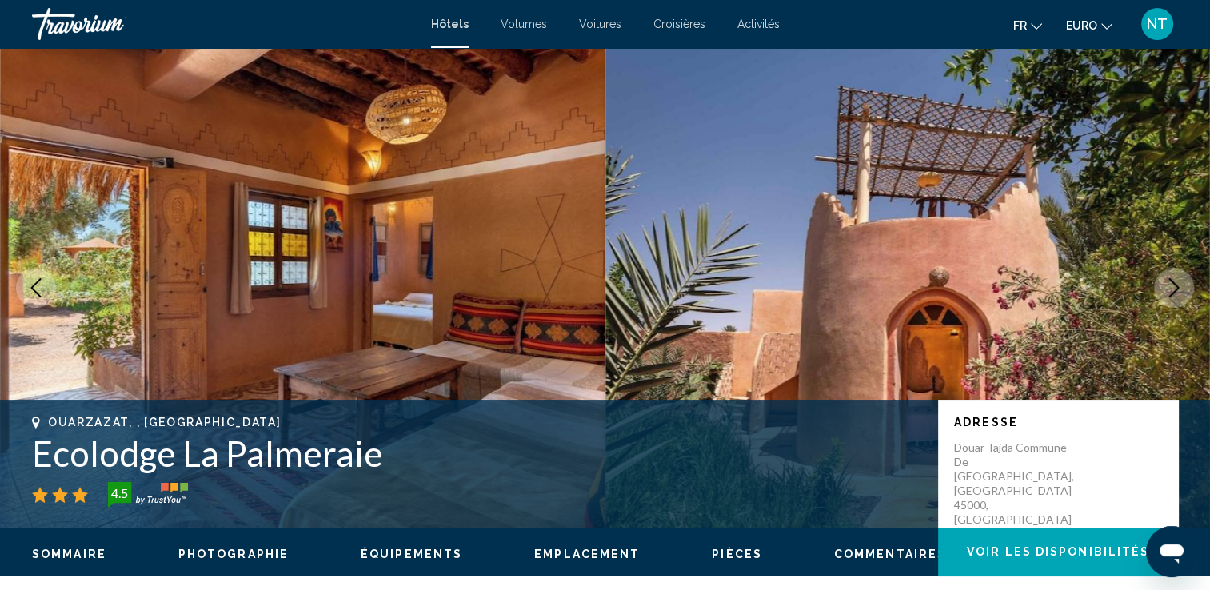
click at [1179, 294] on icon "Image suivante" at bounding box center [1174, 287] width 19 height 19
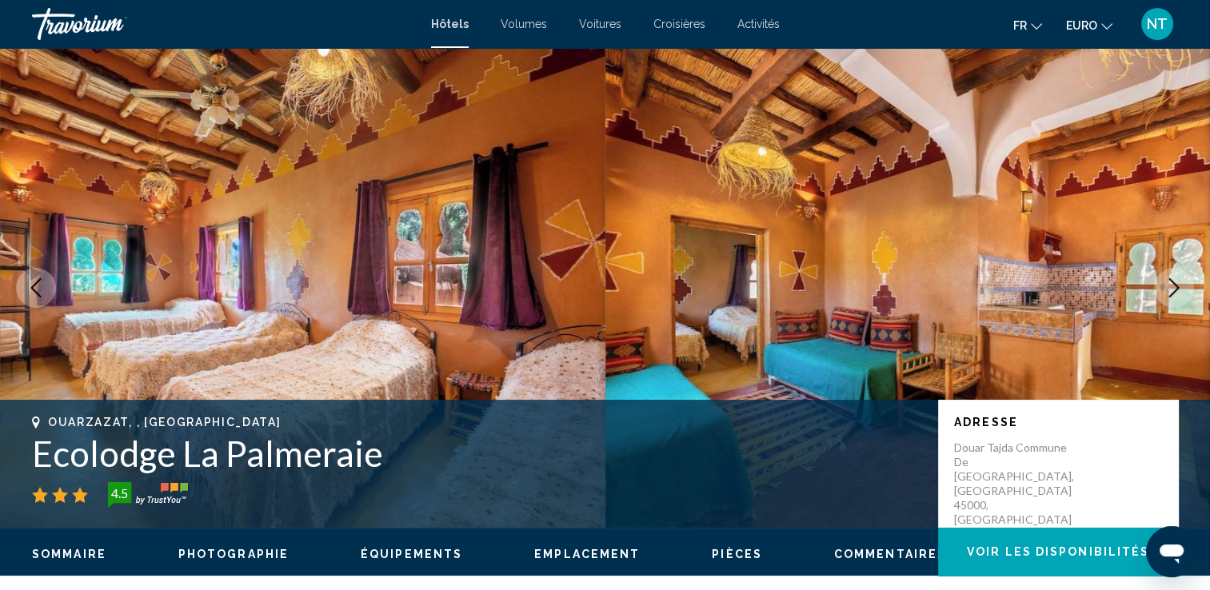
click at [1179, 294] on icon "Image suivante" at bounding box center [1174, 287] width 19 height 19
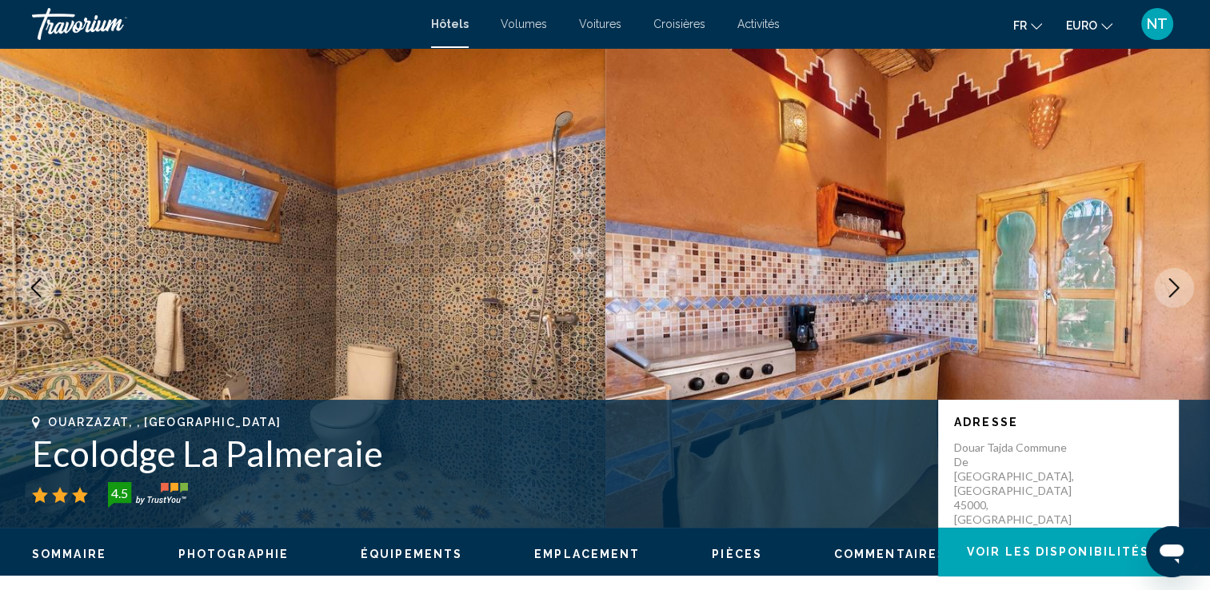
click at [1179, 294] on icon "Image suivante" at bounding box center [1174, 287] width 19 height 19
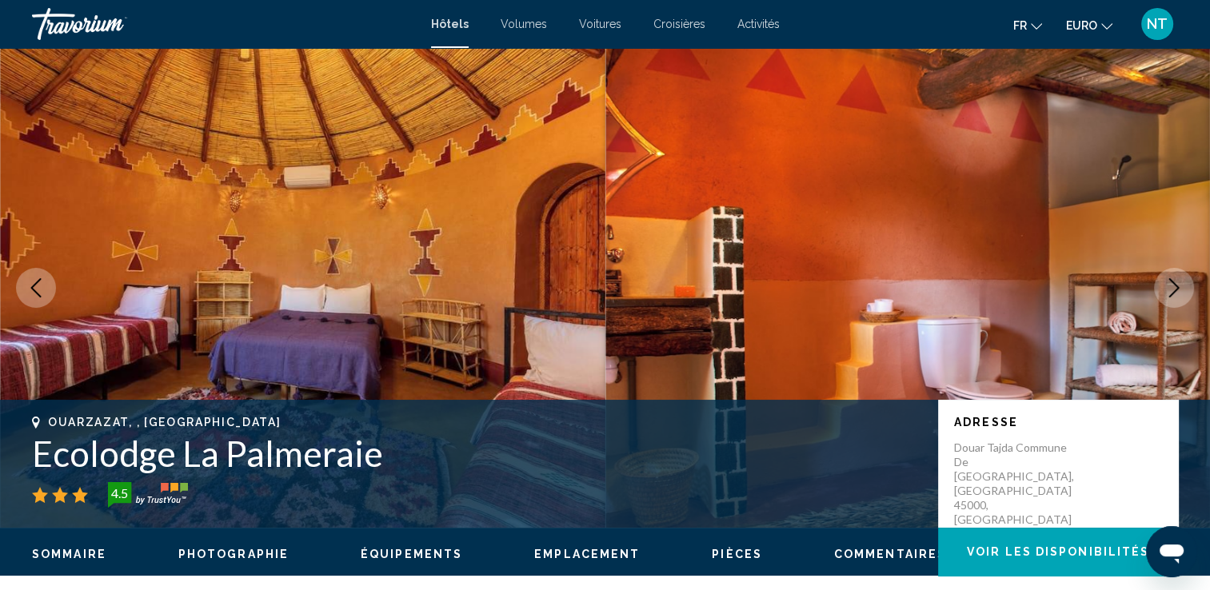
click at [1179, 294] on icon "Image suivante" at bounding box center [1174, 287] width 19 height 19
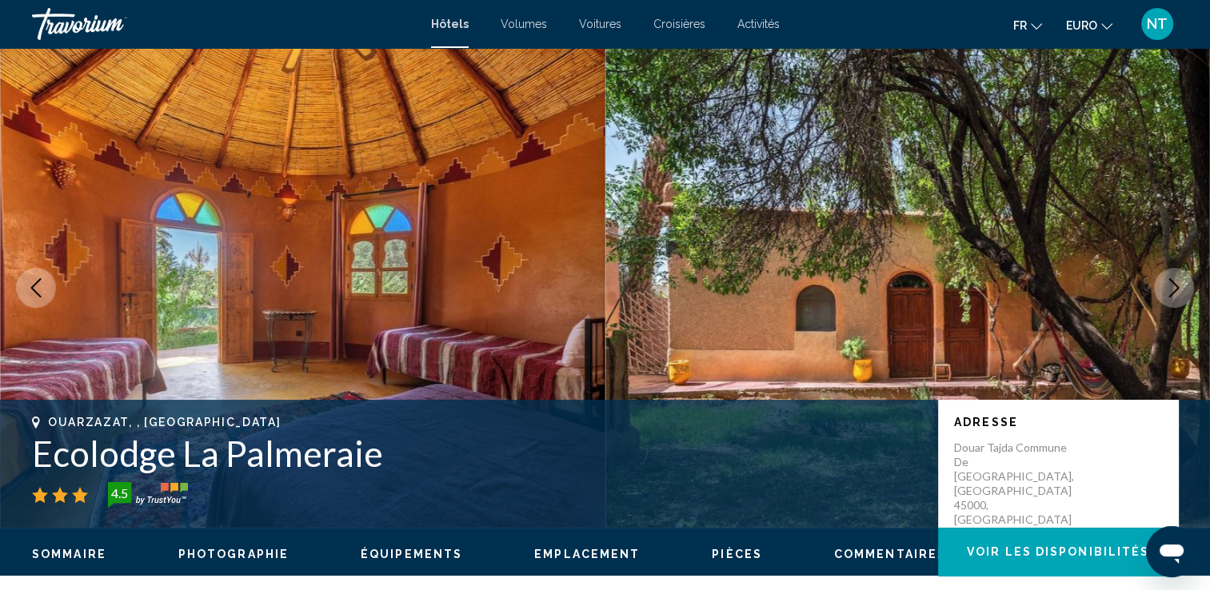
click at [29, 278] on icon "Image précédente" at bounding box center [35, 287] width 19 height 19
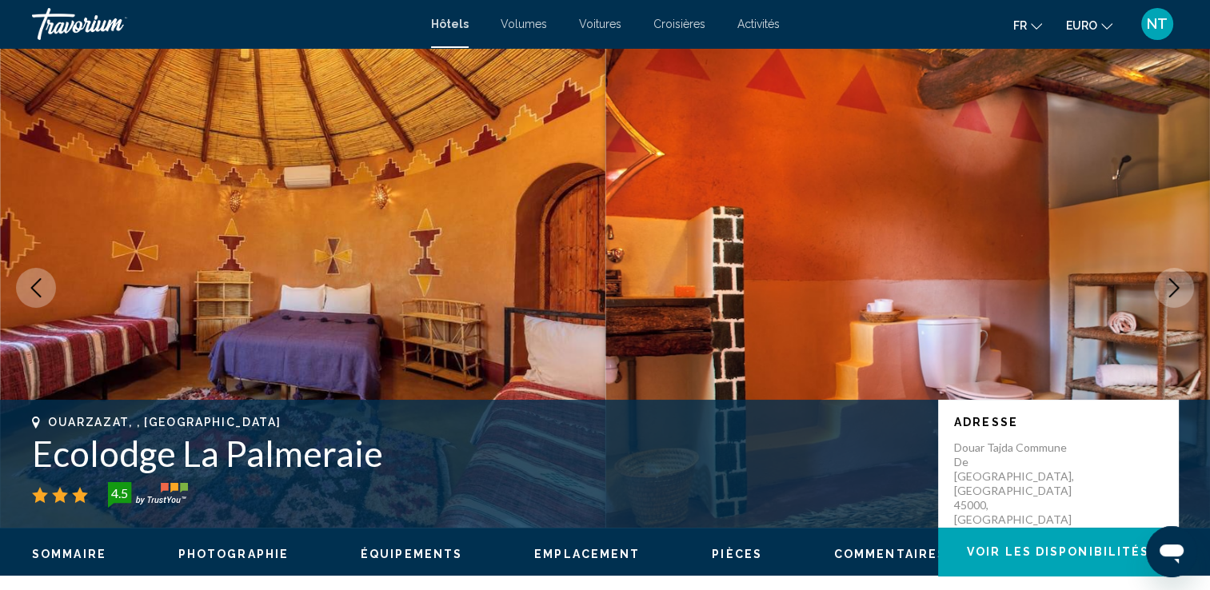
click at [1181, 282] on icon "Image suivante" at bounding box center [1174, 287] width 19 height 19
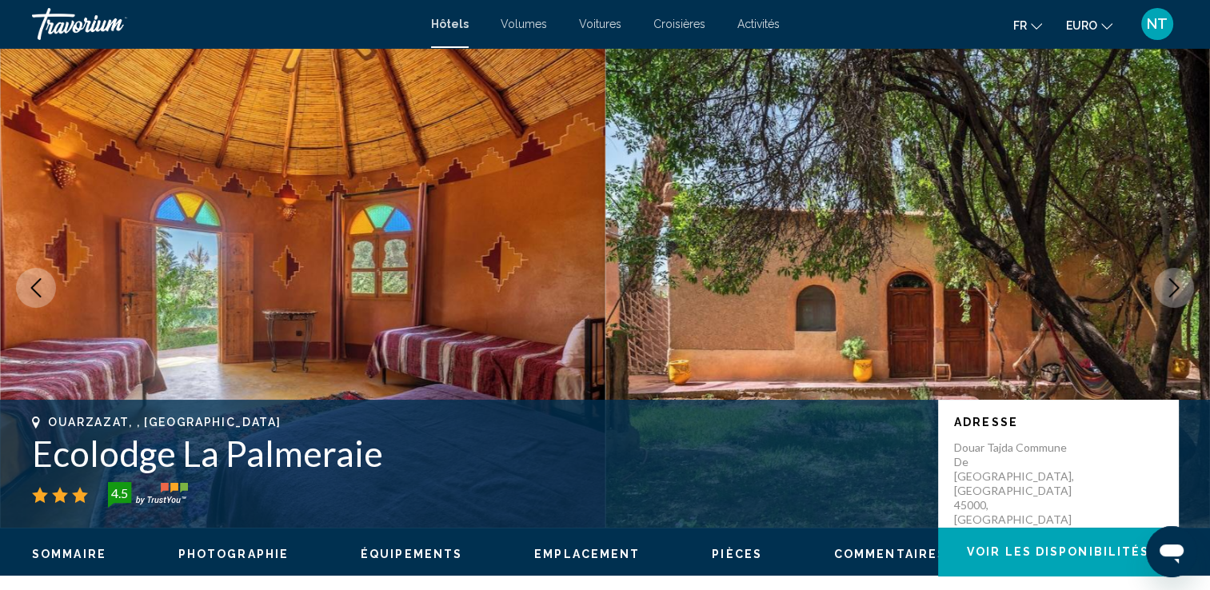
click at [1181, 282] on icon "Image suivante" at bounding box center [1174, 287] width 19 height 19
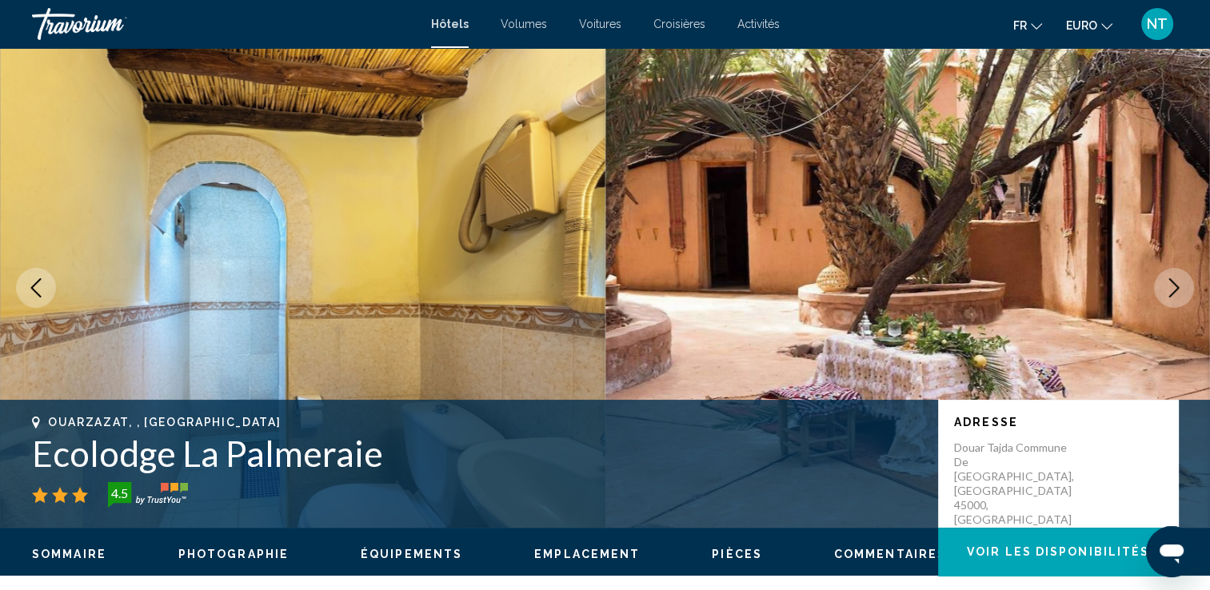
click at [1181, 282] on icon "Image suivante" at bounding box center [1174, 287] width 19 height 19
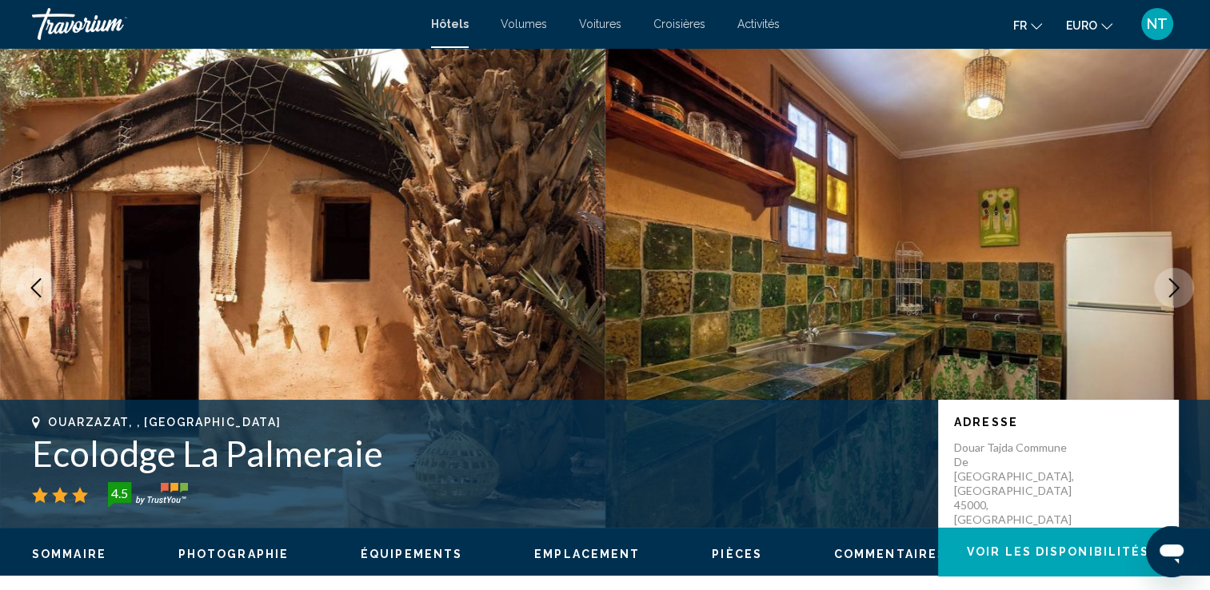
click at [1181, 282] on icon "Image suivante" at bounding box center [1174, 287] width 19 height 19
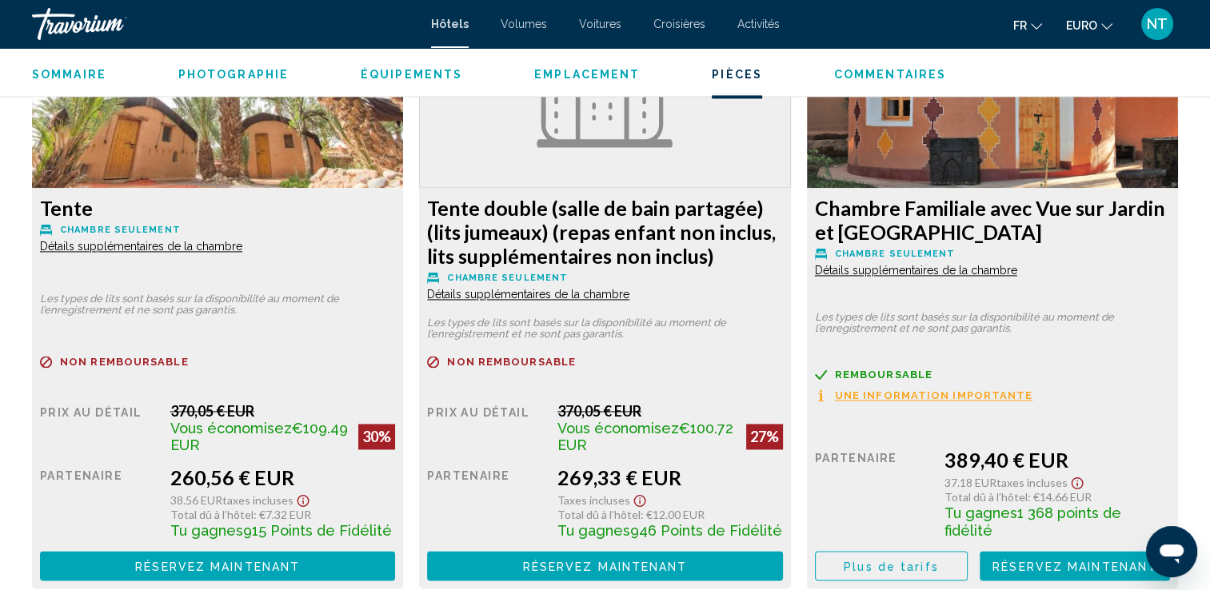
scroll to position [2320, 0]
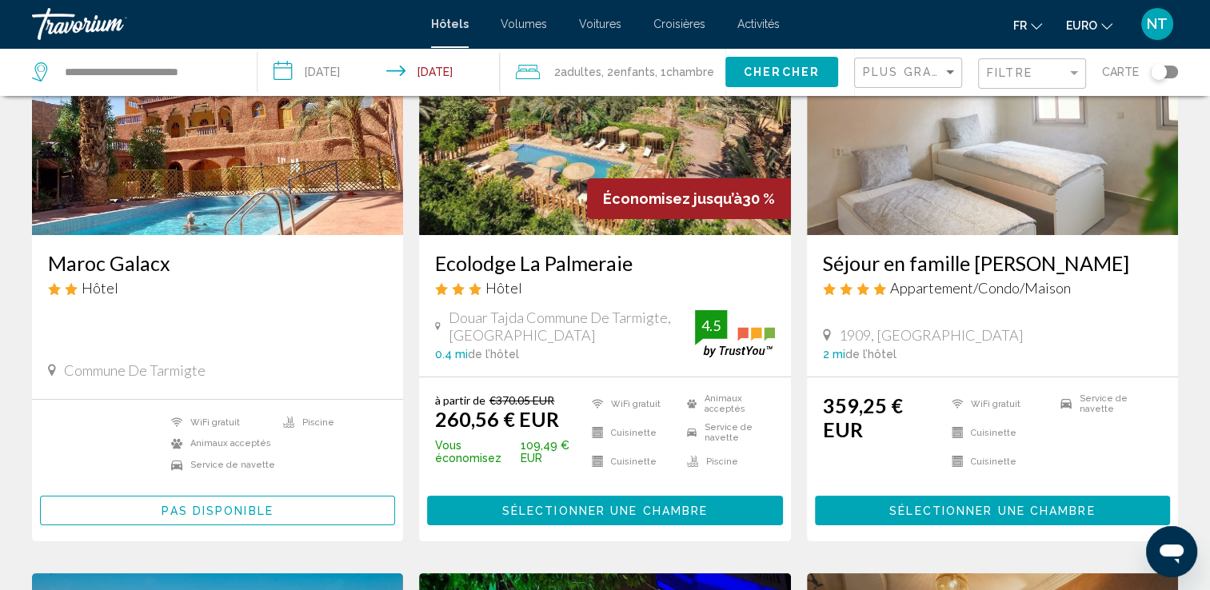
scroll to position [80, 0]
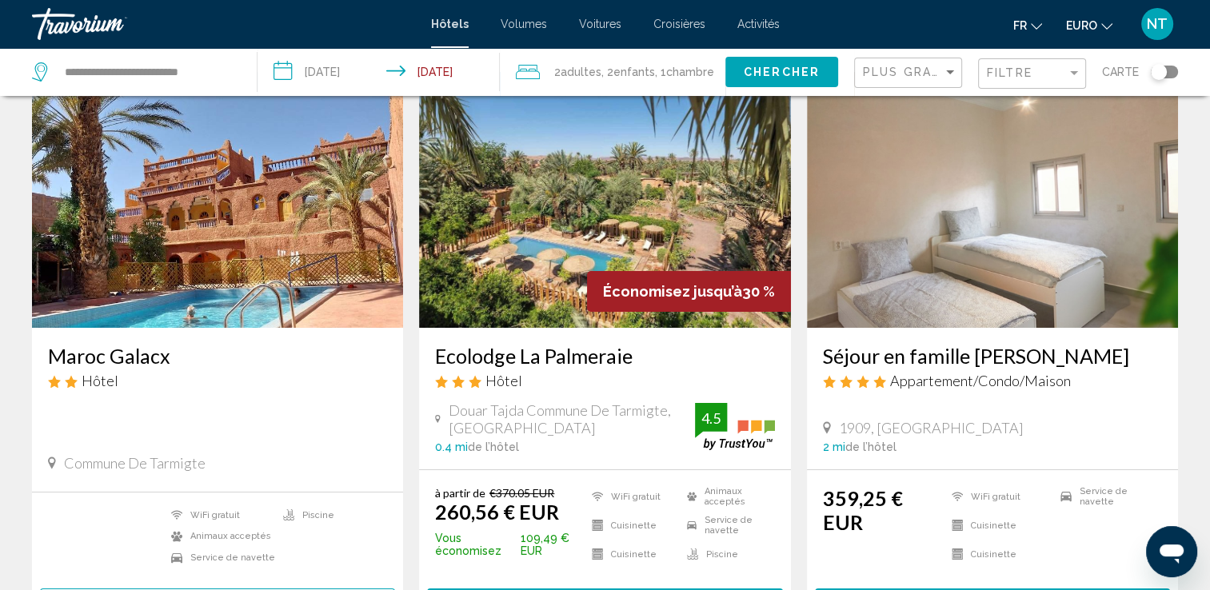
click at [574, 203] on img "Contenu principal" at bounding box center [604, 200] width 371 height 256
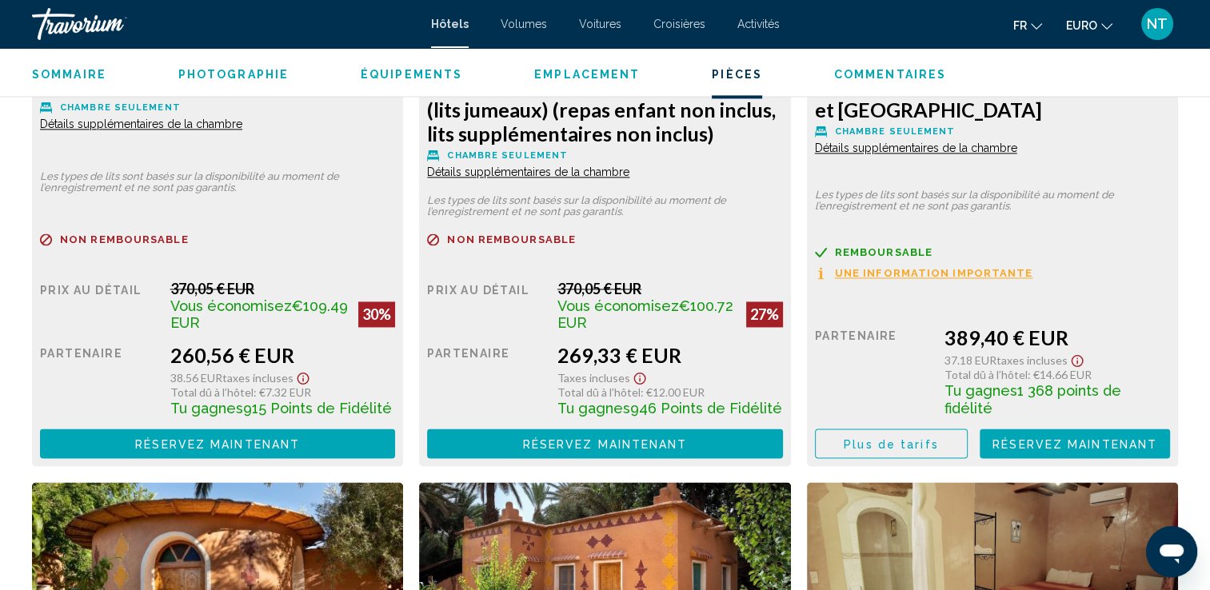
scroll to position [2160, 0]
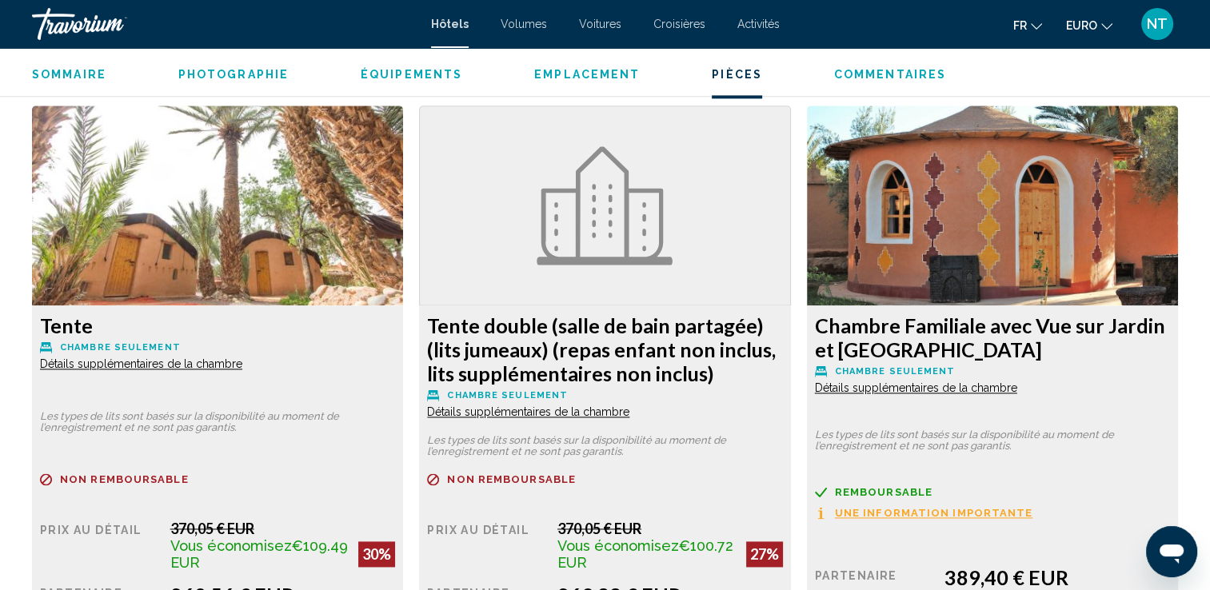
click at [242, 370] on span "Détails supplémentaires de la chambre" at bounding box center [141, 364] width 202 height 13
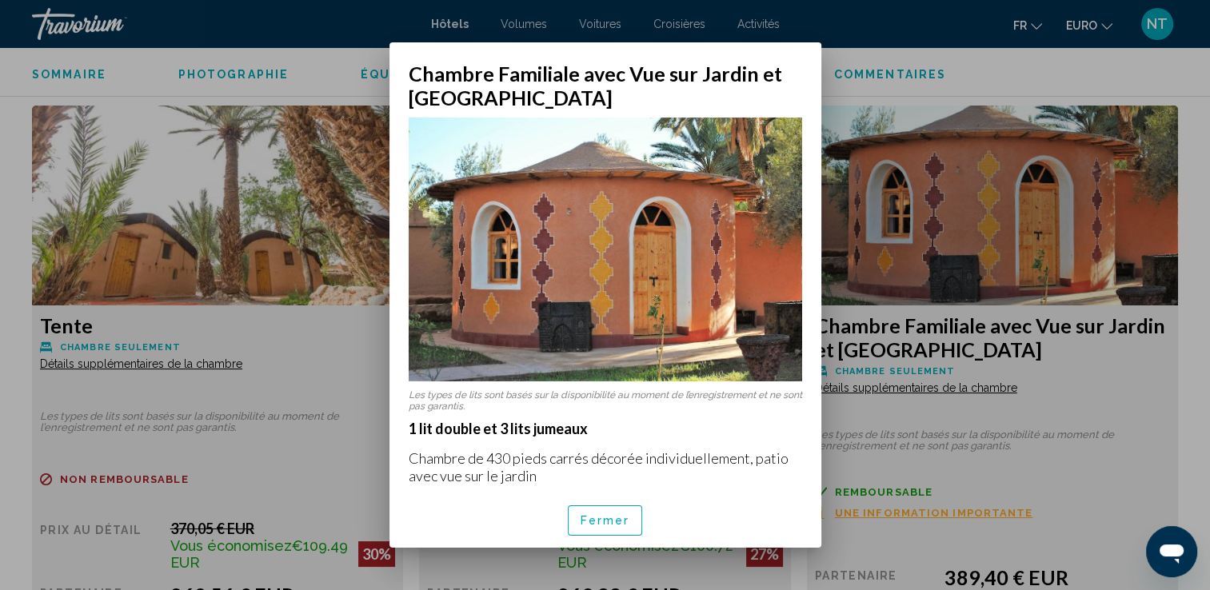
click at [906, 430] on div at bounding box center [605, 295] width 1210 height 590
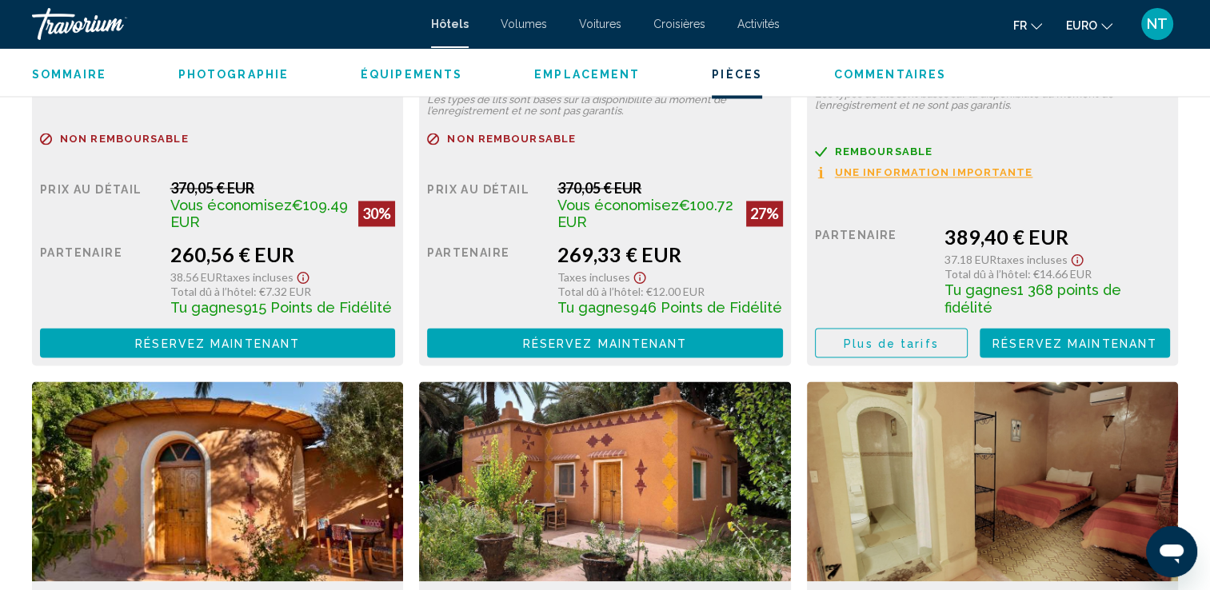
scroll to position [2640, 0]
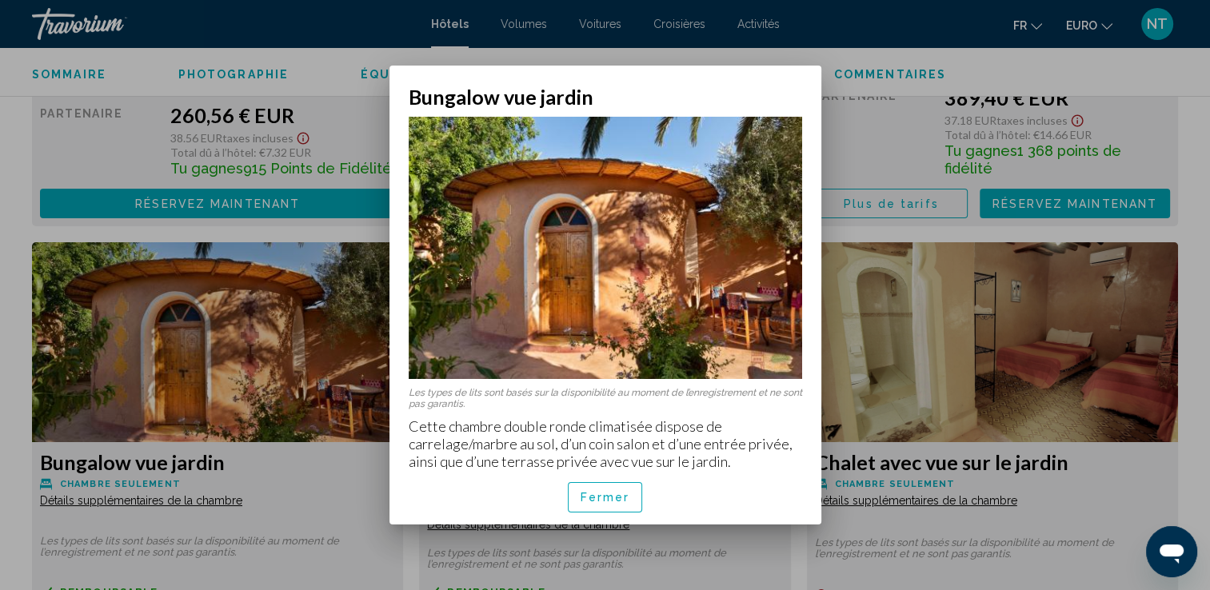
scroll to position [0, 0]
click at [869, 434] on div at bounding box center [605, 295] width 1210 height 590
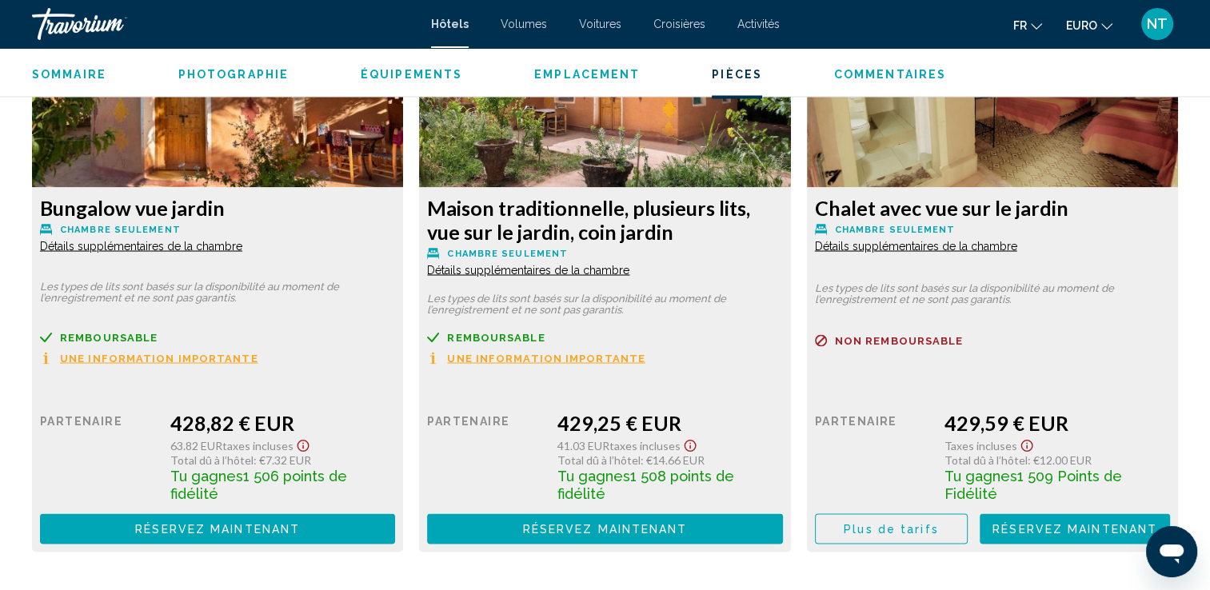
scroll to position [2800, 0]
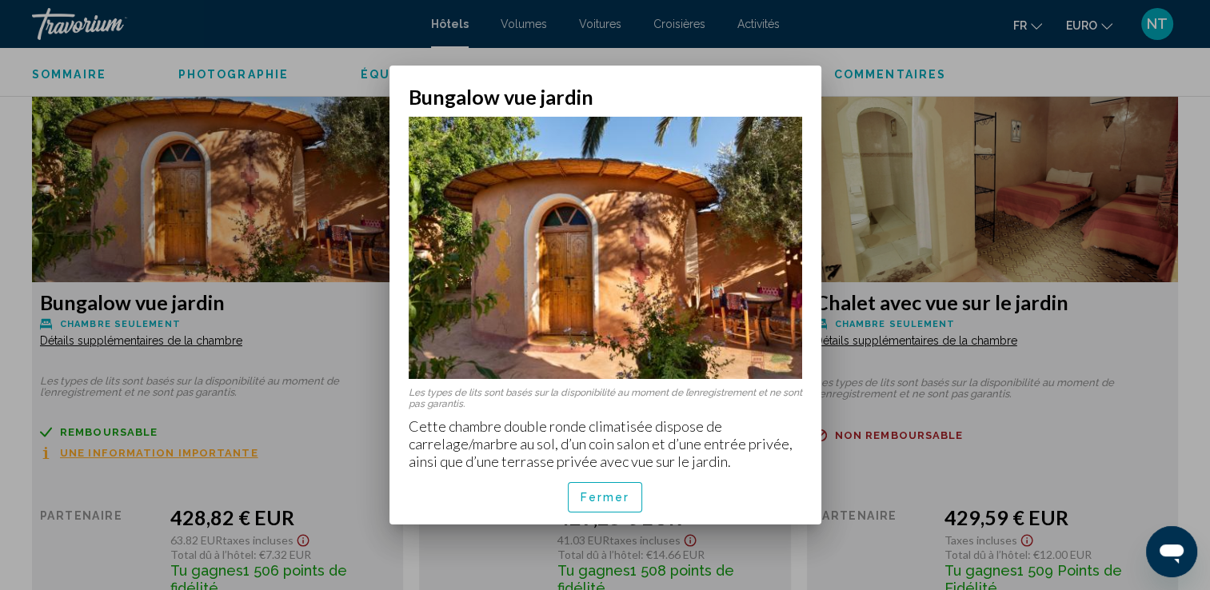
click at [893, 366] on div at bounding box center [605, 295] width 1210 height 590
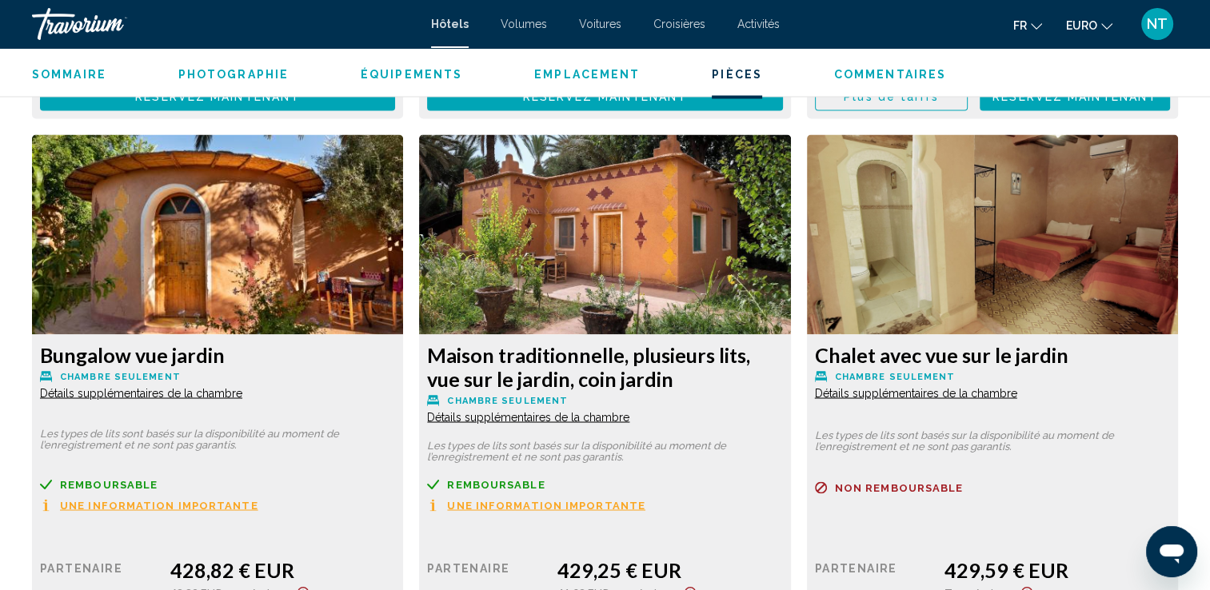
scroll to position [2720, 0]
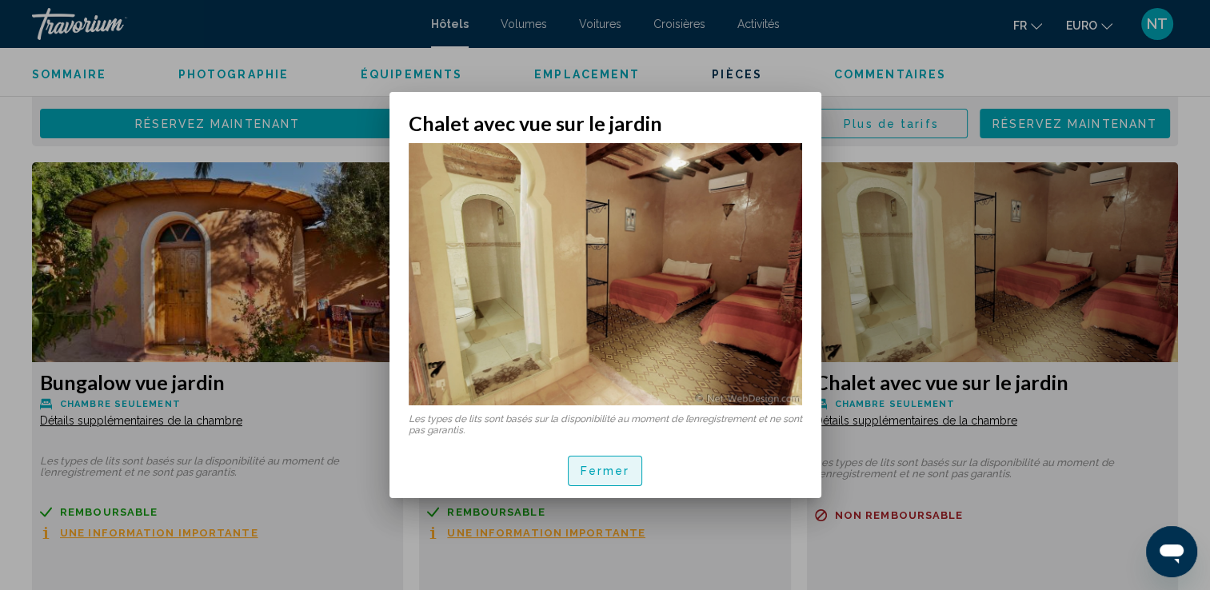
click at [621, 469] on span "Fermer" at bounding box center [606, 472] width 50 height 13
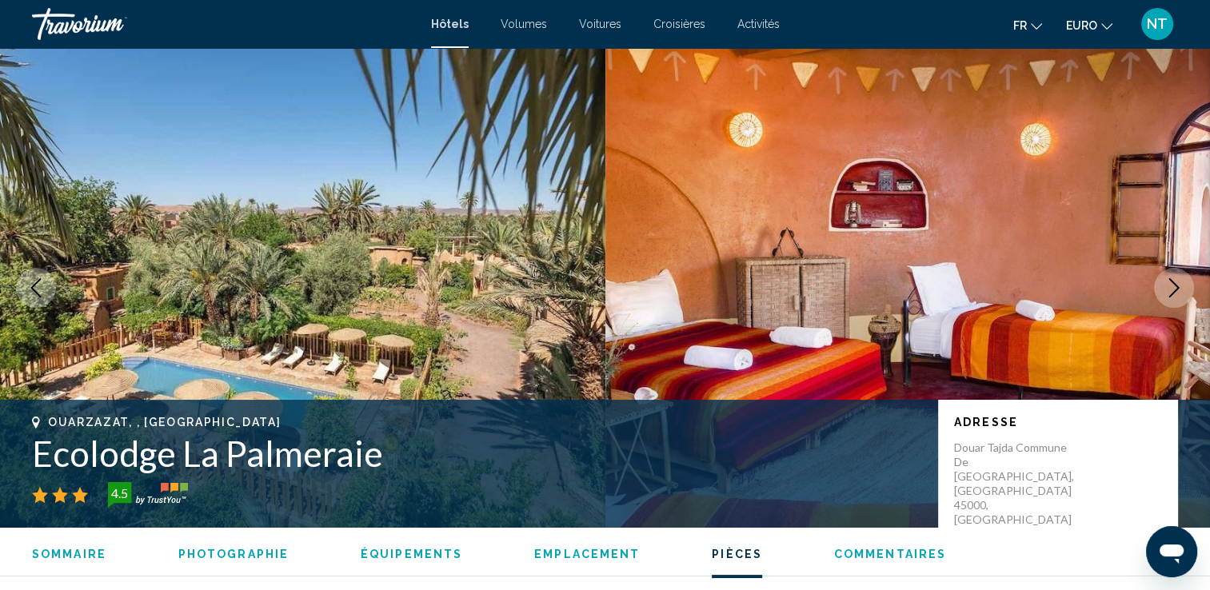
scroll to position [2720, 0]
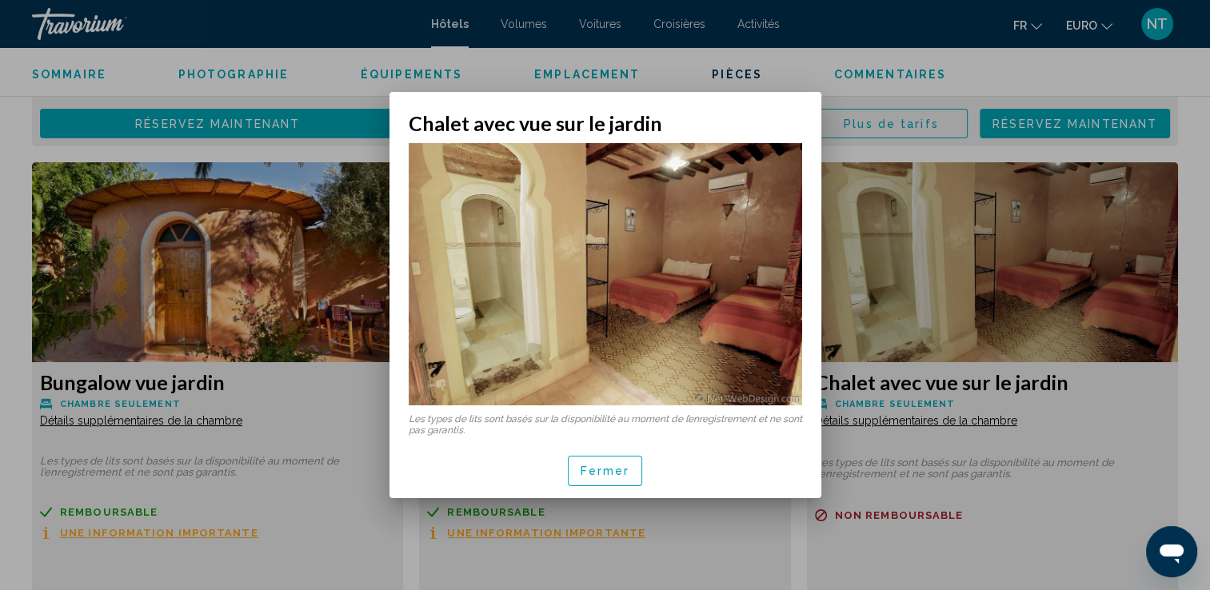
scroll to position [0, 0]
click at [607, 483] on button "Fermer" at bounding box center [605, 471] width 75 height 30
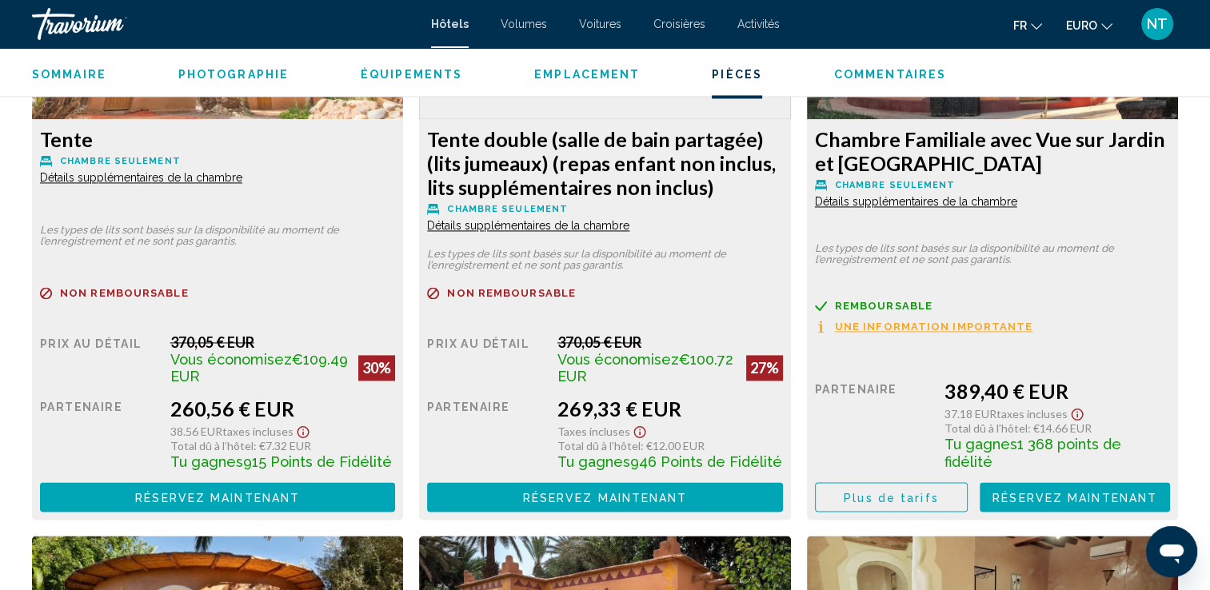
scroll to position [2160, 0]
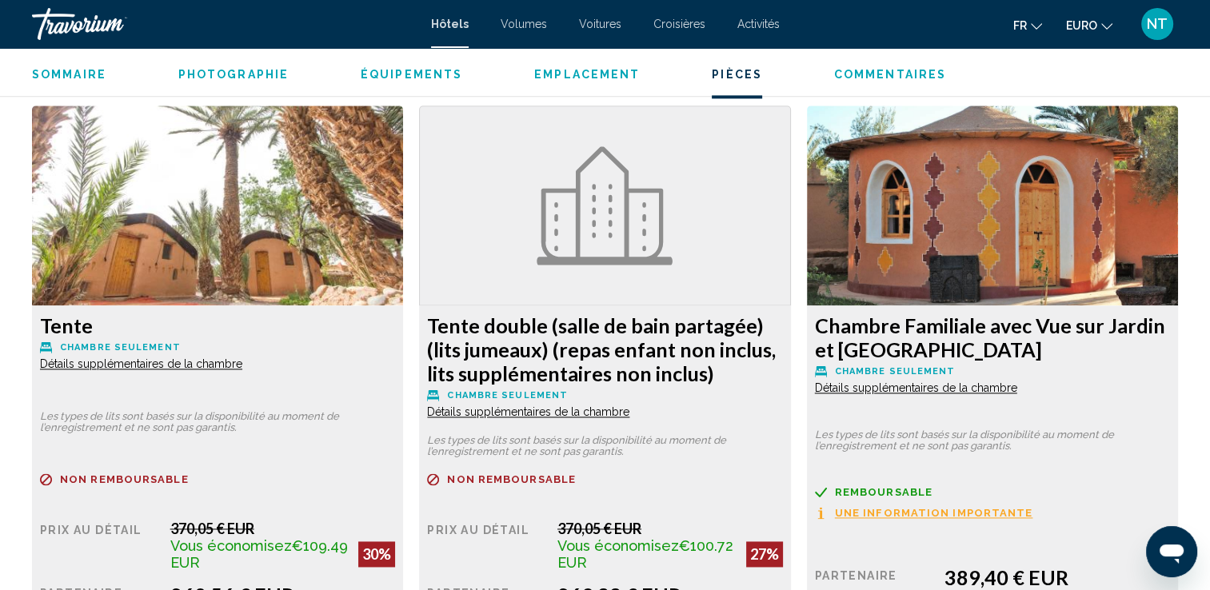
click at [242, 370] on span "Détails supplémentaires de la chambre" at bounding box center [141, 364] width 202 height 13
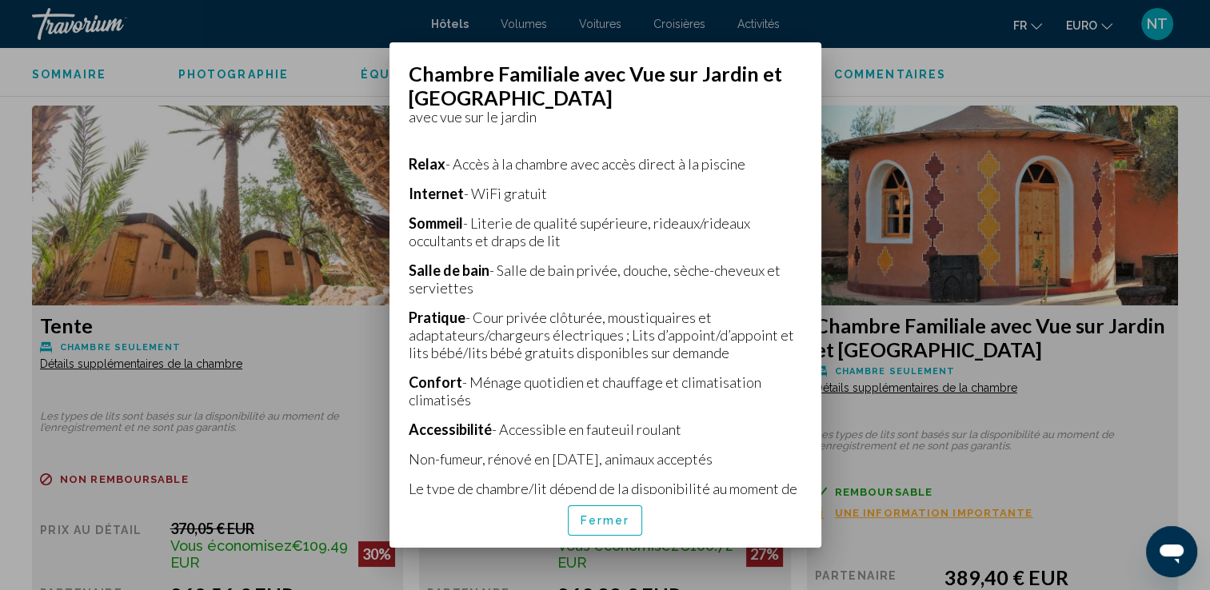
scroll to position [384, 0]
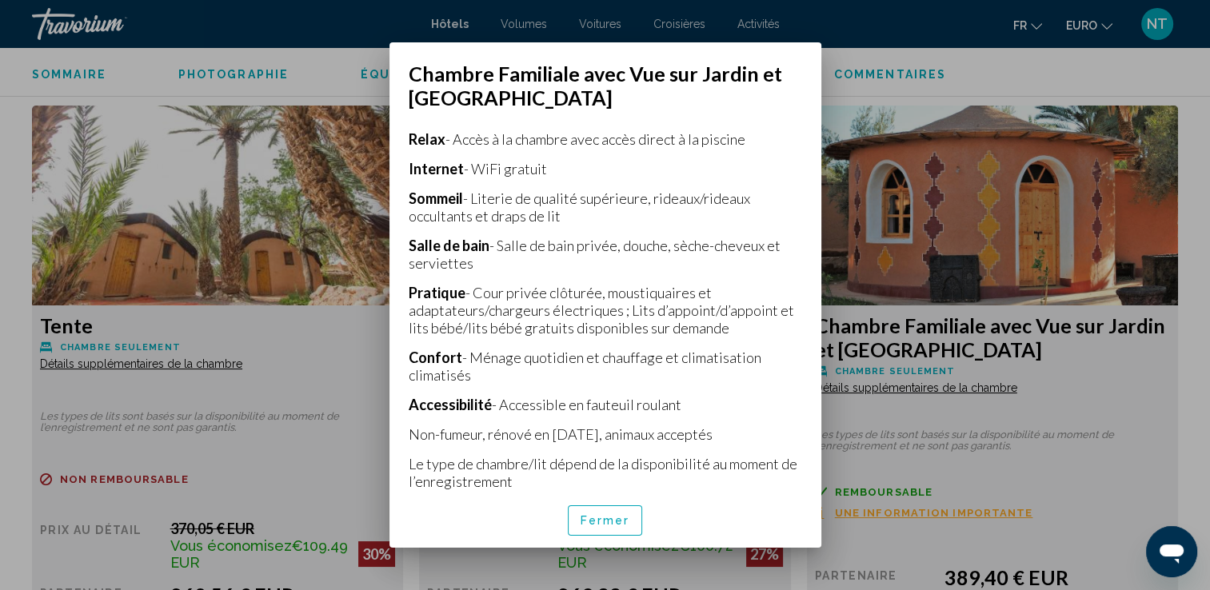
click at [883, 433] on div at bounding box center [605, 295] width 1210 height 590
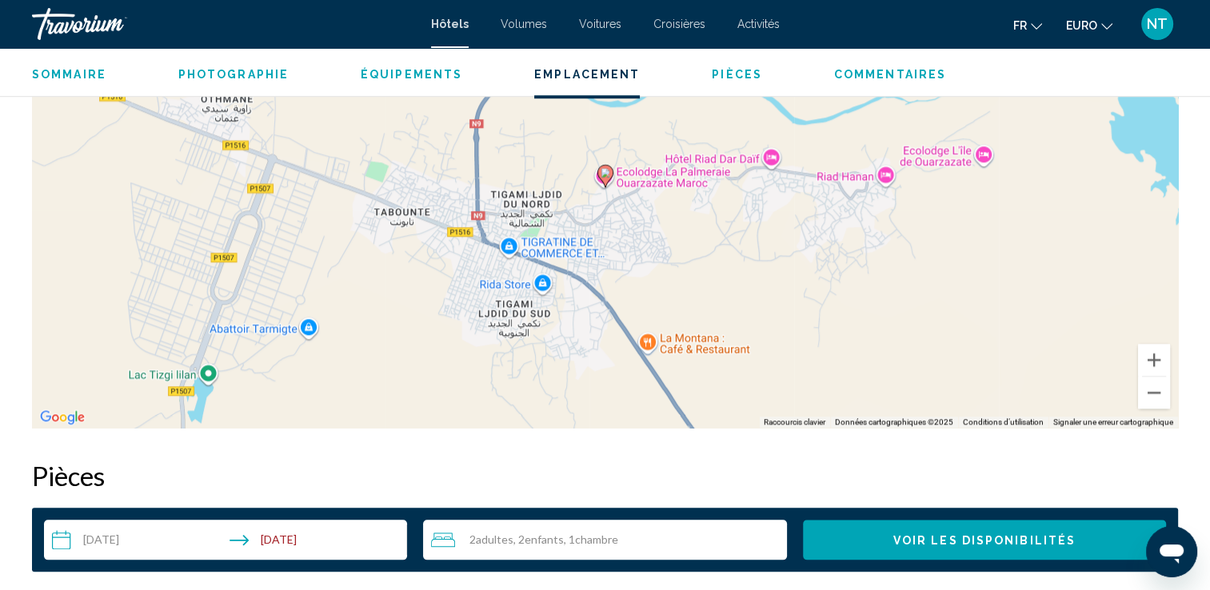
scroll to position [1440, 0]
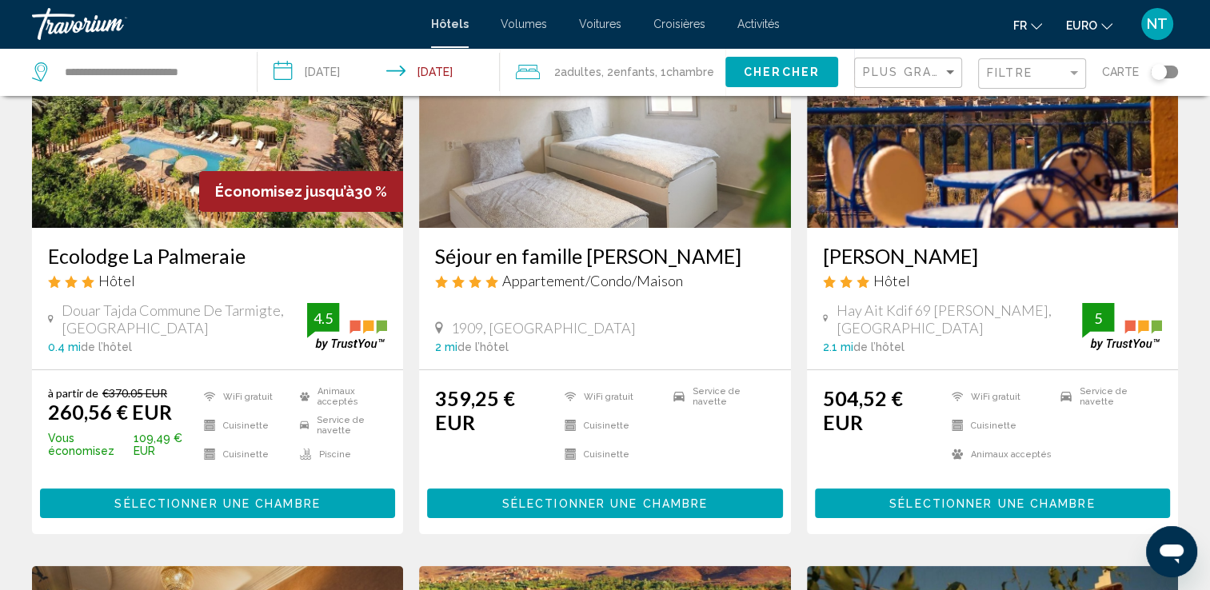
scroll to position [80, 0]
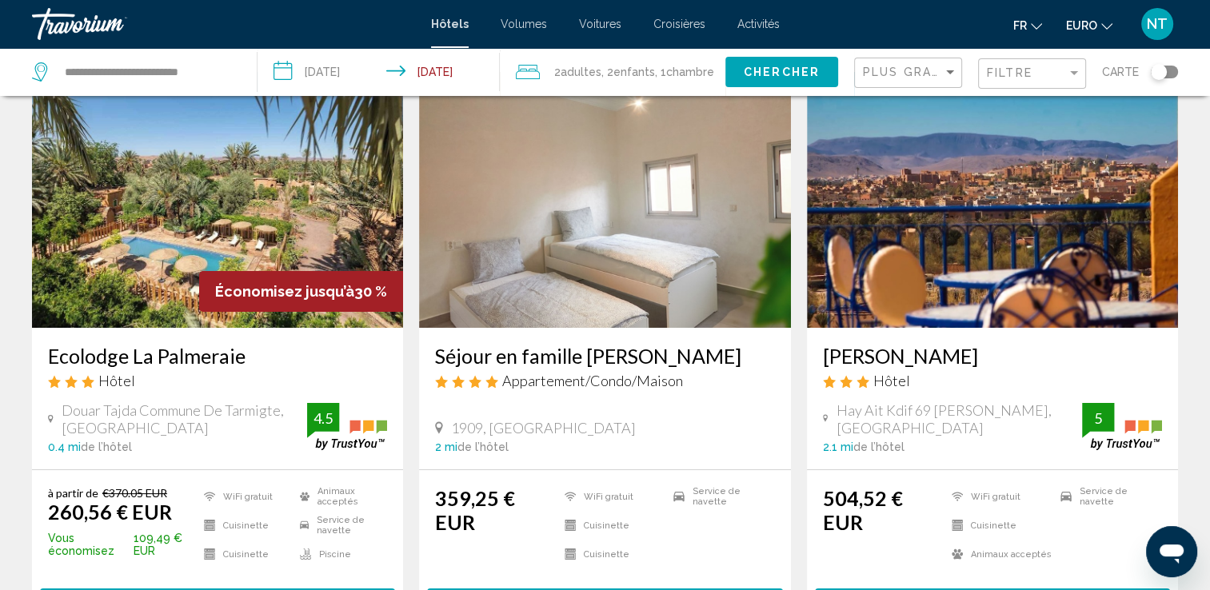
click at [553, 268] on img "Contenu principal" at bounding box center [604, 200] width 371 height 256
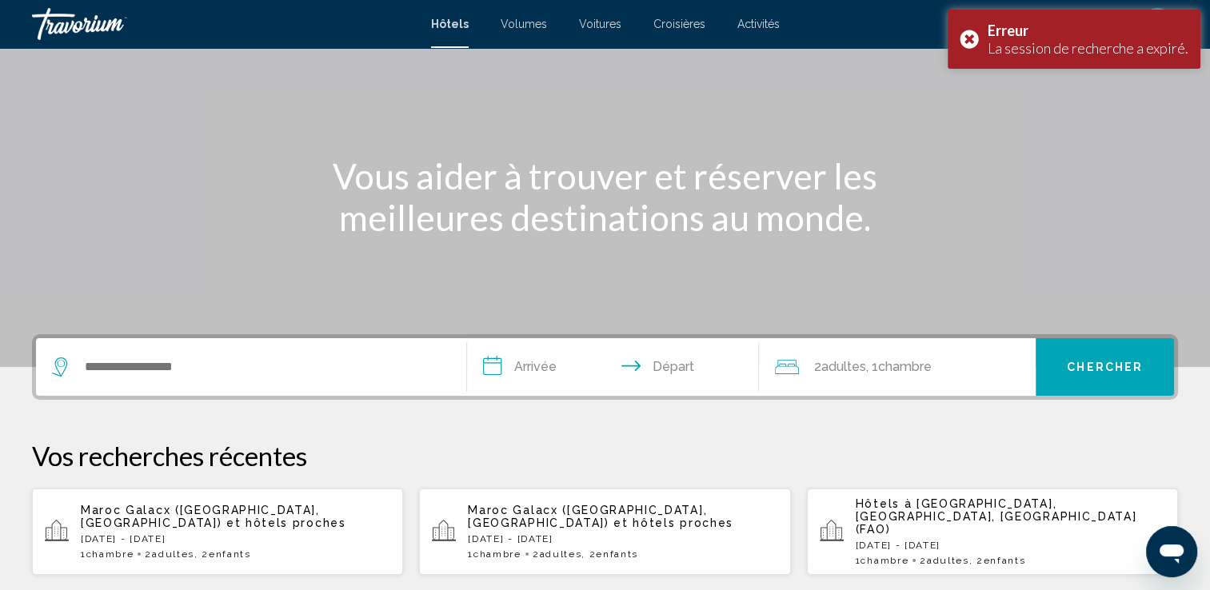
scroll to position [320, 0]
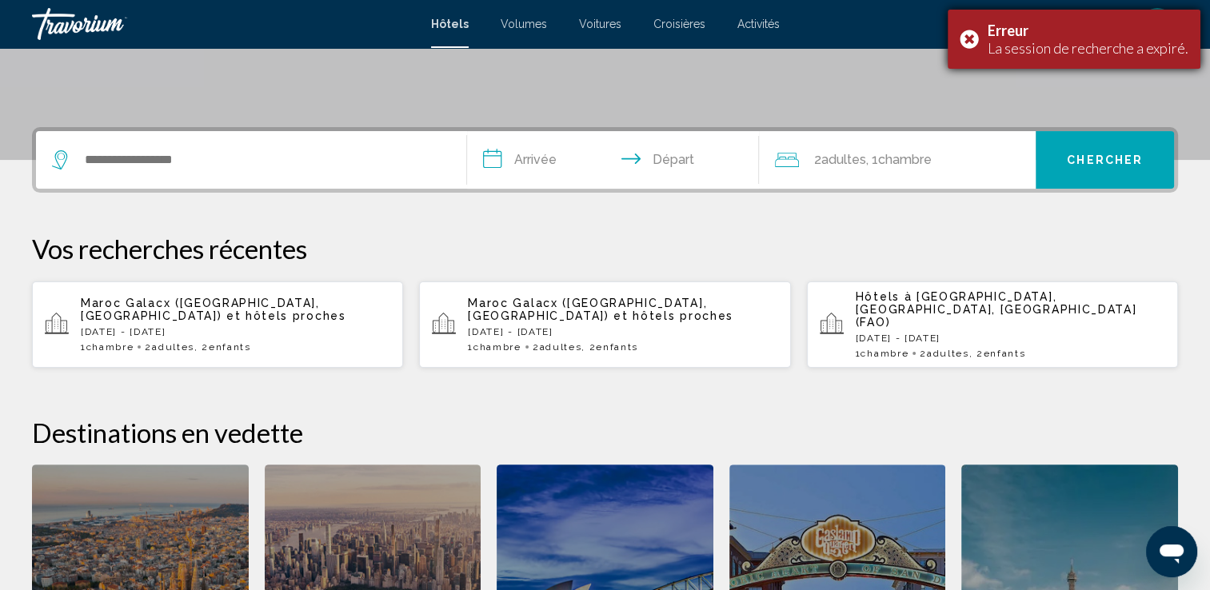
click at [976, 38] on div "Erreur La session de recherche a expiré." at bounding box center [1074, 39] width 253 height 59
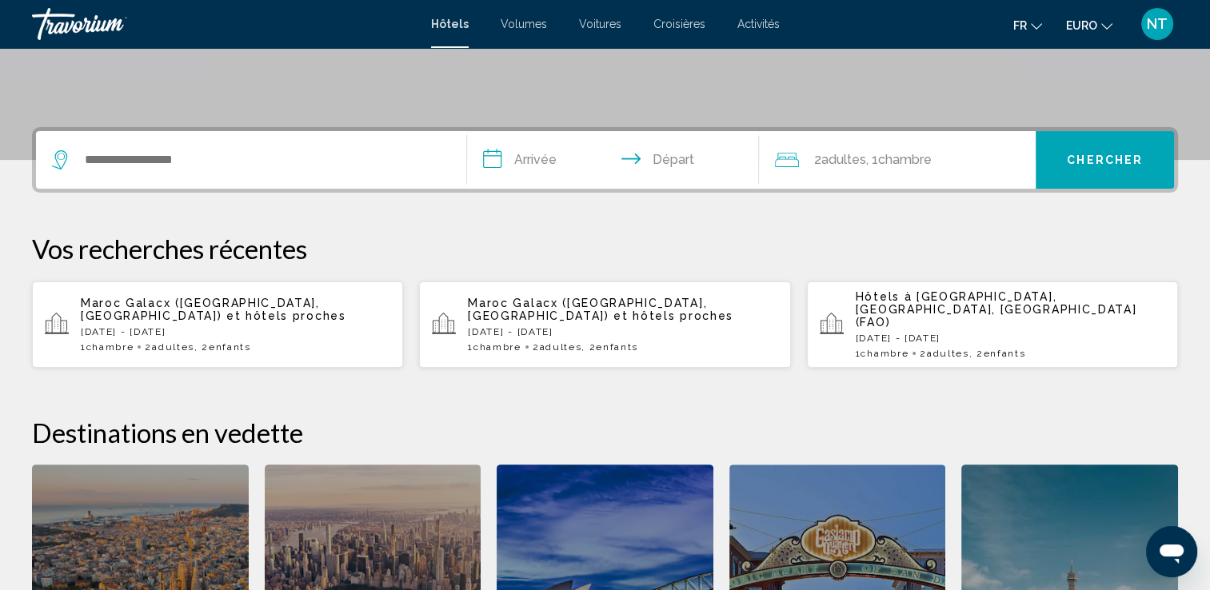
drag, startPoint x: 513, startPoint y: 63, endPoint x: 426, endPoint y: 38, distance: 90.1
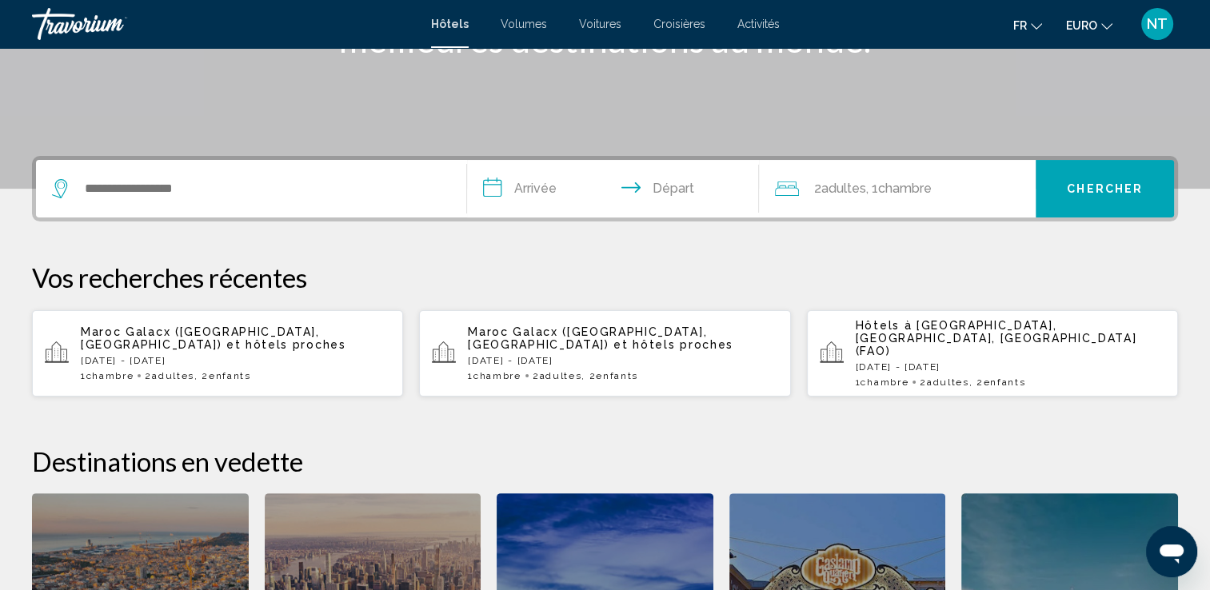
scroll to position [320, 0]
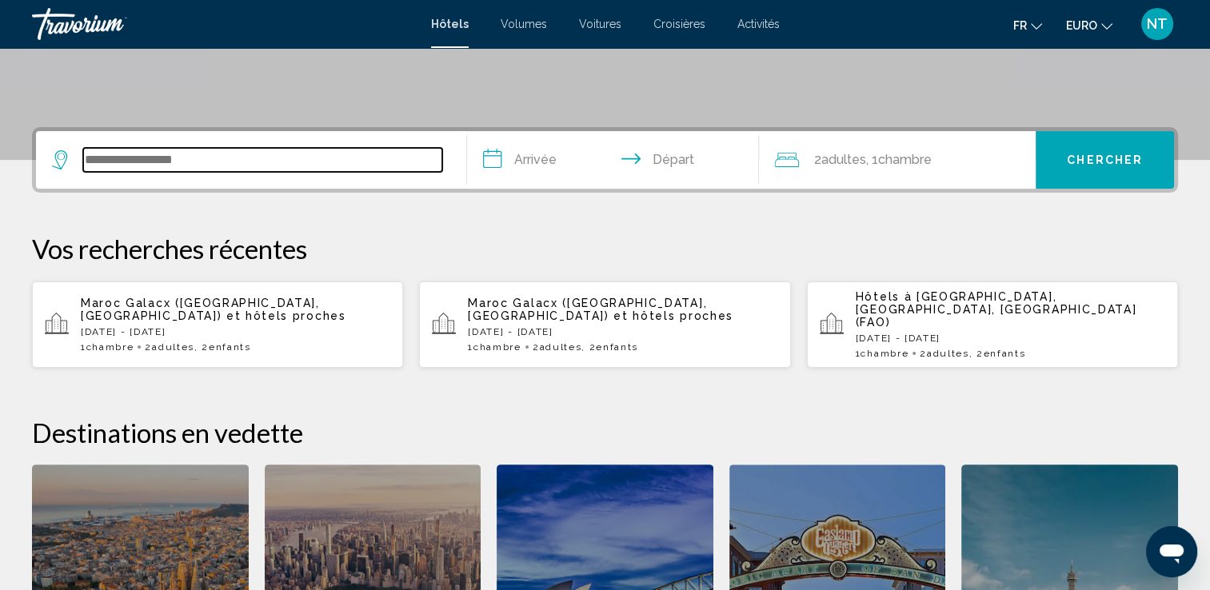
click at [112, 157] on input "Widget de recherche" at bounding box center [262, 160] width 359 height 24
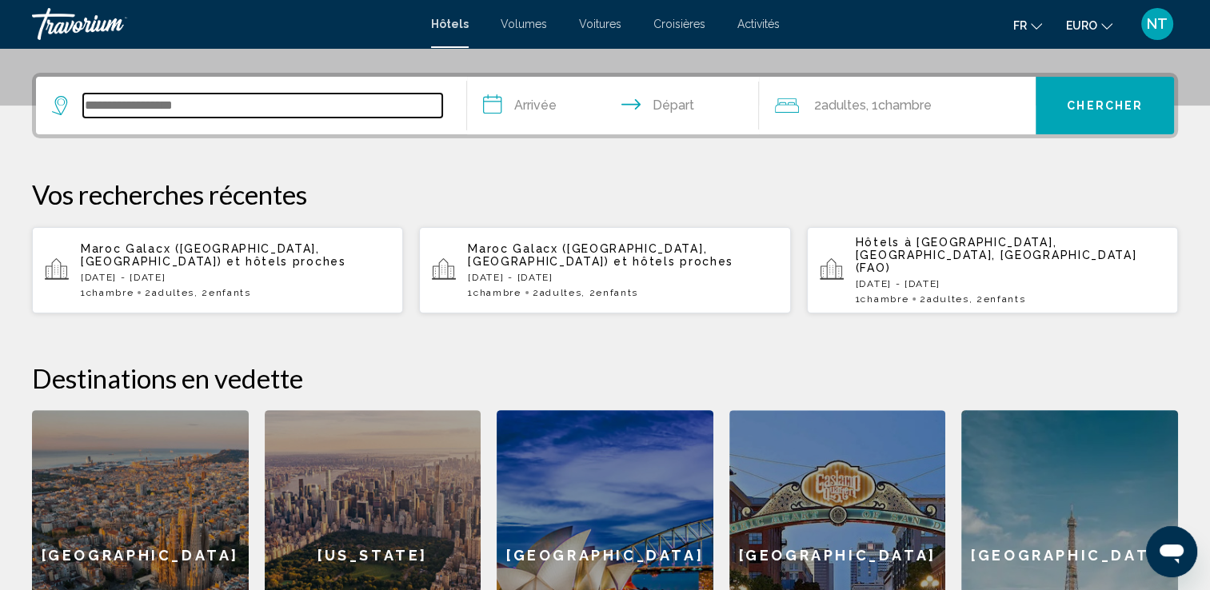
scroll to position [394, 0]
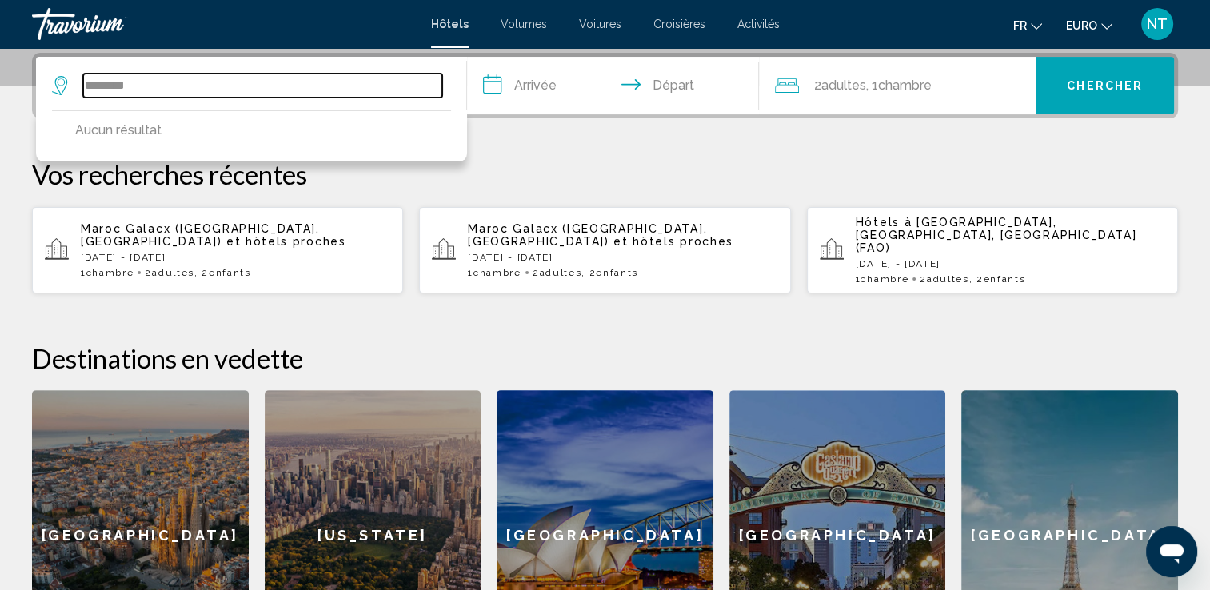
click at [125, 85] on input "********" at bounding box center [262, 86] width 359 height 24
click at [158, 91] on input "********" at bounding box center [262, 86] width 359 height 24
click at [109, 86] on input "********" at bounding box center [262, 86] width 359 height 24
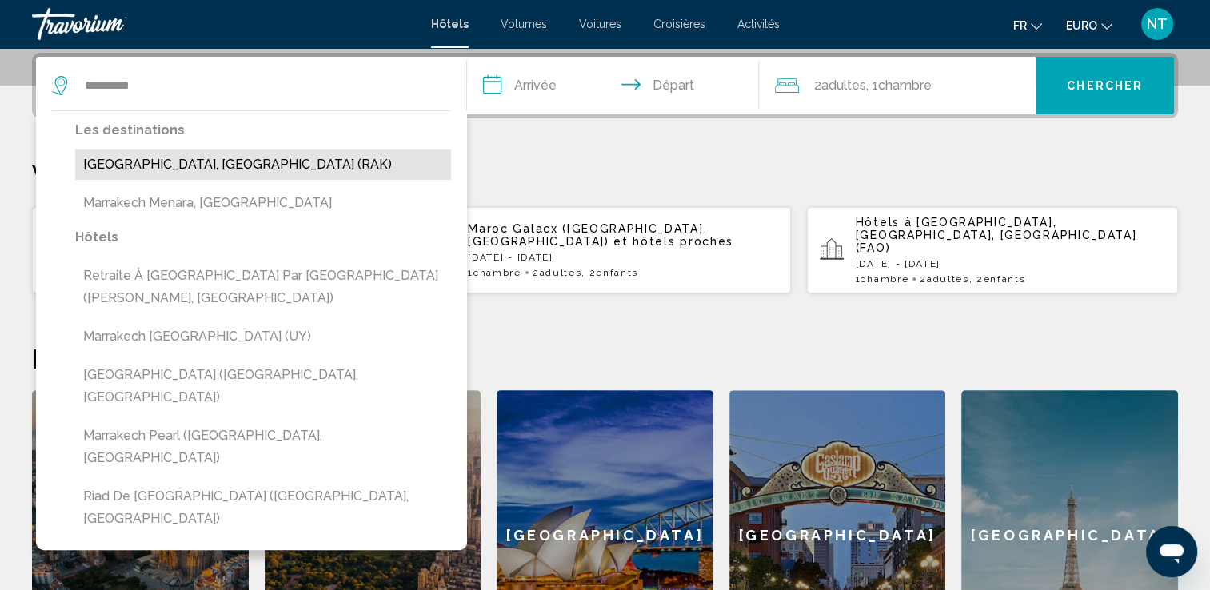
click at [205, 168] on button "[GEOGRAPHIC_DATA], [GEOGRAPHIC_DATA] (RAK)" at bounding box center [263, 165] width 376 height 30
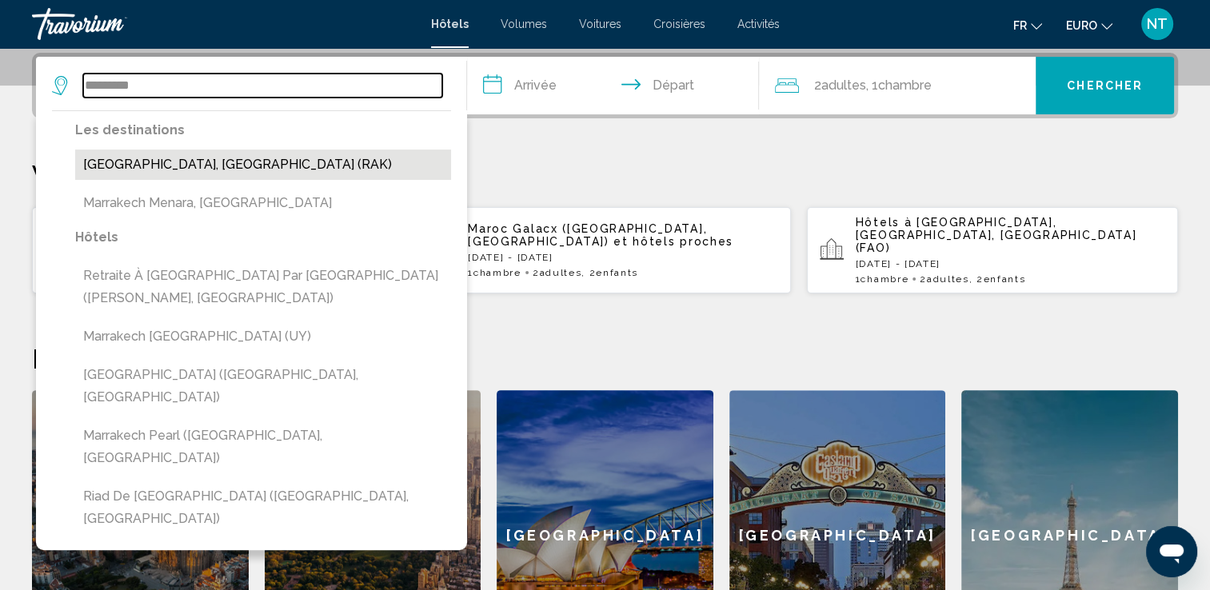
type input "**********"
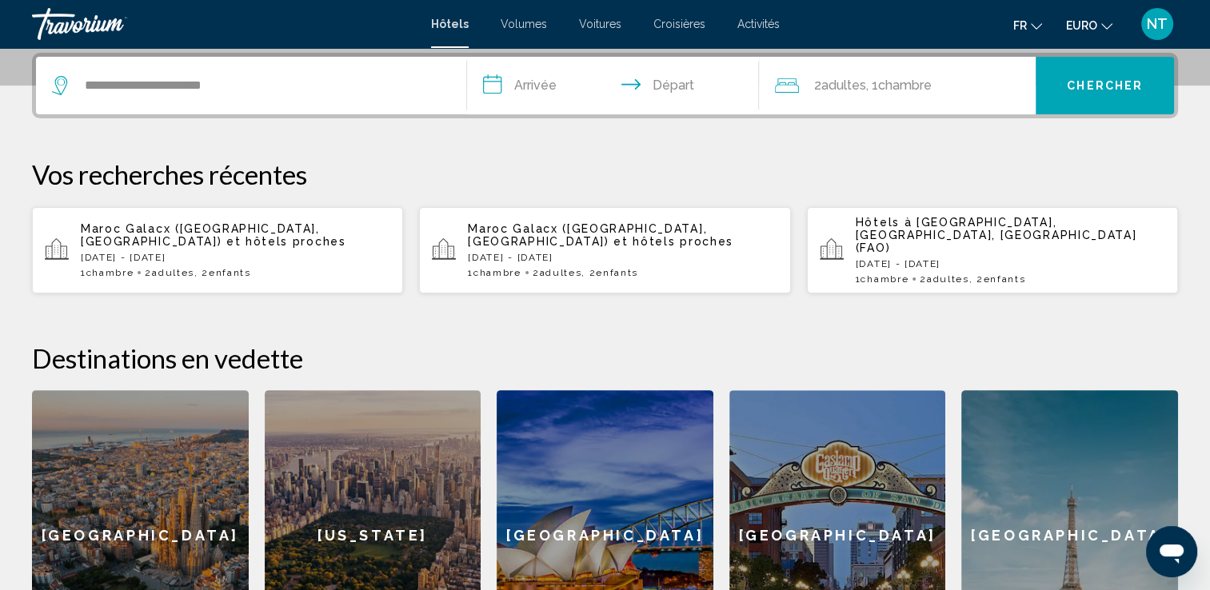
click at [520, 88] on input "**********" at bounding box center [616, 88] width 299 height 62
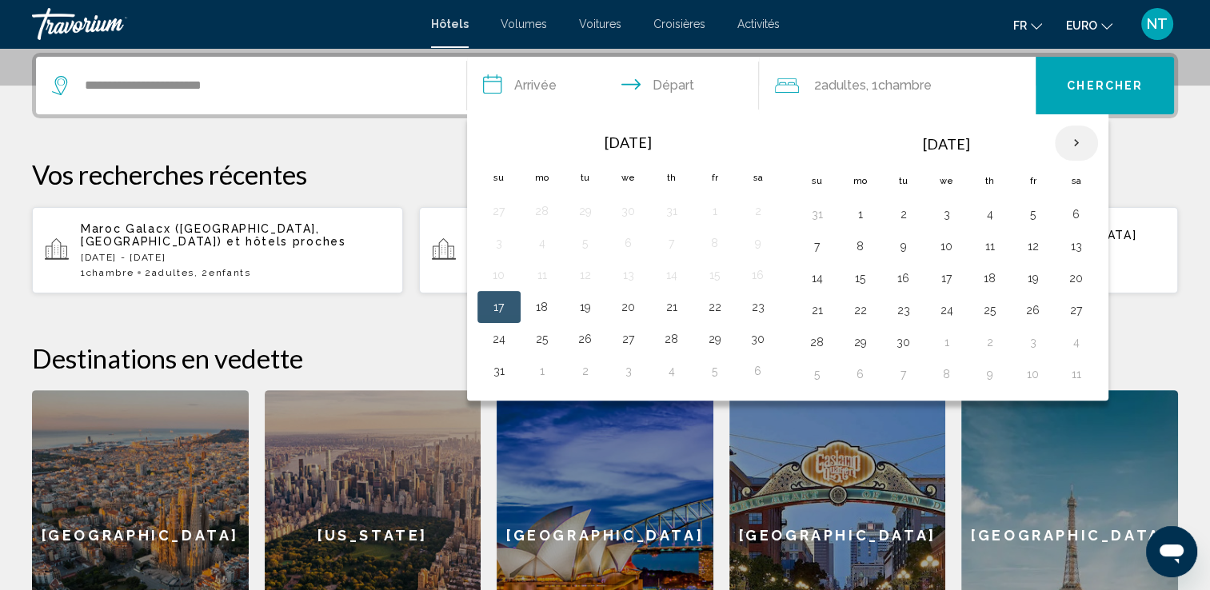
click at [1070, 138] on th "Next month" at bounding box center [1076, 143] width 43 height 35
click at [493, 136] on th "Le mois précédent" at bounding box center [499, 143] width 43 height 35
click at [1063, 140] on th "Next month" at bounding box center [1076, 143] width 43 height 35
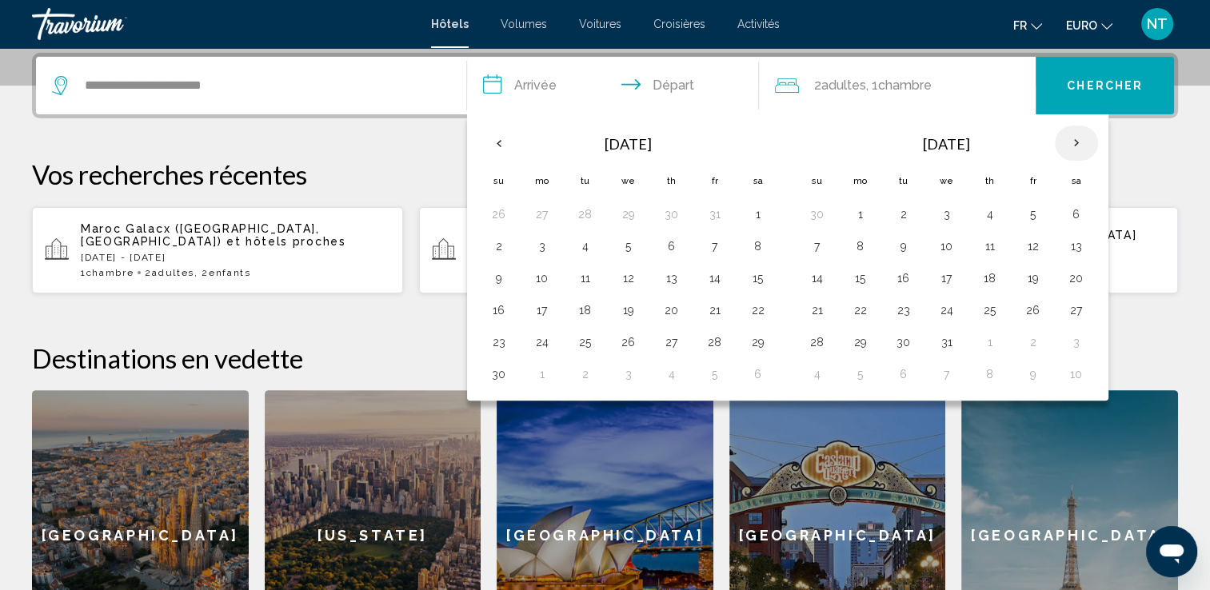
click at [1063, 140] on th "Next month" at bounding box center [1076, 143] width 43 height 35
click at [1069, 301] on button "25" at bounding box center [1077, 310] width 26 height 22
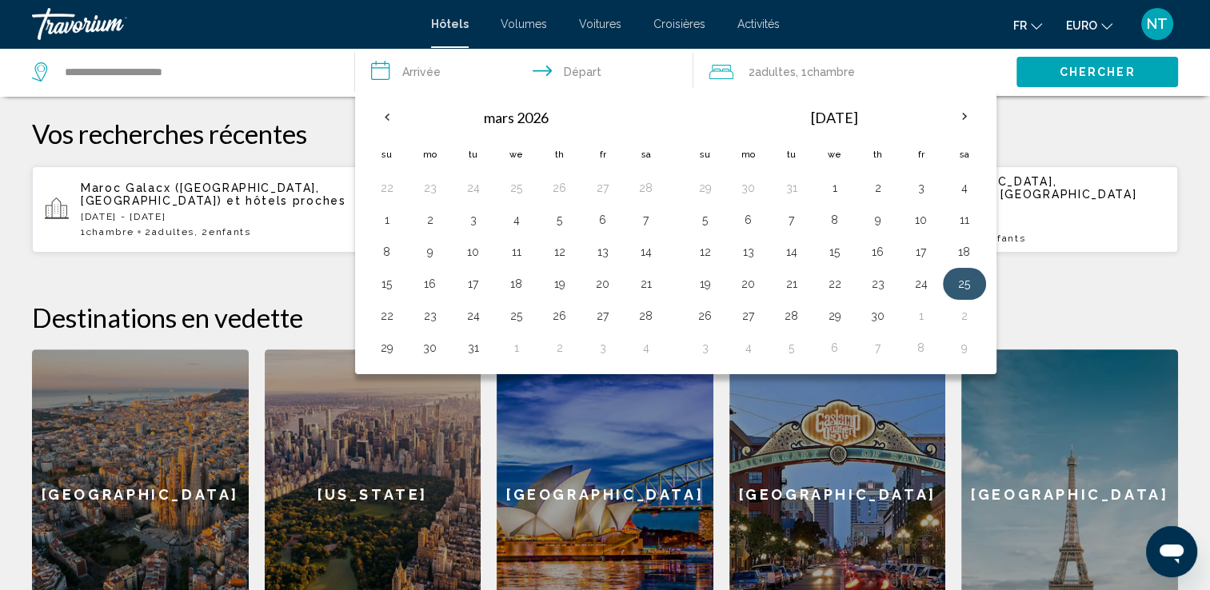
scroll to position [474, 0]
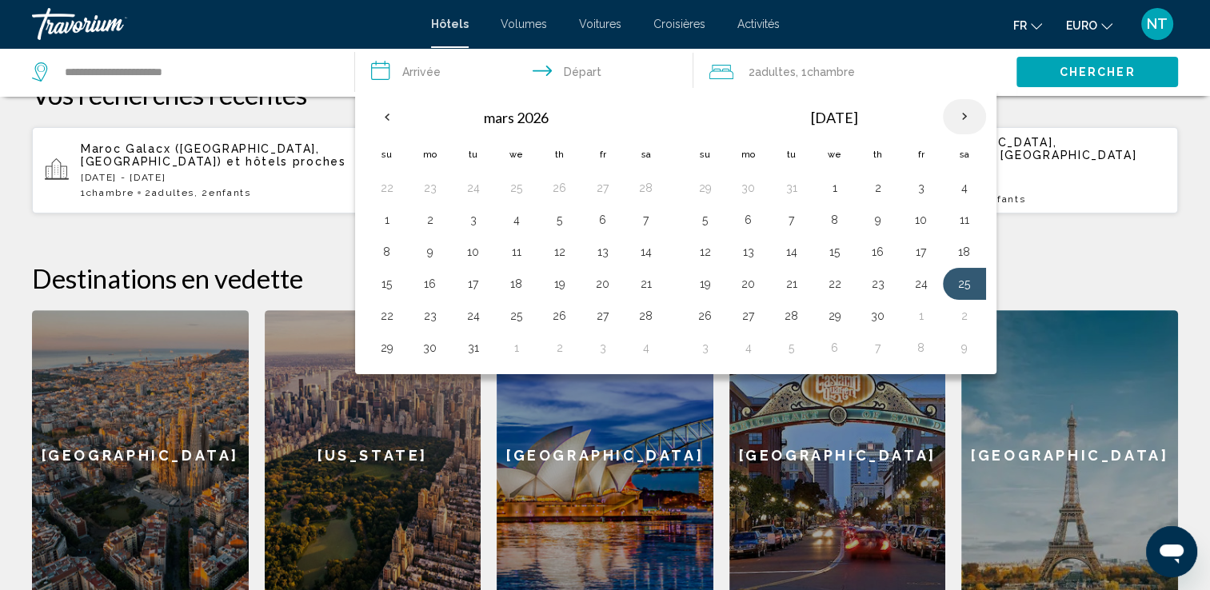
click at [960, 114] on th "Next month" at bounding box center [964, 116] width 43 height 35
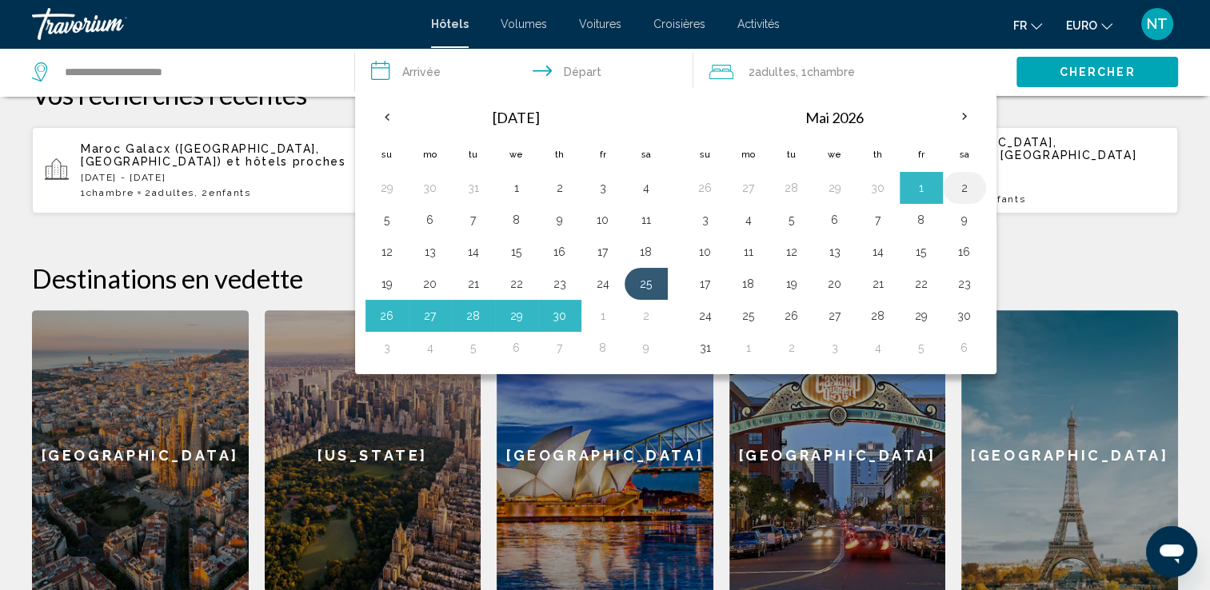
click at [960, 188] on button "2" at bounding box center [965, 188] width 26 height 22
type input "**********"
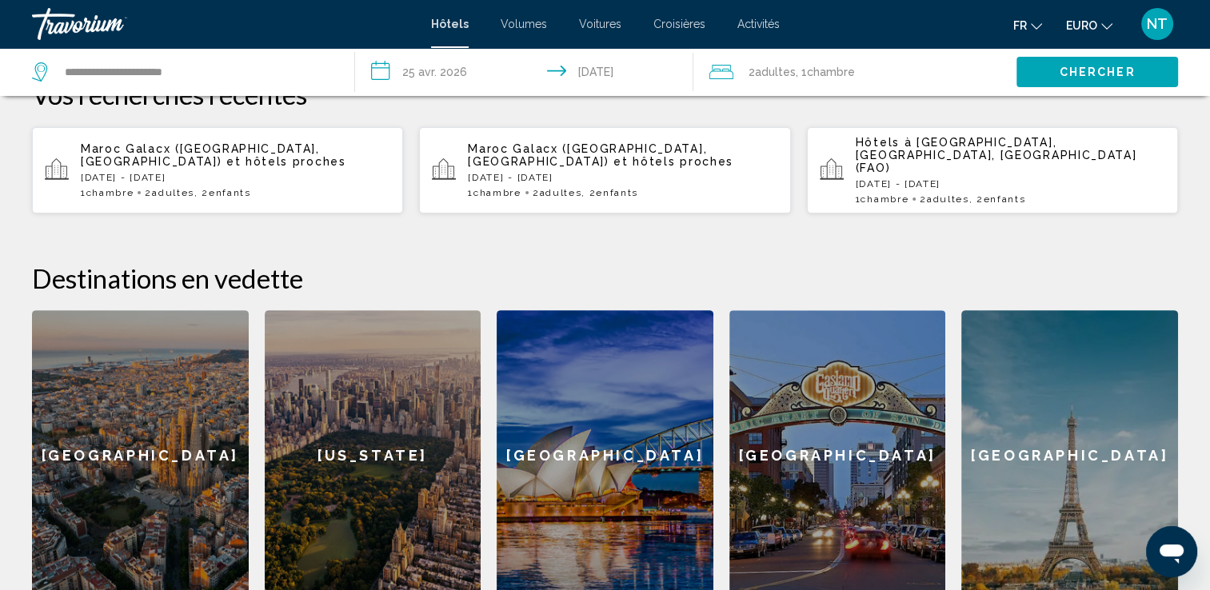
click at [781, 78] on span "2 Adulte Adultes" at bounding box center [771, 72] width 47 height 22
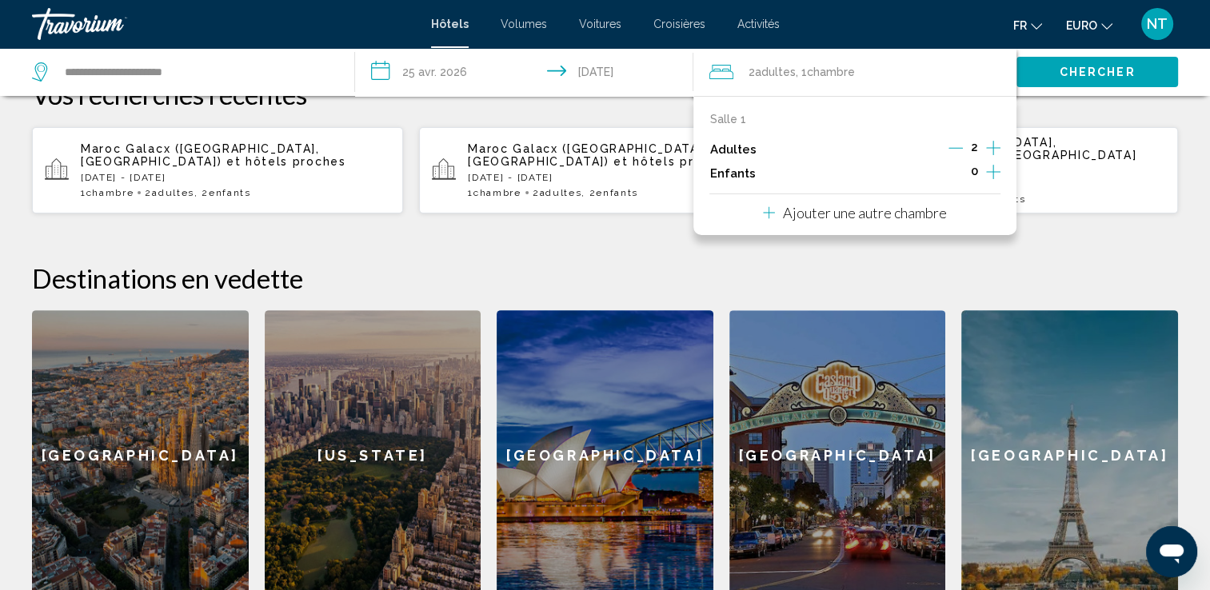
click at [988, 171] on icon "Augmenter les enfants" at bounding box center [993, 172] width 14 height 14
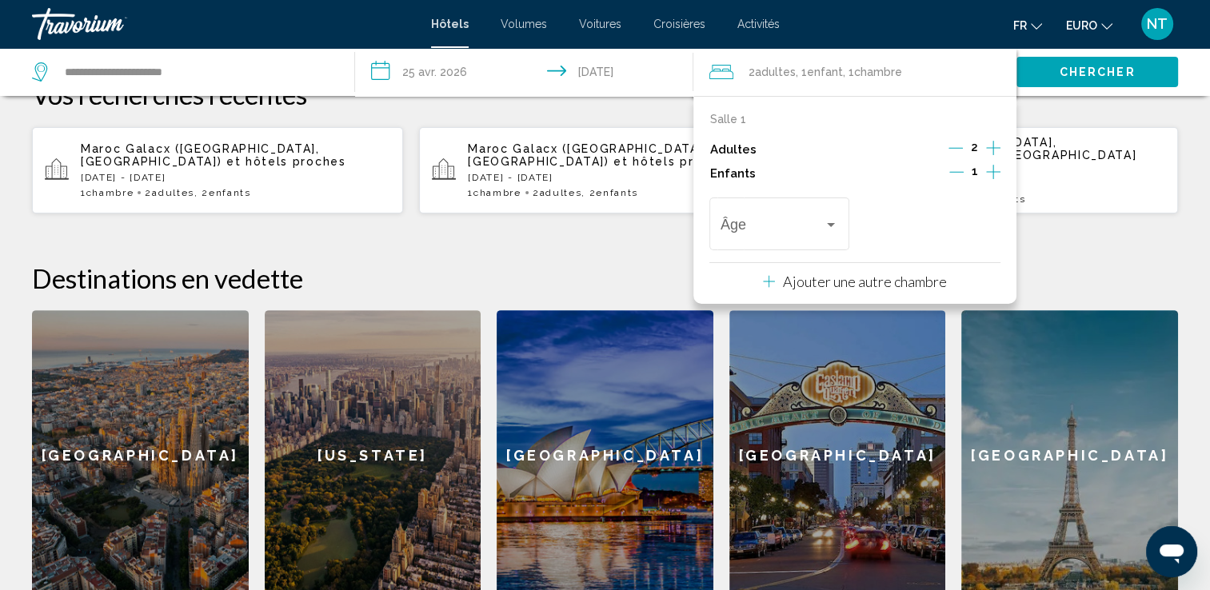
click at [988, 171] on icon "Augmenter les enfants" at bounding box center [993, 172] width 14 height 14
click at [831, 218] on div "Voyageurs : 2 adultes, 2 enfants" at bounding box center [831, 224] width 14 height 13
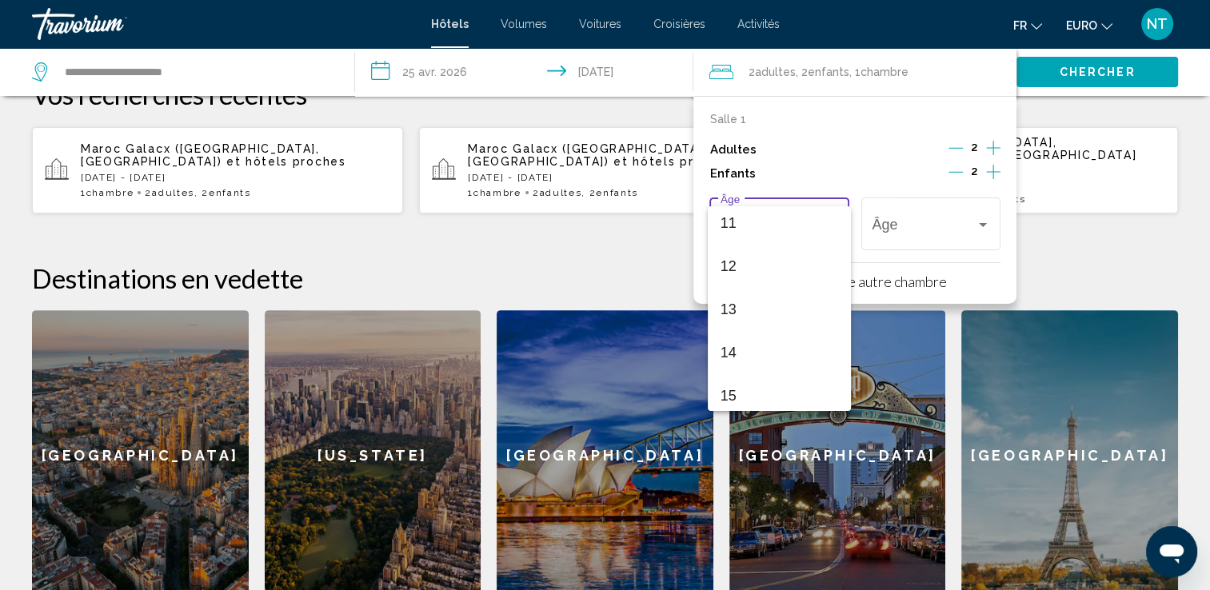
scroll to position [573, 0]
click at [726, 300] on span "15" at bounding box center [780, 303] width 118 height 43
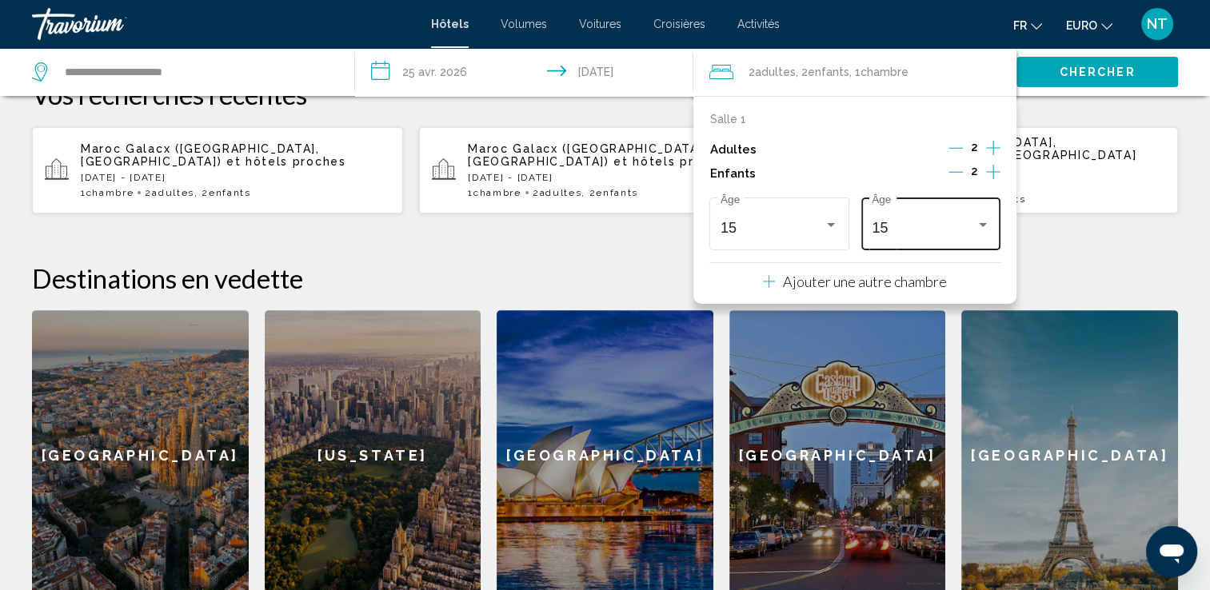
click at [983, 217] on div "15 Âge" at bounding box center [931, 222] width 118 height 57
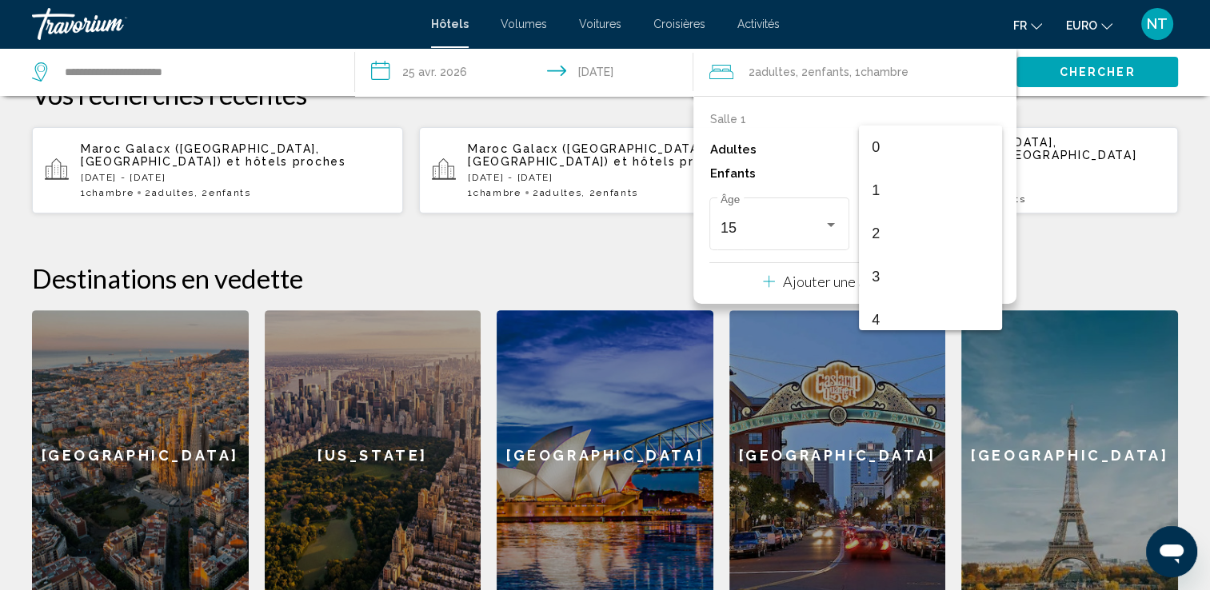
scroll to position [566, 0]
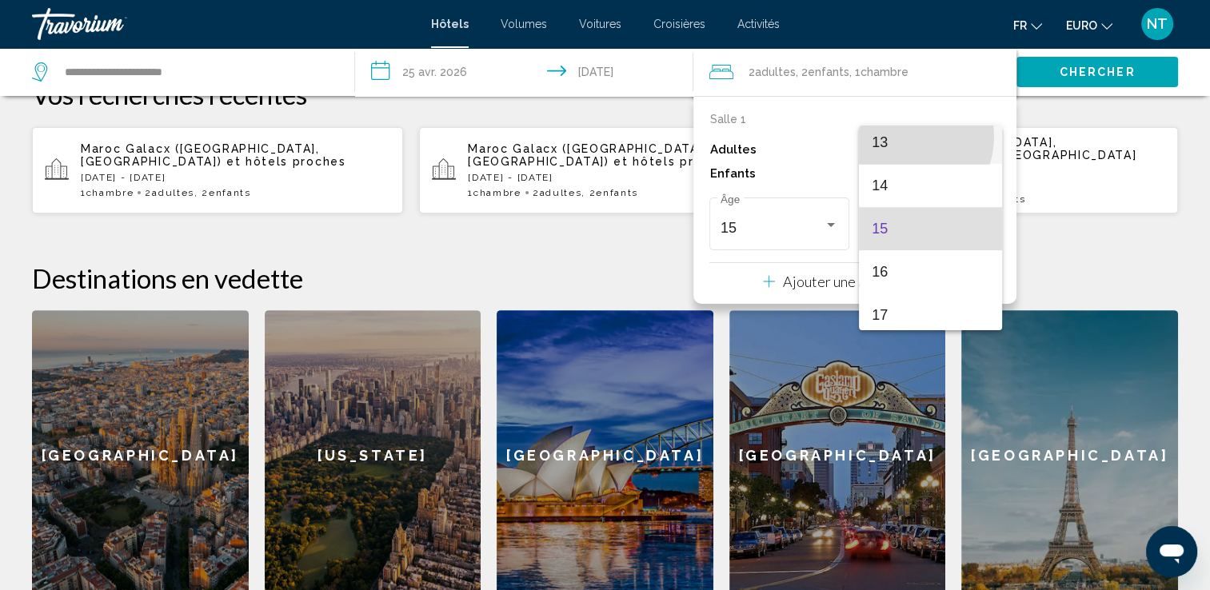
click at [901, 136] on span "13" at bounding box center [931, 142] width 118 height 43
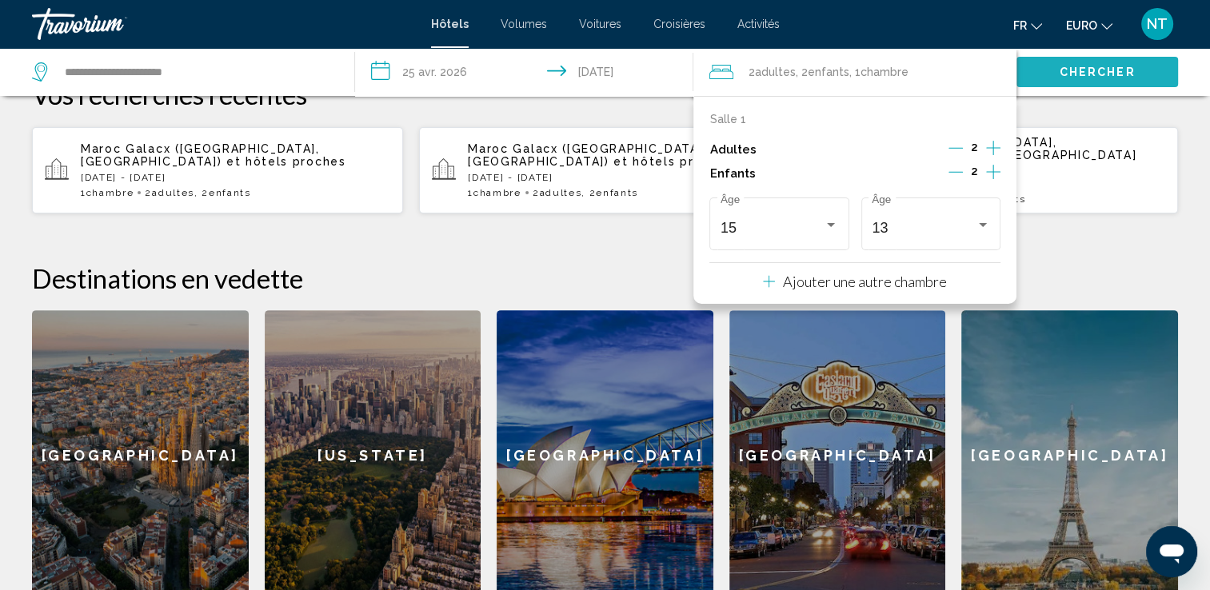
click at [1053, 78] on button "Chercher" at bounding box center [1098, 72] width 162 height 30
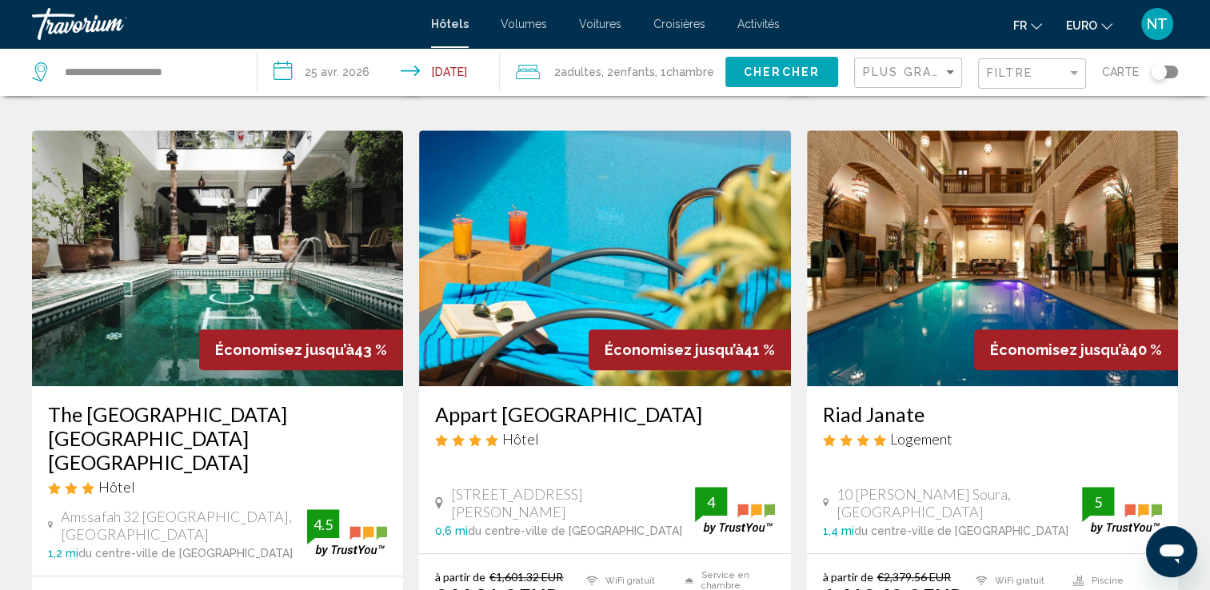
scroll to position [640, 0]
click at [285, 242] on img "Contenu principal" at bounding box center [217, 258] width 371 height 256
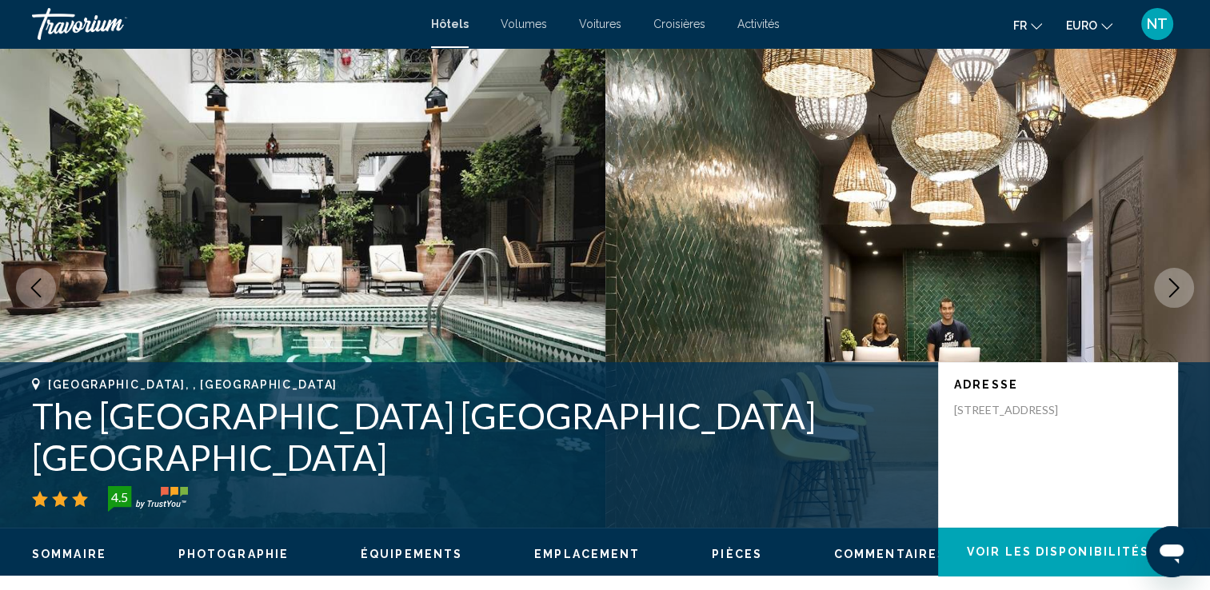
click at [1177, 283] on icon "Image suivante" at bounding box center [1174, 287] width 19 height 19
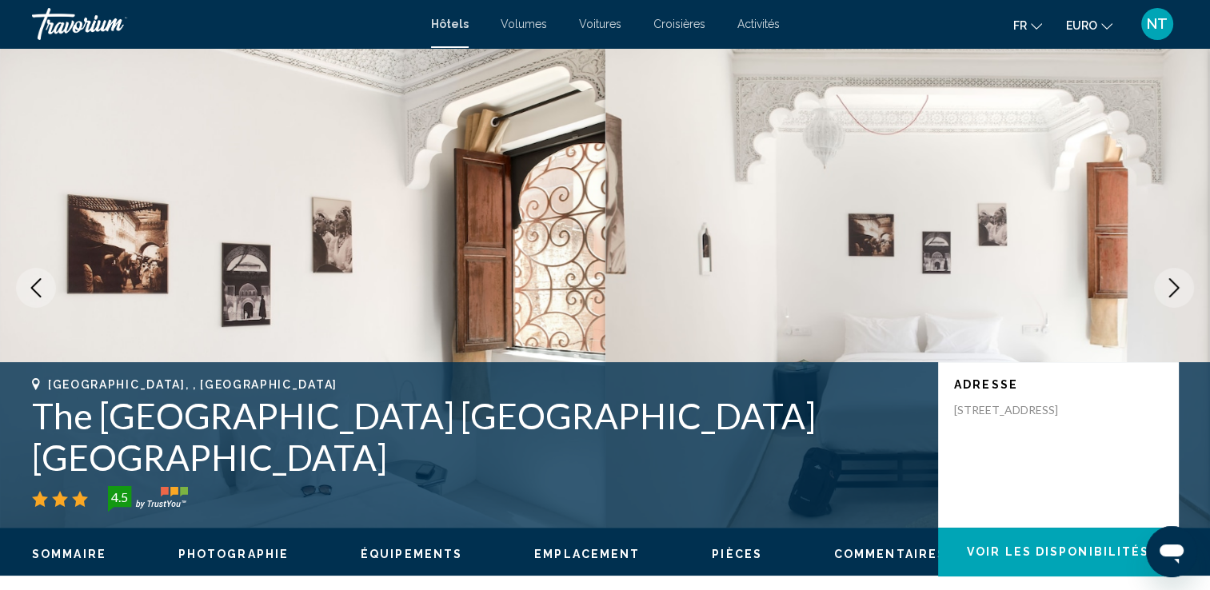
click at [1177, 283] on icon "Image suivante" at bounding box center [1174, 287] width 19 height 19
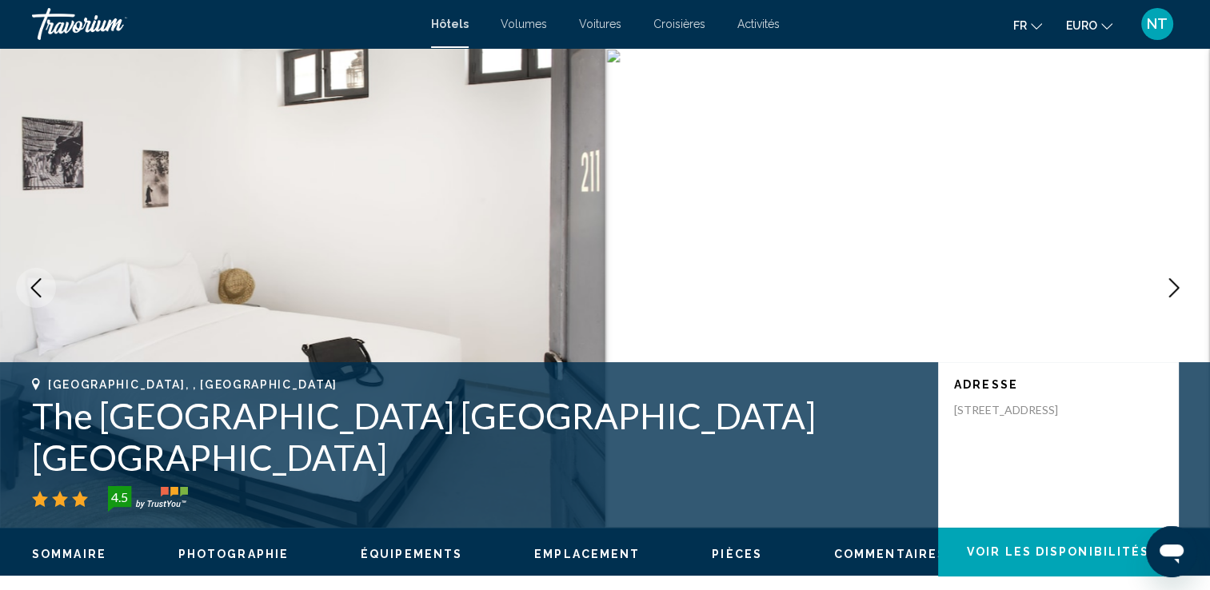
click at [1177, 283] on icon "Image suivante" at bounding box center [1174, 287] width 19 height 19
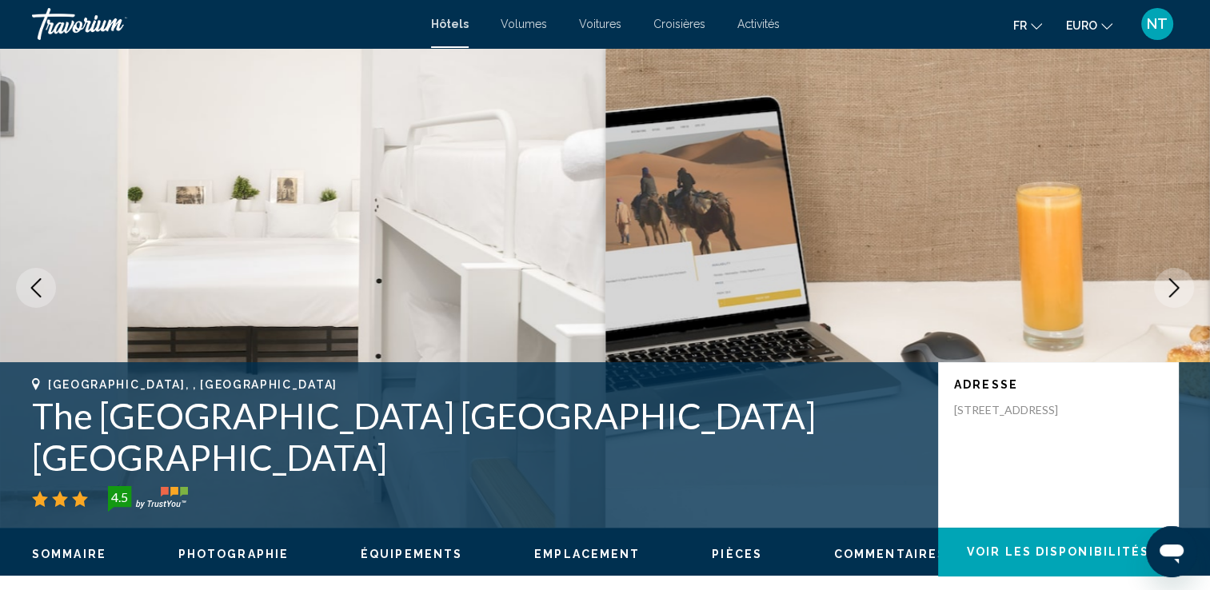
click at [1177, 283] on icon "Image suivante" at bounding box center [1174, 287] width 19 height 19
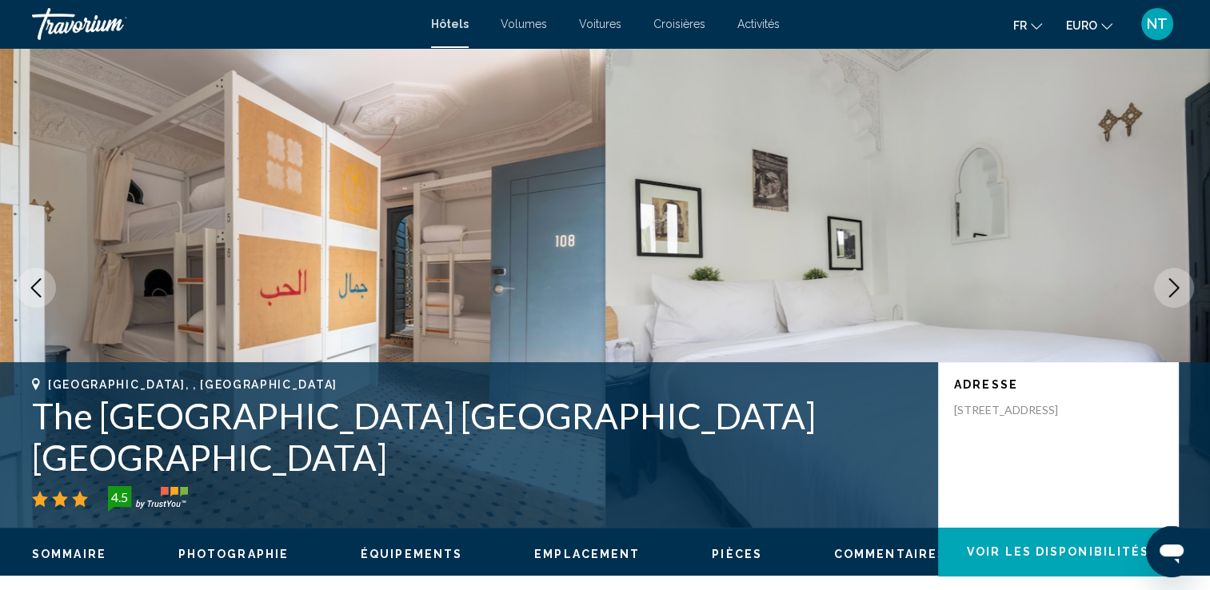
click at [1177, 283] on icon "Image suivante" at bounding box center [1174, 287] width 19 height 19
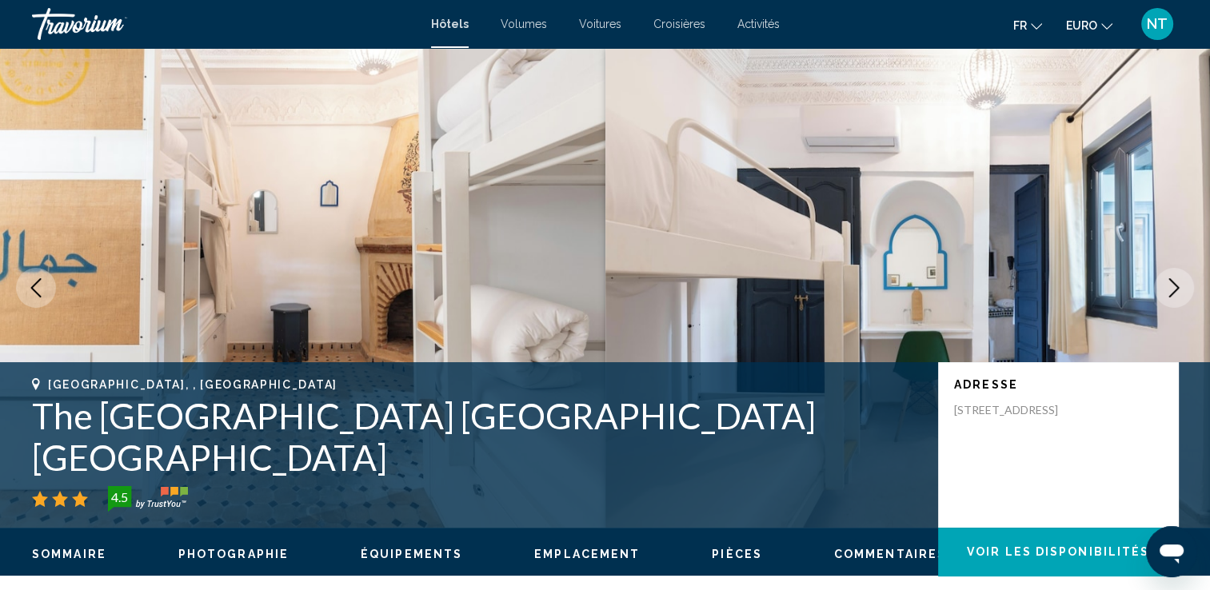
click at [1177, 283] on icon "Image suivante" at bounding box center [1174, 287] width 19 height 19
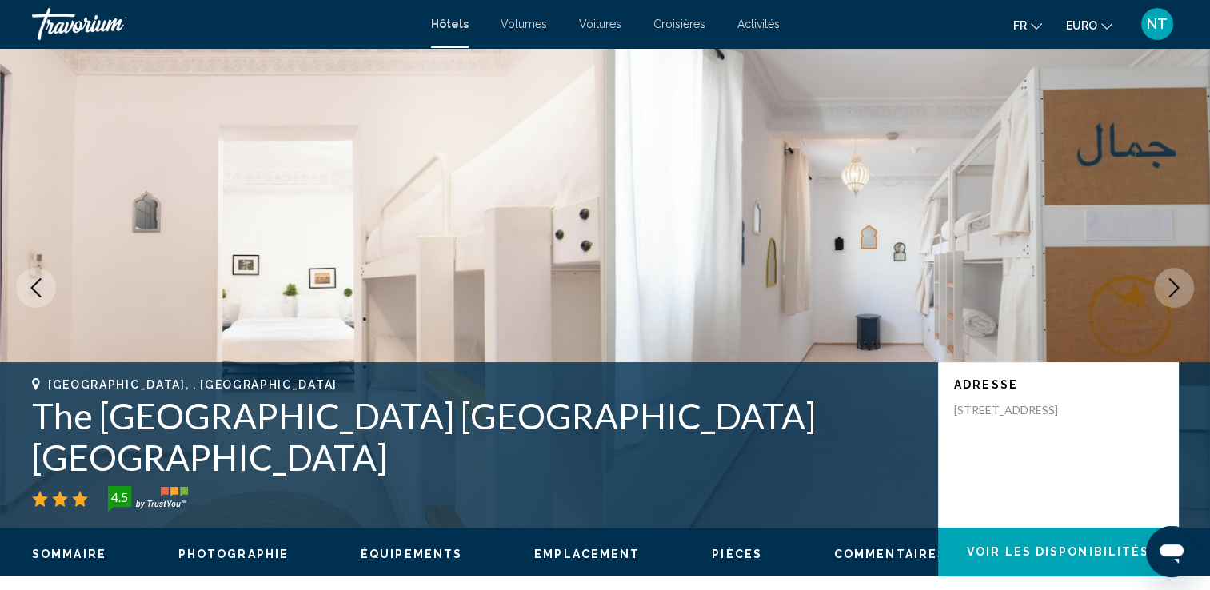
click at [1177, 283] on icon "Image suivante" at bounding box center [1174, 287] width 19 height 19
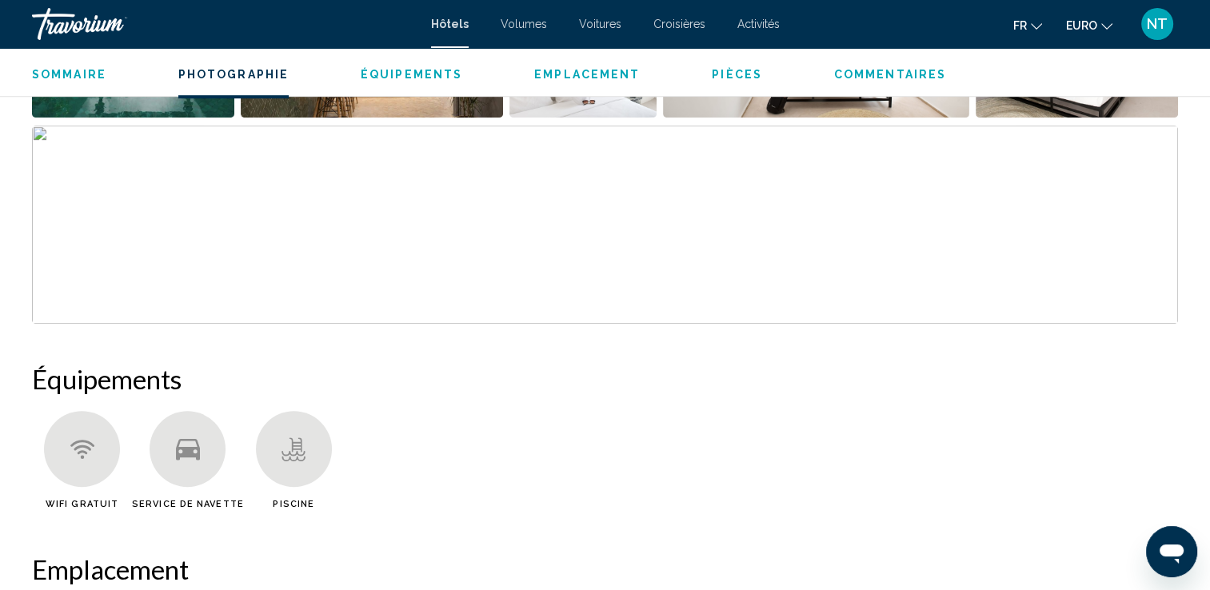
scroll to position [800, 0]
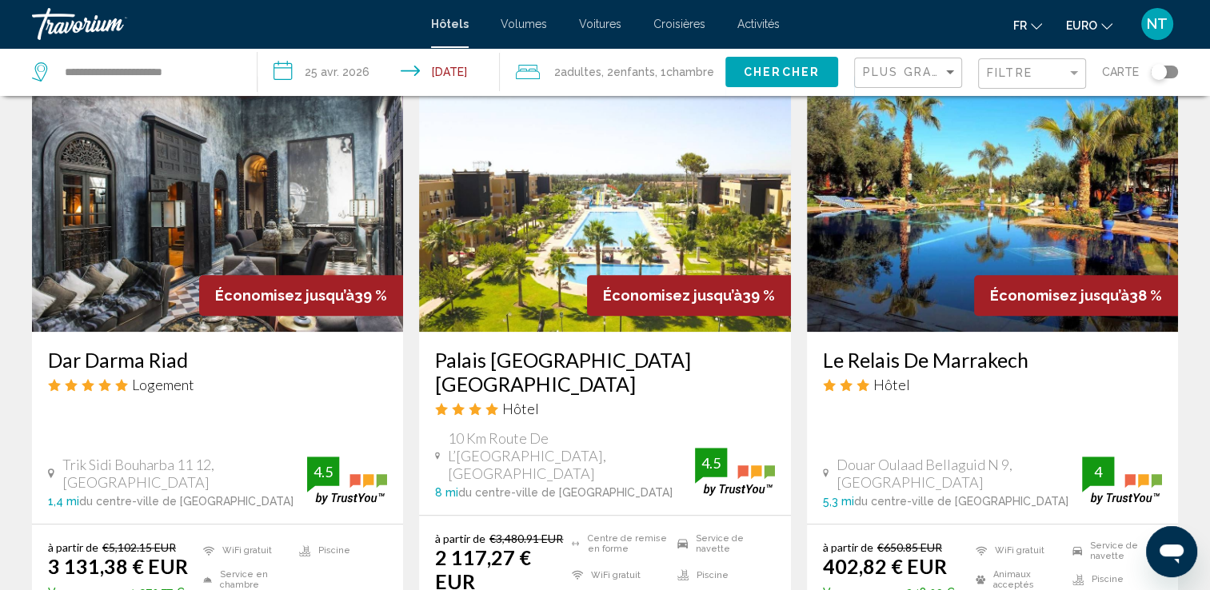
scroll to position [1280, 0]
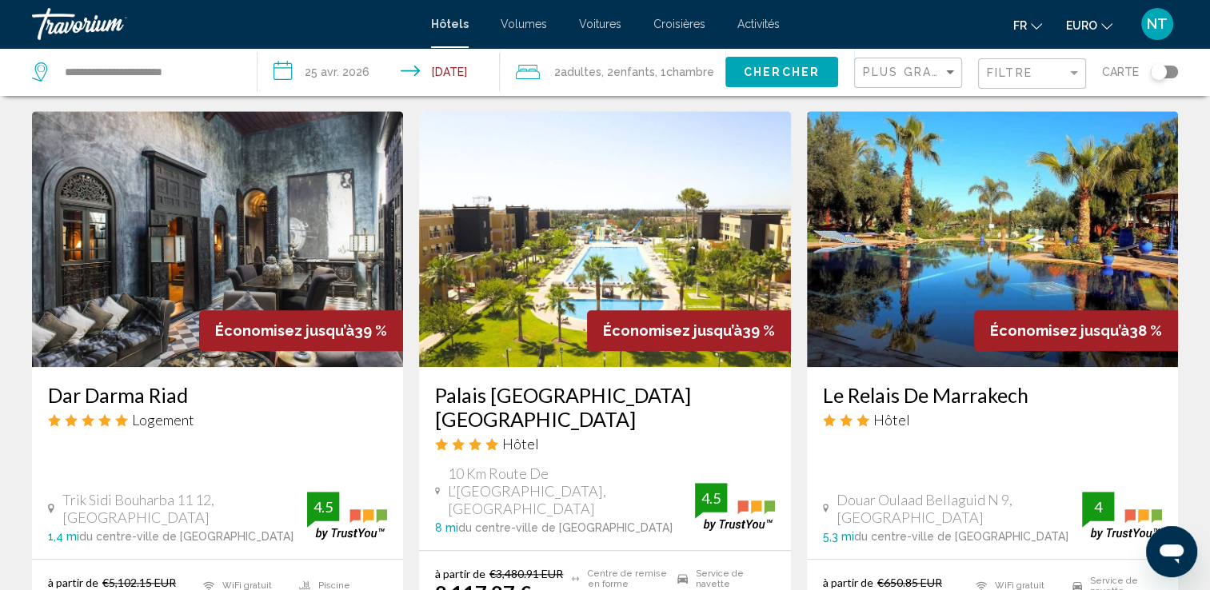
click at [947, 245] on img "Contenu principal" at bounding box center [992, 239] width 371 height 256
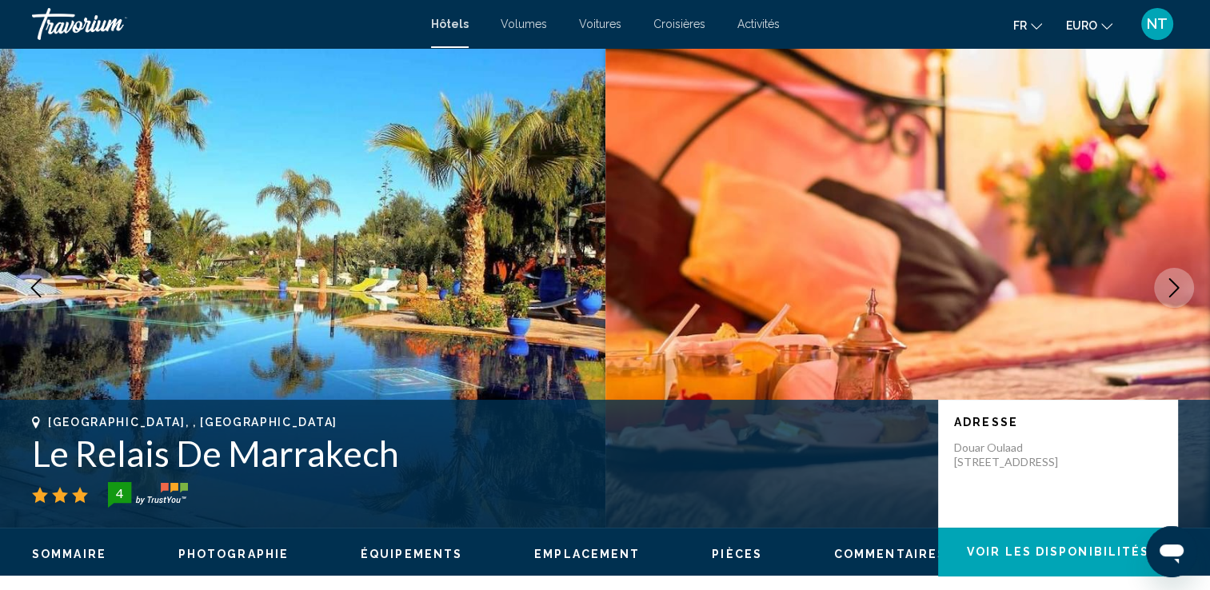
click at [1165, 278] on icon "Image suivante" at bounding box center [1174, 287] width 19 height 19
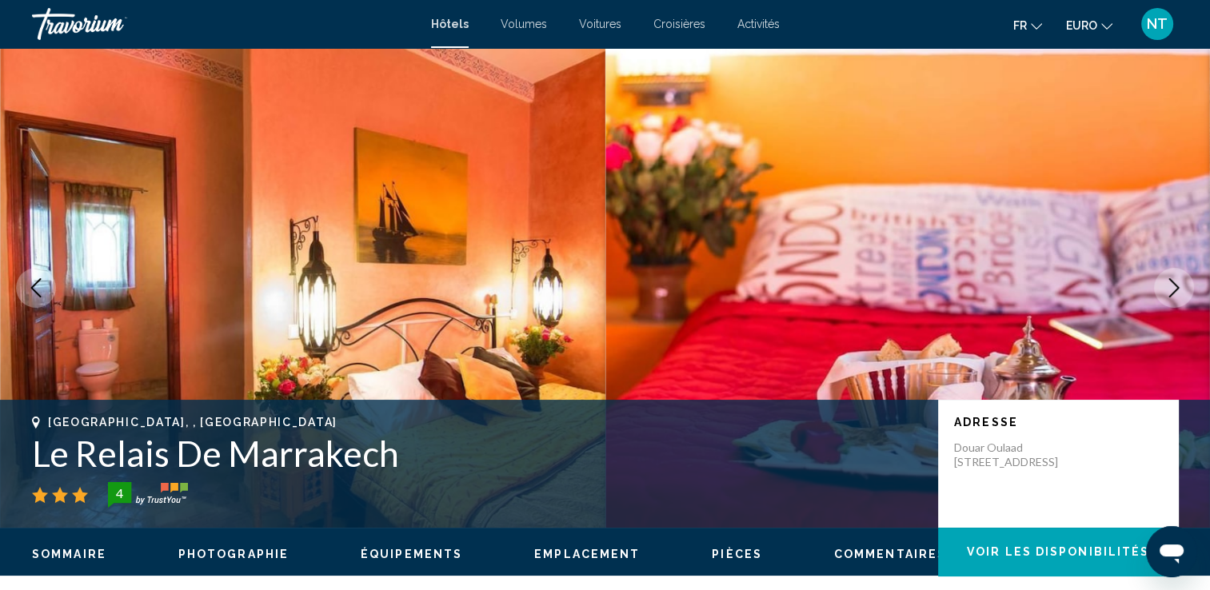
click at [1165, 278] on icon "Image suivante" at bounding box center [1174, 287] width 19 height 19
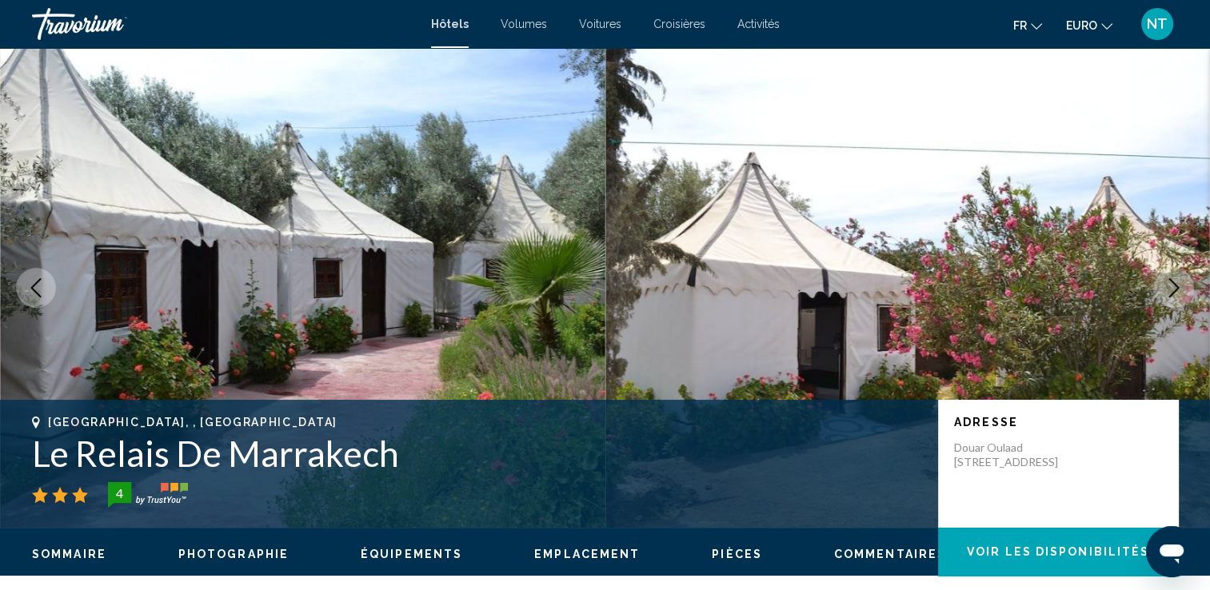
click at [1165, 278] on icon "Image suivante" at bounding box center [1174, 287] width 19 height 19
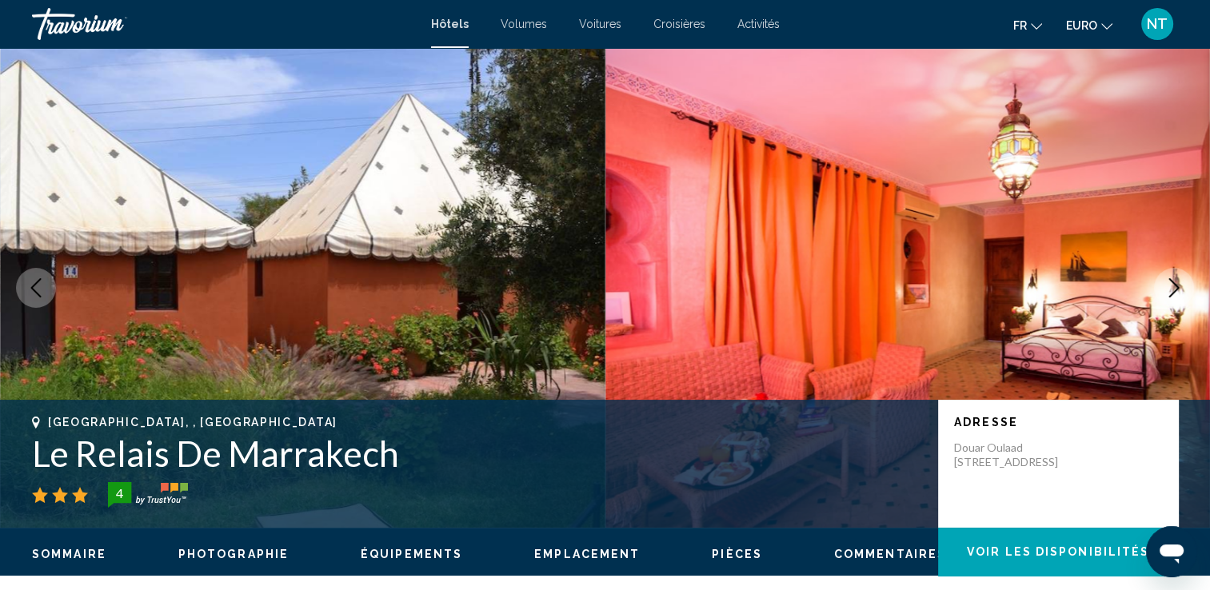
click at [1165, 278] on icon "Image suivante" at bounding box center [1174, 287] width 19 height 19
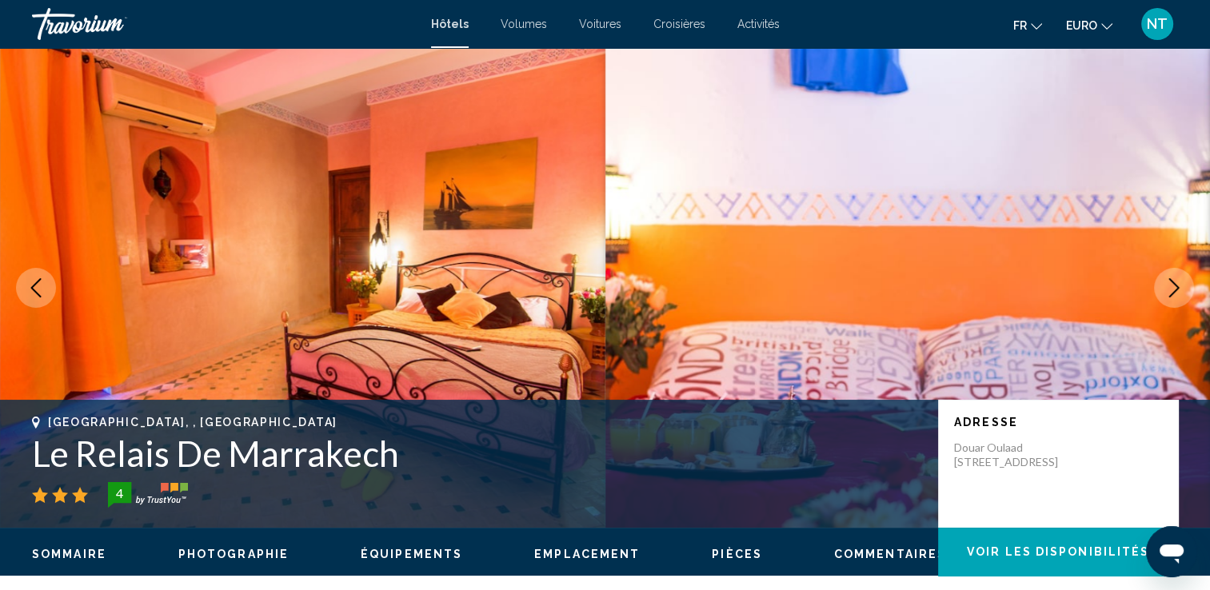
click at [1165, 278] on icon "Image suivante" at bounding box center [1174, 287] width 19 height 19
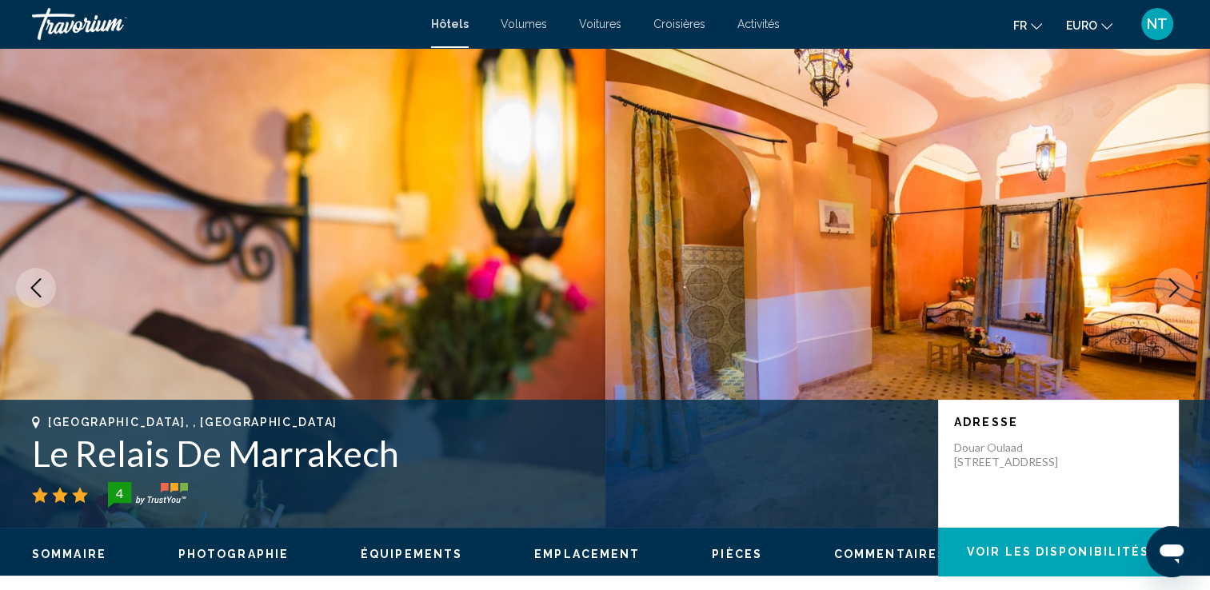
click at [1165, 280] on icon "Image suivante" at bounding box center [1174, 287] width 19 height 19
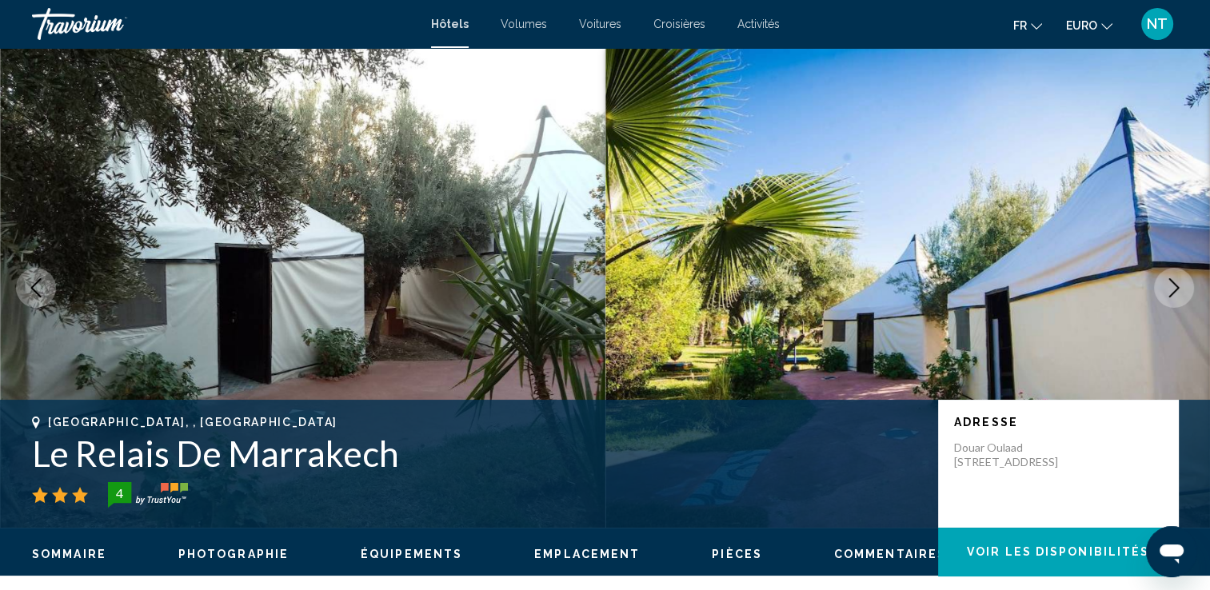
click at [1165, 280] on icon "Image suivante" at bounding box center [1174, 287] width 19 height 19
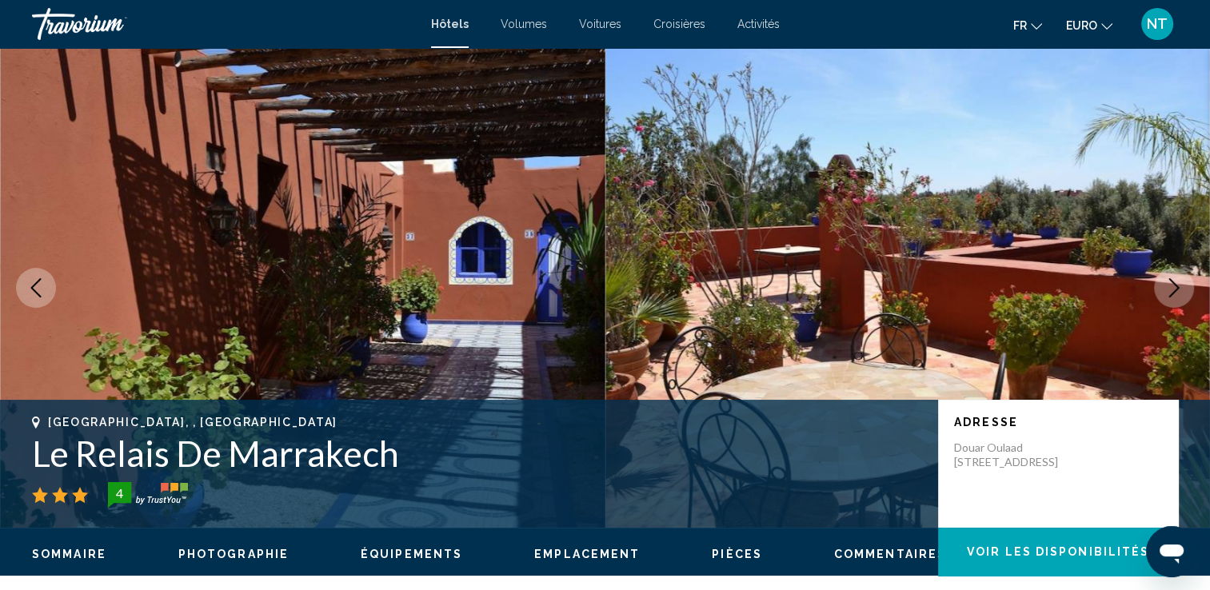
click at [1165, 280] on icon "Image suivante" at bounding box center [1174, 287] width 19 height 19
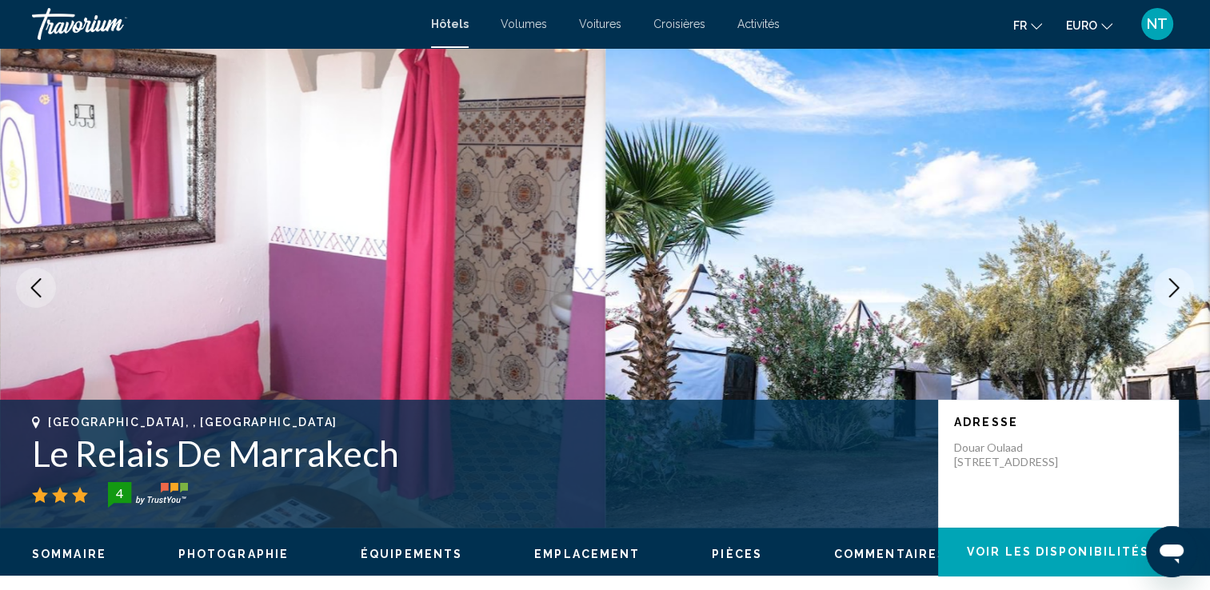
click at [1165, 280] on icon "Image suivante" at bounding box center [1174, 287] width 19 height 19
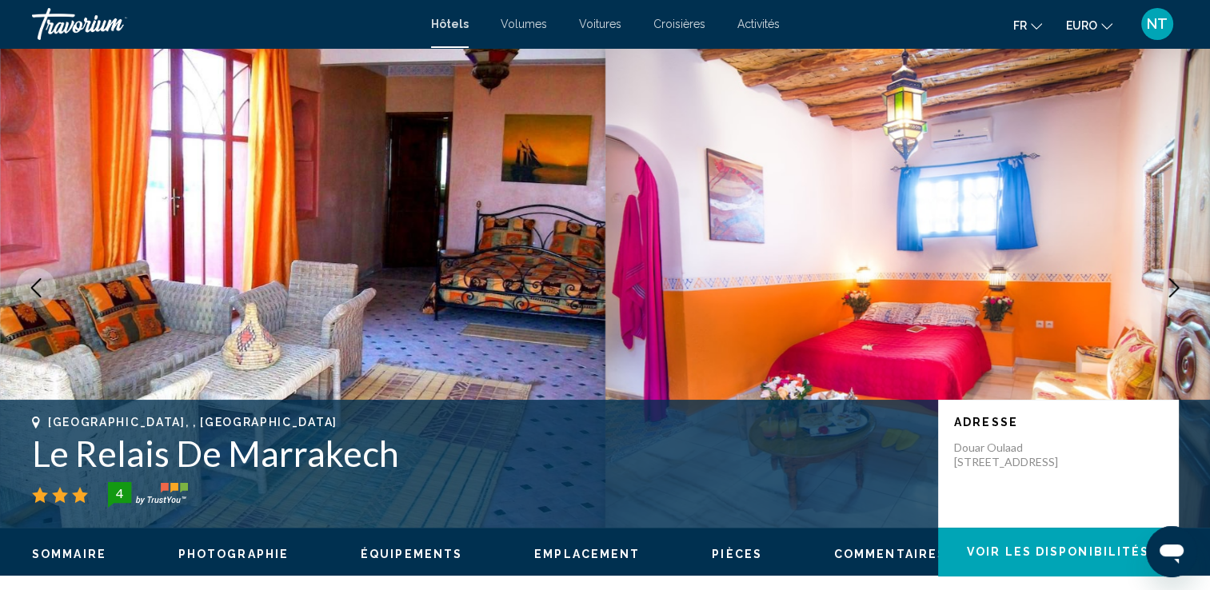
click at [1165, 280] on icon "Image suivante" at bounding box center [1174, 287] width 19 height 19
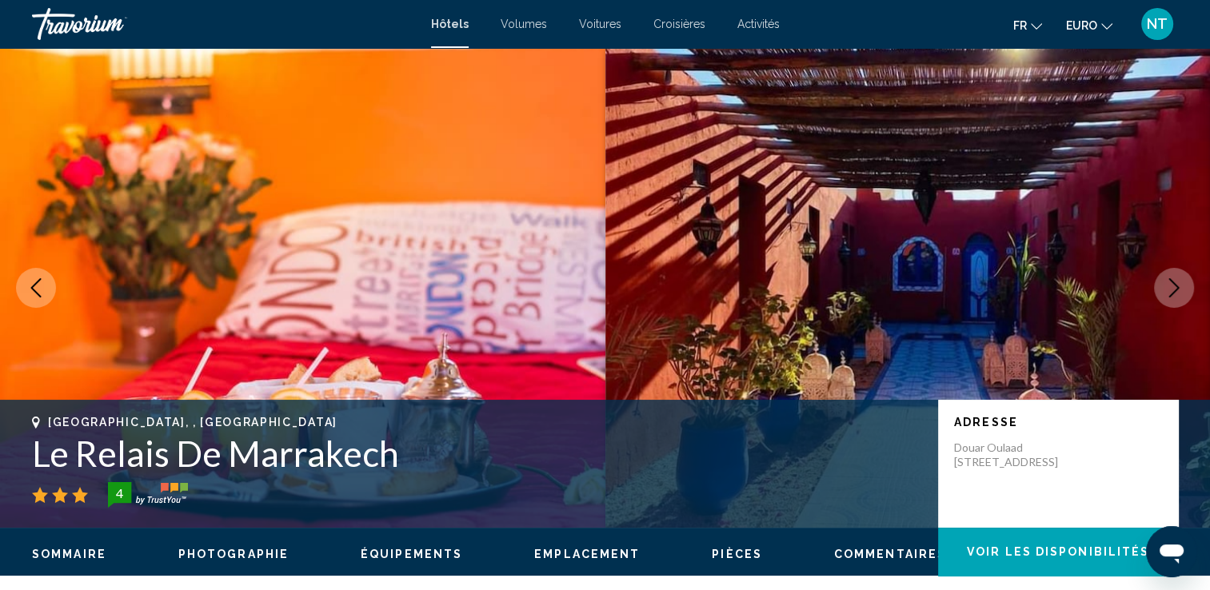
click at [1165, 280] on icon "Image suivante" at bounding box center [1174, 287] width 19 height 19
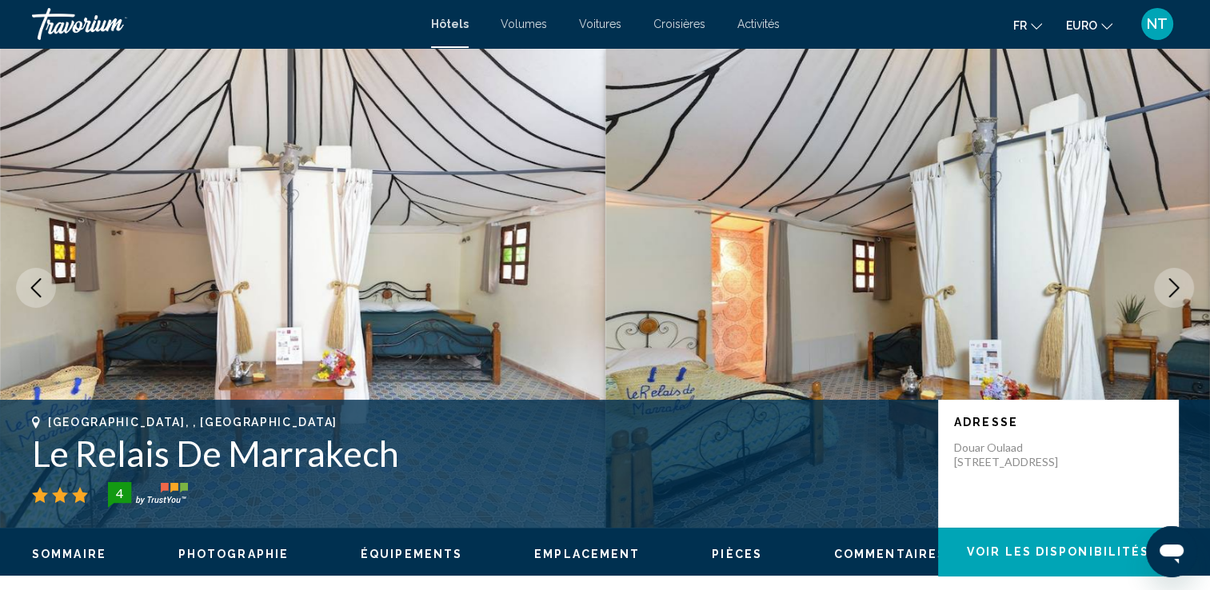
click at [1165, 280] on icon "Image suivante" at bounding box center [1174, 287] width 19 height 19
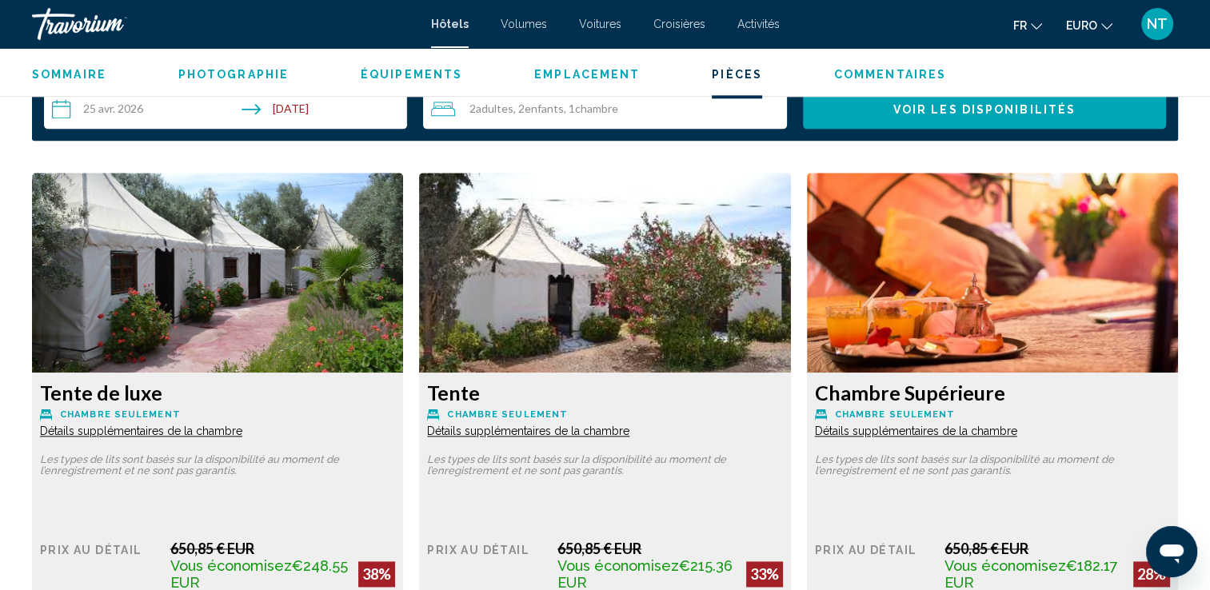
scroll to position [2080, 0]
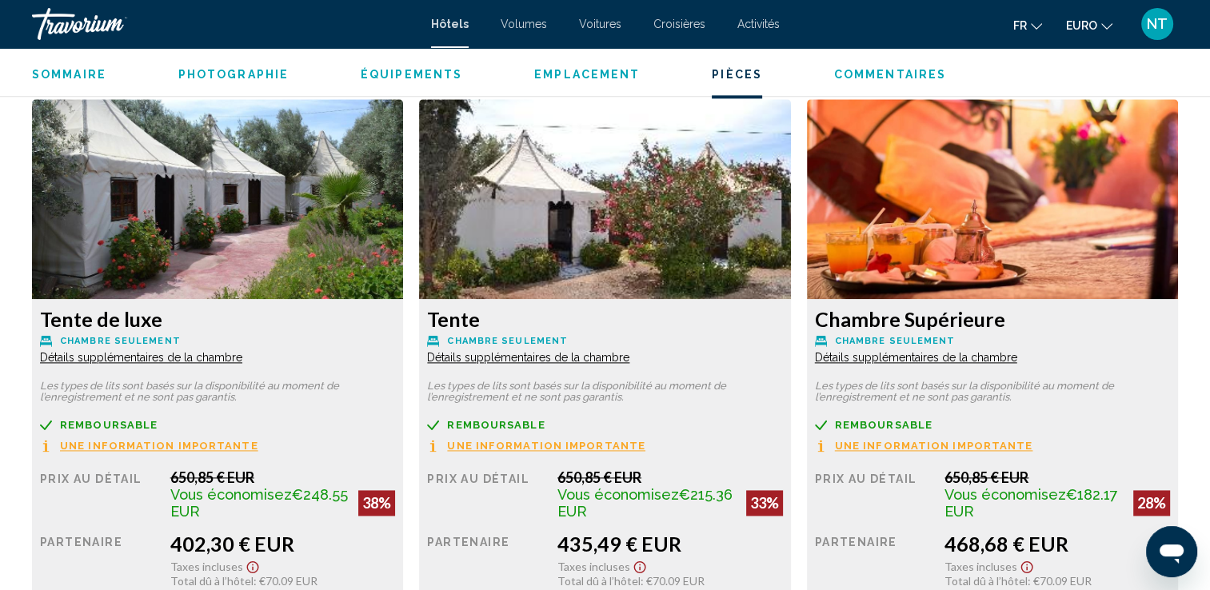
click at [242, 358] on span "Détails supplémentaires de la chambre" at bounding box center [141, 357] width 202 height 13
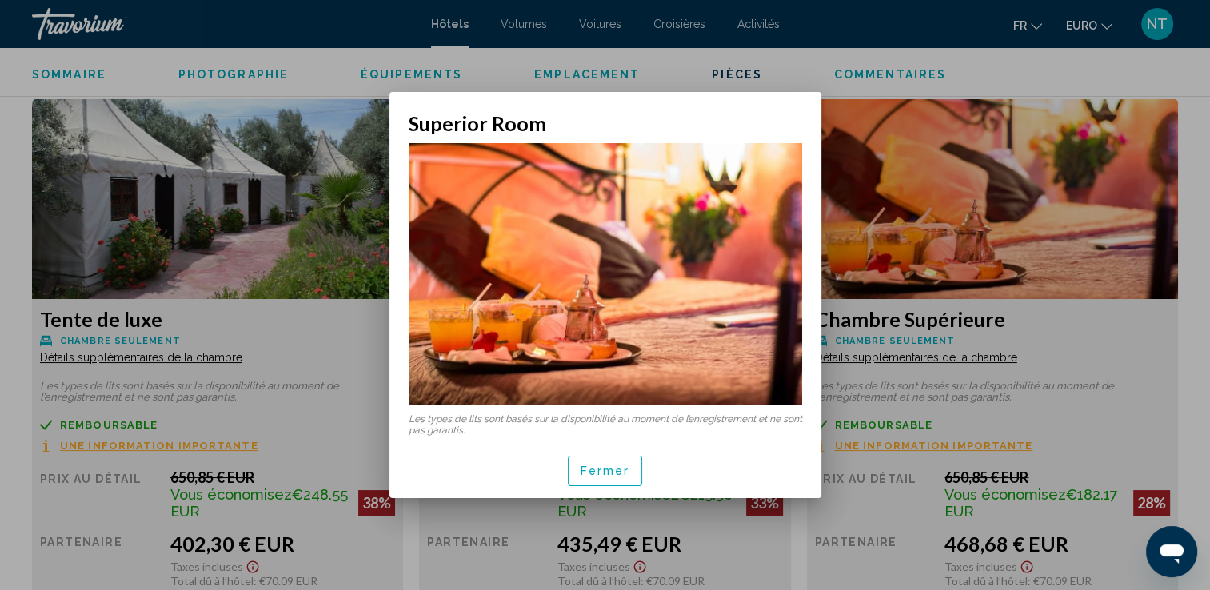
scroll to position [0, 0]
click at [596, 466] on span "Fermer" at bounding box center [606, 472] width 50 height 13
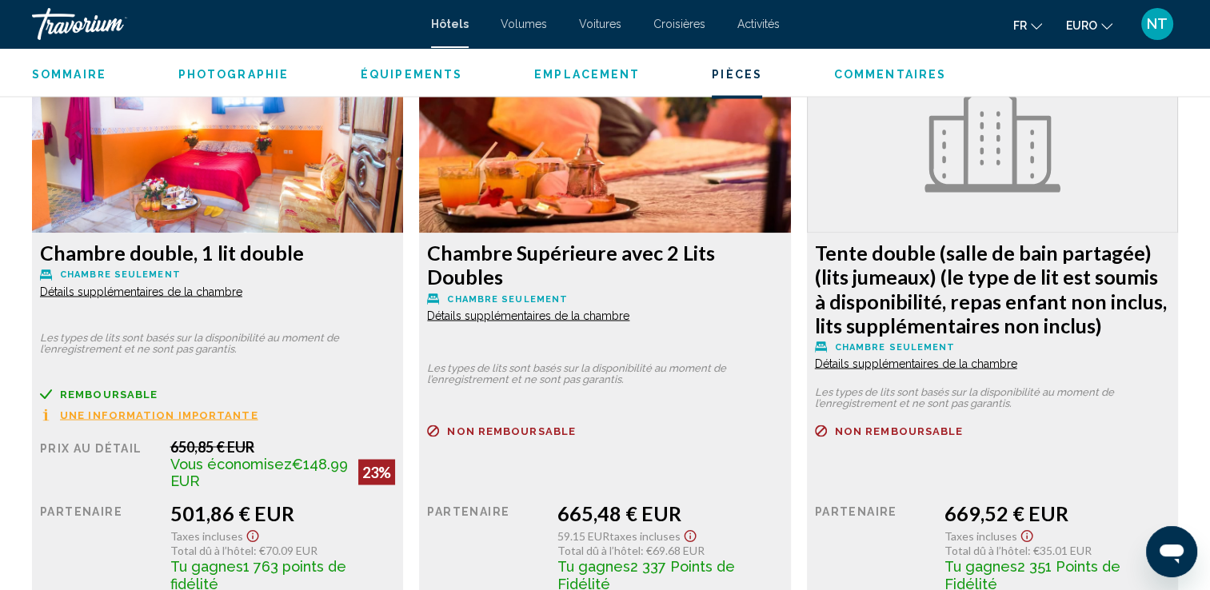
scroll to position [2720, 0]
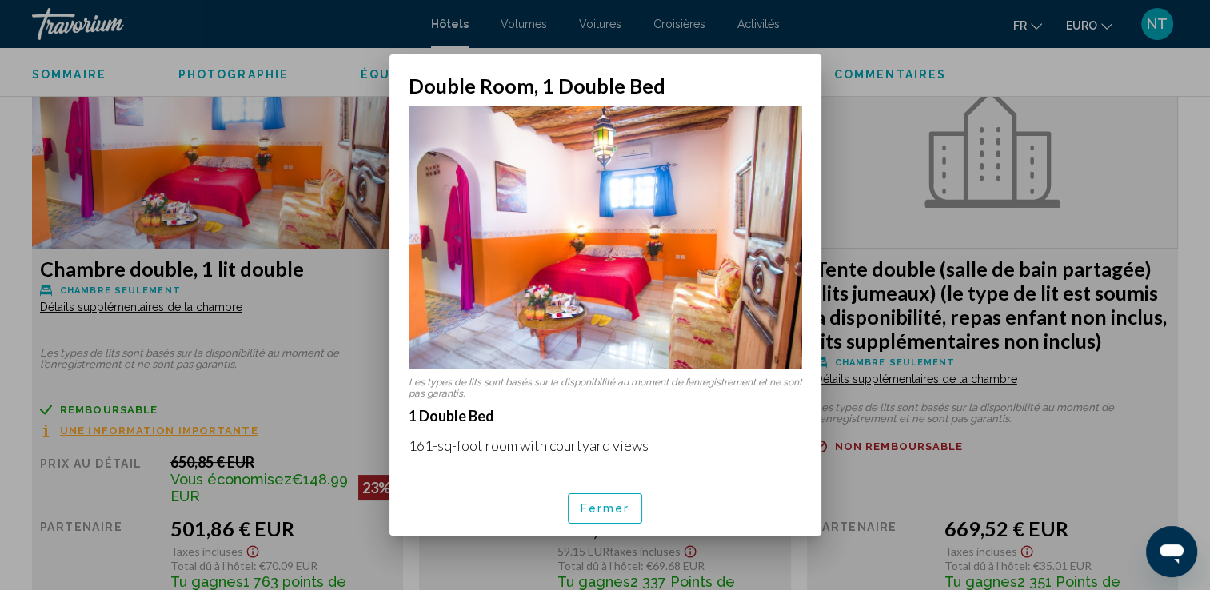
scroll to position [0, 0]
click at [885, 232] on div at bounding box center [605, 295] width 1210 height 590
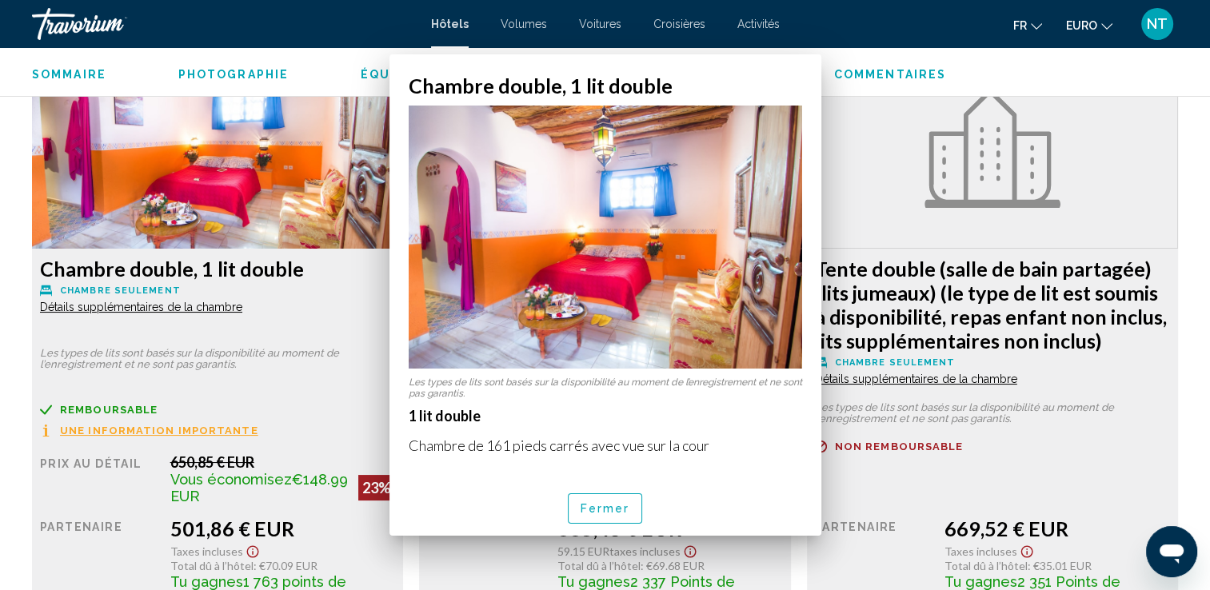
scroll to position [2720, 0]
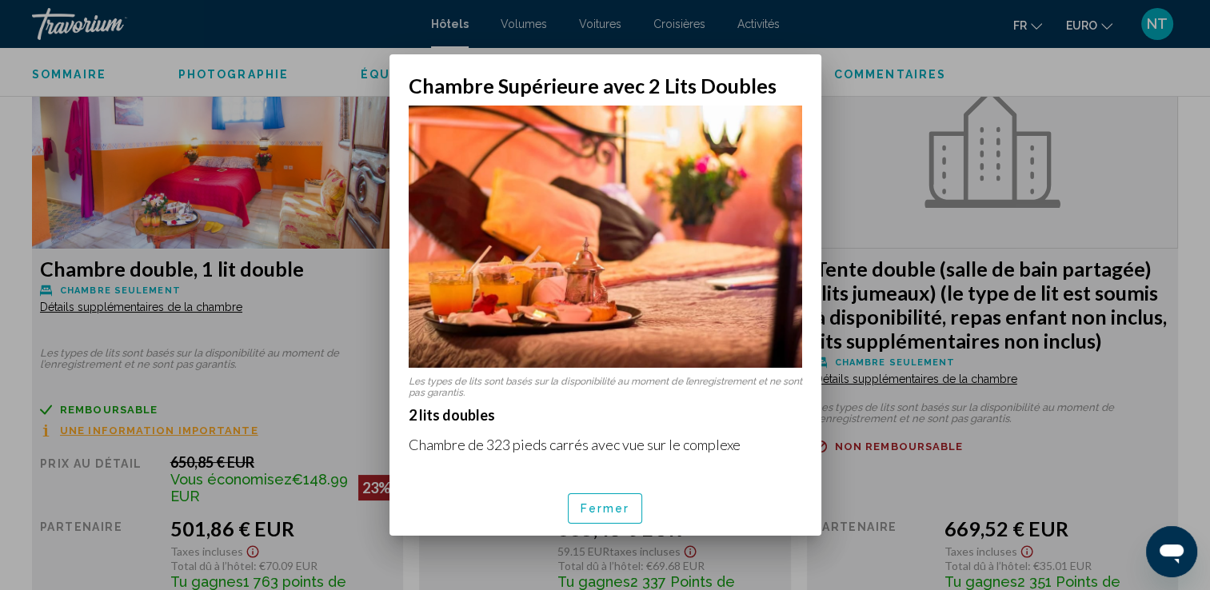
click at [838, 365] on div at bounding box center [605, 295] width 1210 height 590
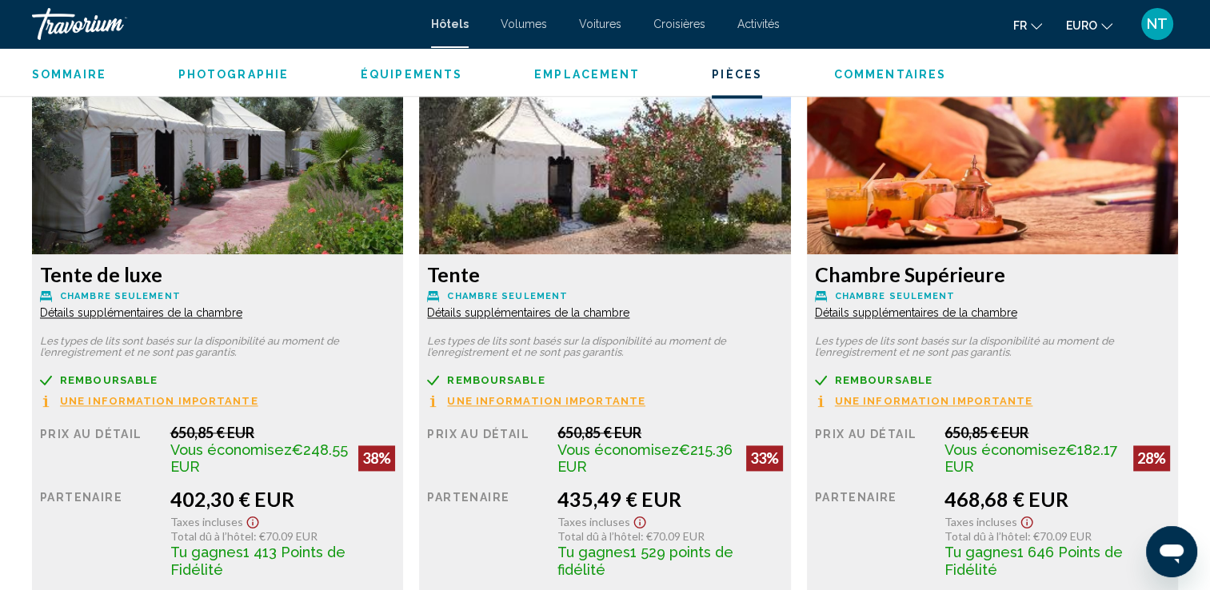
scroll to position [2160, 0]
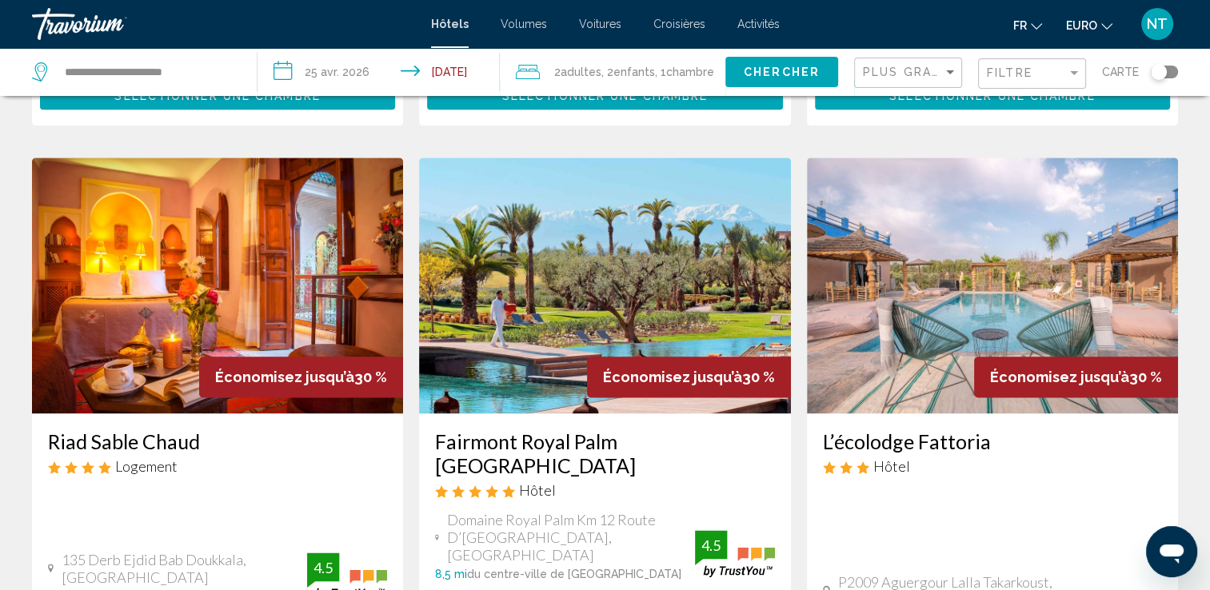
scroll to position [1920, 0]
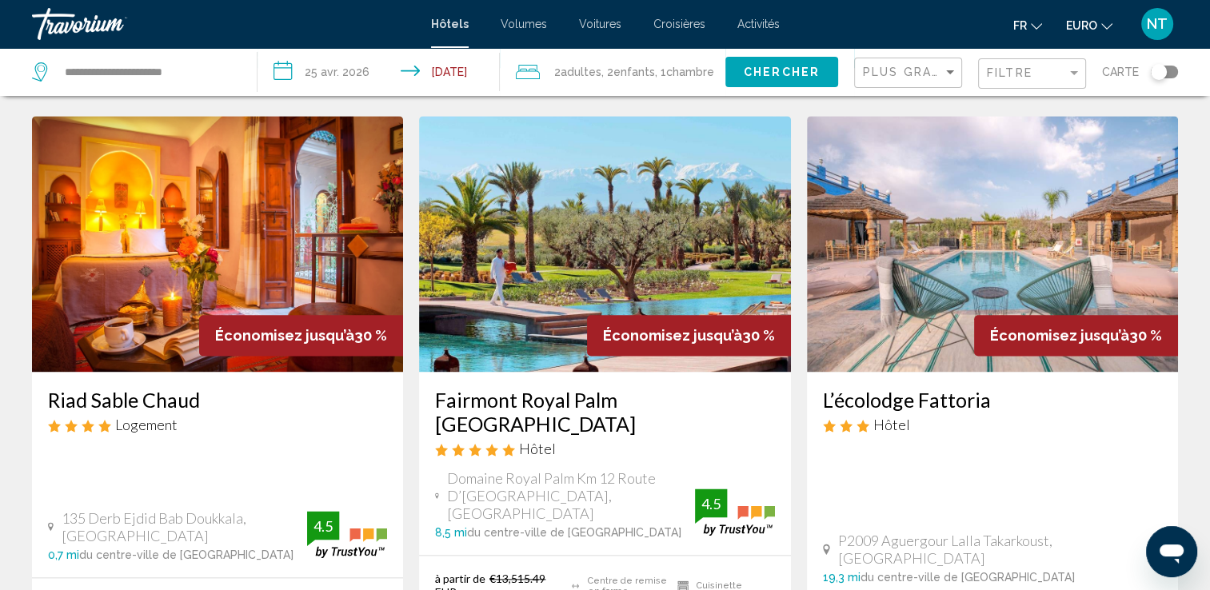
click at [965, 167] on img "Contenu principal" at bounding box center [992, 244] width 371 height 256
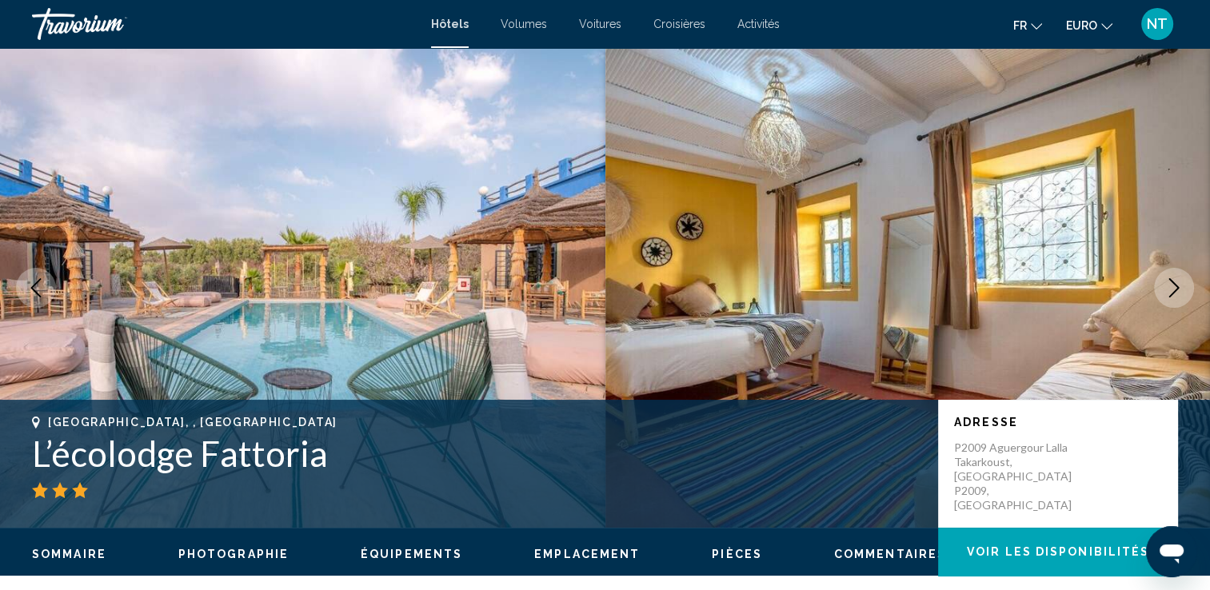
click at [1171, 278] on icon "Image suivante" at bounding box center [1174, 287] width 19 height 19
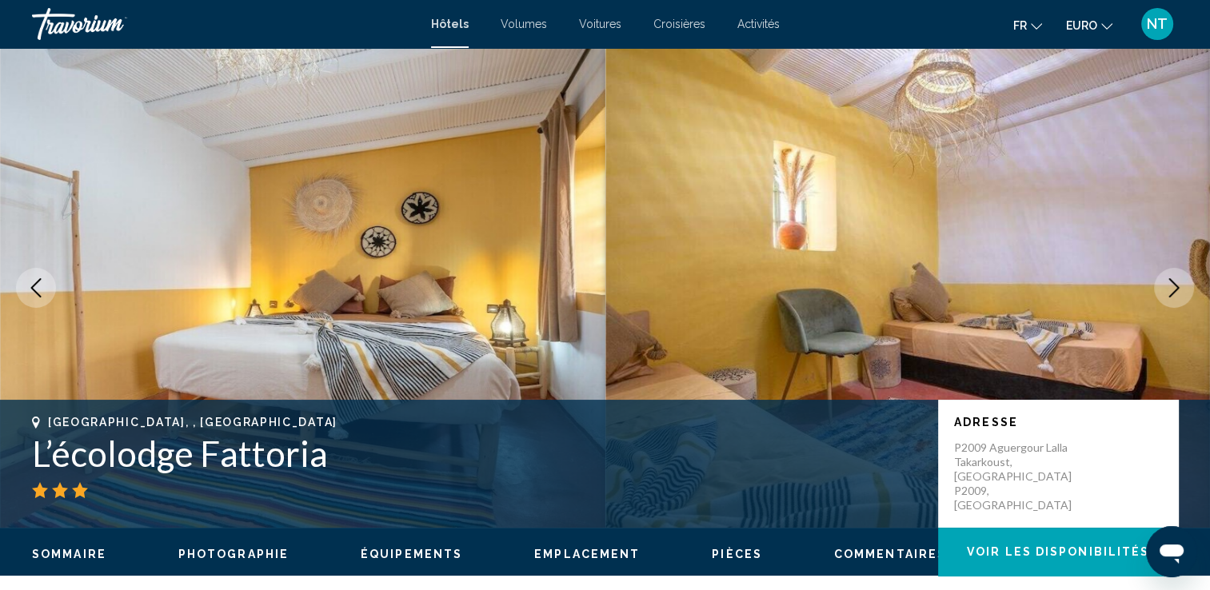
click at [1168, 279] on icon "Image suivante" at bounding box center [1174, 287] width 19 height 19
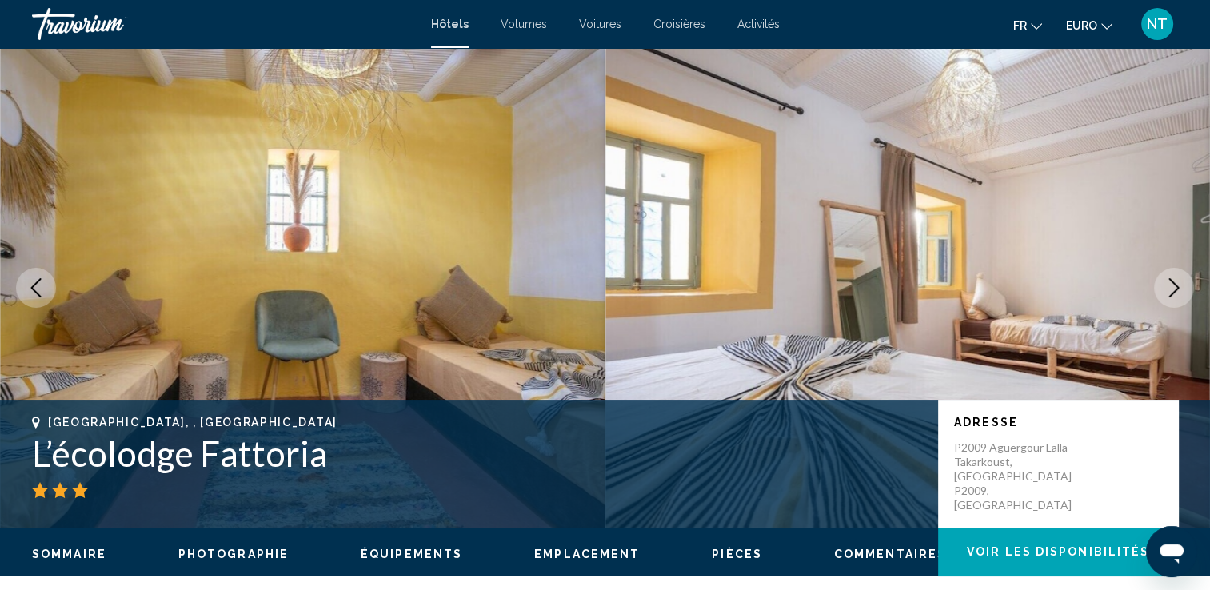
click at [1168, 279] on icon "Image suivante" at bounding box center [1174, 287] width 19 height 19
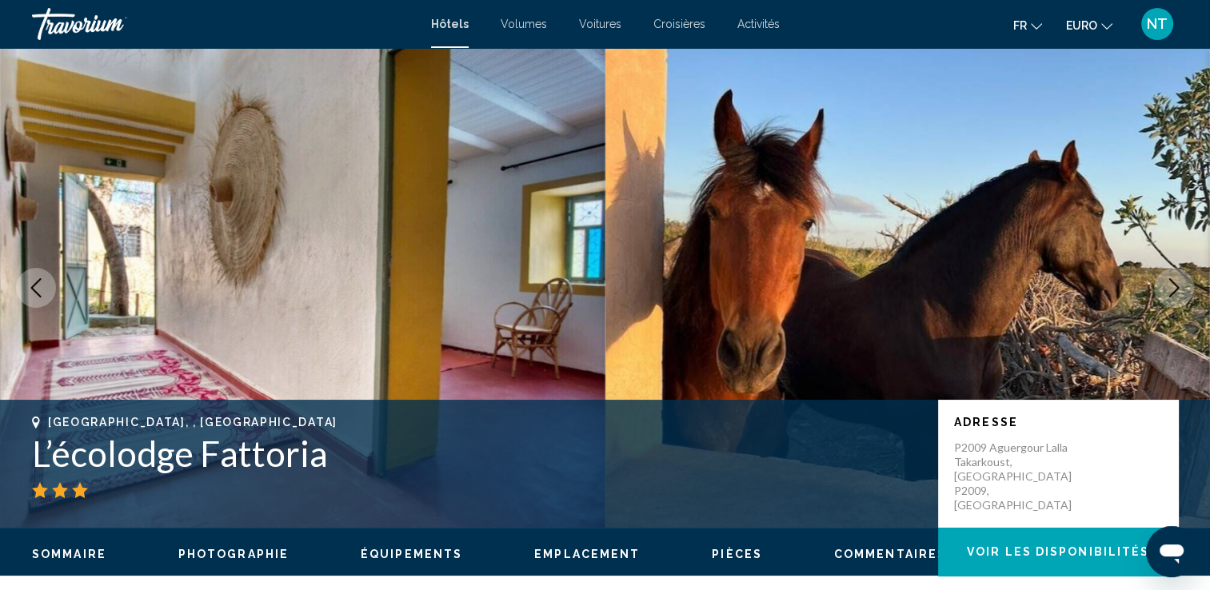
click at [1168, 279] on icon "Image suivante" at bounding box center [1174, 287] width 19 height 19
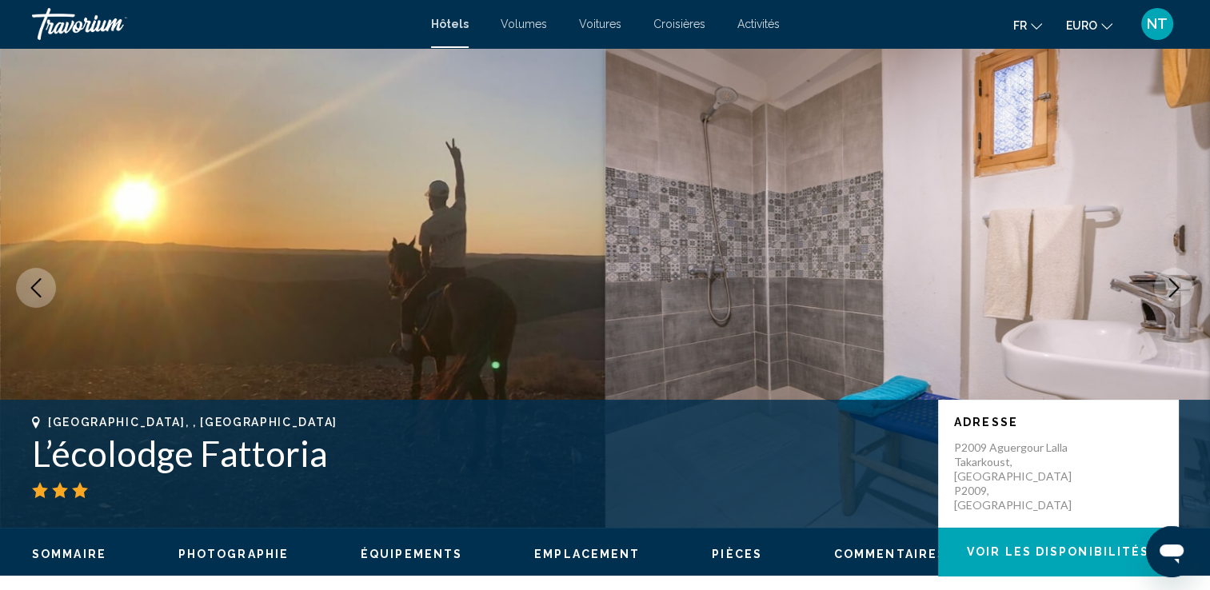
click at [1168, 279] on icon "Image suivante" at bounding box center [1174, 287] width 19 height 19
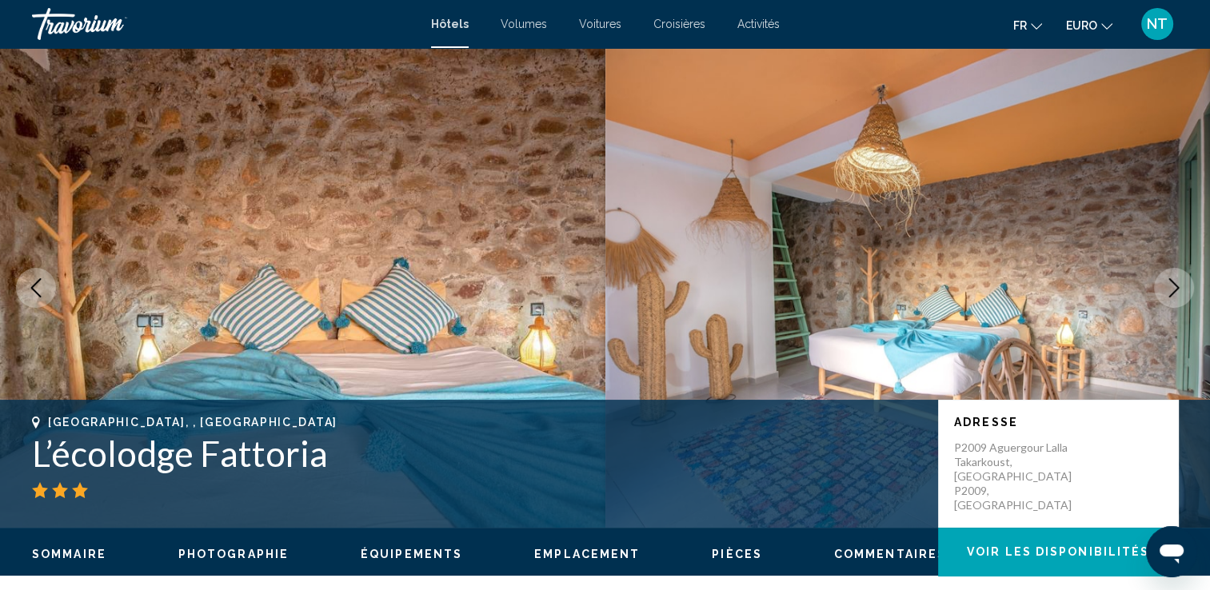
click at [1168, 279] on icon "Image suivante" at bounding box center [1174, 287] width 19 height 19
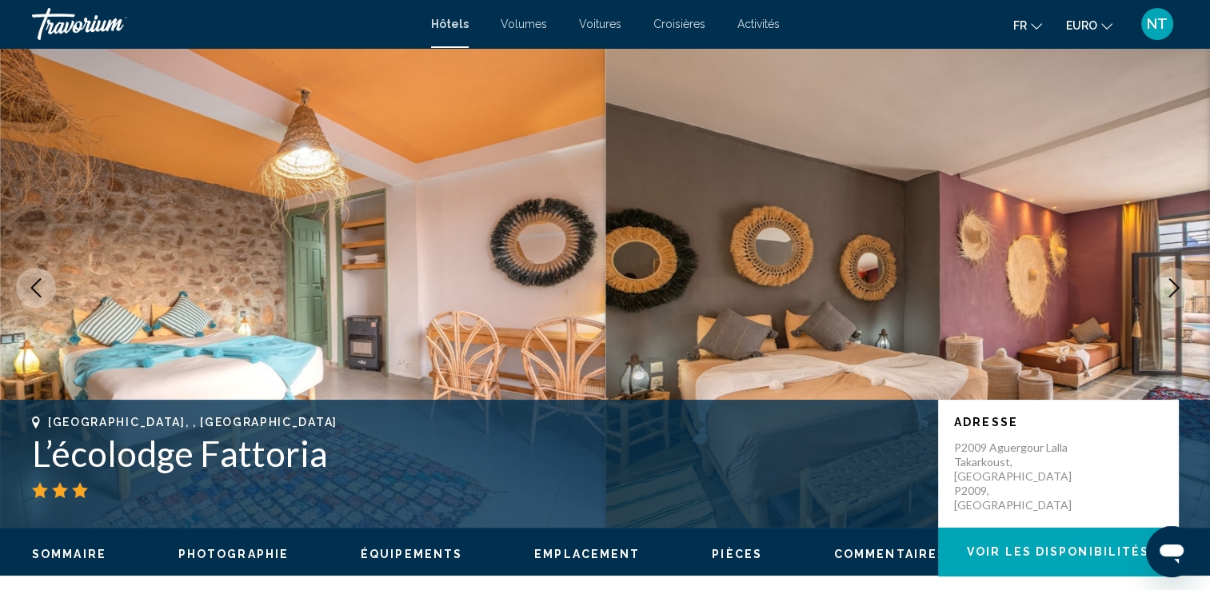
click at [1168, 279] on icon "Image suivante" at bounding box center [1174, 287] width 19 height 19
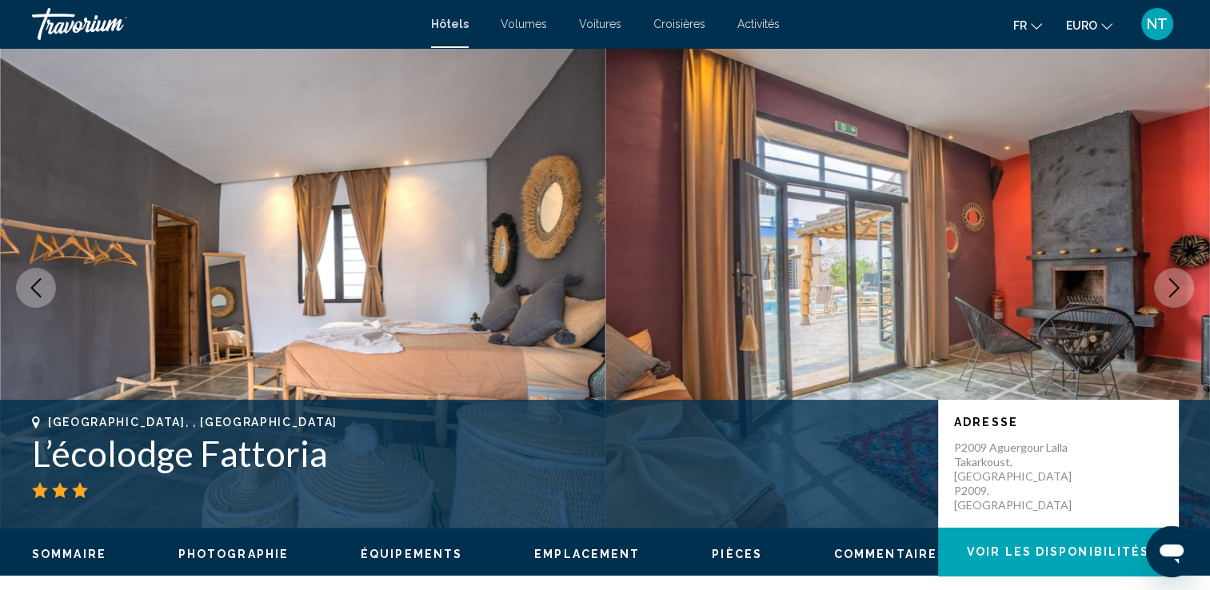
click at [1168, 279] on icon "Image suivante" at bounding box center [1174, 287] width 19 height 19
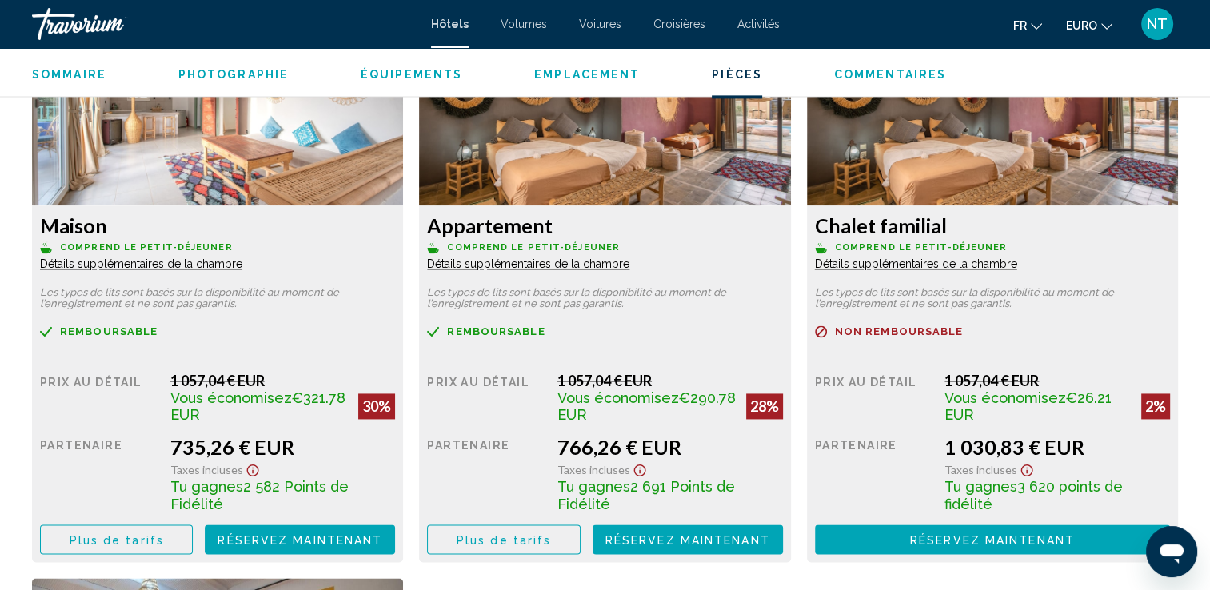
scroll to position [2160, 0]
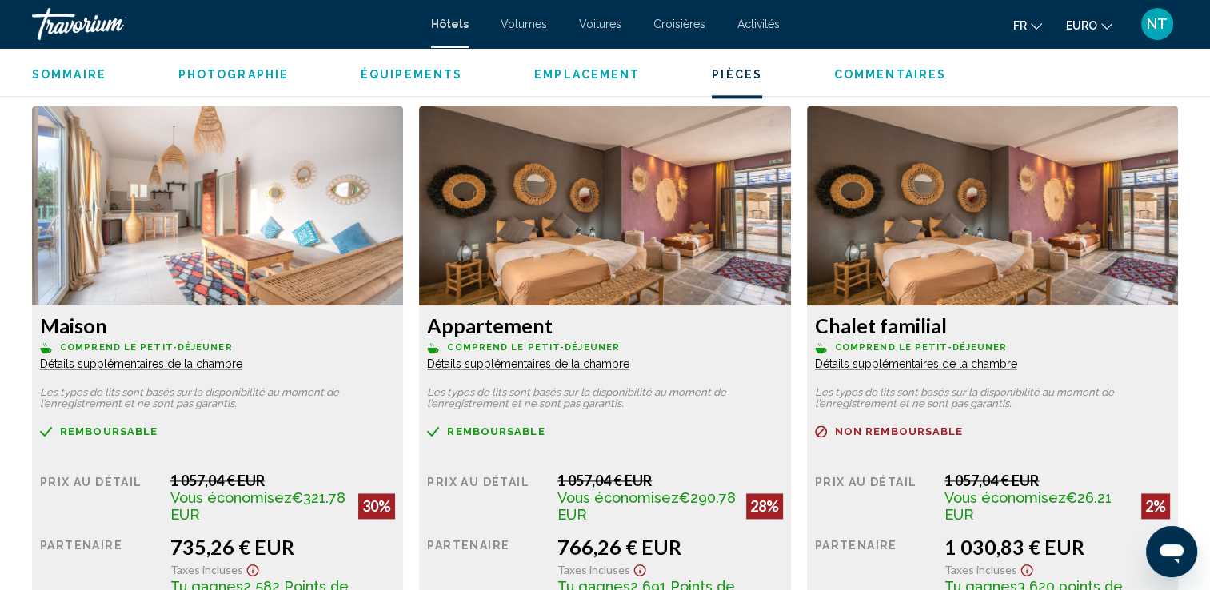
click at [213, 360] on span "Détails supplémentaires de la chambre" at bounding box center [141, 364] width 202 height 13
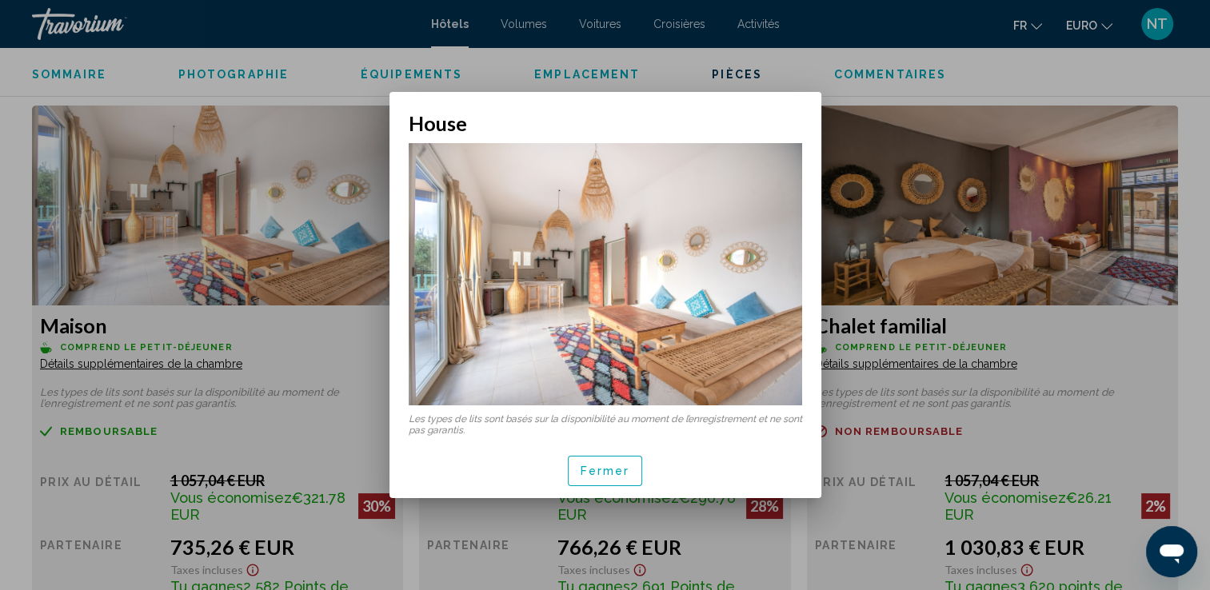
scroll to position [0, 0]
click at [673, 311] on img at bounding box center [606, 274] width 394 height 262
click at [603, 463] on button "Fermer" at bounding box center [605, 471] width 75 height 30
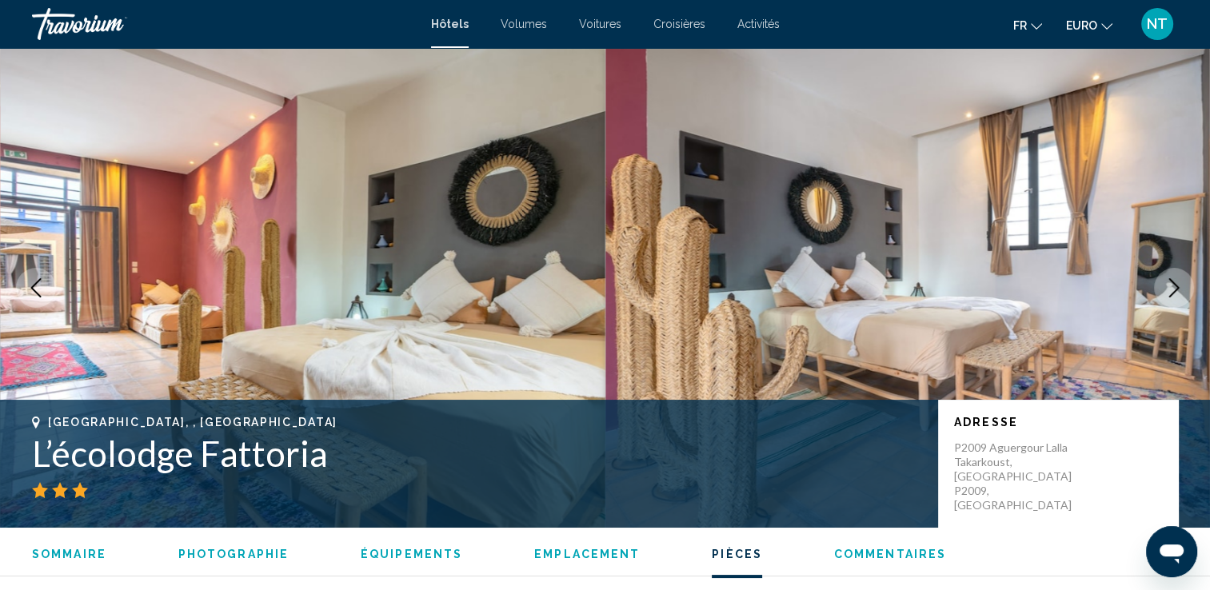
scroll to position [2160, 0]
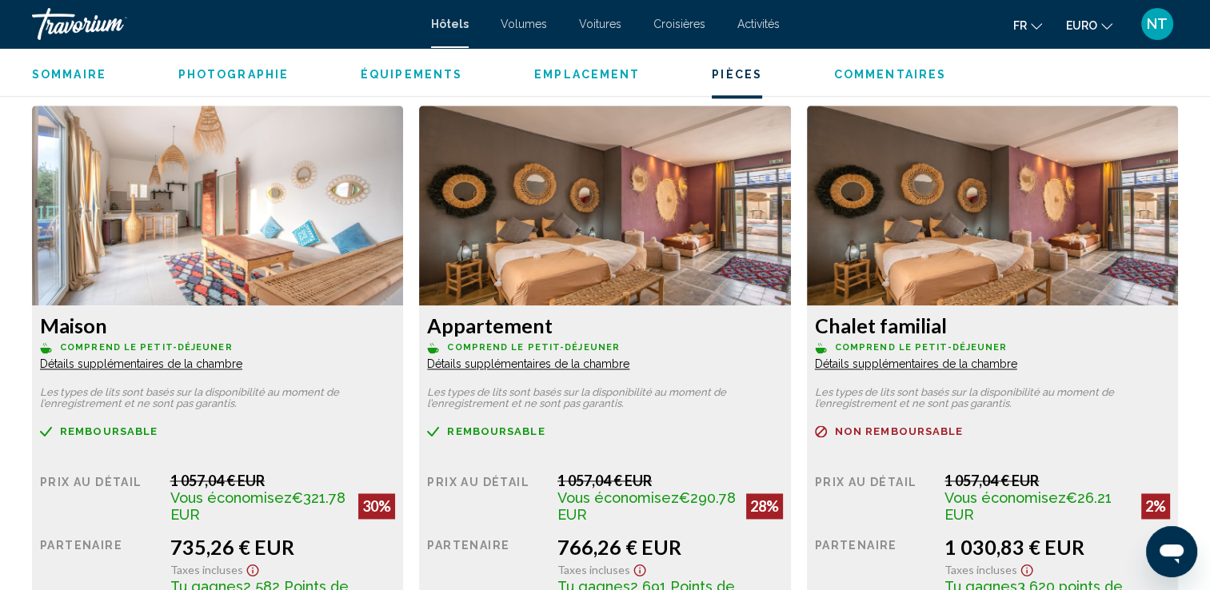
click at [242, 363] on span "Détails supplémentaires de la chambre" at bounding box center [141, 364] width 202 height 13
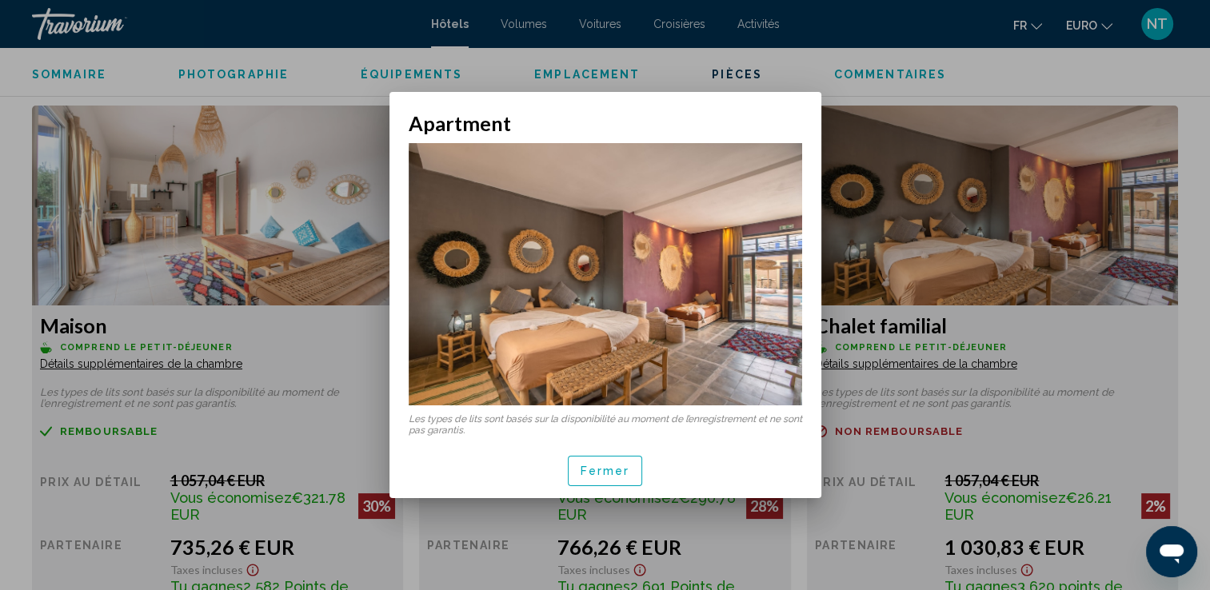
scroll to position [0, 0]
click at [516, 363] on img at bounding box center [606, 274] width 394 height 262
click at [864, 322] on div at bounding box center [605, 295] width 1210 height 590
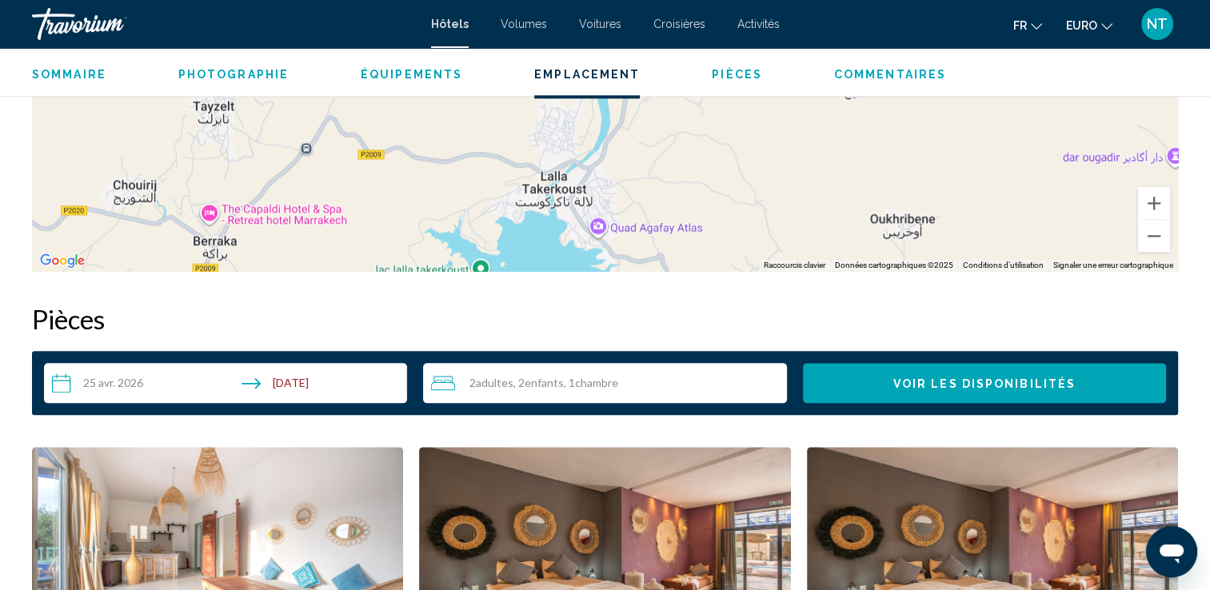
scroll to position [1760, 0]
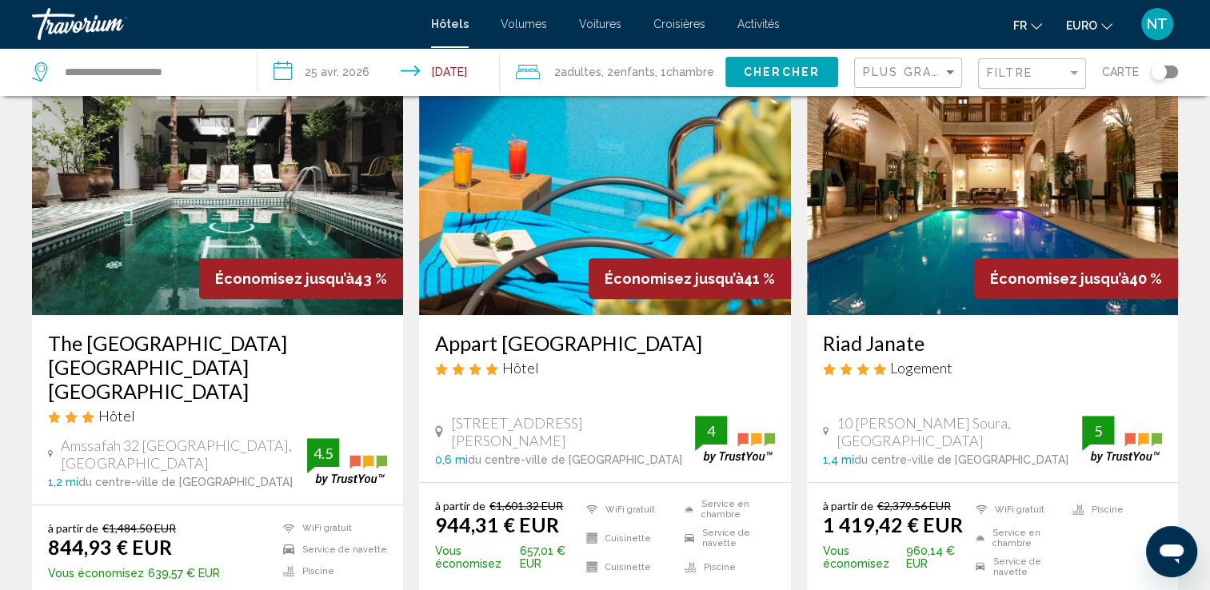
scroll to position [720, 0]
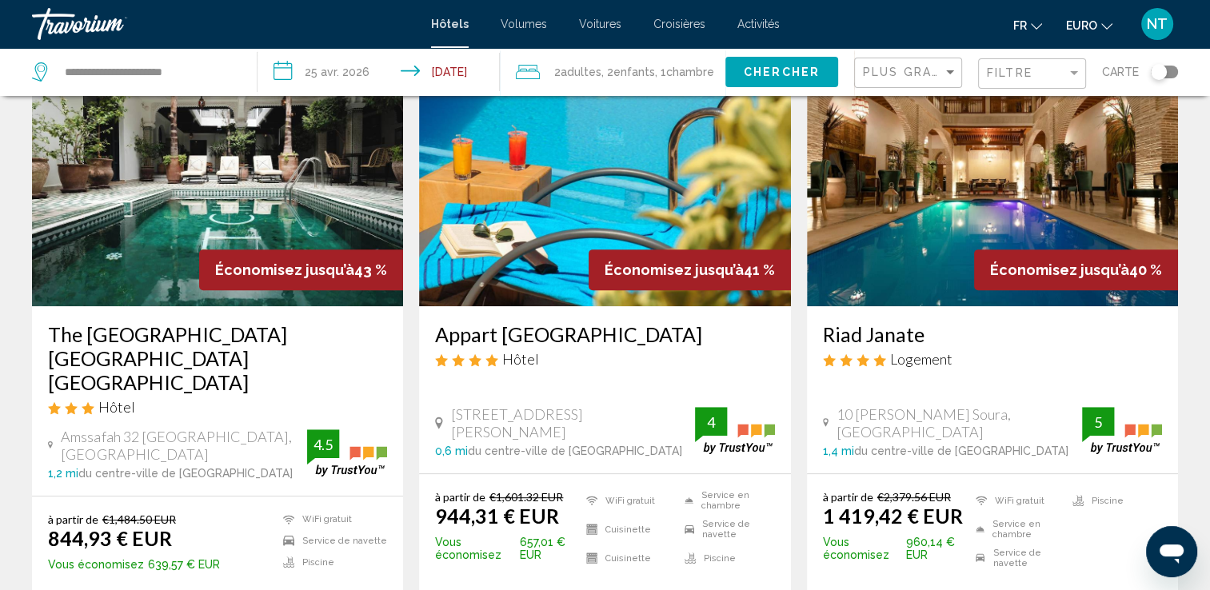
click at [923, 191] on img "Contenu principal" at bounding box center [992, 178] width 371 height 256
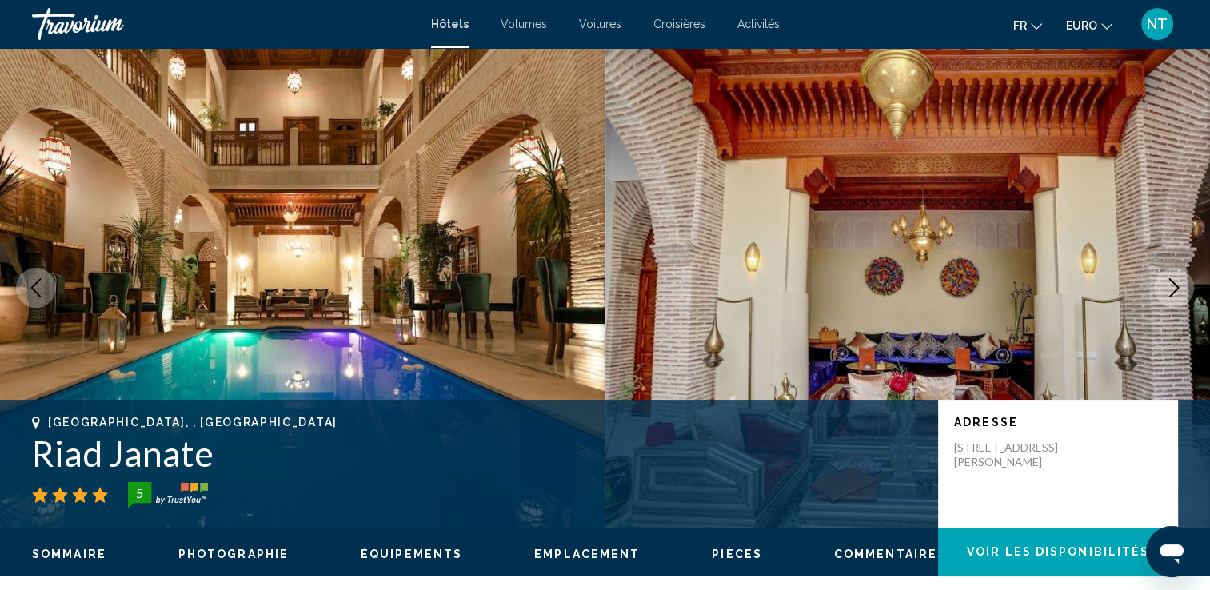
click at [1165, 286] on icon "Image suivante" at bounding box center [1174, 287] width 19 height 19
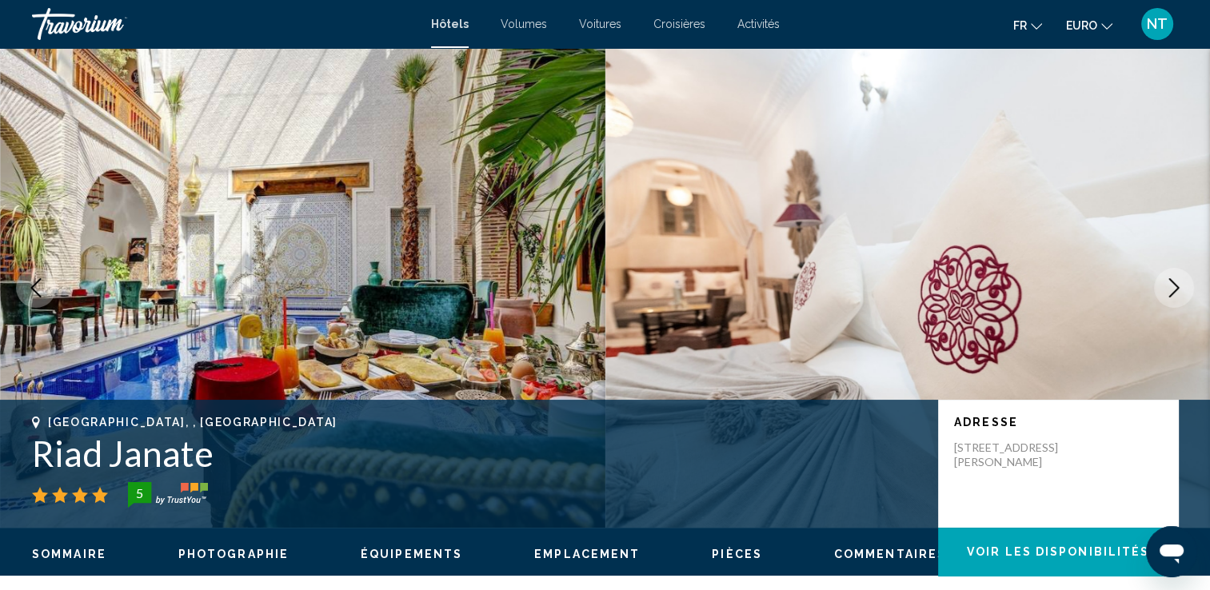
click at [1165, 286] on icon "Image suivante" at bounding box center [1174, 287] width 19 height 19
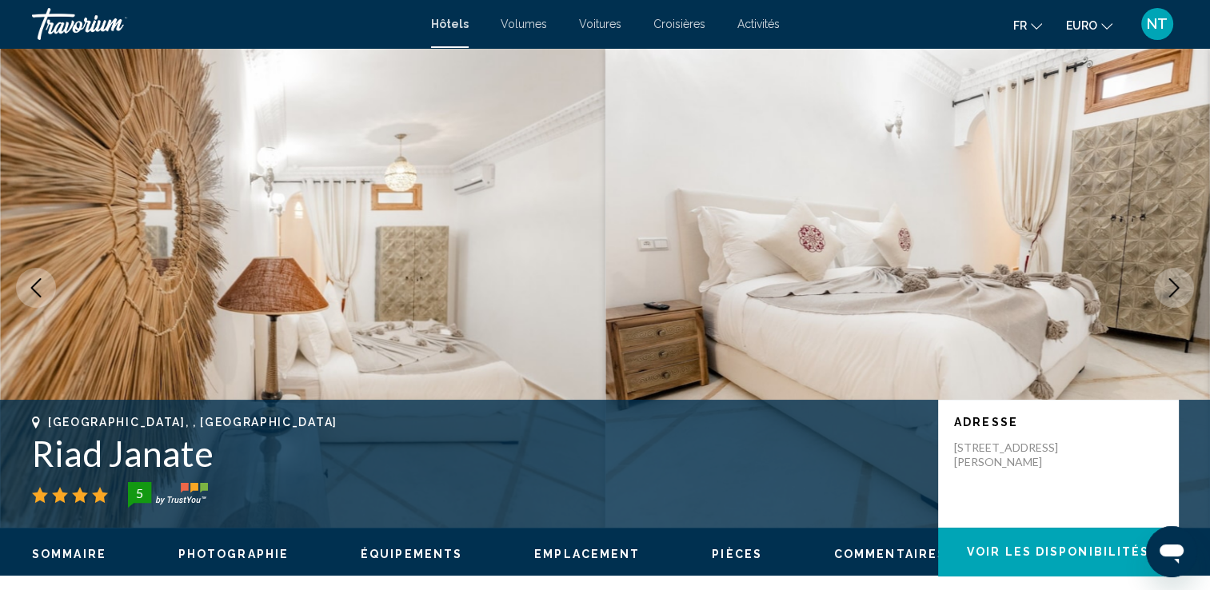
click at [1165, 286] on icon "Image suivante" at bounding box center [1174, 287] width 19 height 19
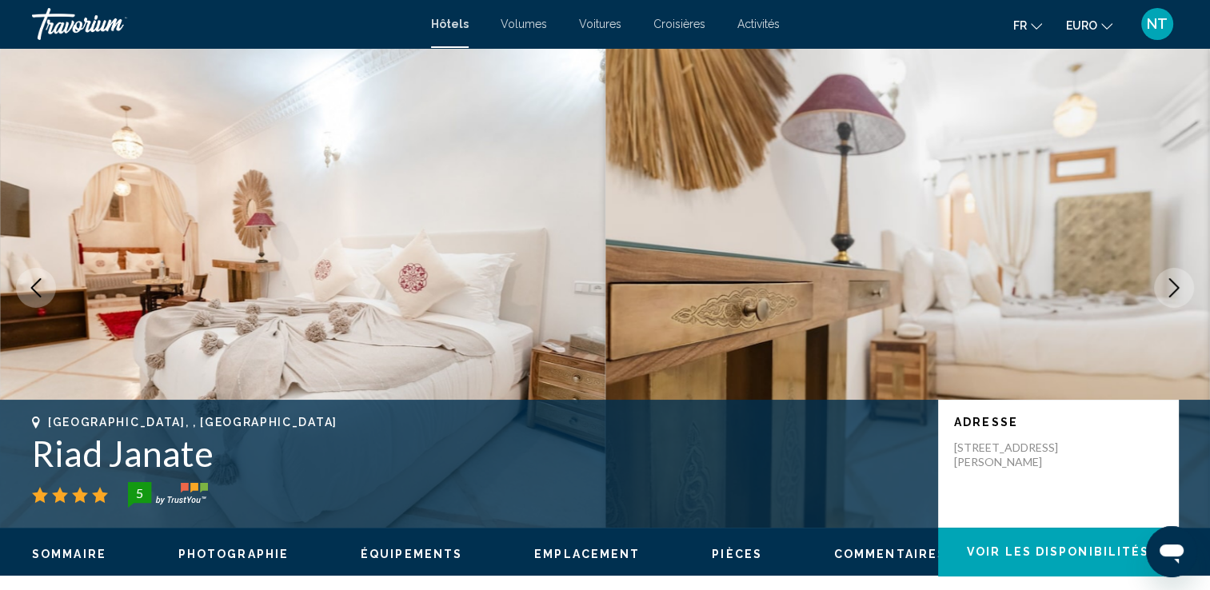
click at [1165, 286] on icon "Image suivante" at bounding box center [1174, 287] width 19 height 19
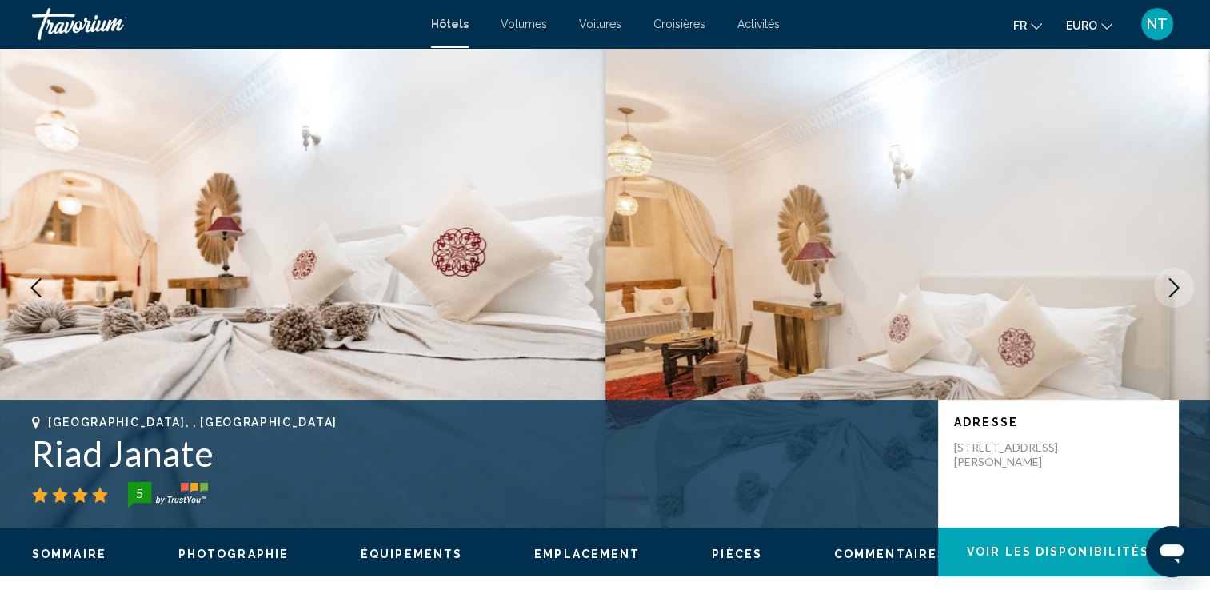
click at [1165, 286] on icon "Image suivante" at bounding box center [1174, 287] width 19 height 19
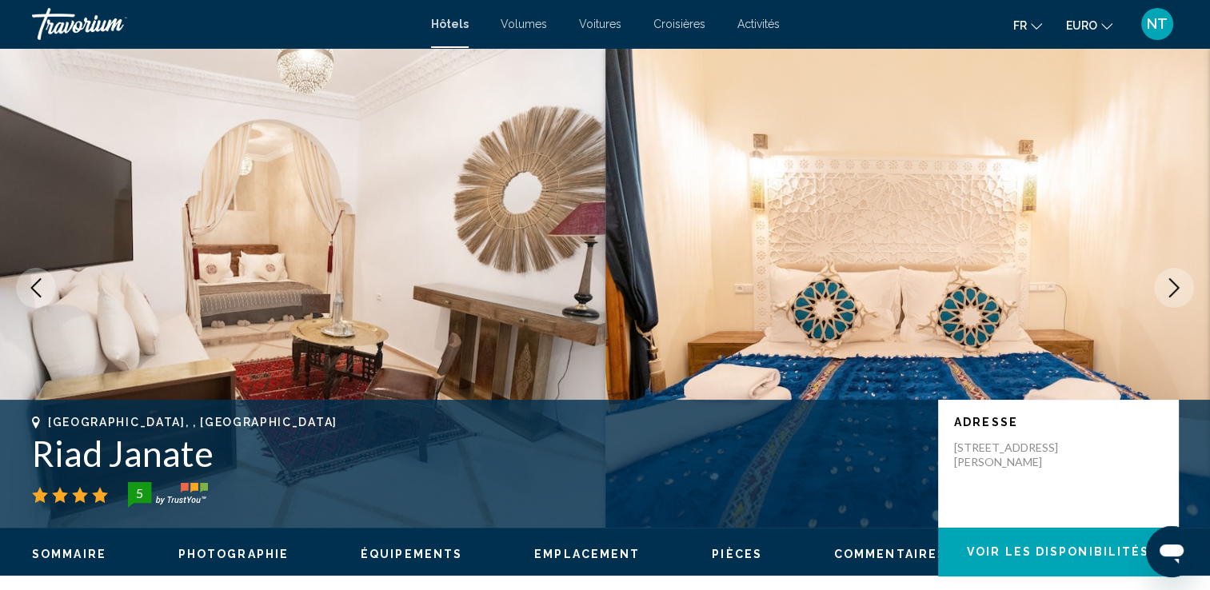
click at [1165, 286] on icon "Image suivante" at bounding box center [1174, 287] width 19 height 19
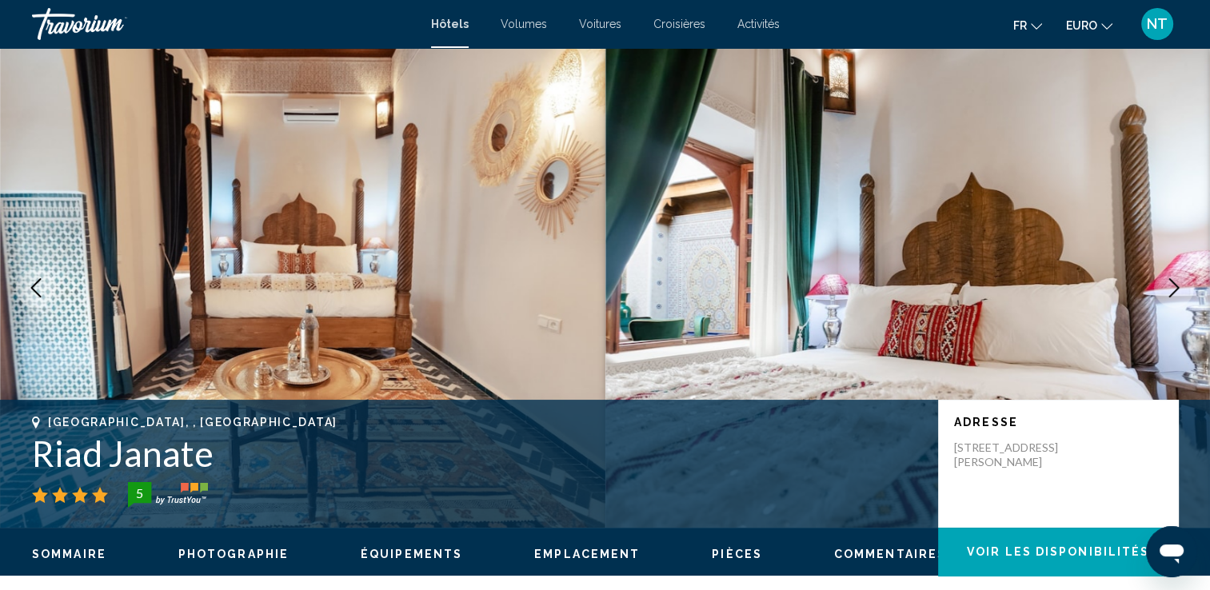
click at [1165, 286] on icon "Image suivante" at bounding box center [1174, 287] width 19 height 19
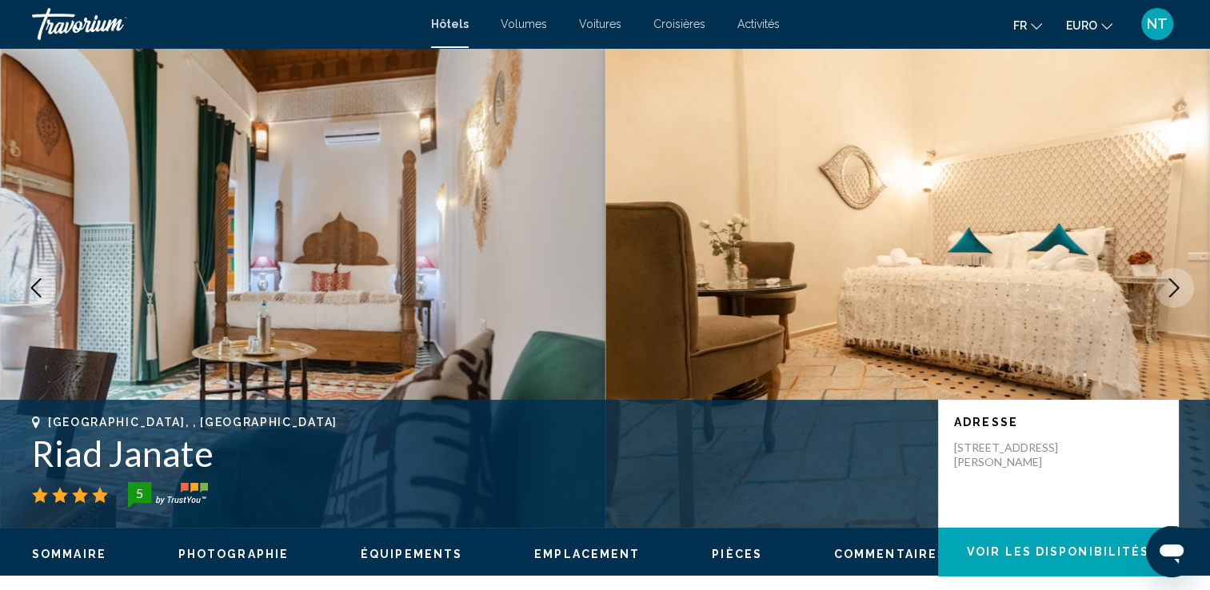
click at [1165, 286] on icon "Image suivante" at bounding box center [1174, 287] width 19 height 19
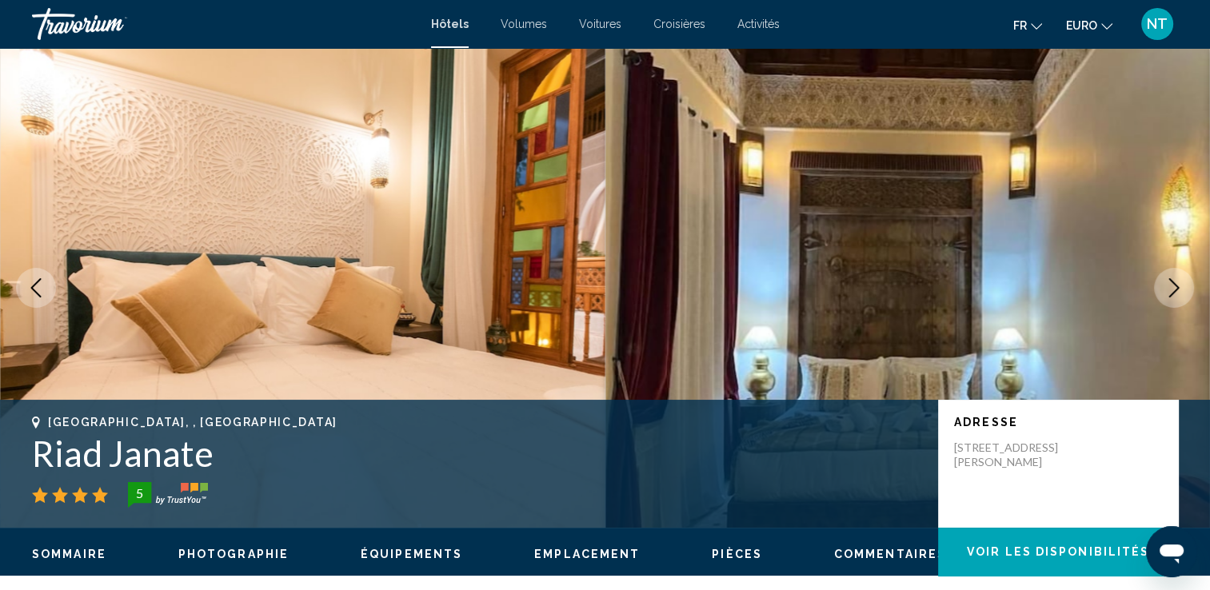
click at [1165, 286] on icon "Image suivante" at bounding box center [1174, 287] width 19 height 19
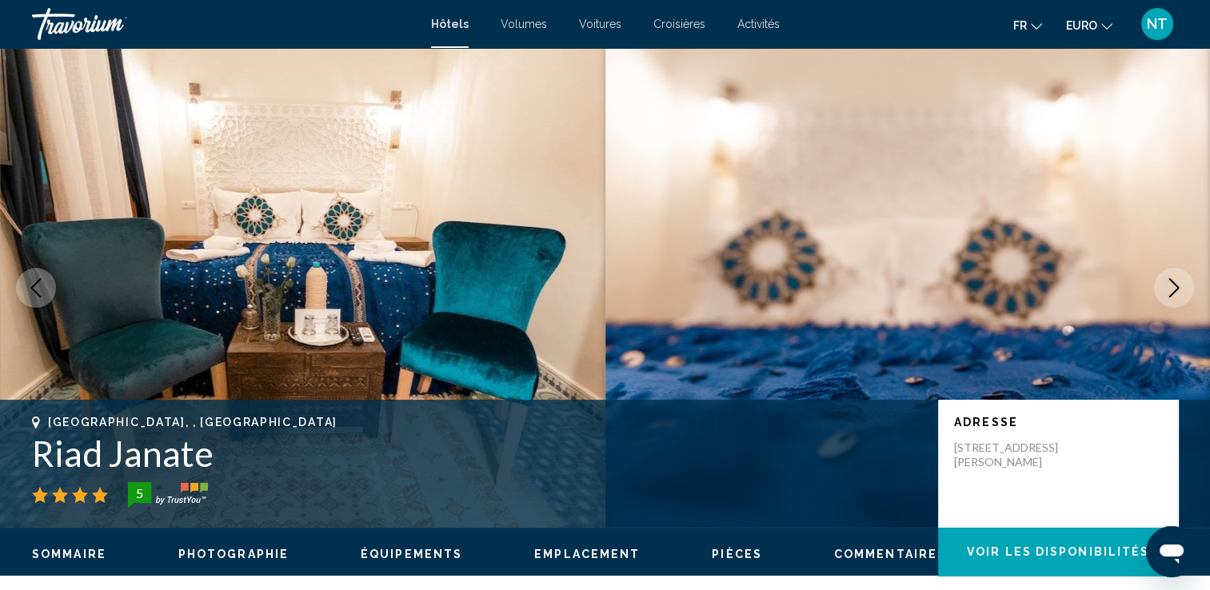
click at [1165, 286] on icon "Image suivante" at bounding box center [1174, 287] width 19 height 19
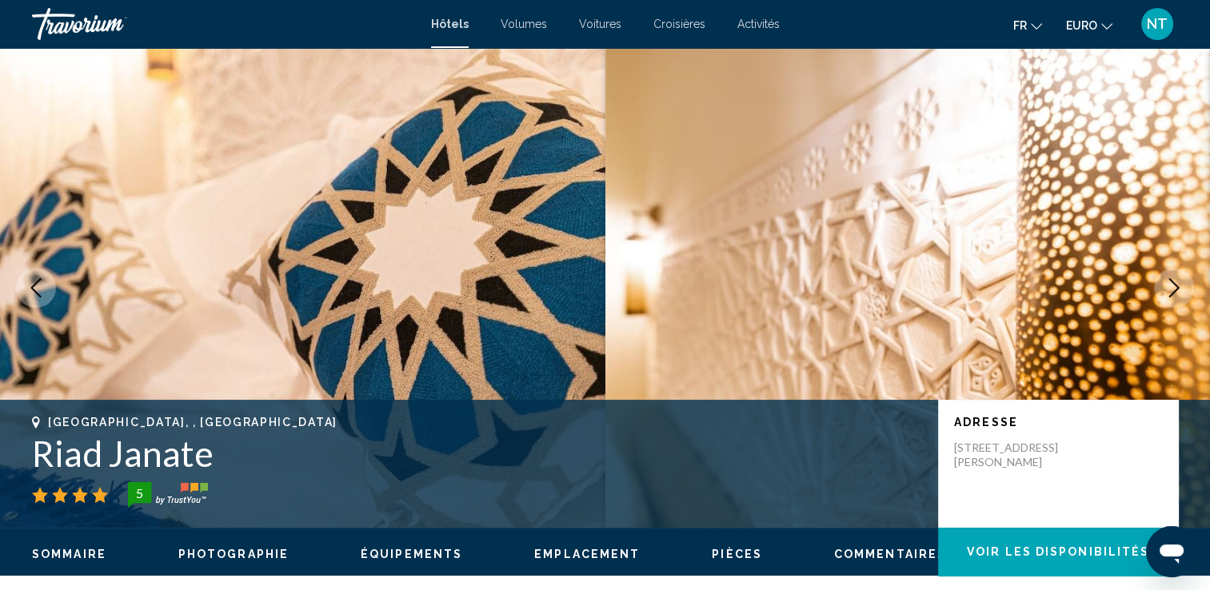
click at [1165, 286] on icon "Image suivante" at bounding box center [1174, 287] width 19 height 19
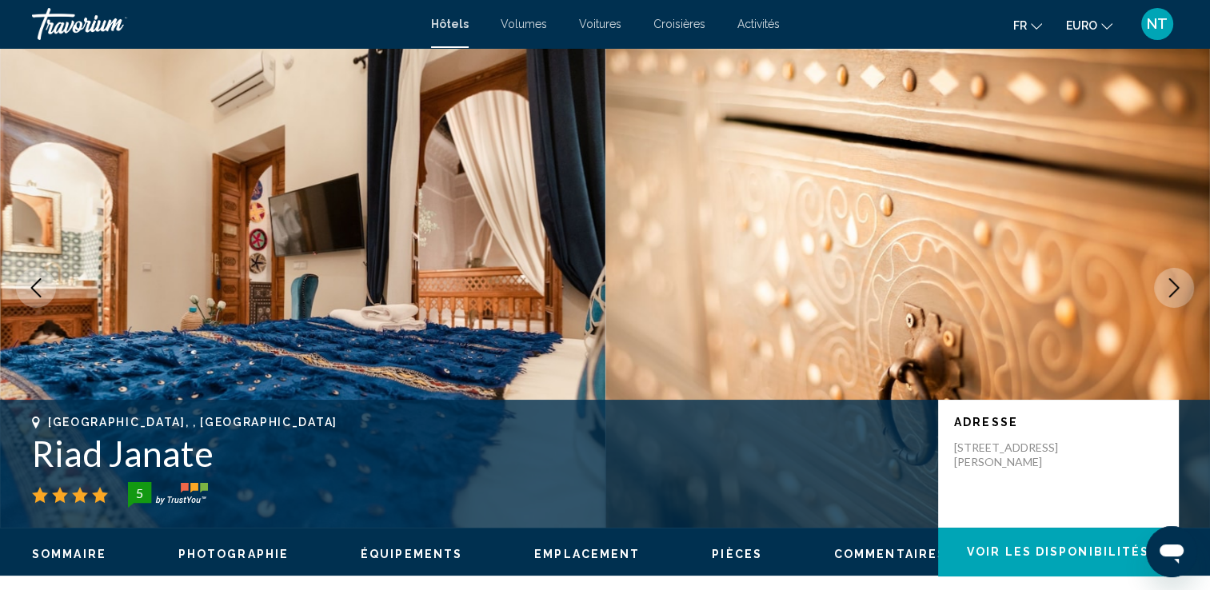
click at [1165, 286] on icon "Image suivante" at bounding box center [1174, 287] width 19 height 19
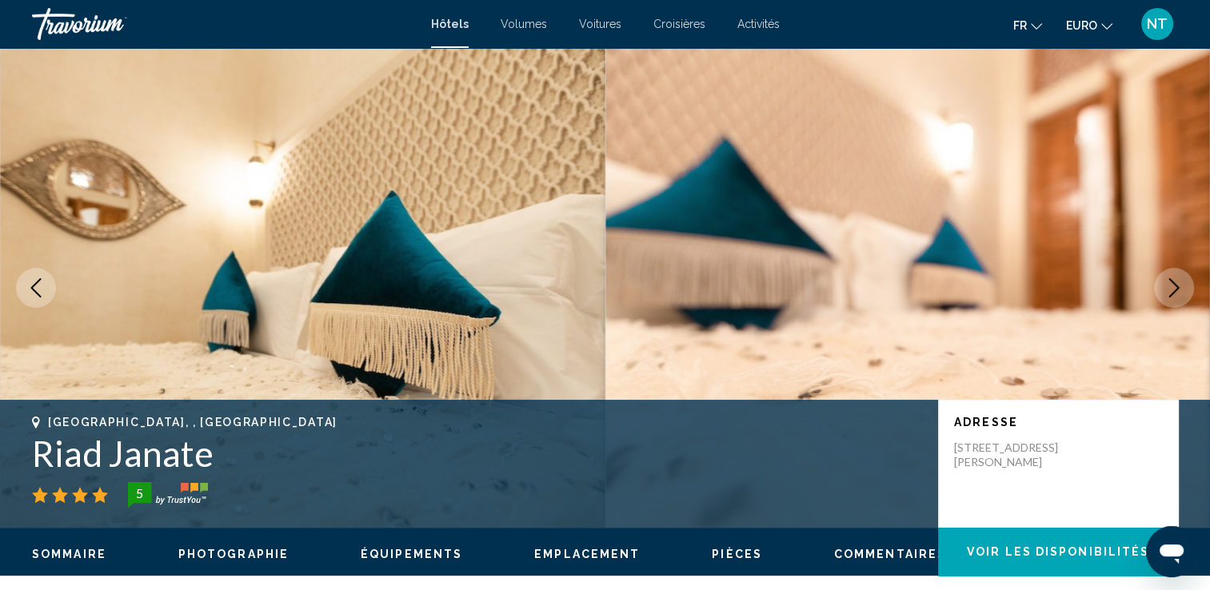
click at [1165, 286] on icon "Image suivante" at bounding box center [1174, 287] width 19 height 19
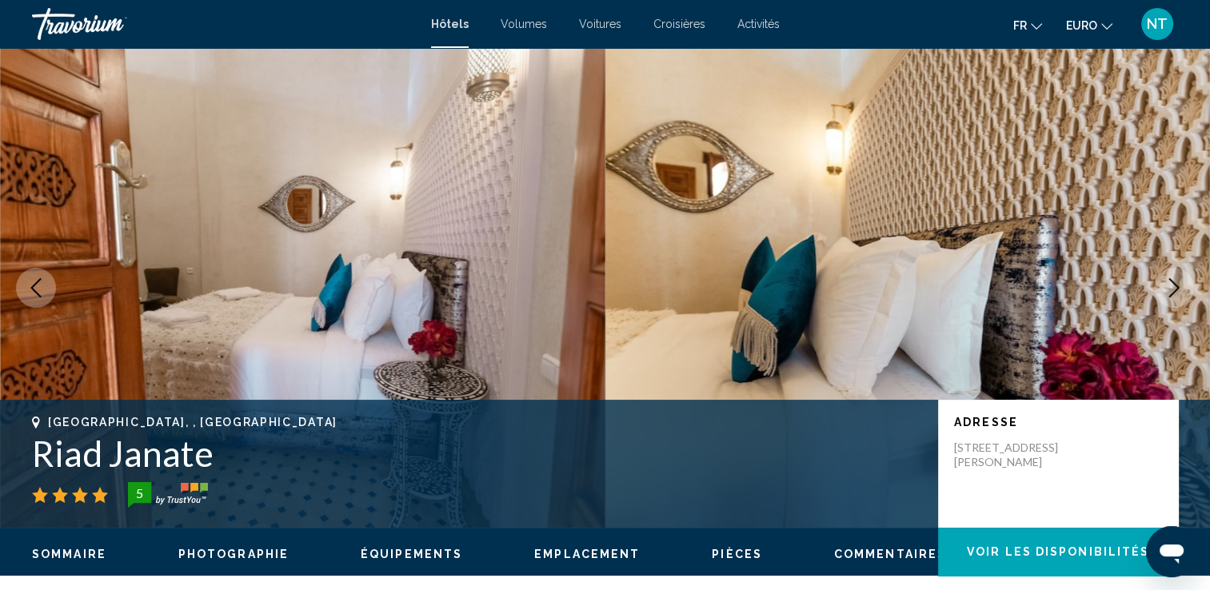
click at [1165, 286] on icon "Image suivante" at bounding box center [1174, 287] width 19 height 19
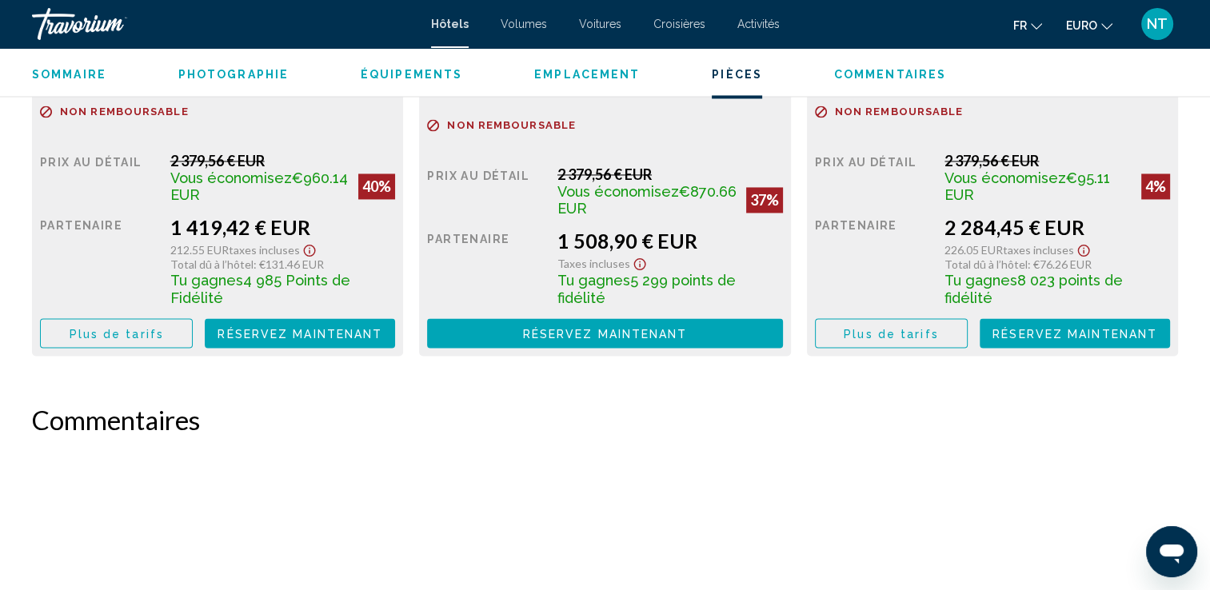
scroll to position [2320, 0]
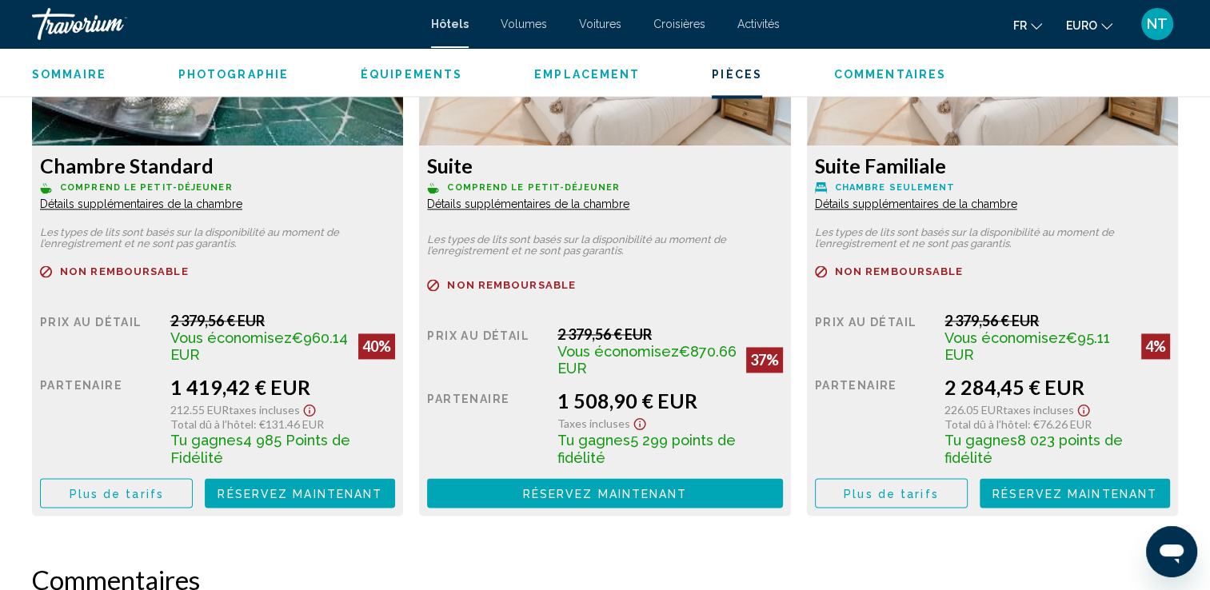
click at [242, 203] on span "Détails supplémentaires de la chambre" at bounding box center [141, 204] width 202 height 13
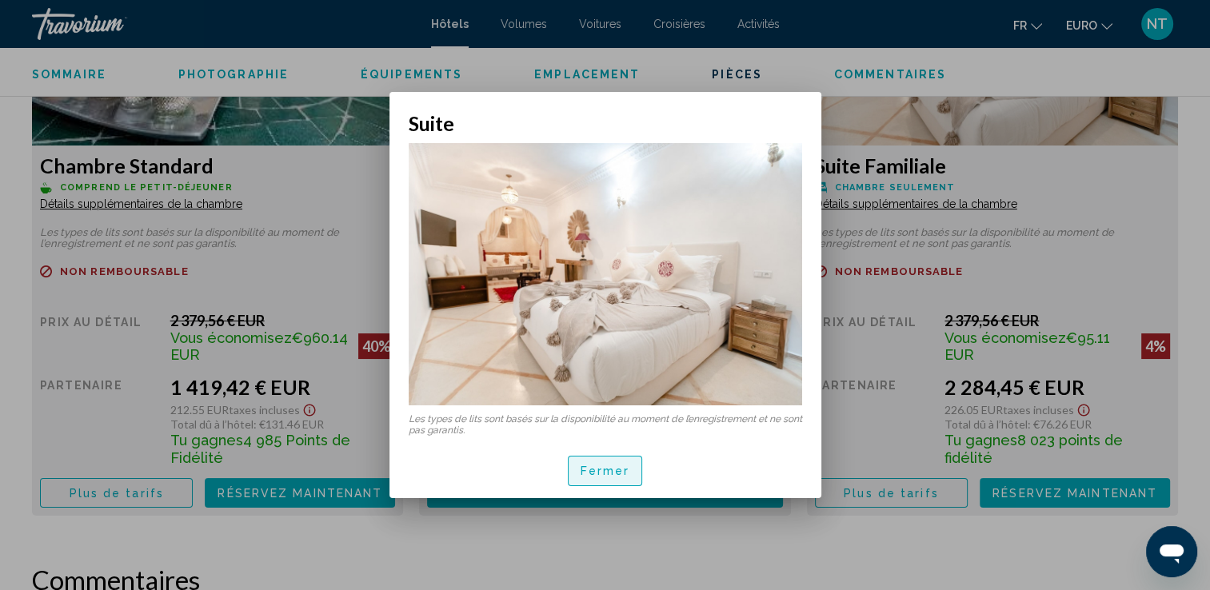
click at [614, 461] on button "Fermer" at bounding box center [605, 471] width 75 height 30
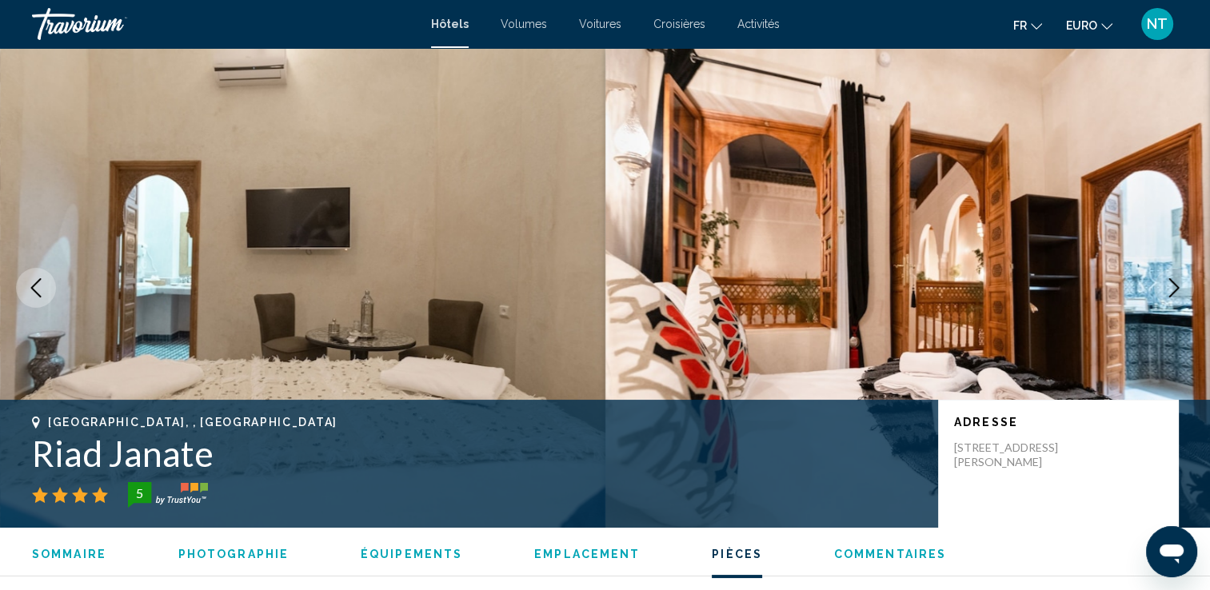
scroll to position [2320, 0]
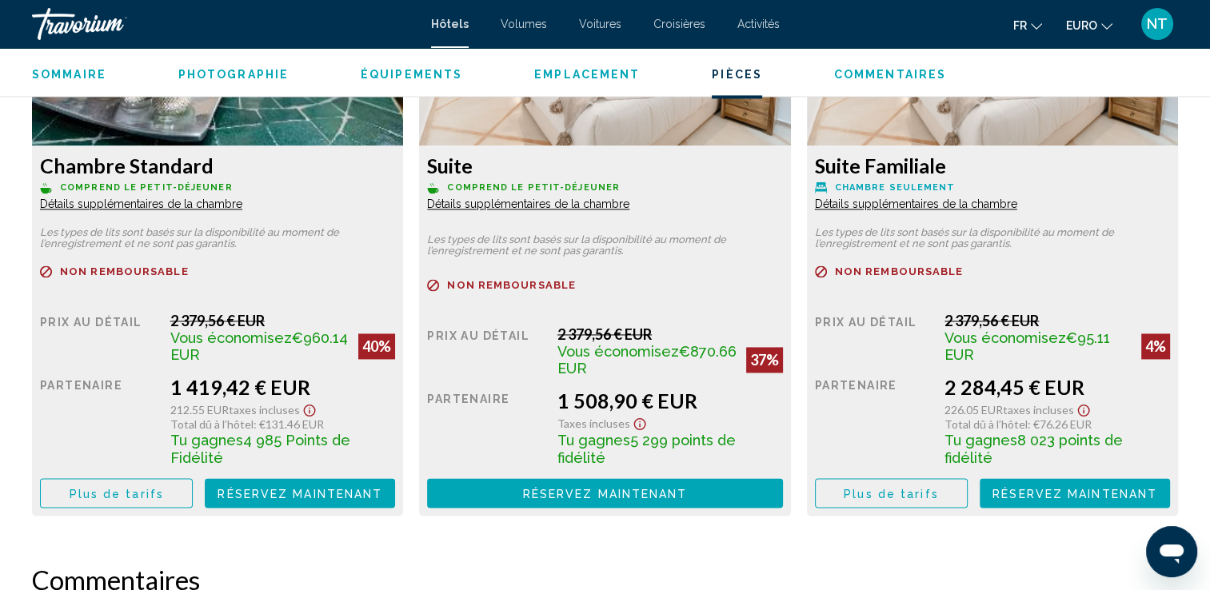
click at [181, 206] on span "Détails supplémentaires de la chambre" at bounding box center [141, 204] width 202 height 13
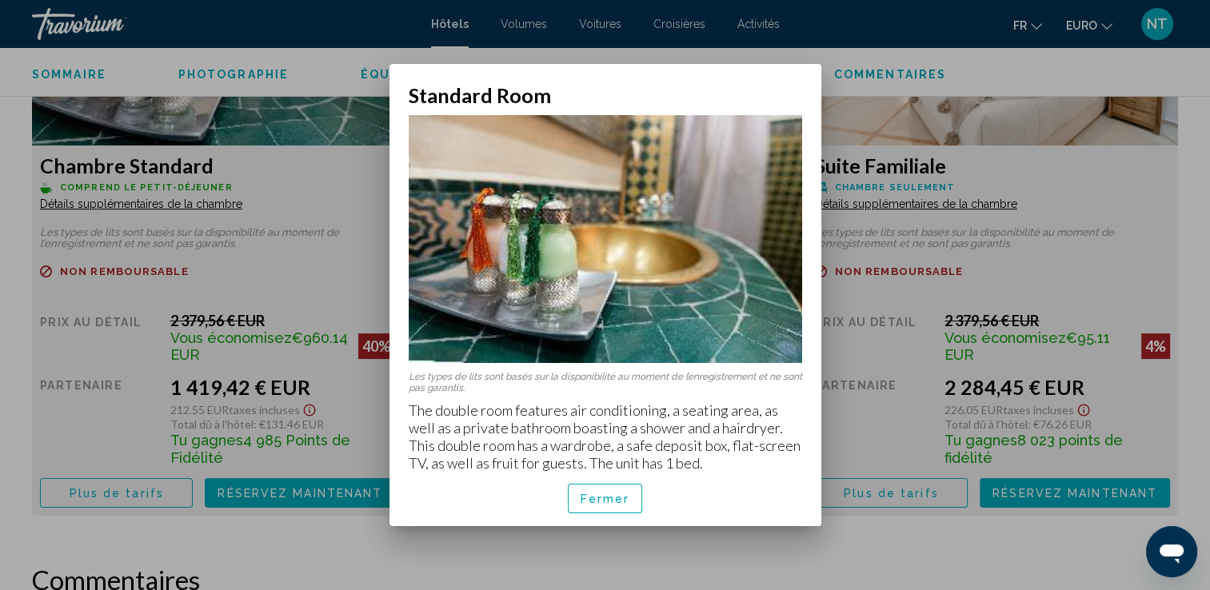
scroll to position [0, 0]
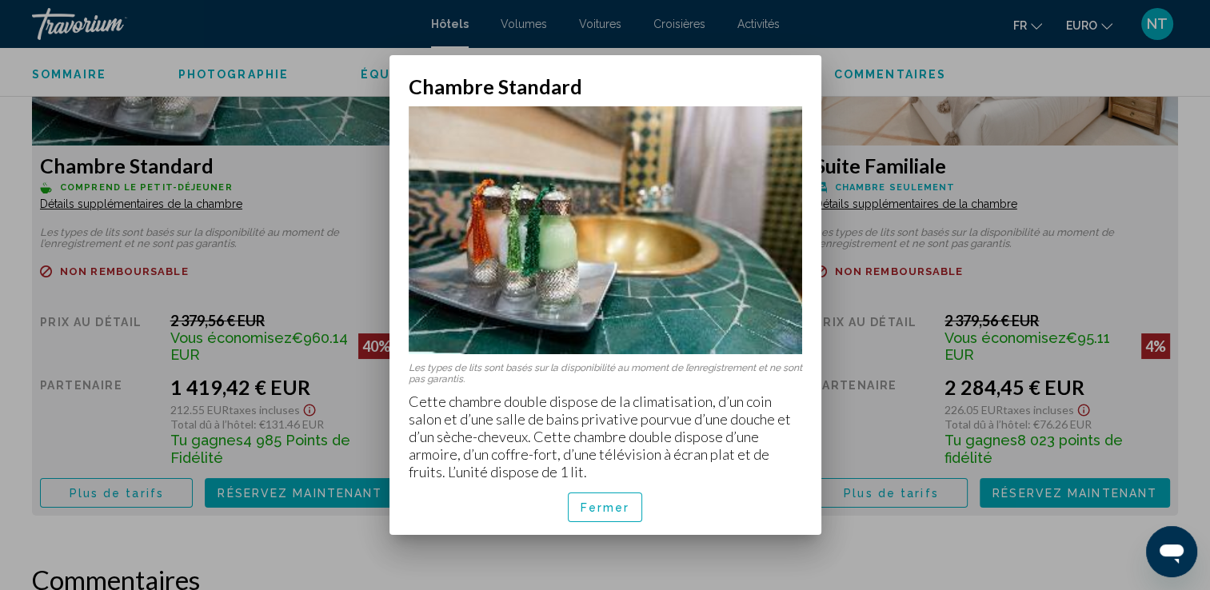
click at [268, 294] on div at bounding box center [605, 295] width 1210 height 590
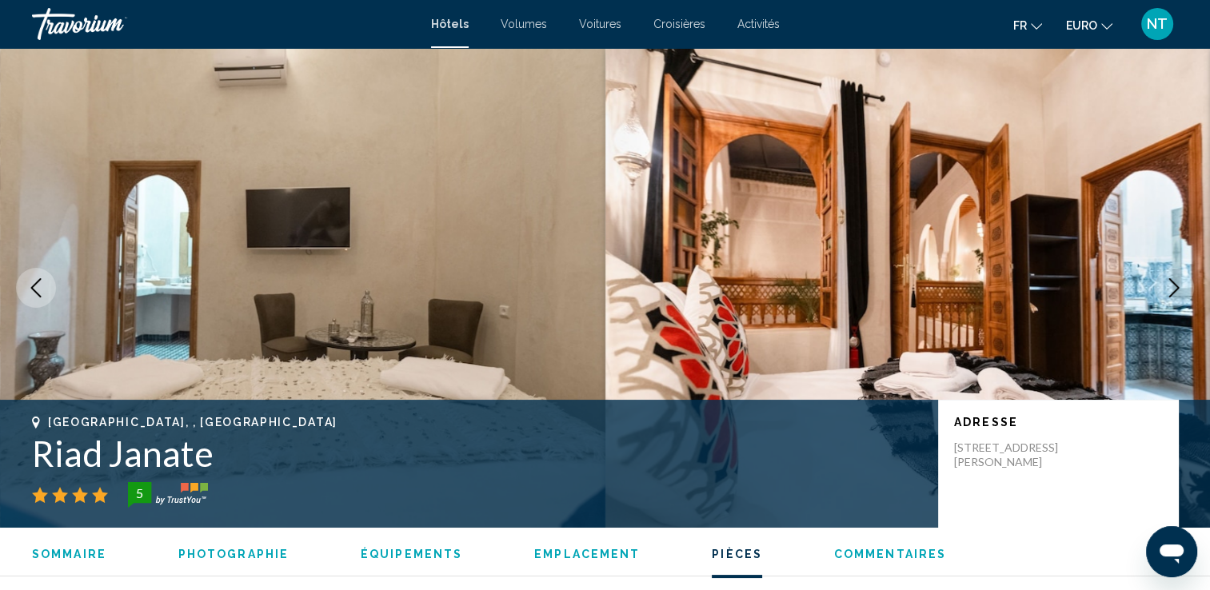
scroll to position [2320, 0]
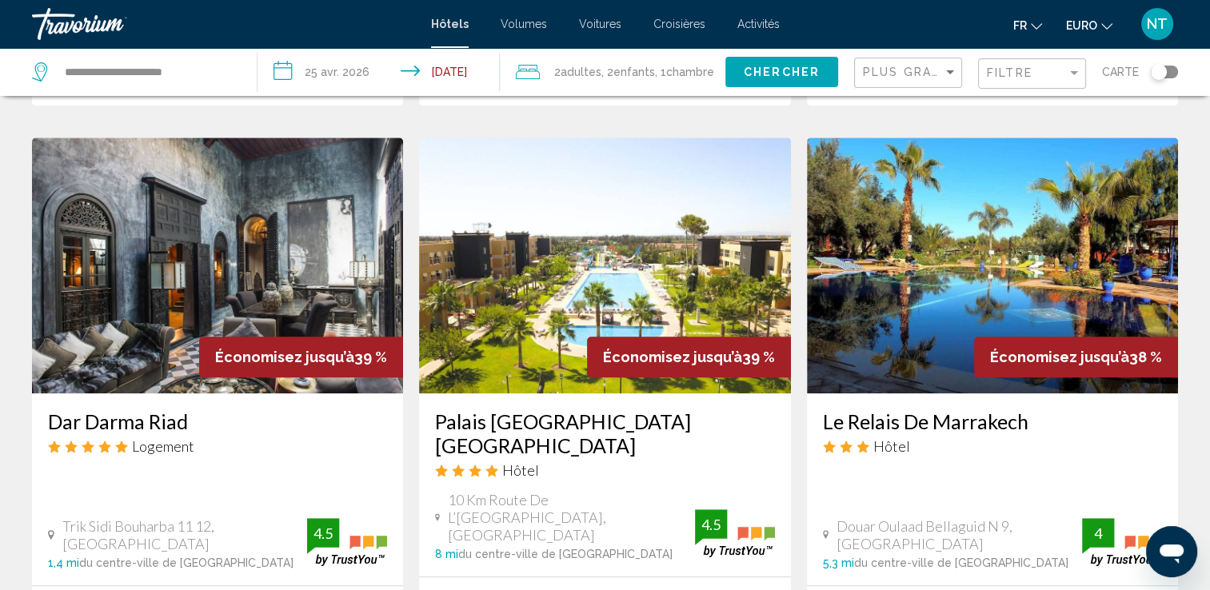
scroll to position [1360, 0]
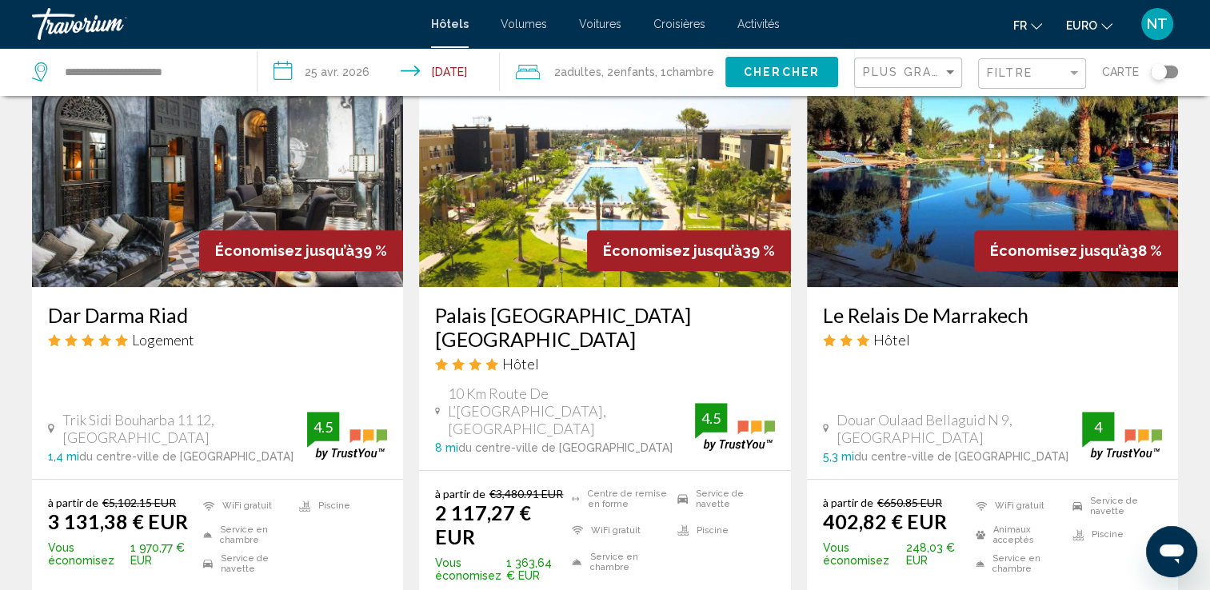
click at [921, 219] on img "Contenu principal" at bounding box center [992, 159] width 371 height 256
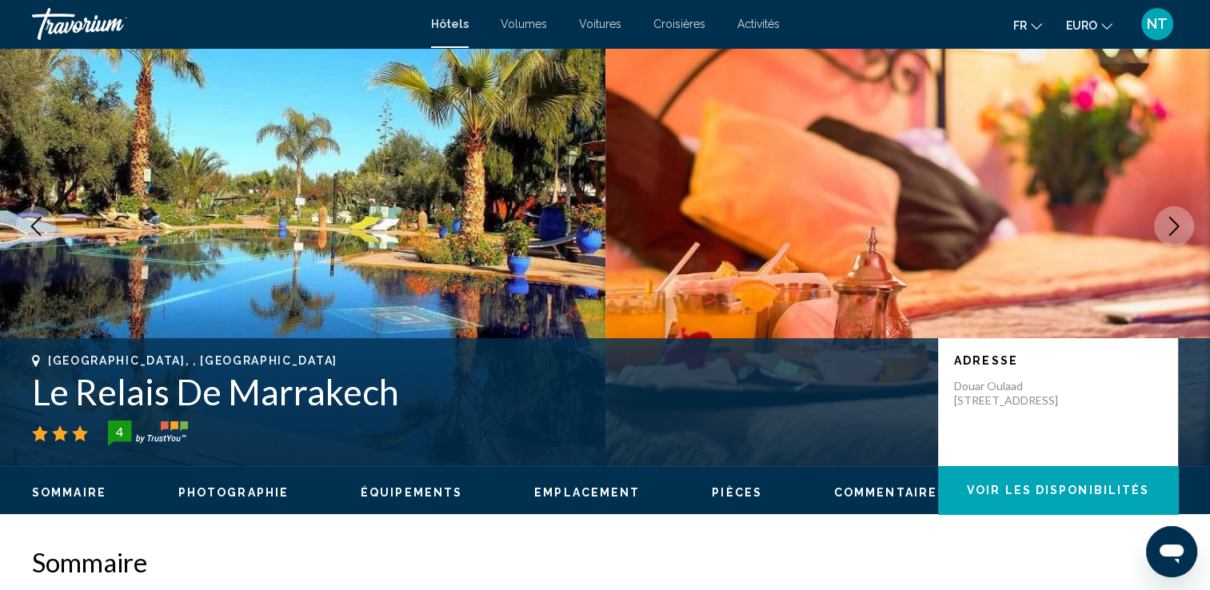
scroll to position [80, 0]
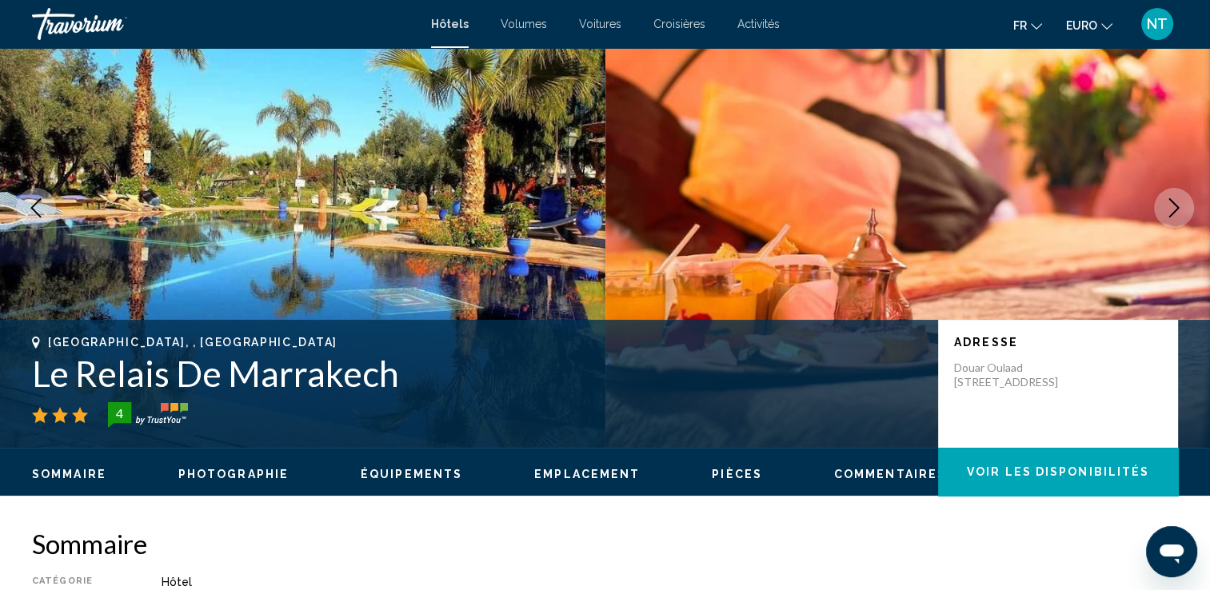
click at [1169, 213] on icon "Image suivante" at bounding box center [1174, 207] width 19 height 19
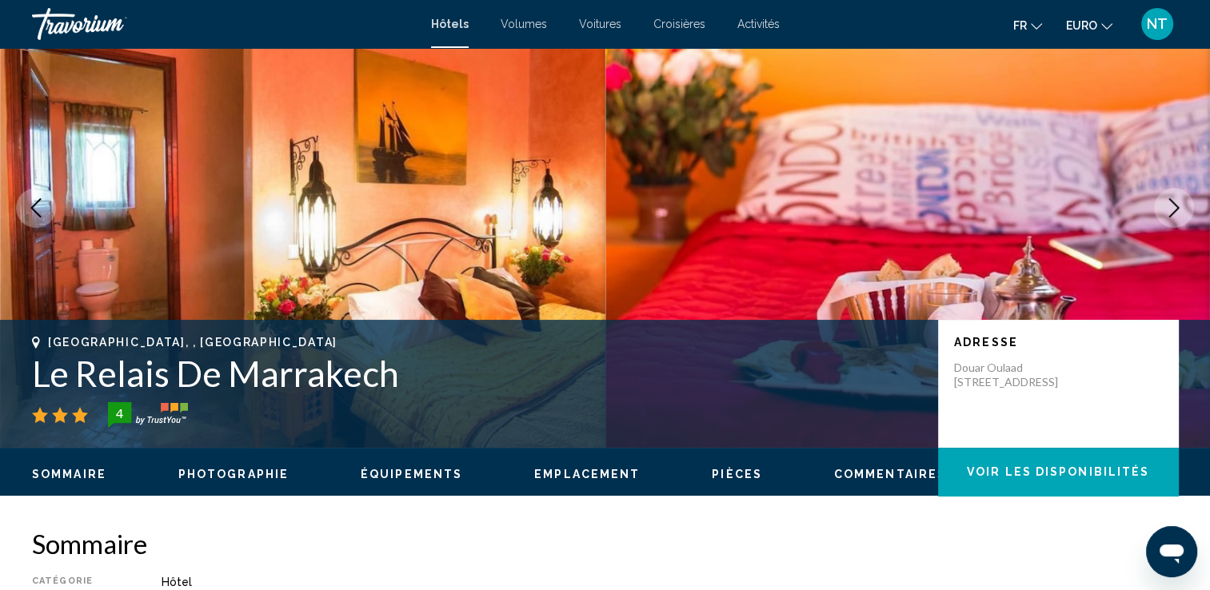
click at [1169, 213] on icon "Image suivante" at bounding box center [1174, 207] width 19 height 19
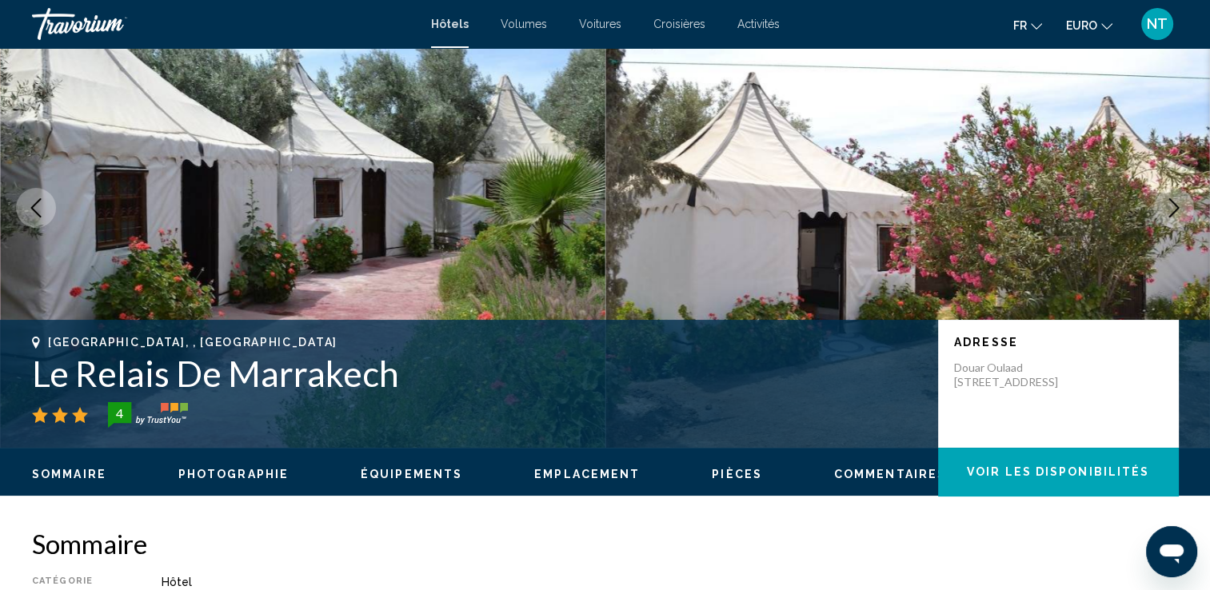
click at [1169, 213] on icon "Image suivante" at bounding box center [1174, 207] width 19 height 19
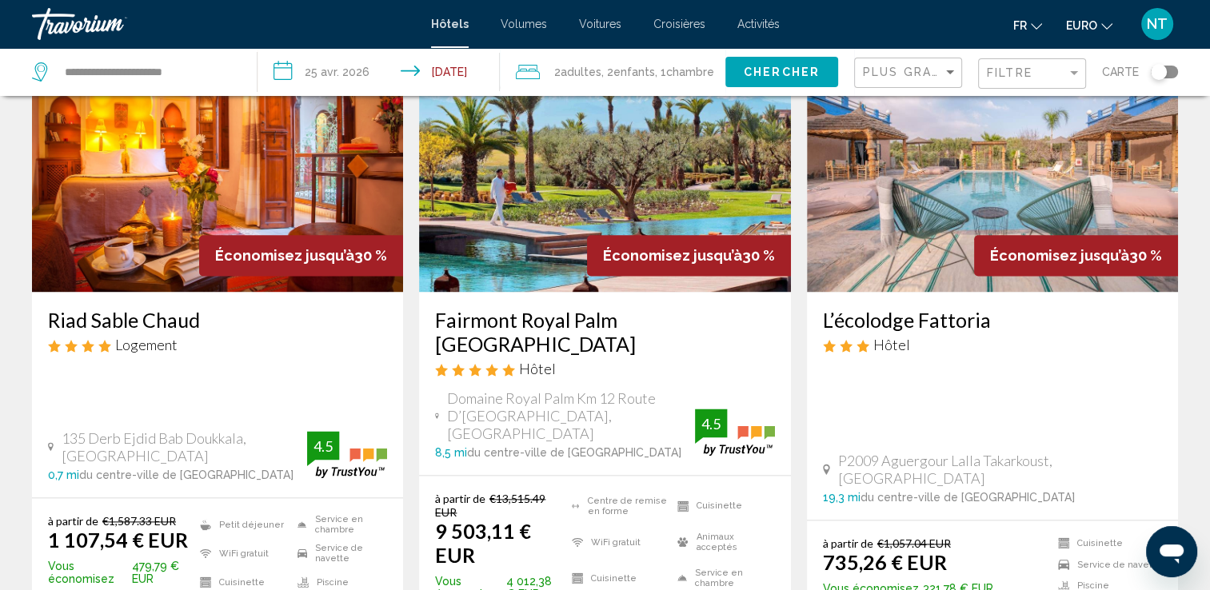
scroll to position [1920, 0]
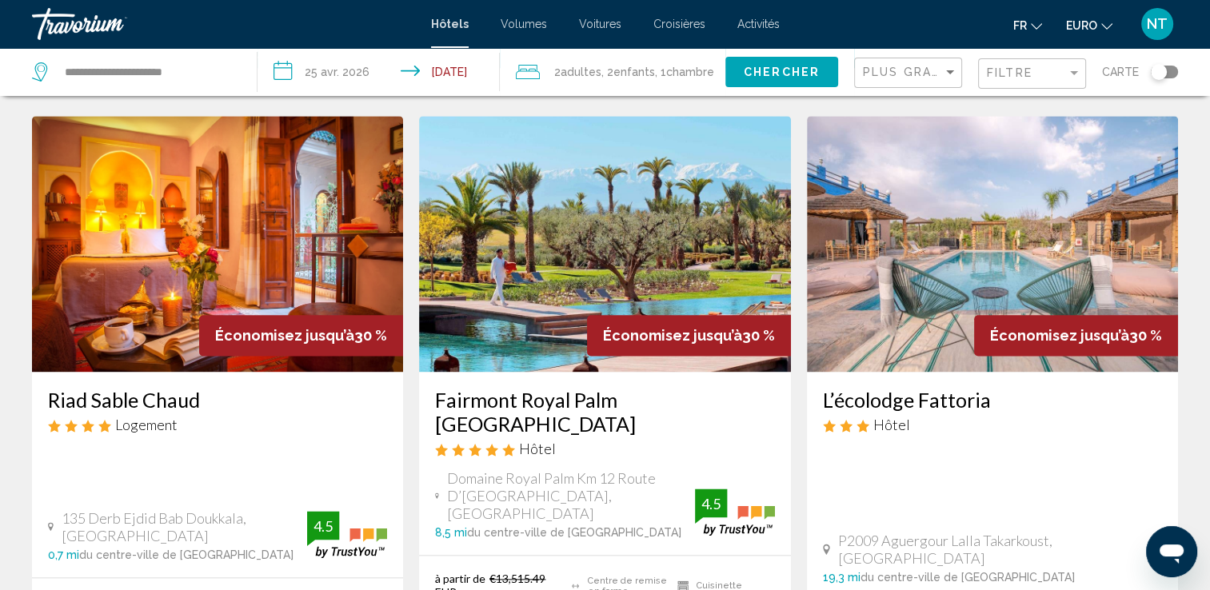
click at [934, 182] on img "Contenu principal" at bounding box center [992, 244] width 371 height 256
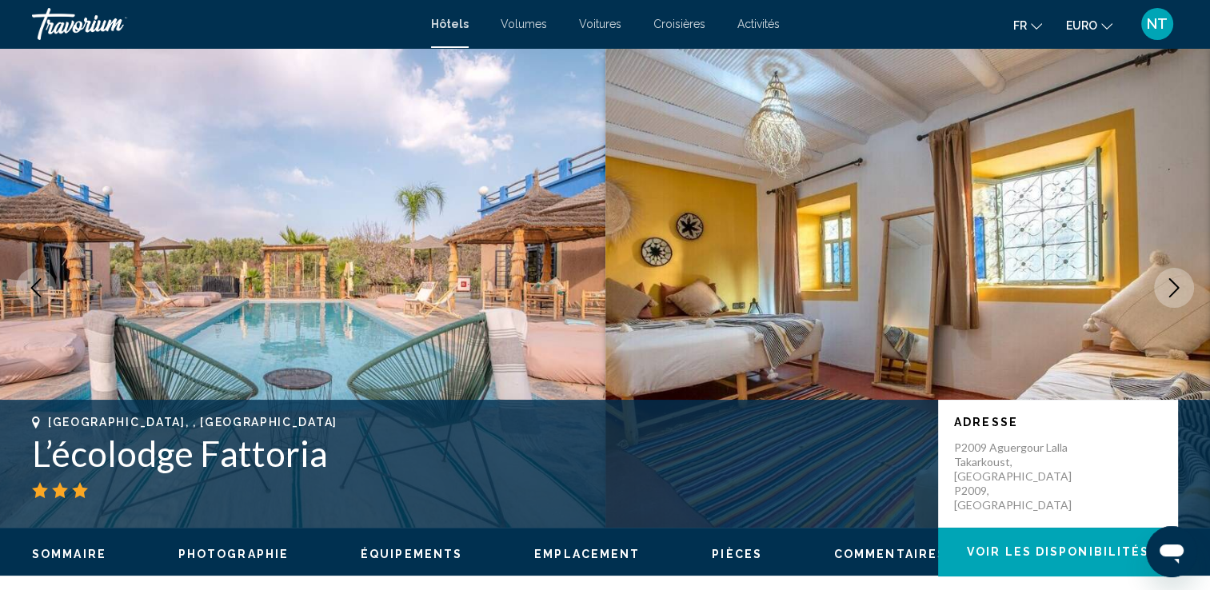
click at [1173, 283] on icon "Image suivante" at bounding box center [1174, 287] width 19 height 19
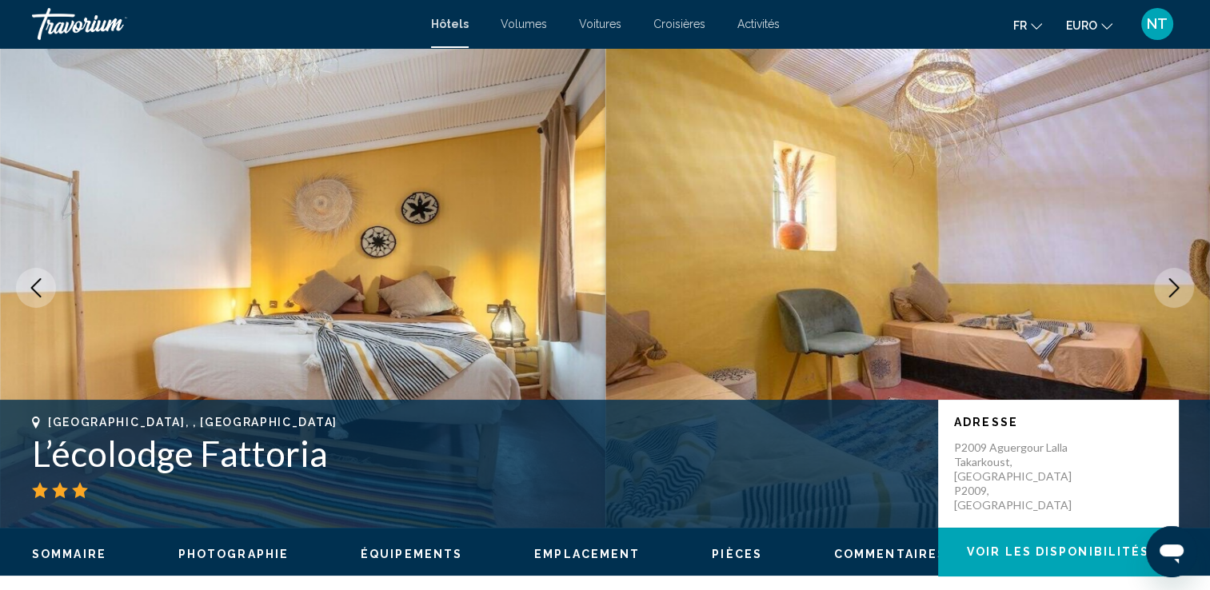
click at [1173, 283] on icon "Image suivante" at bounding box center [1174, 287] width 19 height 19
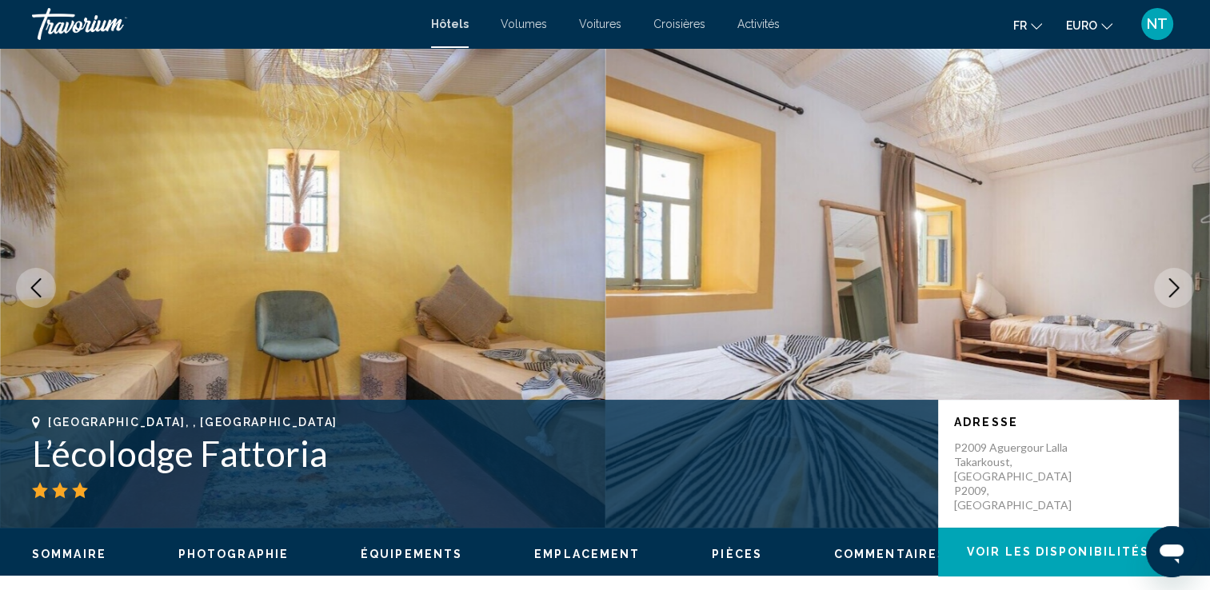
click at [1173, 283] on icon "Image suivante" at bounding box center [1174, 287] width 19 height 19
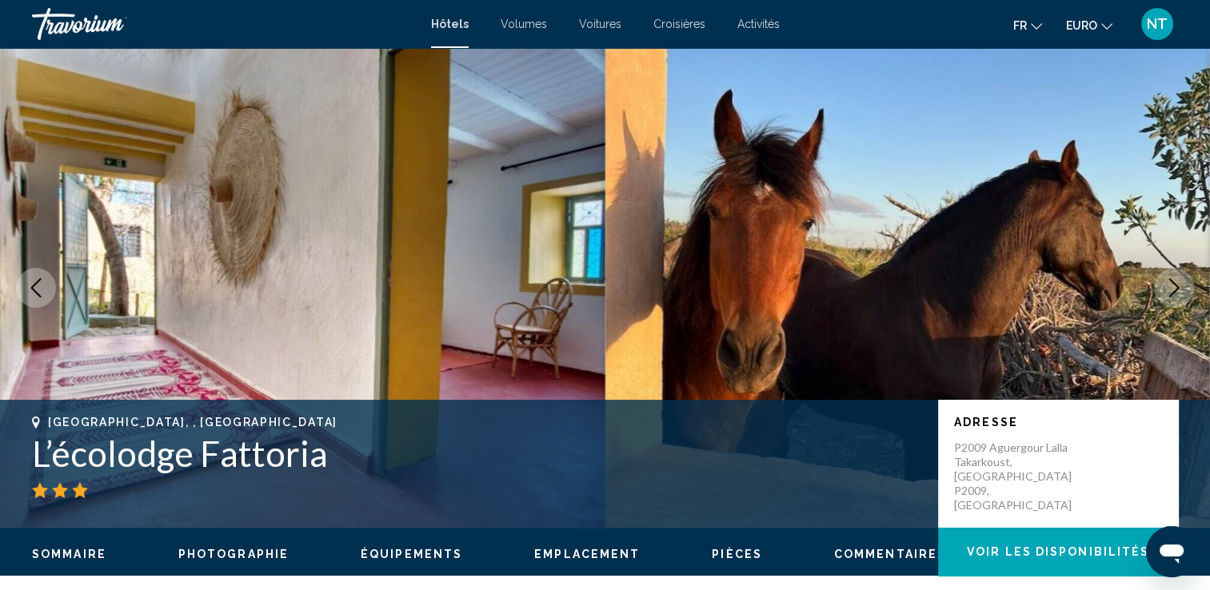
click at [1173, 283] on icon "Image suivante" at bounding box center [1174, 287] width 19 height 19
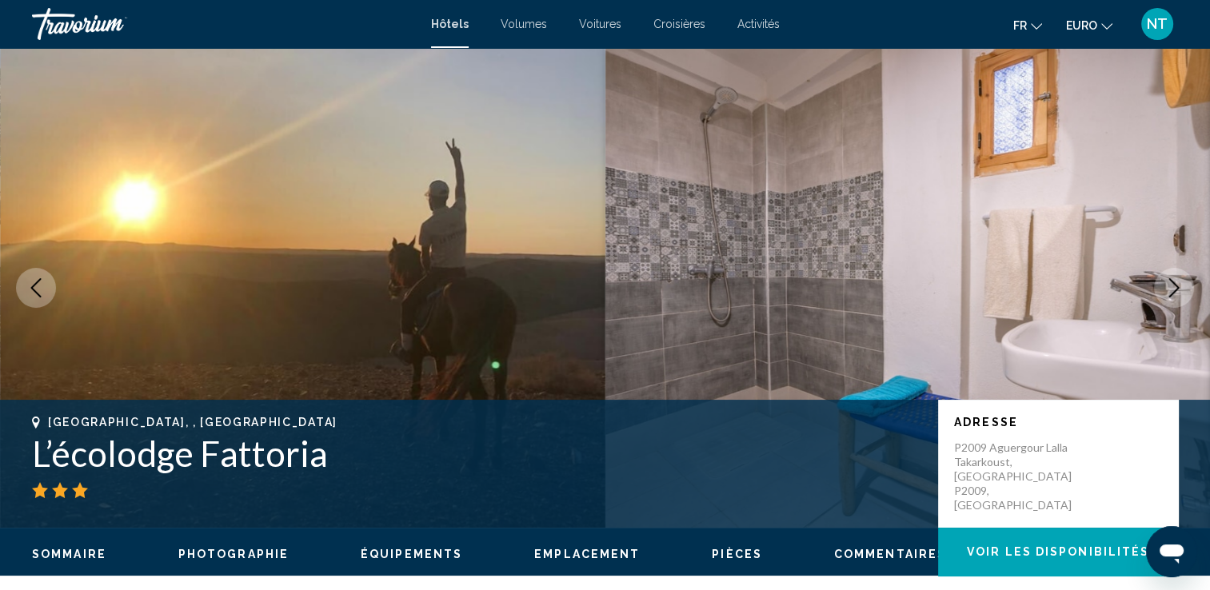
click at [1173, 283] on icon "Image suivante" at bounding box center [1174, 287] width 19 height 19
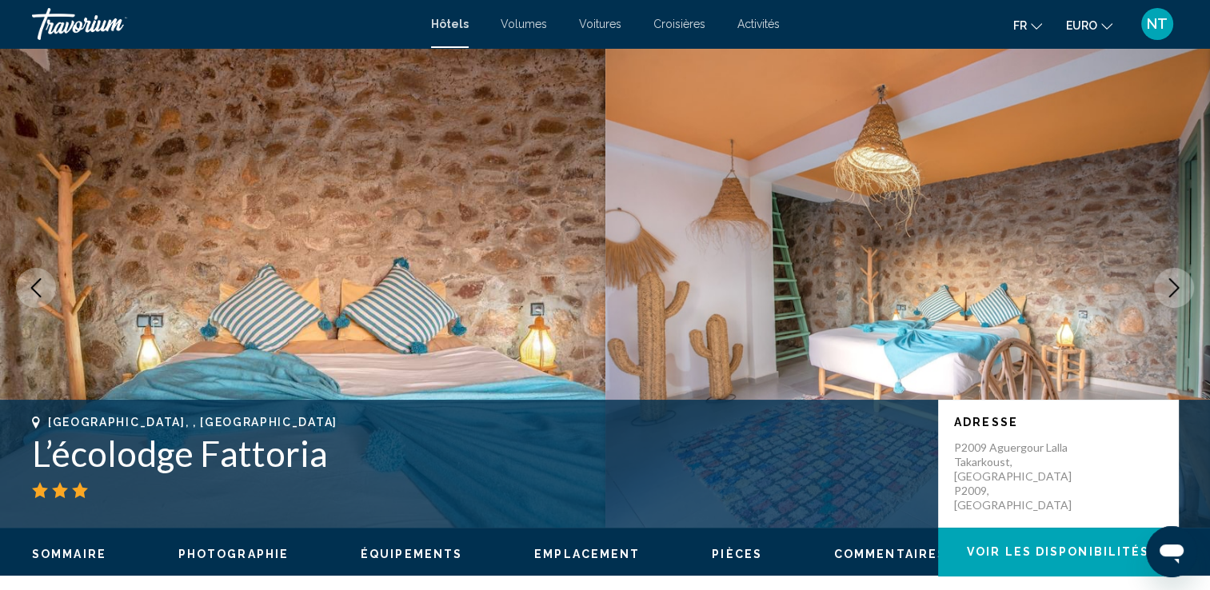
click at [1173, 283] on icon "Image suivante" at bounding box center [1174, 287] width 19 height 19
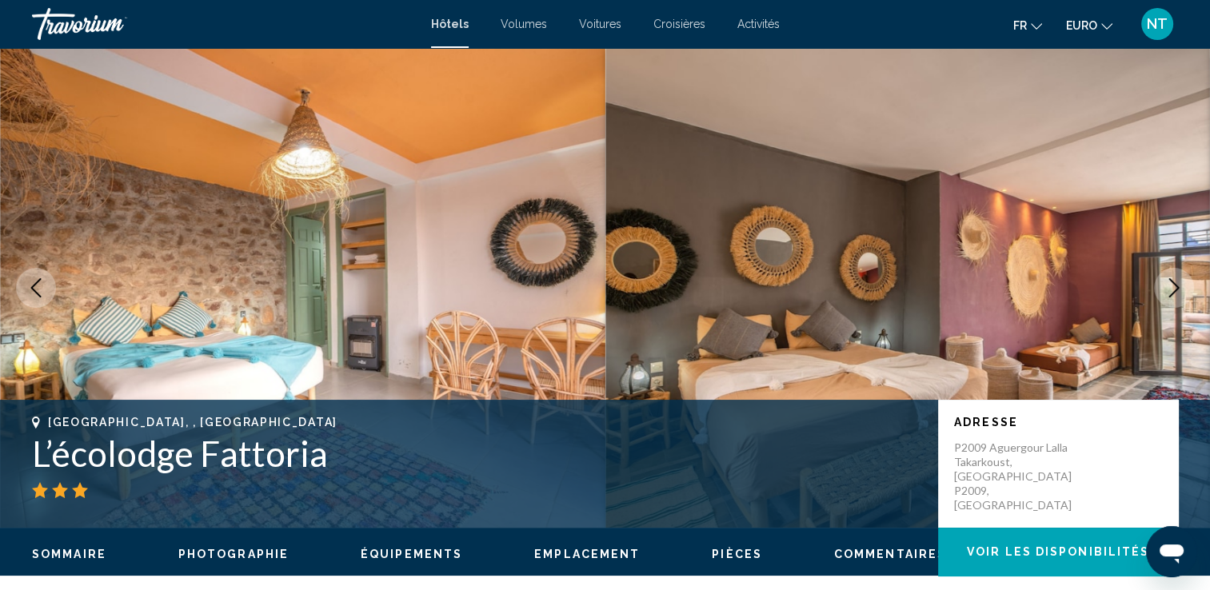
click at [1173, 283] on icon "Image suivante" at bounding box center [1174, 287] width 19 height 19
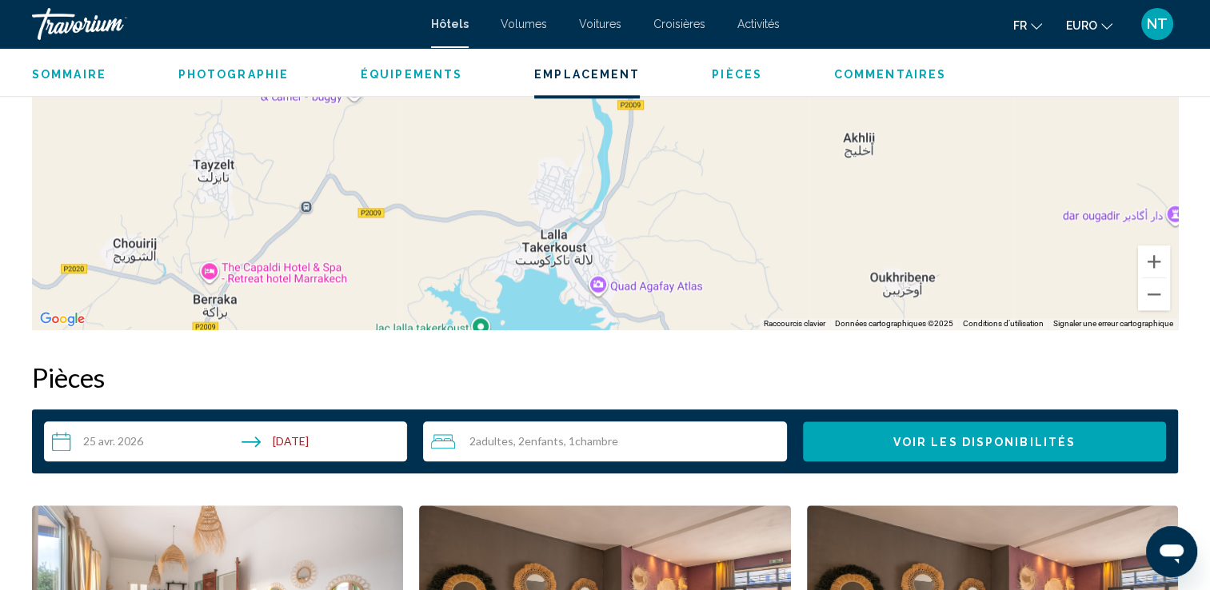
scroll to position [2160, 0]
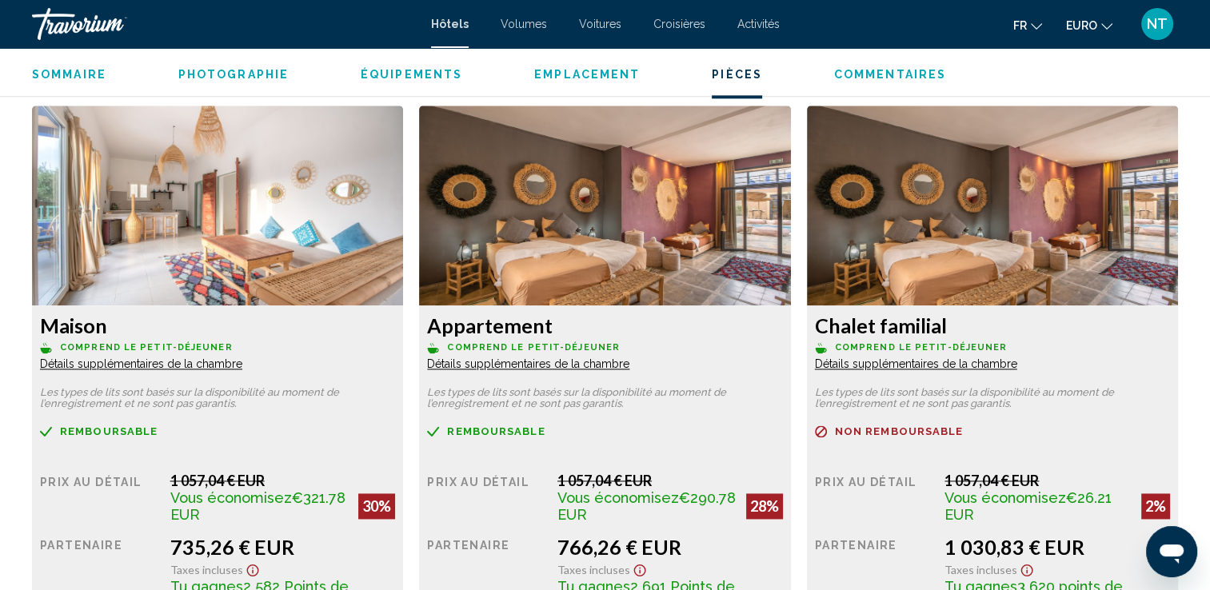
click at [242, 364] on span "Détails supplémentaires de la chambre" at bounding box center [141, 364] width 202 height 13
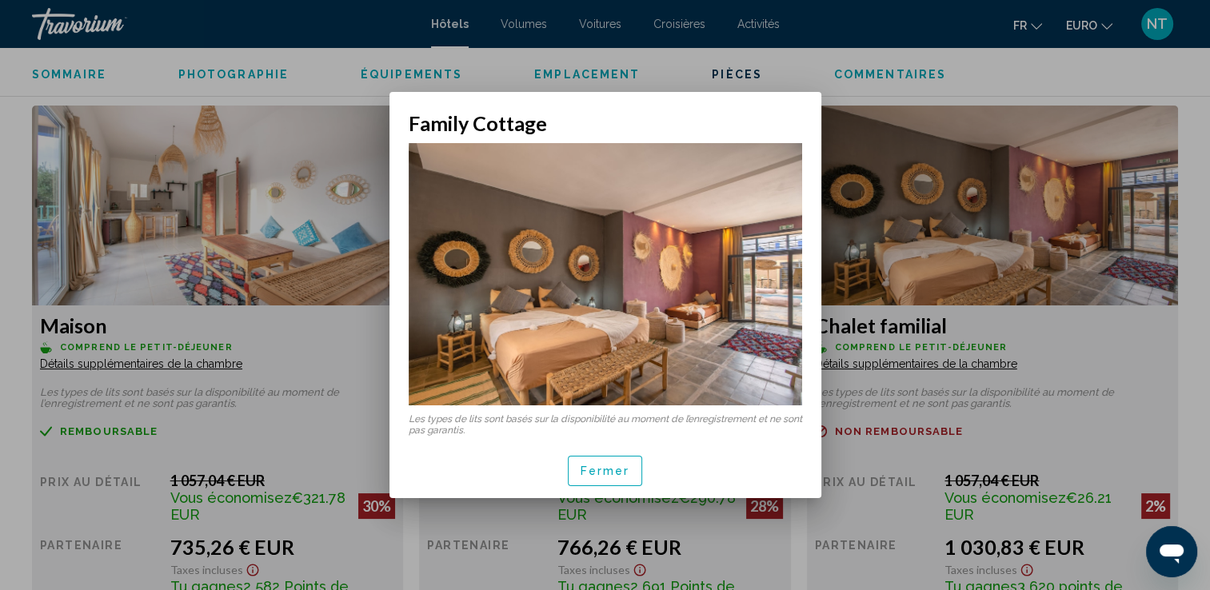
scroll to position [0, 0]
click at [889, 350] on div at bounding box center [605, 295] width 1210 height 590
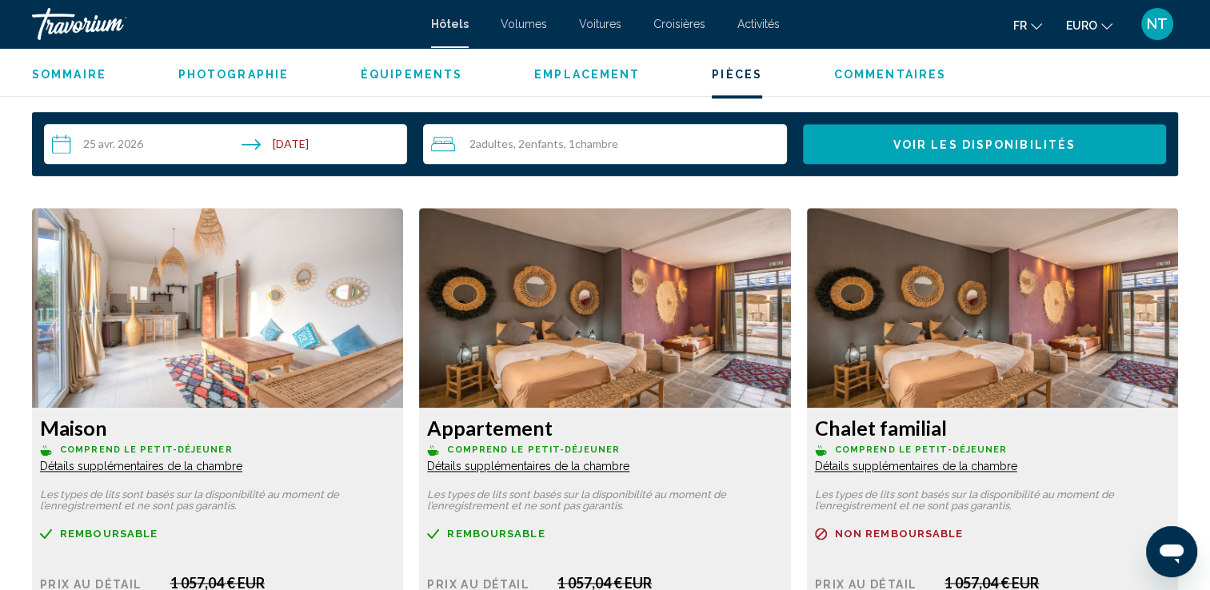
scroll to position [2000, 0]
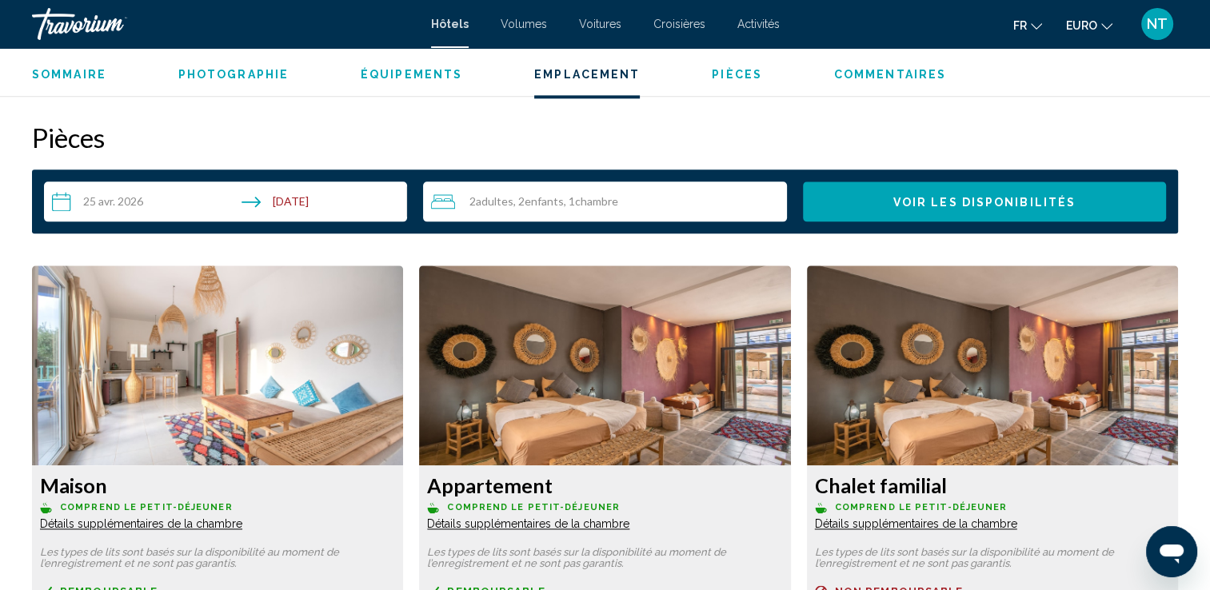
click at [582, 203] on span "Chambre" at bounding box center [596, 201] width 43 height 14
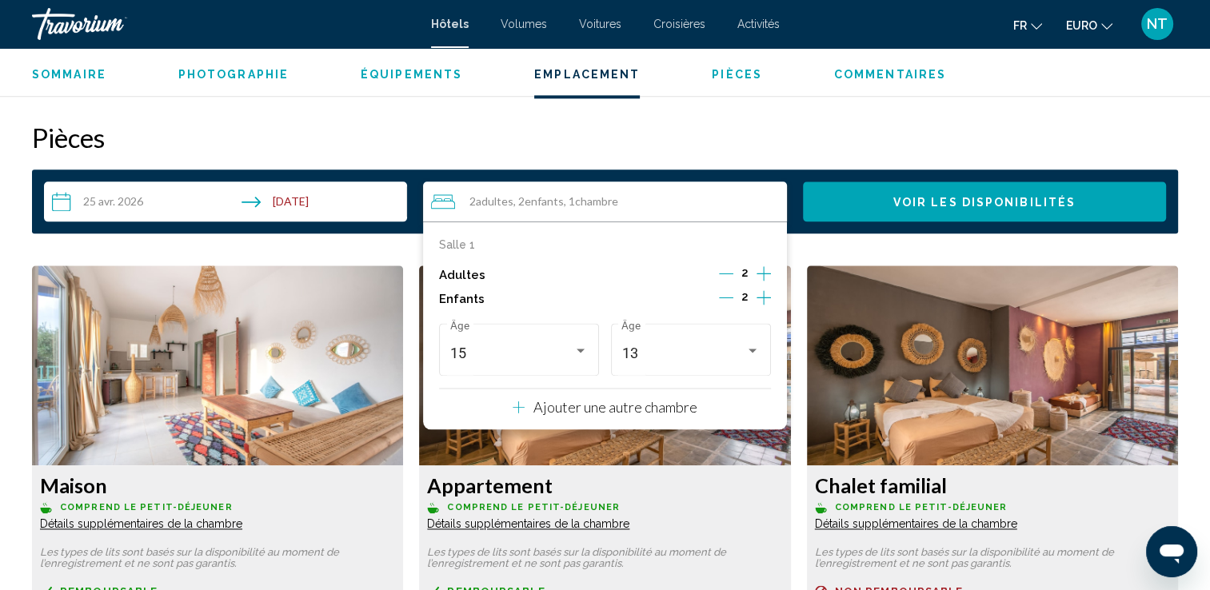
click at [599, 398] on div "Ajouter une autre chambre" at bounding box center [605, 407] width 184 height 19
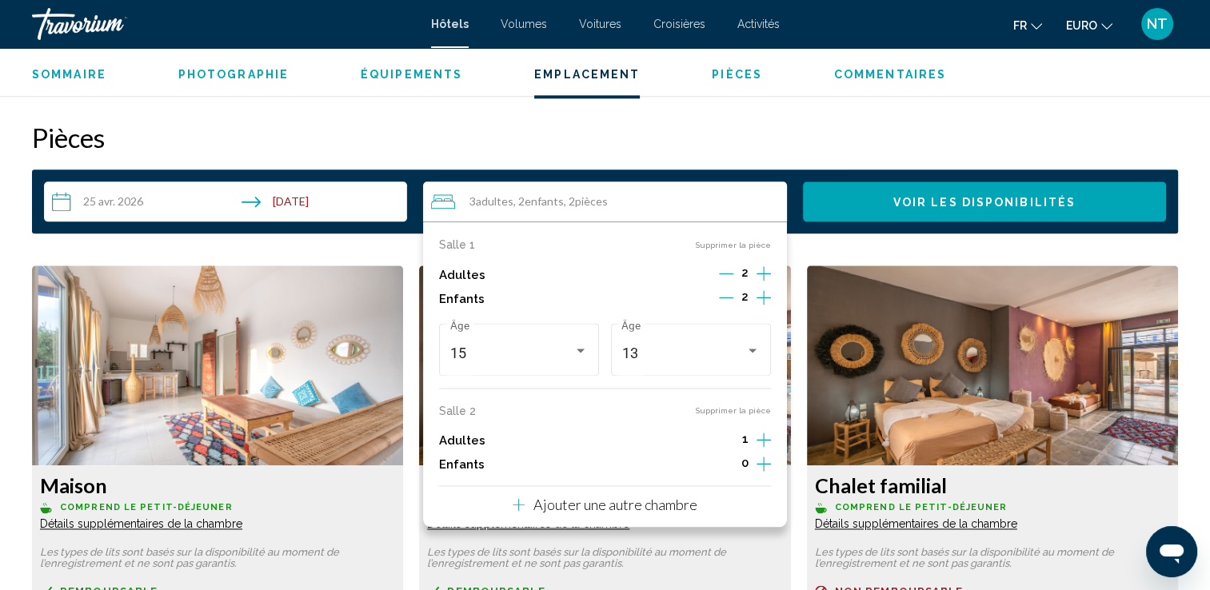
click at [883, 203] on button "Voir les disponibilités" at bounding box center [984, 202] width 363 height 40
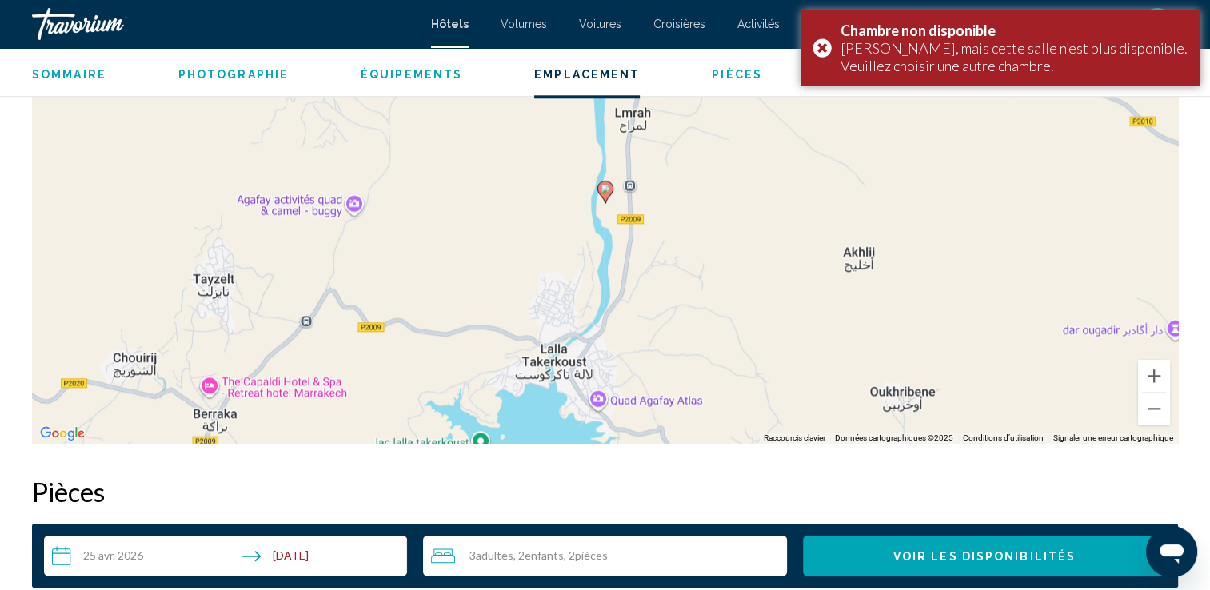
scroll to position [1635, 0]
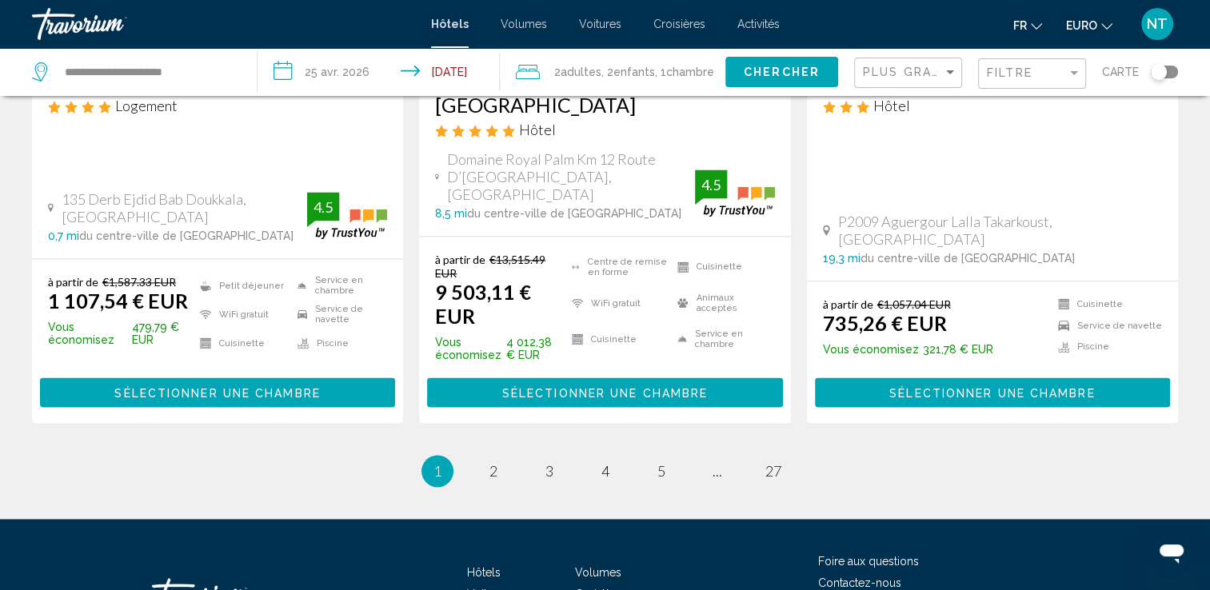
scroll to position [2240, 0]
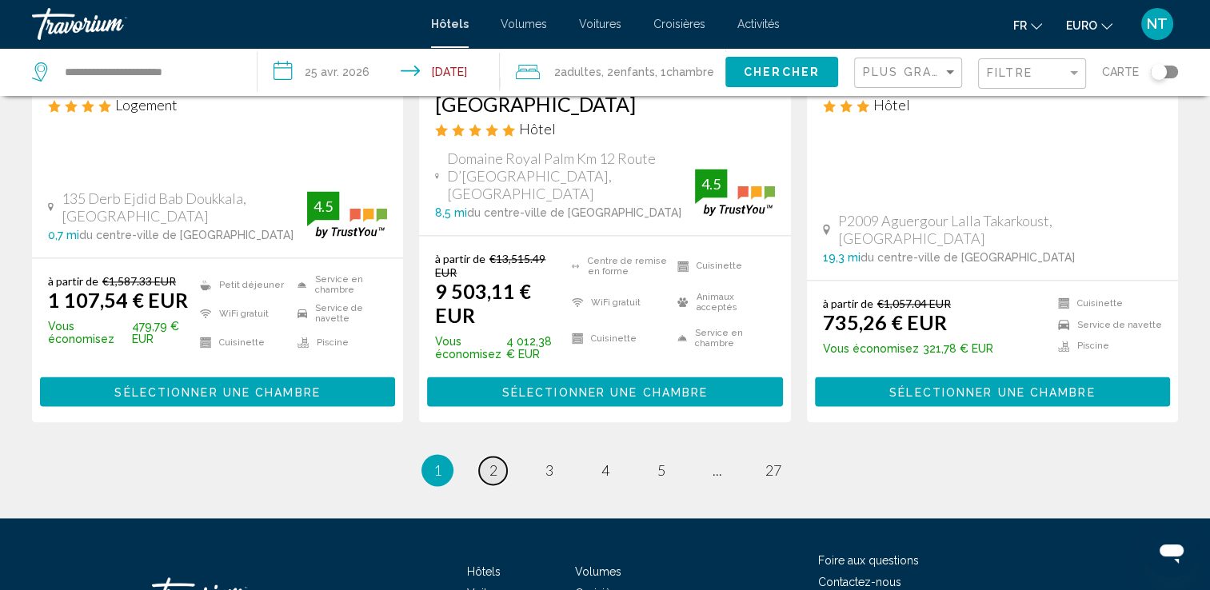
click at [493, 462] on span "2" at bounding box center [494, 471] width 8 height 18
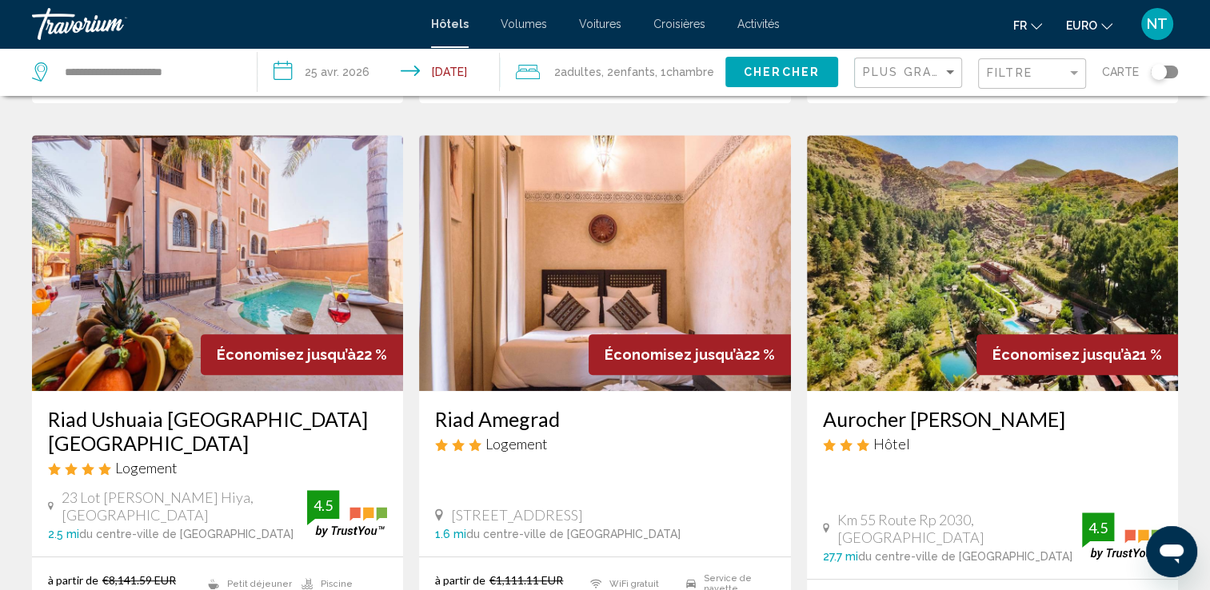
scroll to position [720, 0]
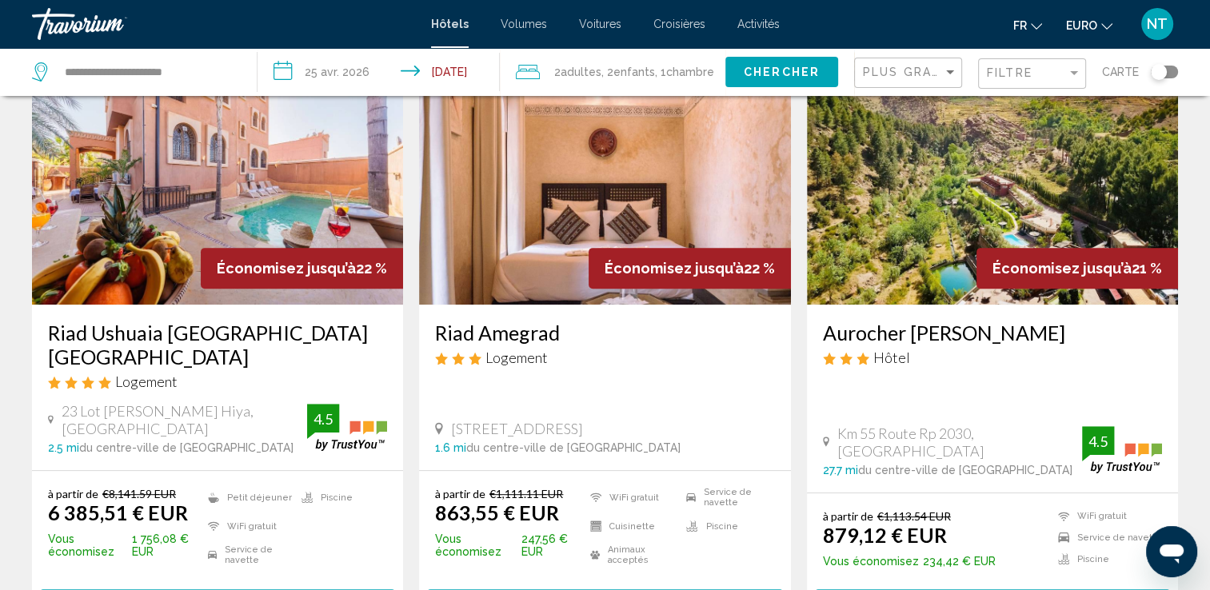
click at [648, 227] on img "Contenu principal" at bounding box center [604, 177] width 371 height 256
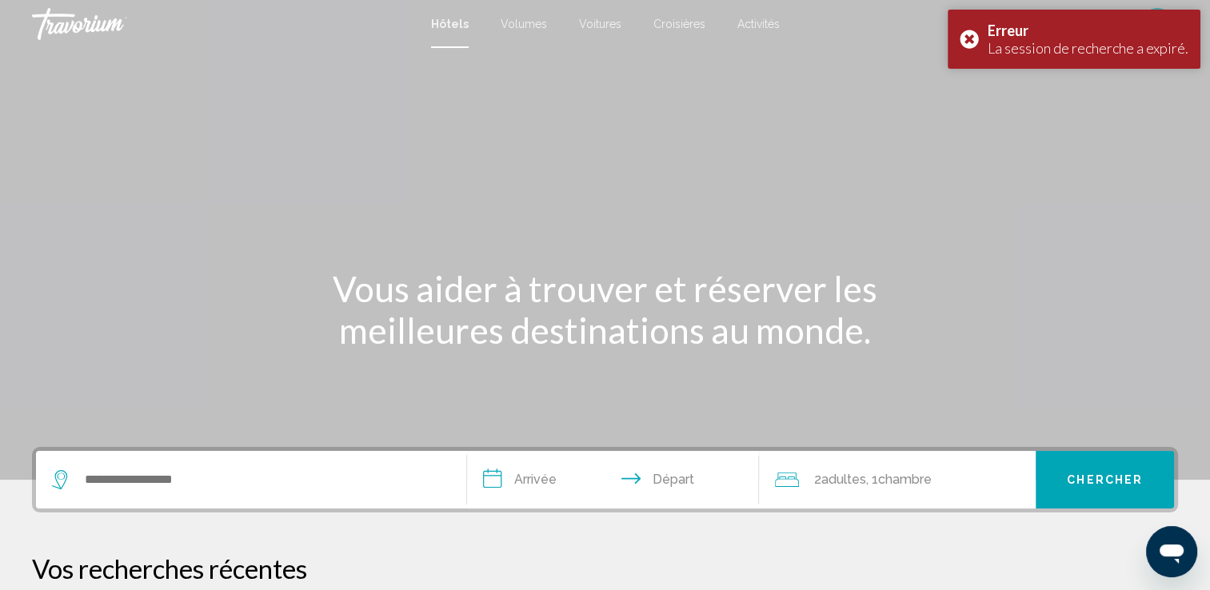
scroll to position [160, 0]
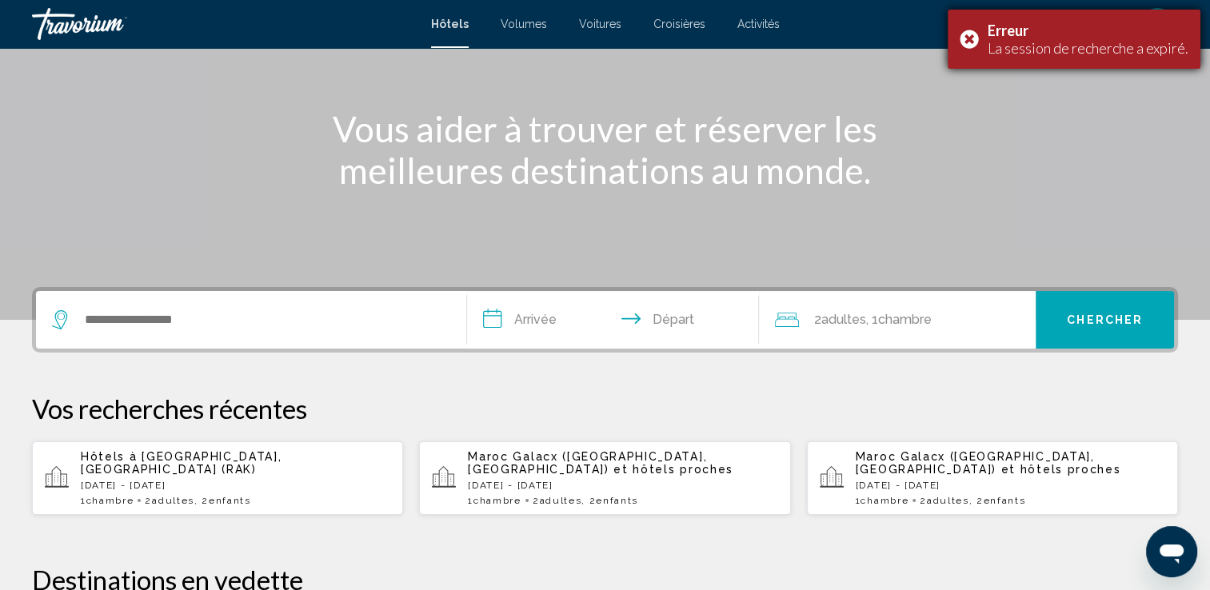
click at [1091, 30] on div "Erreur" at bounding box center [1088, 31] width 201 height 18
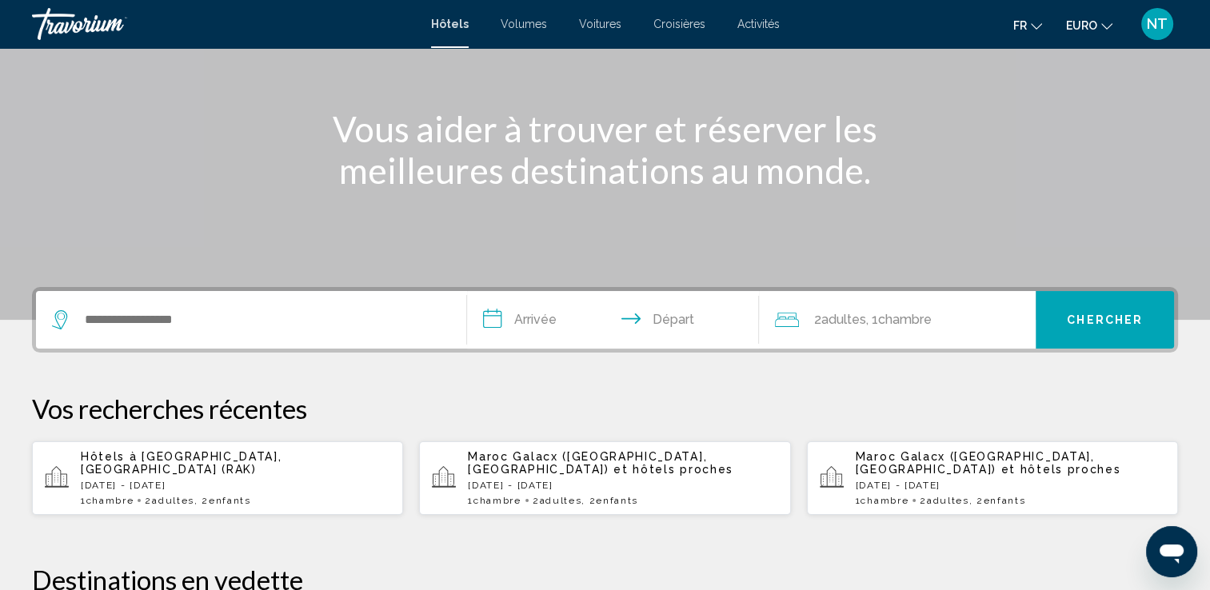
click at [1017, 29] on span "Fr" at bounding box center [1020, 25] width 14 height 13
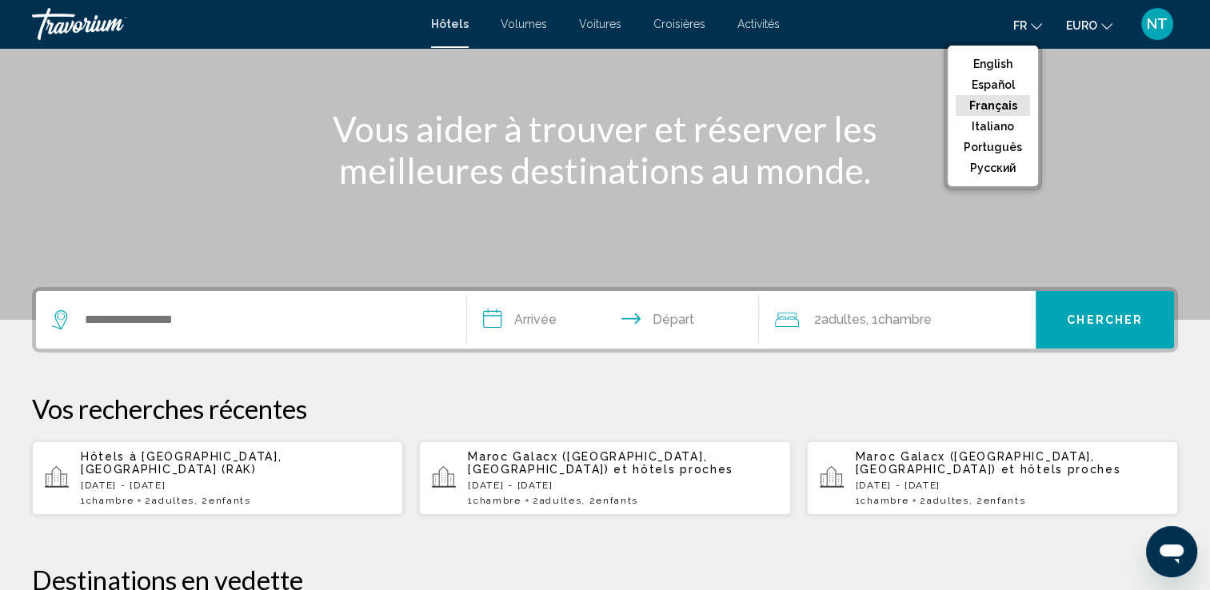
click at [1006, 98] on button "Français" at bounding box center [993, 105] width 74 height 21
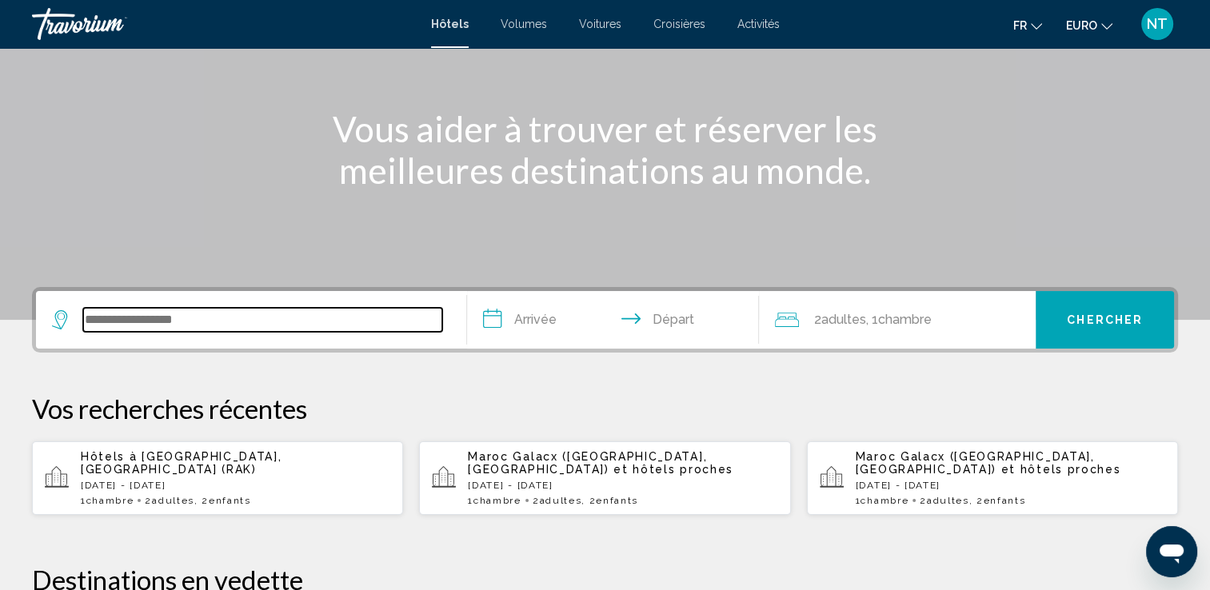
click at [186, 329] on input "Widget de recherche" at bounding box center [262, 320] width 359 height 24
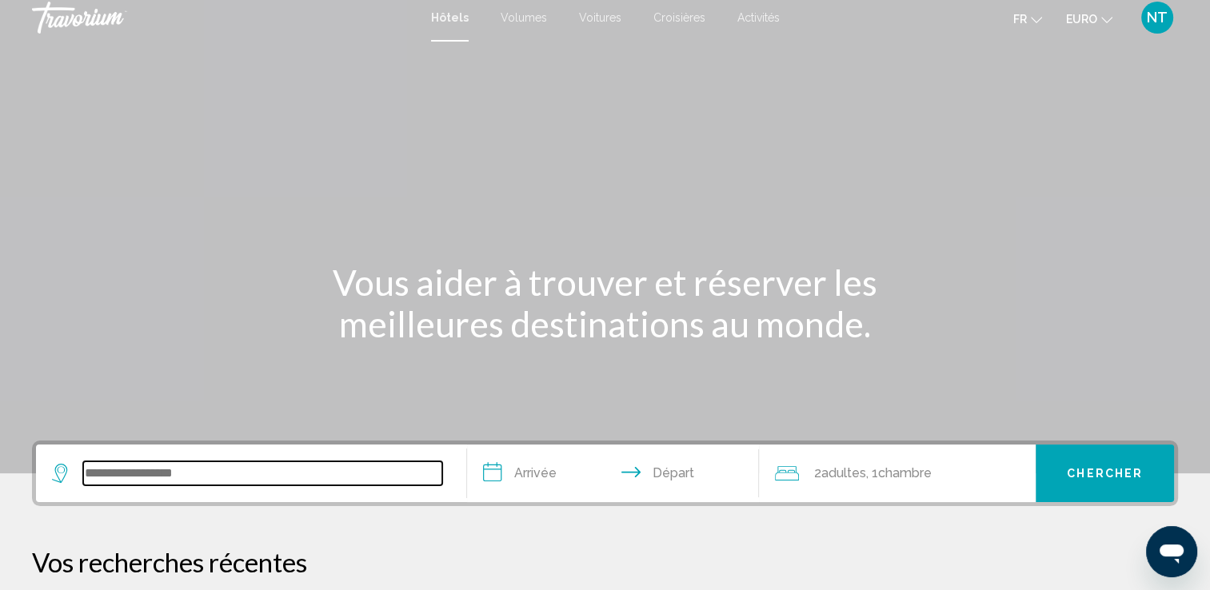
scroll to position [0, 0]
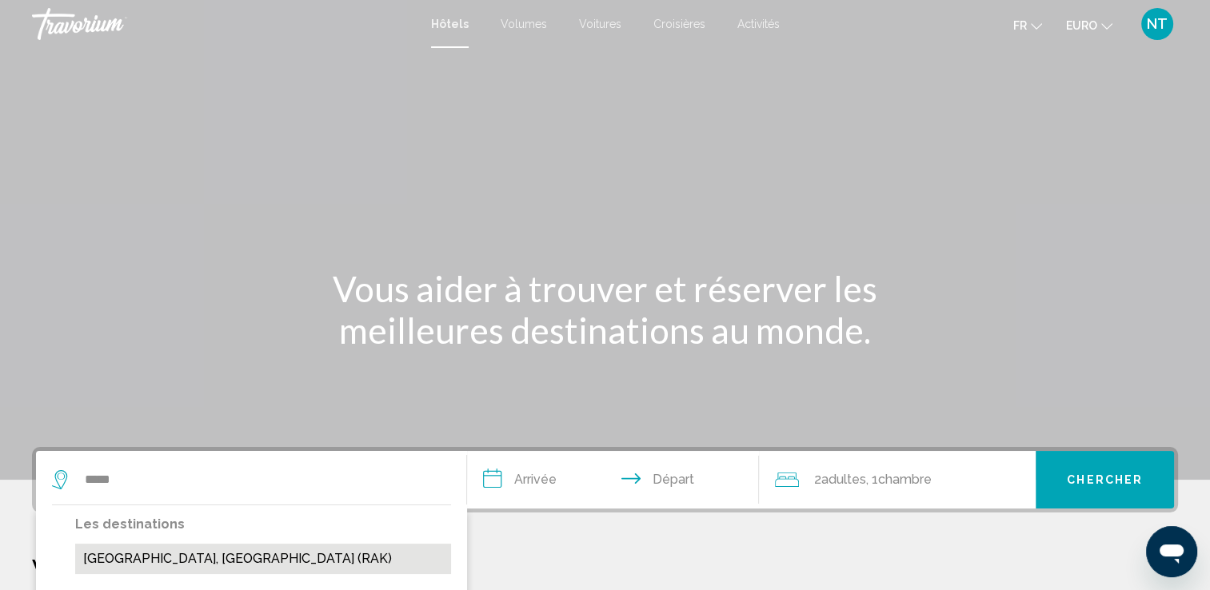
click at [126, 552] on button "[GEOGRAPHIC_DATA], [GEOGRAPHIC_DATA] (RAK)" at bounding box center [263, 559] width 376 height 30
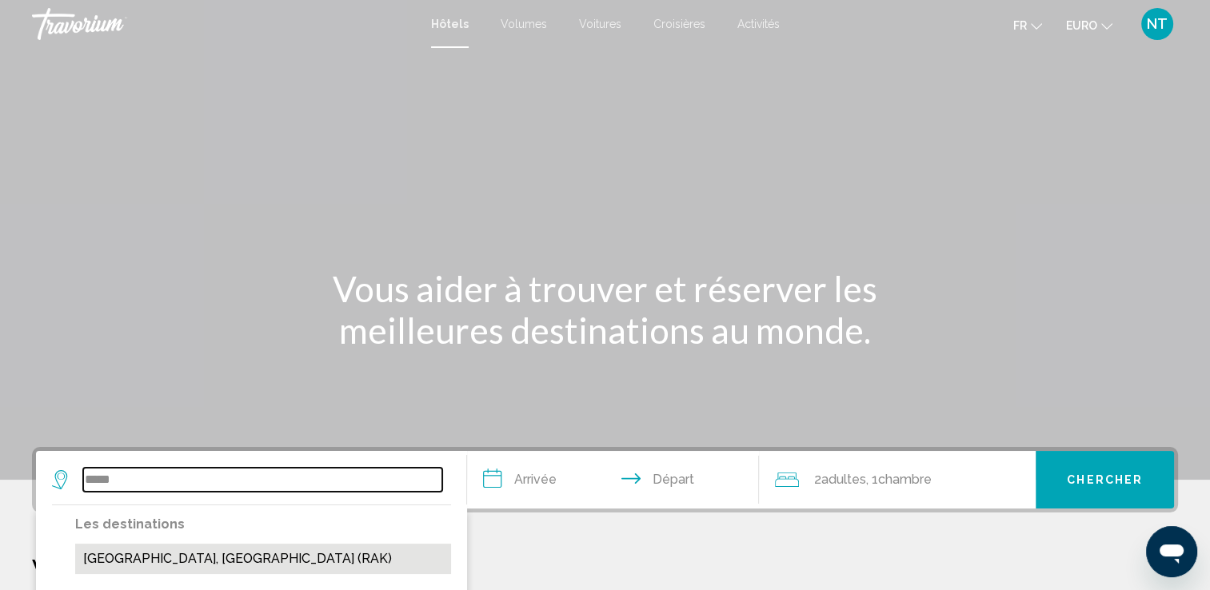
type input "**********"
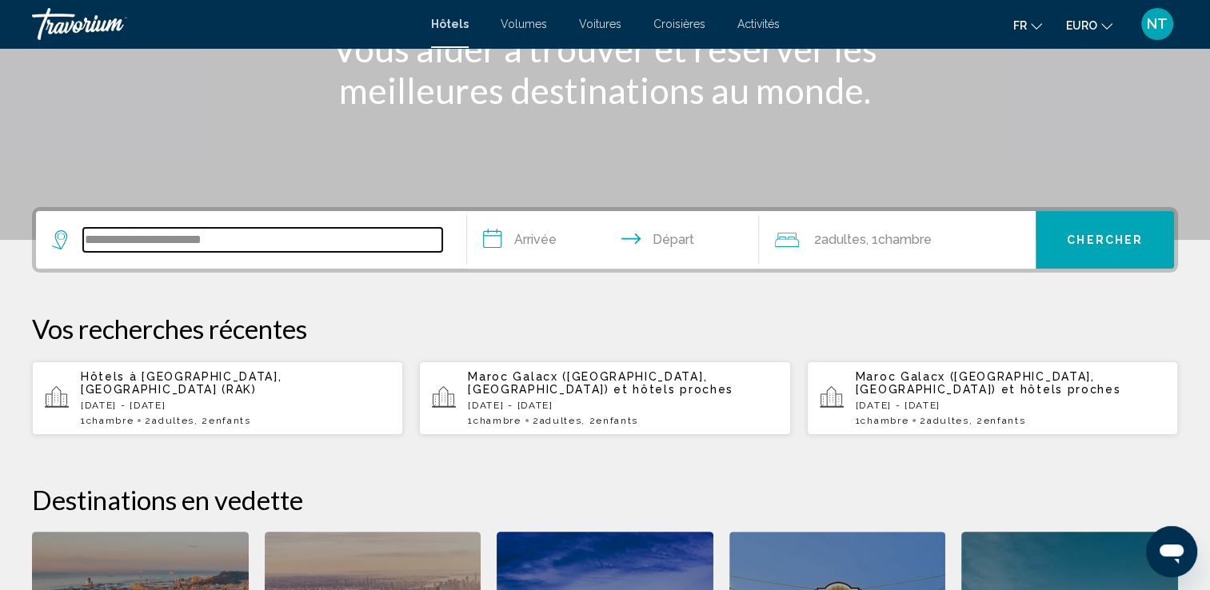
scroll to position [394, 0]
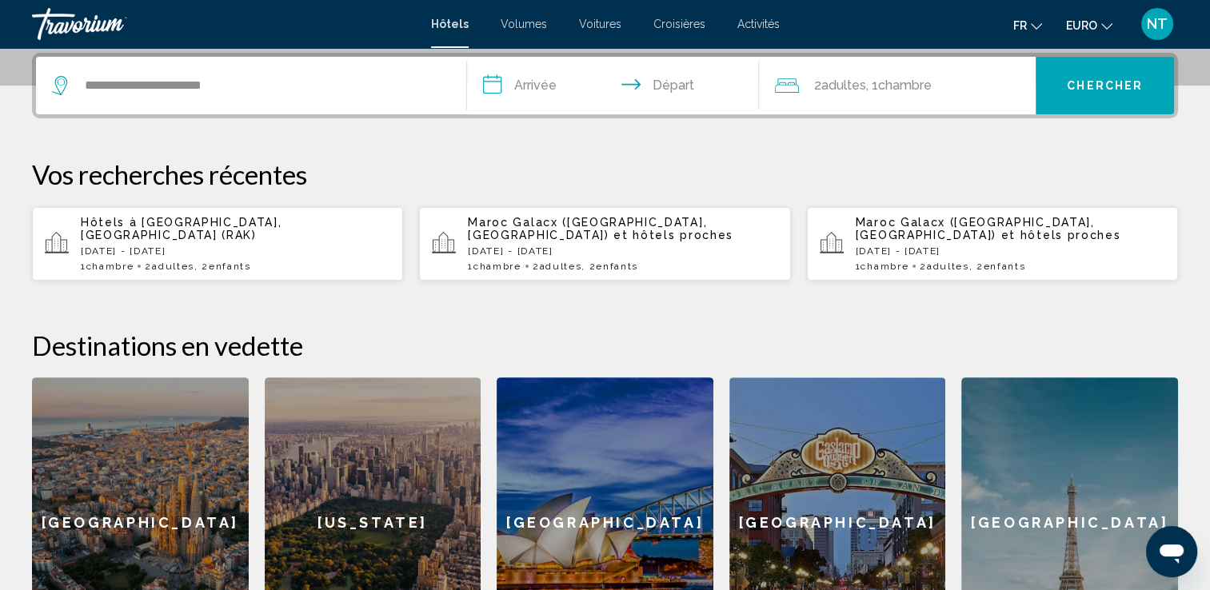
click at [525, 83] on input "**********" at bounding box center [616, 88] width 299 height 62
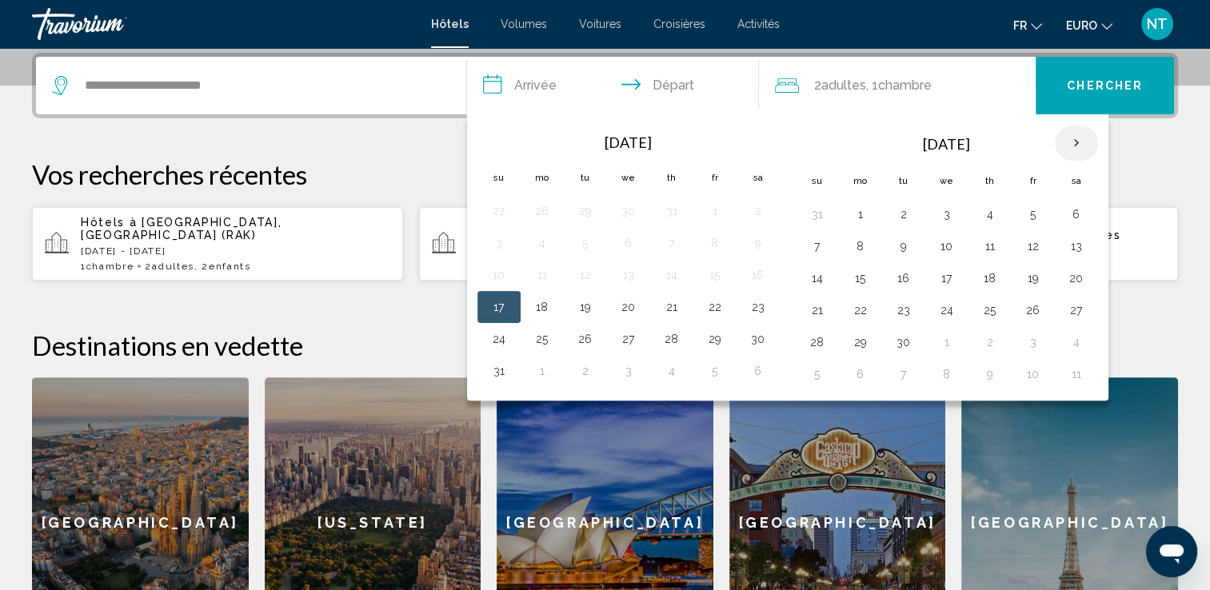
click at [1069, 139] on th "Next month" at bounding box center [1076, 143] width 43 height 35
click at [1073, 142] on th "Next month" at bounding box center [1076, 143] width 43 height 35
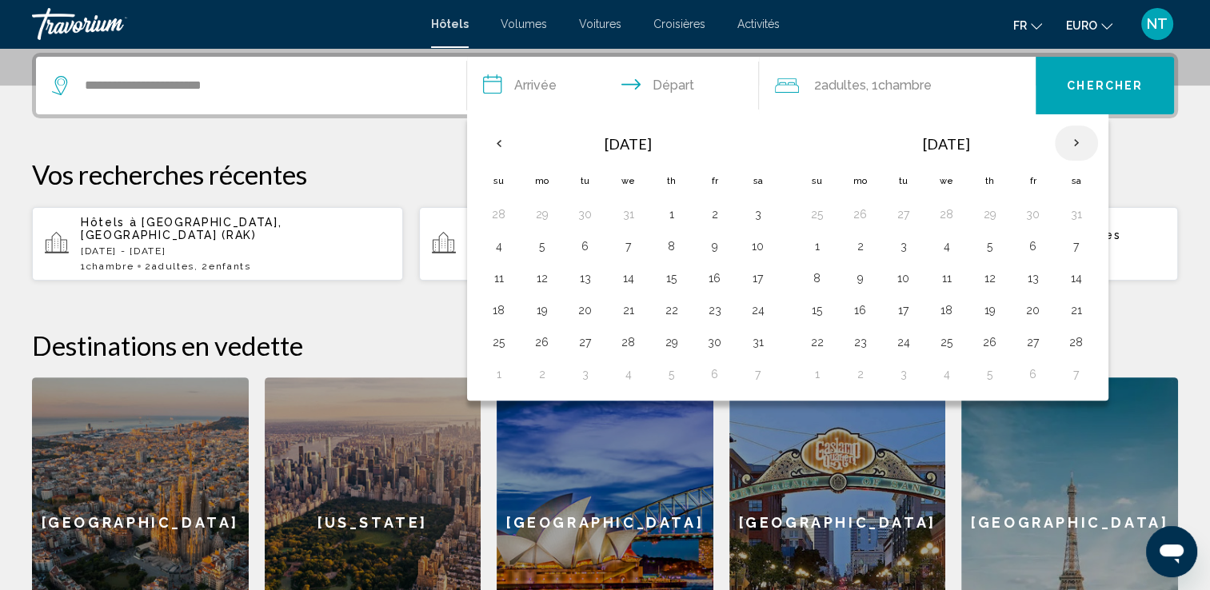
click at [1073, 142] on th "Next month" at bounding box center [1076, 143] width 43 height 35
click at [1079, 306] on button "25" at bounding box center [1077, 310] width 26 height 22
click at [1071, 139] on th "Next month" at bounding box center [1076, 143] width 43 height 35
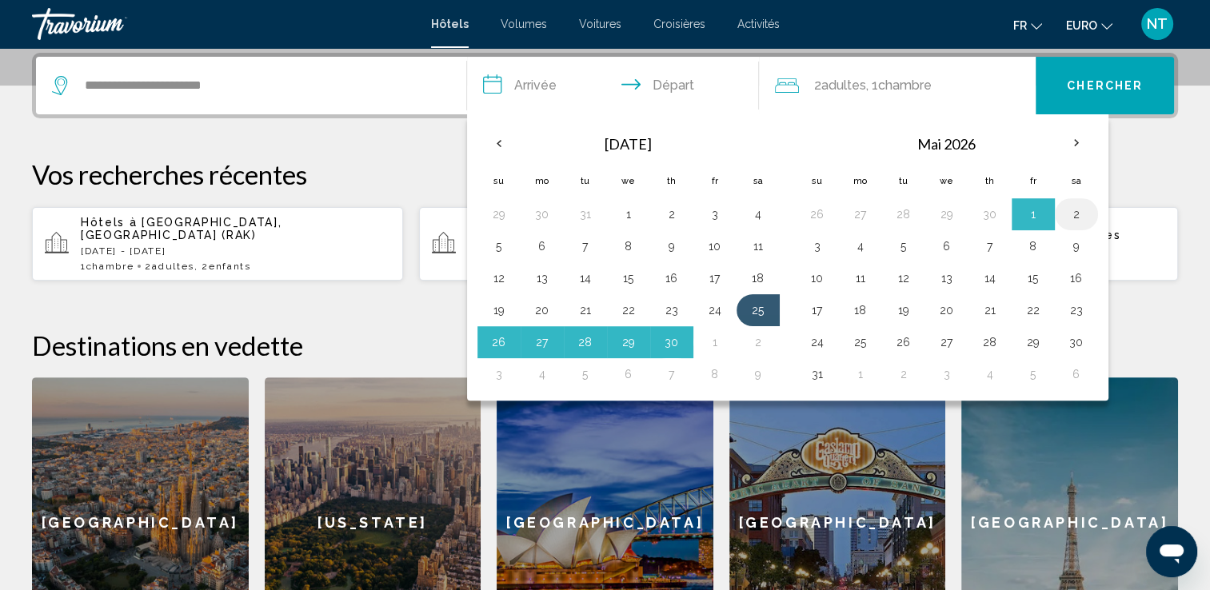
click at [1069, 207] on button "2" at bounding box center [1077, 214] width 26 height 22
type input "**********"
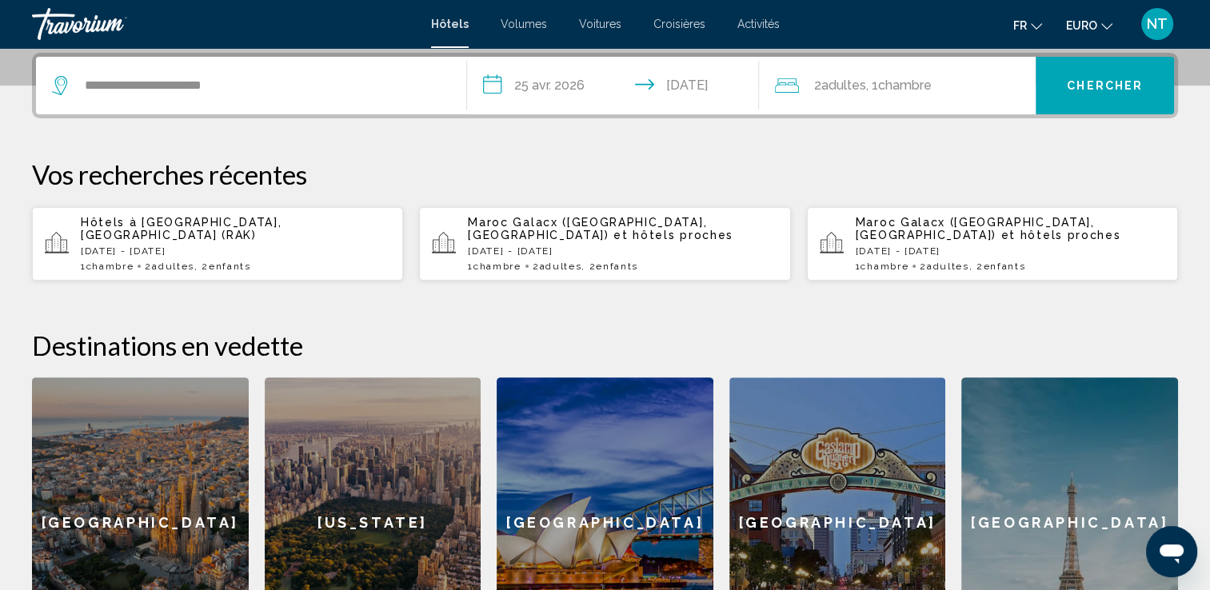
click at [884, 91] on span "Chambre" at bounding box center [904, 85] width 54 height 15
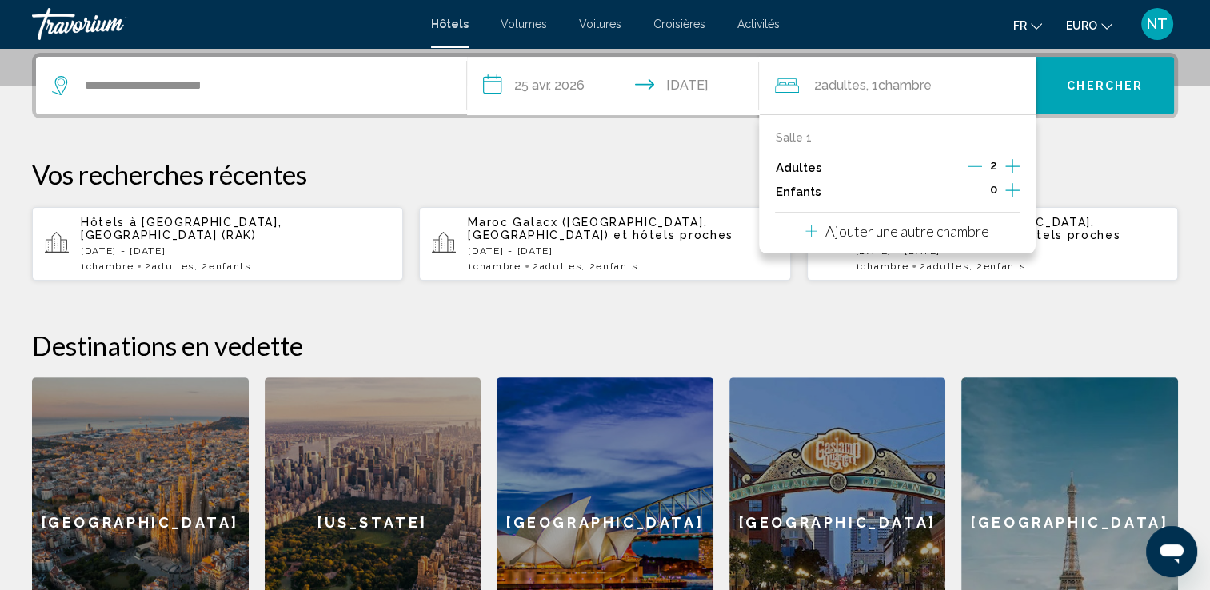
click at [1010, 187] on icon "Augmenter les enfants" at bounding box center [1012, 190] width 14 height 19
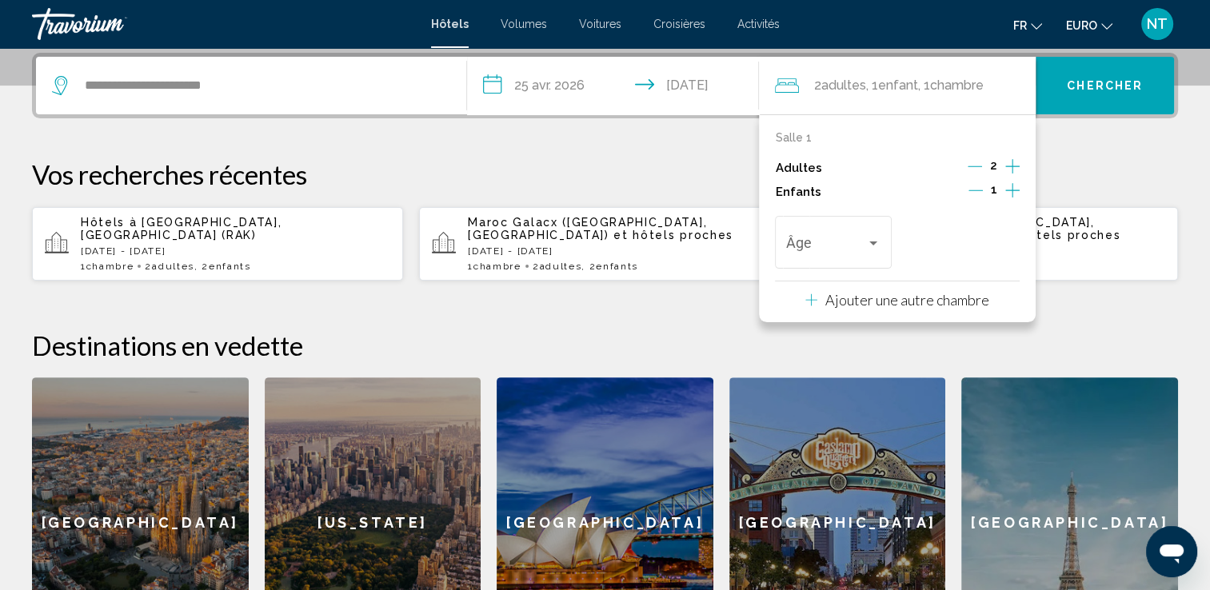
click at [1010, 187] on icon "Augmenter les enfants" at bounding box center [1012, 190] width 14 height 19
click at [873, 242] on div "Voyageurs : 2 adultes, 2 enfants" at bounding box center [873, 244] width 8 height 4
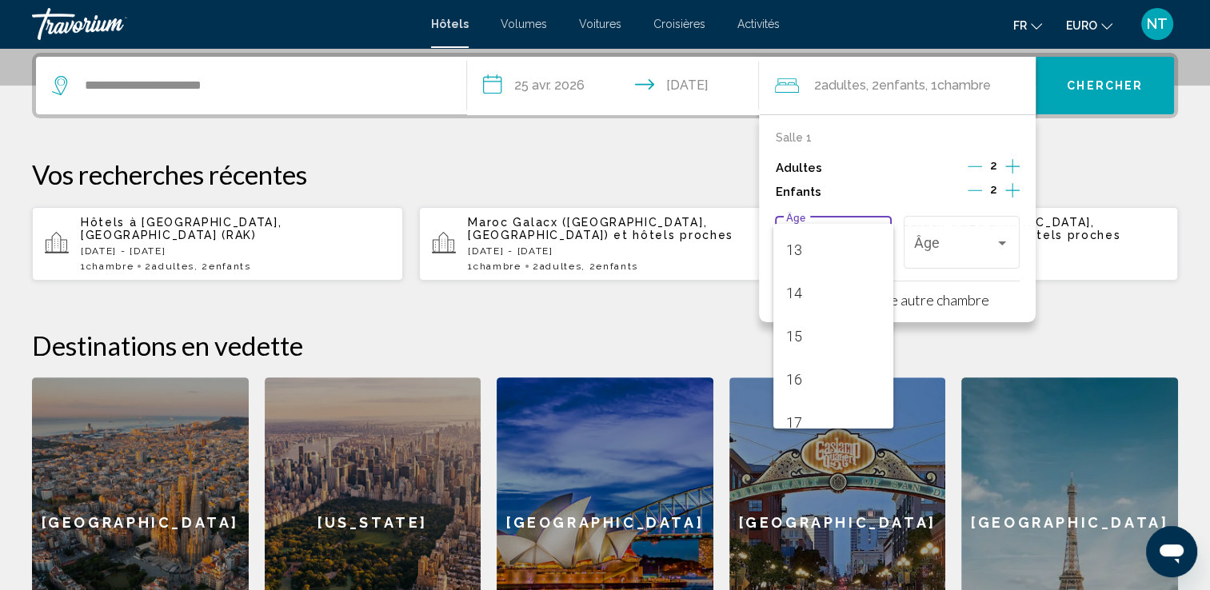
scroll to position [560, 0]
click at [809, 336] on span "15" at bounding box center [833, 333] width 94 height 43
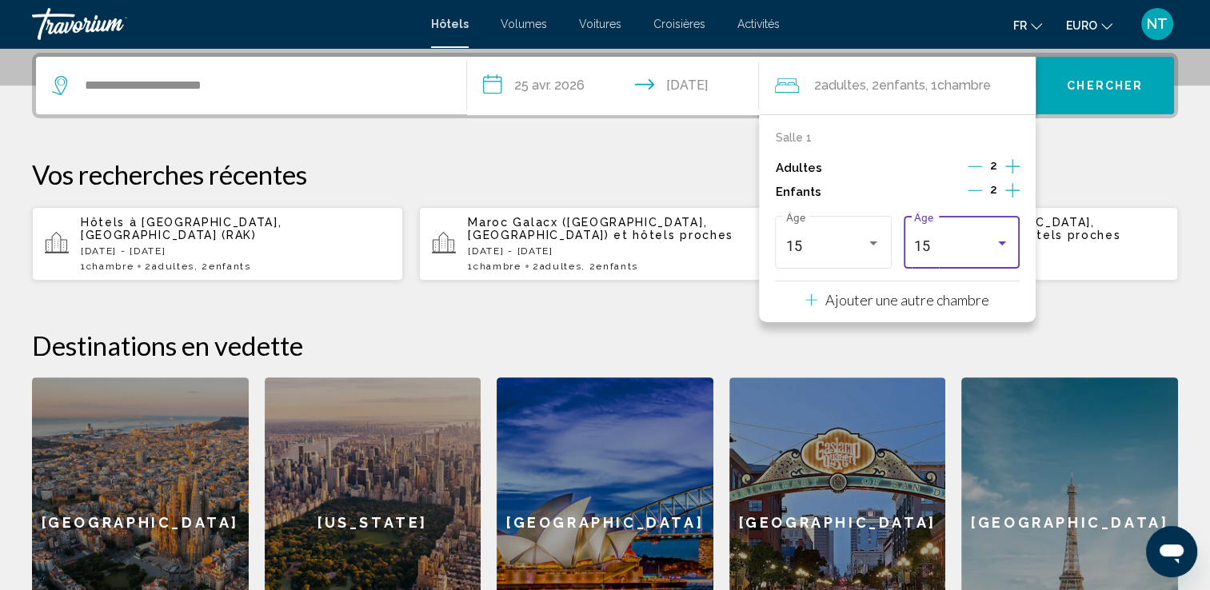
click at [1002, 237] on div "Voyageurs : 2 adultes, 2 enfants" at bounding box center [1002, 243] width 14 height 13
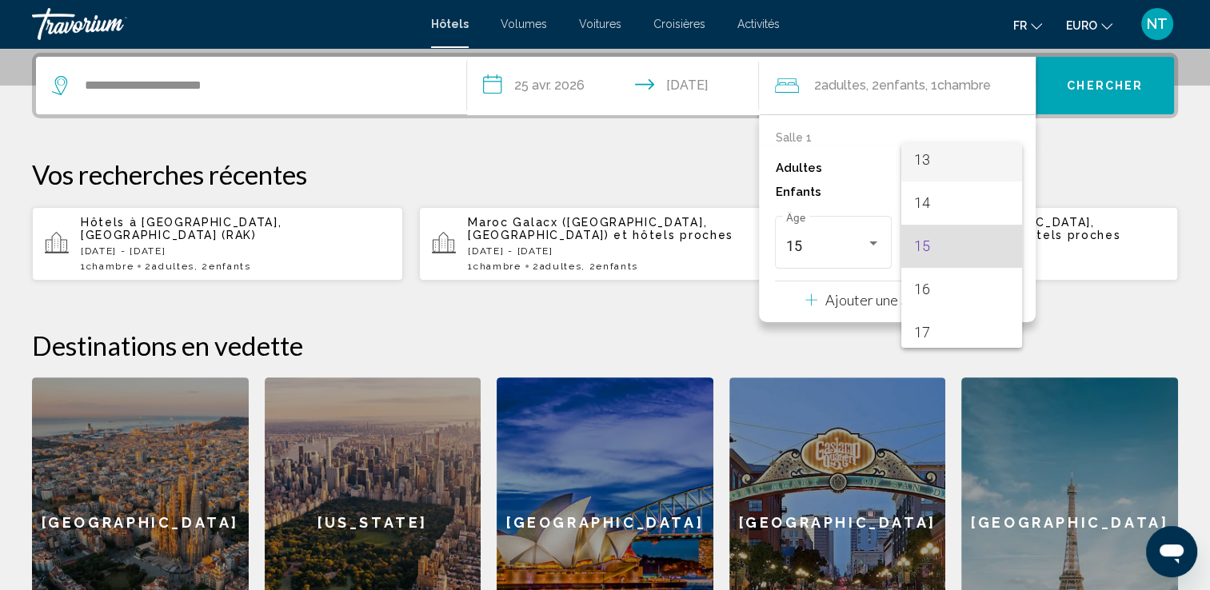
click at [921, 162] on span "13" at bounding box center [961, 159] width 94 height 43
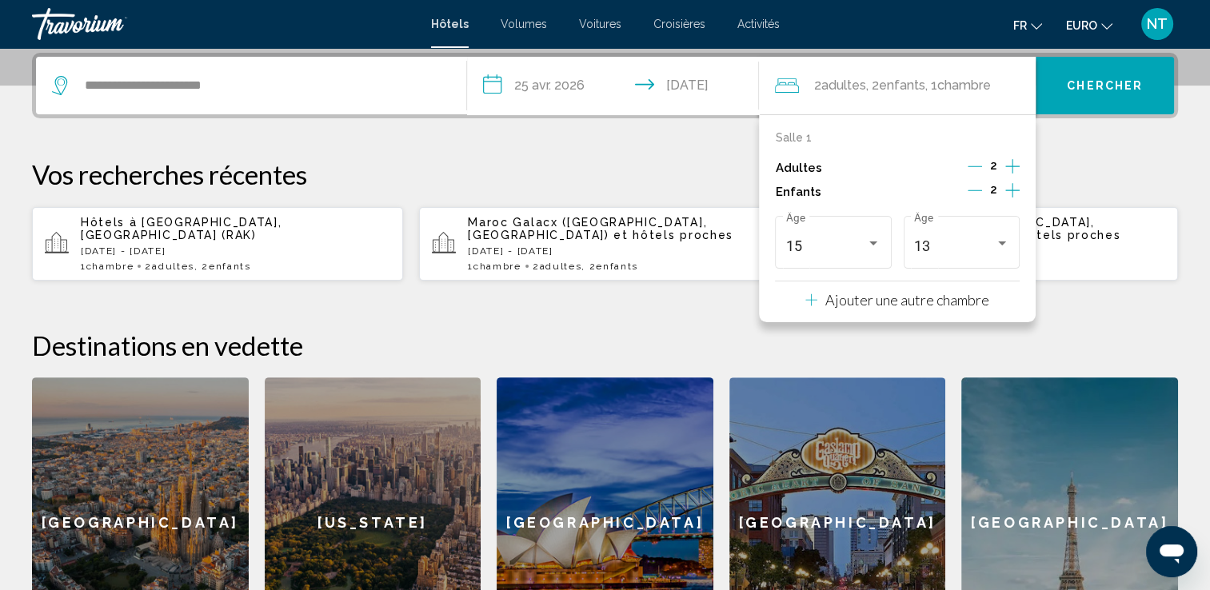
click at [897, 81] on span "Enfants" at bounding box center [901, 85] width 46 height 15
click at [892, 298] on p "Ajouter une autre chambre" at bounding box center [907, 300] width 164 height 18
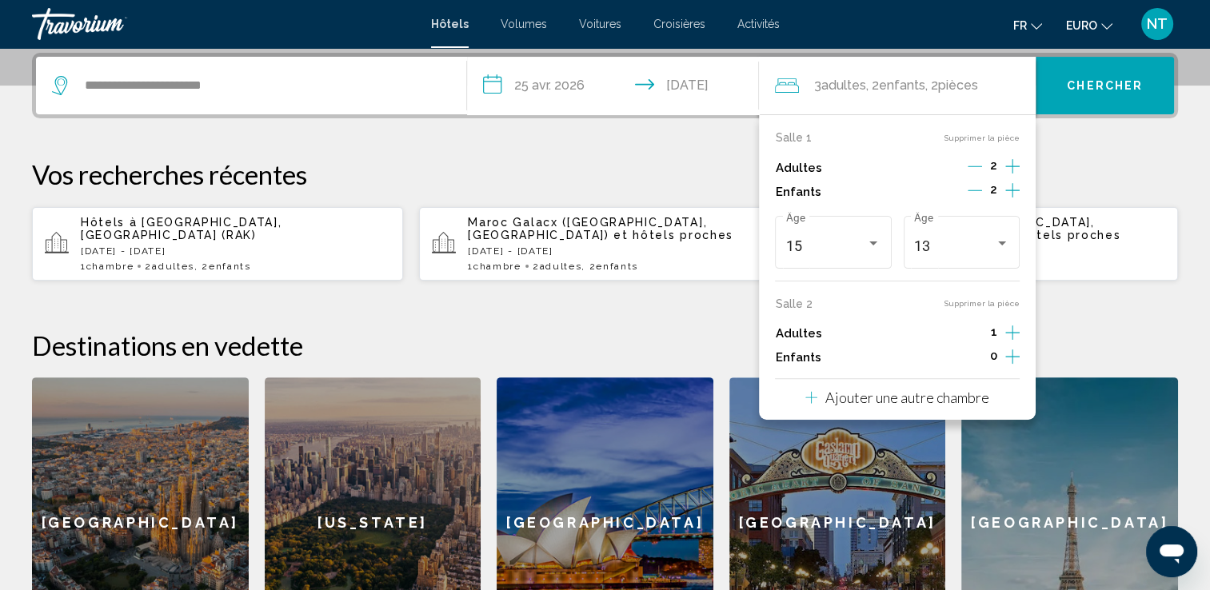
click at [975, 190] on icon "Décrément des enfants" at bounding box center [975, 190] width 14 height 14
click at [975, 190] on icon "Décrément des enfants" at bounding box center [976, 190] width 14 height 14
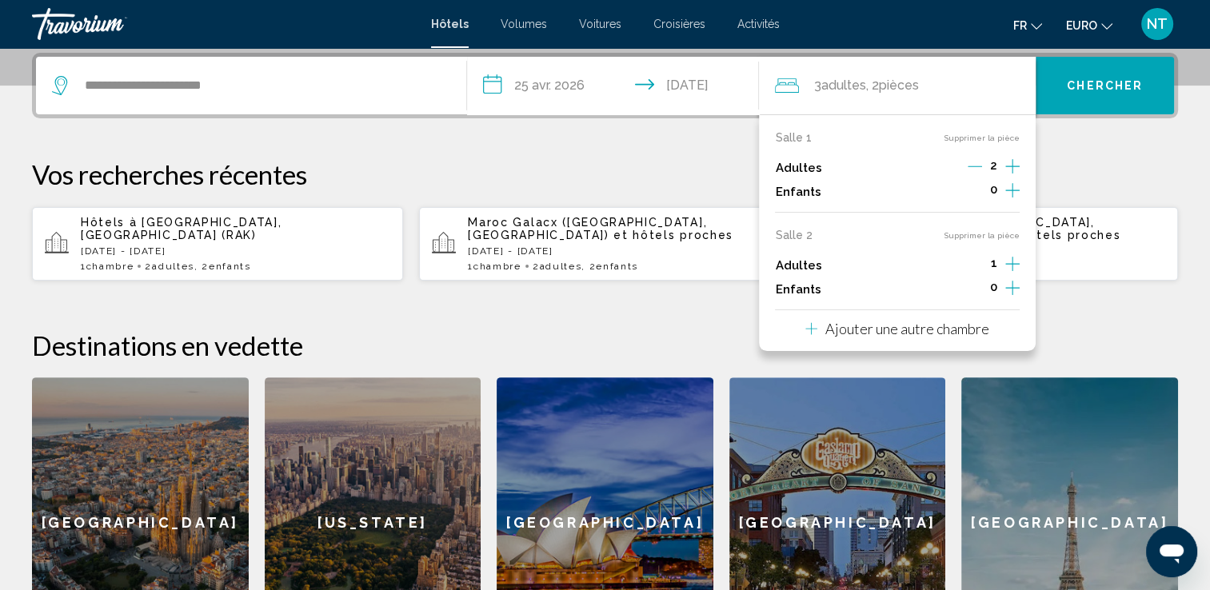
click at [1012, 198] on icon "Augmenter les enfants" at bounding box center [1012, 190] width 14 height 14
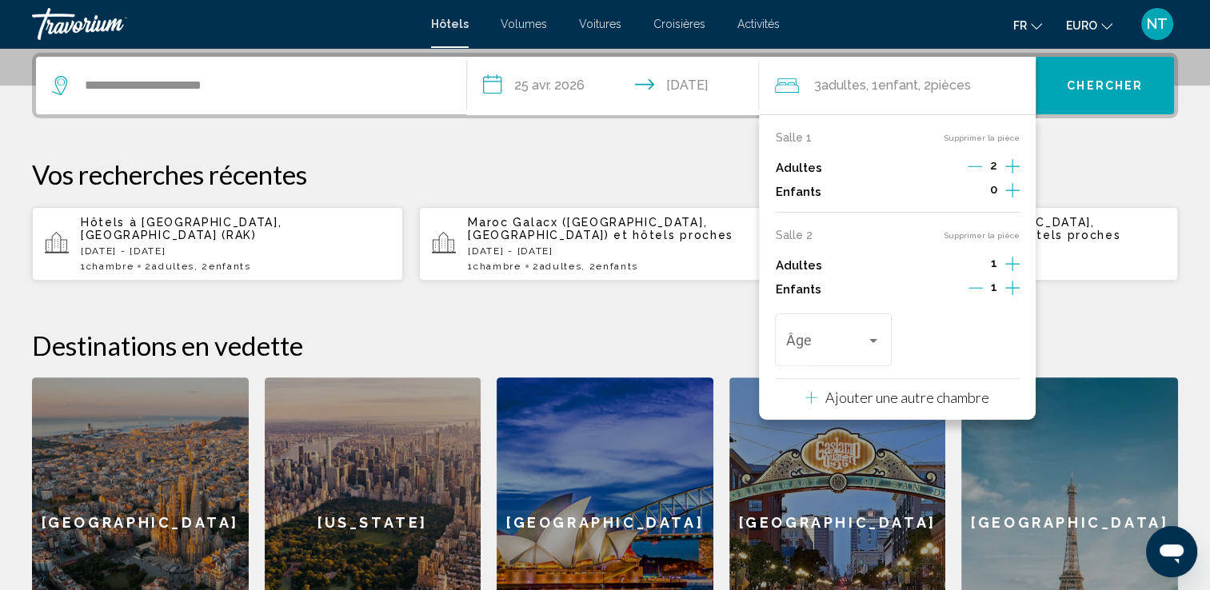
click at [1008, 176] on icon "Augmenter les adultes" at bounding box center [1012, 166] width 14 height 19
click at [979, 264] on icon "Décrément des adultes" at bounding box center [975, 264] width 14 height 1
click at [1014, 165] on icon "Augmenter les adultes" at bounding box center [1012, 166] width 14 height 14
click at [977, 166] on icon "Décrément des adultes" at bounding box center [976, 166] width 14 height 1
click at [977, 166] on icon "Décrément des adultes" at bounding box center [975, 166] width 14 height 1
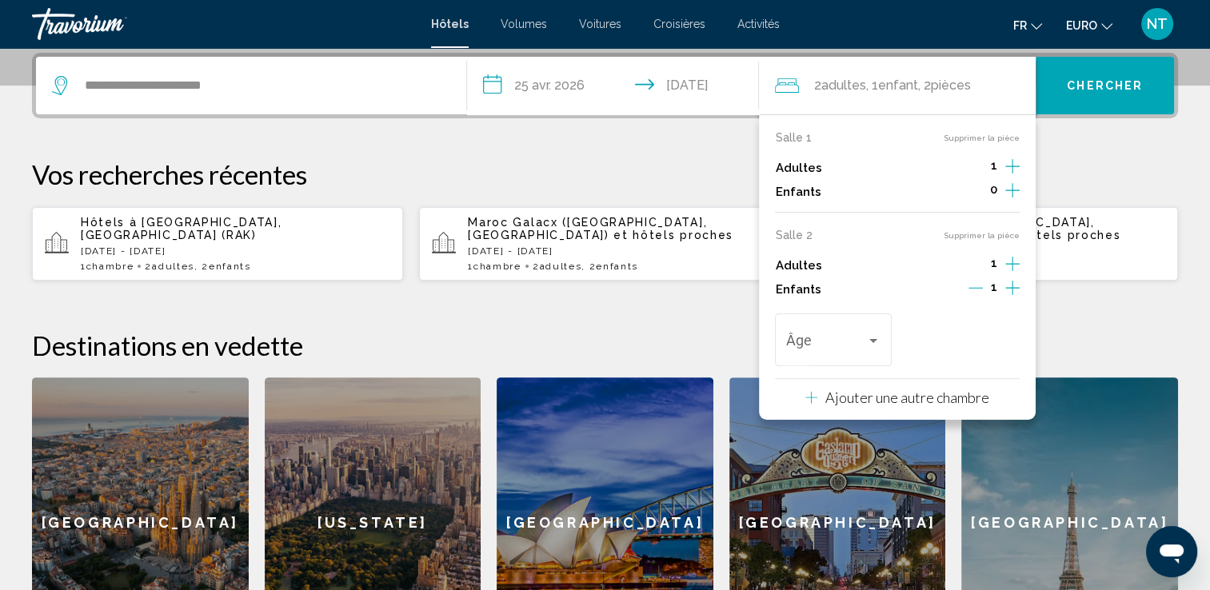
click at [1011, 191] on icon "Augmenter les enfants" at bounding box center [1012, 190] width 14 height 19
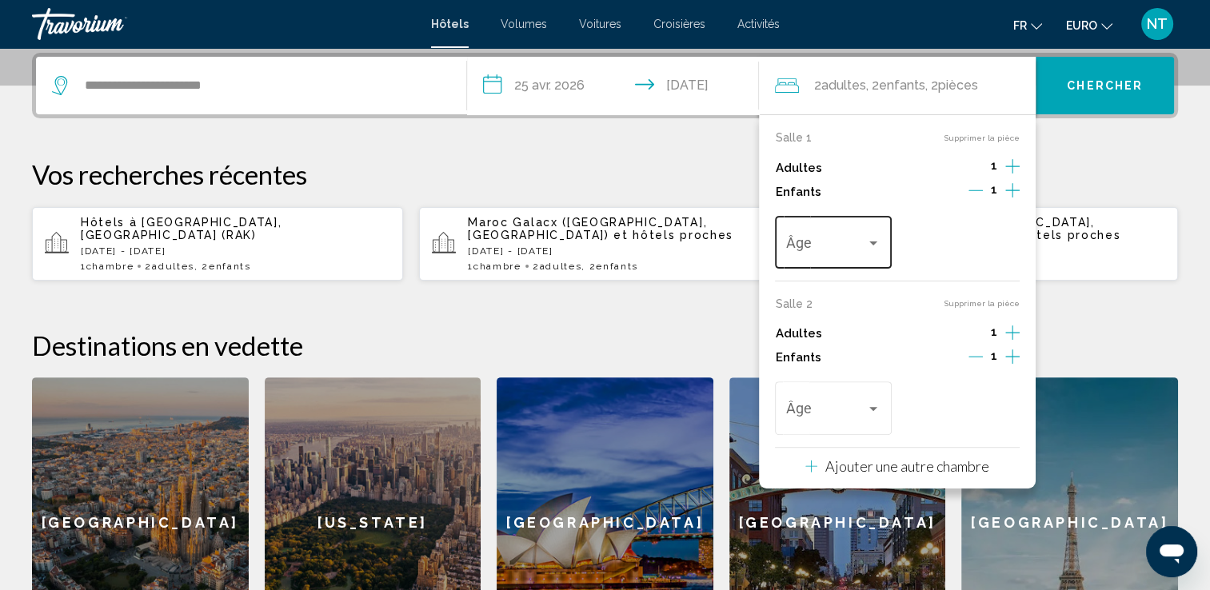
click at [876, 242] on div "Voyageurs : 2 adultes, 2 enfants" at bounding box center [873, 244] width 8 height 4
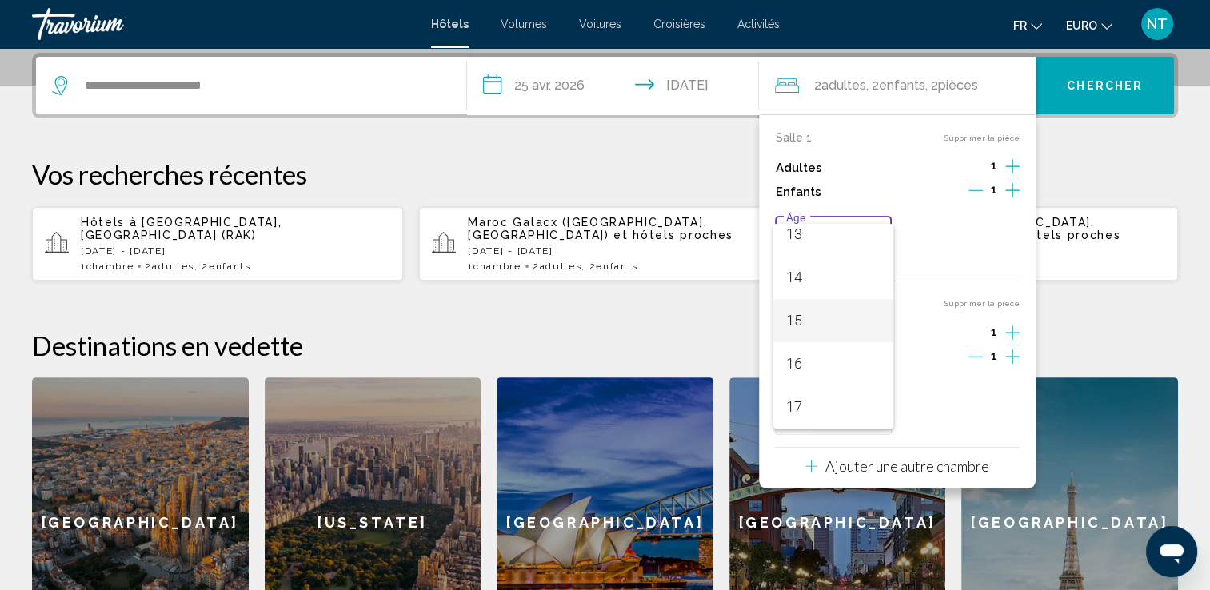
click at [808, 318] on span "15" at bounding box center [833, 320] width 94 height 43
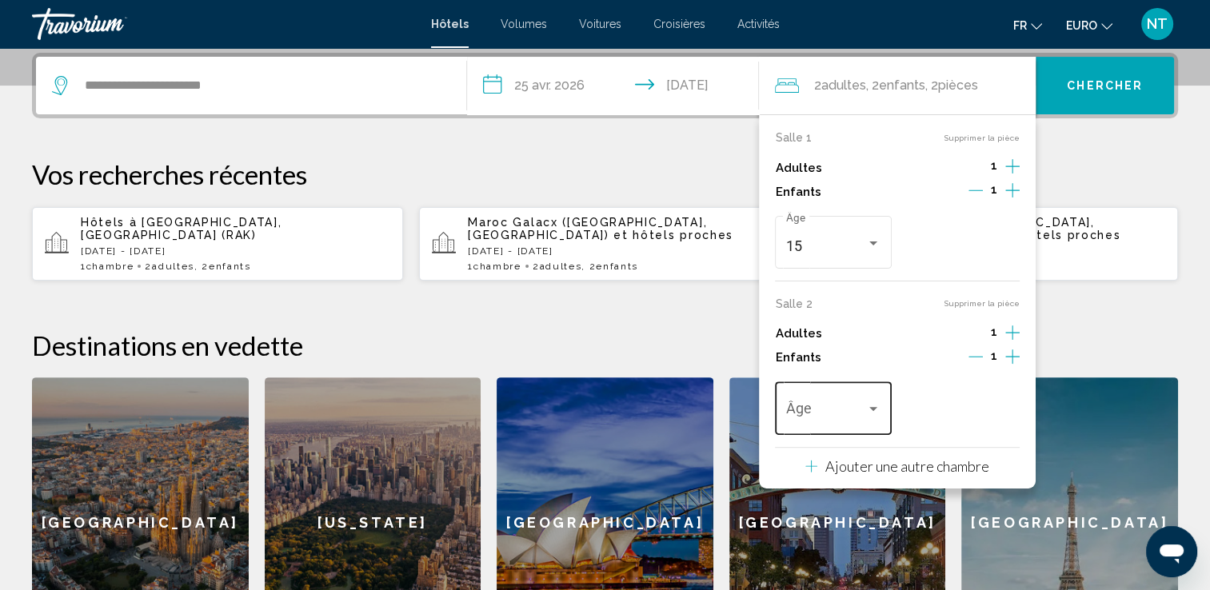
click at [872, 403] on div "Voyageurs : 2 adultes, 2 enfants" at bounding box center [873, 409] width 14 height 13
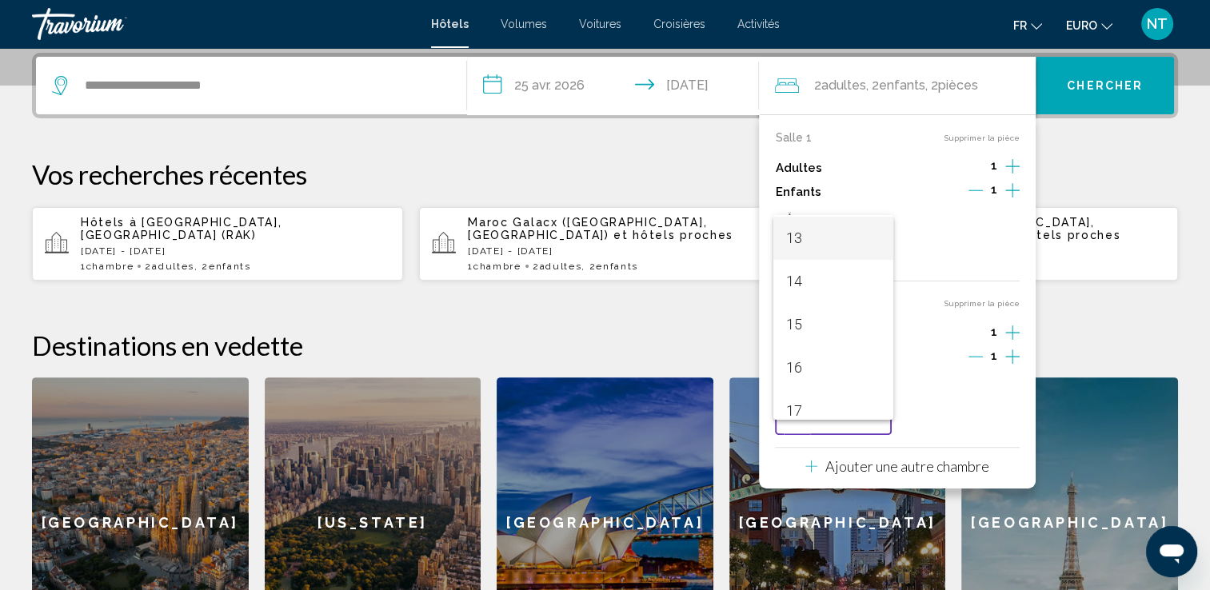
click at [797, 232] on span "13" at bounding box center [833, 238] width 94 height 43
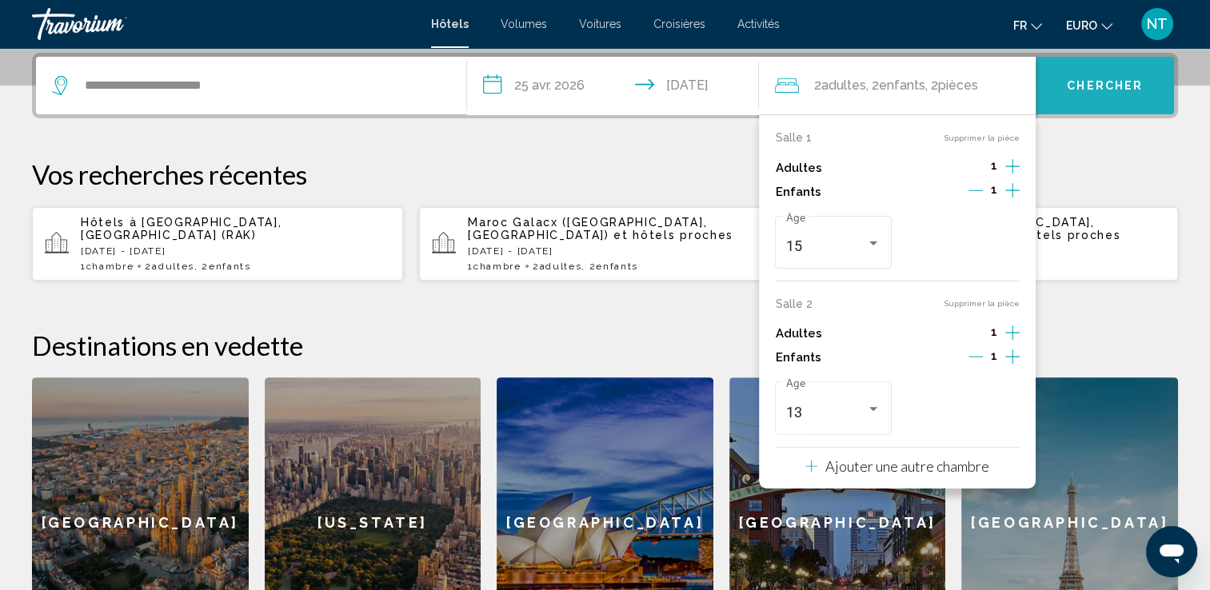
click at [1094, 95] on button "Chercher" at bounding box center [1105, 86] width 138 height 58
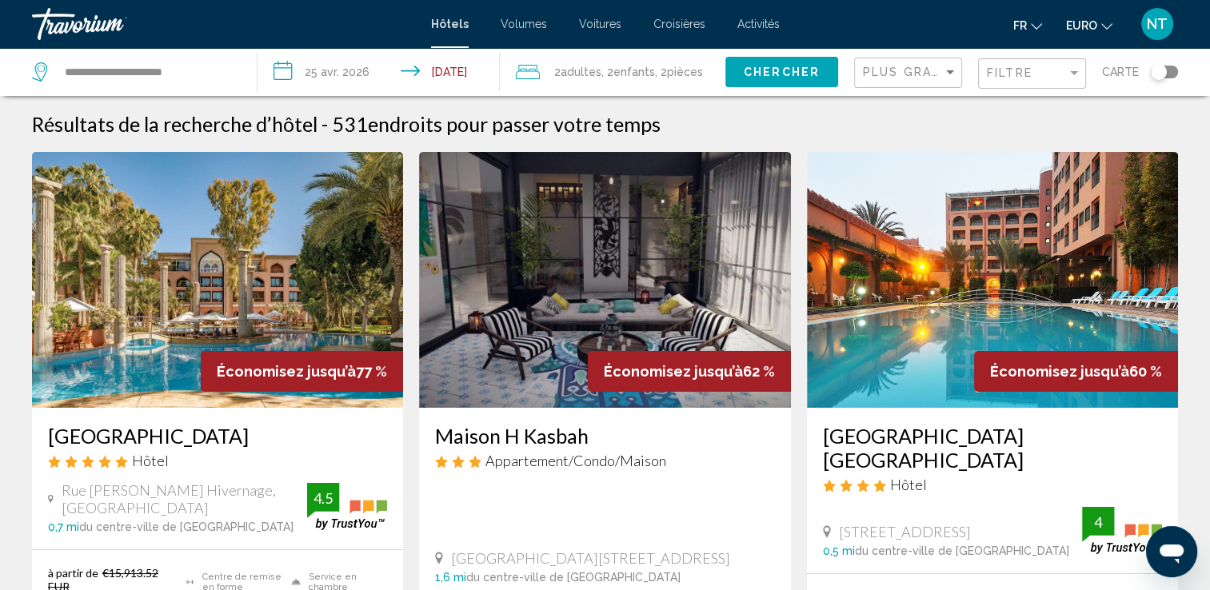
click at [669, 282] on img "Contenu principal" at bounding box center [604, 280] width 371 height 256
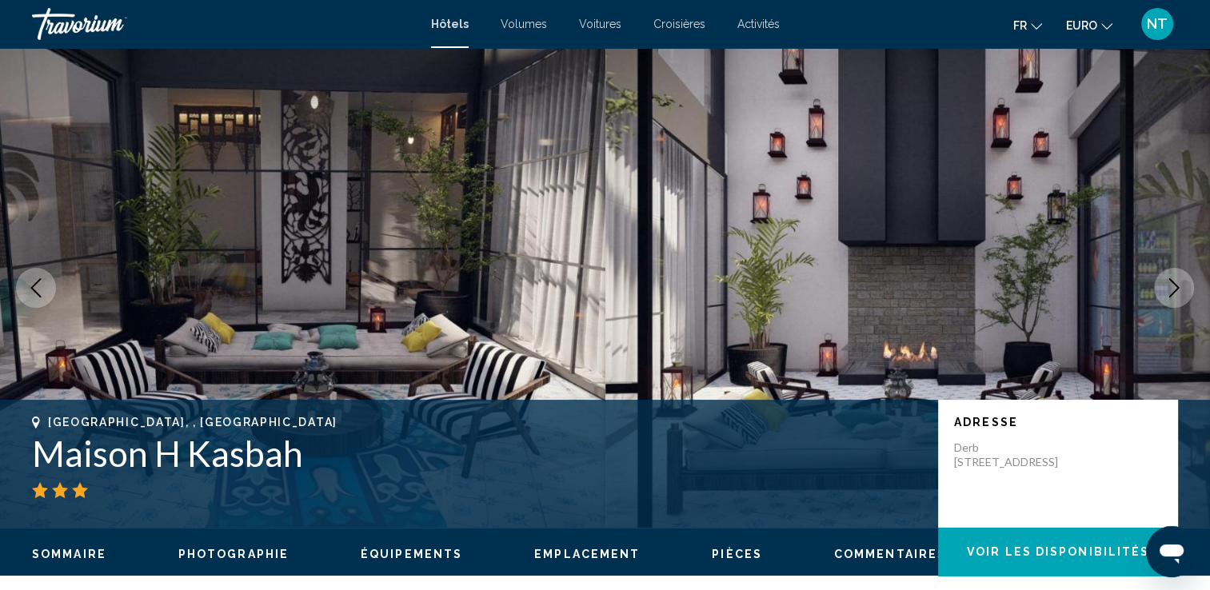
click at [1171, 282] on icon "Image suivante" at bounding box center [1174, 287] width 19 height 19
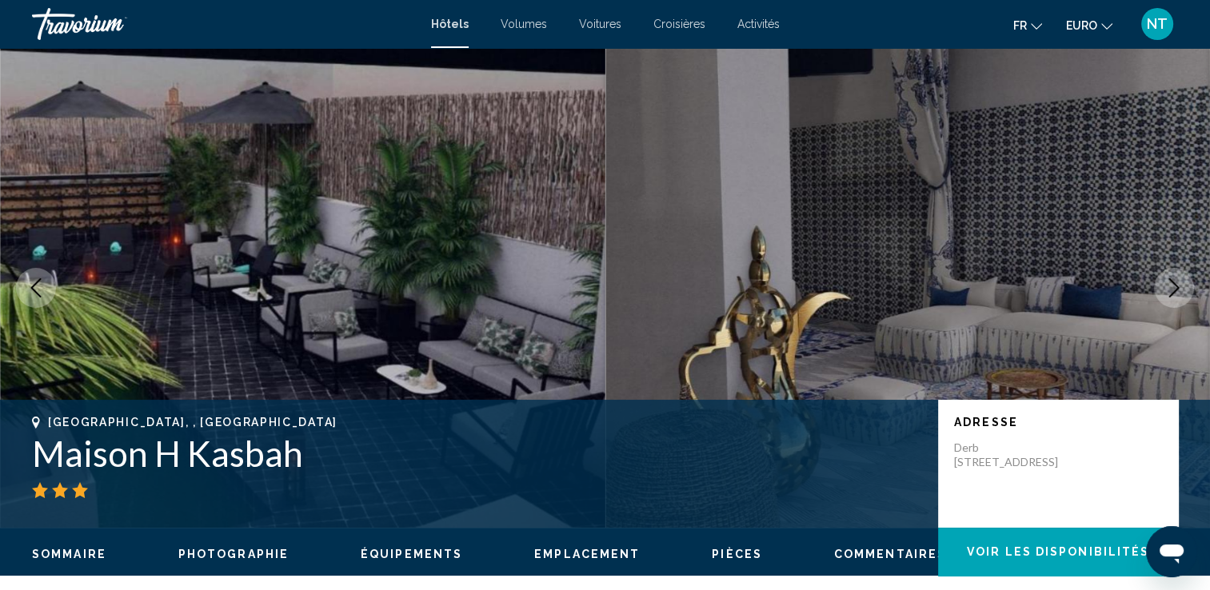
click at [1171, 282] on icon "Image suivante" at bounding box center [1174, 287] width 19 height 19
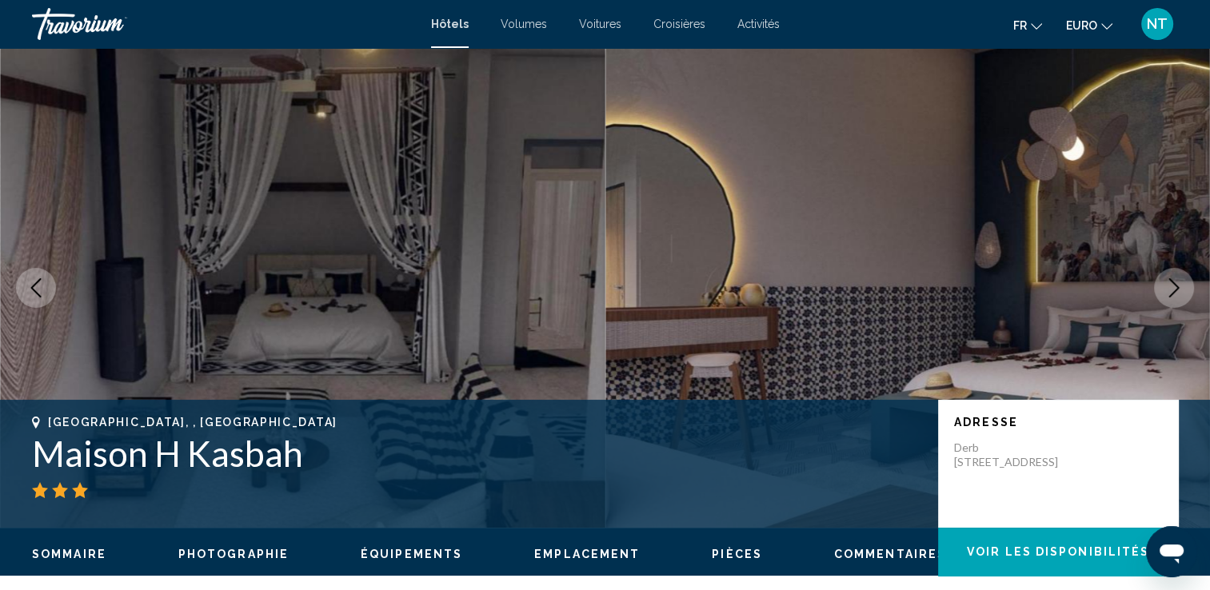
click at [1171, 282] on icon "Image suivante" at bounding box center [1174, 287] width 19 height 19
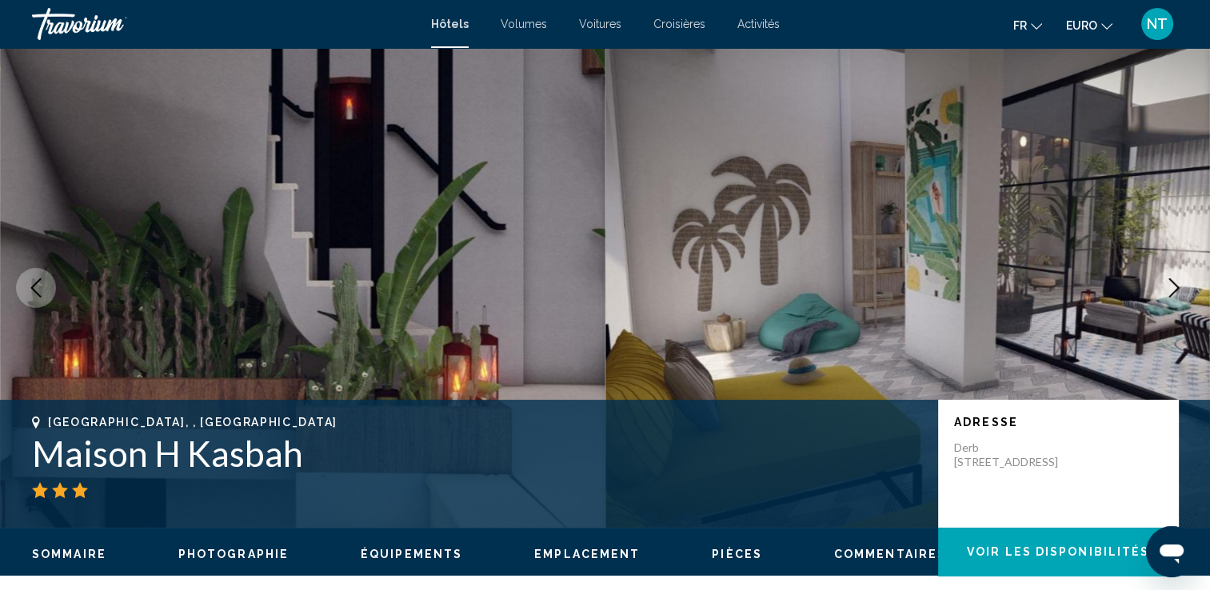
click at [1171, 282] on icon "Image suivante" at bounding box center [1174, 287] width 19 height 19
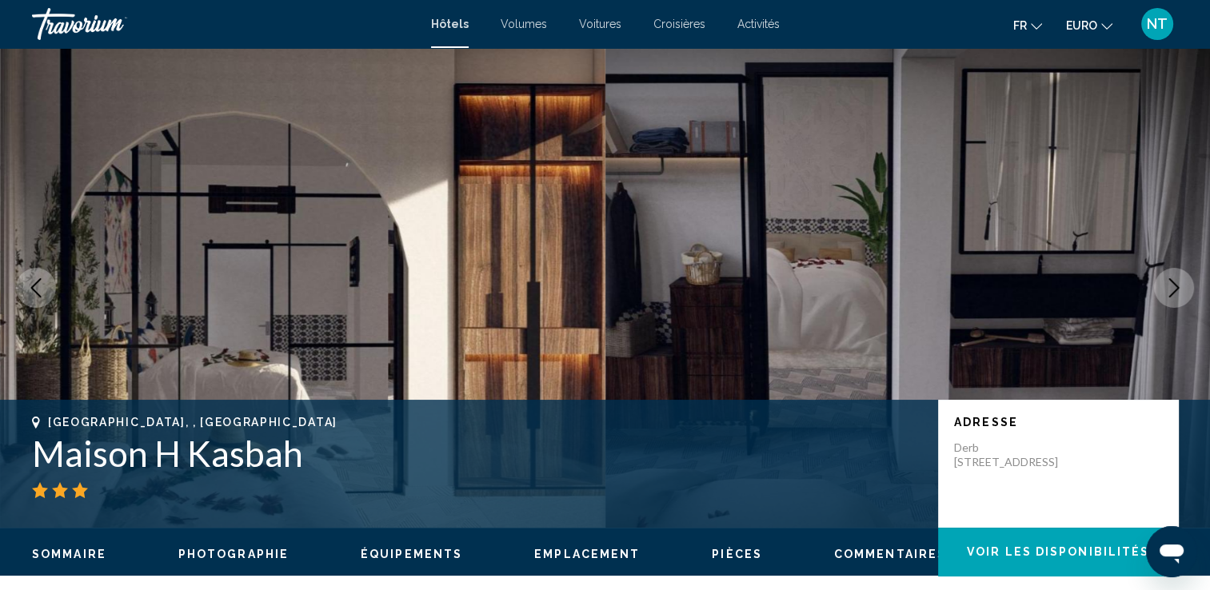
click at [1171, 282] on icon "Image suivante" at bounding box center [1174, 287] width 19 height 19
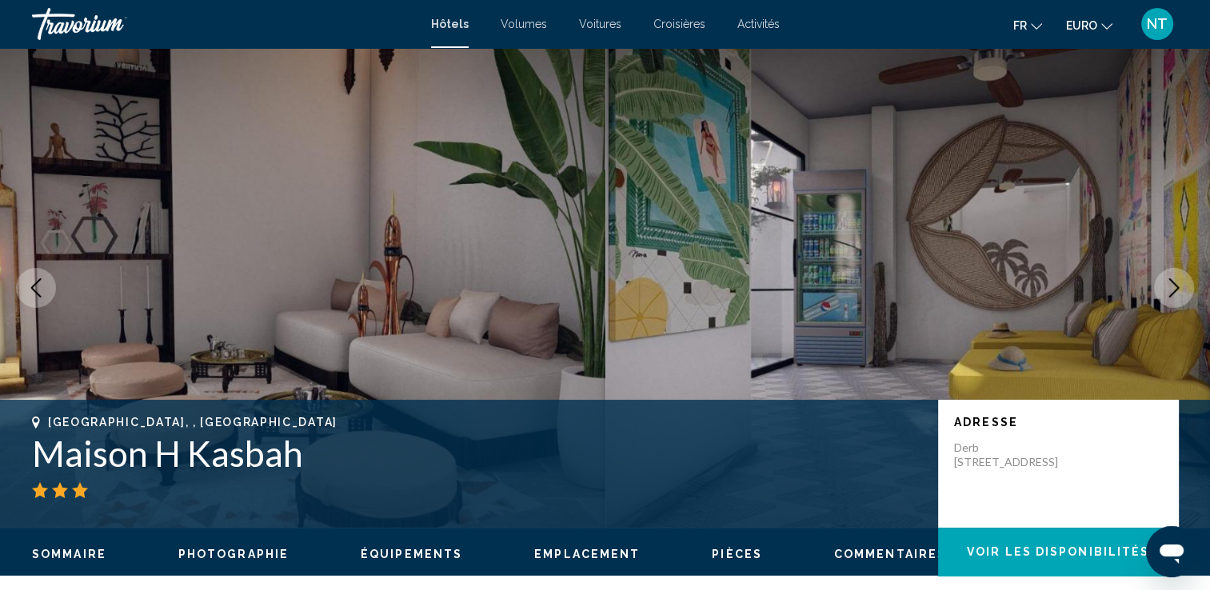
click at [1171, 282] on icon "Image suivante" at bounding box center [1174, 287] width 19 height 19
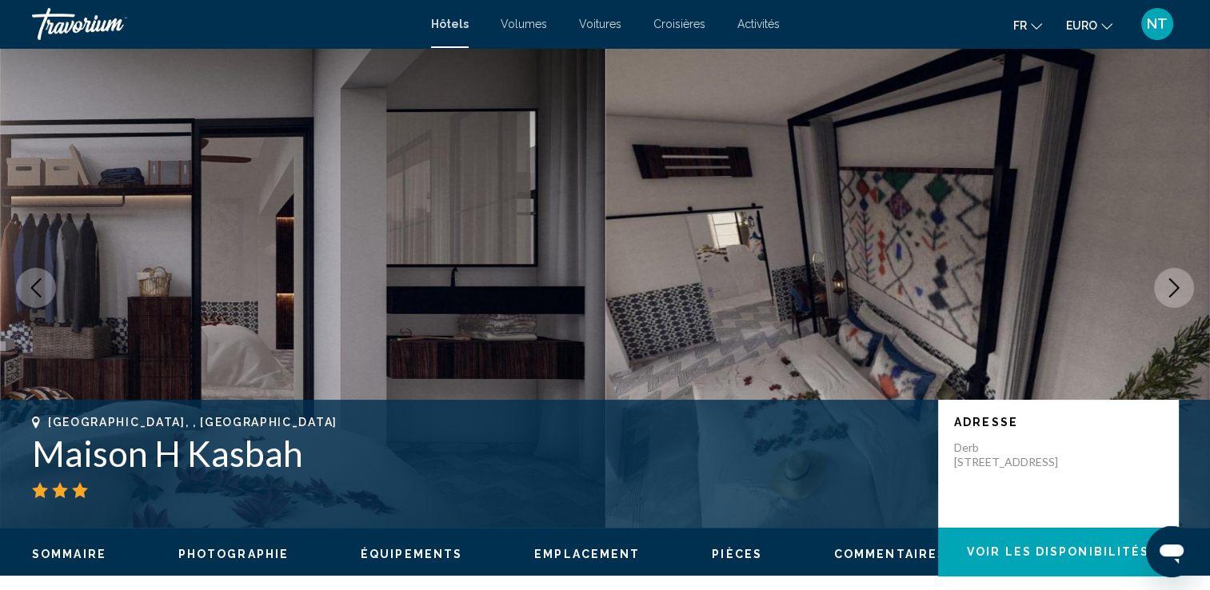
click at [1171, 282] on icon "Image suivante" at bounding box center [1174, 287] width 19 height 19
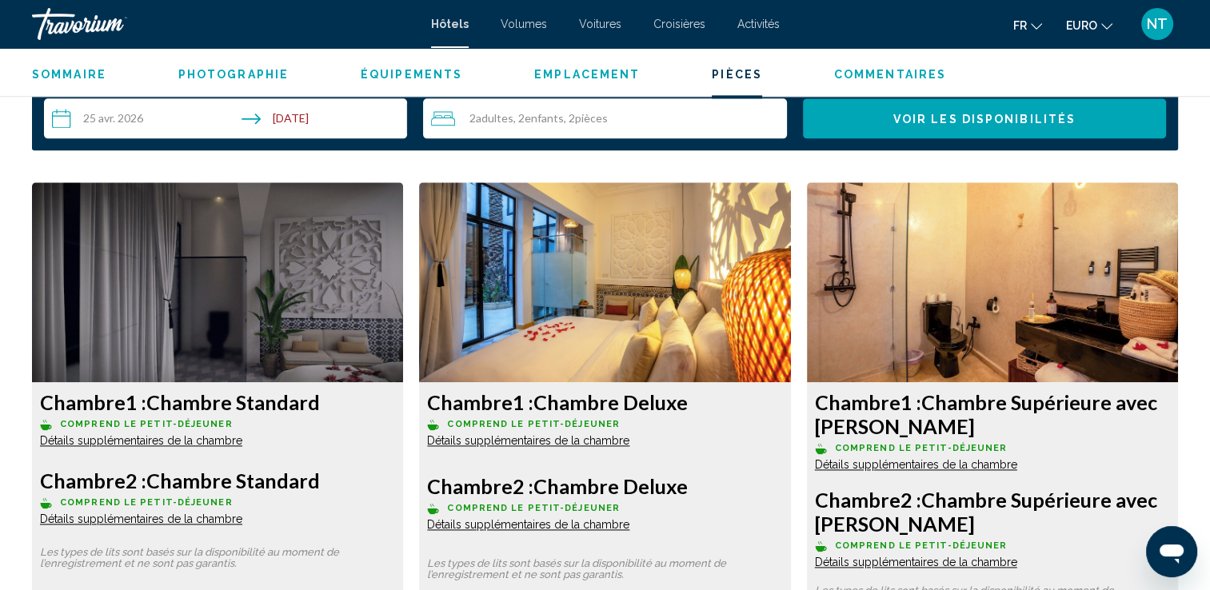
scroll to position [2080, 0]
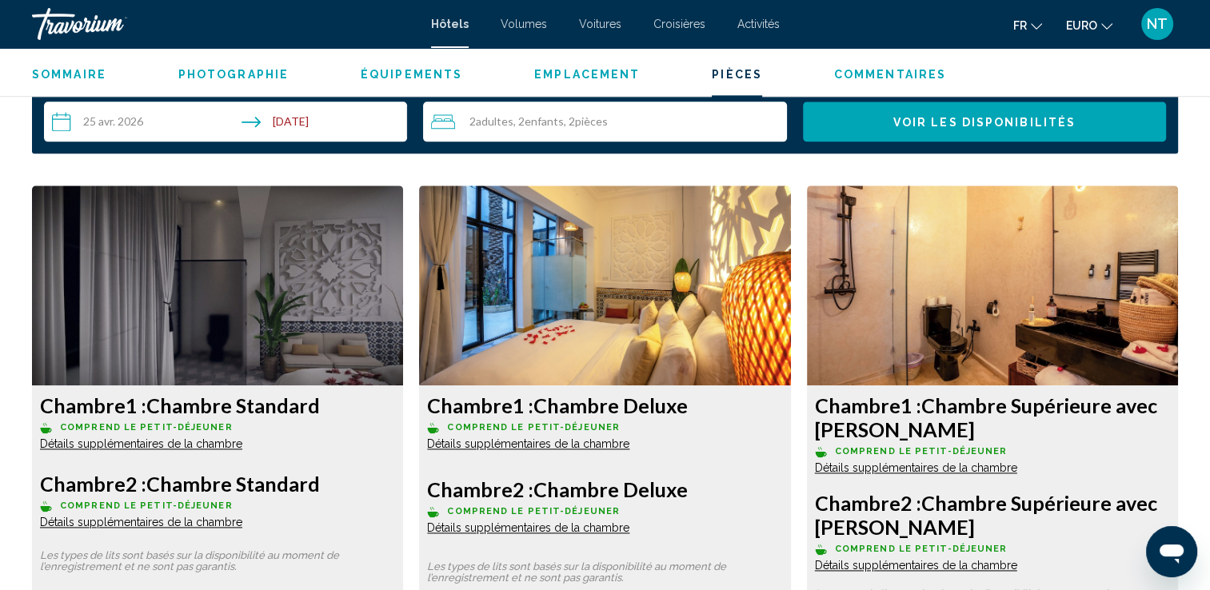
click at [195, 338] on img "Contenu principal" at bounding box center [217, 286] width 371 height 200
click at [169, 444] on span "Détails supplémentaires de la chambre" at bounding box center [141, 444] width 202 height 13
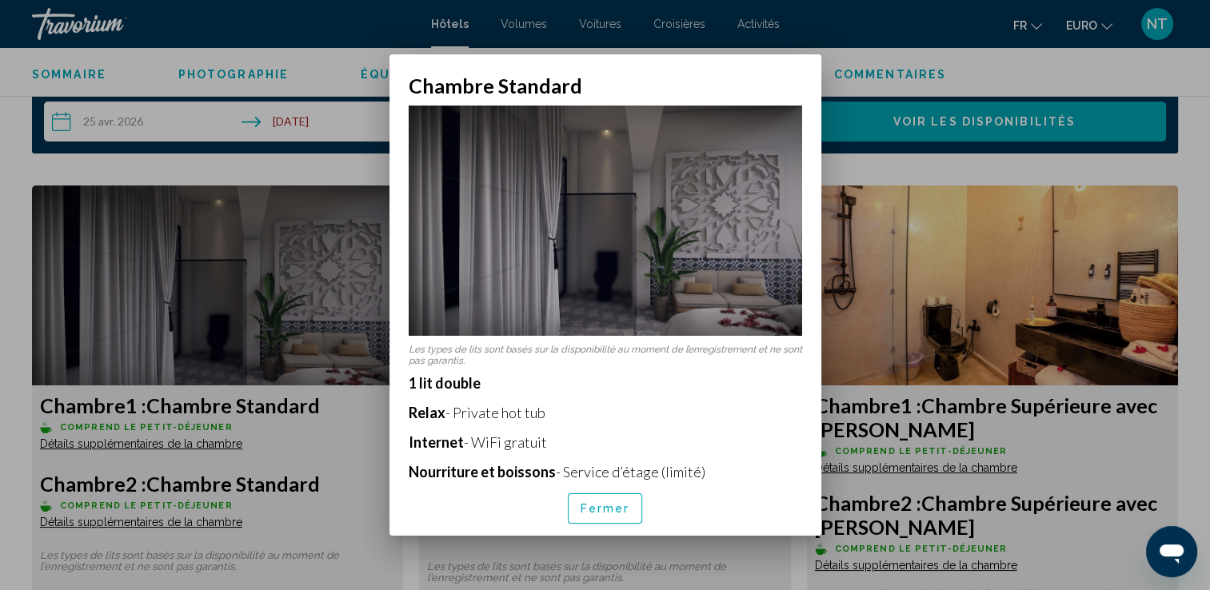
scroll to position [0, 0]
click at [240, 285] on div at bounding box center [605, 295] width 1210 height 590
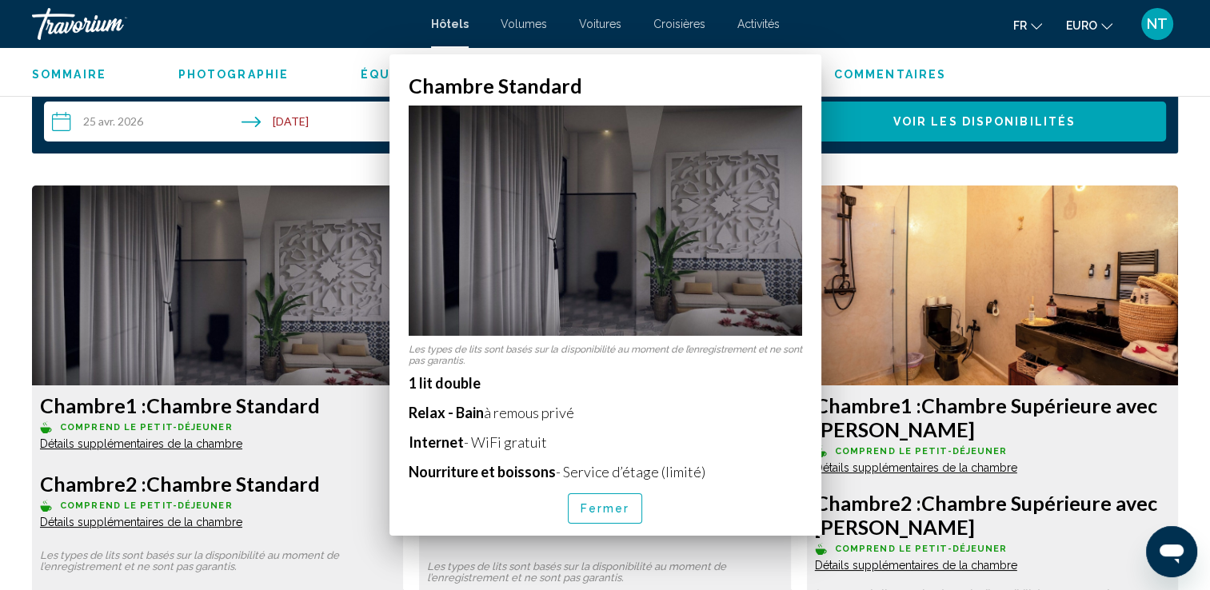
scroll to position [2080, 0]
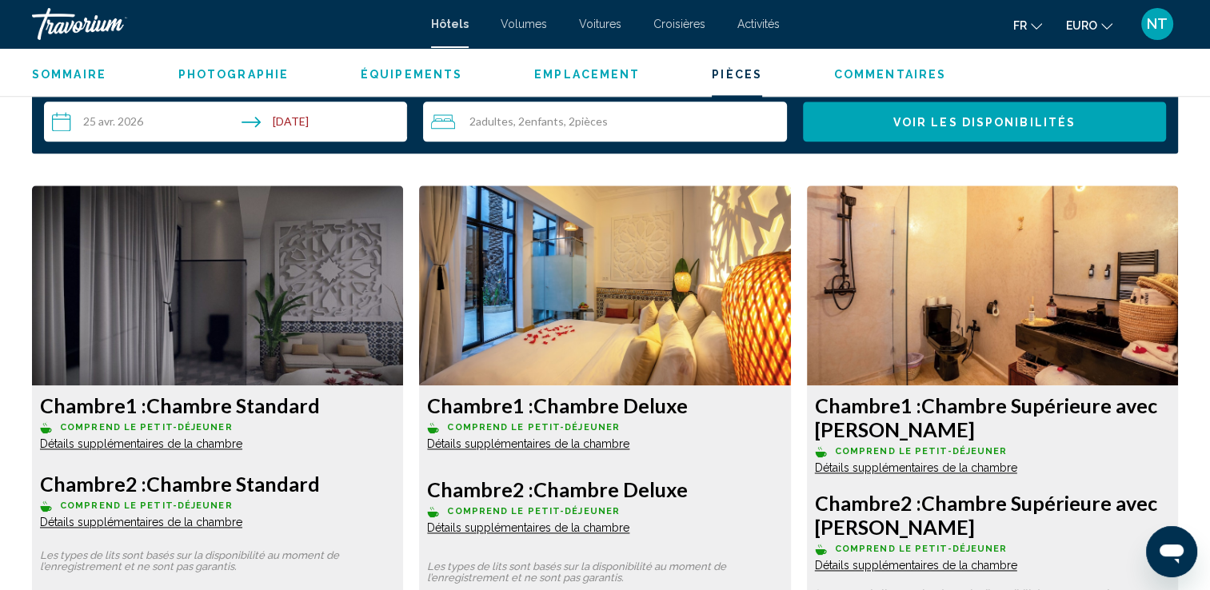
click at [164, 529] on span "Détails supplémentaires de la chambre" at bounding box center [141, 522] width 202 height 13
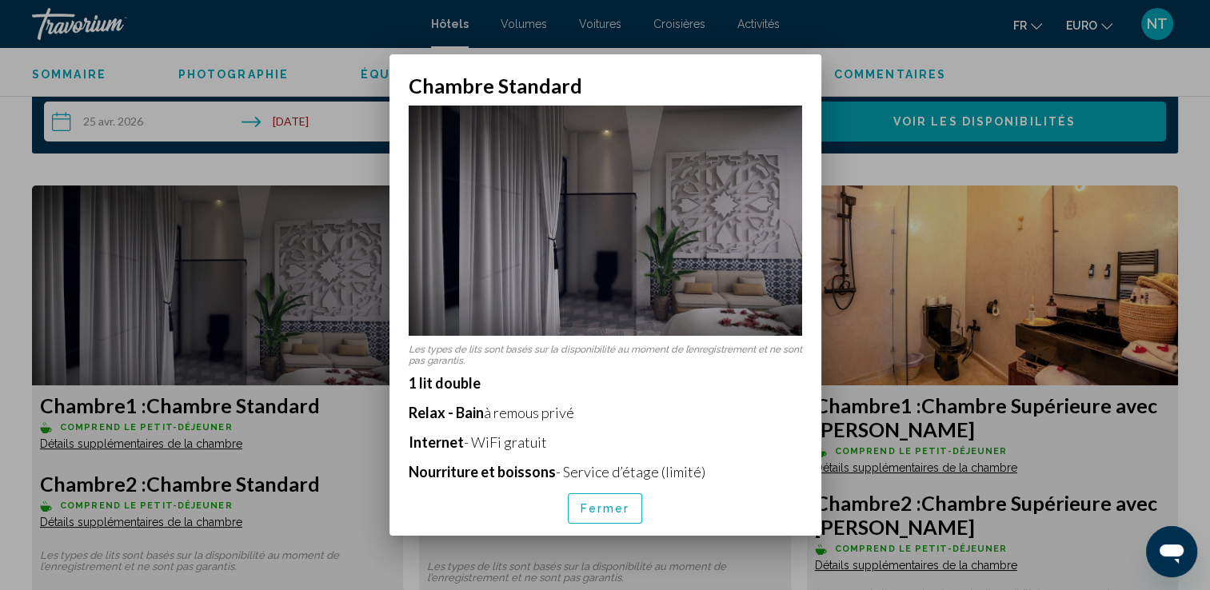
scroll to position [0, 0]
click at [186, 241] on div at bounding box center [605, 295] width 1210 height 590
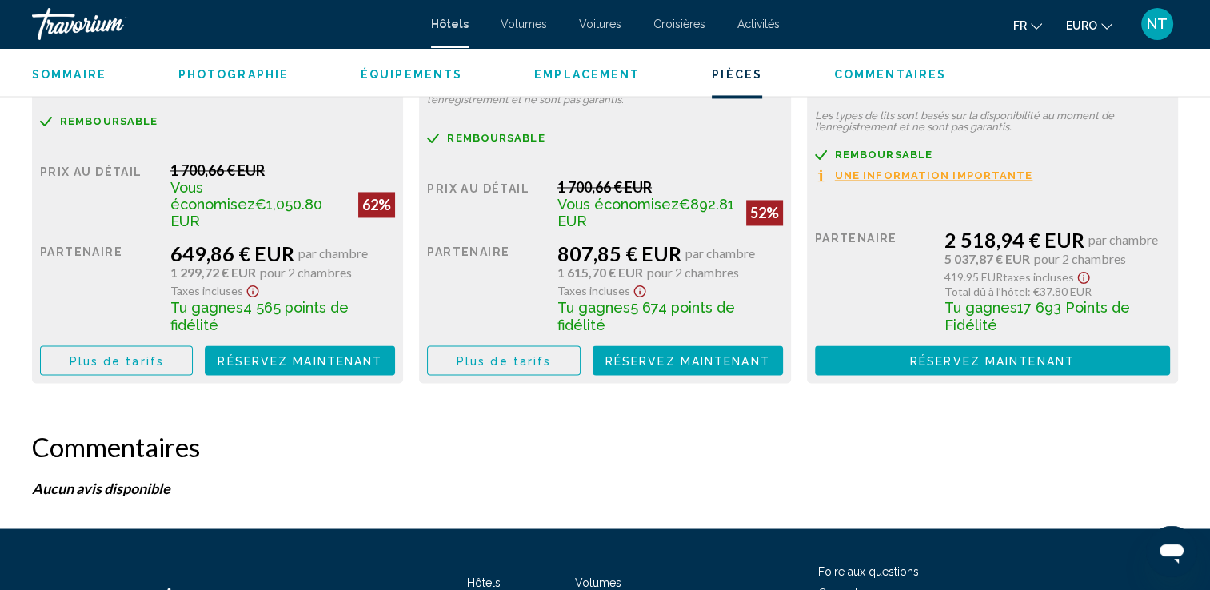
scroll to position [2560, 0]
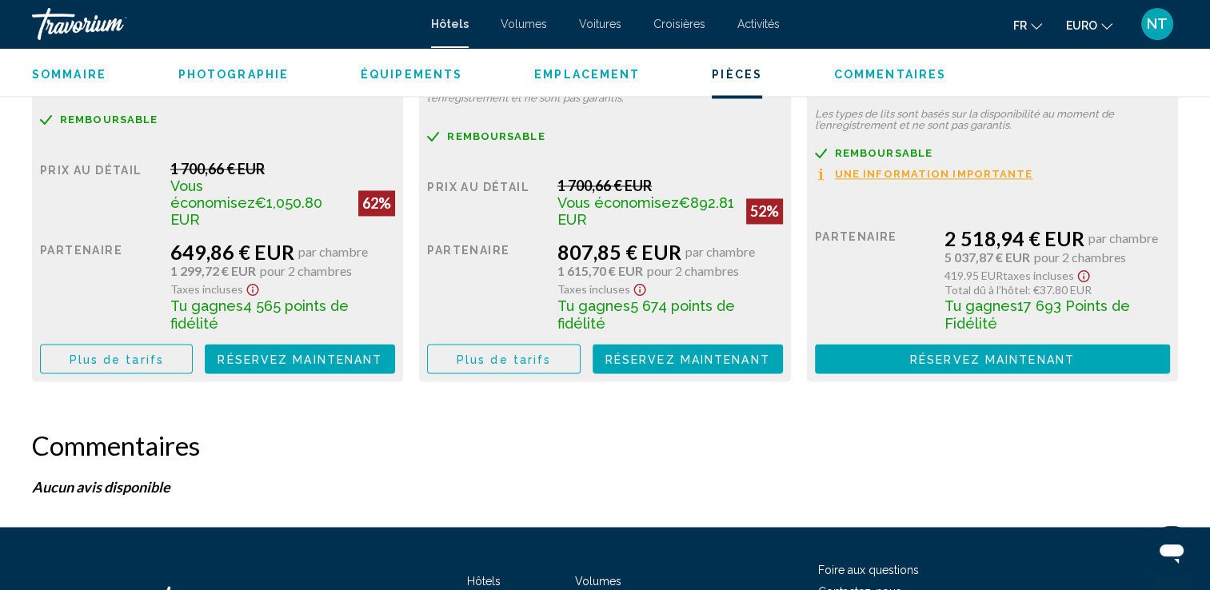
click at [265, 360] on span "Réservez maintenant" at bounding box center [300, 359] width 165 height 13
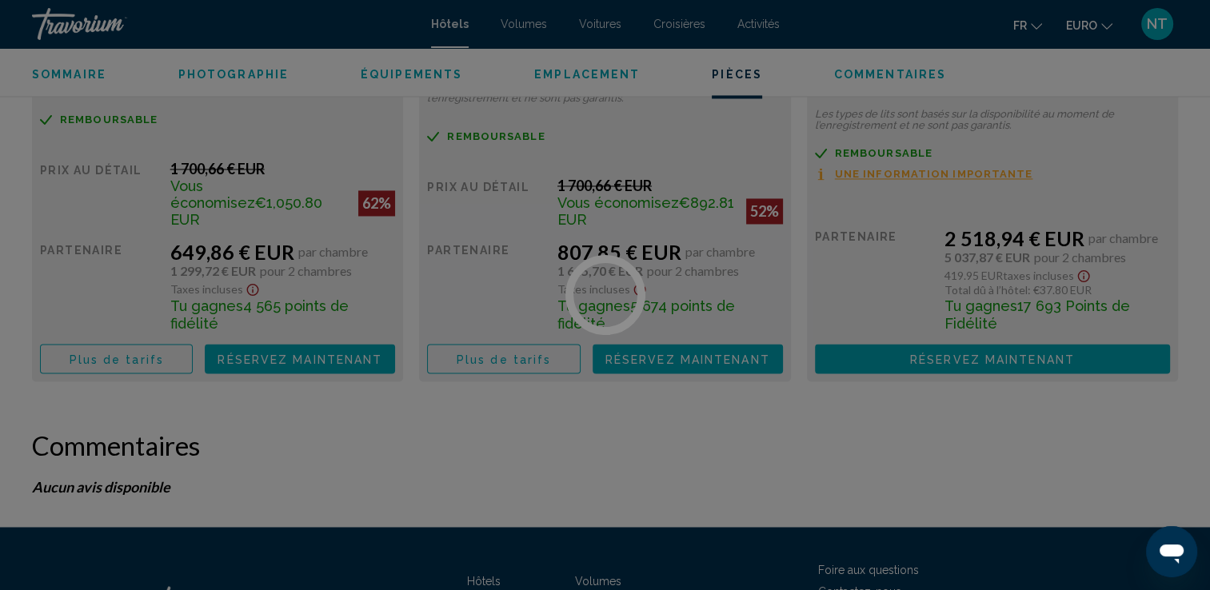
click at [265, 360] on div at bounding box center [605, 295] width 1210 height 590
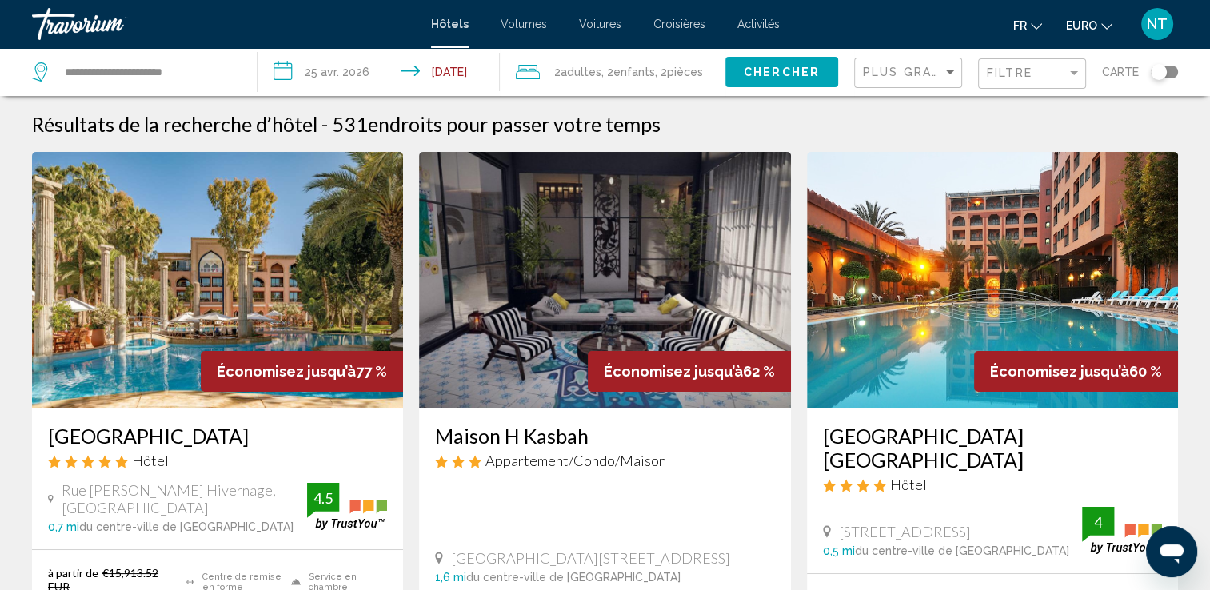
click at [646, 74] on span "Enfants" at bounding box center [635, 72] width 42 height 13
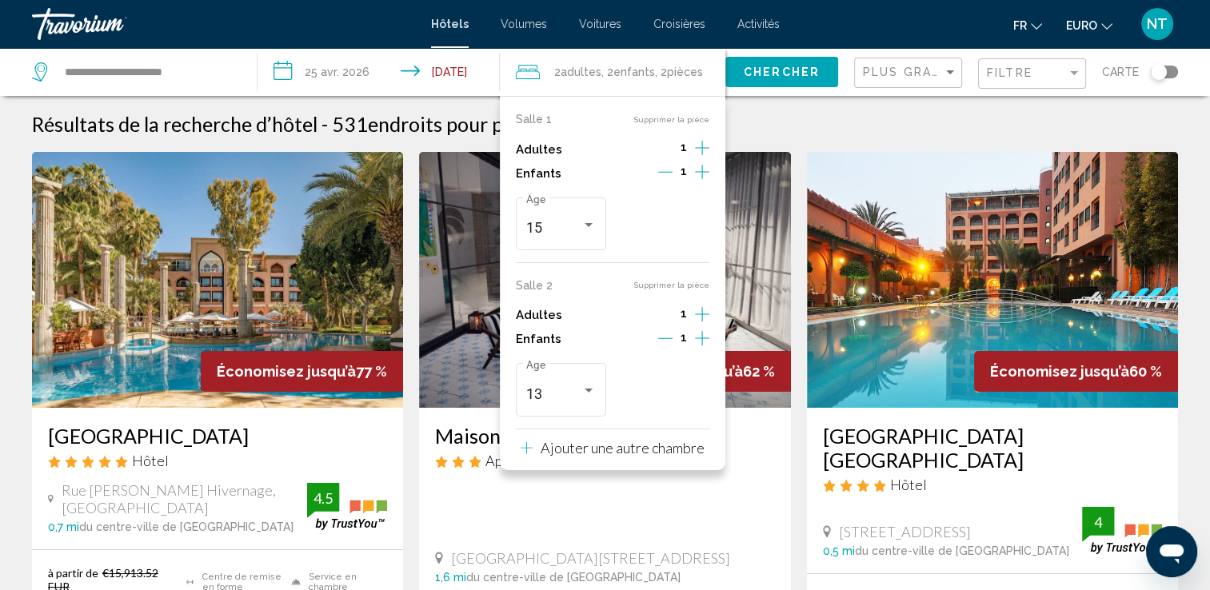
click at [667, 337] on icon "Décrément des enfants" at bounding box center [665, 338] width 14 height 14
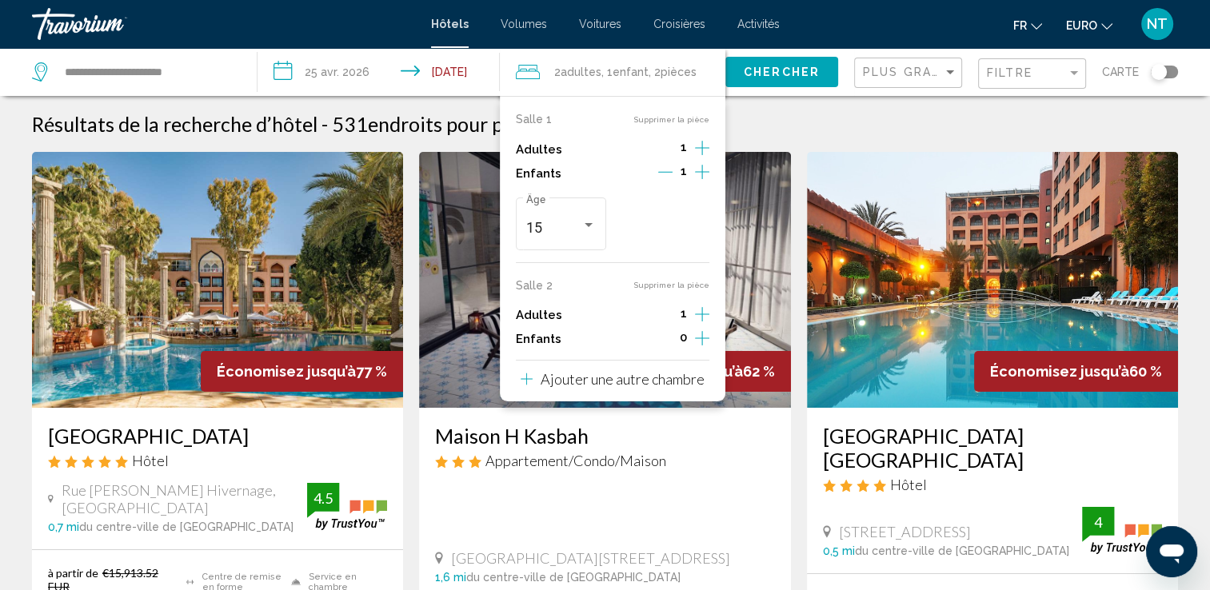
click at [679, 281] on button "Supprimer la pièce" at bounding box center [671, 285] width 76 height 10
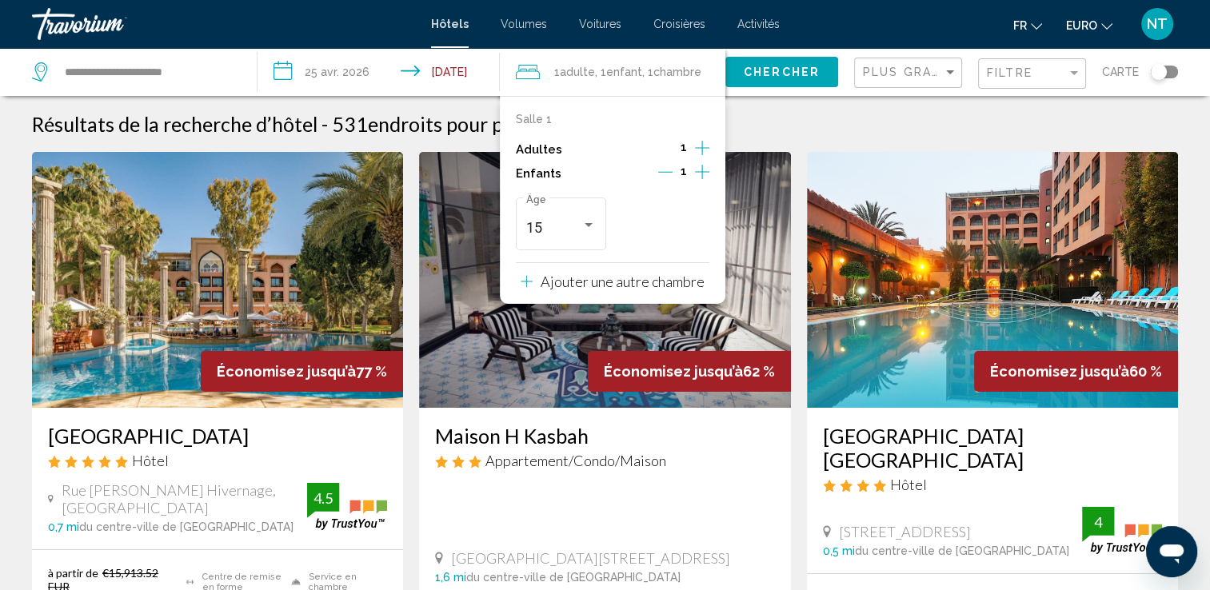
click at [703, 146] on icon "Augmenter les adultes" at bounding box center [702, 147] width 14 height 19
click at [706, 167] on icon "Augmenter les enfants" at bounding box center [702, 171] width 14 height 19
click at [692, 223] on div "Voyageurs : 2 adultes, 2 enfants" at bounding box center [691, 225] width 8 height 4
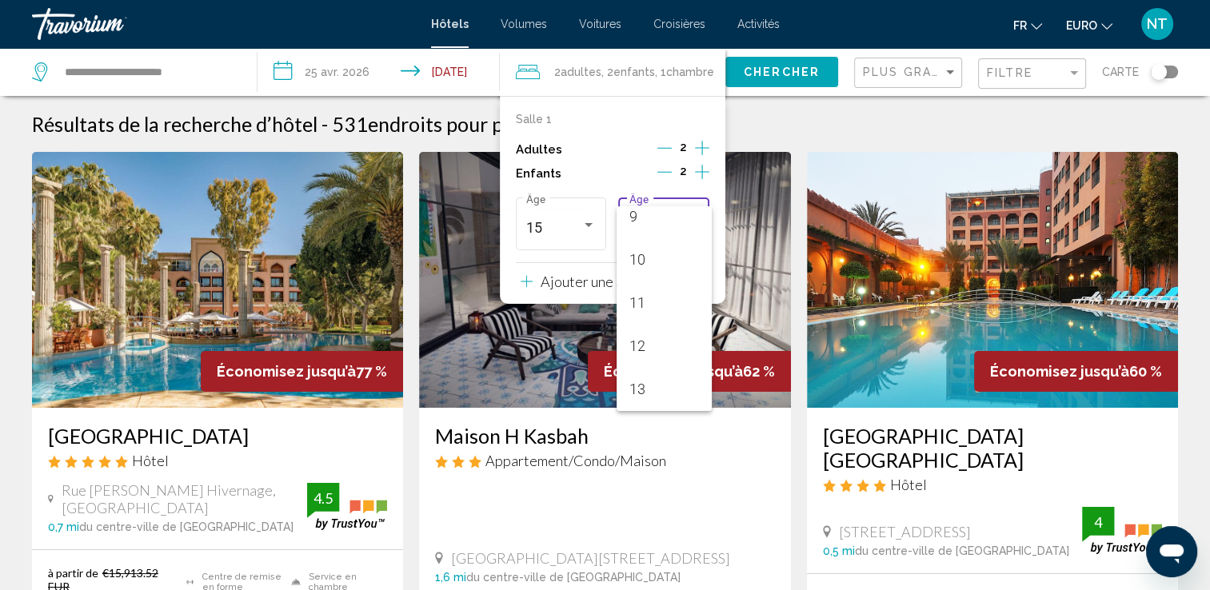
scroll to position [560, 0]
click at [646, 234] on span "13" at bounding box center [664, 229] width 70 height 43
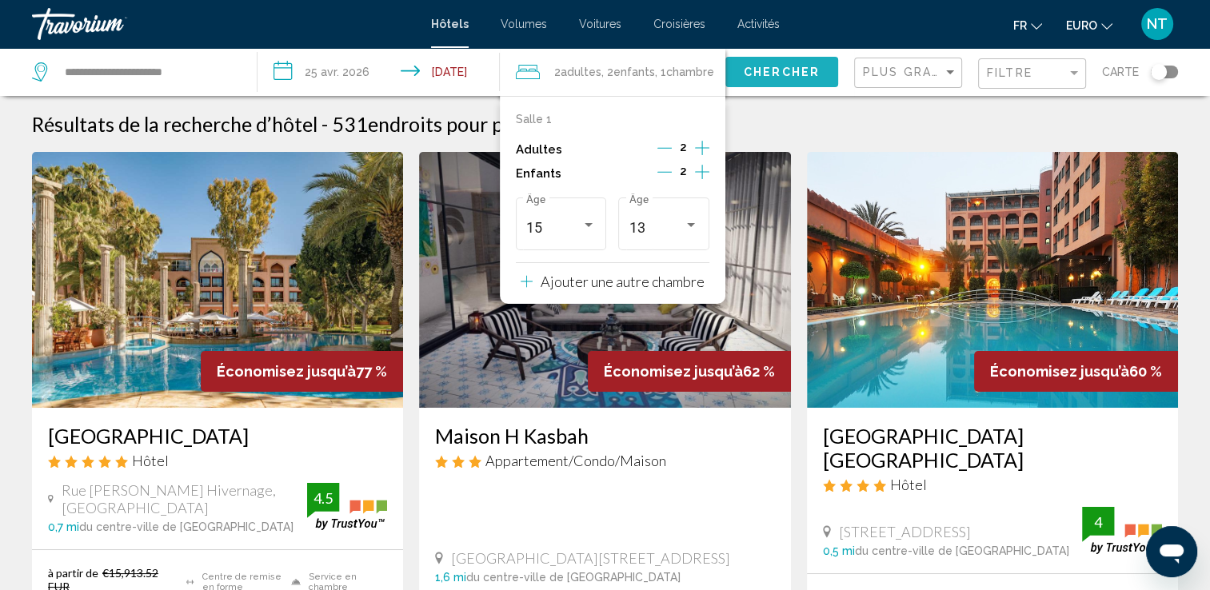
click at [781, 77] on span "Chercher" at bounding box center [782, 72] width 76 height 13
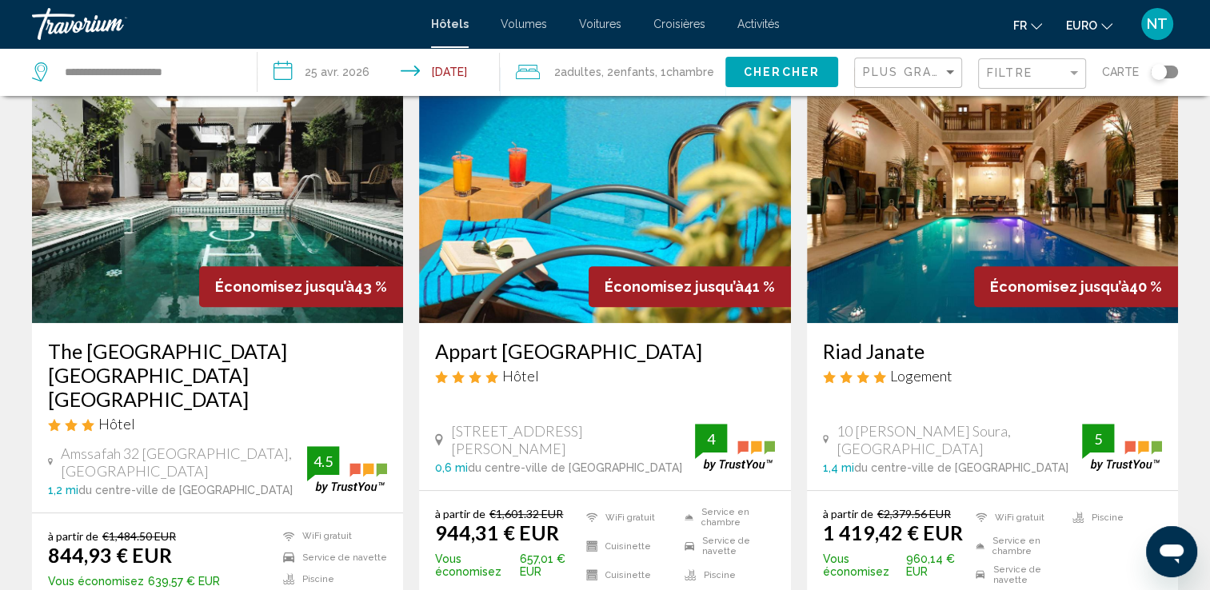
scroll to position [720, 0]
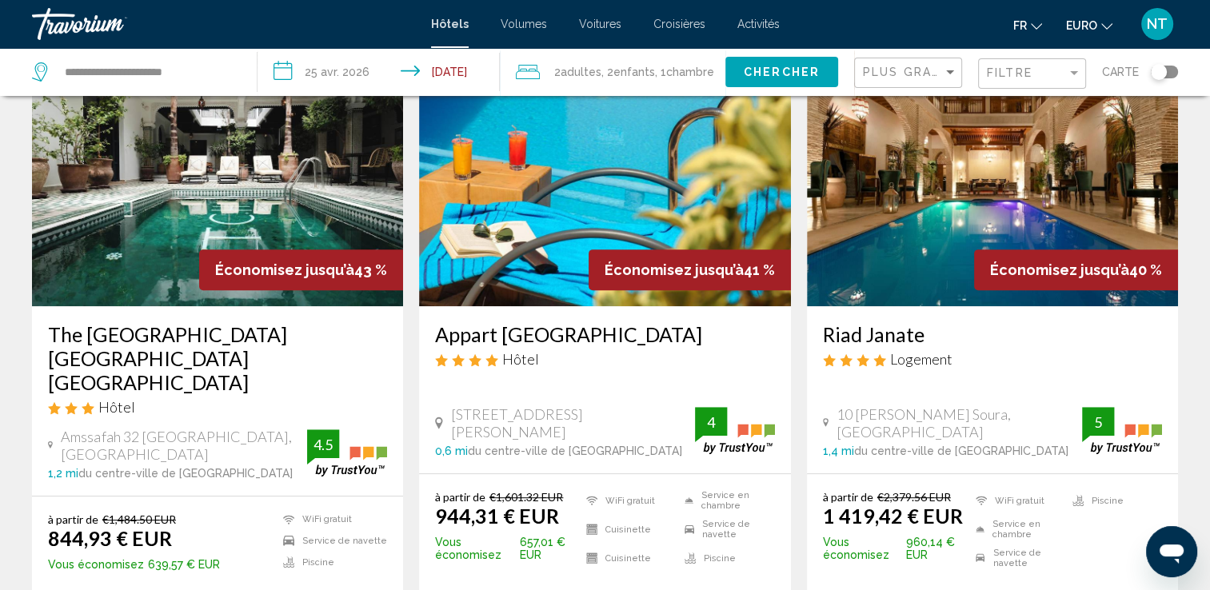
click at [945, 171] on img "Contenu principal" at bounding box center [992, 178] width 371 height 256
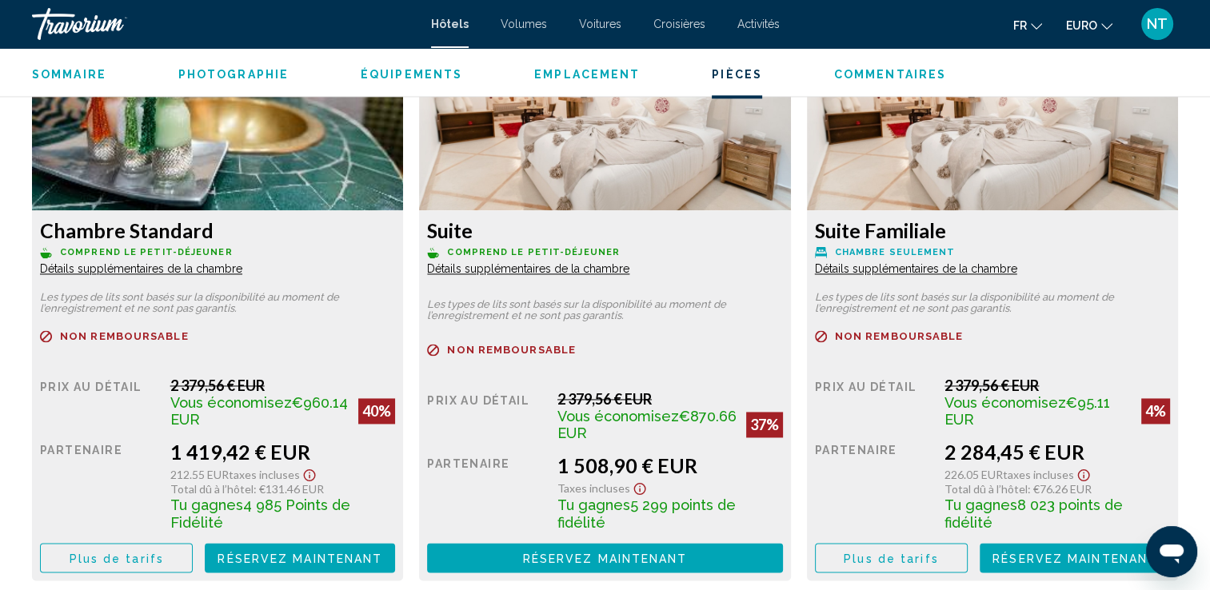
scroll to position [2240, 0]
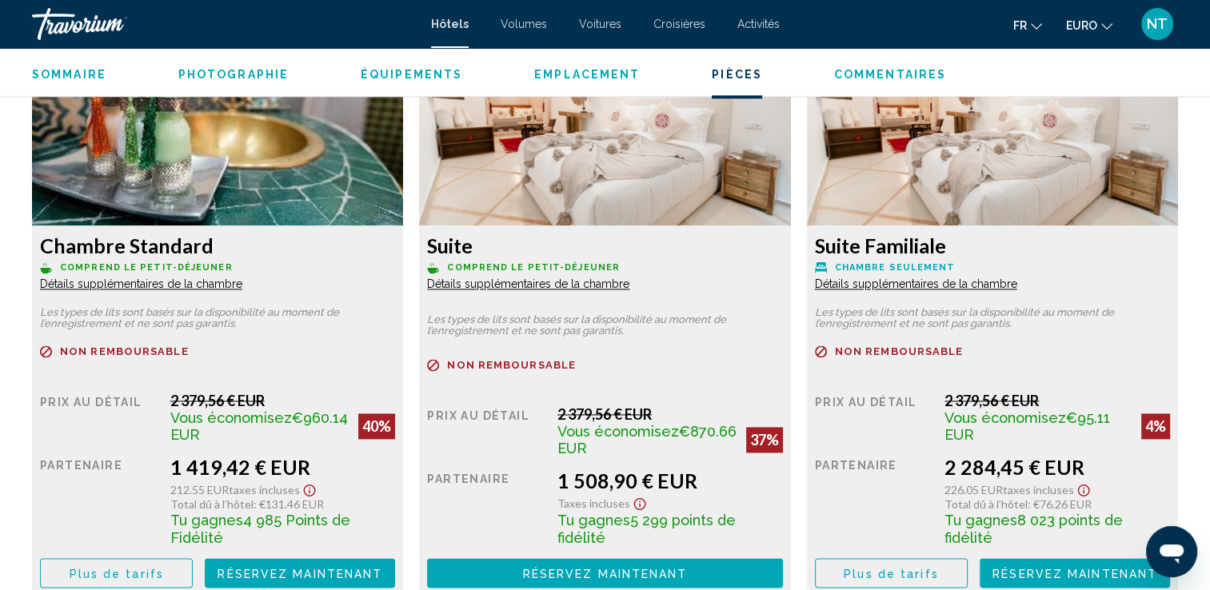
click at [170, 283] on span "Détails supplémentaires de la chambre" at bounding box center [141, 284] width 202 height 13
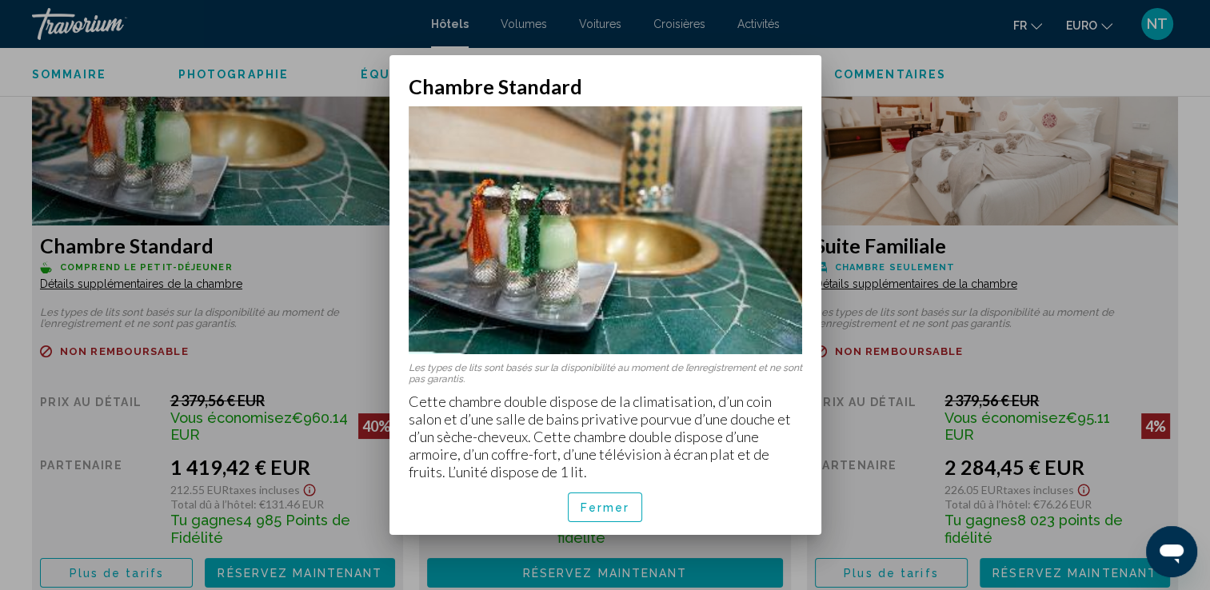
click at [168, 306] on div at bounding box center [605, 295] width 1210 height 590
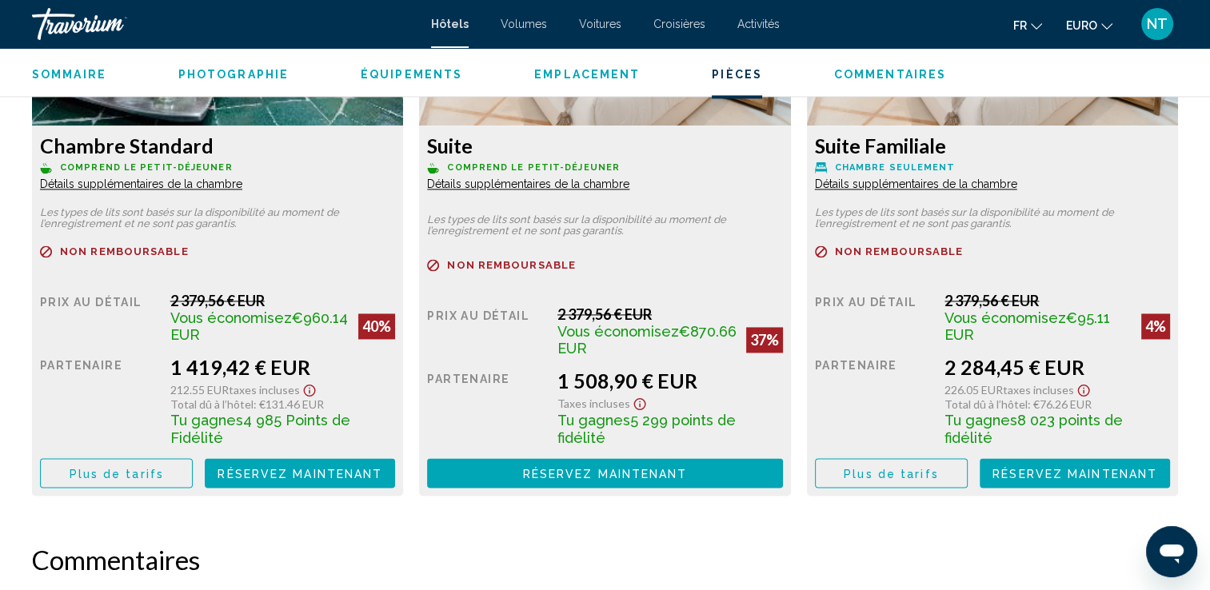
scroll to position [2160, 0]
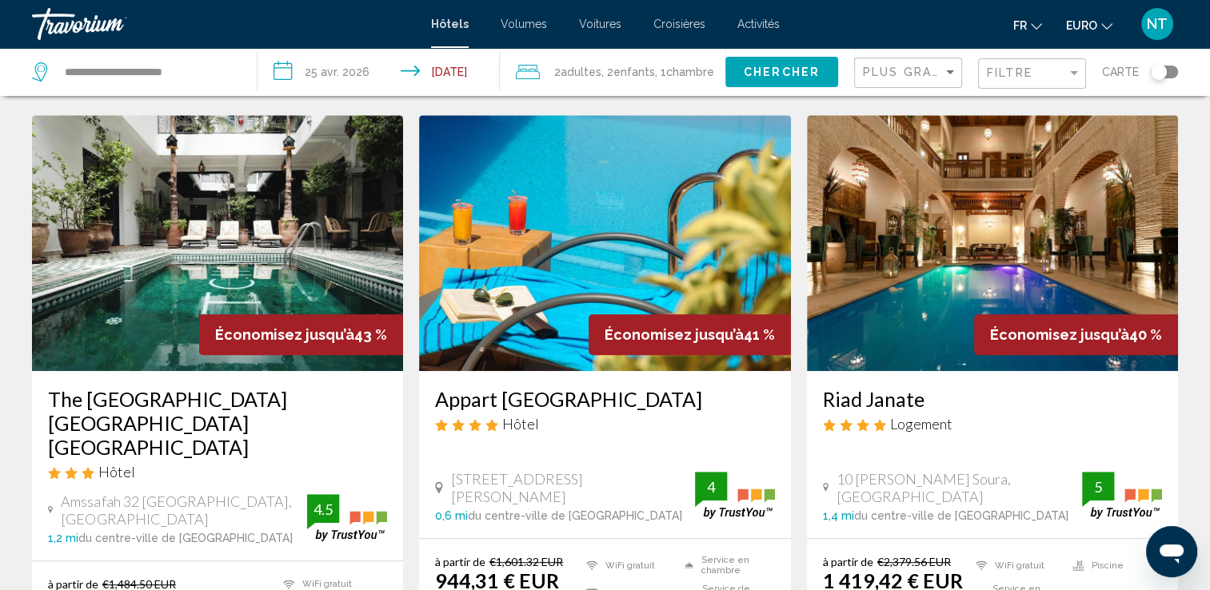
scroll to position [640, 0]
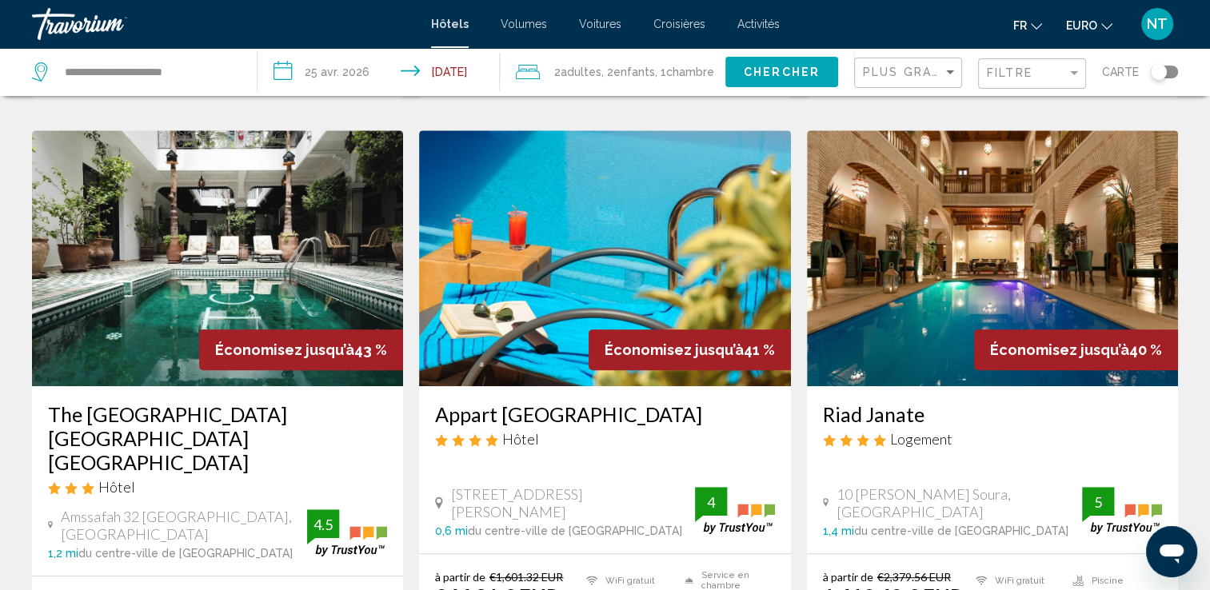
click at [550, 254] on img "Contenu principal" at bounding box center [604, 258] width 371 height 256
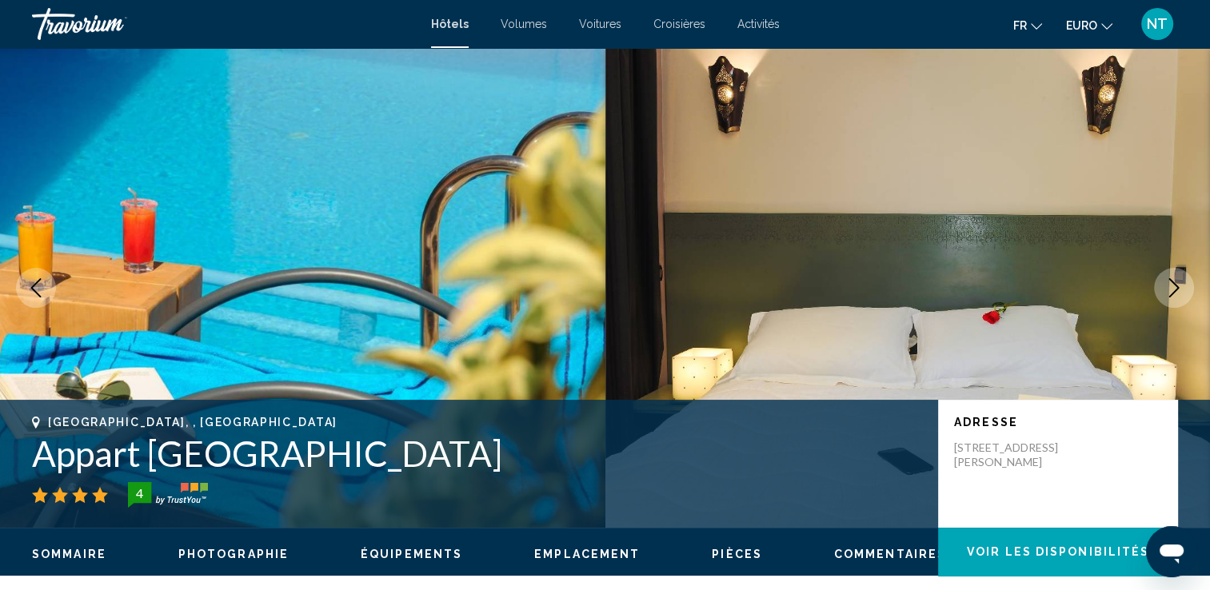
click at [1171, 278] on icon "Image suivante" at bounding box center [1174, 287] width 19 height 19
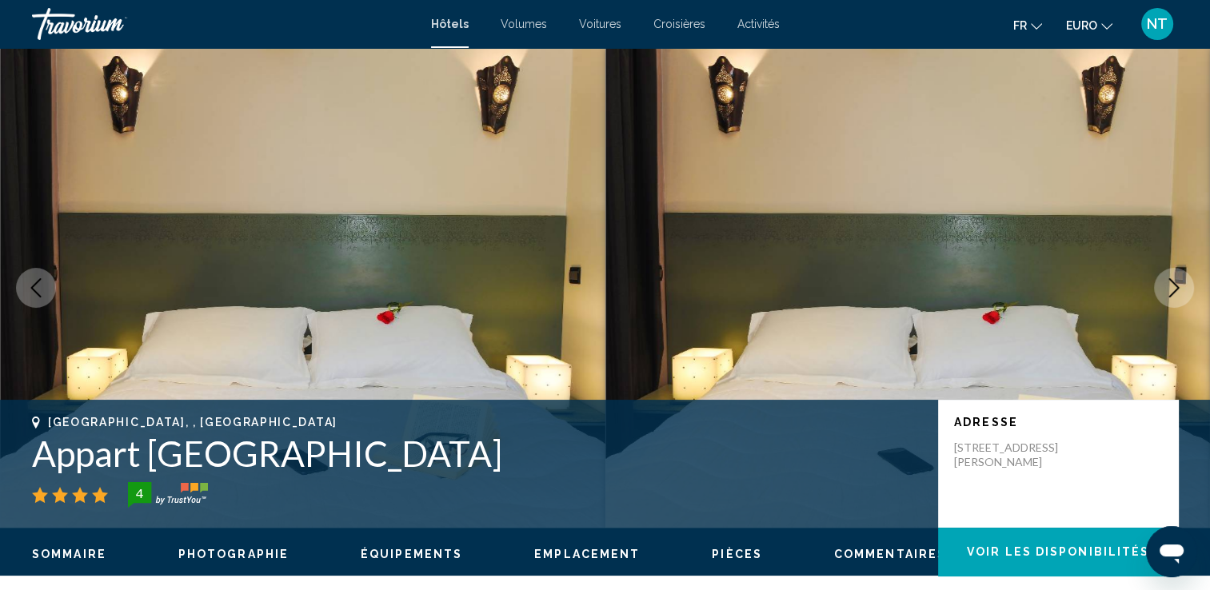
click at [1171, 278] on icon "Image suivante" at bounding box center [1174, 287] width 19 height 19
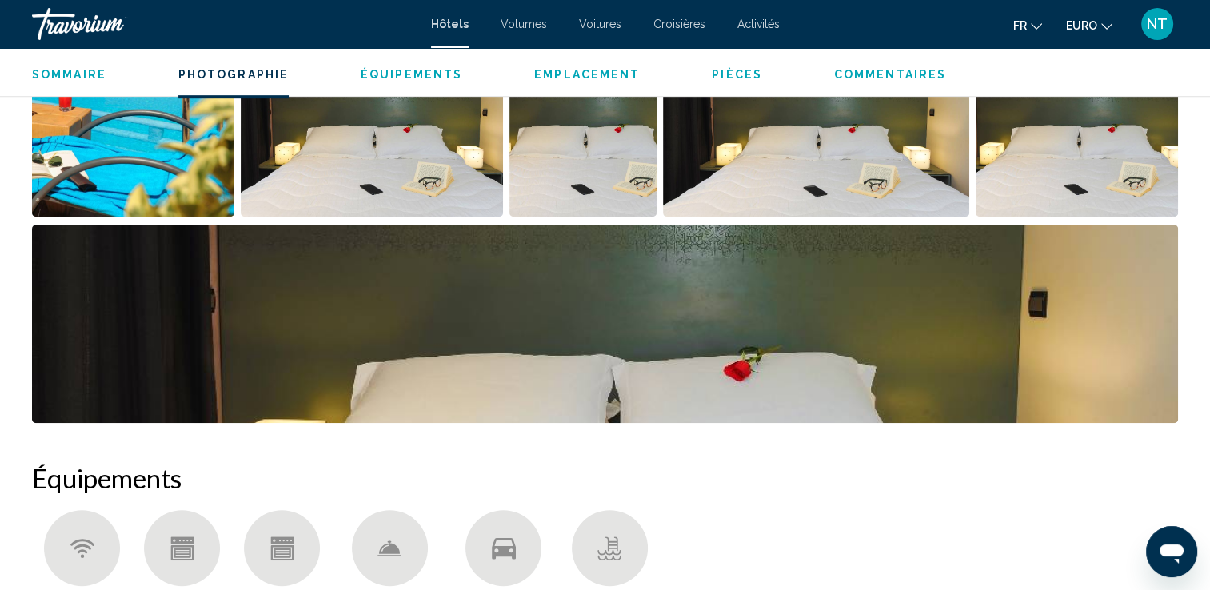
scroll to position [1040, 0]
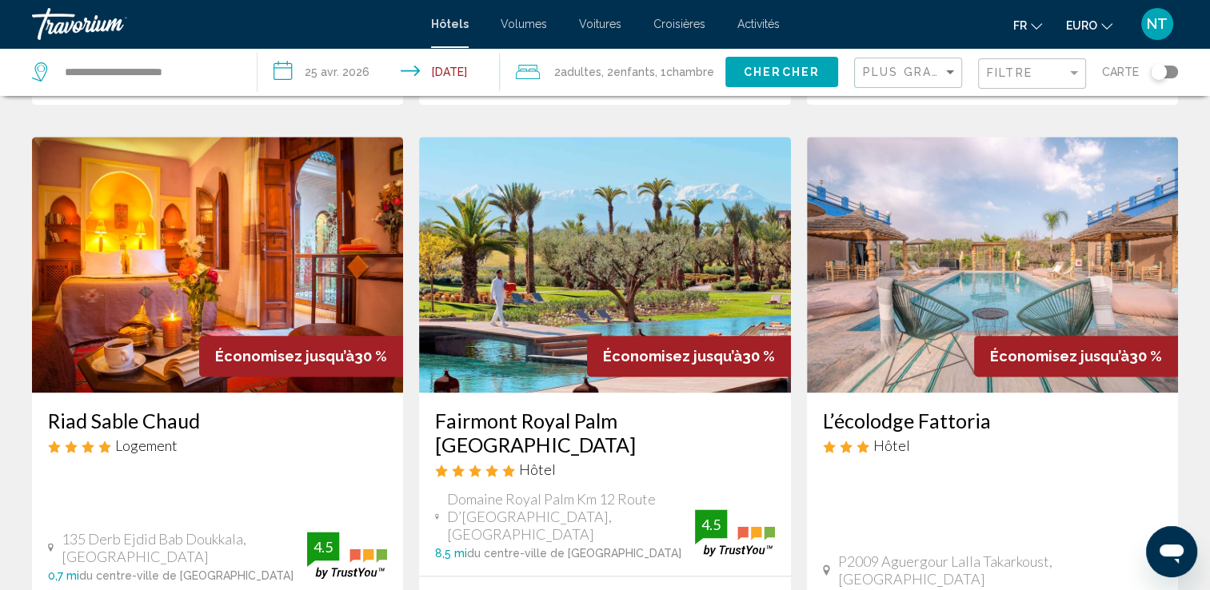
scroll to position [2160, 0]
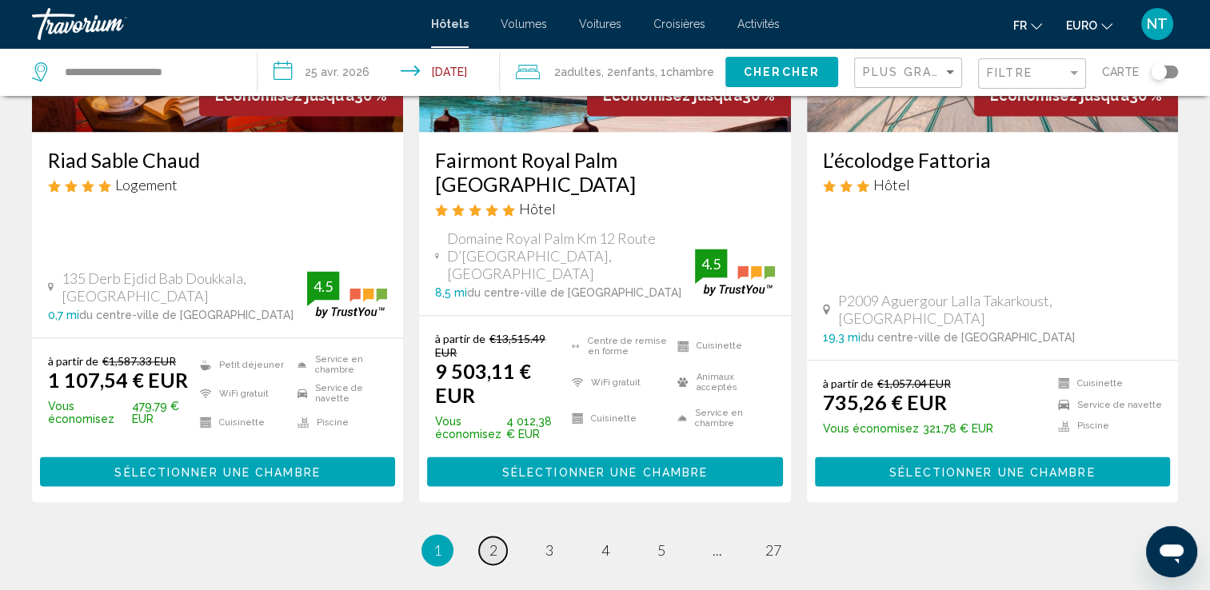
click at [495, 542] on span "2" at bounding box center [494, 551] width 8 height 18
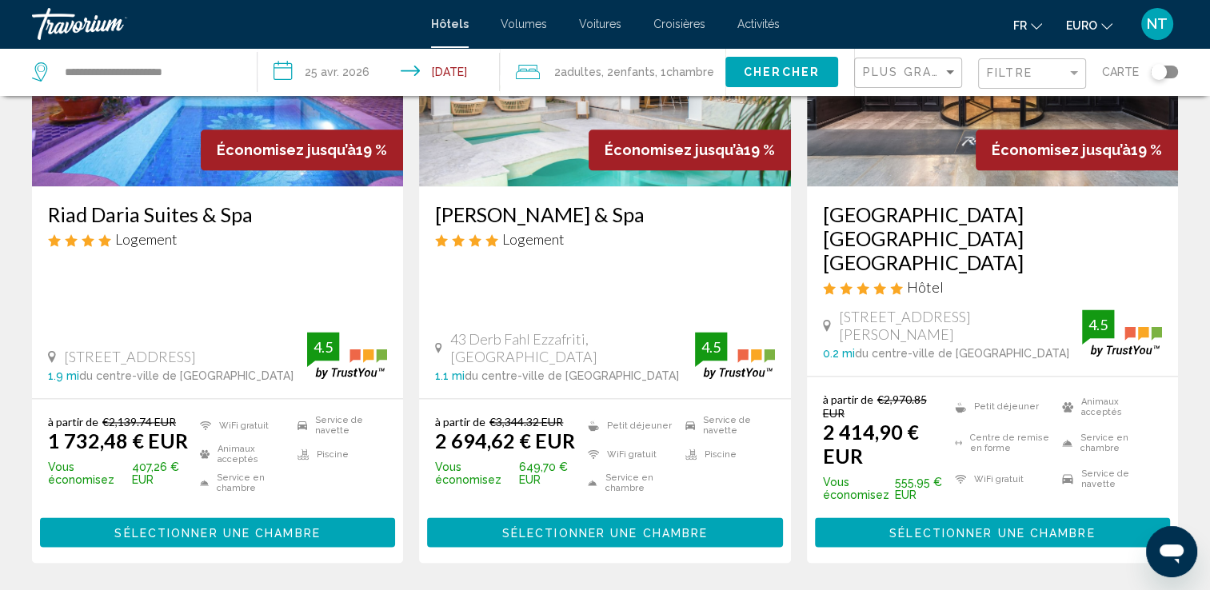
scroll to position [2080, 0]
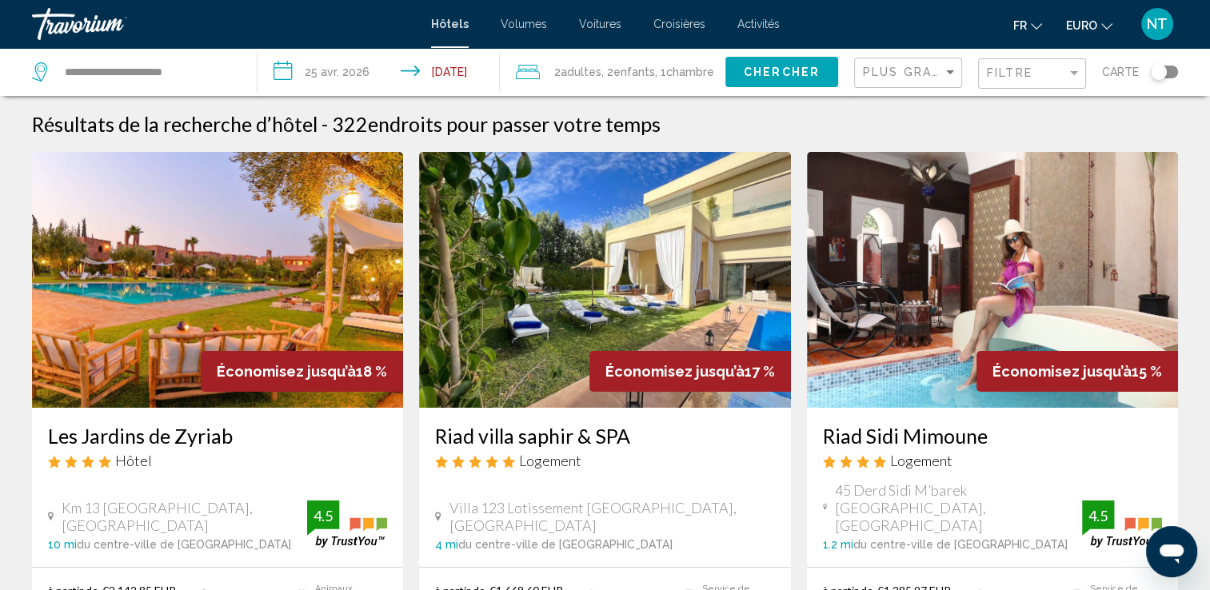
click at [933, 62] on div "Plus grandes économies" at bounding box center [910, 73] width 94 height 30
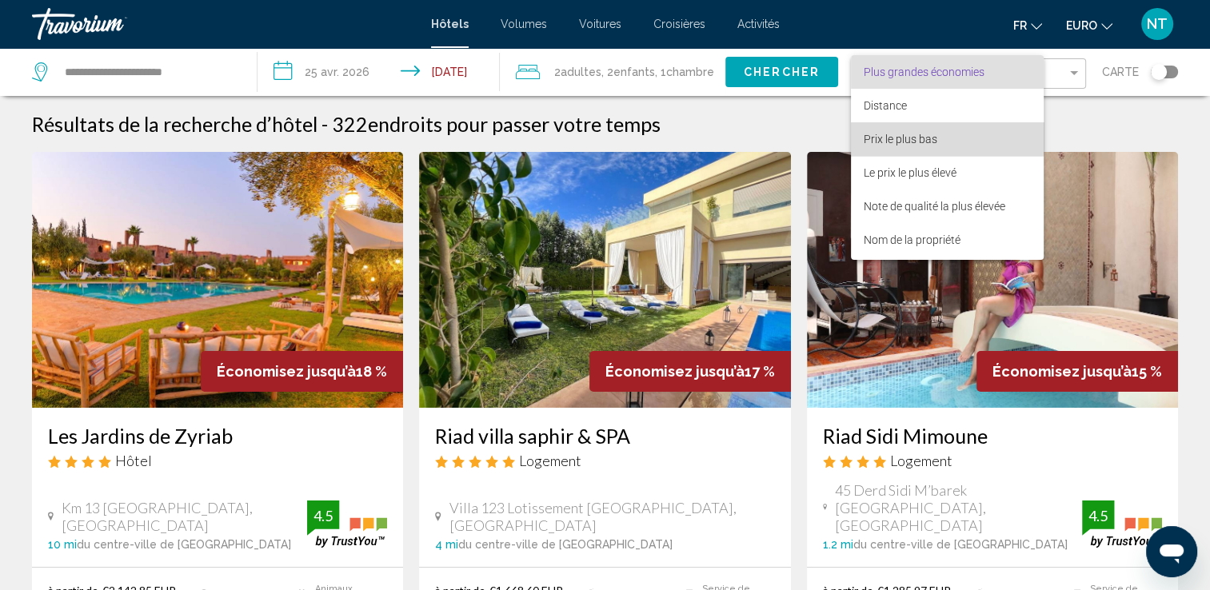
click at [921, 134] on span "Prix le plus bas" at bounding box center [901, 139] width 74 height 13
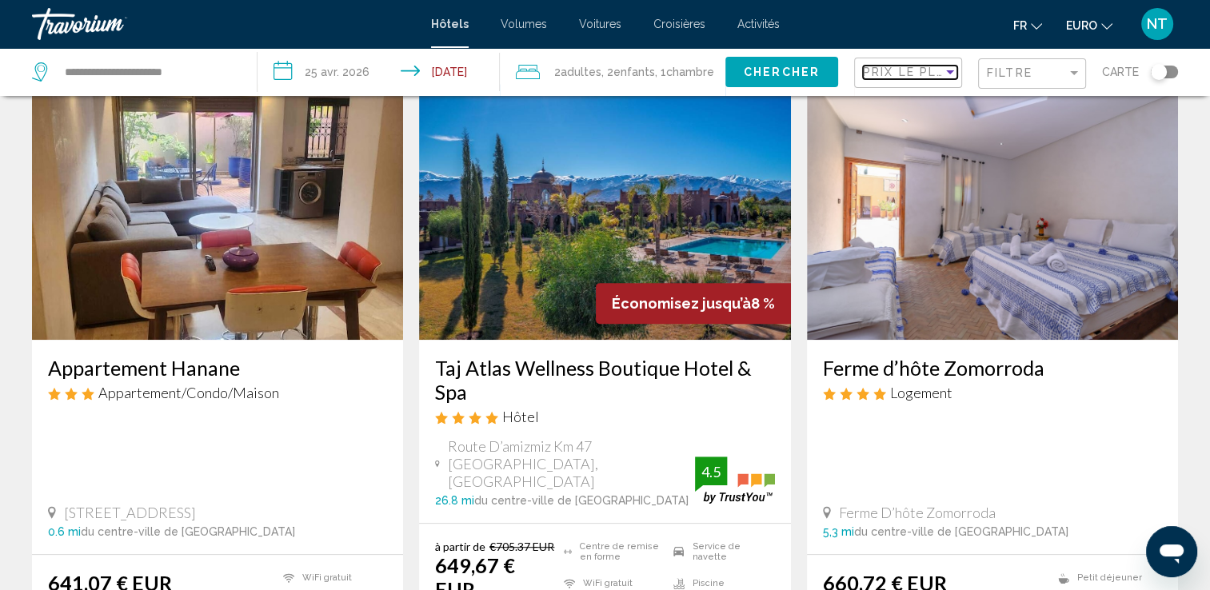
scroll to position [720, 0]
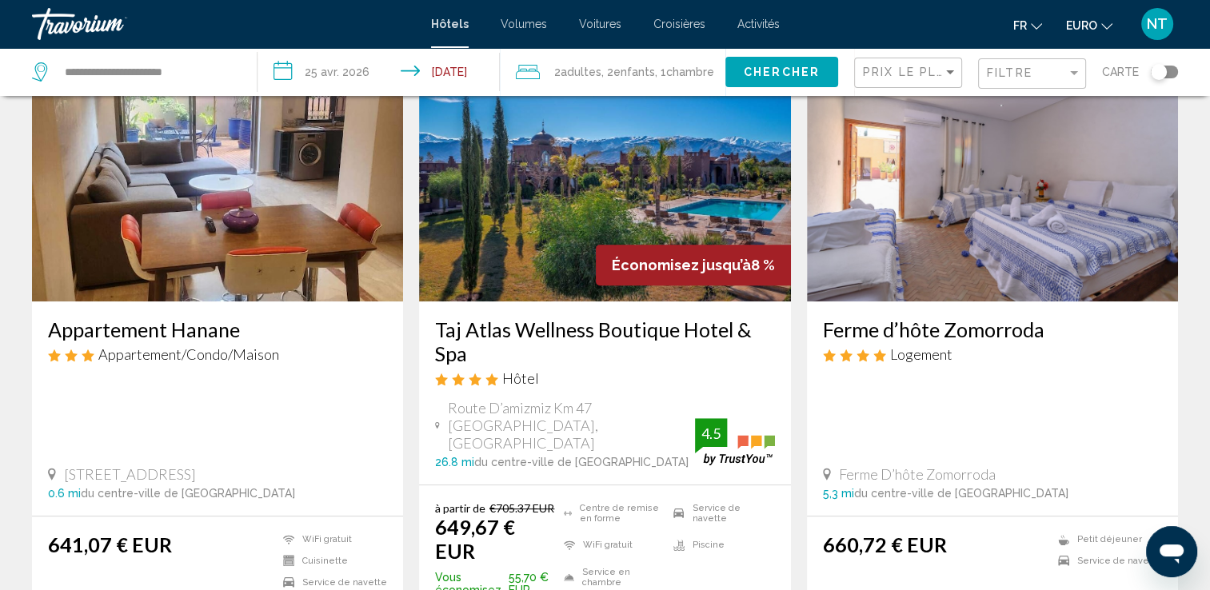
click at [626, 184] on img "Contenu principal" at bounding box center [604, 174] width 371 height 256
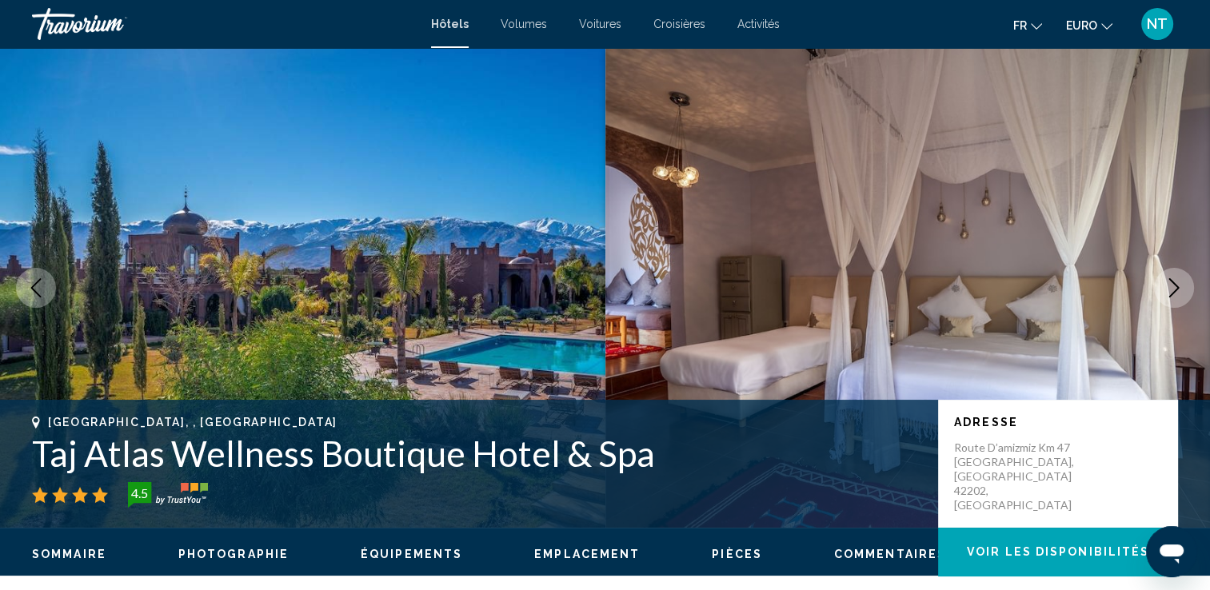
click at [1165, 280] on icon "Image suivante" at bounding box center [1174, 287] width 19 height 19
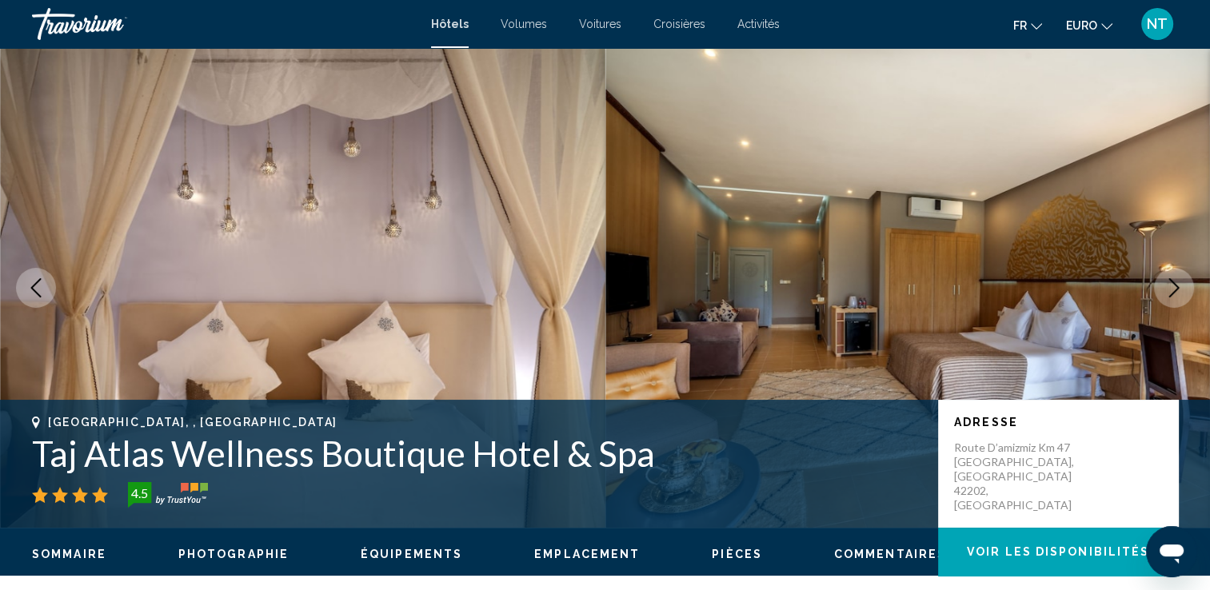
click at [1177, 286] on icon "Image suivante" at bounding box center [1174, 287] width 10 height 19
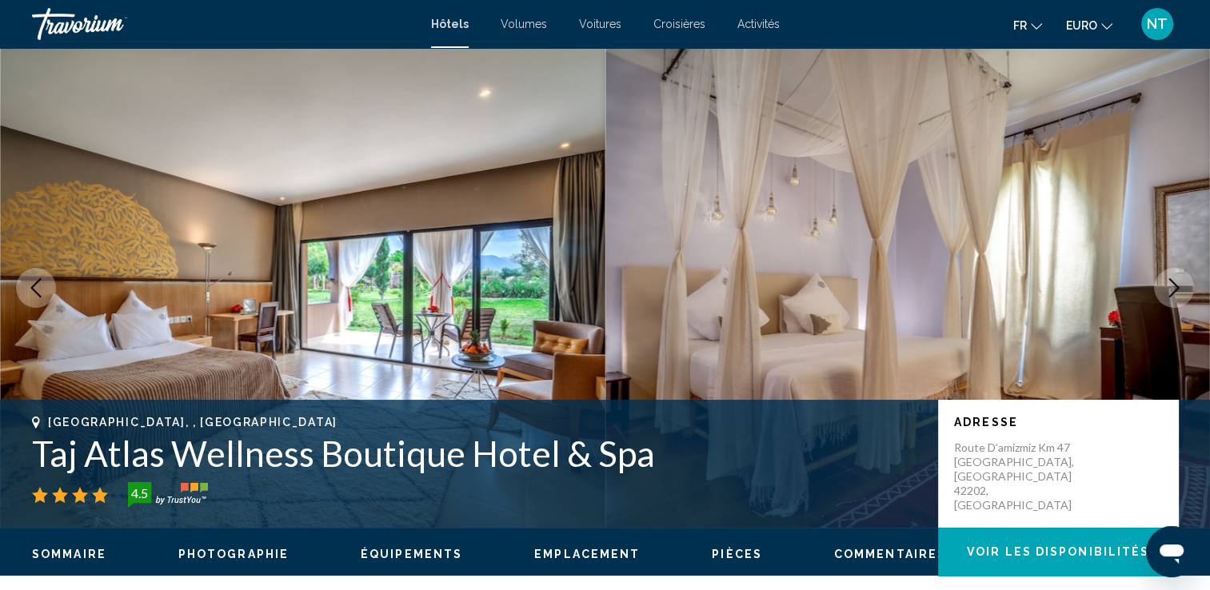
click at [1177, 286] on icon "Image suivante" at bounding box center [1174, 287] width 10 height 19
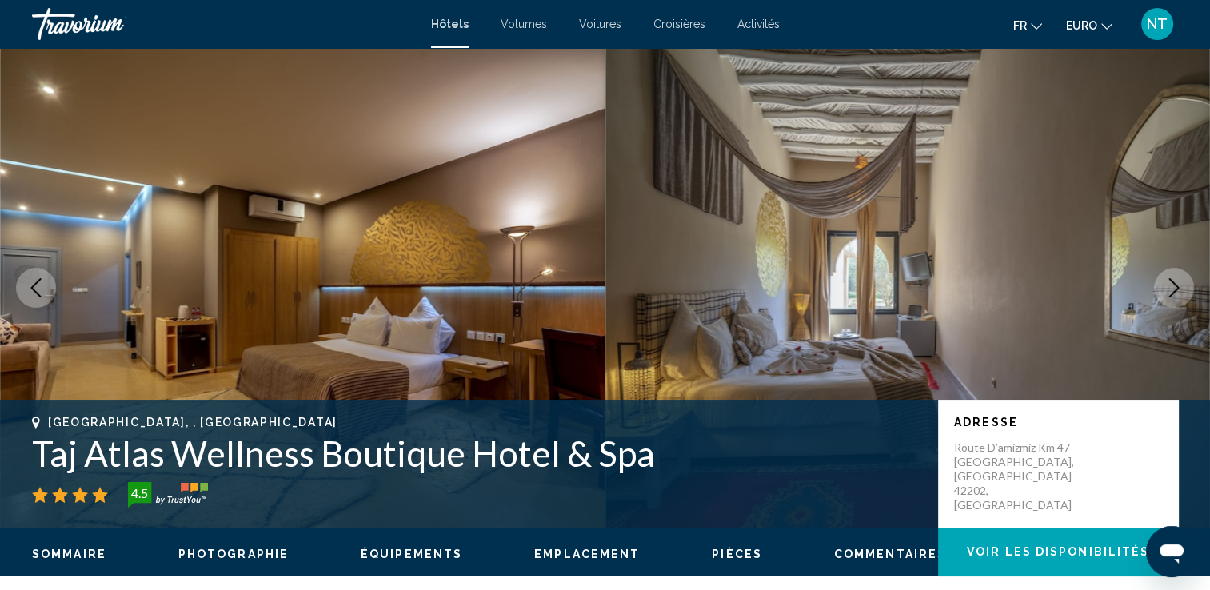
click at [1177, 286] on icon "Image suivante" at bounding box center [1174, 287] width 10 height 19
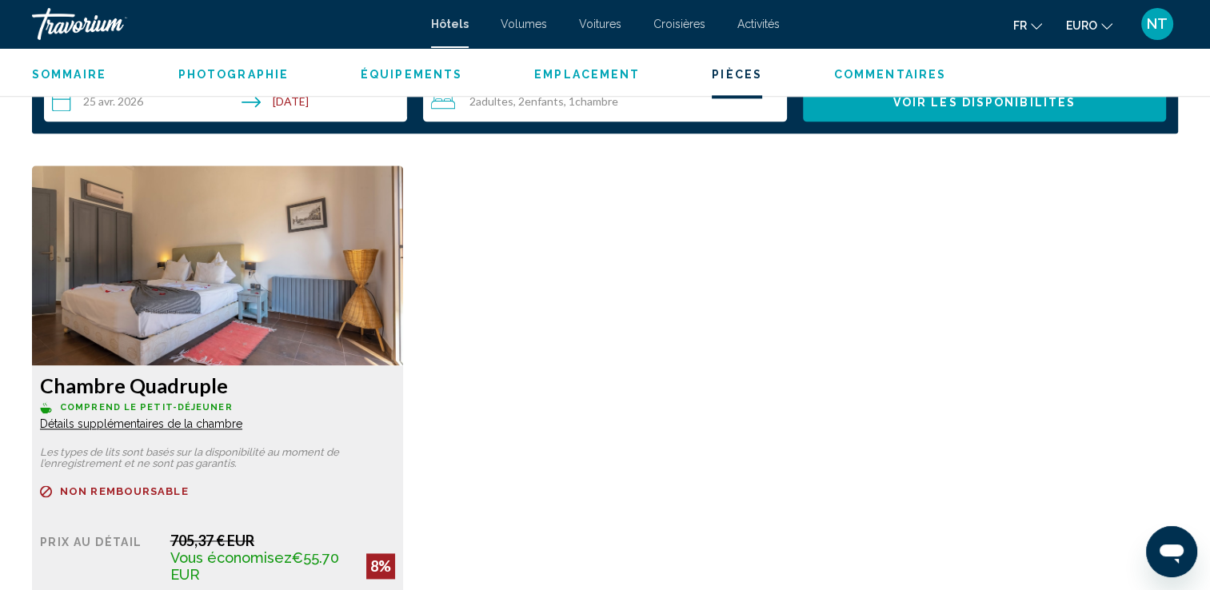
scroll to position [2080, 0]
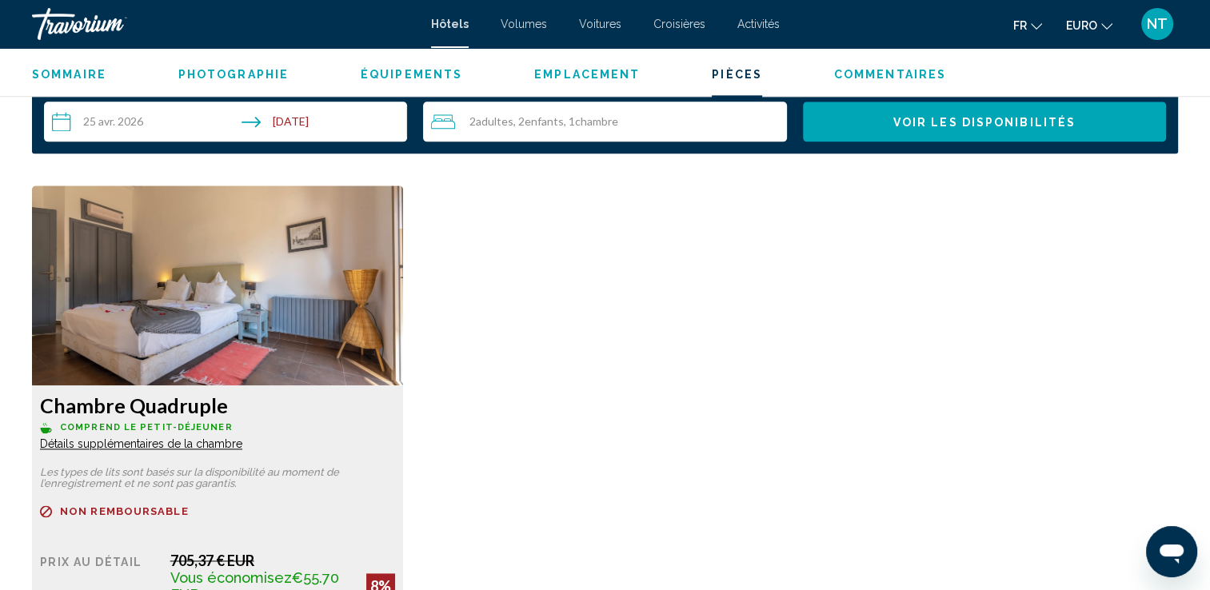
click at [126, 438] on span "Détails supplémentaires de la chambre" at bounding box center [141, 444] width 202 height 13
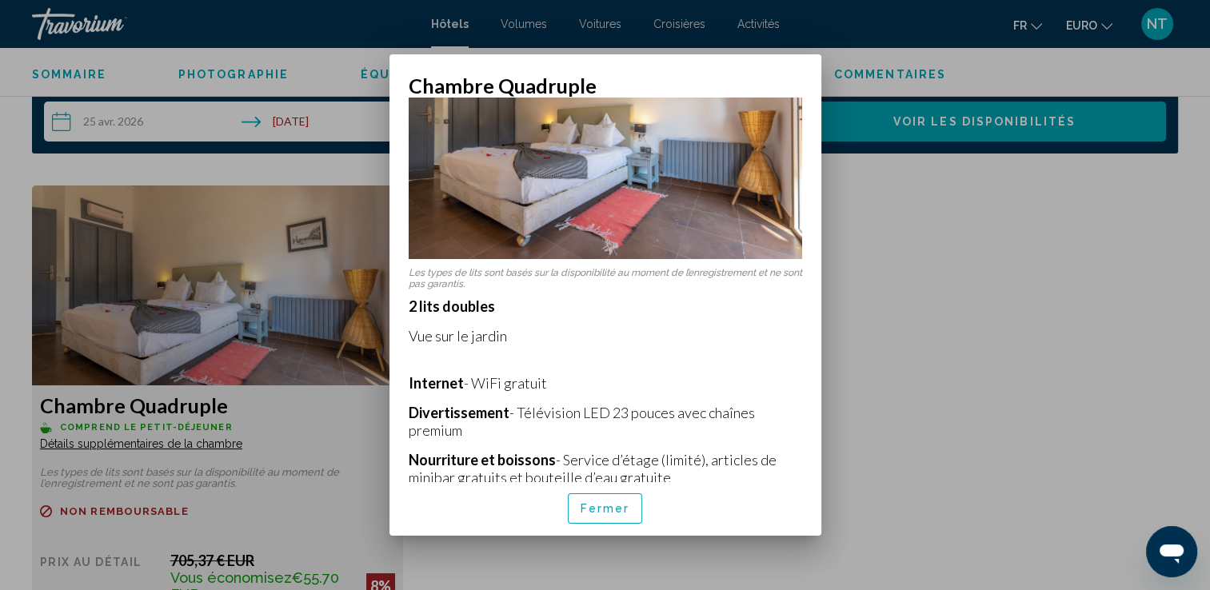
scroll to position [240, 0]
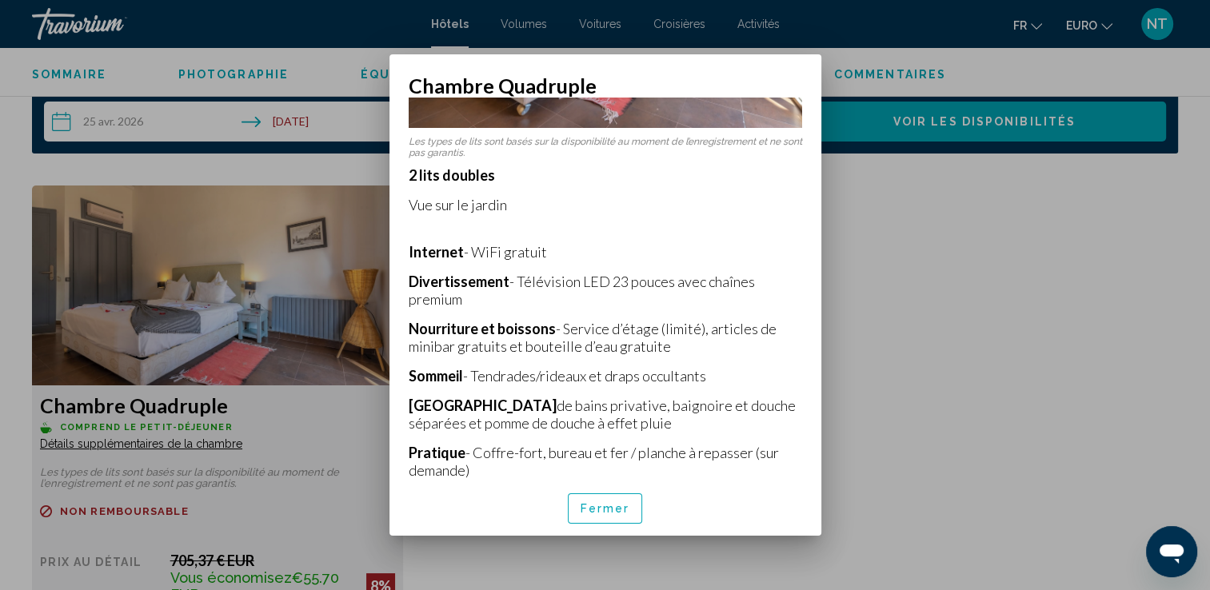
click at [246, 311] on div at bounding box center [605, 295] width 1210 height 590
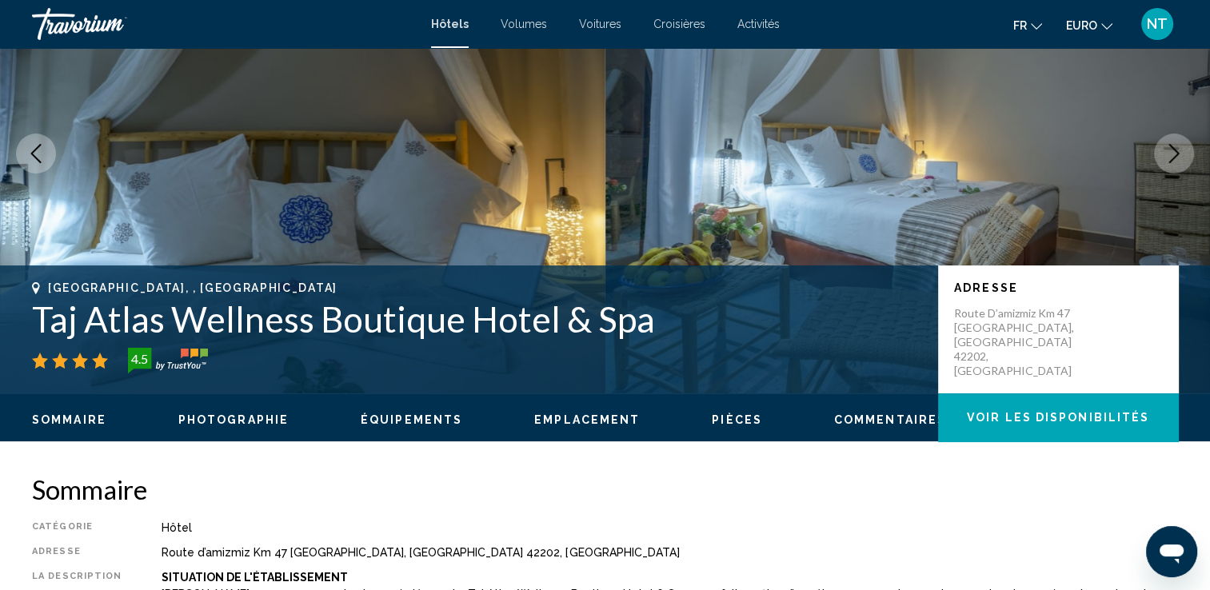
scroll to position [0, 0]
